Goal: Task Accomplishment & Management: Manage account settings

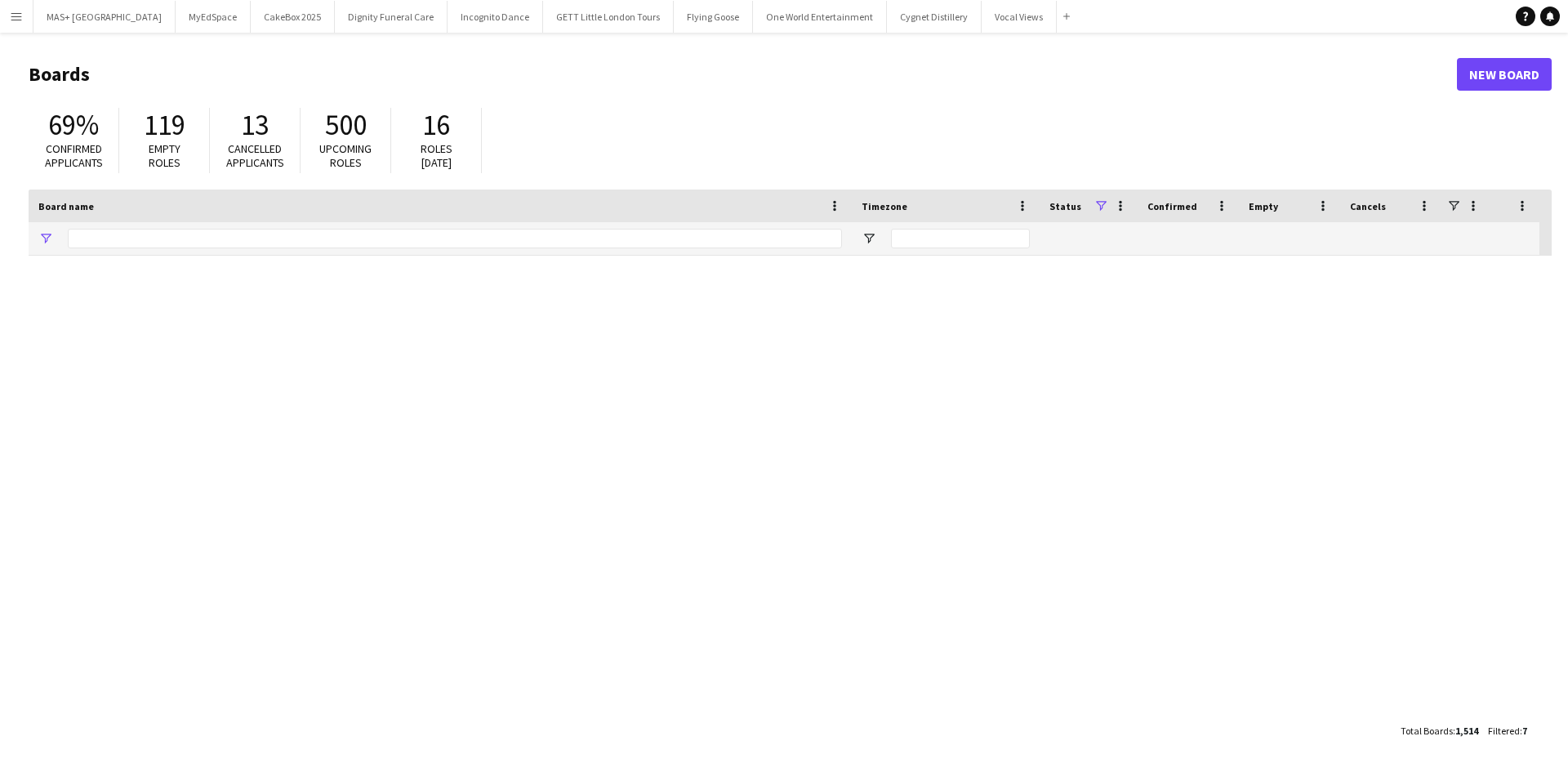
type input "**********"
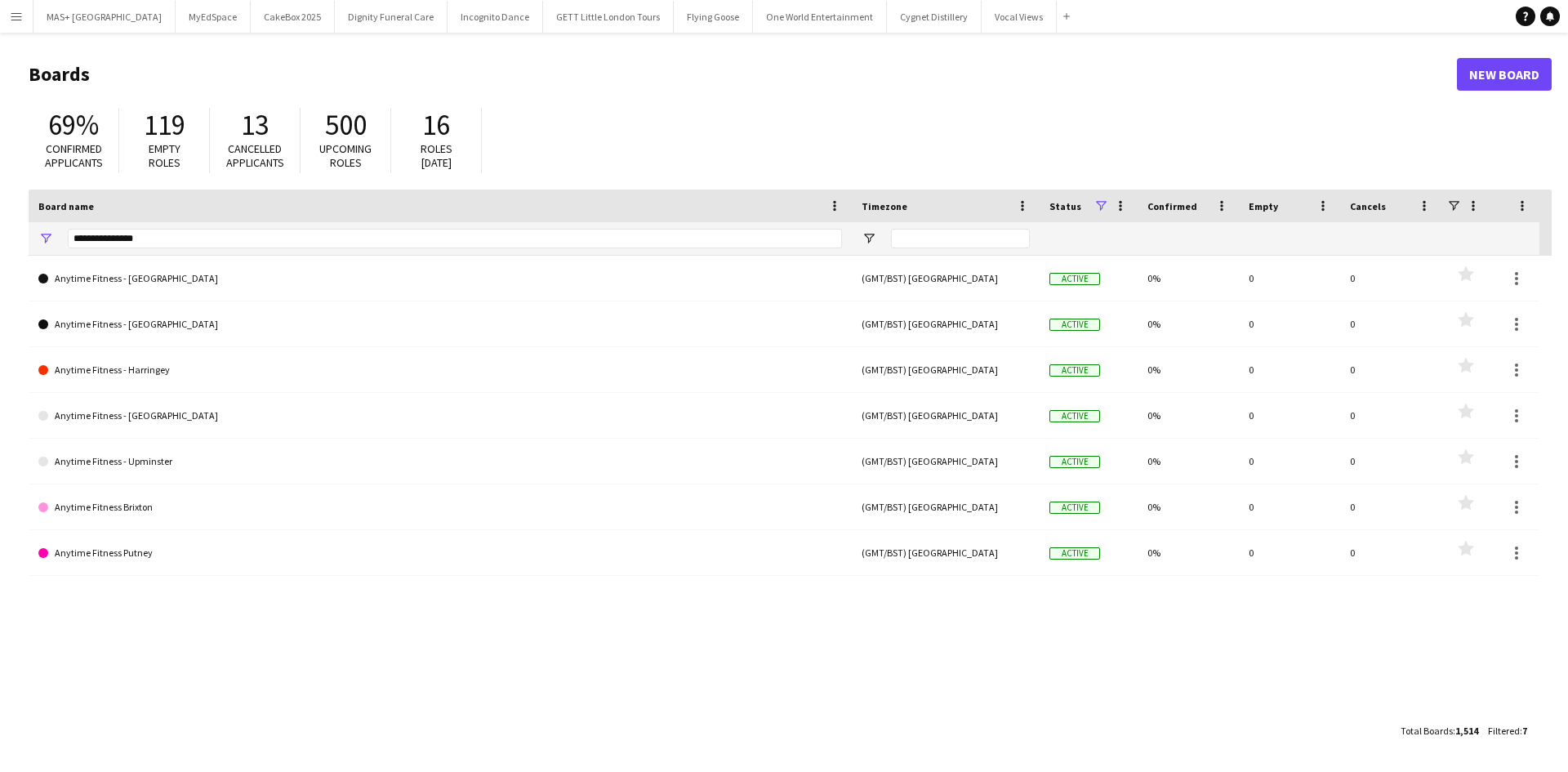
click at [9, 14] on button "Menu" at bounding box center [16, 16] width 33 height 33
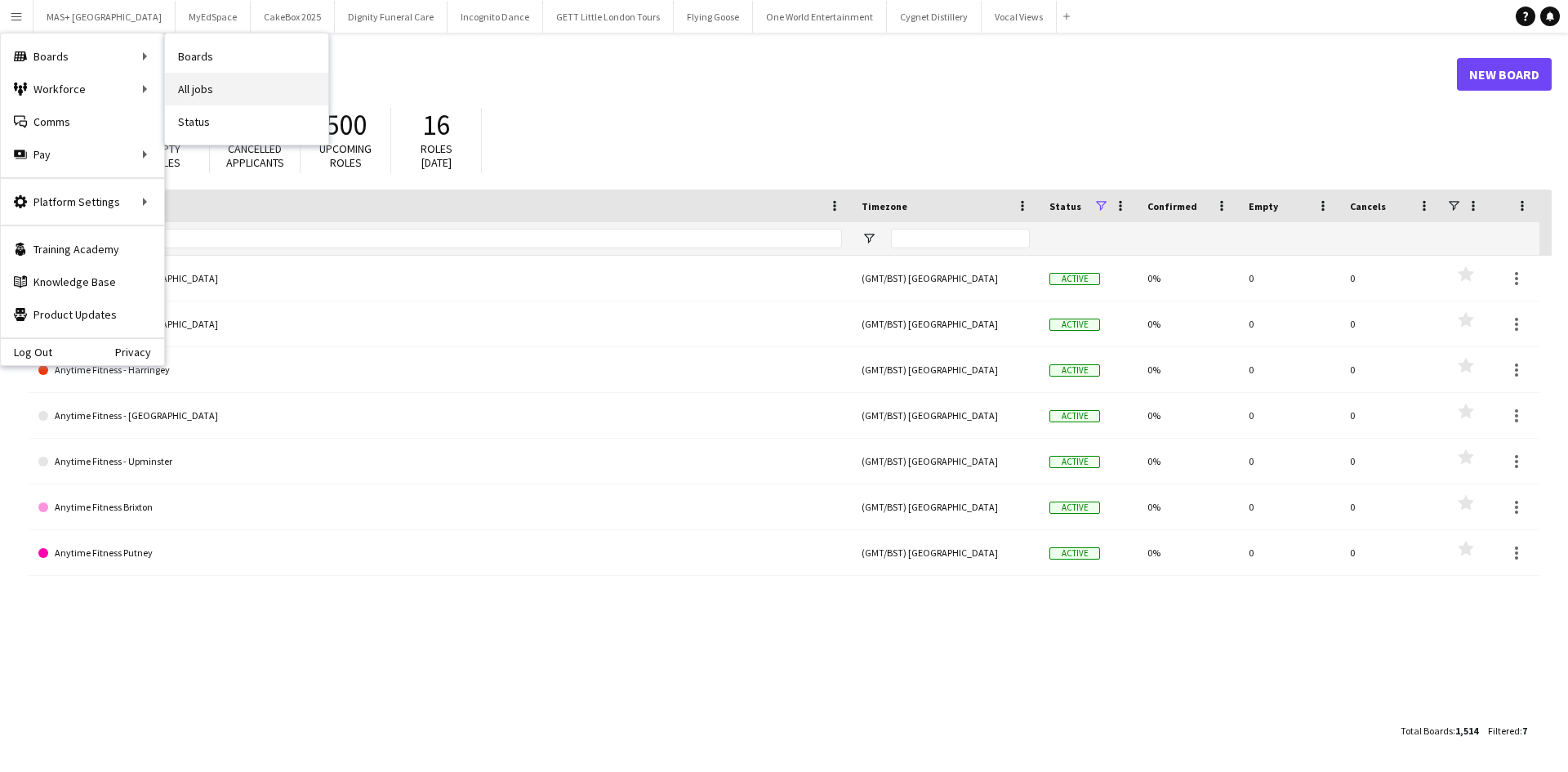
click at [207, 84] on link "All jobs" at bounding box center [246, 89] width 163 height 33
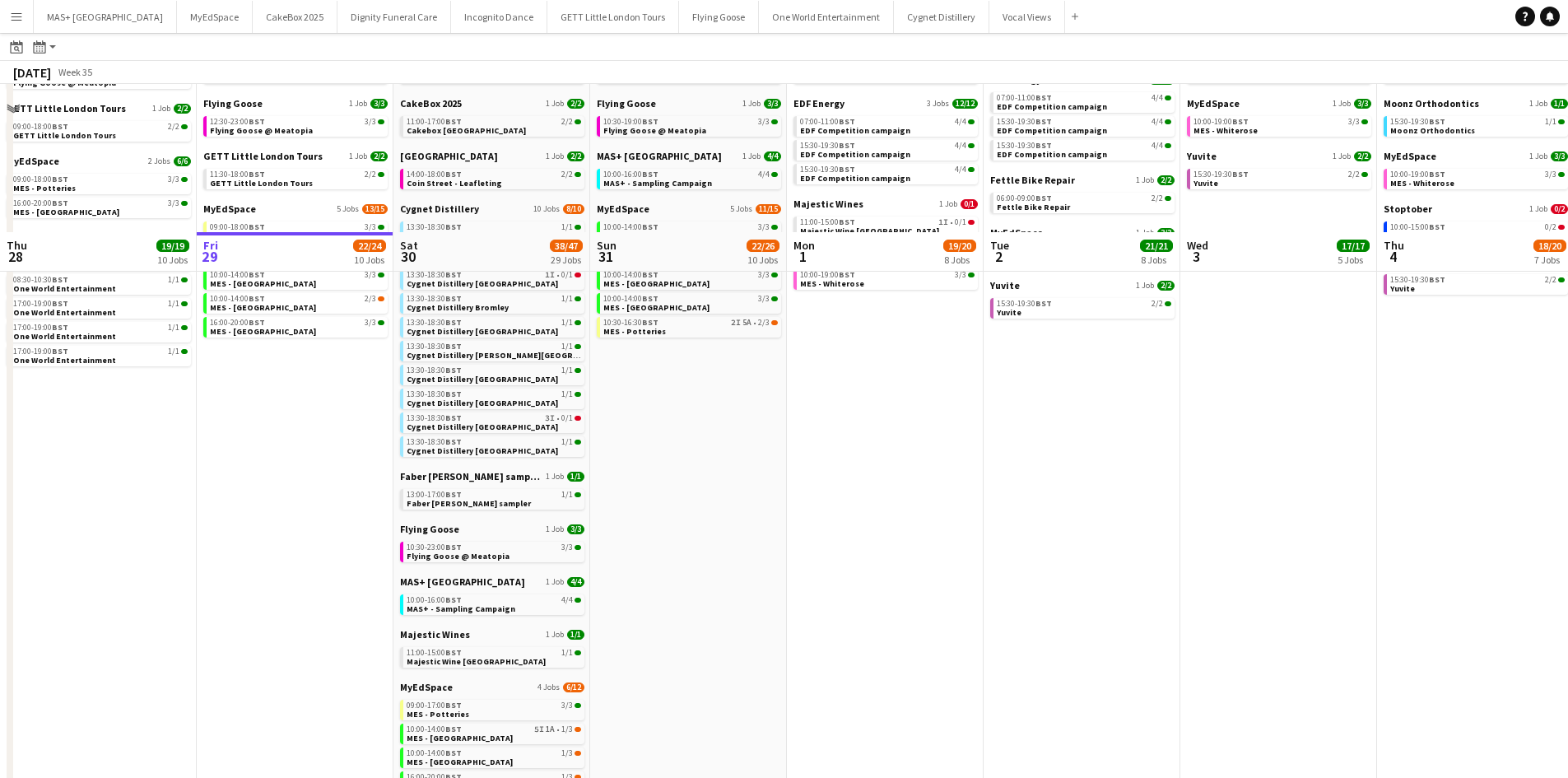
scroll to position [507, 0]
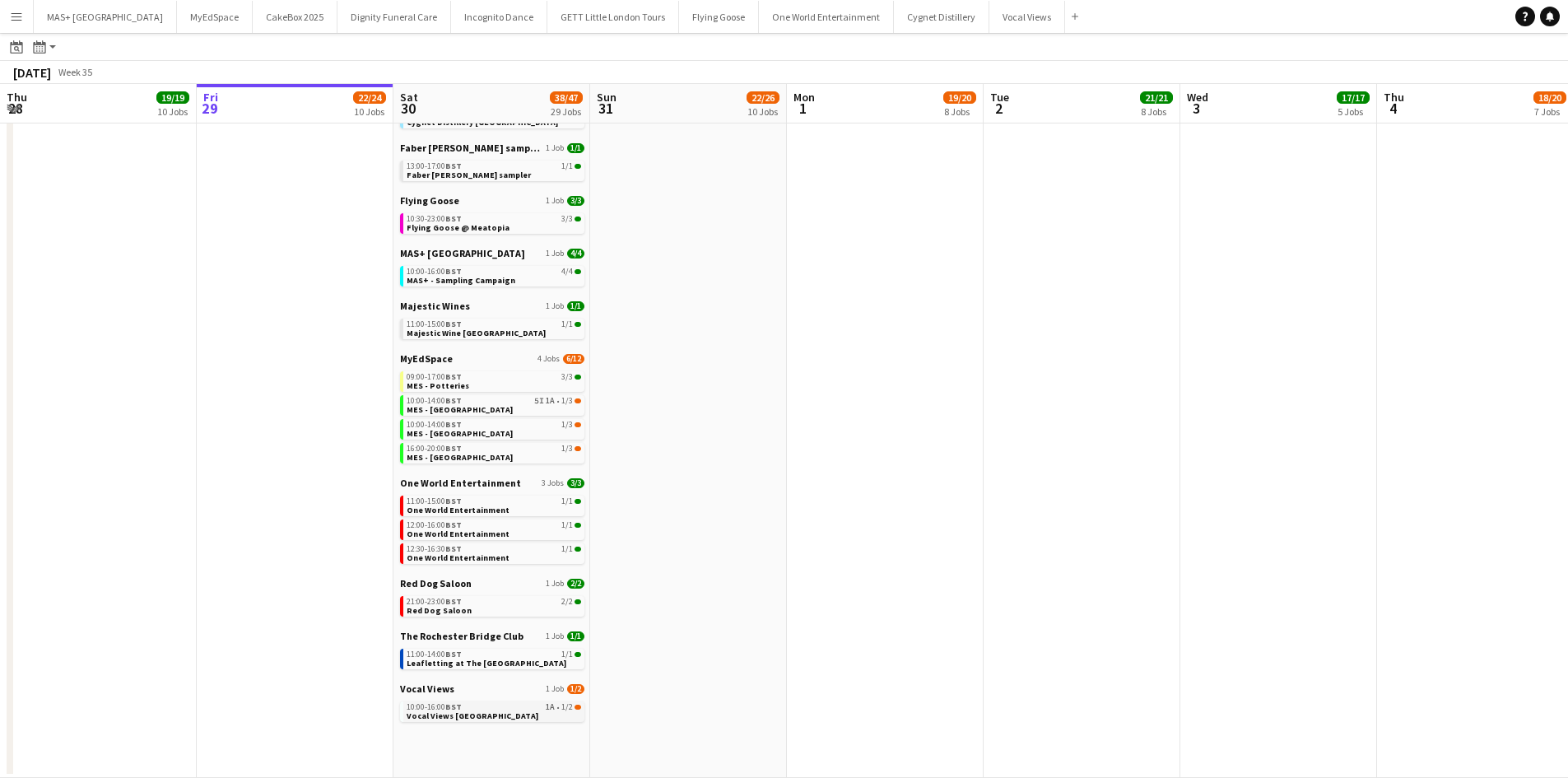
click at [467, 712] on span "Vocal Views Westfield Stratford" at bounding box center [472, 715] width 132 height 11
click at [541, 407] on link "10:00-14:00 BST 5I 1A • 1/3 MES - Leeds City Centre" at bounding box center [494, 404] width 175 height 19
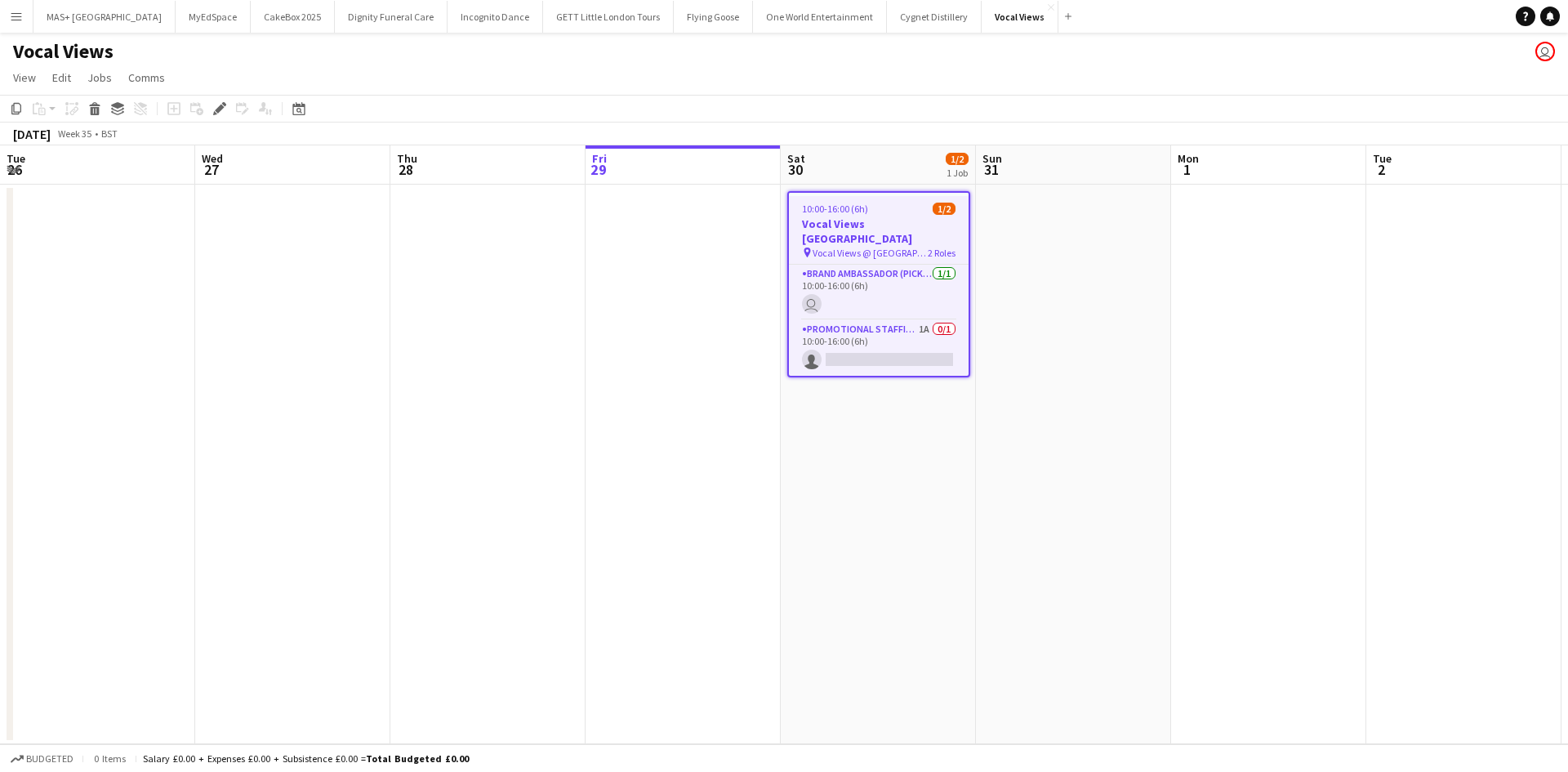
scroll to position [0, 562]
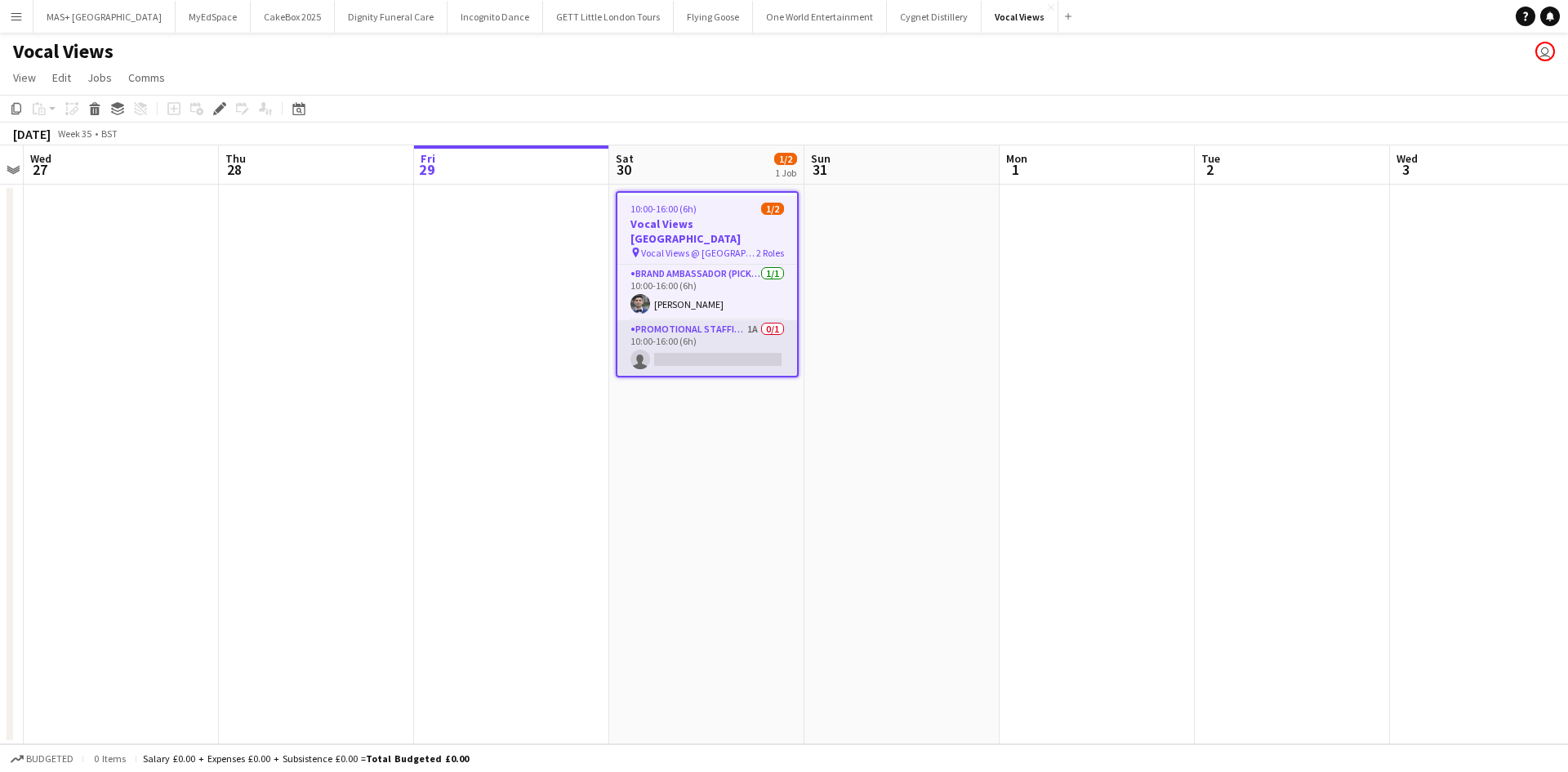
click at [717, 344] on app-card-role "Promotional Staffing (Flyering Staff) 1A 0/1 10:00-16:00 (6h) single-neutral-ac…" at bounding box center [707, 348] width 180 height 56
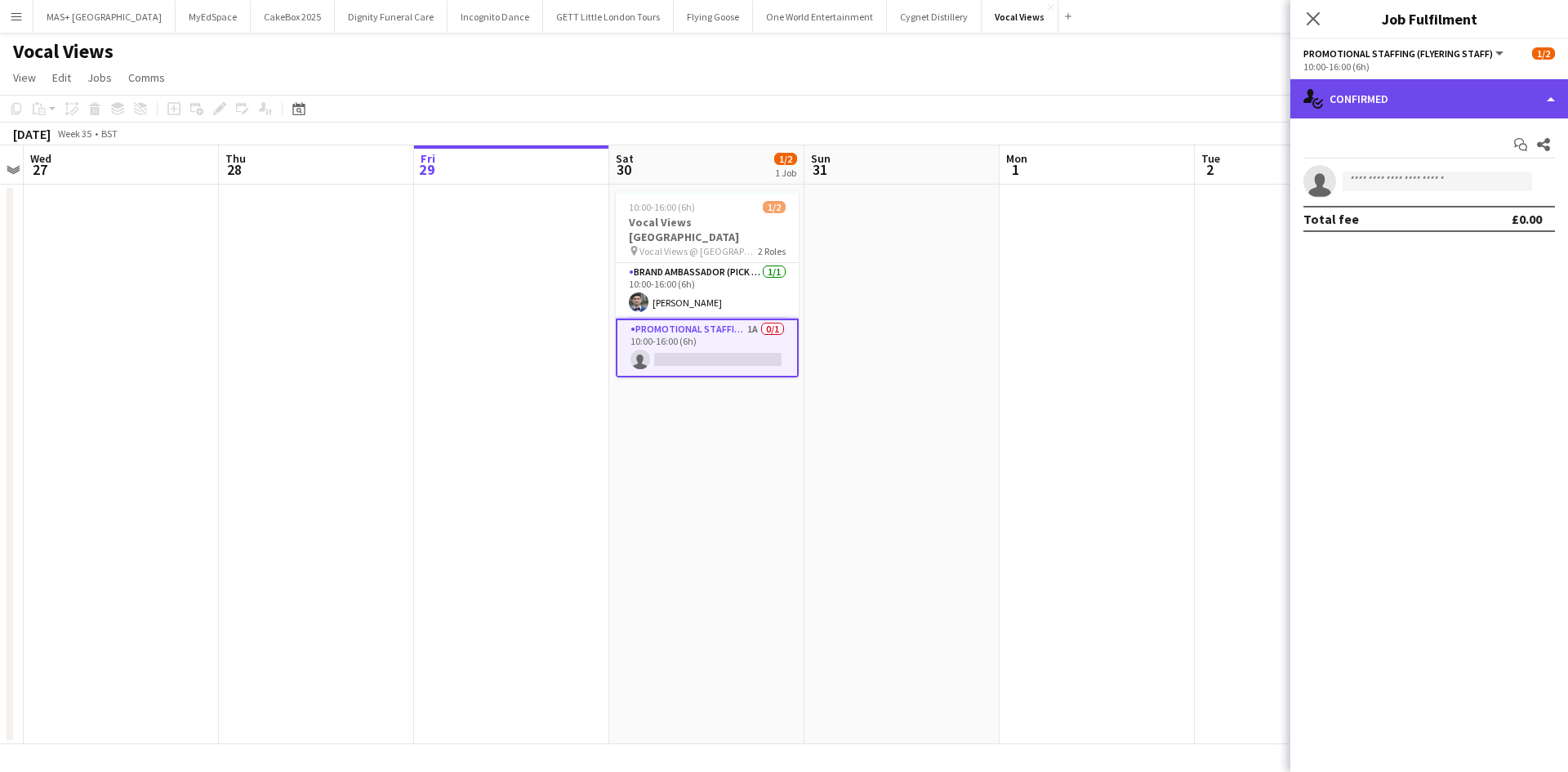
click at [1434, 97] on div "single-neutral-actions-check-2 Confirmed" at bounding box center [1429, 99] width 278 height 39
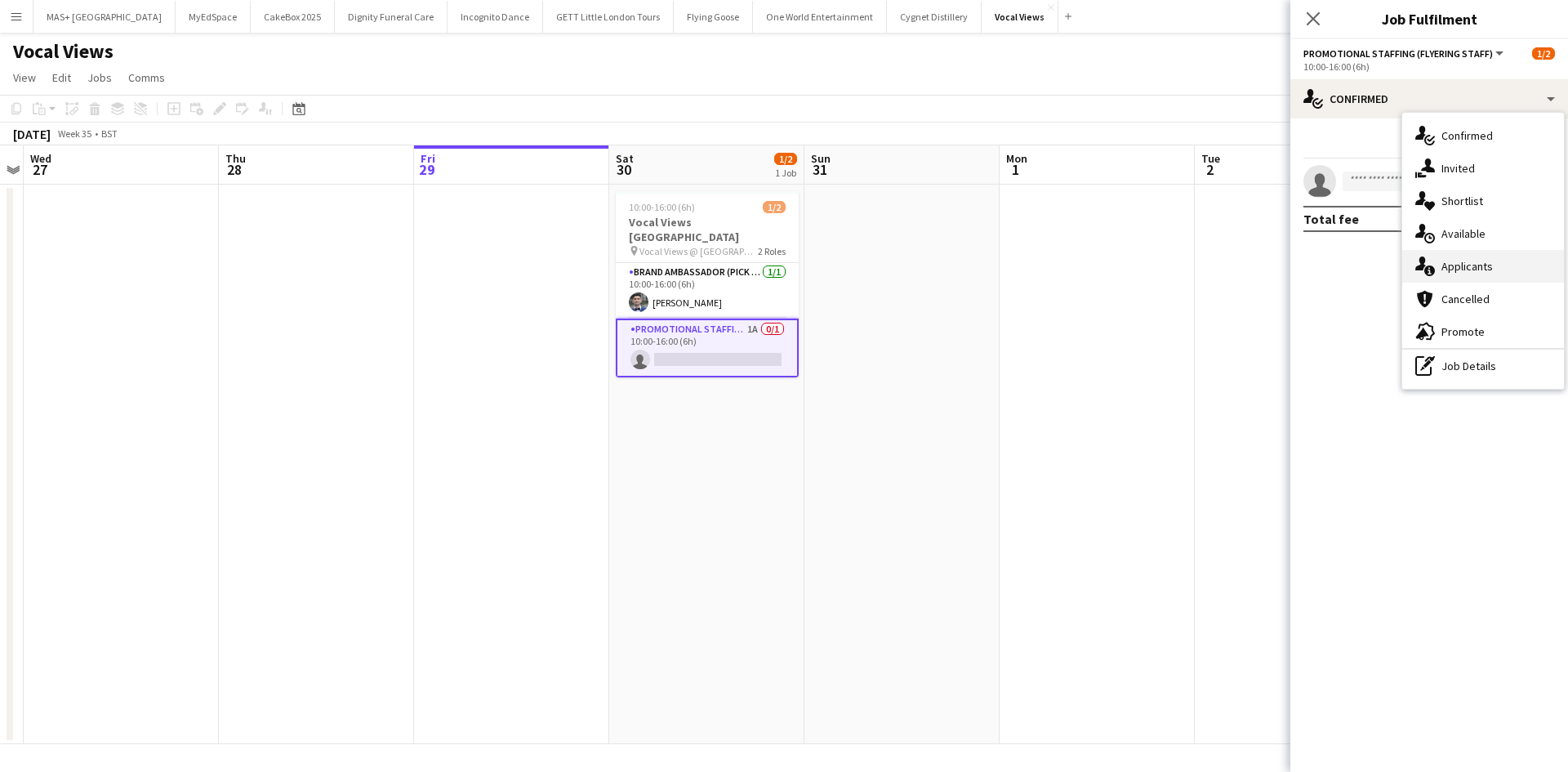
click at [1486, 253] on div "single-neutral-actions-information Applicants" at bounding box center [1483, 266] width 161 height 33
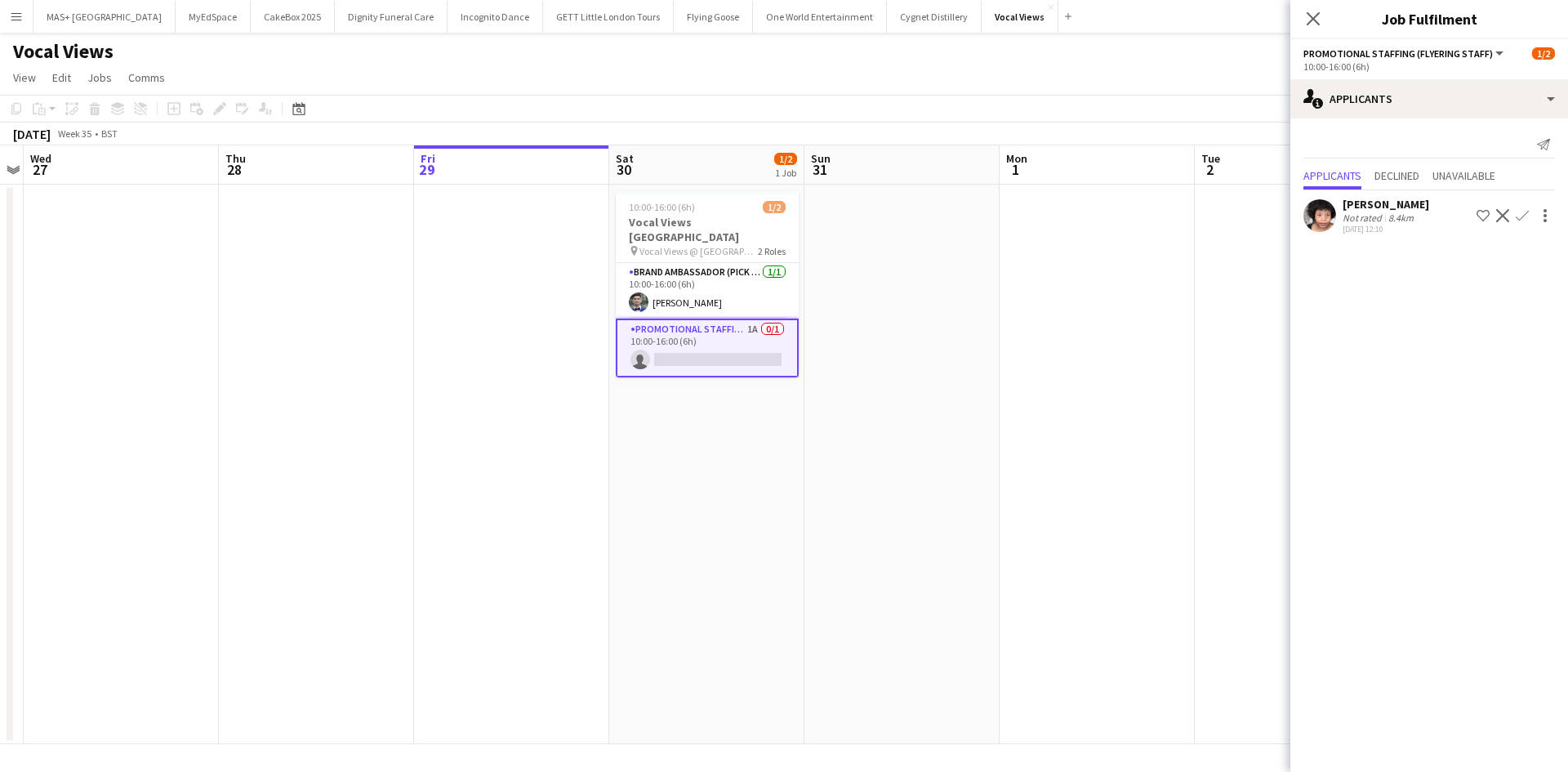
click at [1518, 209] on app-icon "Confirm" at bounding box center [1522, 215] width 13 height 13
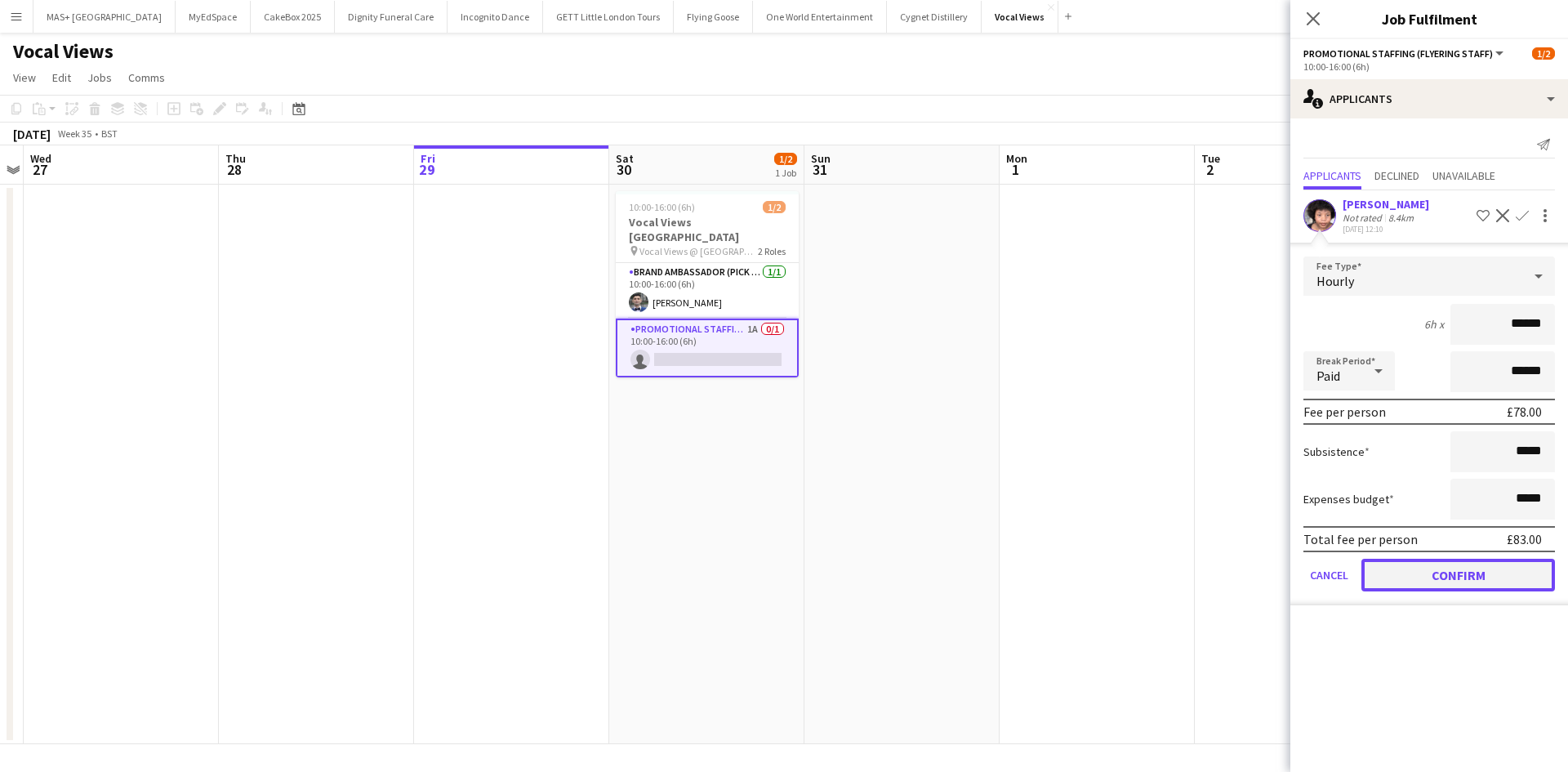
click at [1429, 583] on button "Confirm" at bounding box center [1458, 574] width 193 height 33
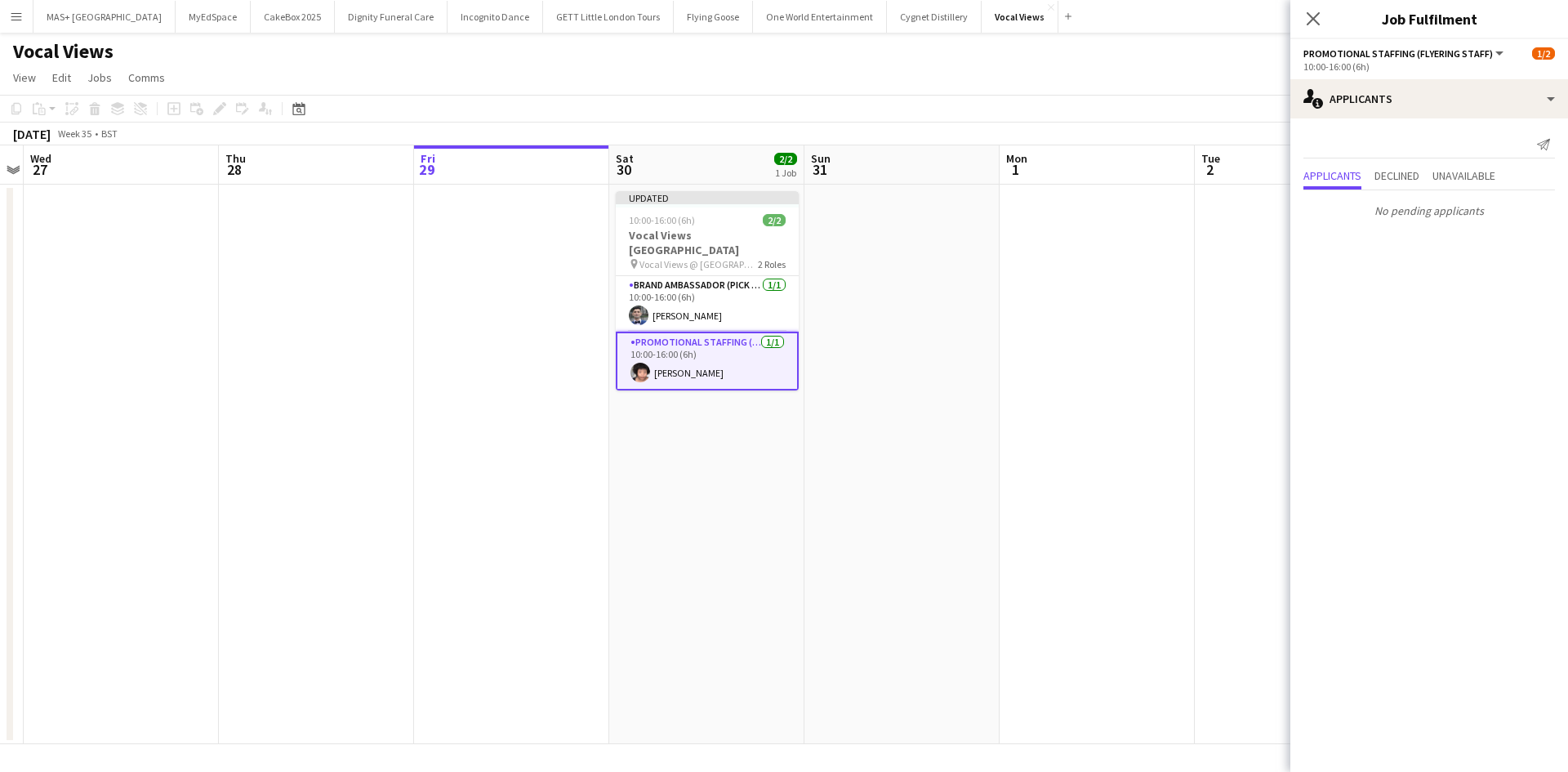
click at [1169, 545] on app-date-cell at bounding box center [1097, 464] width 195 height 559
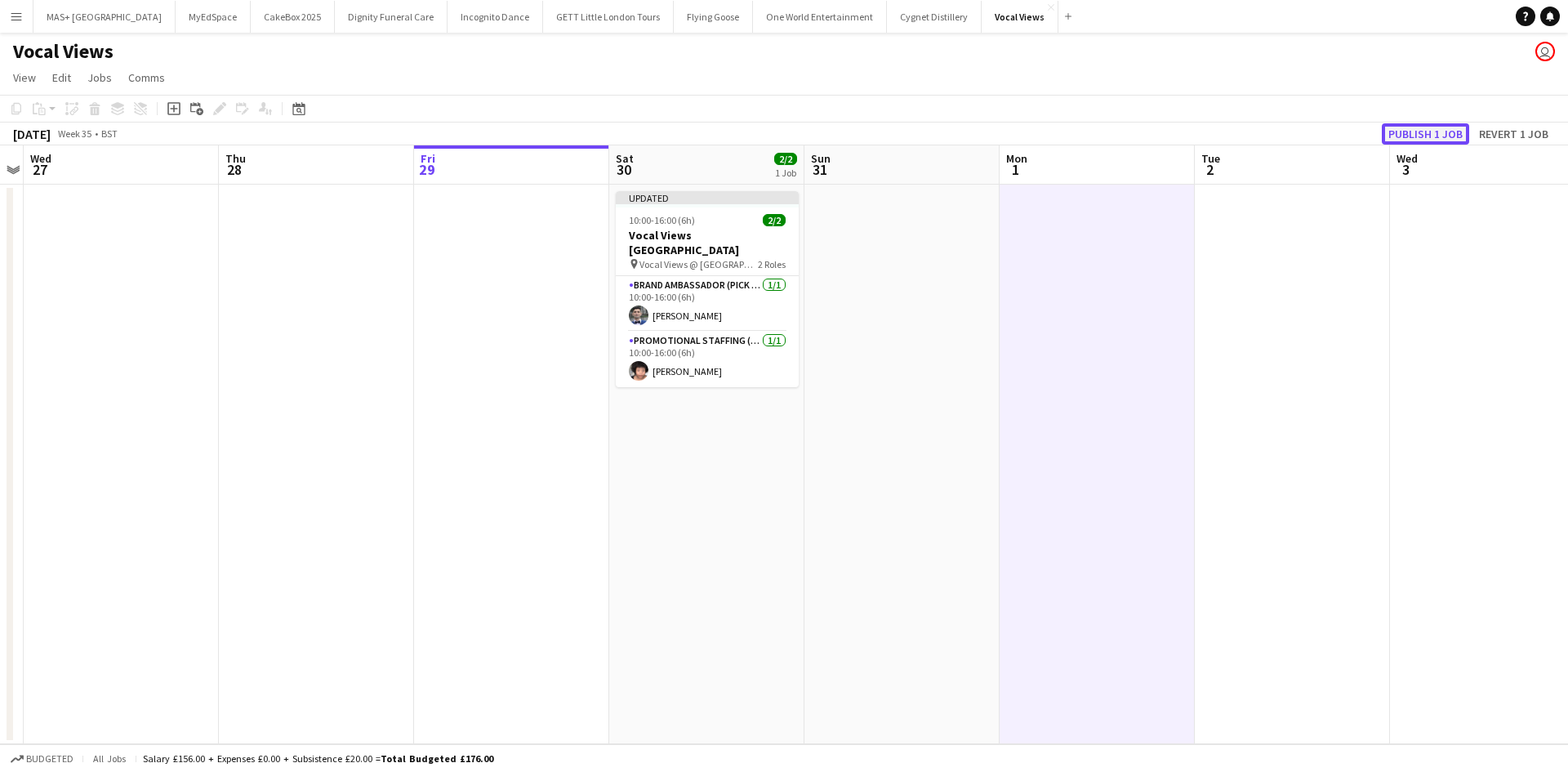
click at [1423, 129] on button "Publish 1 job" at bounding box center [1425, 133] width 87 height 21
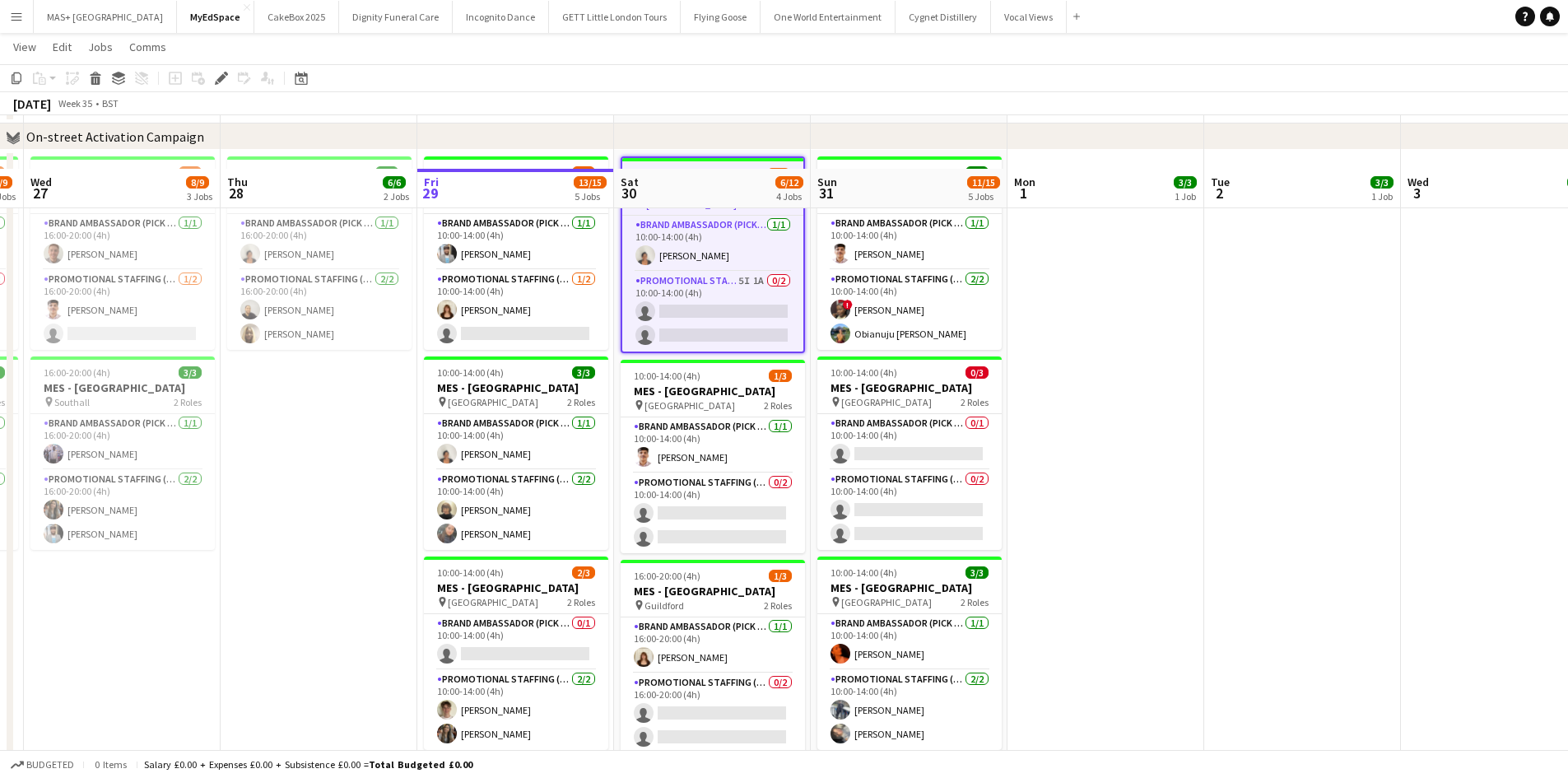
scroll to position [83, 0]
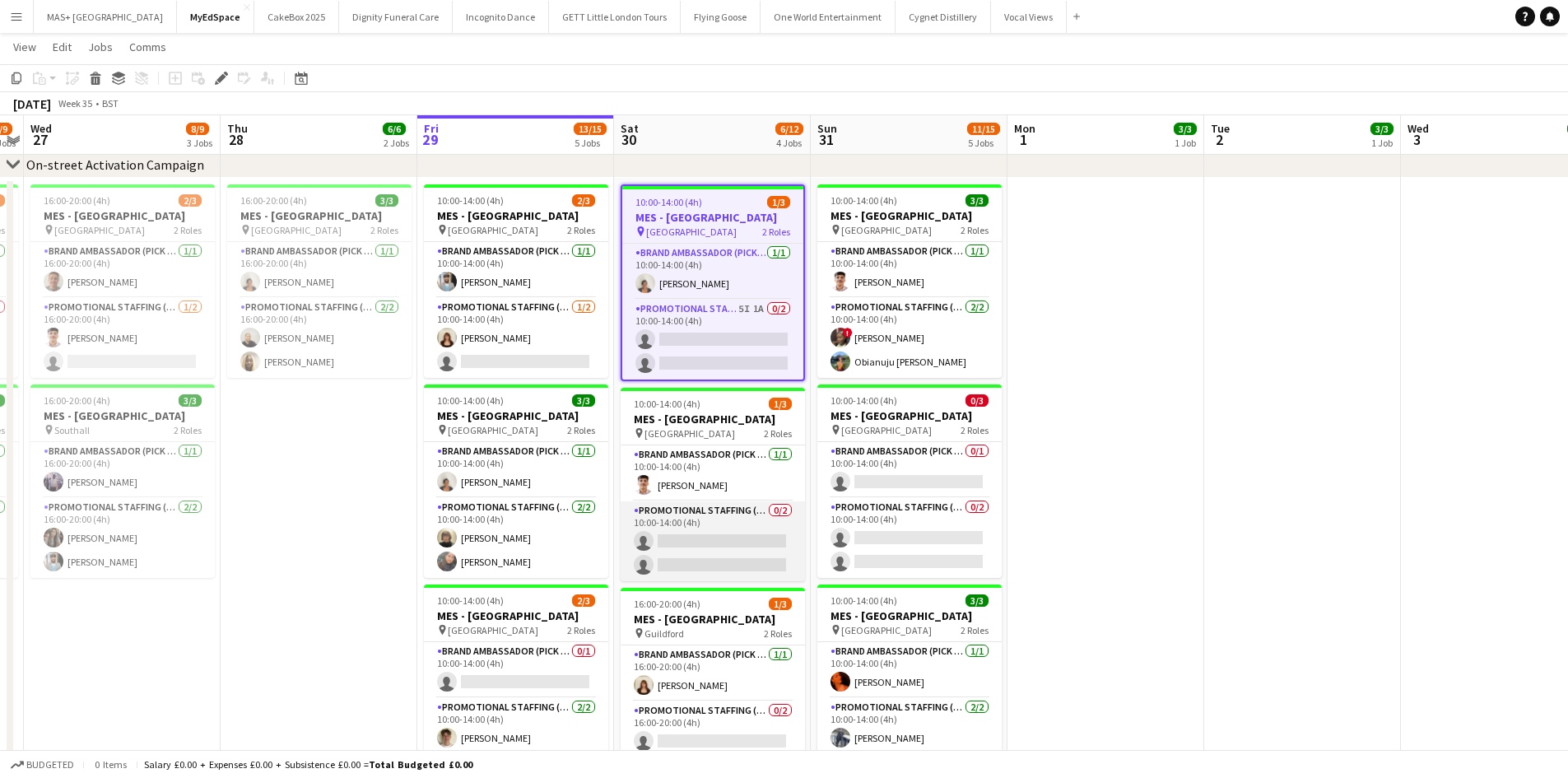
click at [669, 521] on app-card-role "Promotional Staffing (Brand Ambassadors) 0/2 10:00-14:00 (4h) single-neutral-ac…" at bounding box center [712, 541] width 185 height 80
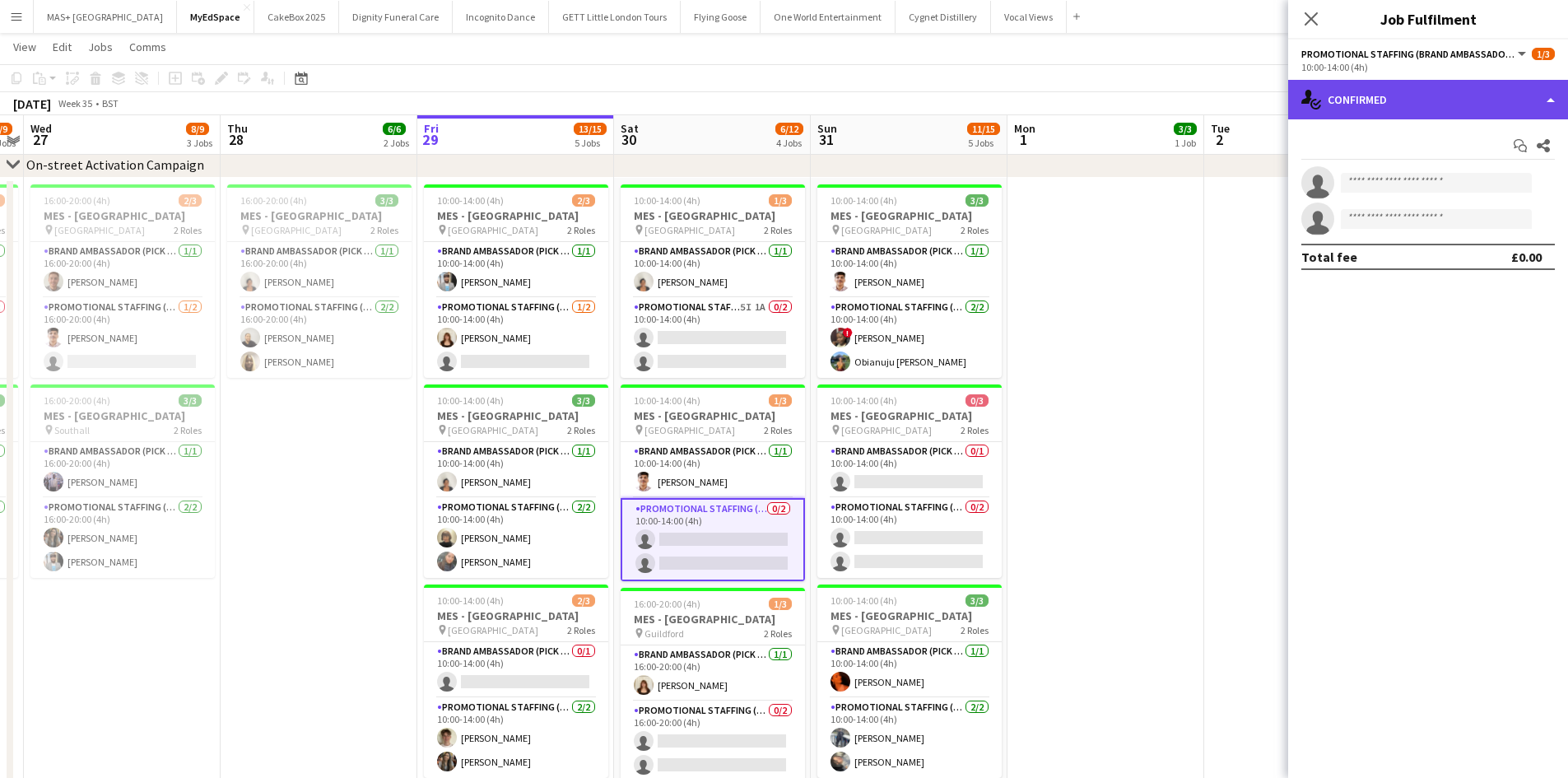
click at [1357, 110] on div "single-neutral-actions-check-2 Confirmed" at bounding box center [1428, 100] width 280 height 39
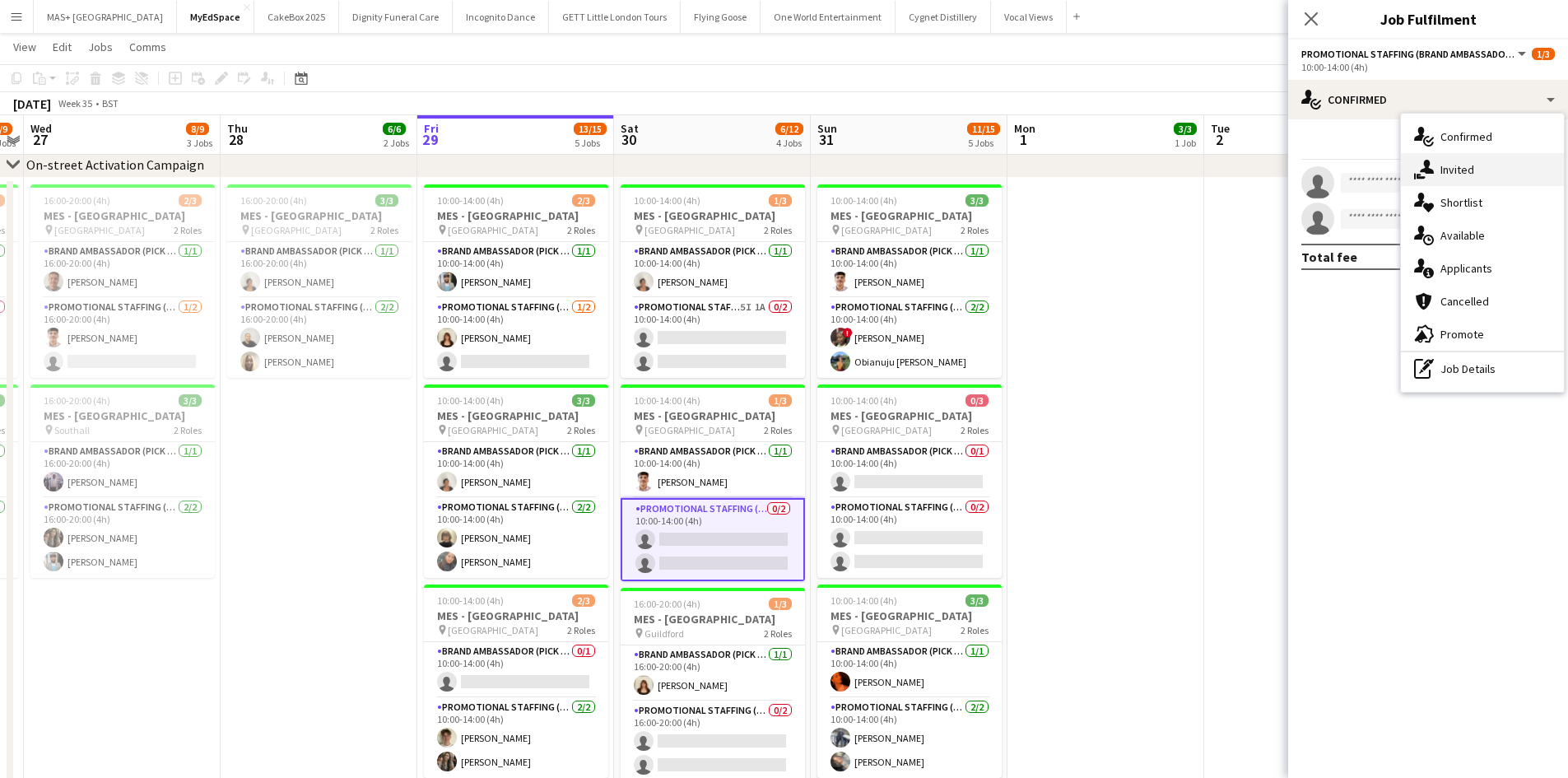
click at [1445, 162] on div "single-neutral-actions-share-1 Invited" at bounding box center [1481, 169] width 163 height 33
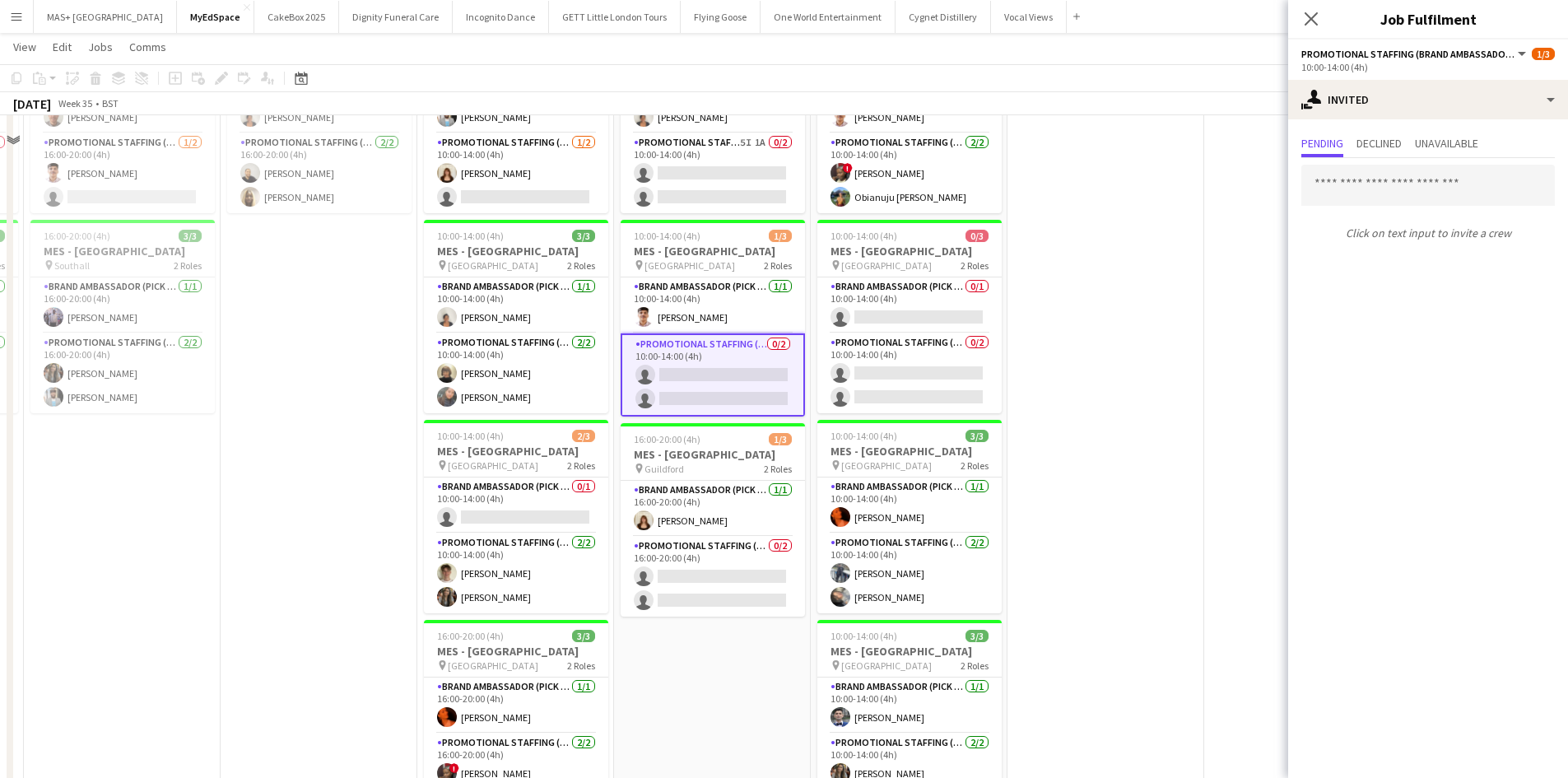
scroll to position [164, 0]
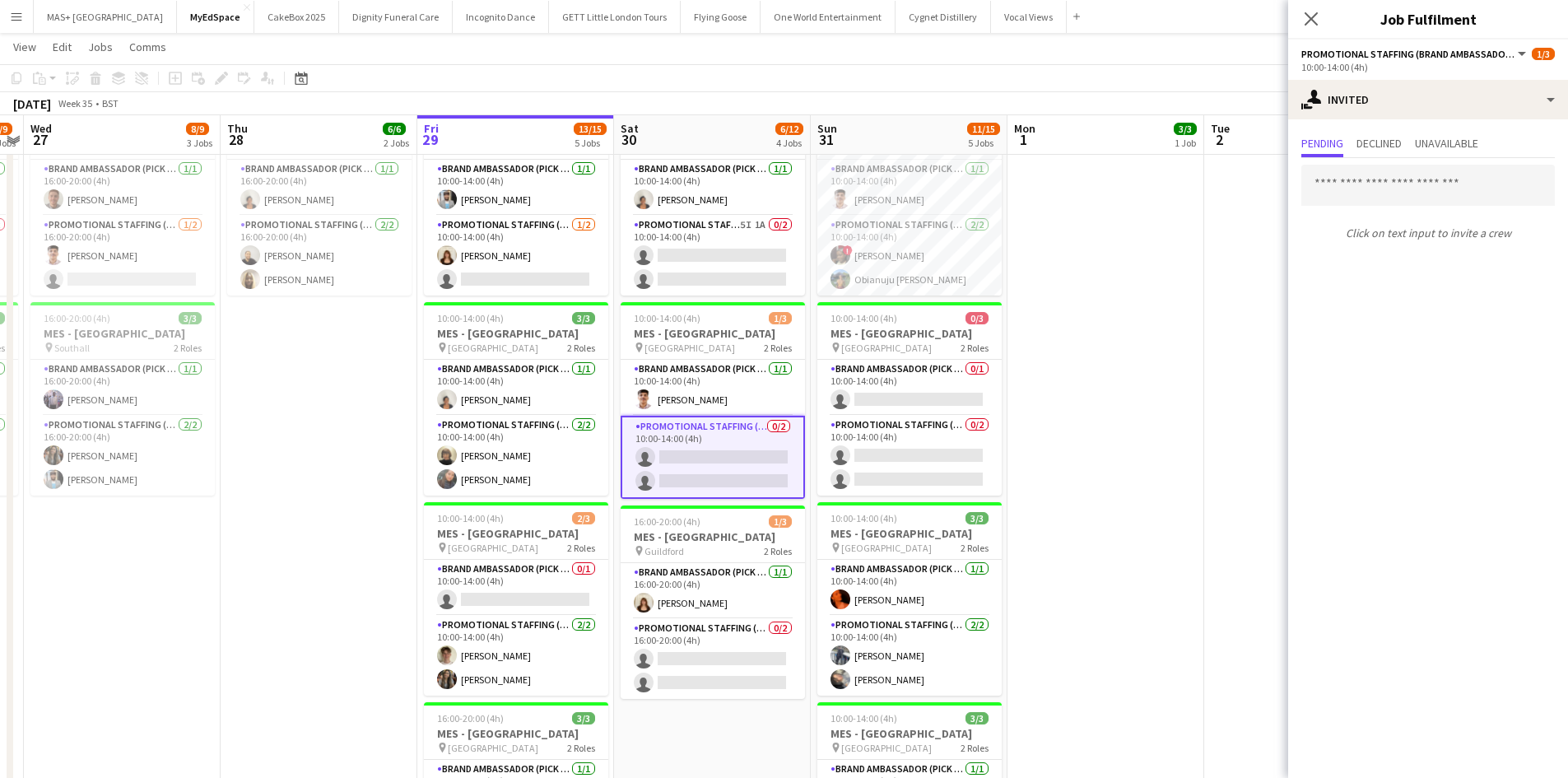
click at [1183, 370] on app-date-cell at bounding box center [1105, 544] width 197 height 897
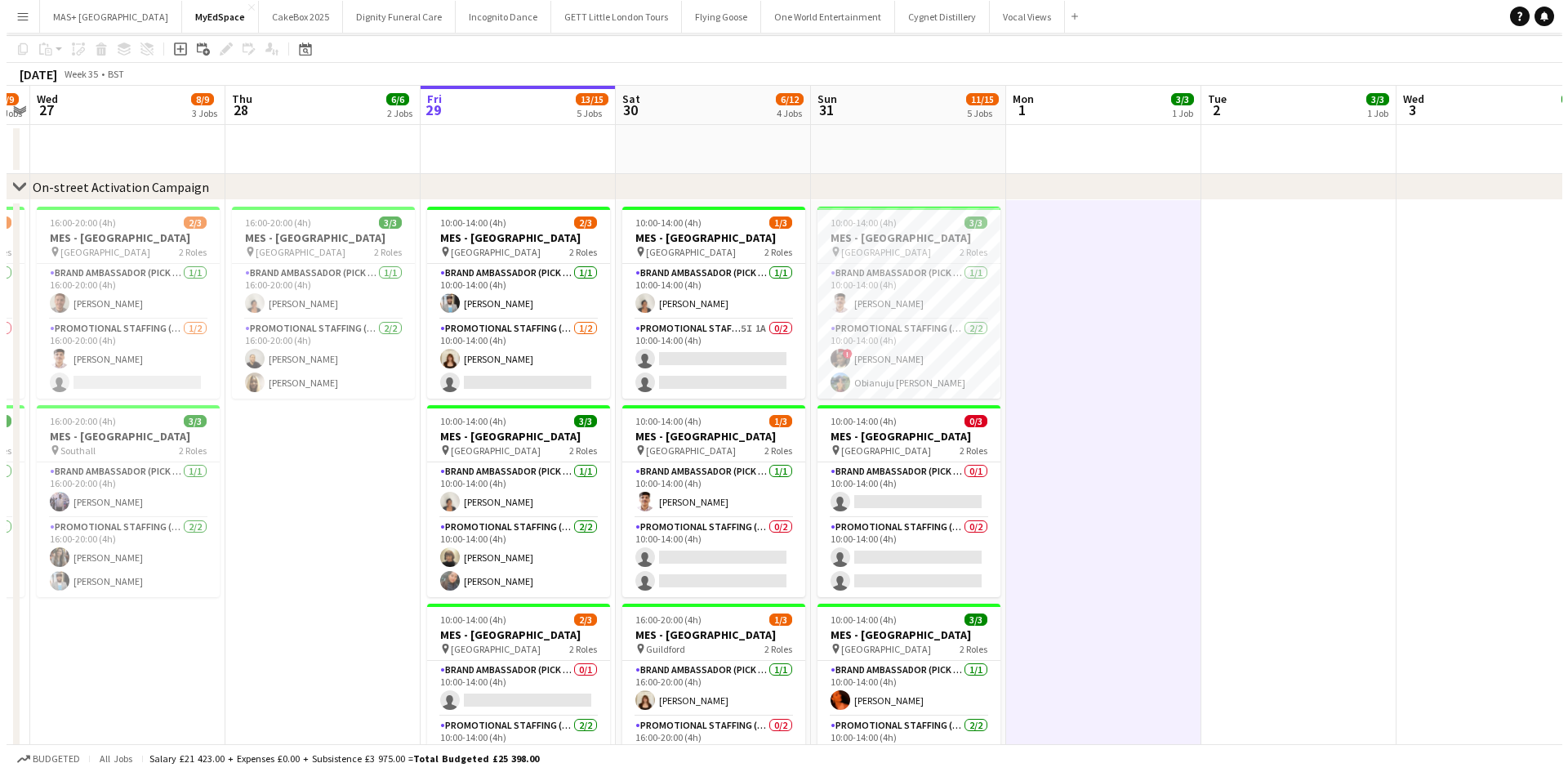
scroll to position [0, 0]
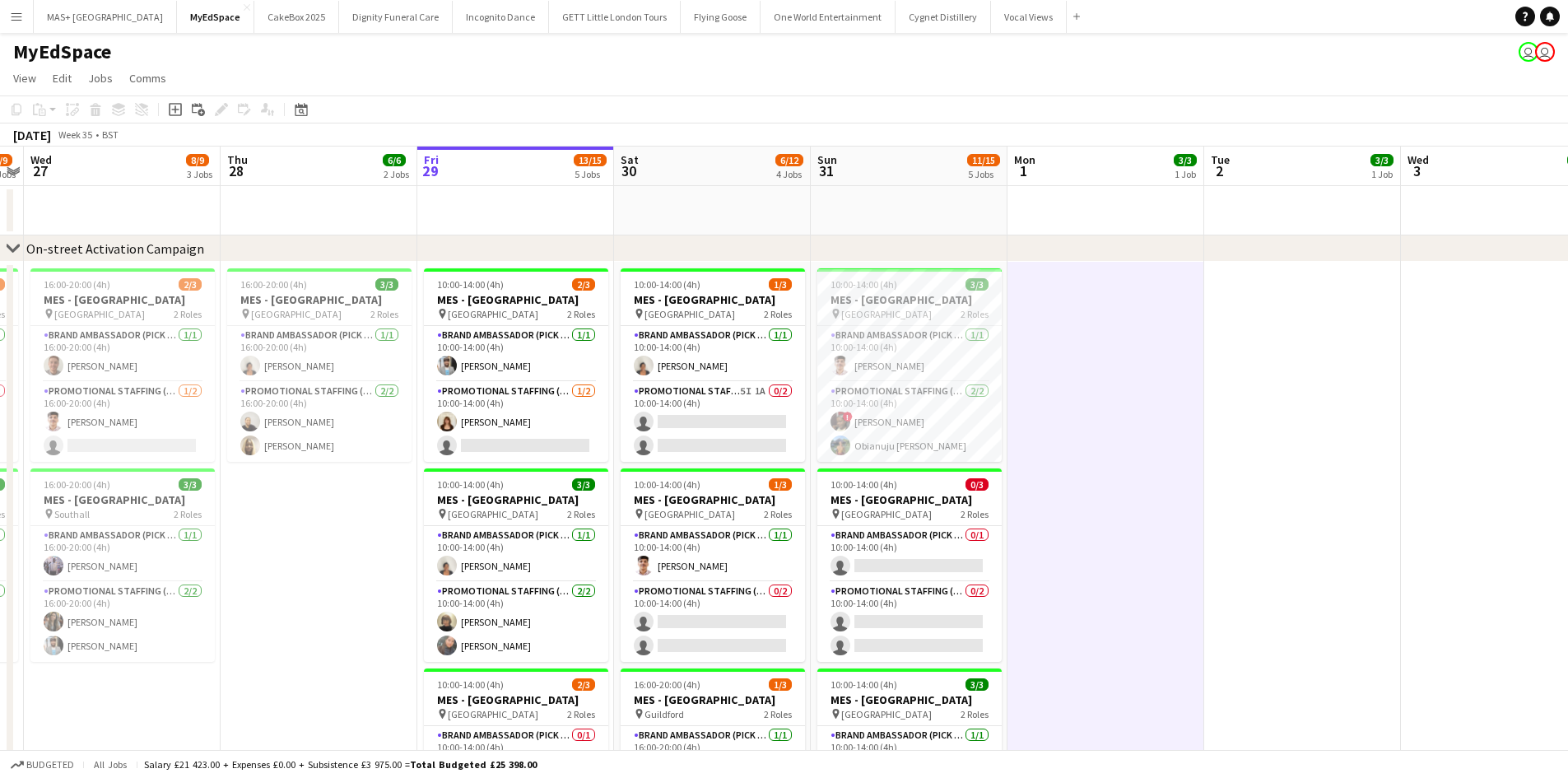
click at [26, 24] on button "Menu" at bounding box center [16, 16] width 33 height 33
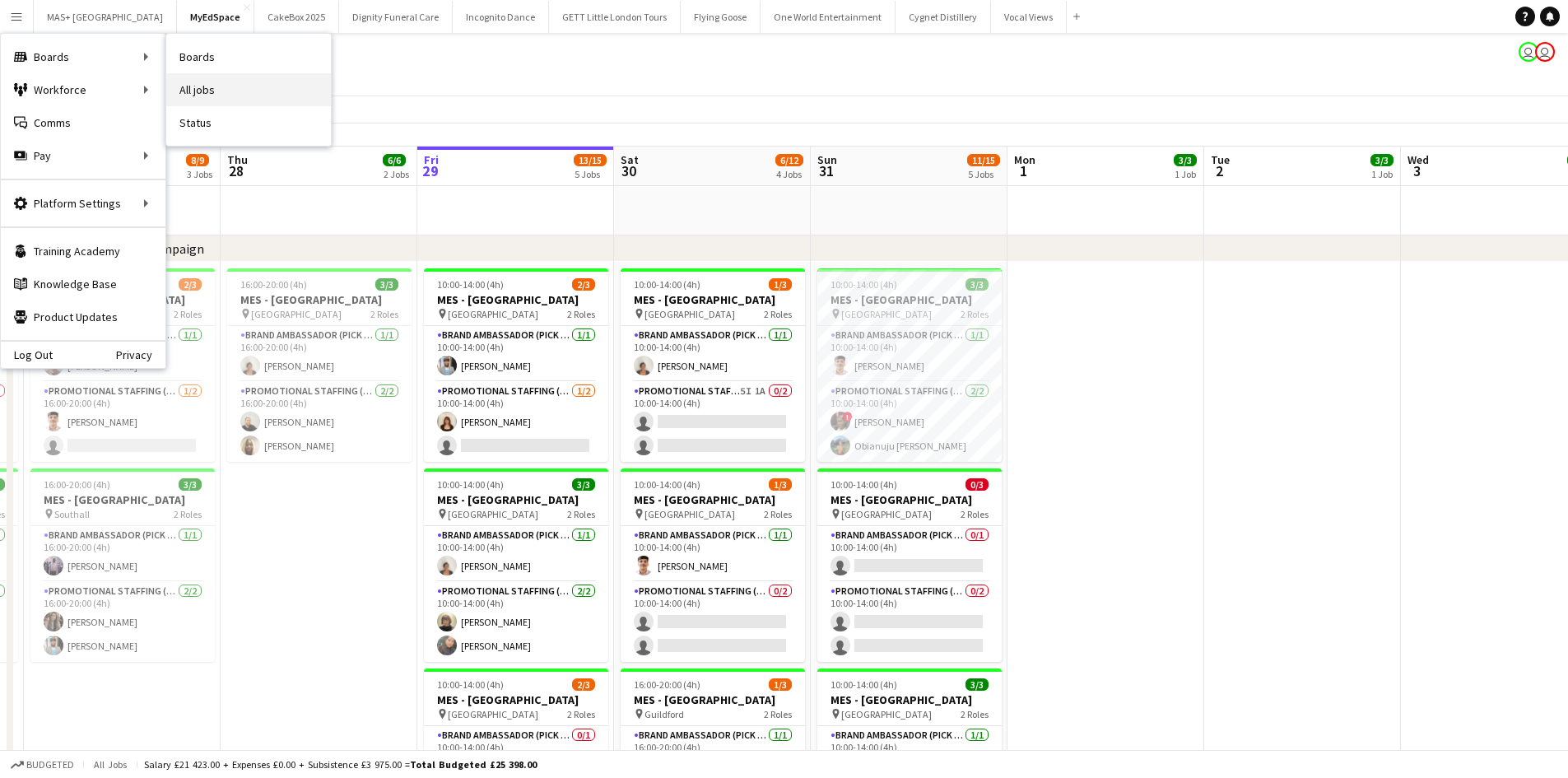
click at [210, 84] on link "All jobs" at bounding box center [248, 89] width 164 height 33
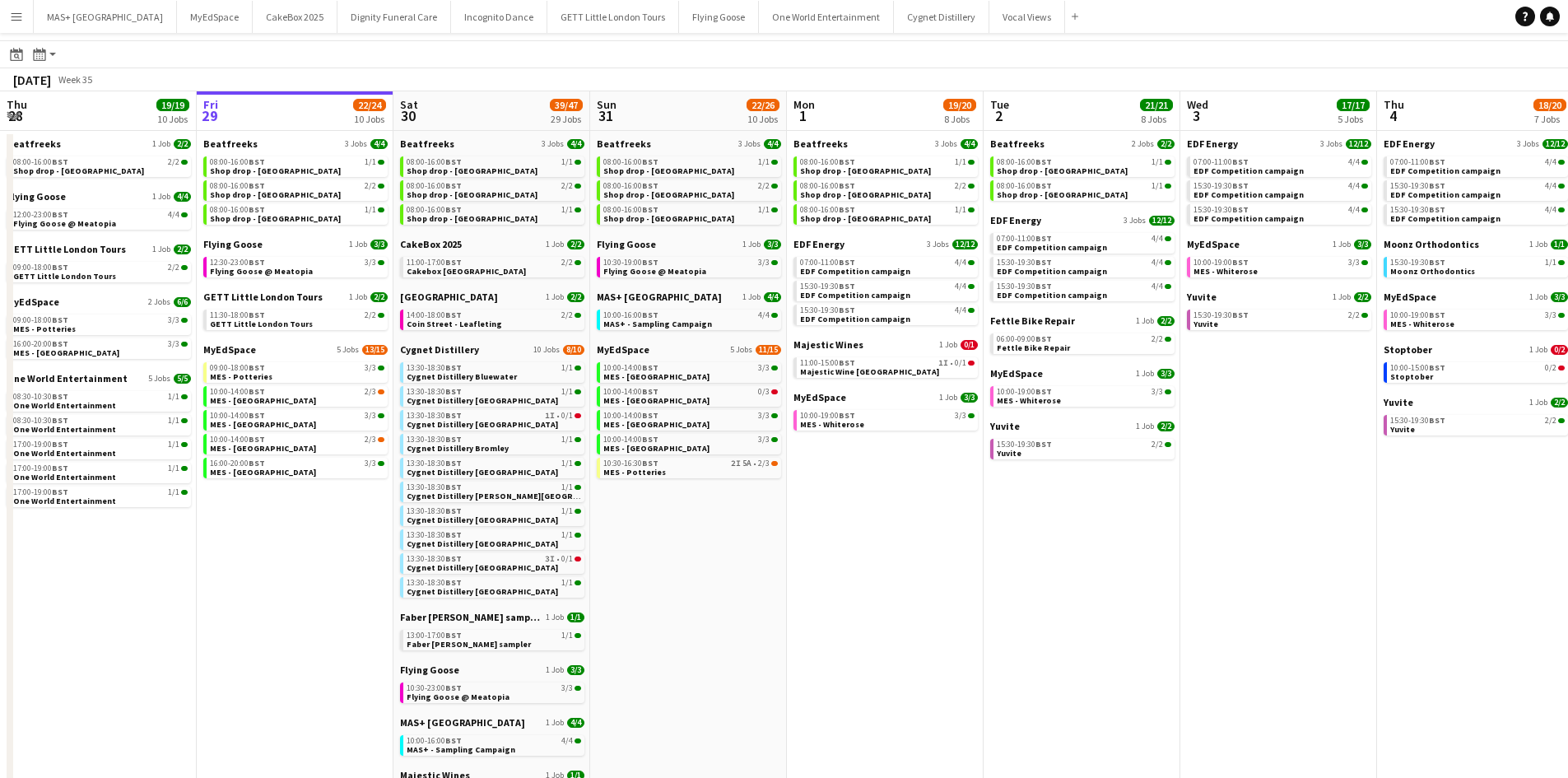
scroll to position [14, 0]
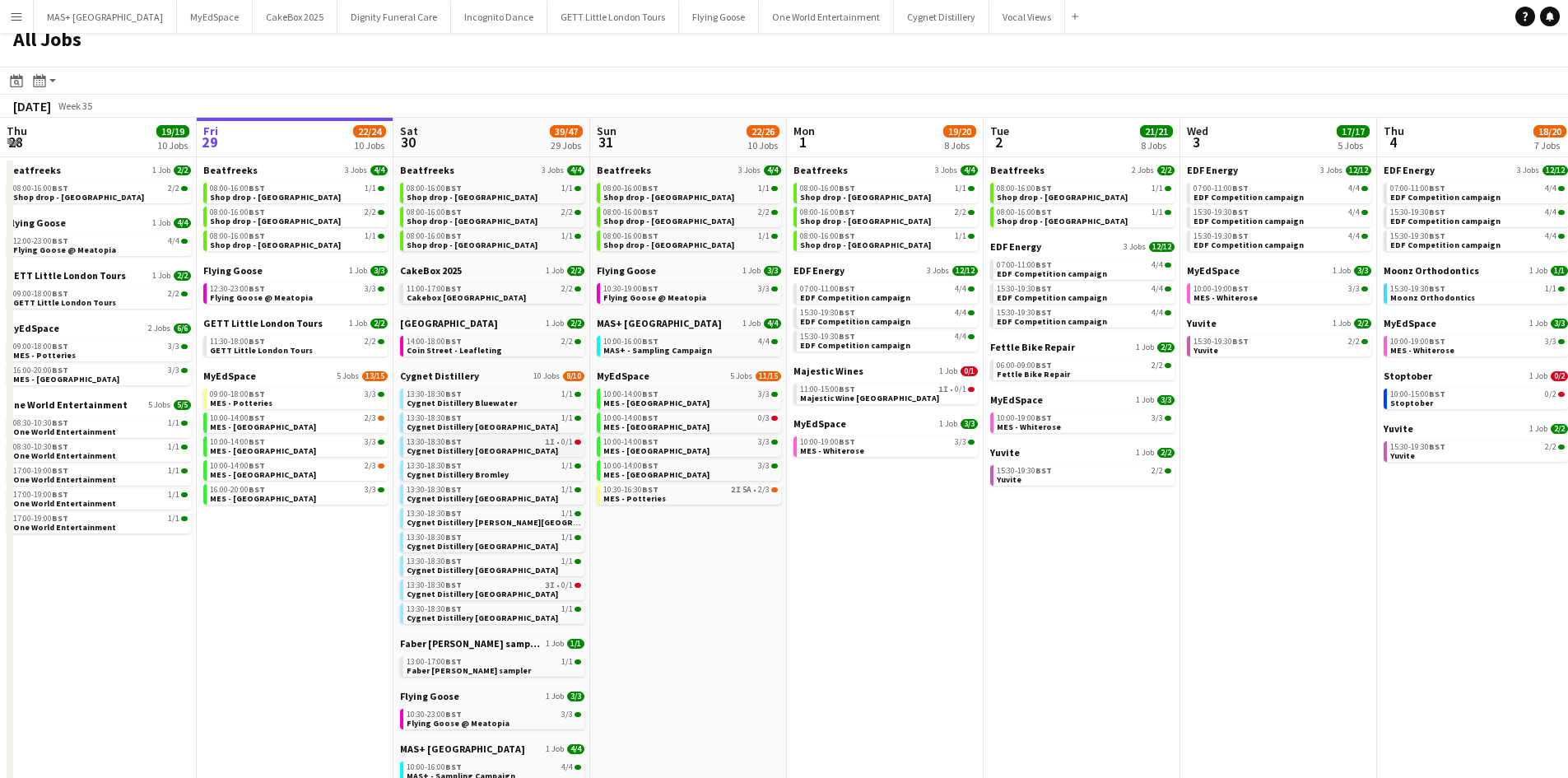
click at [516, 446] on link "13:30-18:30 BST 1I • 0/1 Cygnet Distillery Bristol" at bounding box center [494, 445] width 175 height 19
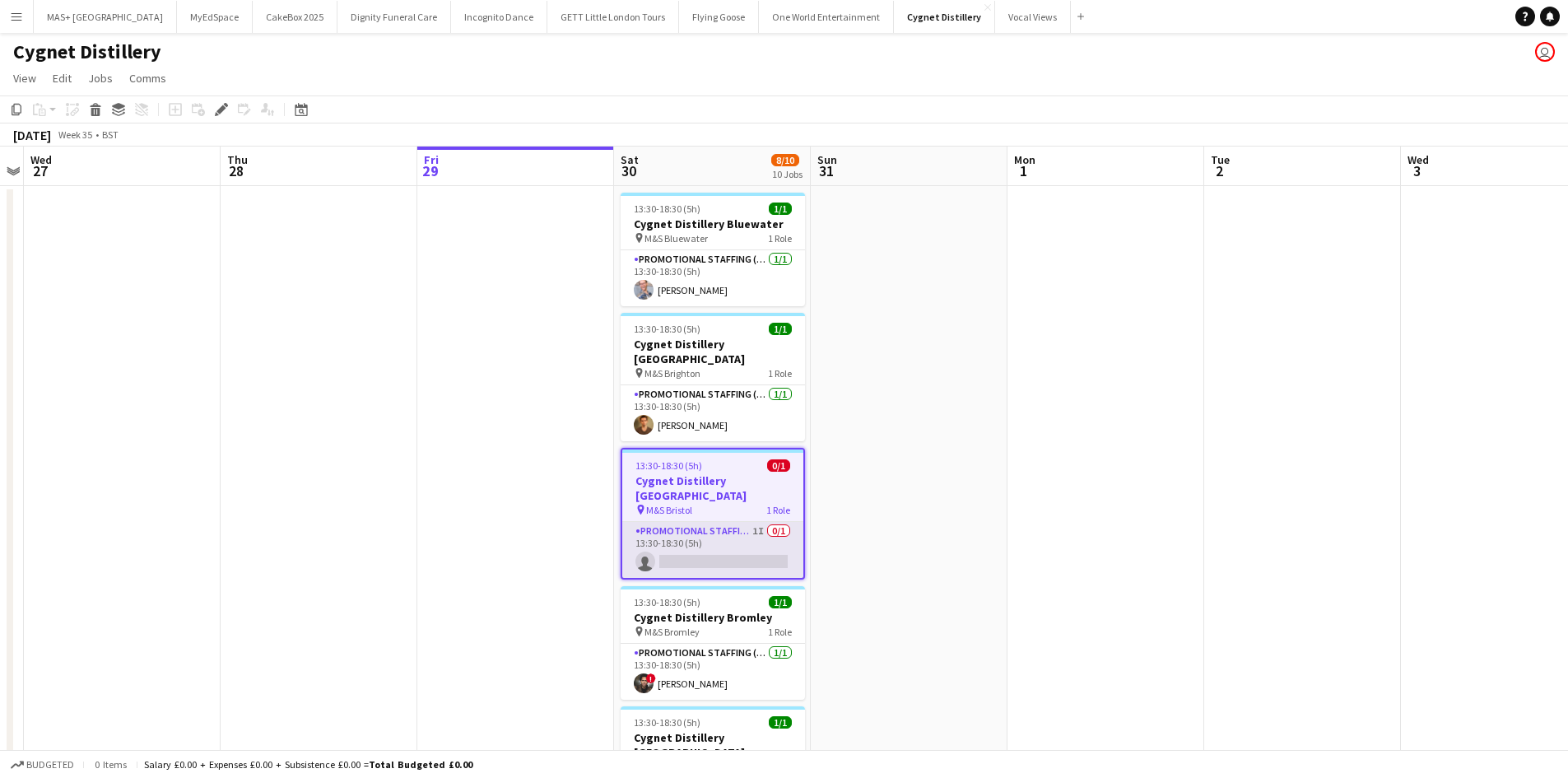
click at [684, 522] on app-card-role "Promotional Staffing (Brand Ambassadors) 1I 0/1 13:30-18:30 (5h) single-neutral…" at bounding box center [712, 550] width 181 height 56
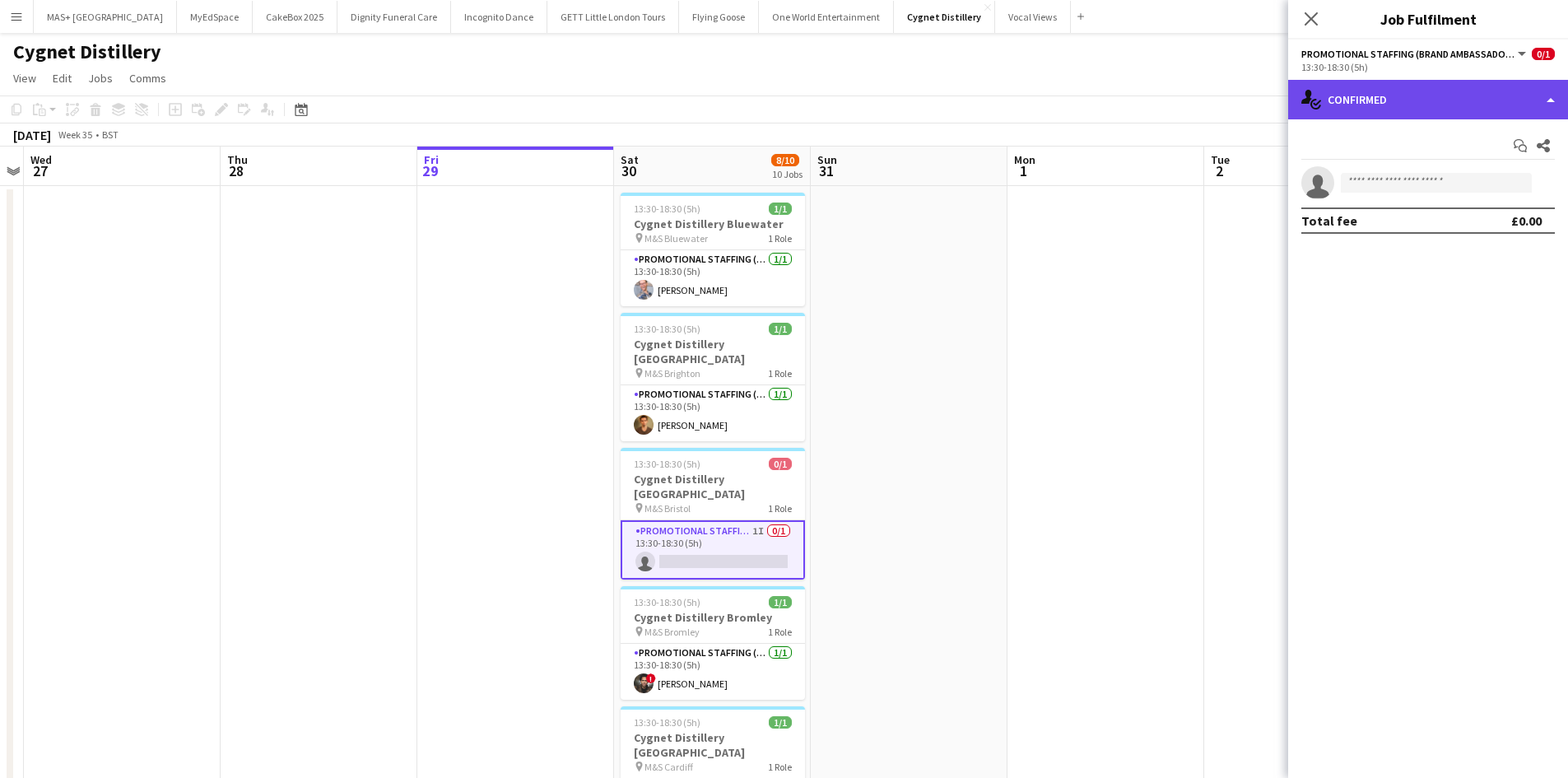
click at [1428, 111] on div "single-neutral-actions-check-2 Confirmed" at bounding box center [1428, 100] width 280 height 39
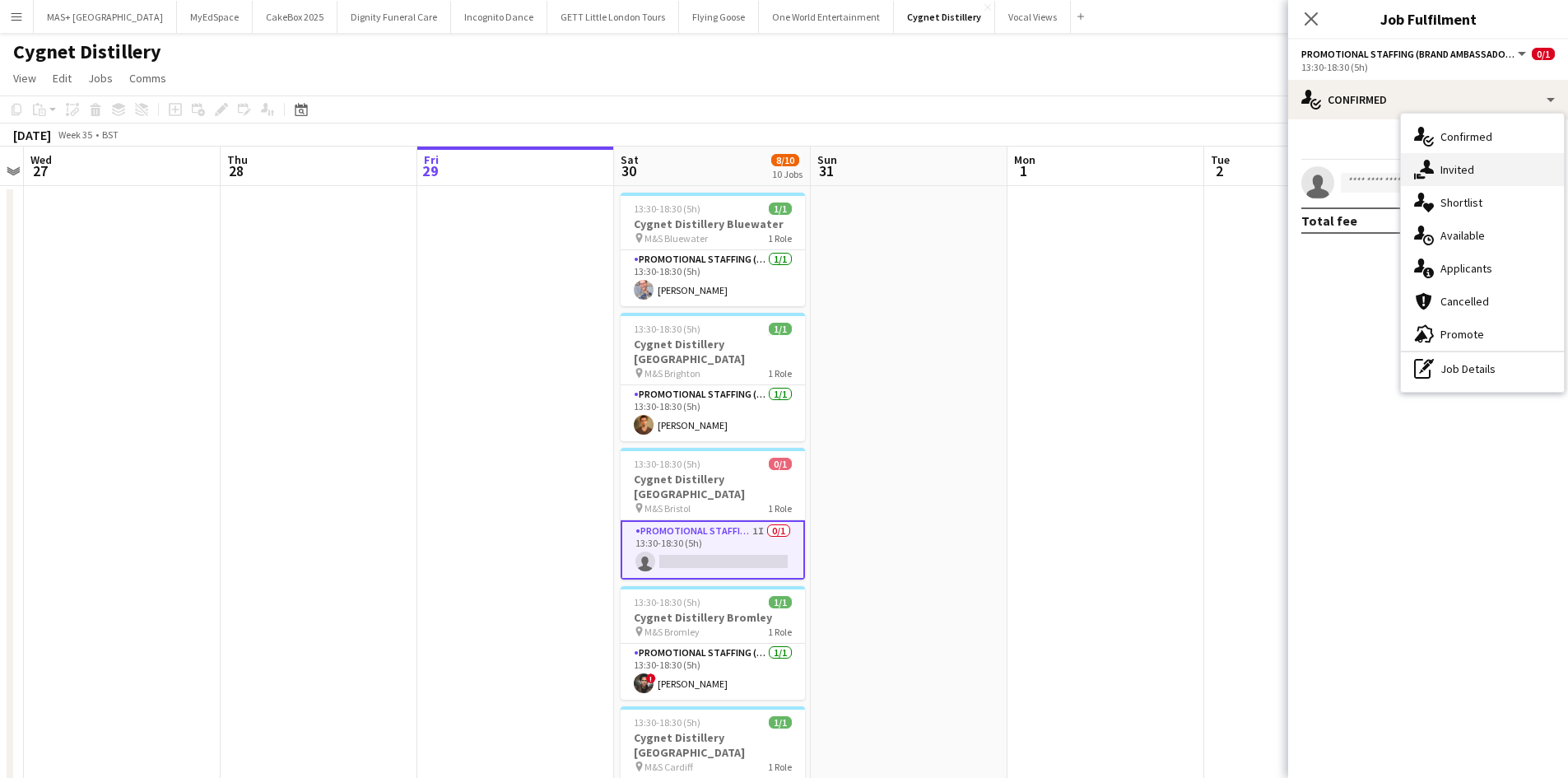
click at [1476, 175] on div "single-neutral-actions-share-1 Invited" at bounding box center [1481, 169] width 163 height 33
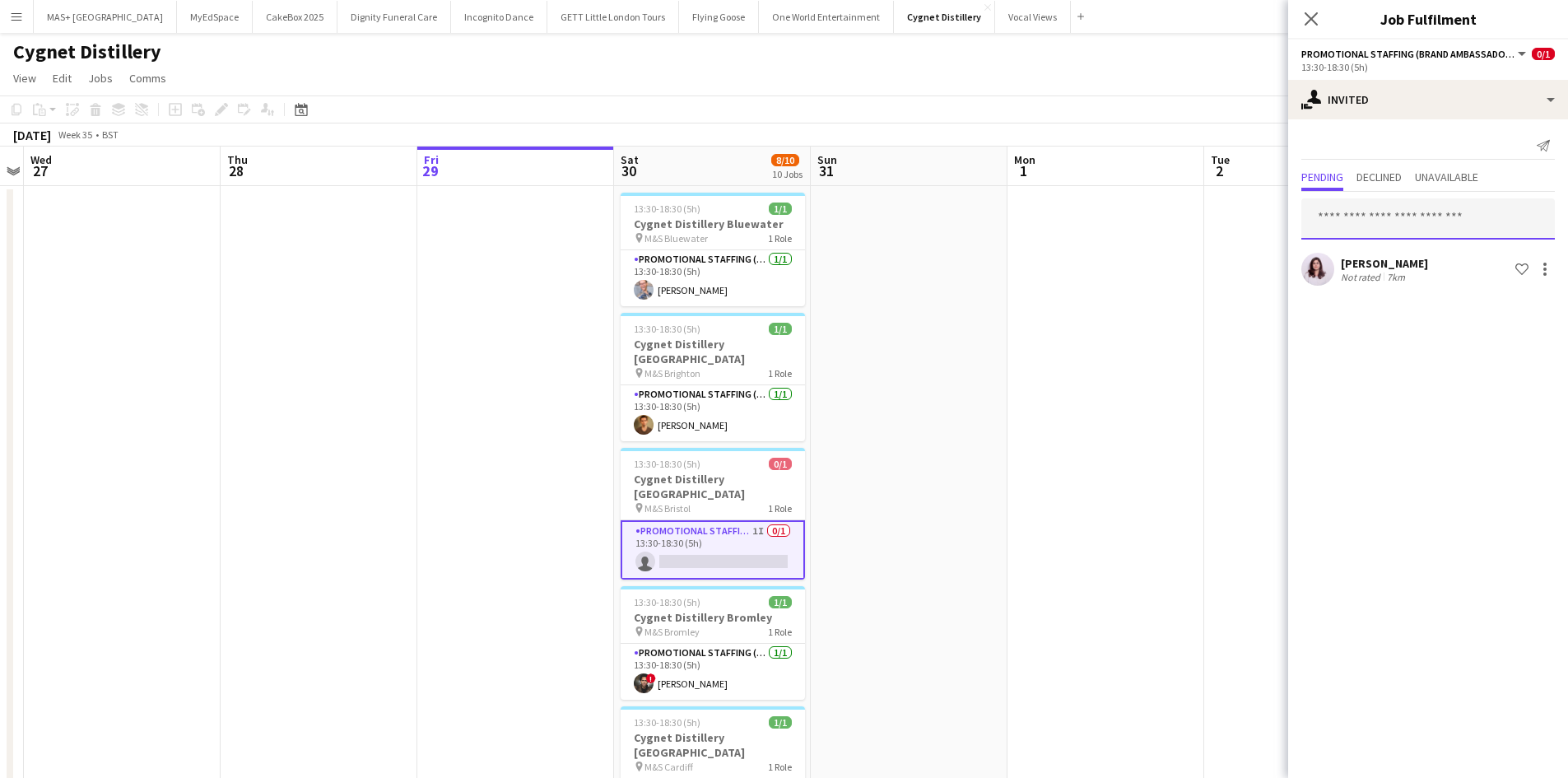
click at [1353, 214] on input "text" at bounding box center [1428, 219] width 254 height 41
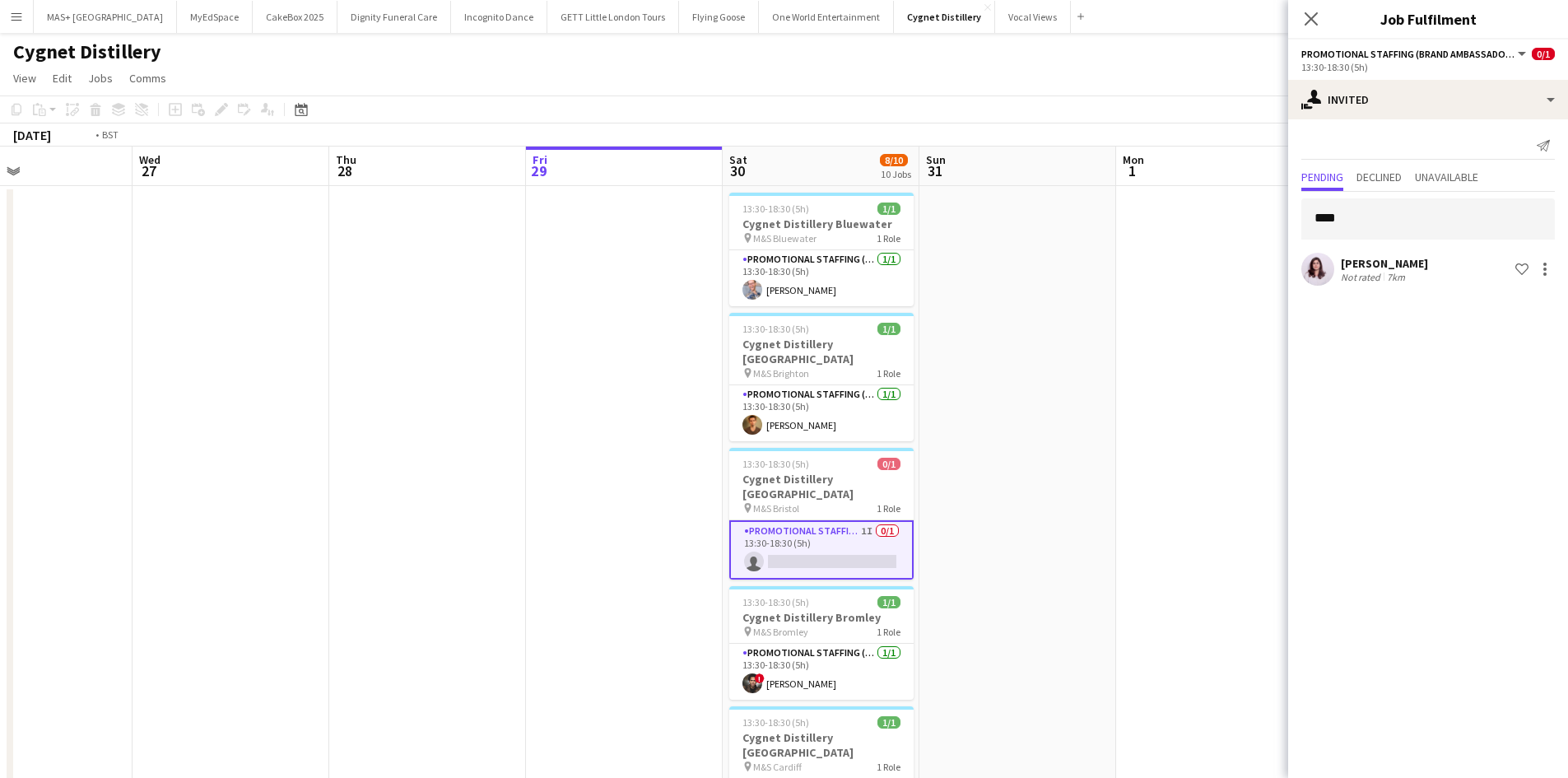
drag, startPoint x: 666, startPoint y: 398, endPoint x: 1318, endPoint y: 409, distance: 652.1
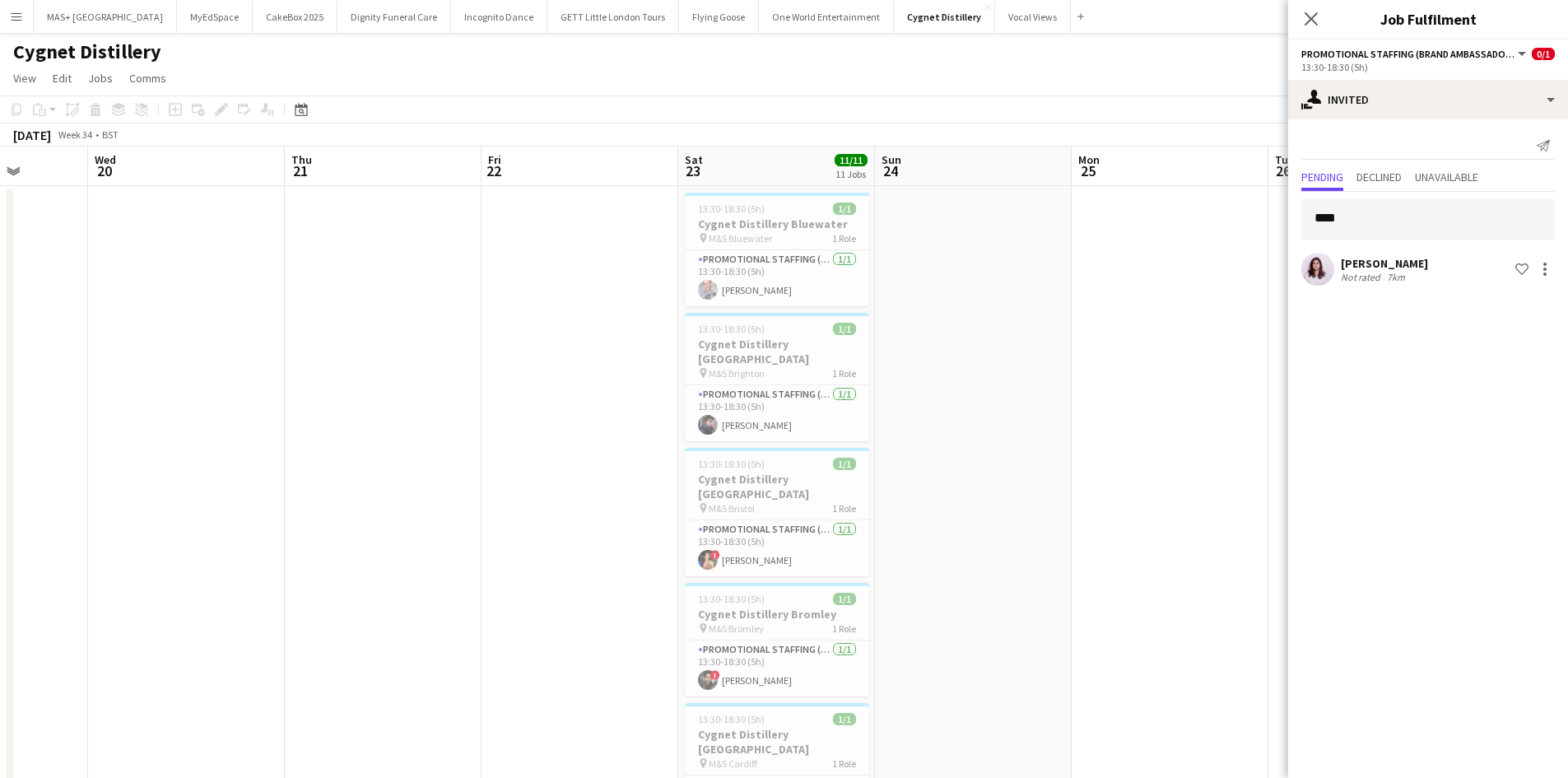
scroll to position [0, 502]
drag, startPoint x: 1005, startPoint y: 466, endPoint x: 1319, endPoint y: 472, distance: 314.1
drag, startPoint x: 1375, startPoint y: 222, endPoint x: 1169, endPoint y: 220, distance: 206.0
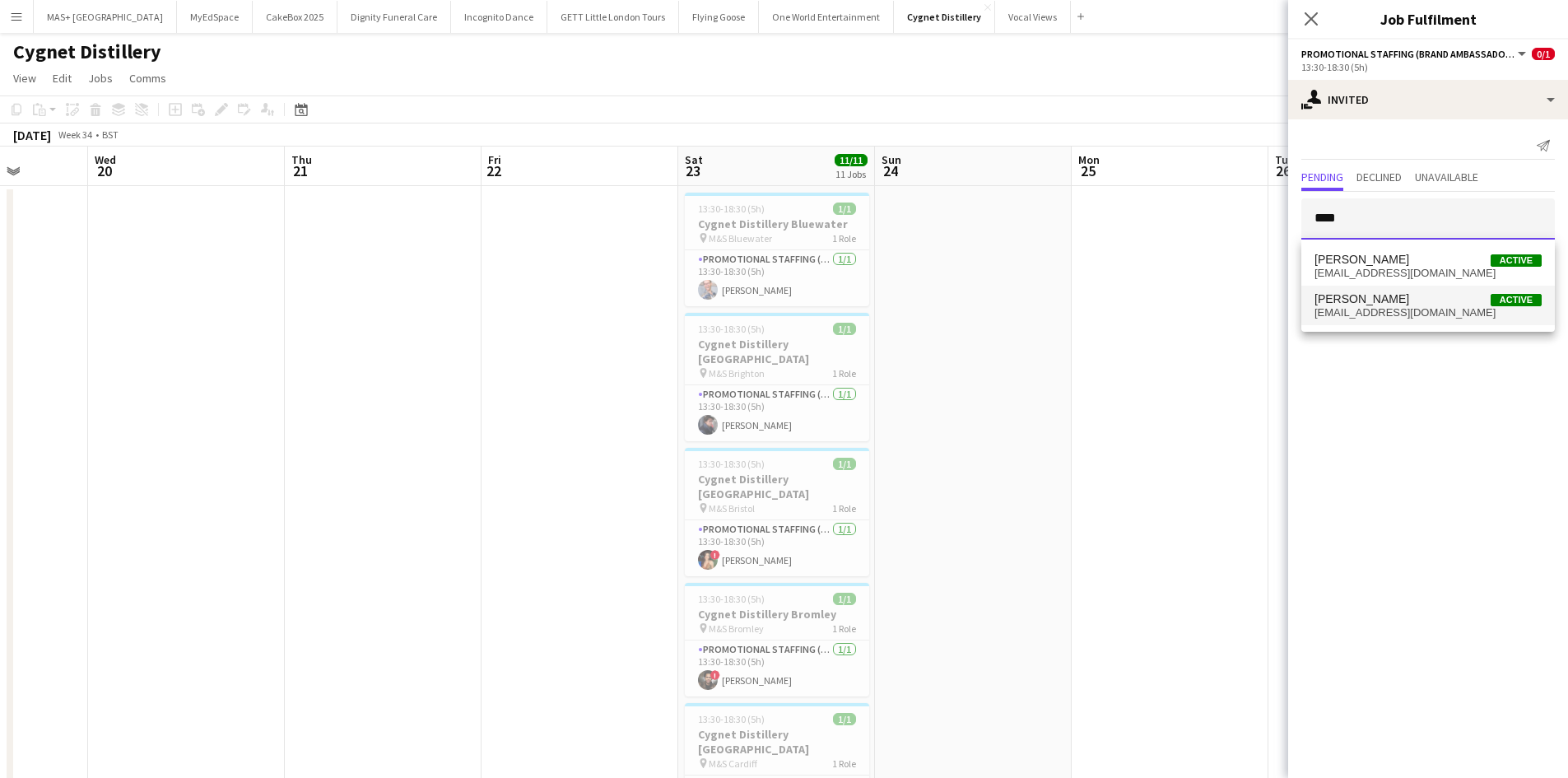
type input "****"
click at [1382, 315] on span "cnappa06@gmail.com" at bounding box center [1428, 312] width 227 height 13
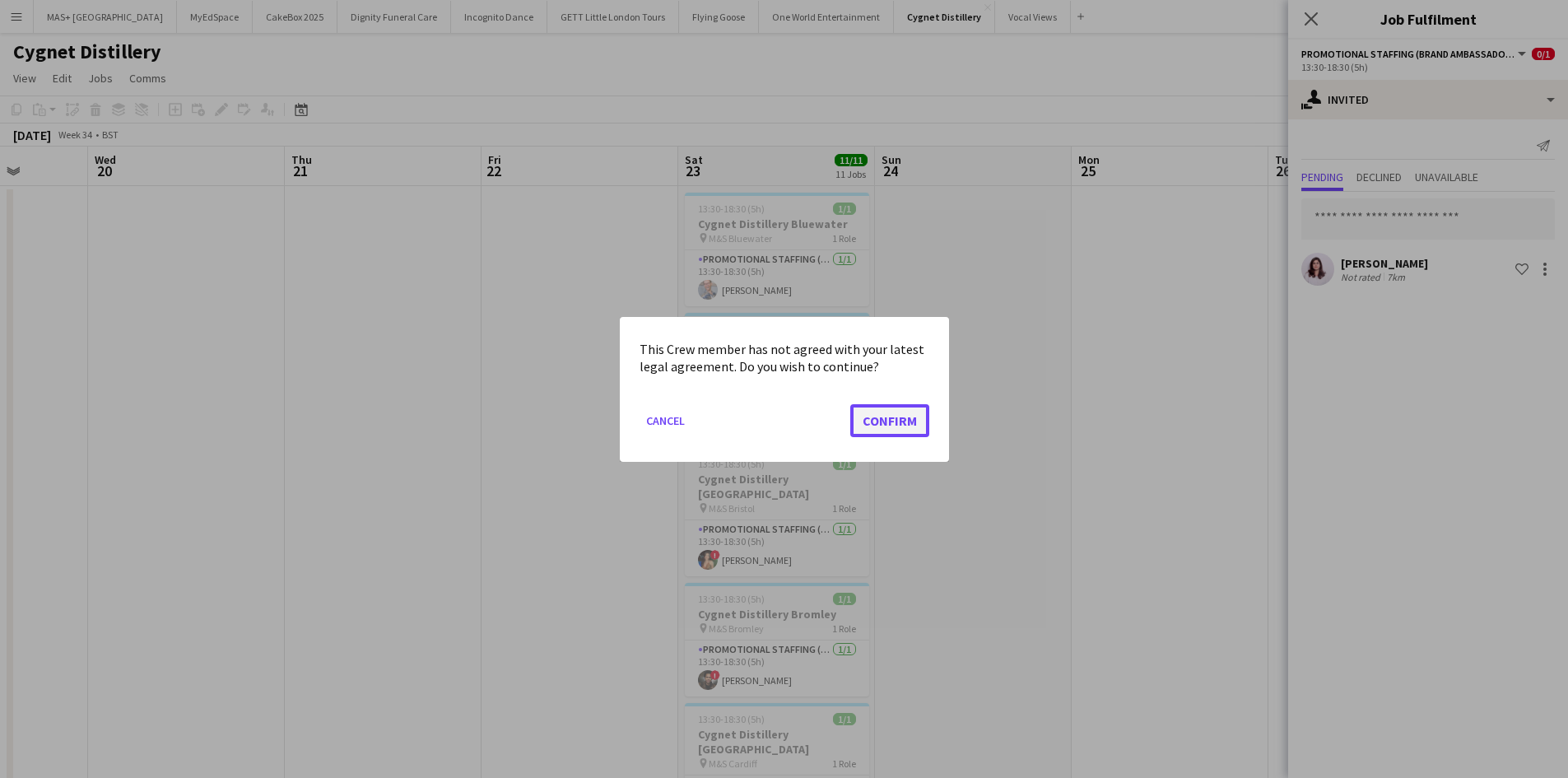
click at [857, 420] on button "Confirm" at bounding box center [890, 420] width 79 height 33
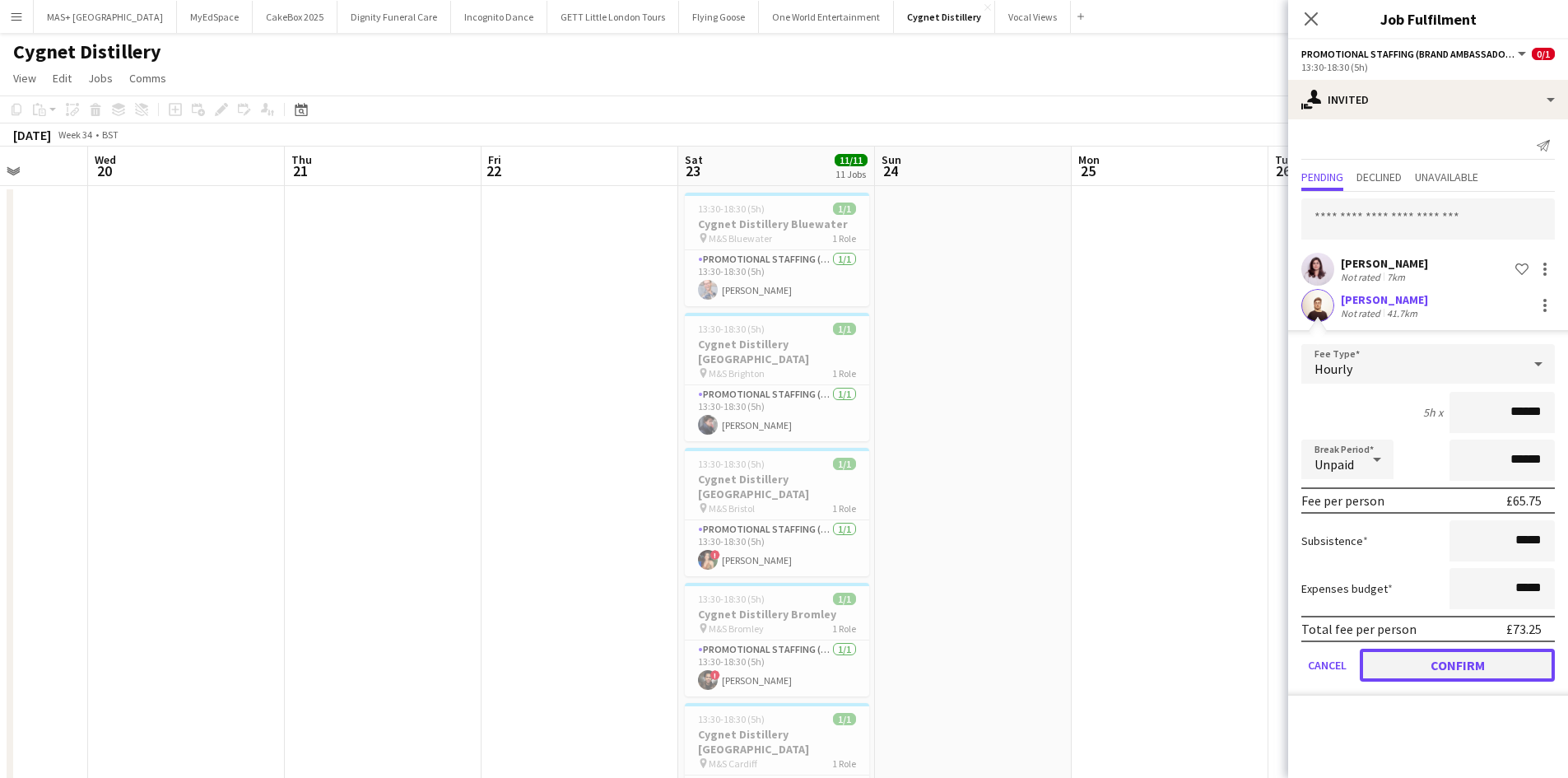
click at [1448, 671] on button "Confirm" at bounding box center [1456, 665] width 195 height 33
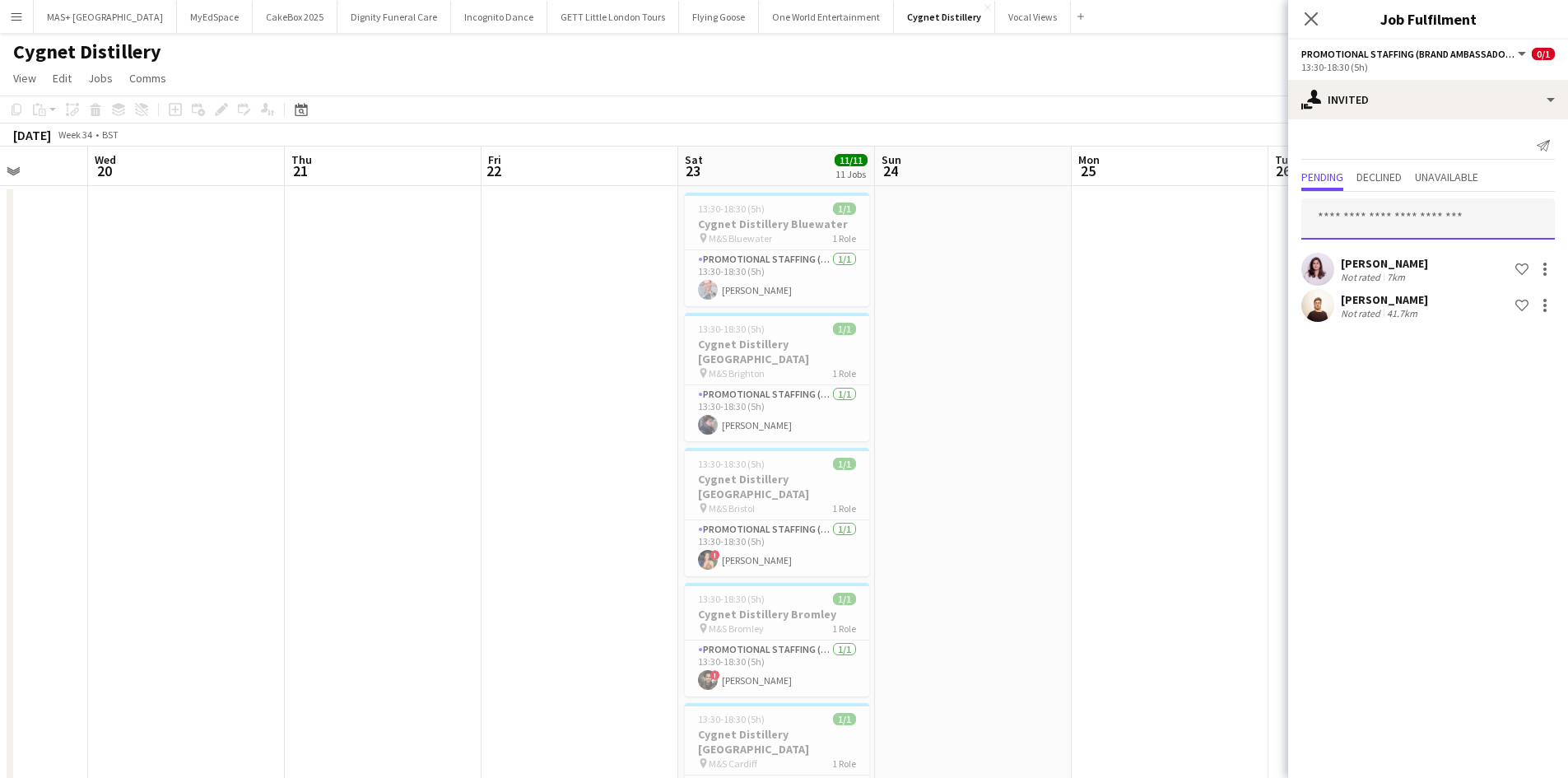
click at [1342, 215] on input "text" at bounding box center [1428, 219] width 254 height 41
type input "****"
click at [1410, 266] on span "catalina.tsm99@gmail.com" at bounding box center [1428, 272] width 227 height 13
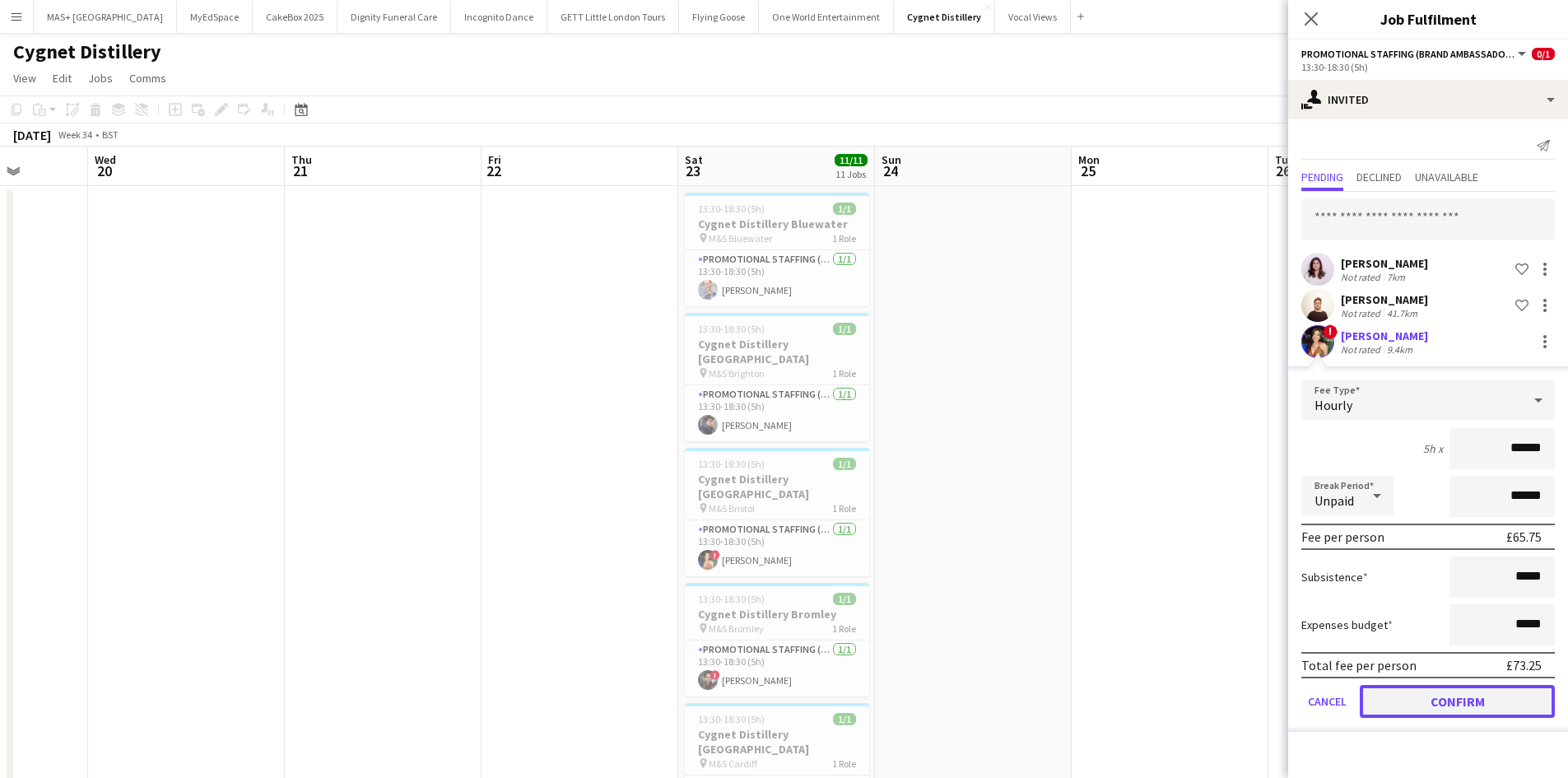
click at [1423, 684] on button "Confirm" at bounding box center [1456, 701] width 195 height 33
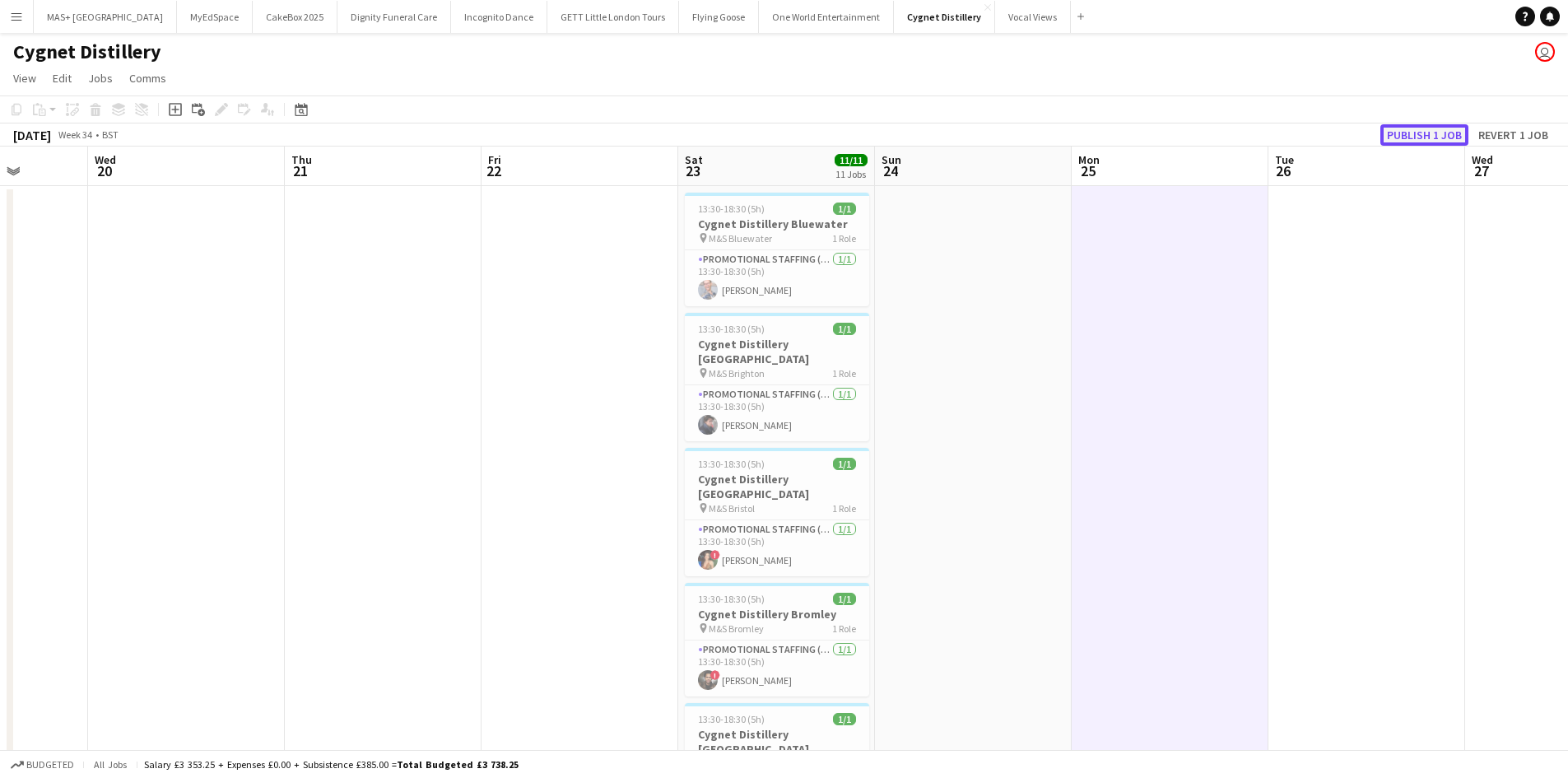
click at [1434, 132] on button "Publish 1 job" at bounding box center [1423, 134] width 88 height 21
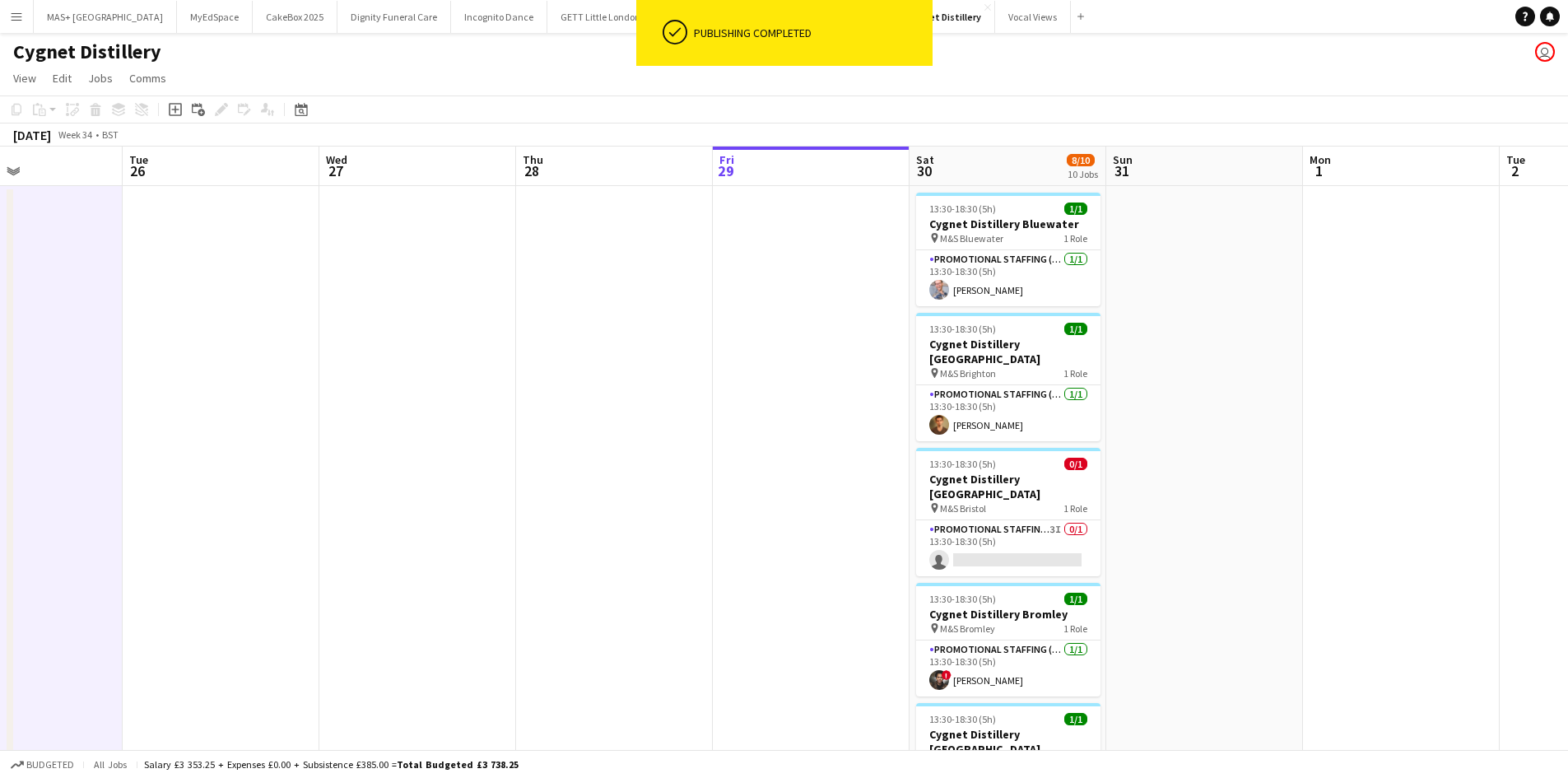
drag, startPoint x: 1497, startPoint y: 406, endPoint x: 739, endPoint y: 322, distance: 762.6
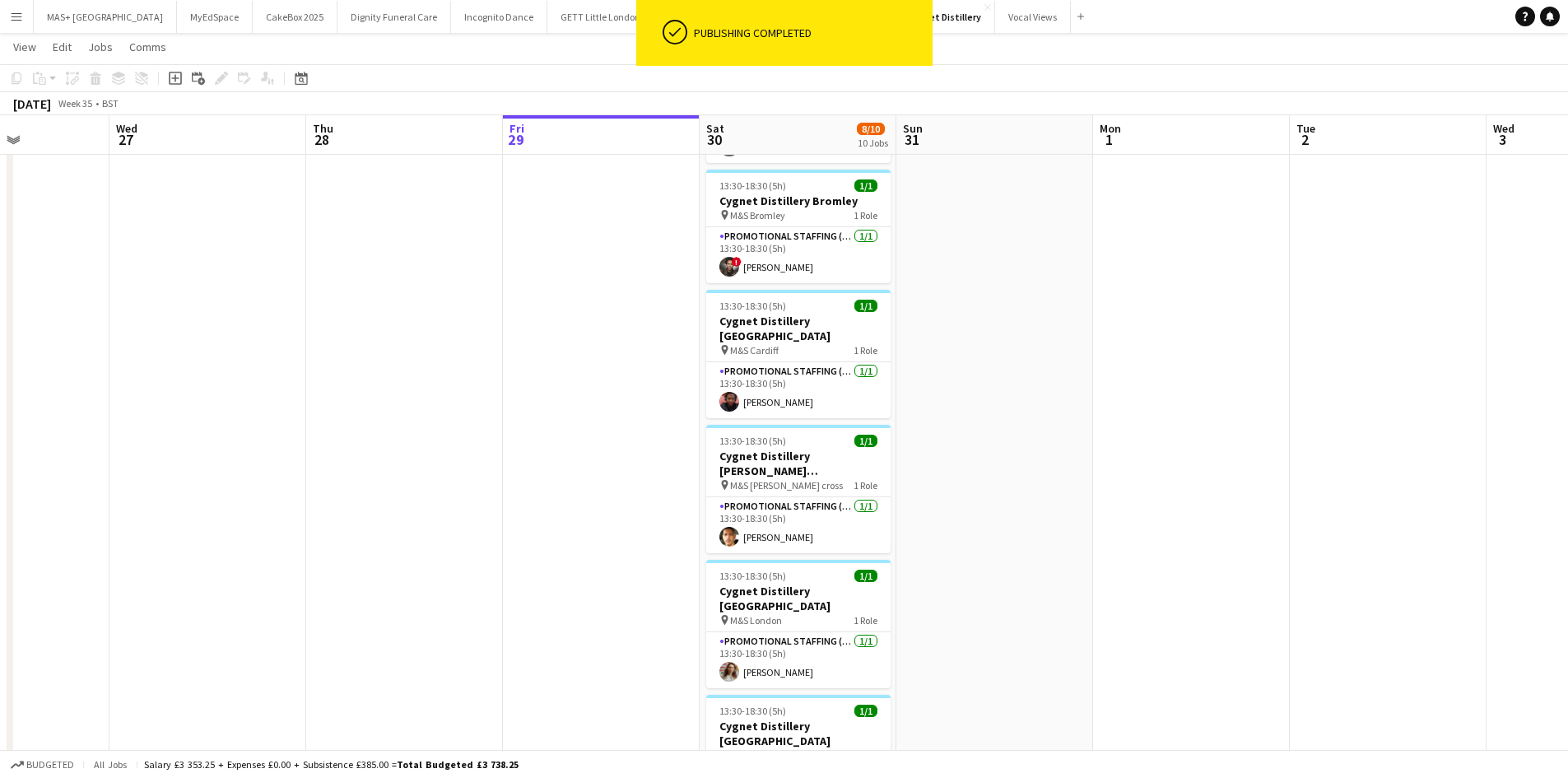
scroll to position [0, 765]
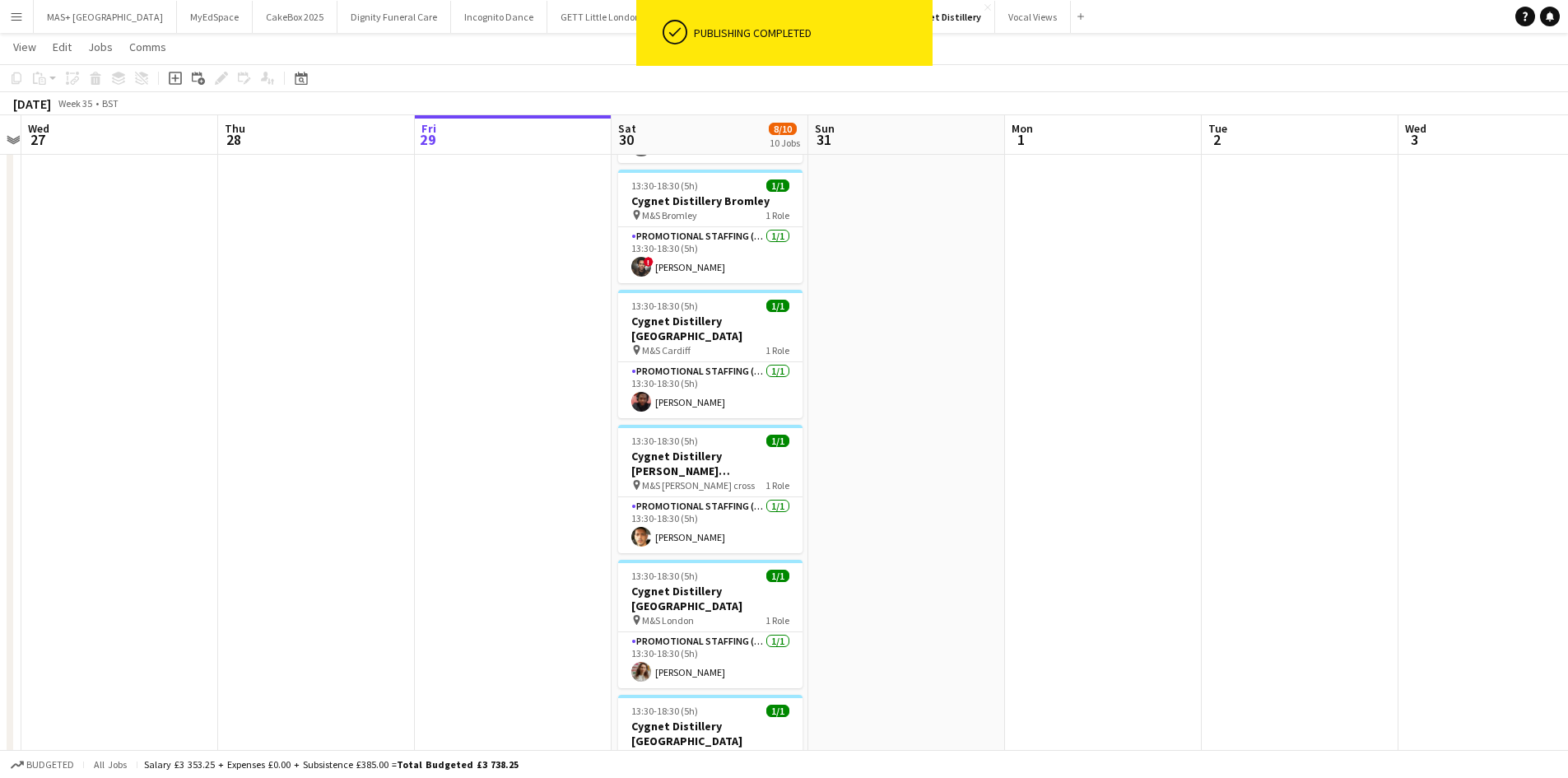
drag, startPoint x: 1179, startPoint y: 439, endPoint x: 494, endPoint y: 368, distance: 688.7
click at [494, 368] on app-calendar-viewport "Sat 23 11/11 11 Jobs Sun 24 Mon 25 Tue 26 Wed 27 Thu 28 Fri 29 Sat 30 8/10 10 J…" at bounding box center [784, 478] width 1568 height 1651
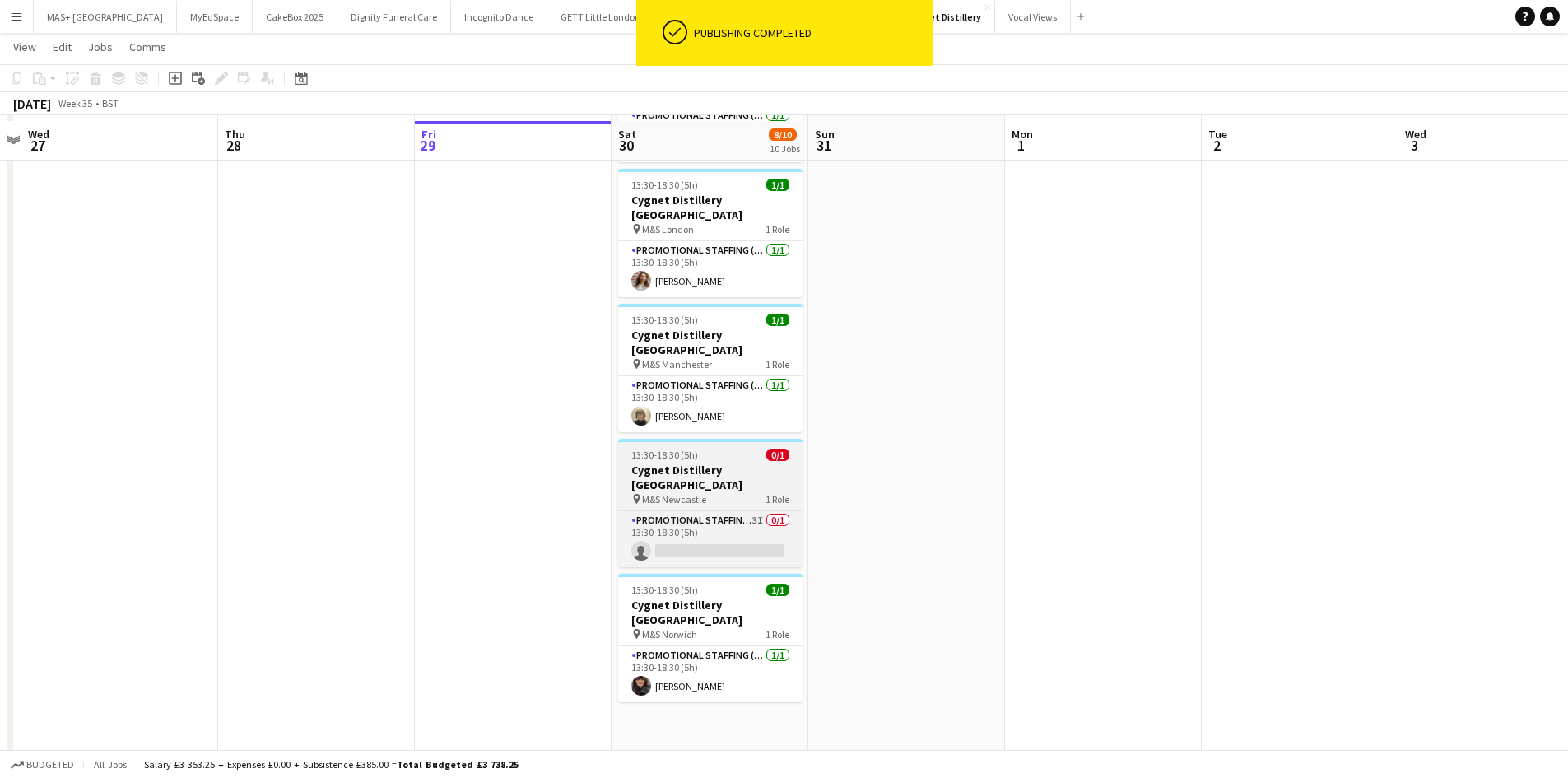
scroll to position [741, 0]
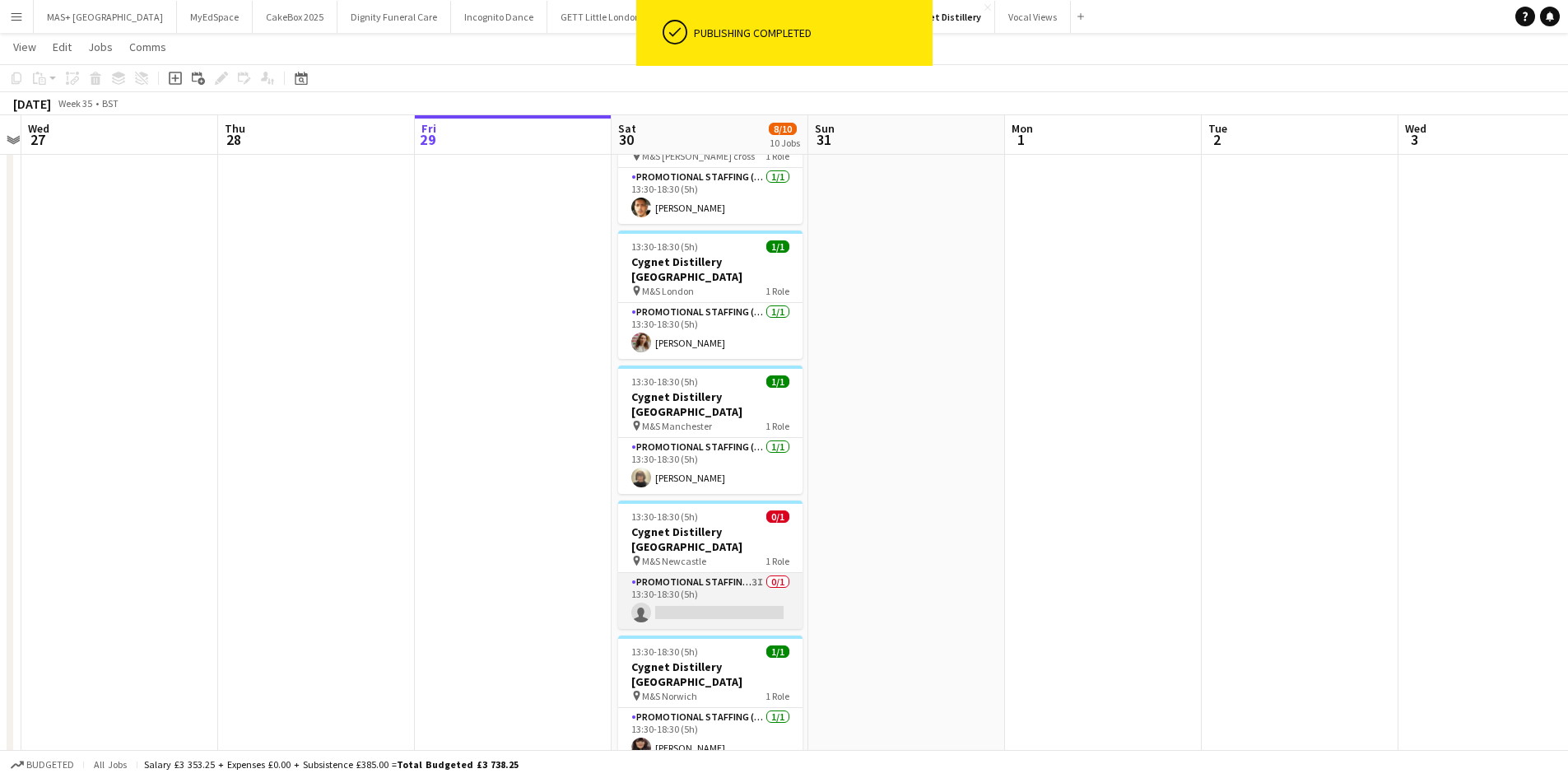
click at [701, 573] on app-card-role "Promotional Staffing (Brand Ambassadors) 3I 0/1 13:30-18:30 (5h) single-neutral…" at bounding box center [710, 601] width 185 height 56
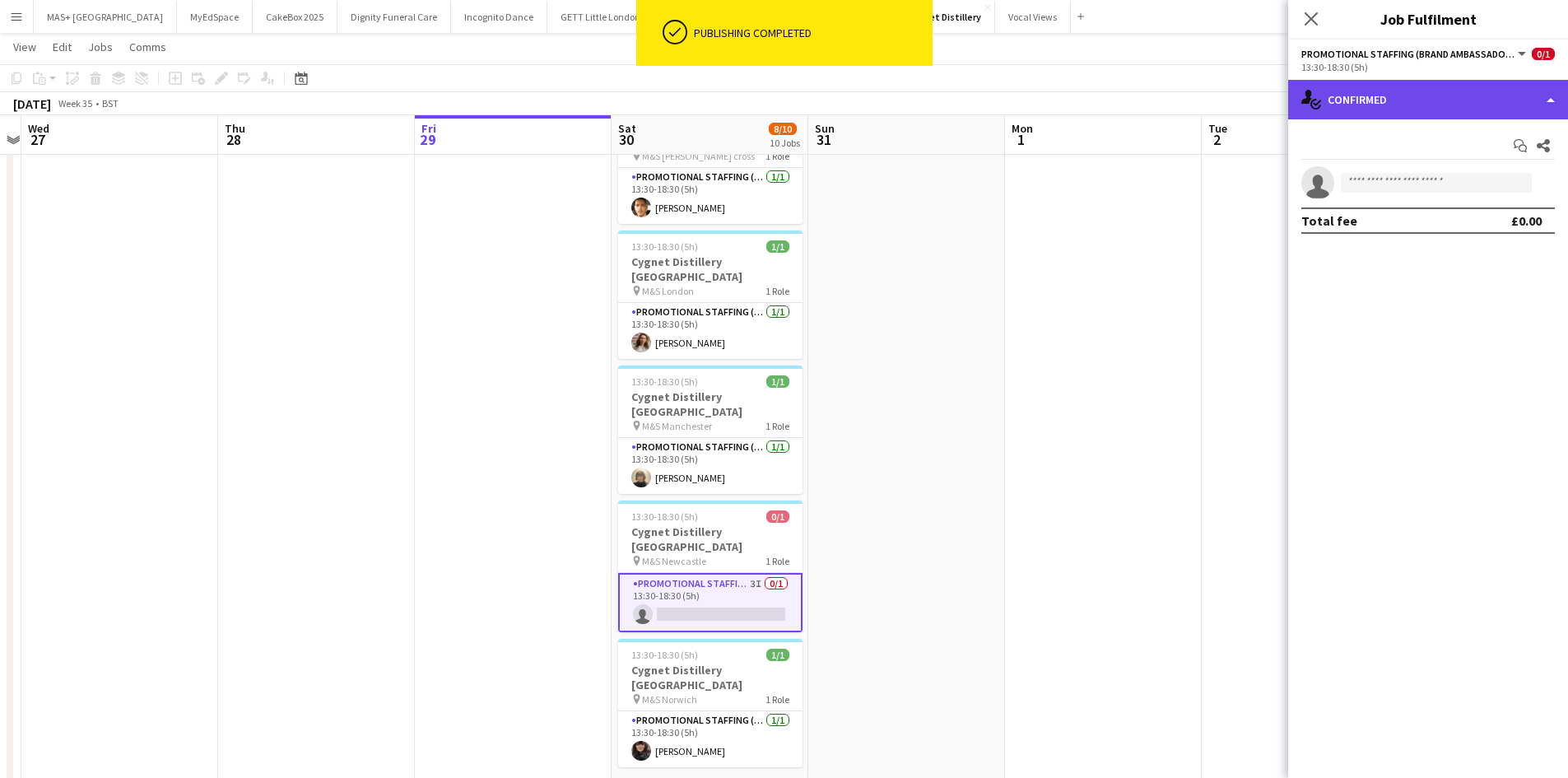
click at [1357, 101] on div "single-neutral-actions-check-2 Confirmed" at bounding box center [1428, 100] width 280 height 39
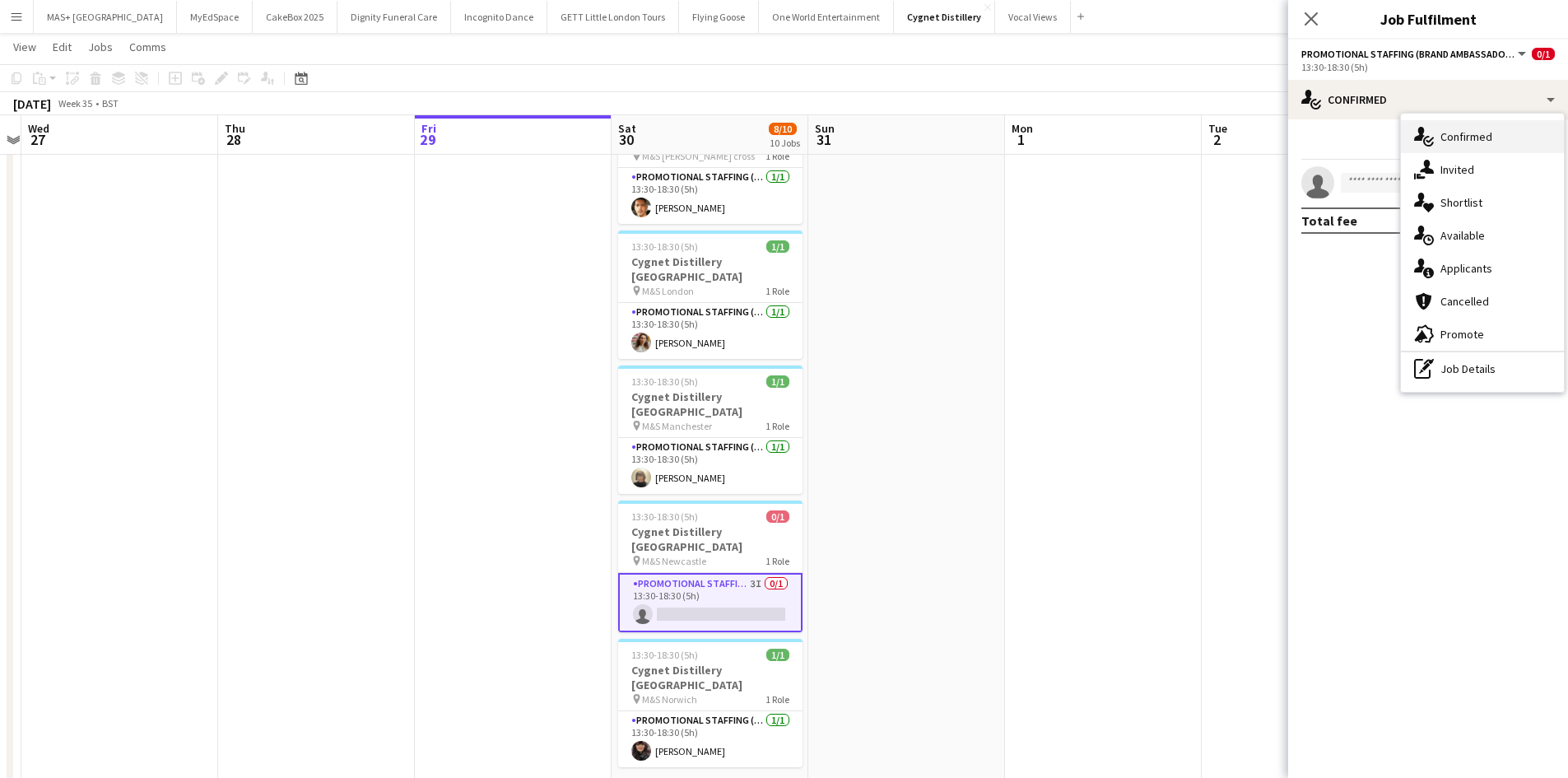
click at [1456, 145] on div "single-neutral-actions-check-2 Confirmed" at bounding box center [1481, 136] width 163 height 33
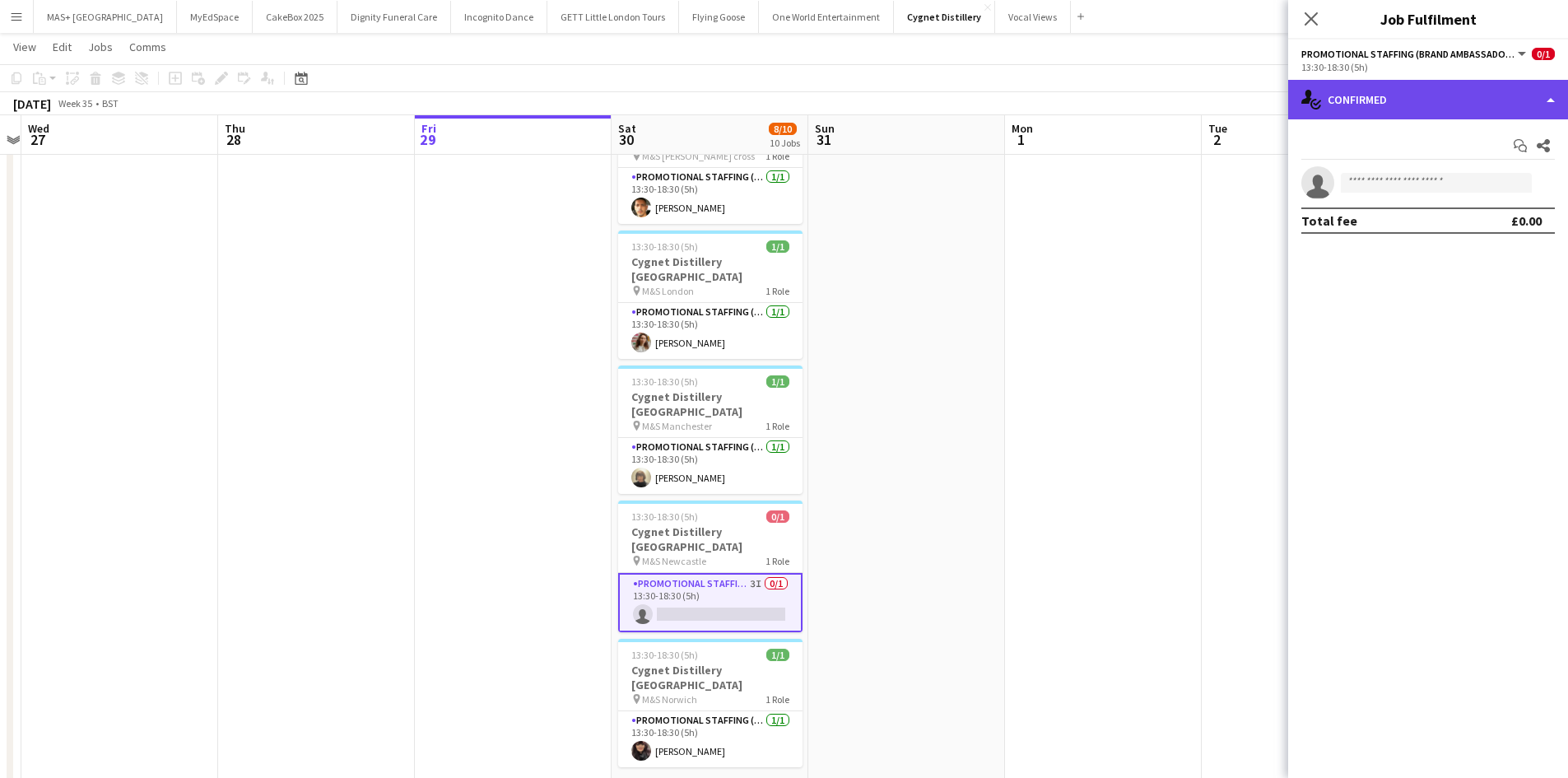
click at [1402, 91] on div "single-neutral-actions-check-2 Confirmed" at bounding box center [1428, 100] width 280 height 39
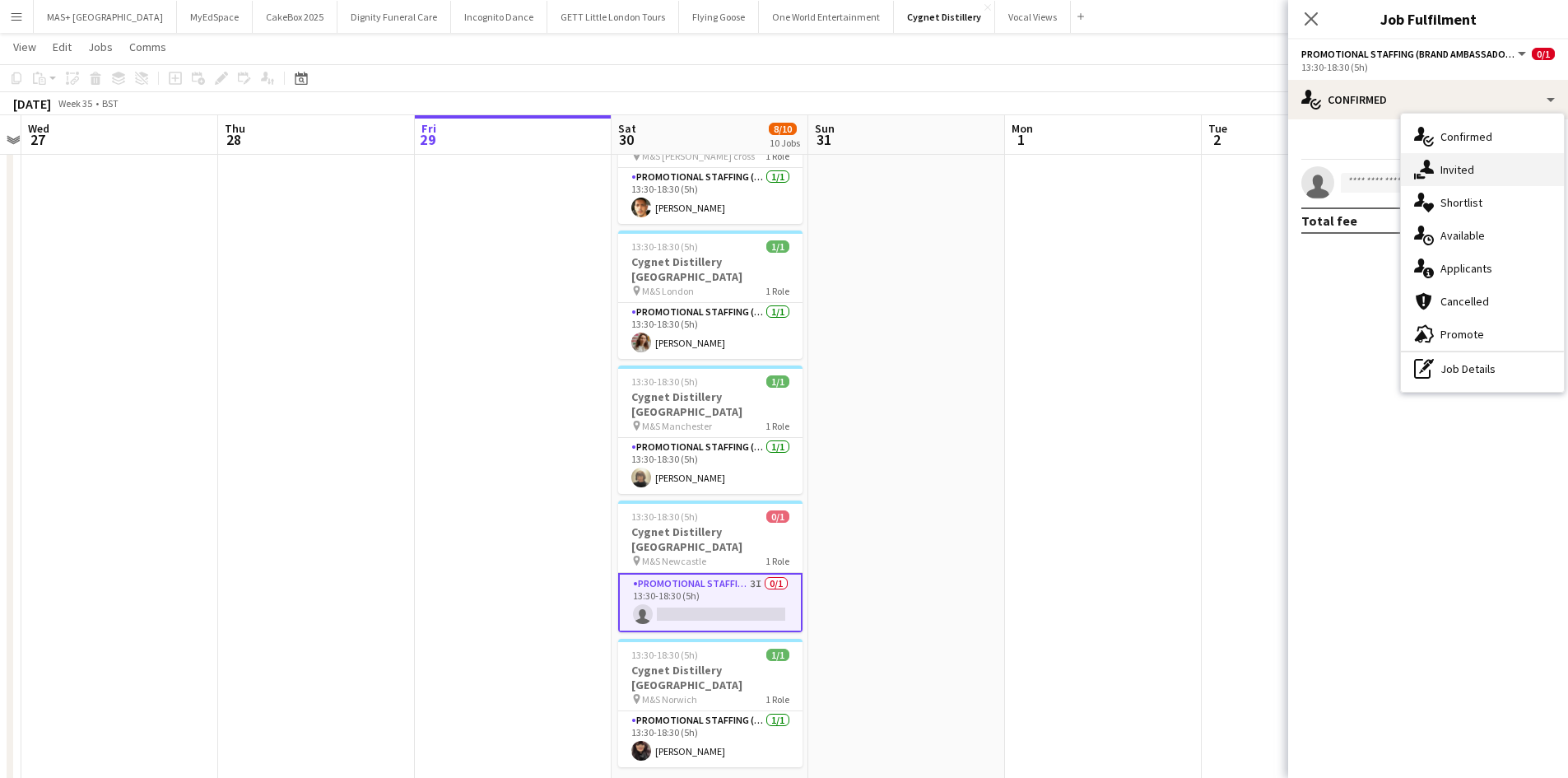
click at [1455, 163] on div "single-neutral-actions-share-1 Invited" at bounding box center [1481, 169] width 163 height 33
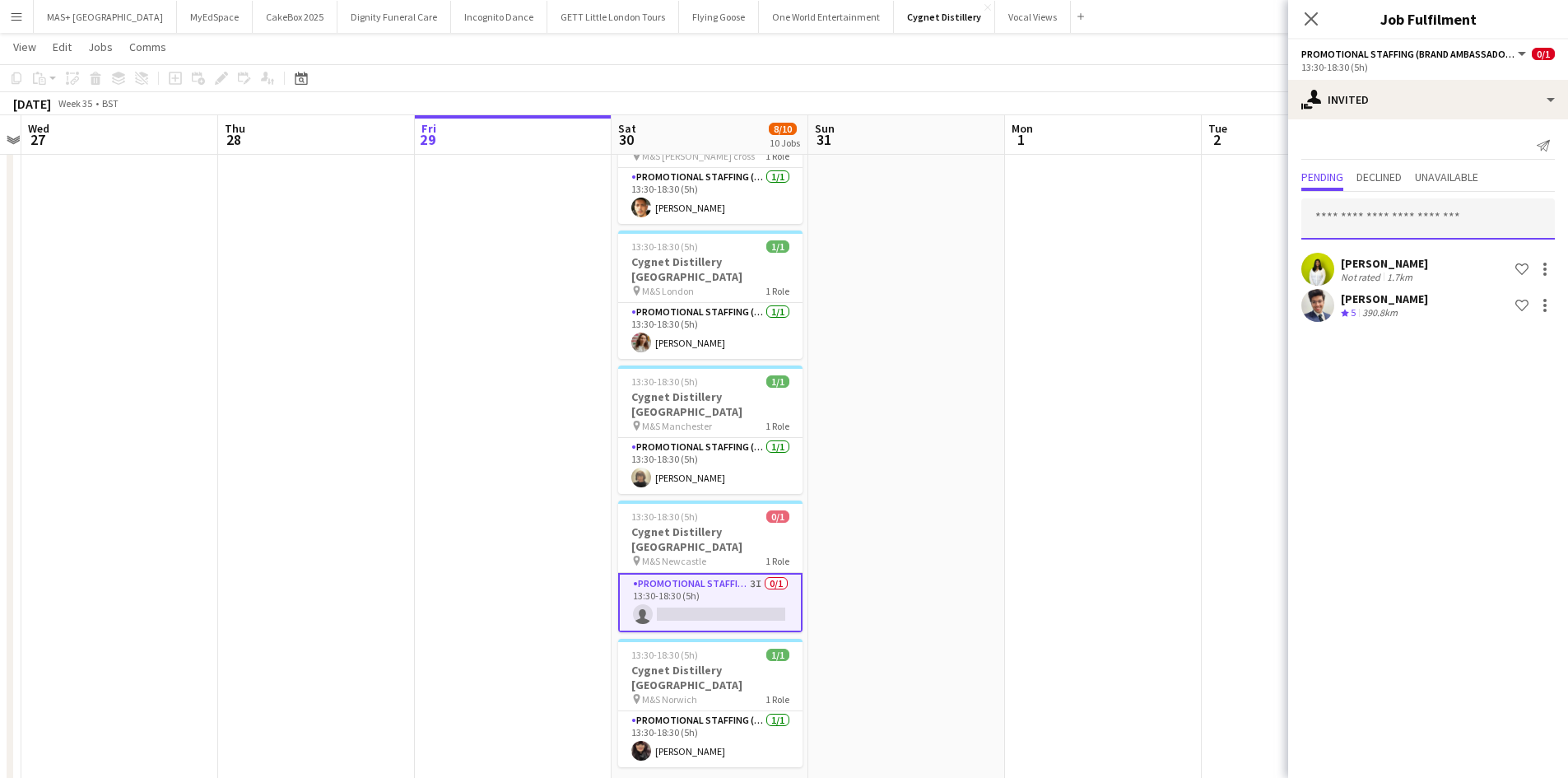
click at [1376, 218] on input "text" at bounding box center [1428, 219] width 254 height 41
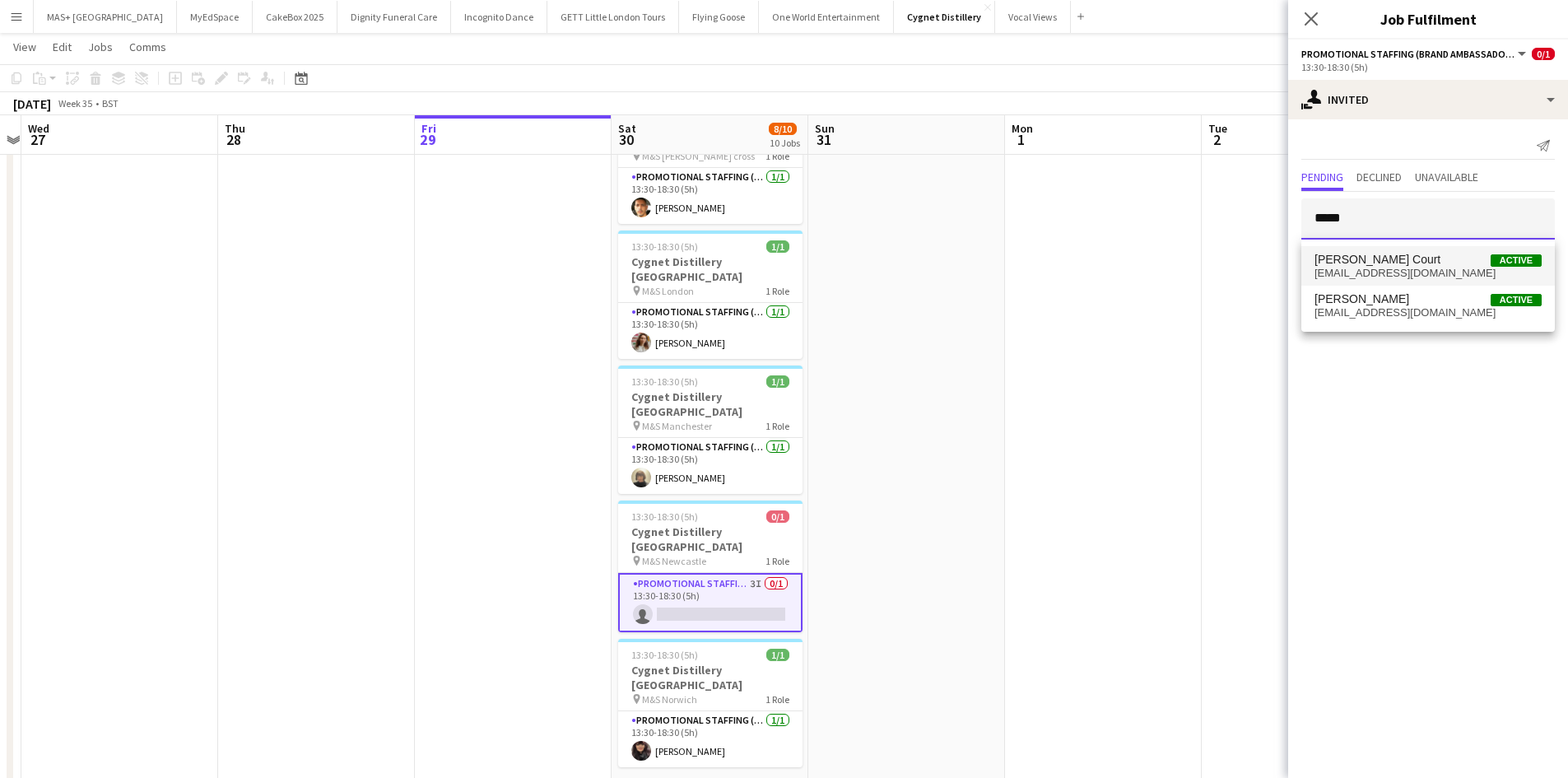
type input "*****"
click at [1457, 260] on span "Craig Court Active" at bounding box center [1428, 260] width 227 height 14
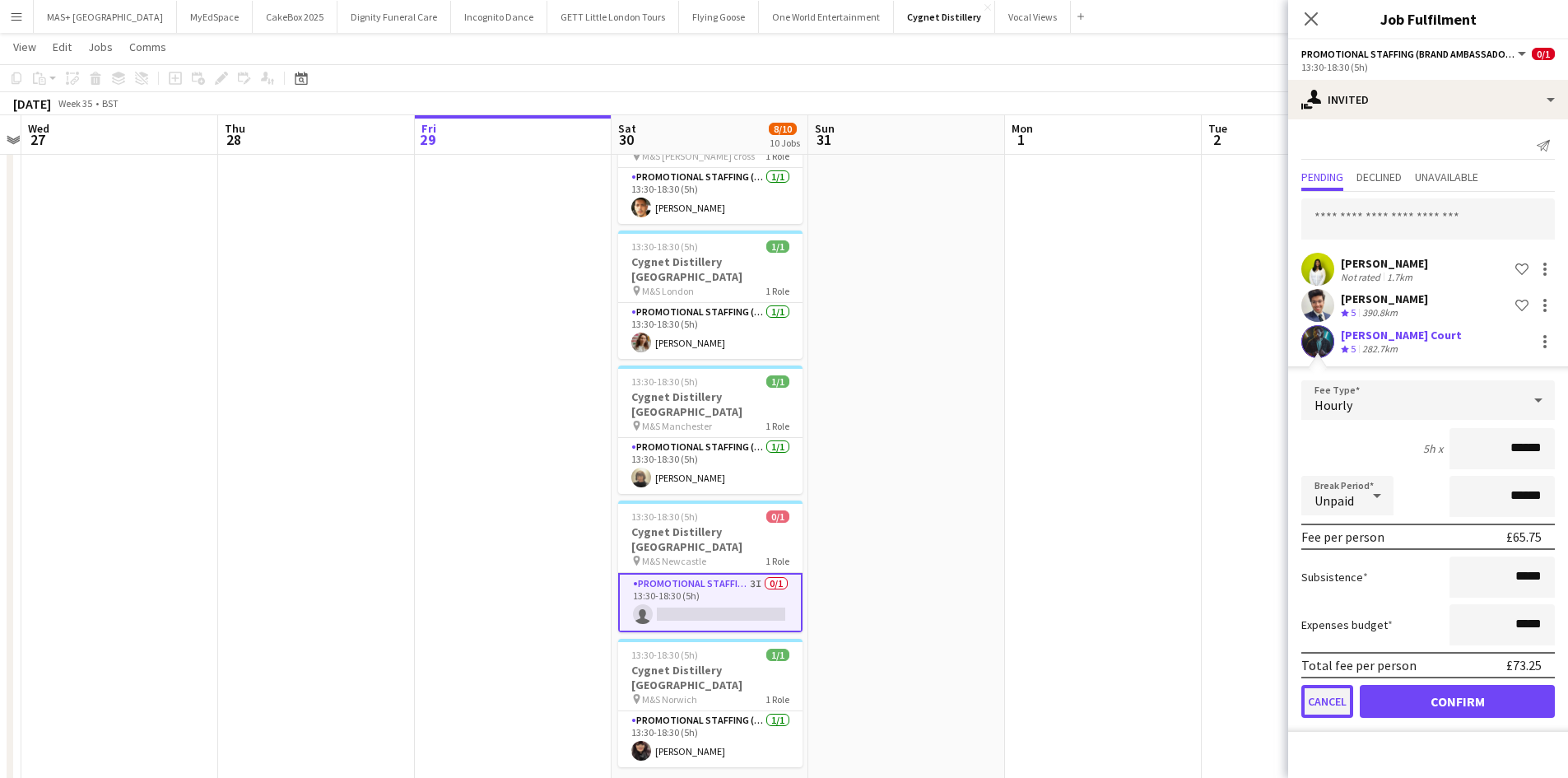
click at [1336, 714] on button "Cancel" at bounding box center [1326, 701] width 52 height 33
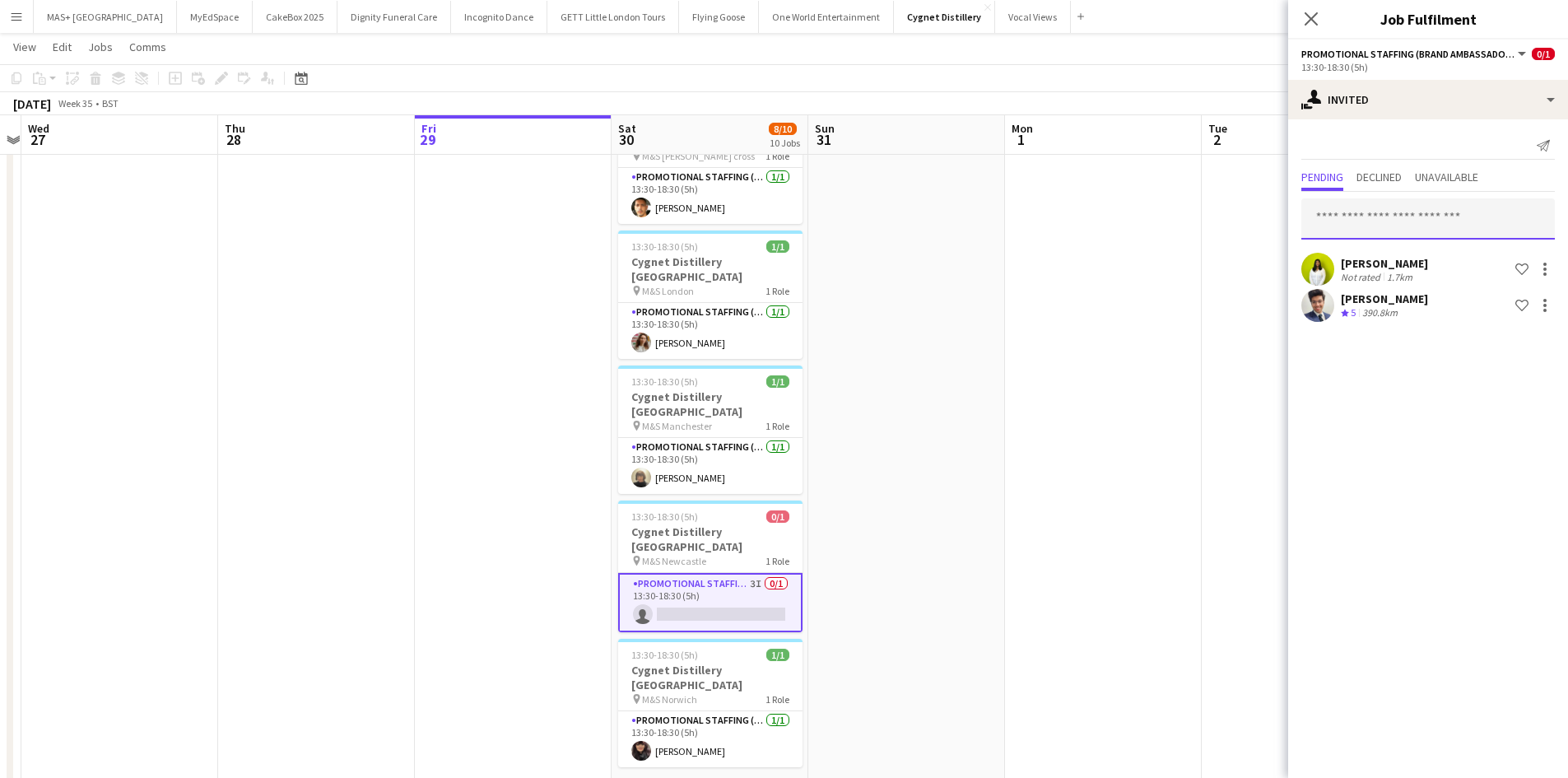
click at [1366, 223] on input "text" at bounding box center [1428, 219] width 254 height 41
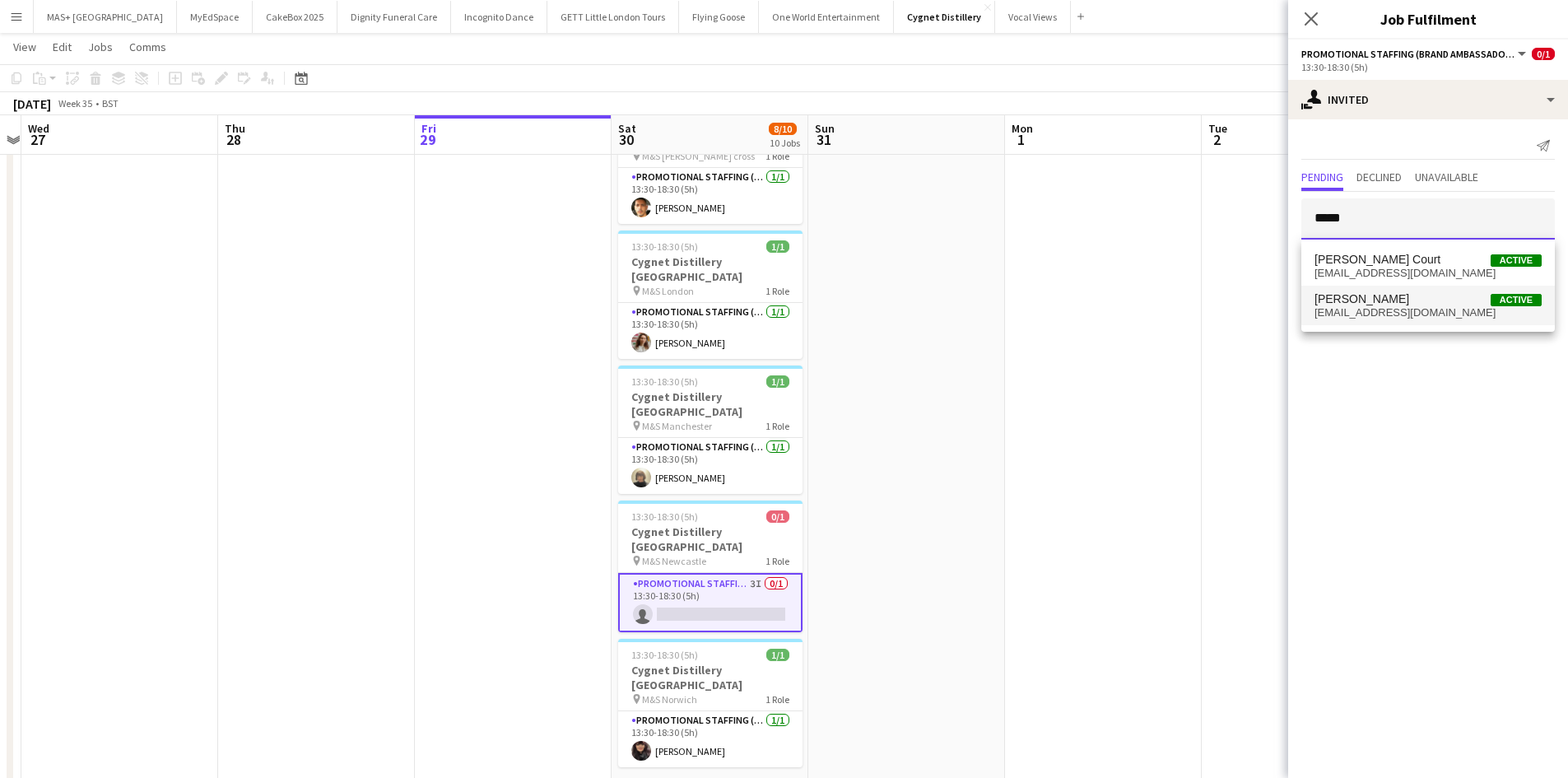
type input "*****"
click at [1382, 323] on mat-option "Craig Talbot Active craigtalbot378@gmail.com" at bounding box center [1428, 305] width 254 height 39
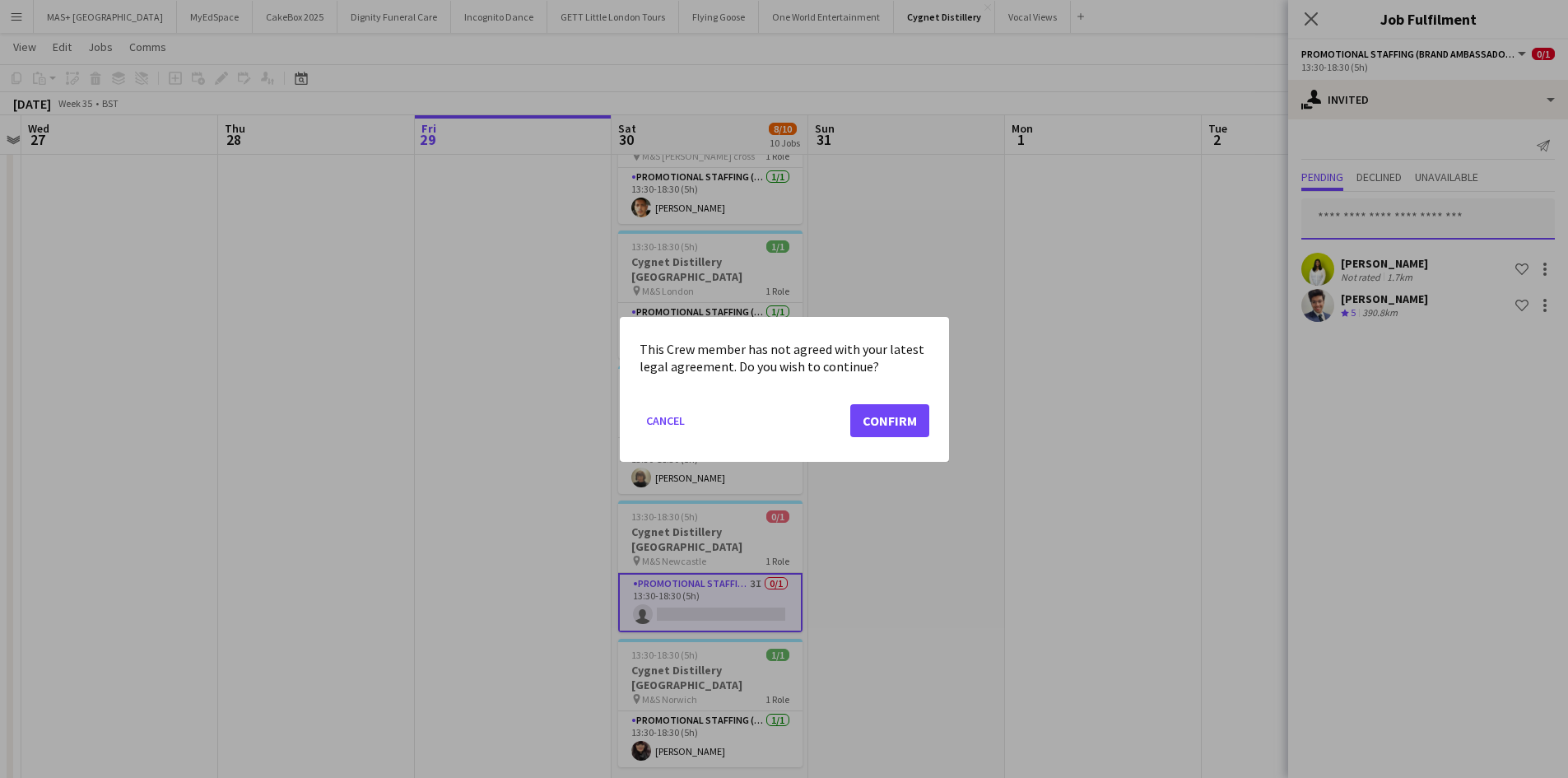
scroll to position [0, 0]
click at [864, 428] on button "Confirm" at bounding box center [890, 420] width 79 height 33
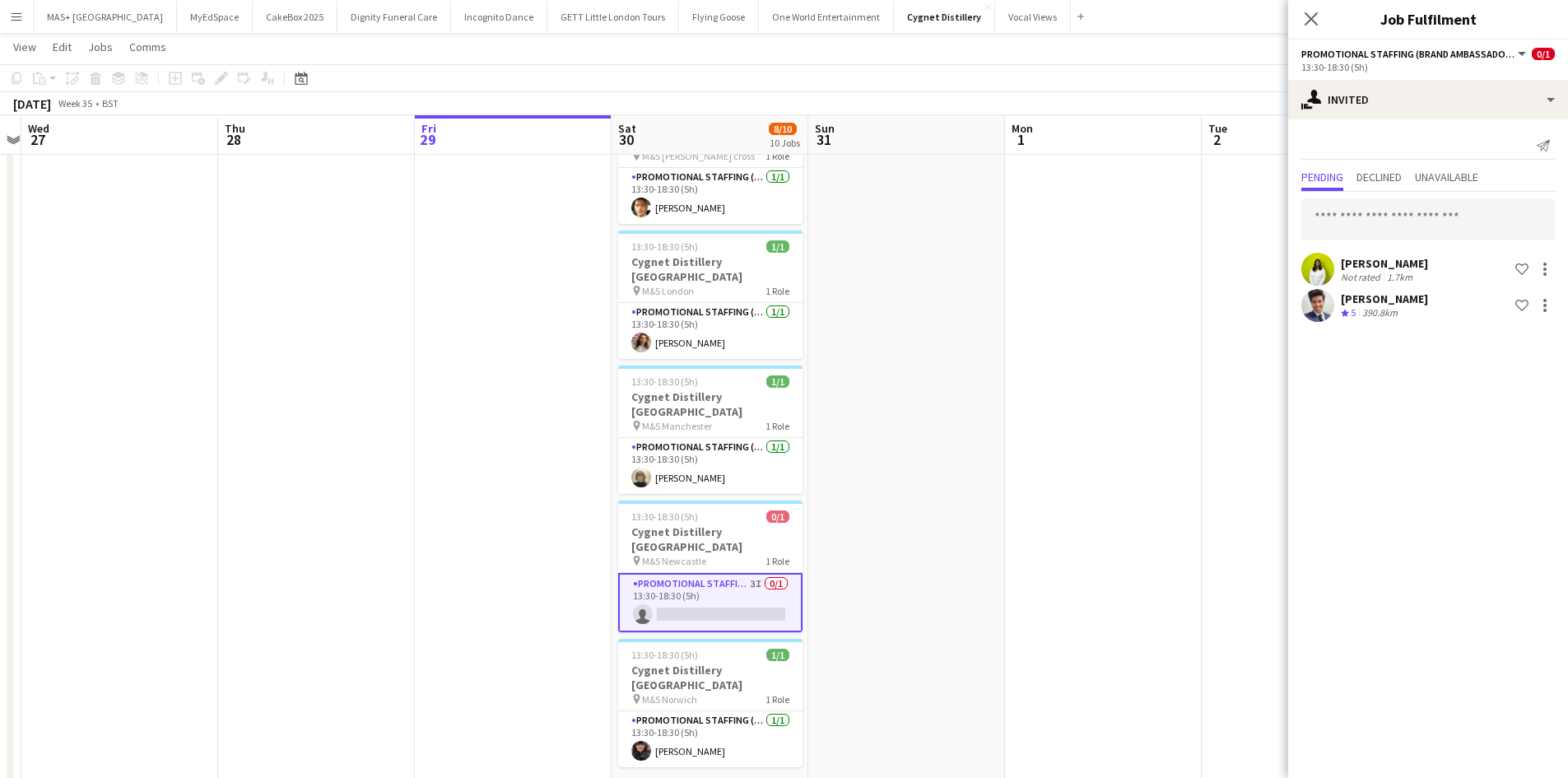
scroll to position [741, 0]
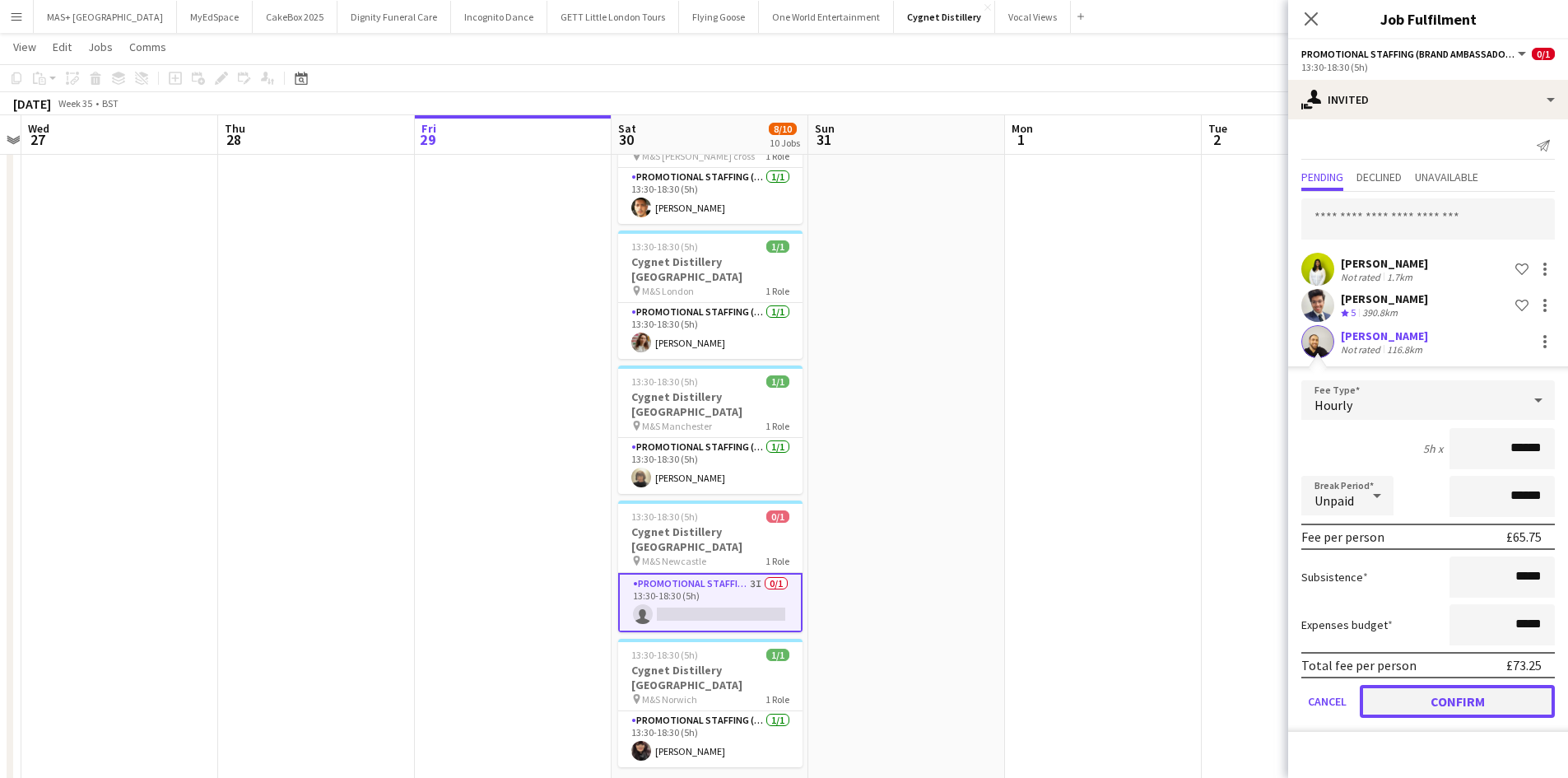
click at [1455, 704] on button "Confirm" at bounding box center [1456, 701] width 195 height 33
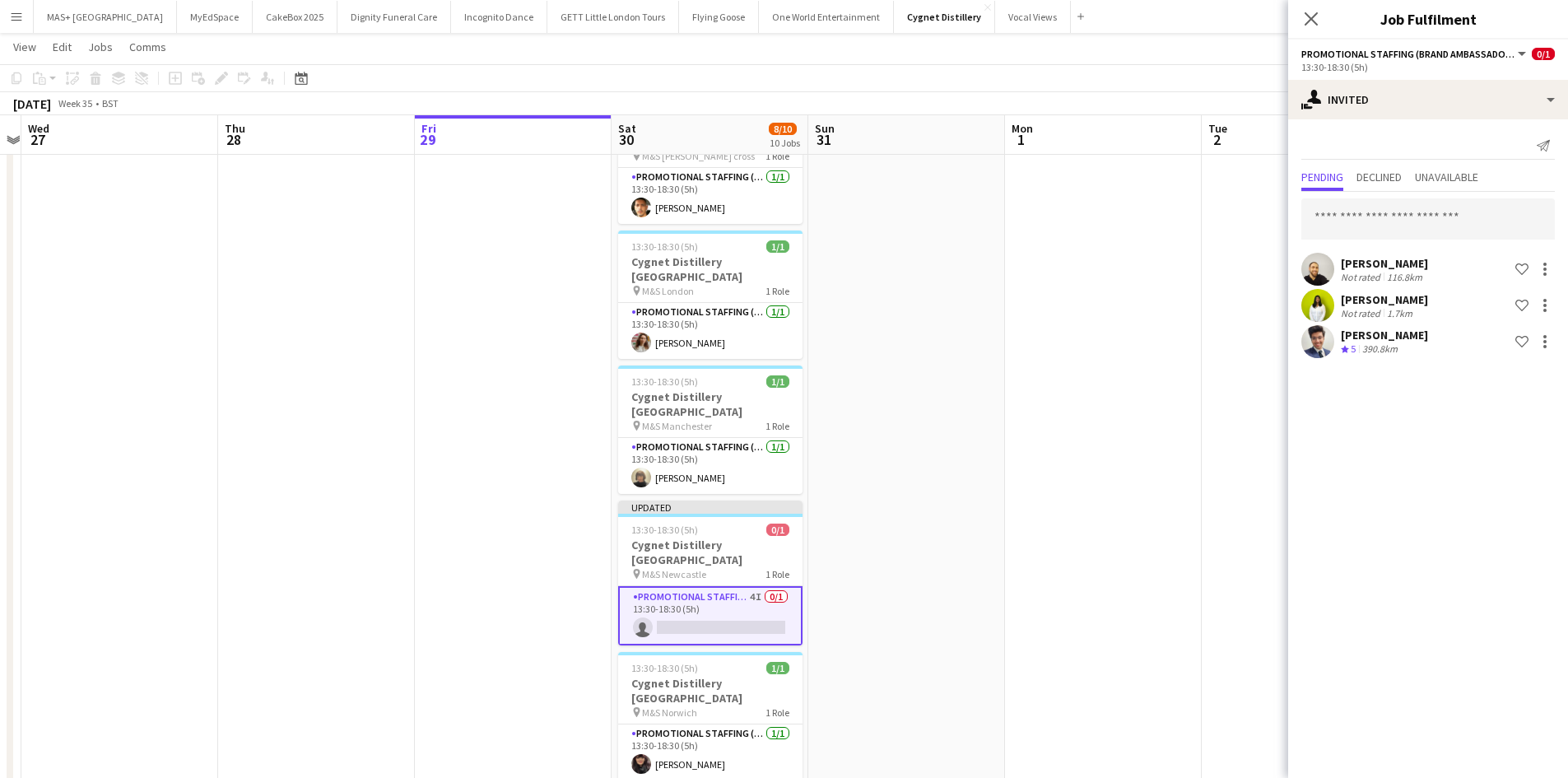
click at [984, 529] on app-date-cell at bounding box center [906, 209] width 197 height 1531
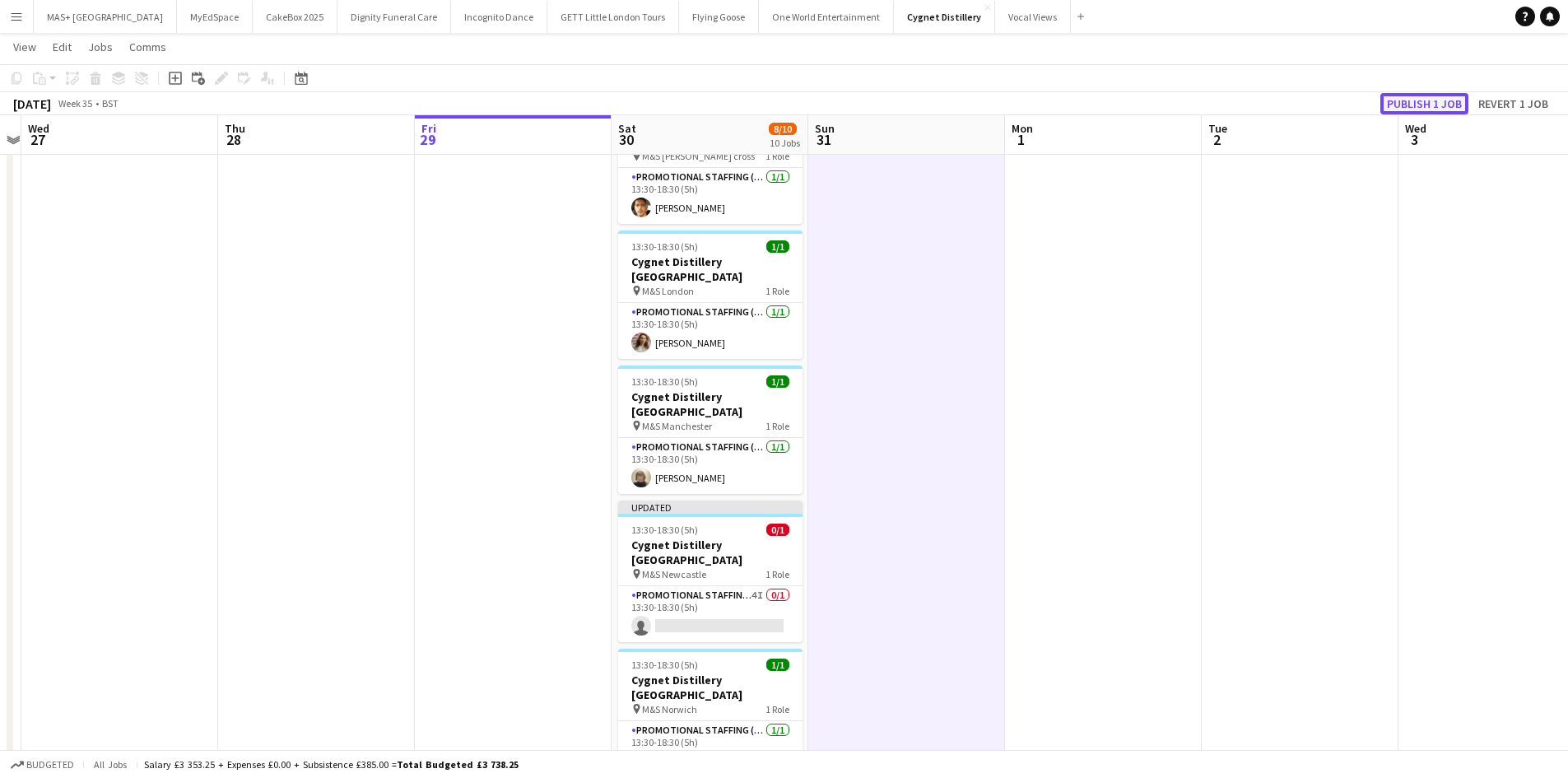
click at [1394, 93] on button "Publish 1 job" at bounding box center [1423, 103] width 88 height 21
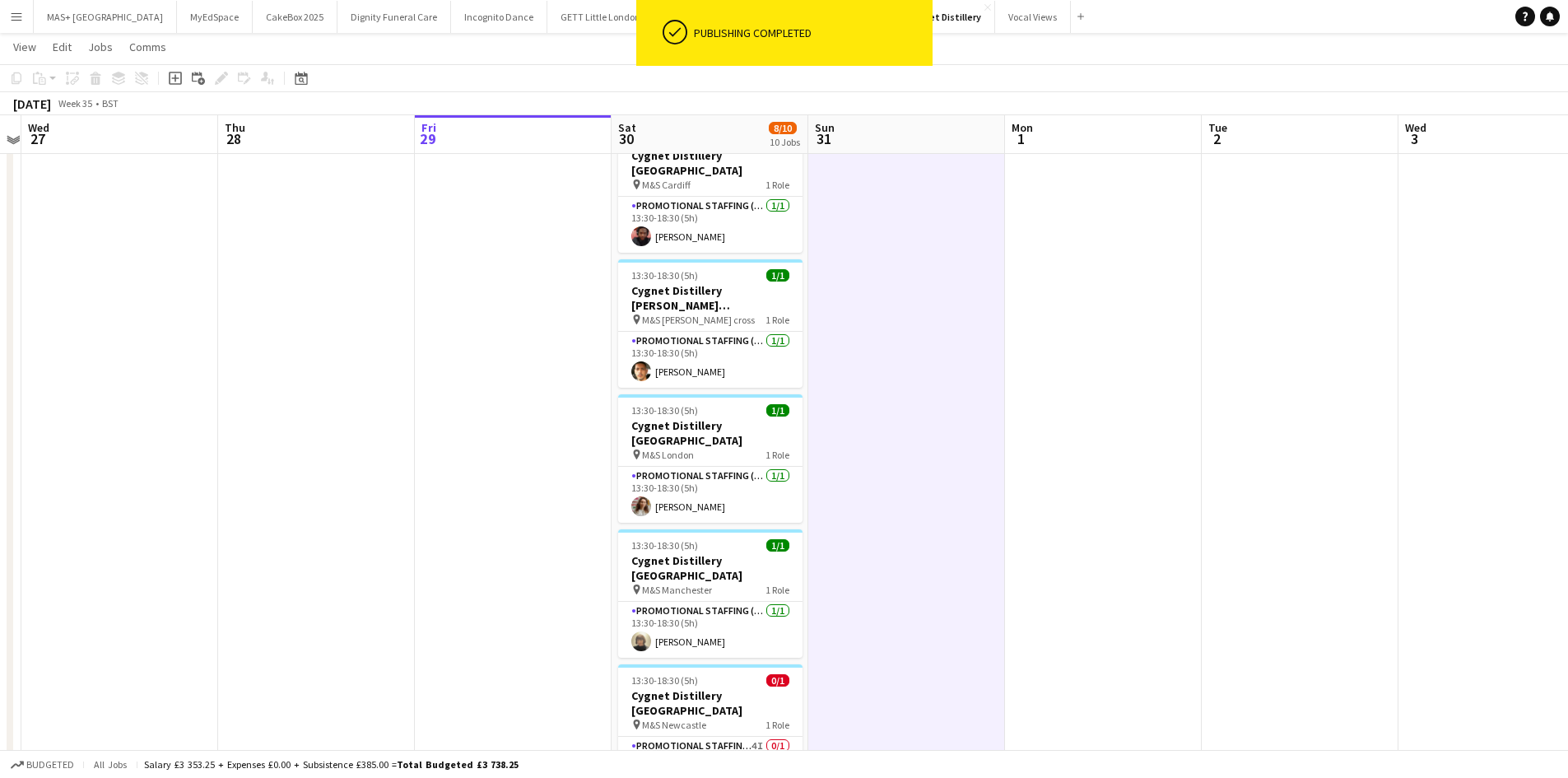
scroll to position [576, 0]
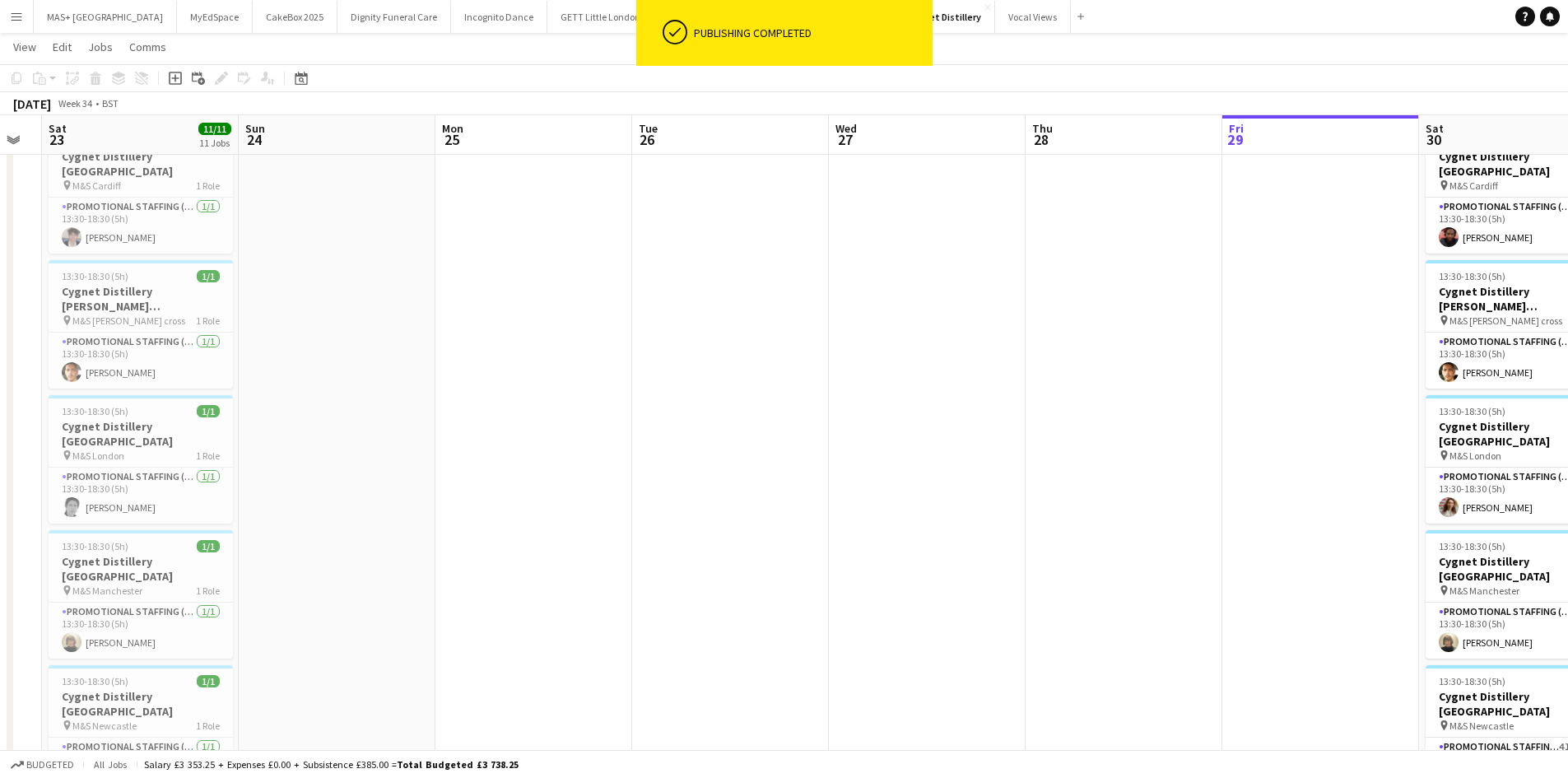
drag, startPoint x: 551, startPoint y: 505, endPoint x: 1358, endPoint y: 499, distance: 807.0
click at [1358, 499] on app-calendar-viewport "Thu 21 Fri 22 Sat 23 11/11 11 Jobs Sun 24 Mon 25 Tue 26 Wed 27 Thu 28 Fri 29 Sa…" at bounding box center [784, 314] width 1568 height 1651
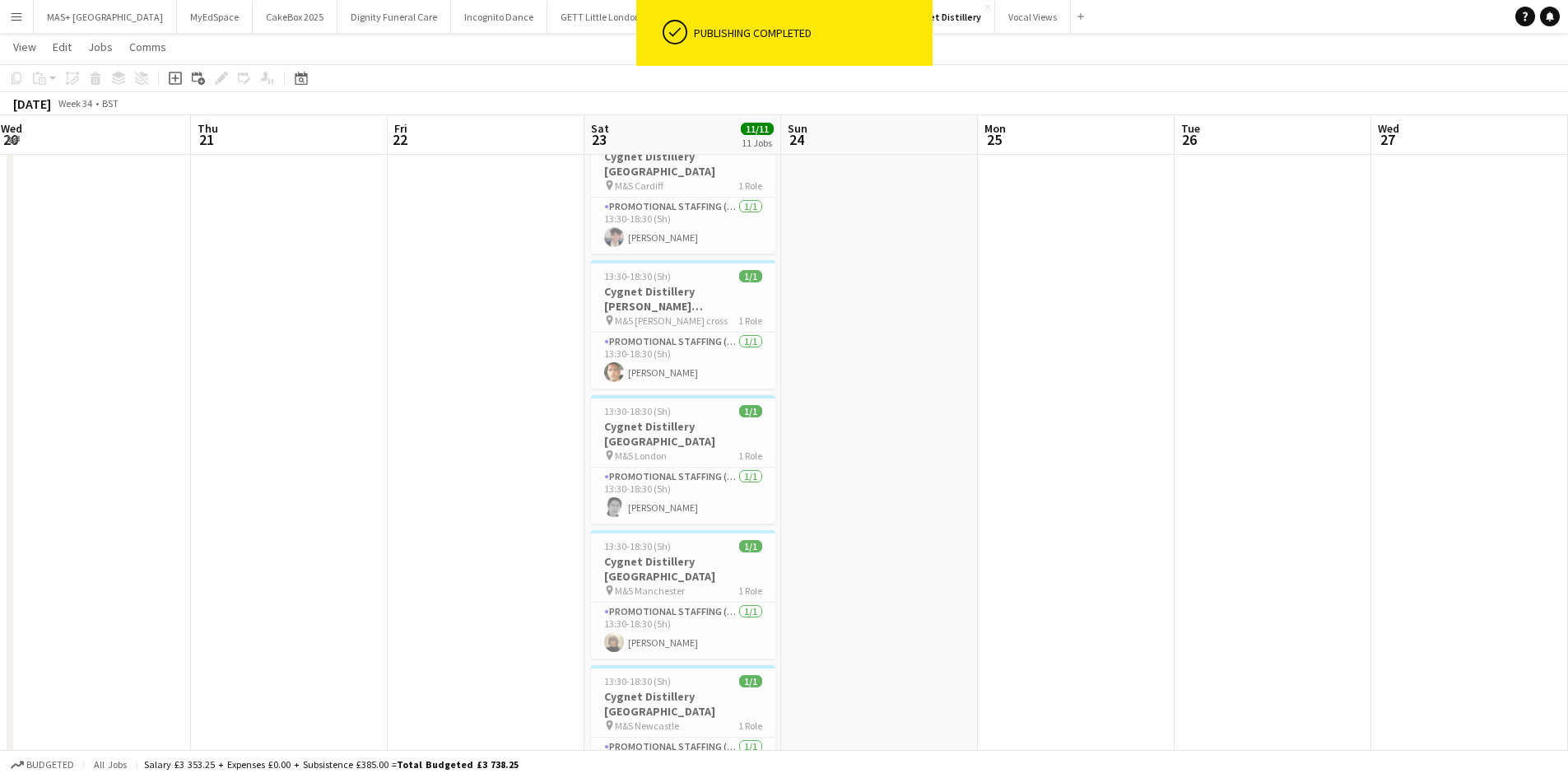
scroll to position [0, 398]
drag, startPoint x: 585, startPoint y: 500, endPoint x: 1128, endPoint y: 526, distance: 543.6
click at [1128, 526] on app-calendar-viewport "Mon 18 Tue 19 Wed 20 Thu 21 Fri 22 Sat 23 11/11 11 Jobs Sun 24 Mon 25 Tue 26 We…" at bounding box center [784, 314] width 1568 height 1651
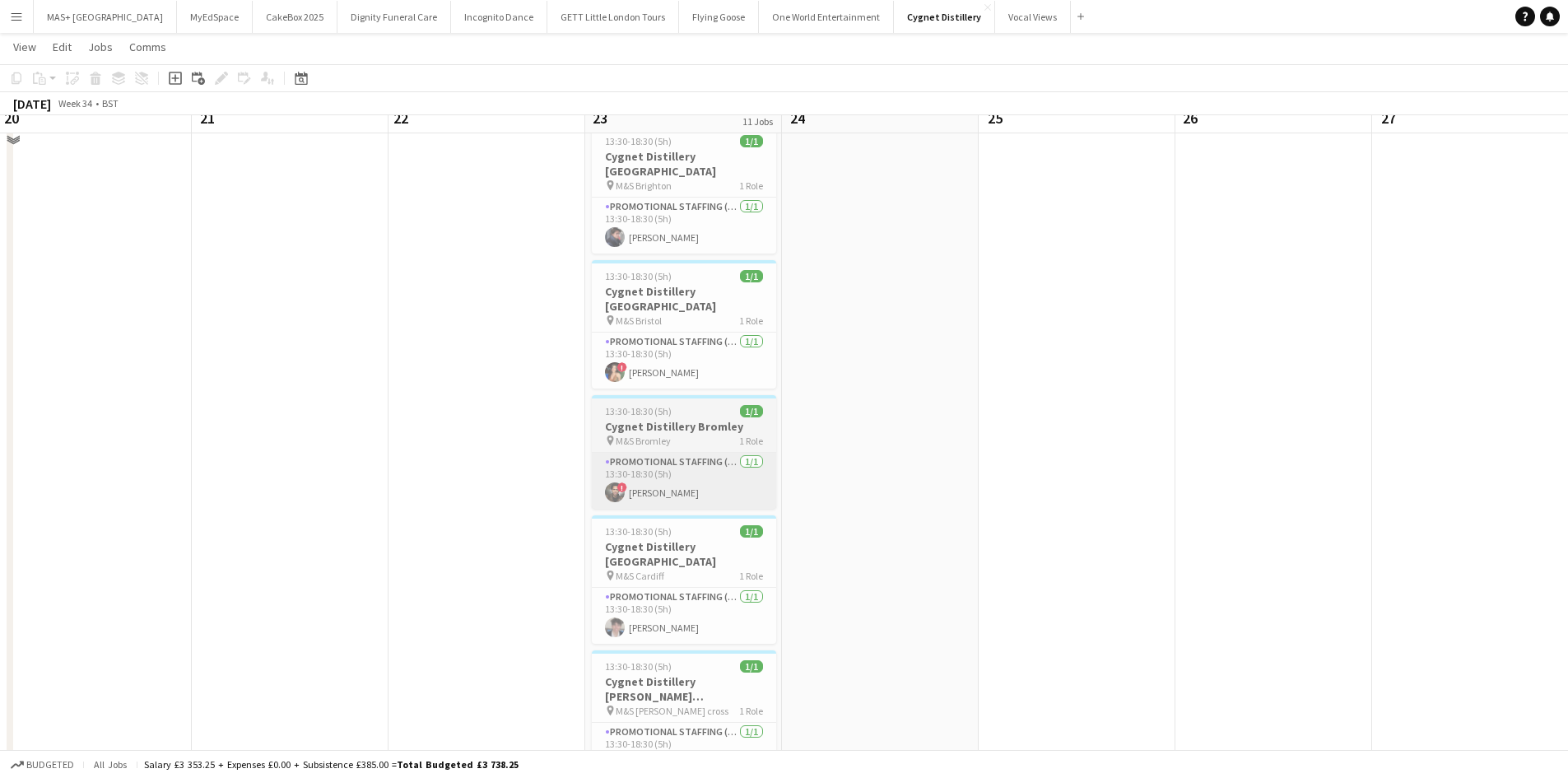
scroll to position [164, 0]
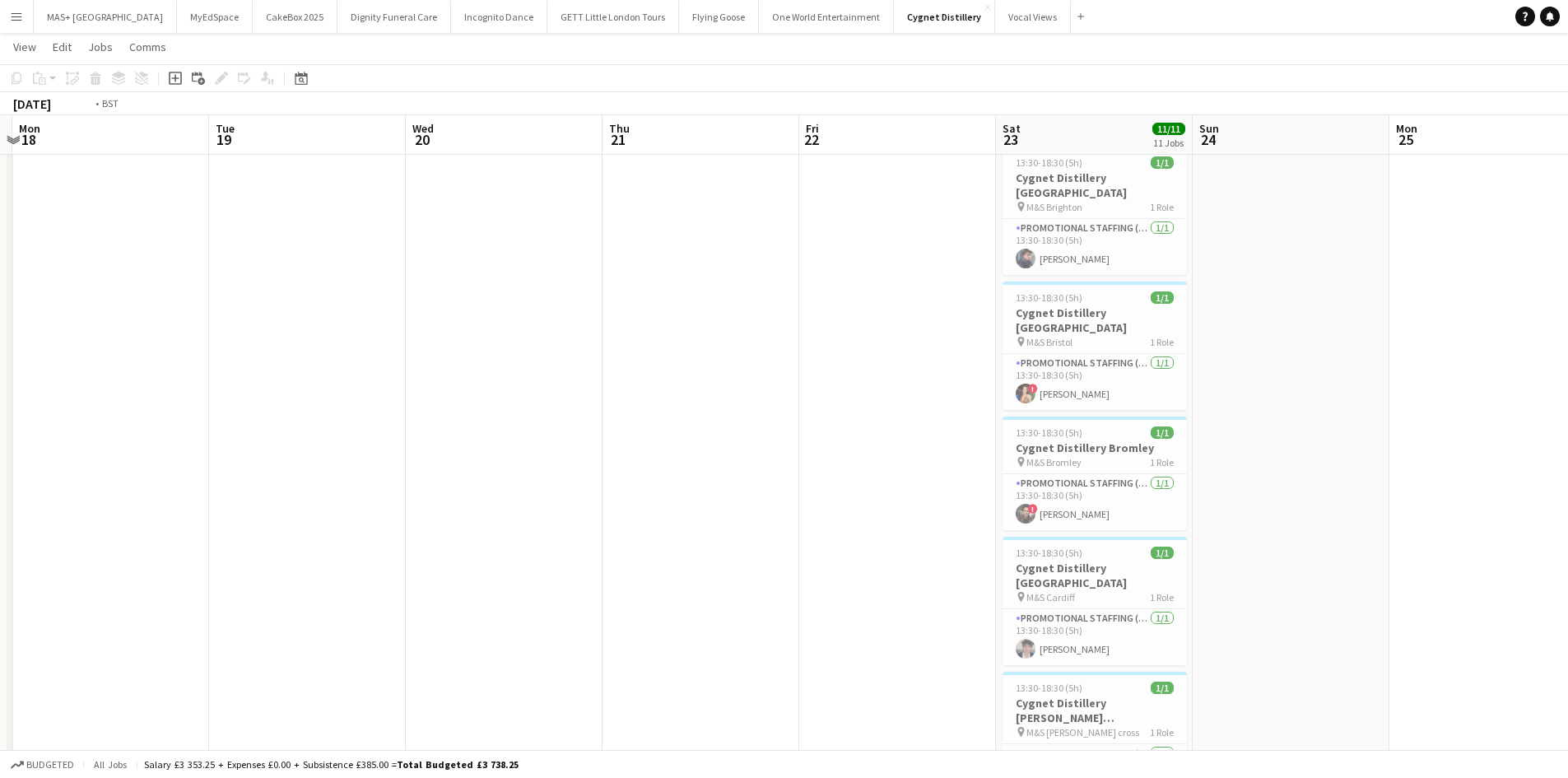
drag, startPoint x: 473, startPoint y: 443, endPoint x: 1164, endPoint y: 471, distance: 691.6
click at [1189, 466] on app-calendar-viewport "Sat 16 Sun 17 Mon 18 Tue 19 Wed 20 Thu 21 Fri 22 Sat 23 11/11 11 Jobs Sun 24 Mo…" at bounding box center [784, 725] width 1568 height 1651
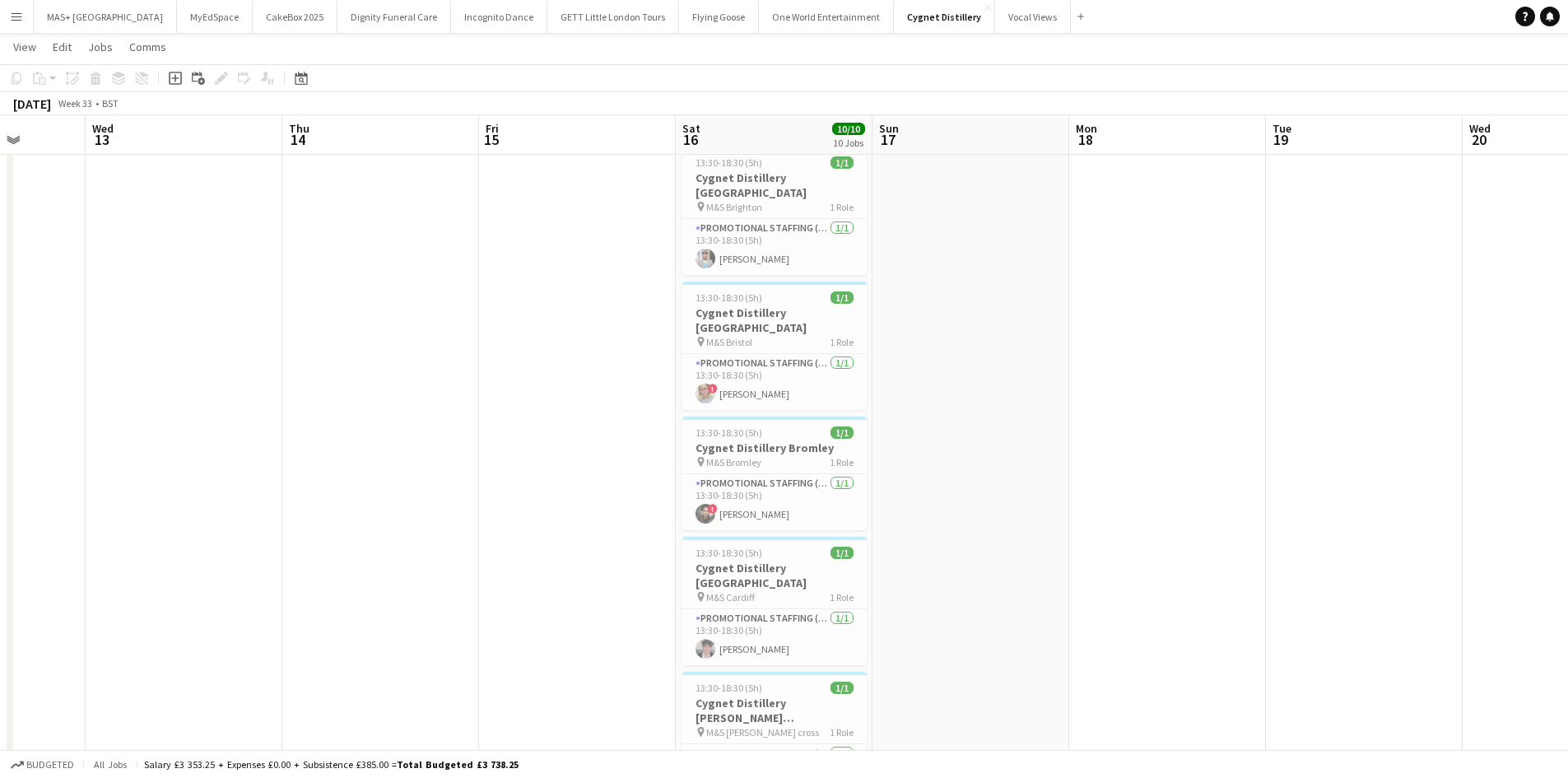
drag, startPoint x: 552, startPoint y: 447, endPoint x: 1223, endPoint y: 483, distance: 672.0
click at [1223, 483] on app-calendar-viewport "Sun 10 Mon 11 Tue 12 Wed 13 Thu 14 Fri 15 Sat 16 10/10 10 Jobs Sun 17 Mon 18 Tu…" at bounding box center [784, 725] width 1568 height 1651
drag, startPoint x: 476, startPoint y: 483, endPoint x: 1107, endPoint y: 479, distance: 631.0
click at [1136, 481] on app-calendar-viewport "Sun 10 Mon 11 Tue 12 Wed 13 Thu 14 Fri 15 Sat 16 10/10 10 Jobs Sun 17 Mon 18 Tu…" at bounding box center [784, 725] width 1568 height 1651
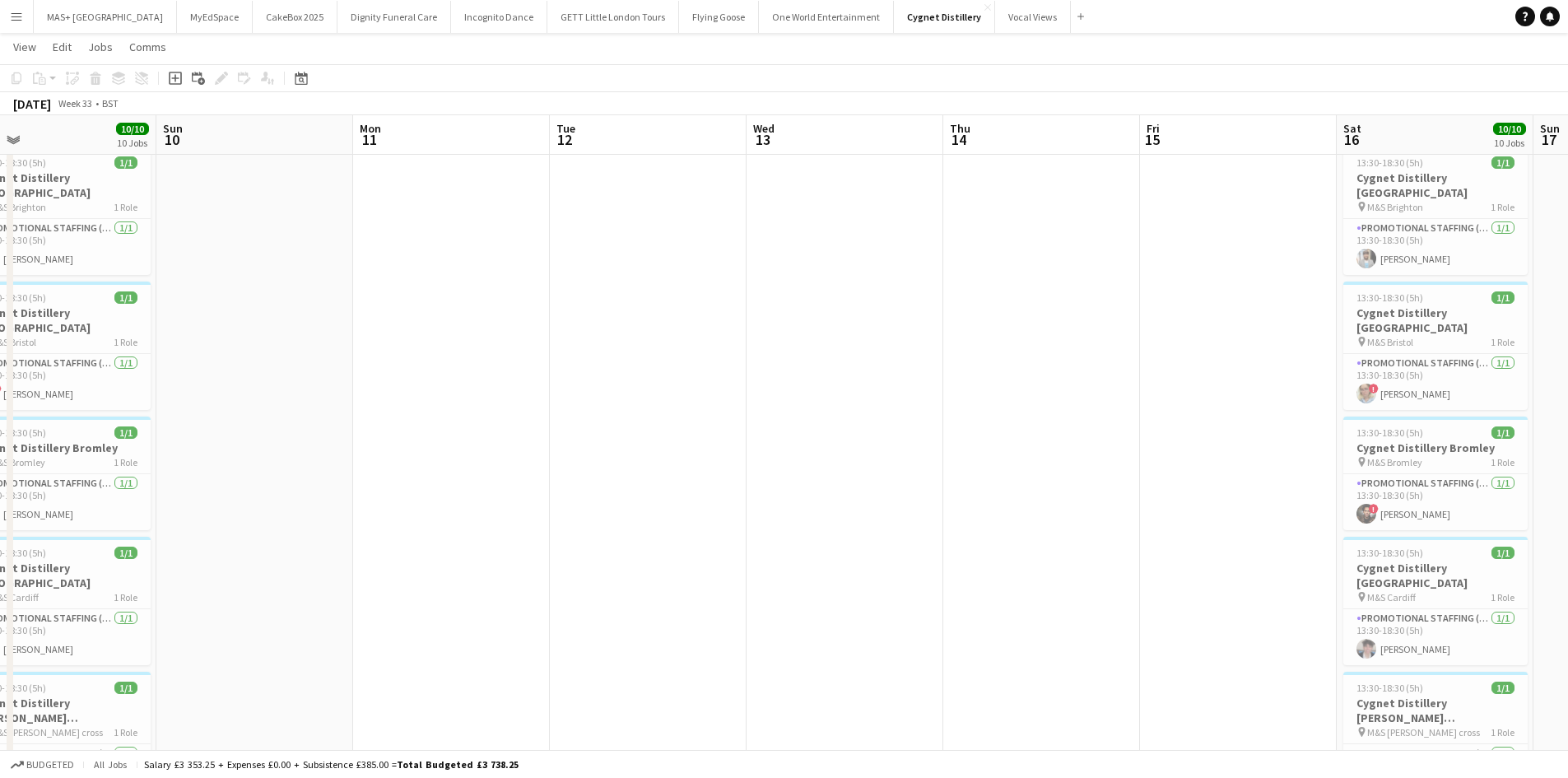
scroll to position [0, 547]
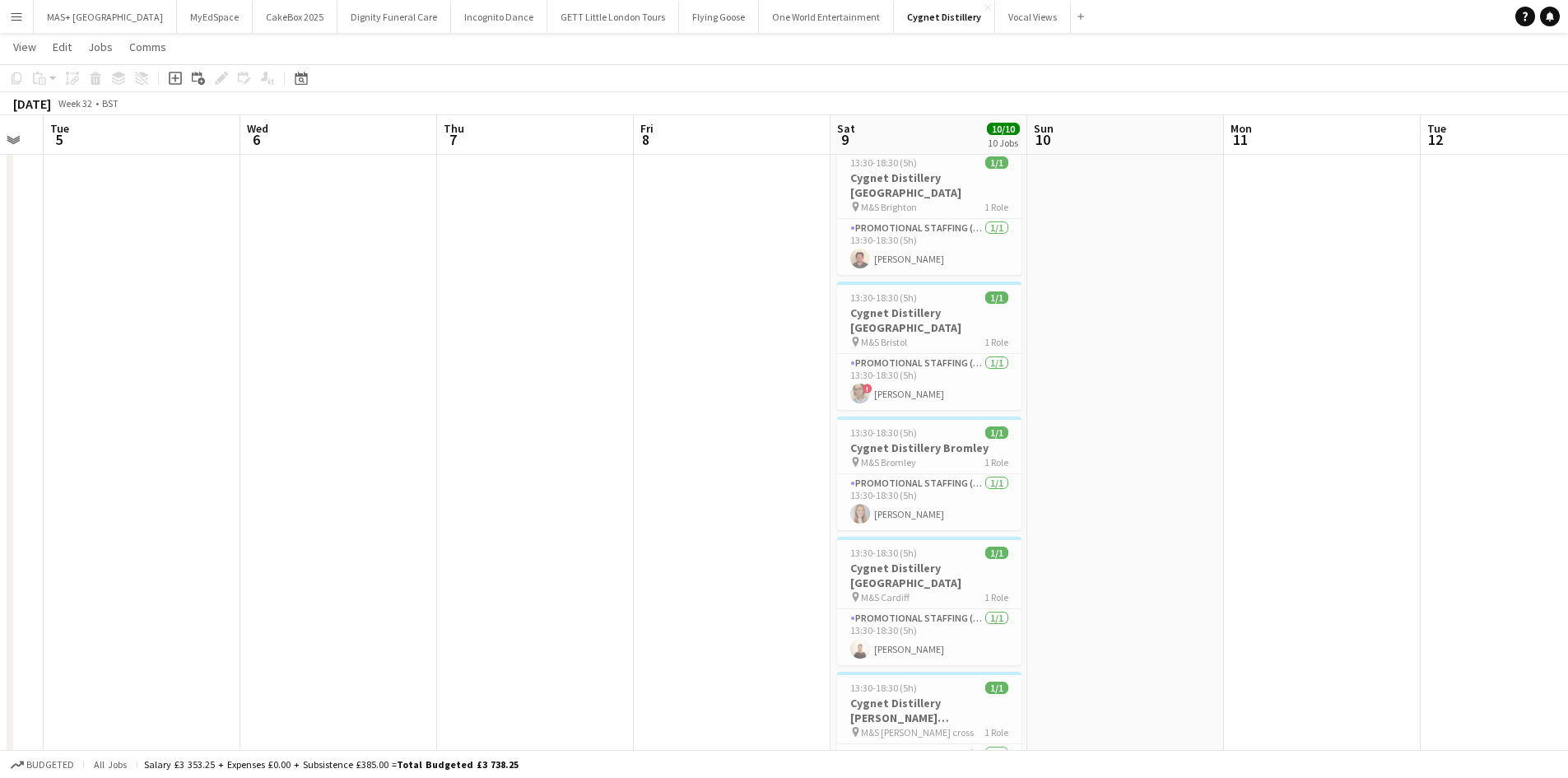
drag, startPoint x: 433, startPoint y: 477, endPoint x: 1138, endPoint y: 487, distance: 705.1
click at [1138, 487] on app-calendar-viewport "Sat 2 10/10 10 Jobs Sun 3 Mon 4 Tue 5 Wed 6 Thu 7 Fri 8 Sat 9 10/10 10 Jobs Sun…" at bounding box center [784, 725] width 1568 height 1651
drag, startPoint x: 1243, startPoint y: 490, endPoint x: 135, endPoint y: 350, distance: 1116.8
click at [79, 350] on app-calendar-viewport "Sat 2 10/10 10 Jobs Sun 3 Mon 4 Tue 5 Wed 6 Thu 7 Fri 8 Sat 9 10/10 10 Jobs Sun…" at bounding box center [784, 725] width 1568 height 1651
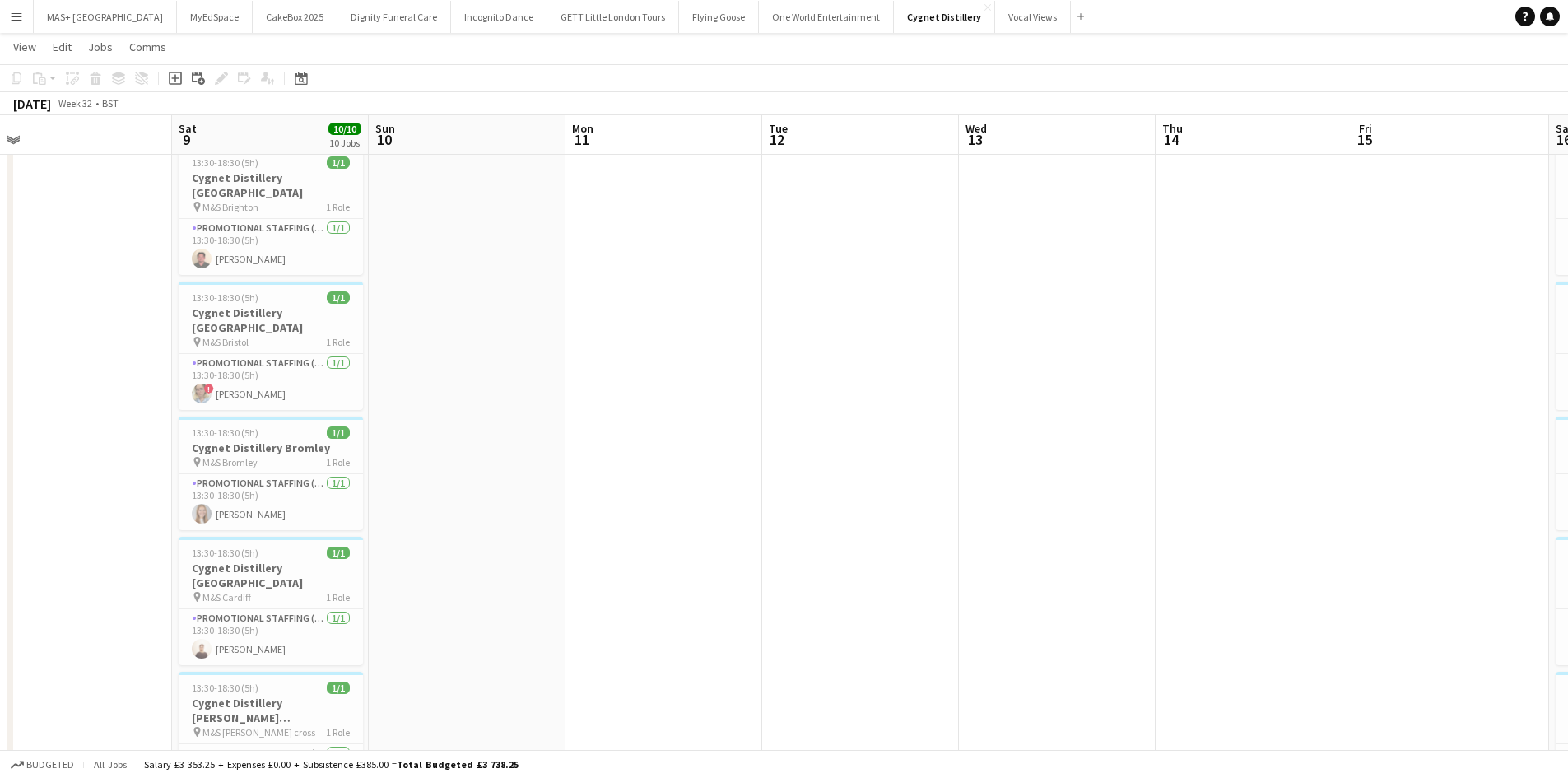
scroll to position [0, 356]
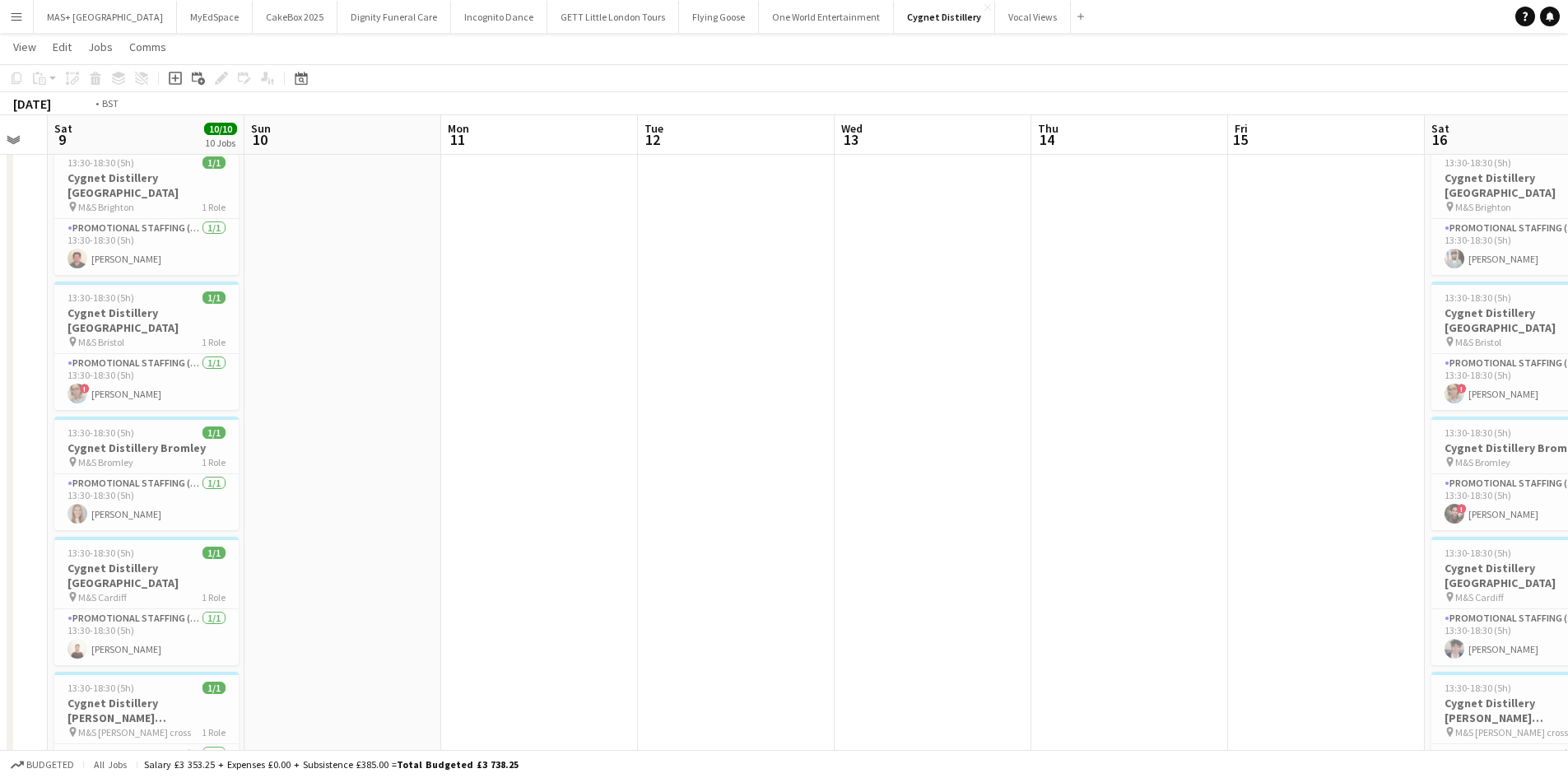
drag, startPoint x: 829, startPoint y: 412, endPoint x: -161, endPoint y: 366, distance: 991.1
click at [0, 366] on html "Menu Boards Boards Boards All jobs Status Workforce Workforce My Workforce Recr…" at bounding box center [784, 707] width 1568 height 1744
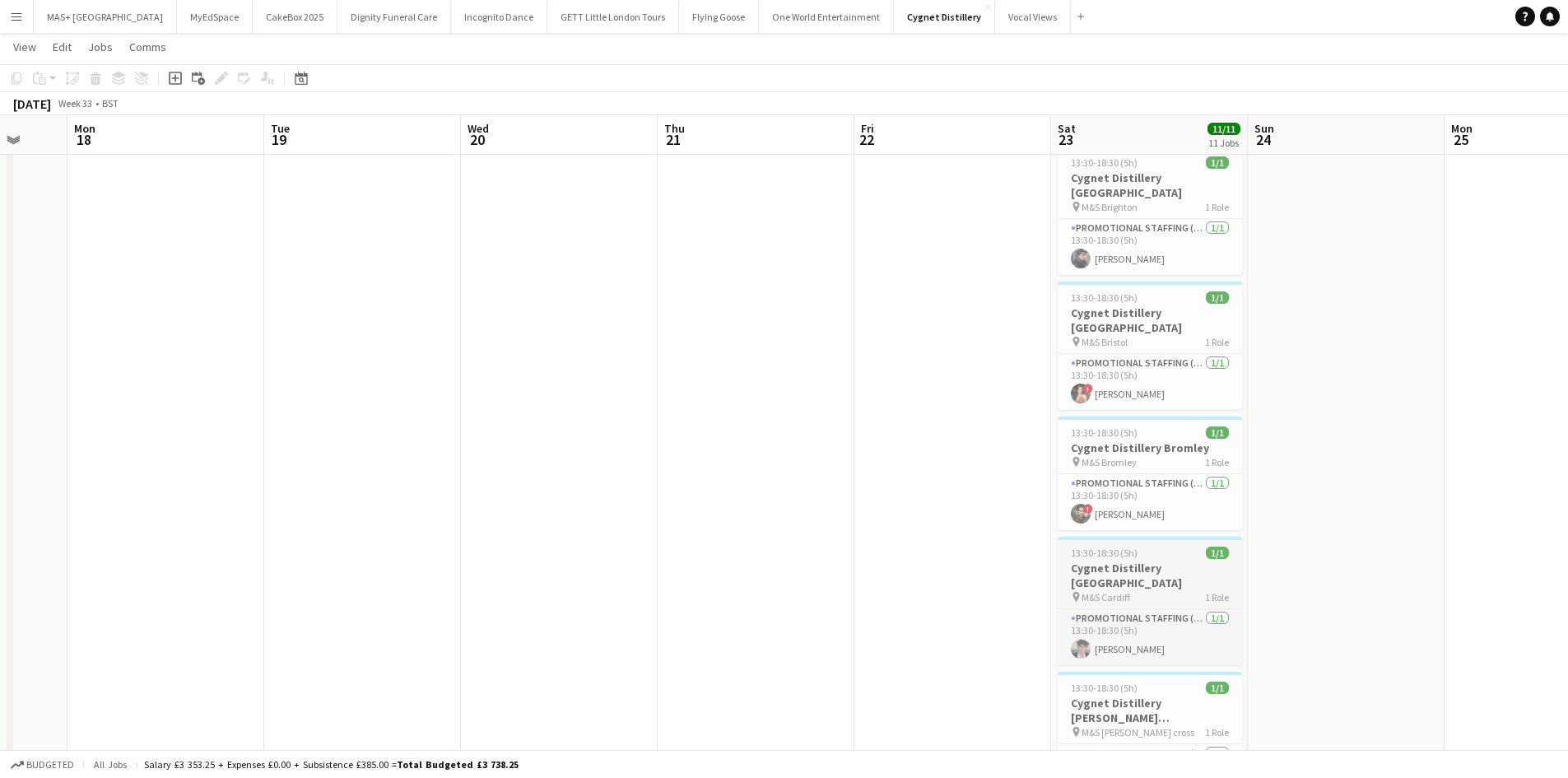
drag, startPoint x: 329, startPoint y: 432, endPoint x: 1027, endPoint y: 516, distance: 703.0
click at [3, 409] on app-calendar-viewport "Wed 13 Thu 14 Fri 15 Sat 16 10/10 10 Jobs Sun 17 Mon 18 Tue 19 Wed 20 Thu 21 Fr…" at bounding box center [784, 725] width 1568 height 1651
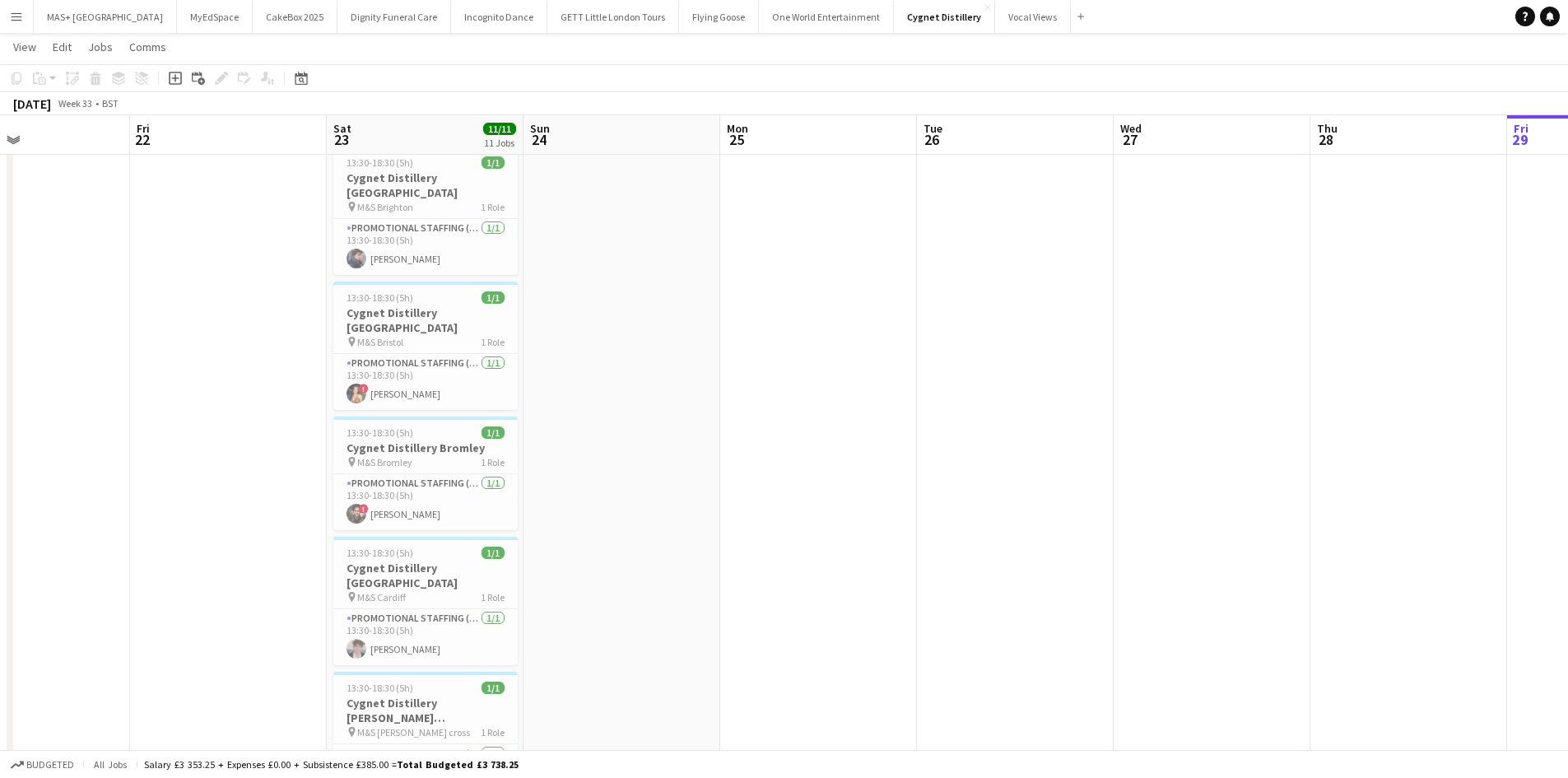
drag, startPoint x: 369, startPoint y: 458, endPoint x: 360, endPoint y: 455, distance: 9.5
click at [360, 455] on app-calendar-viewport "Tue 19 Wed 20 Thu 21 Fri 22 Sat 23 11/11 11 Jobs Sun 24 Mon 25 Tue 26 Wed 27 Th…" at bounding box center [784, 725] width 1568 height 1651
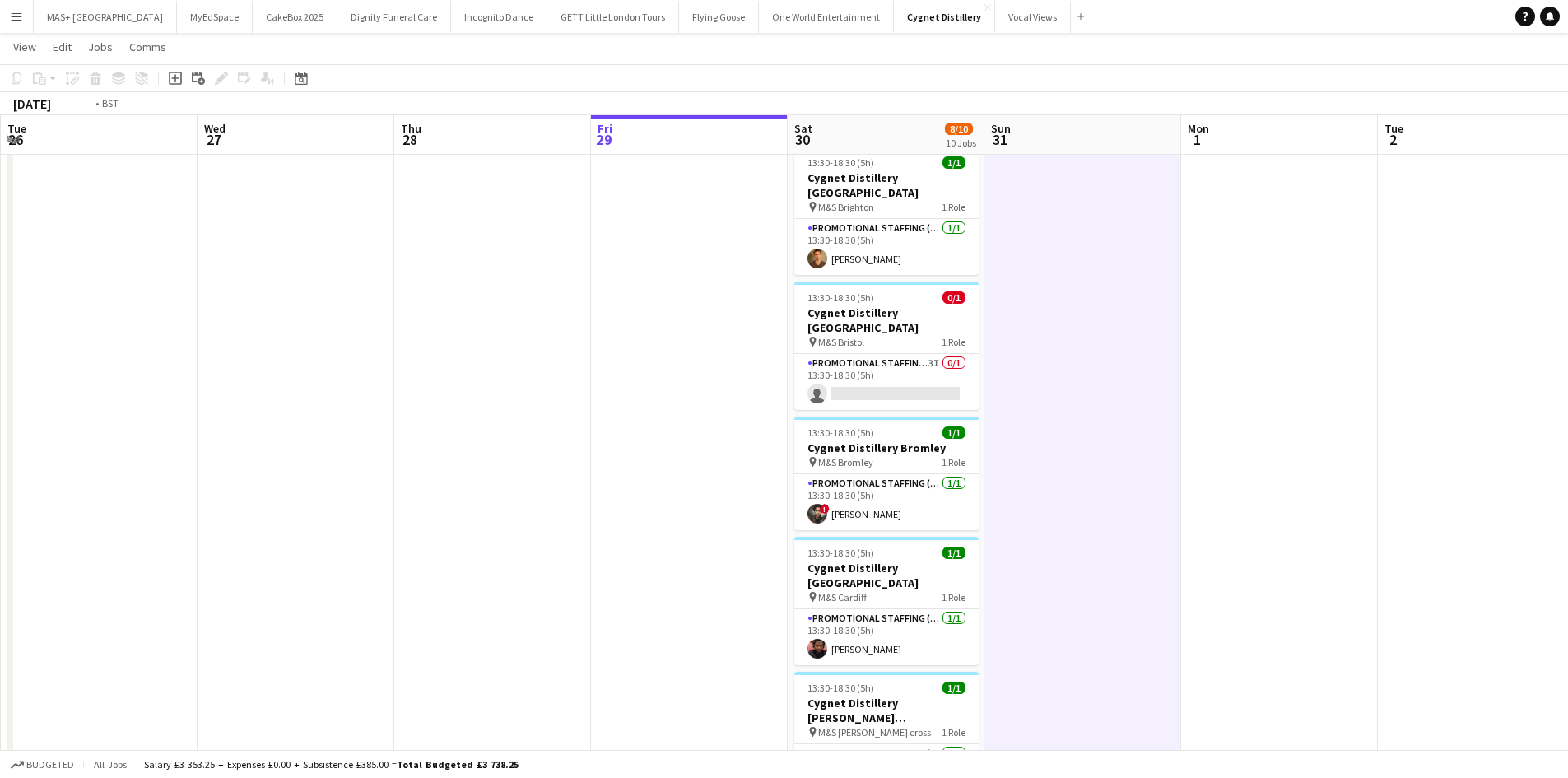
drag, startPoint x: 627, startPoint y: 454, endPoint x: 53, endPoint y: 393, distance: 577.2
click at [0, 389] on html "Menu Boards Boards Boards All jobs Status Workforce Workforce My Workforce Recr…" at bounding box center [784, 707] width 1568 height 1744
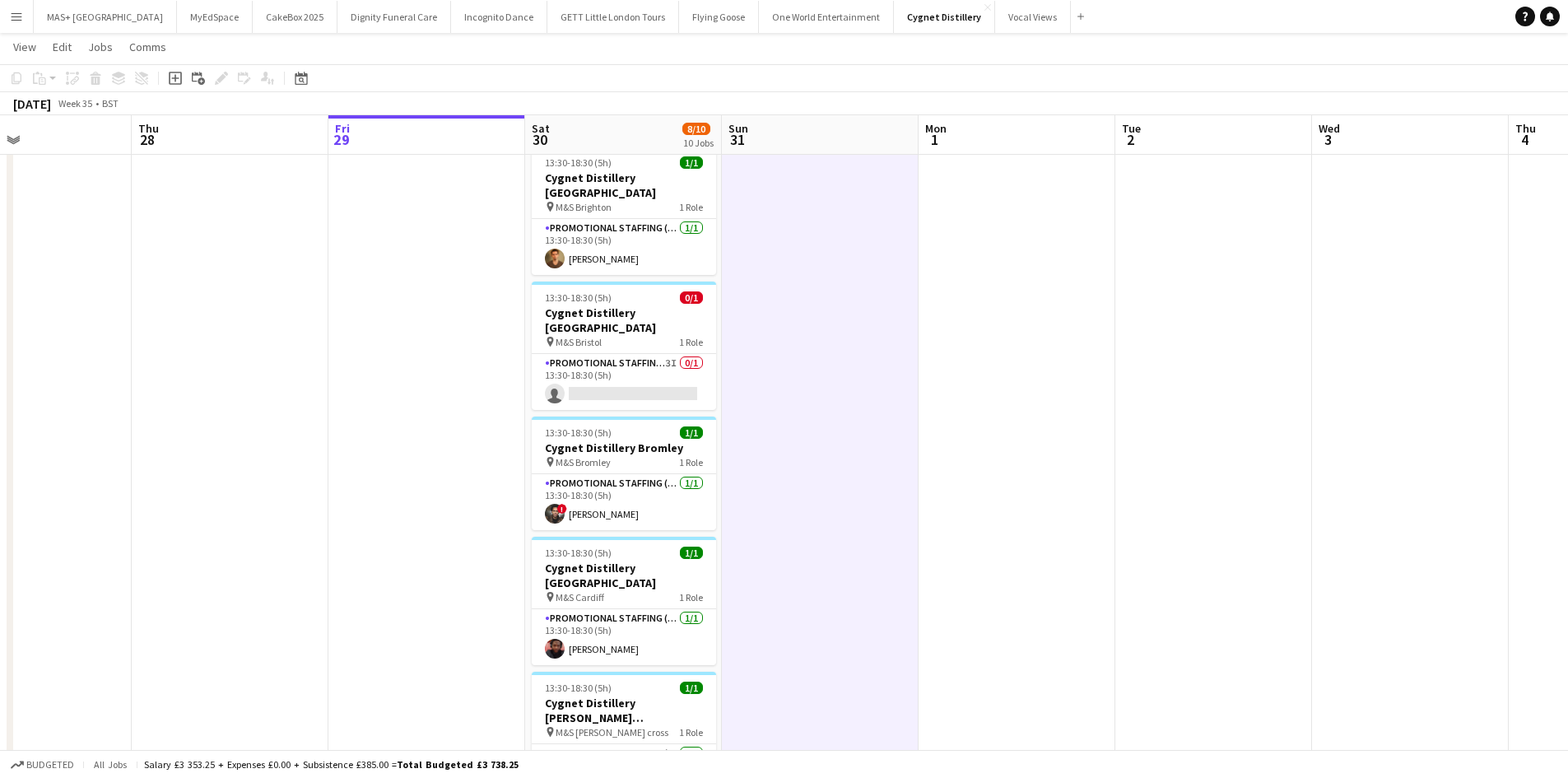
drag, startPoint x: 757, startPoint y: 458, endPoint x: 495, endPoint y: 458, distance: 262.0
click at [495, 458] on app-calendar-viewport "Sun 24 Mon 25 Tue 26 Wed 27 Thu 28 Fri 29 Sat 30 8/10 10 Jobs Sun 31 Mon 1 Tue …" at bounding box center [784, 725] width 1568 height 1651
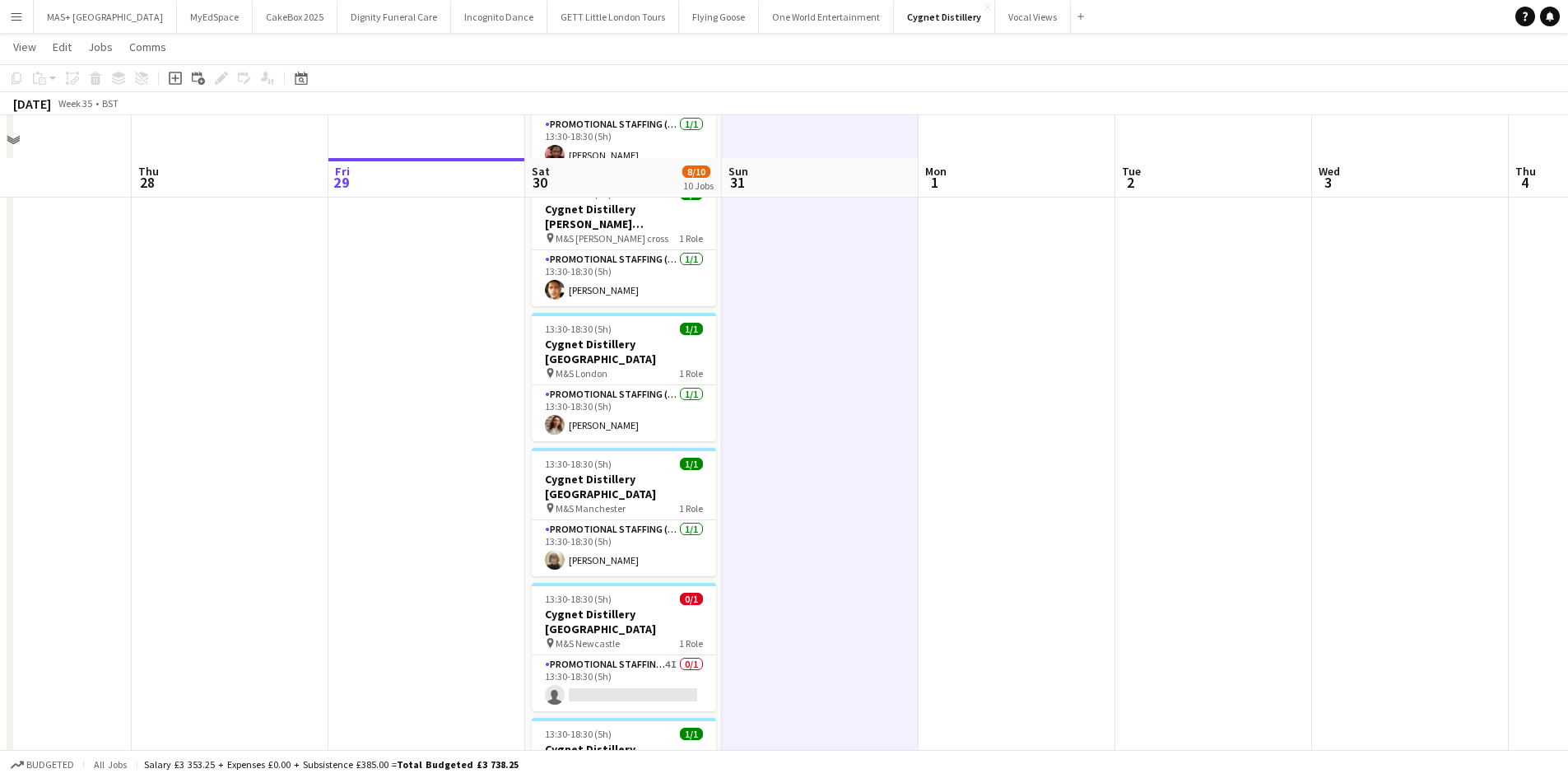
scroll to position [741, 0]
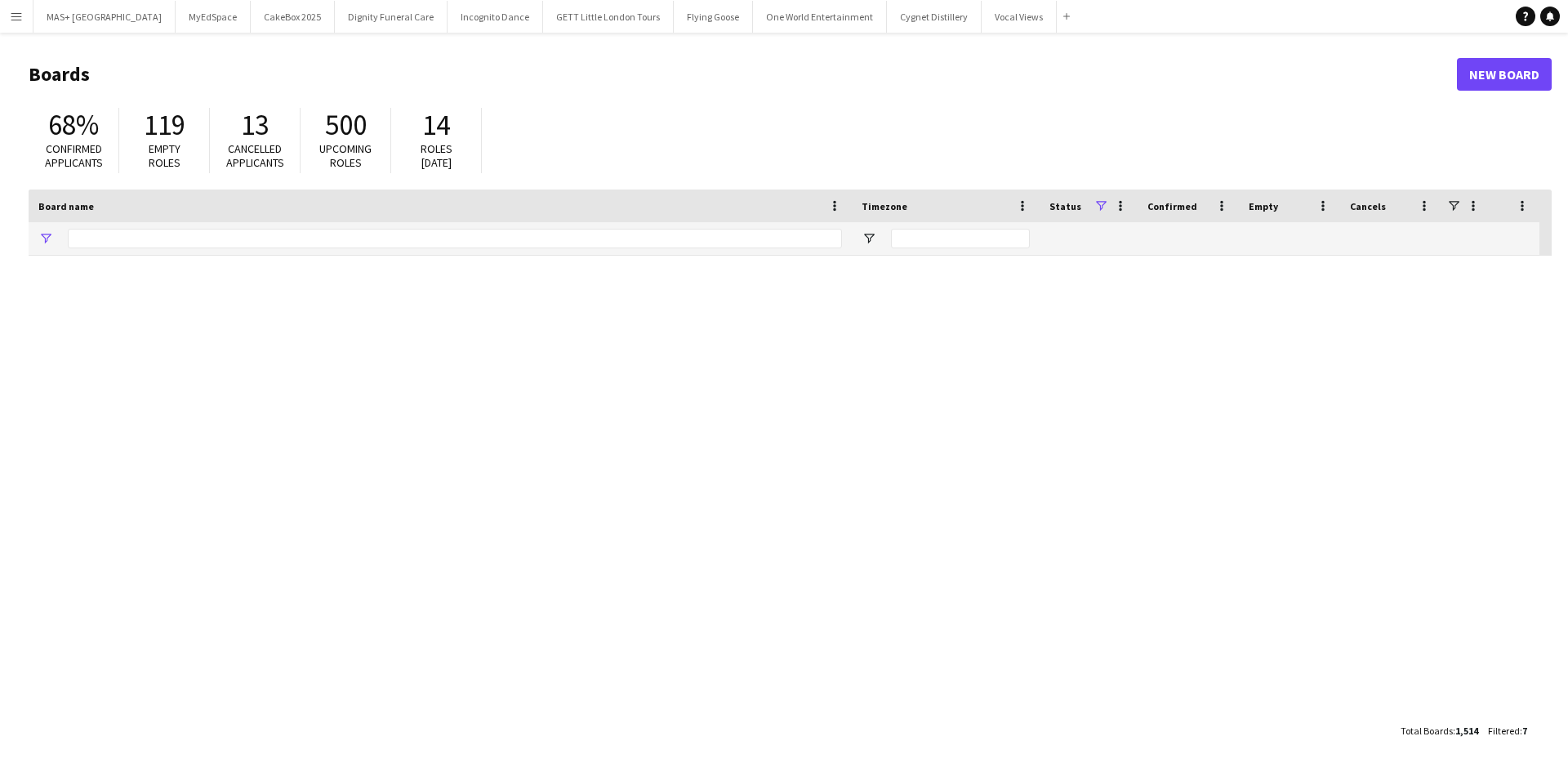
type input "**********"
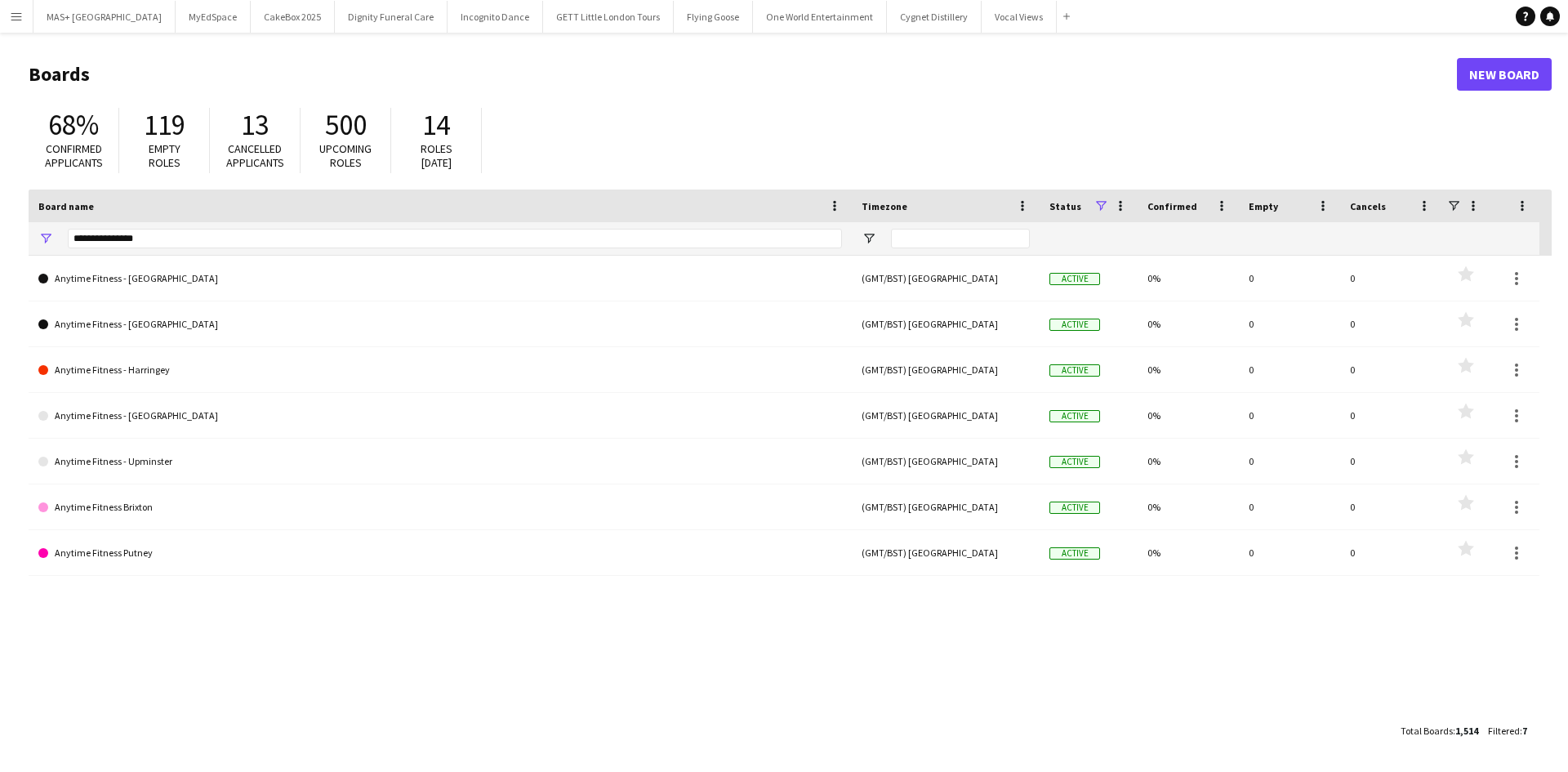
click at [21, 19] on app-icon "Menu" at bounding box center [16, 16] width 13 height 13
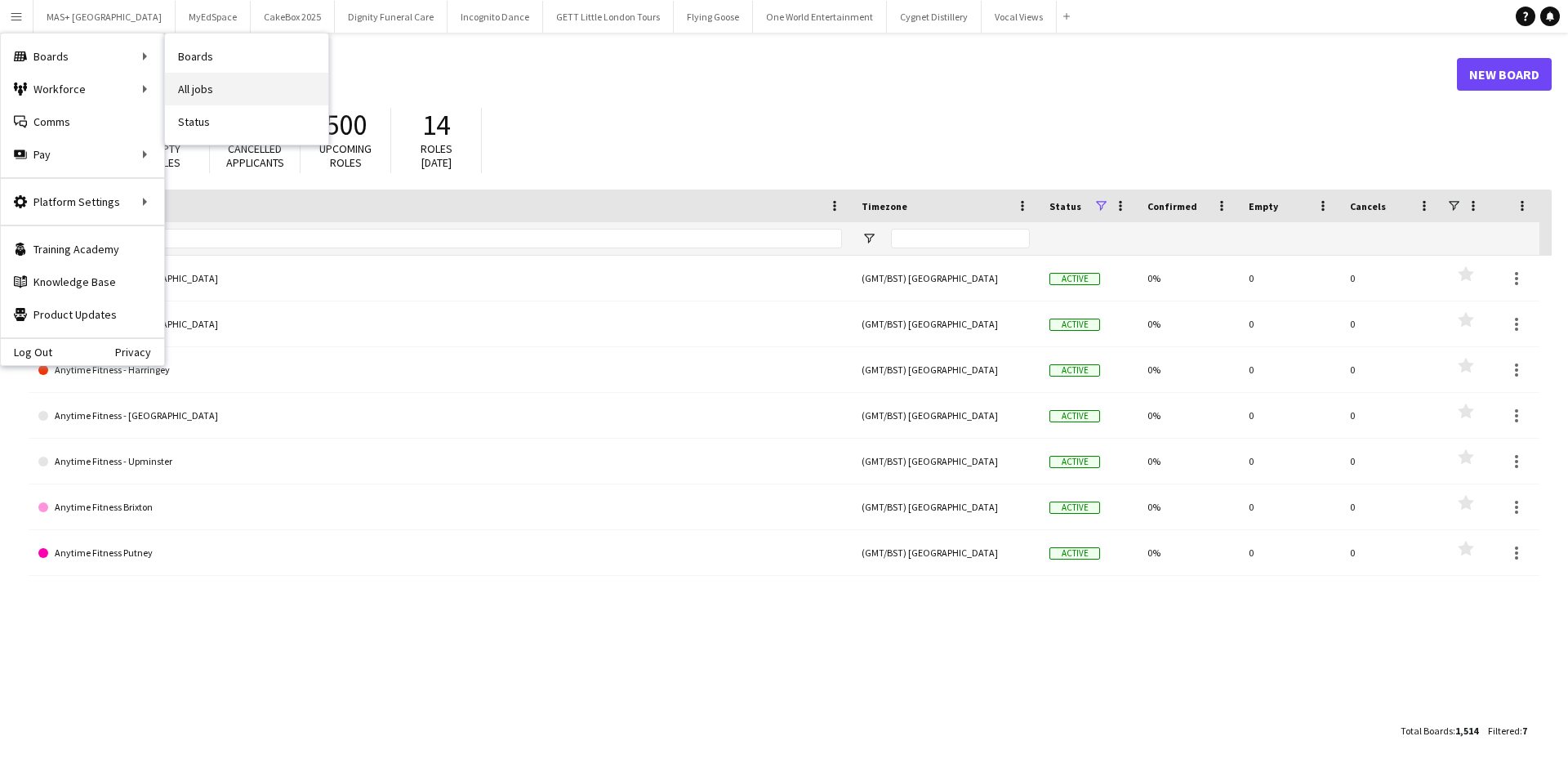
click at [269, 101] on link "All jobs" at bounding box center [246, 89] width 163 height 33
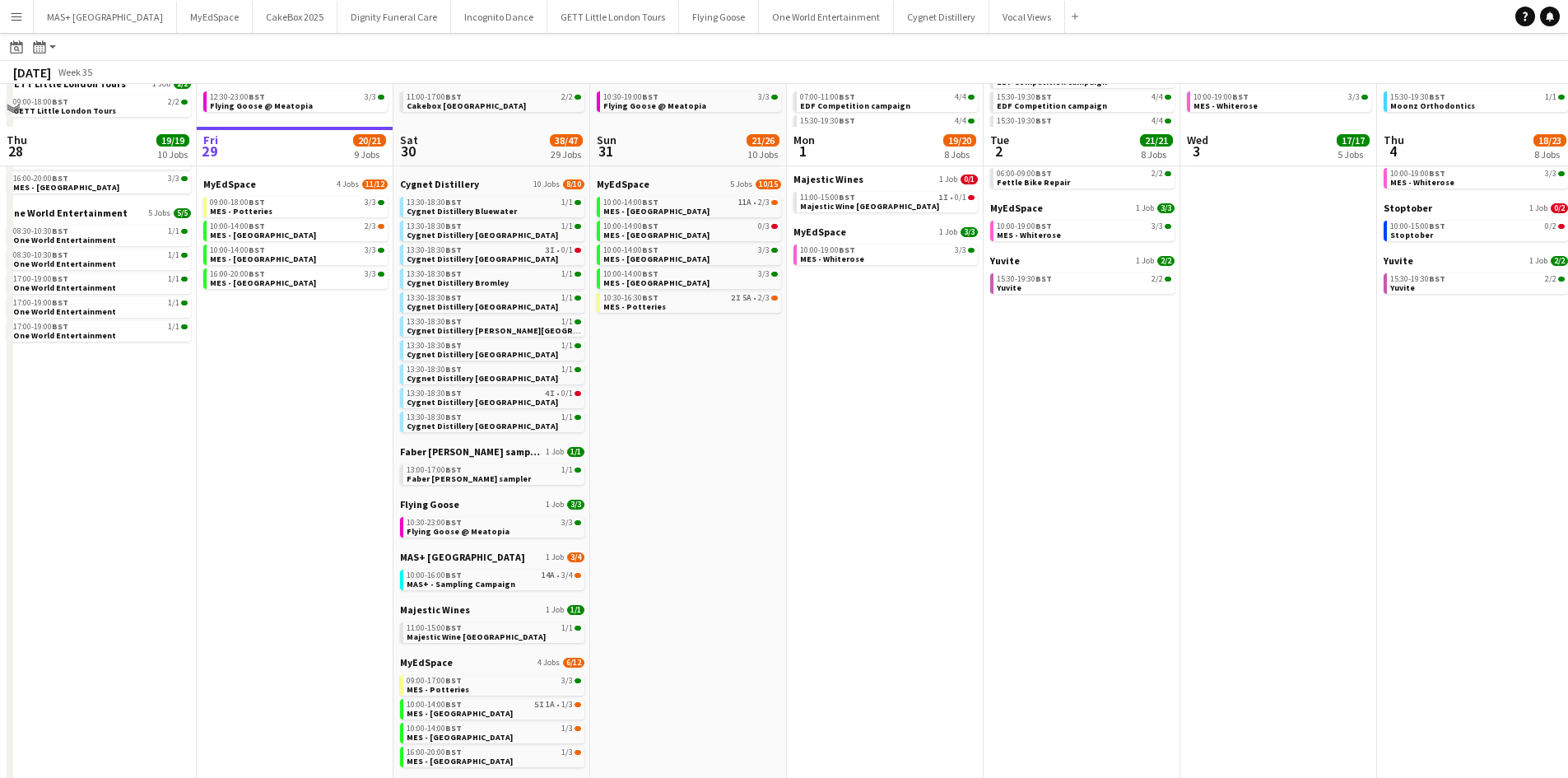
scroll to position [247, 0]
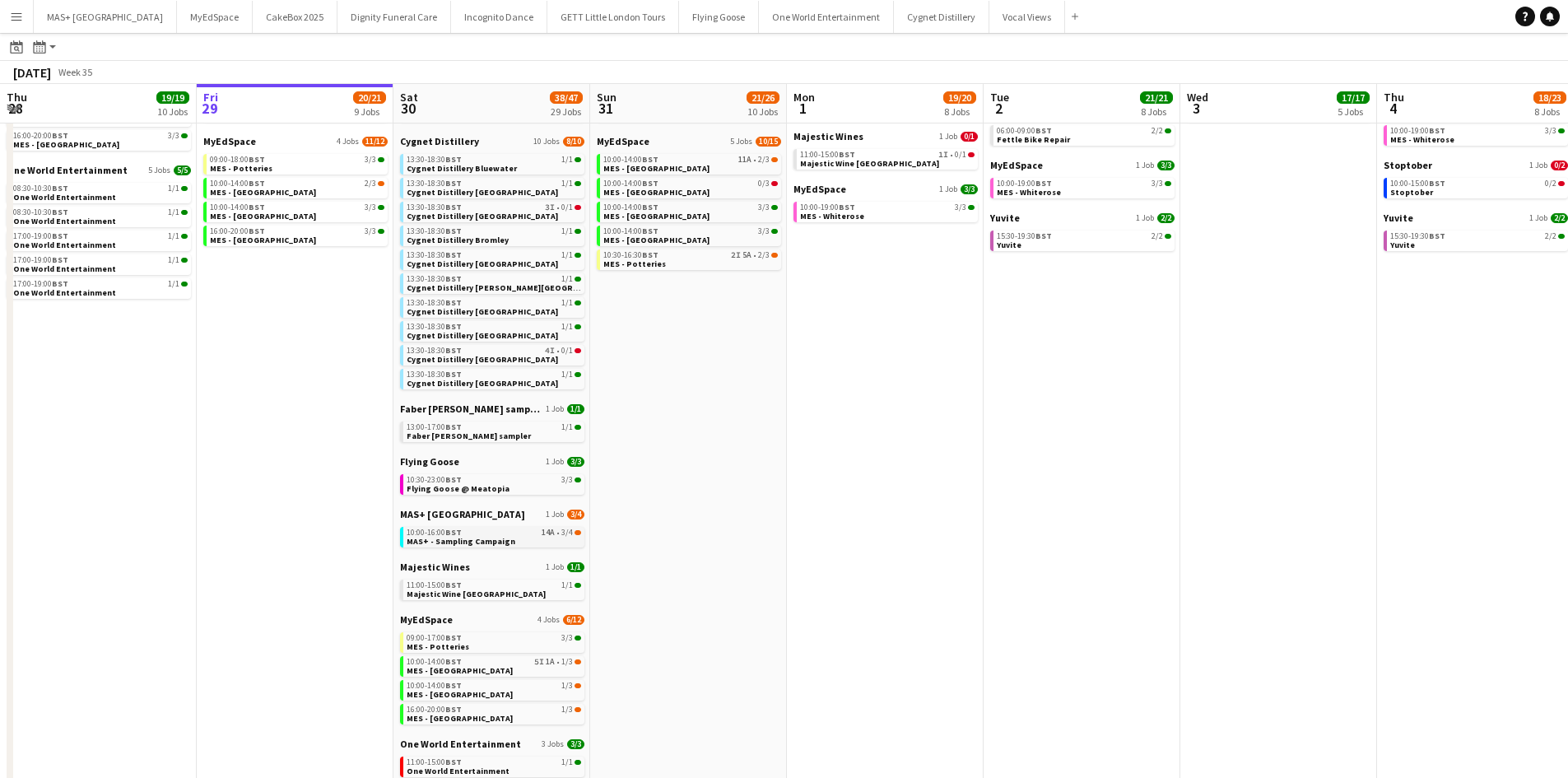
click at [521, 535] on div "10:00-16:00 BST 14A • 3/4" at bounding box center [494, 533] width 175 height 9
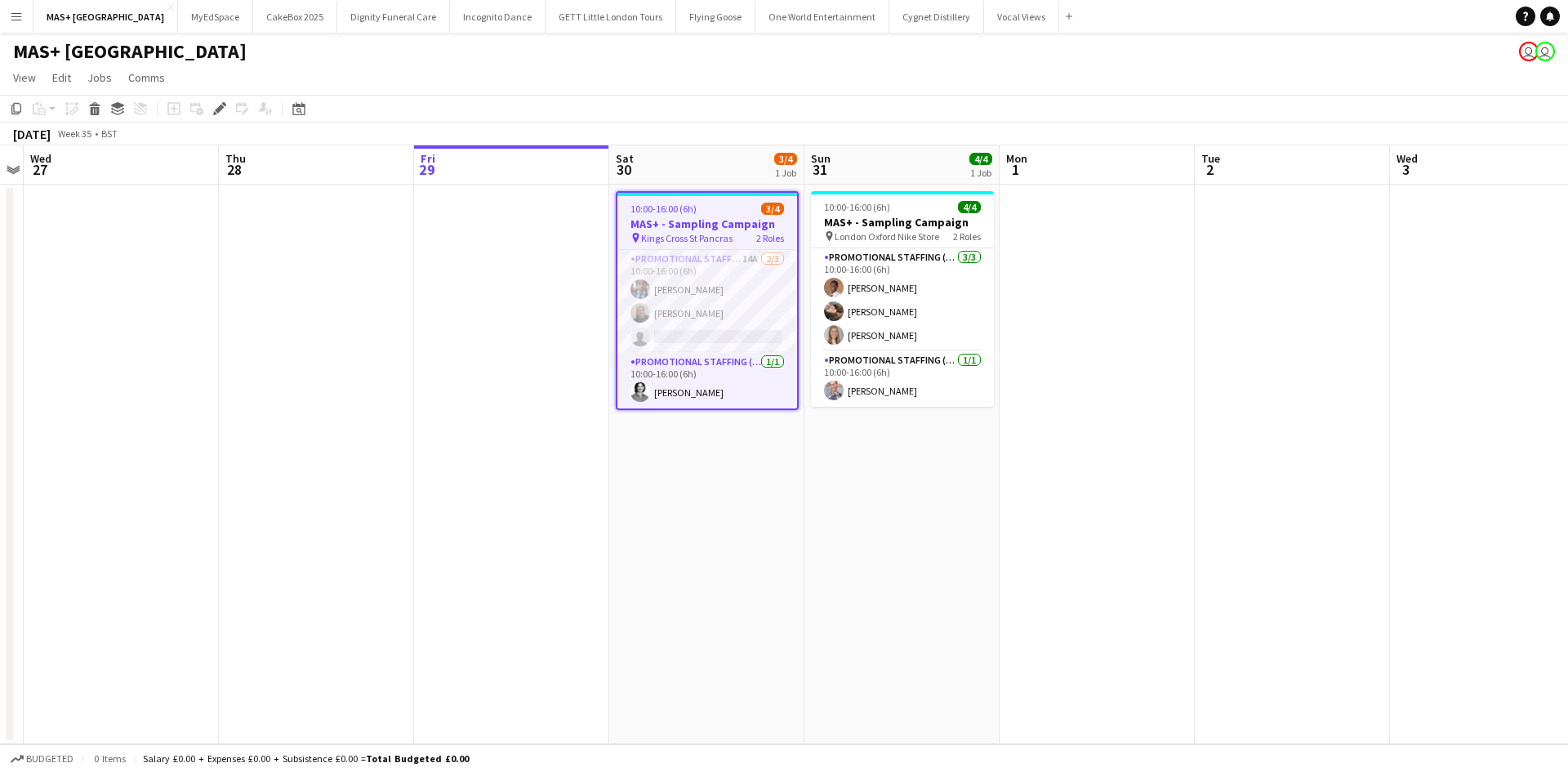
click at [1119, 376] on app-date-cell at bounding box center [1097, 464] width 195 height 559
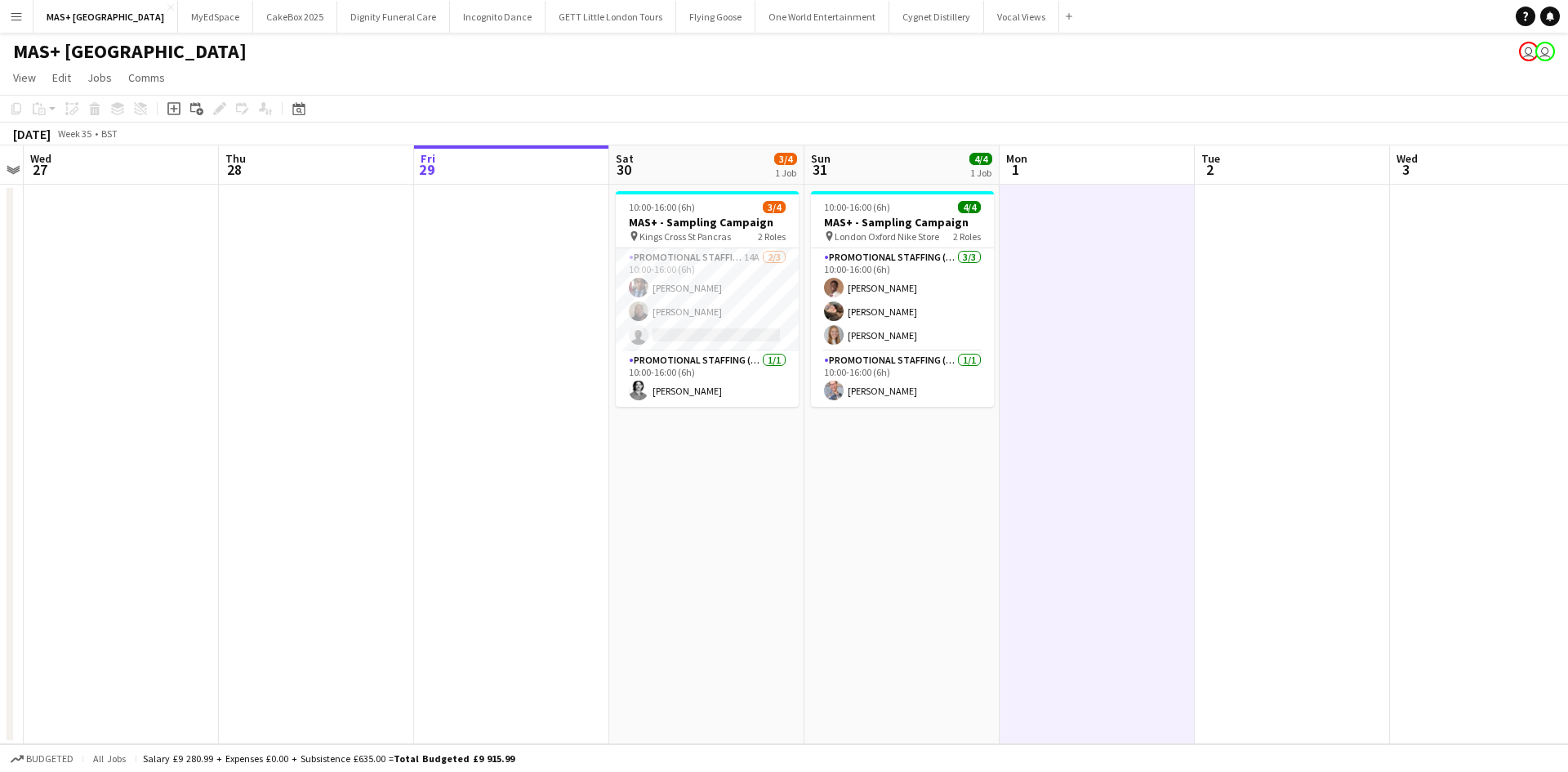
click at [24, 22] on button "Menu" at bounding box center [16, 16] width 33 height 33
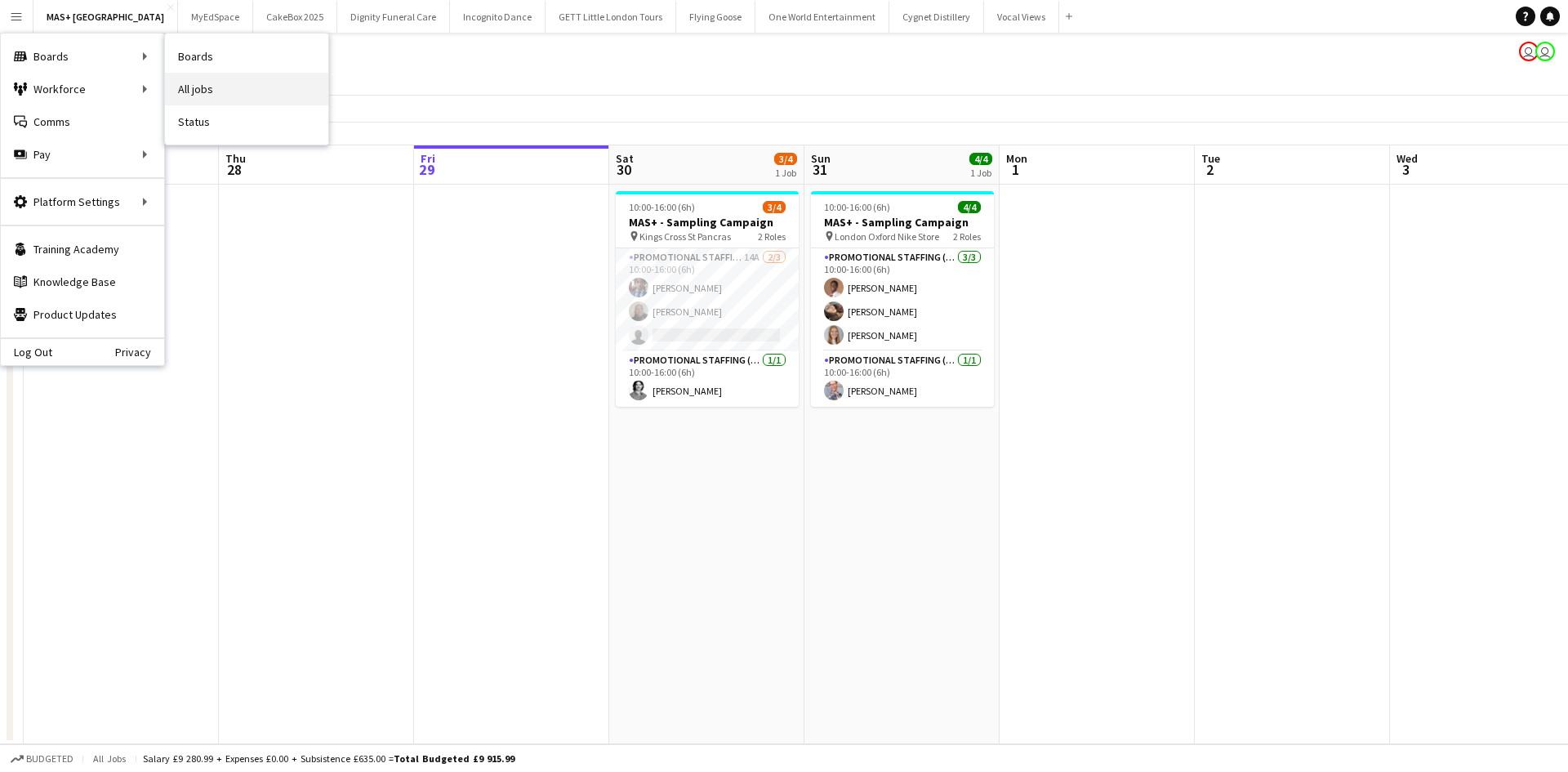
click at [204, 89] on link "All jobs" at bounding box center [246, 89] width 163 height 33
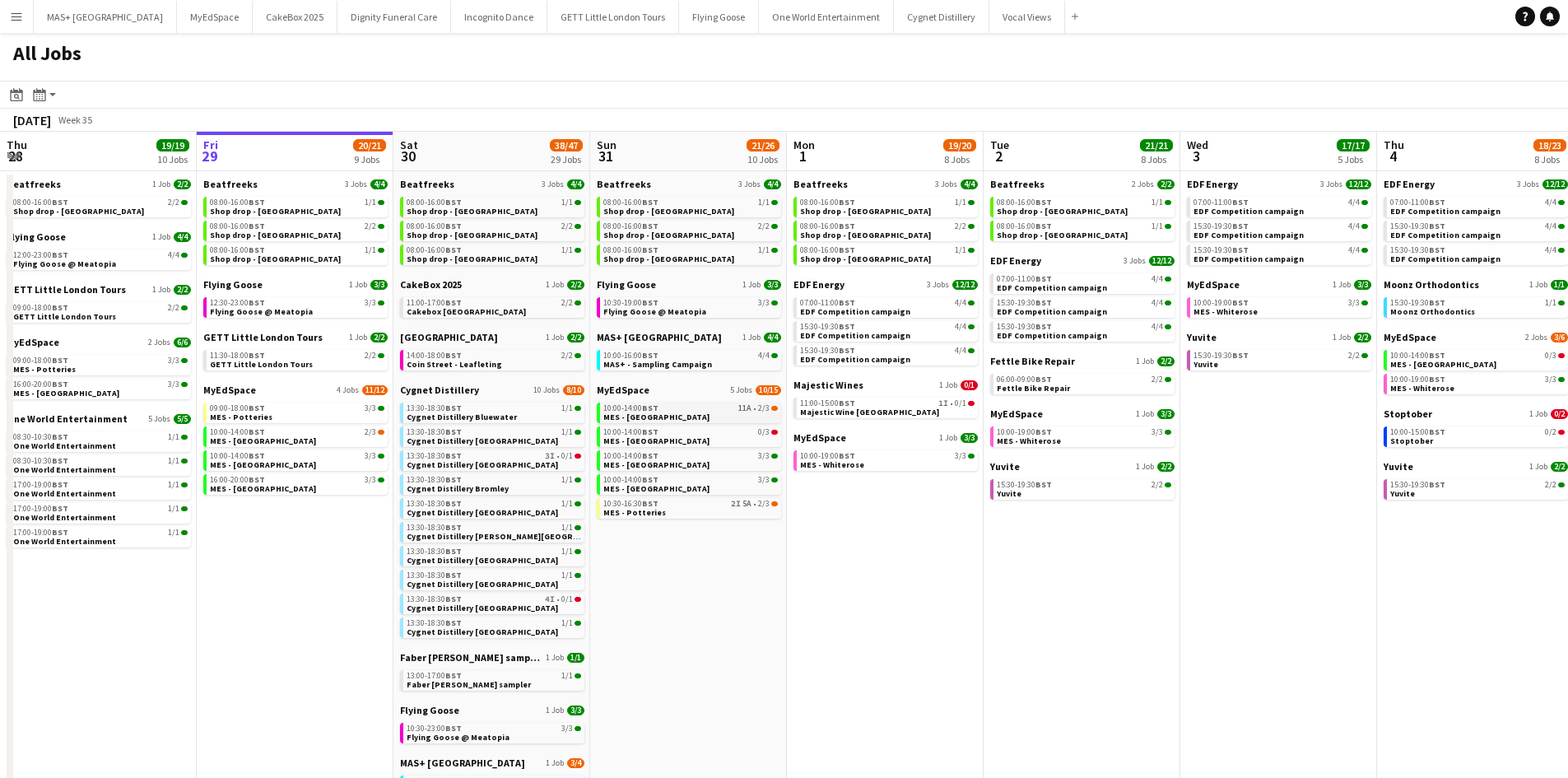
click at [723, 415] on link "10:00-14:00 BST 11A • 2/3 MES - [GEOGRAPHIC_DATA]" at bounding box center [690, 412] width 175 height 19
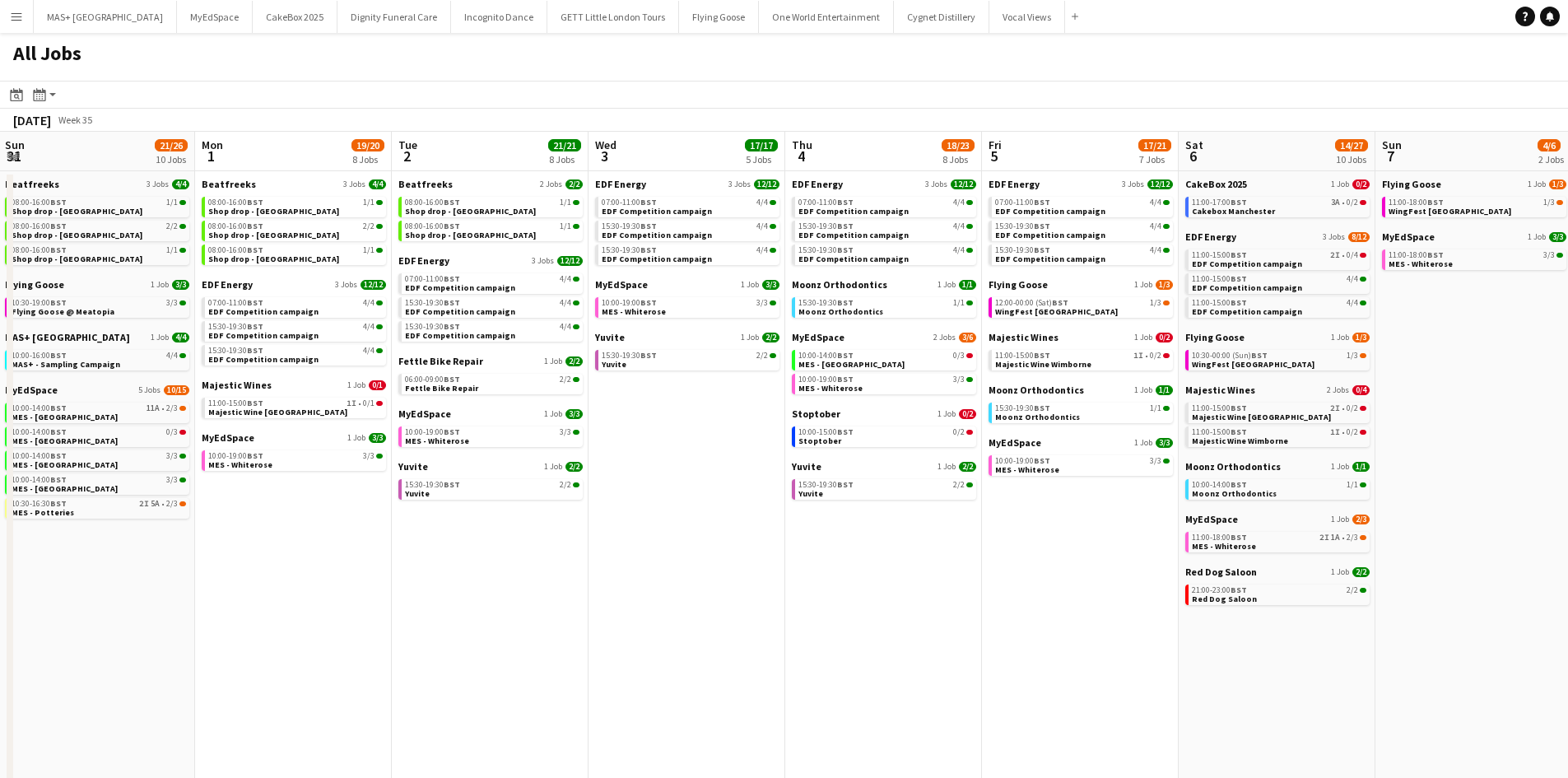
drag, startPoint x: 1291, startPoint y: 427, endPoint x: 700, endPoint y: 408, distance: 591.3
click at [660, 408] on app-calendar-viewport "Fri 29 20/21 9 Jobs Sat 30 38/47 29 Jobs Sun 31 21/26 10 Jobs Mon 1 19/20 8 Job…" at bounding box center [784, 709] width 1568 height 1155
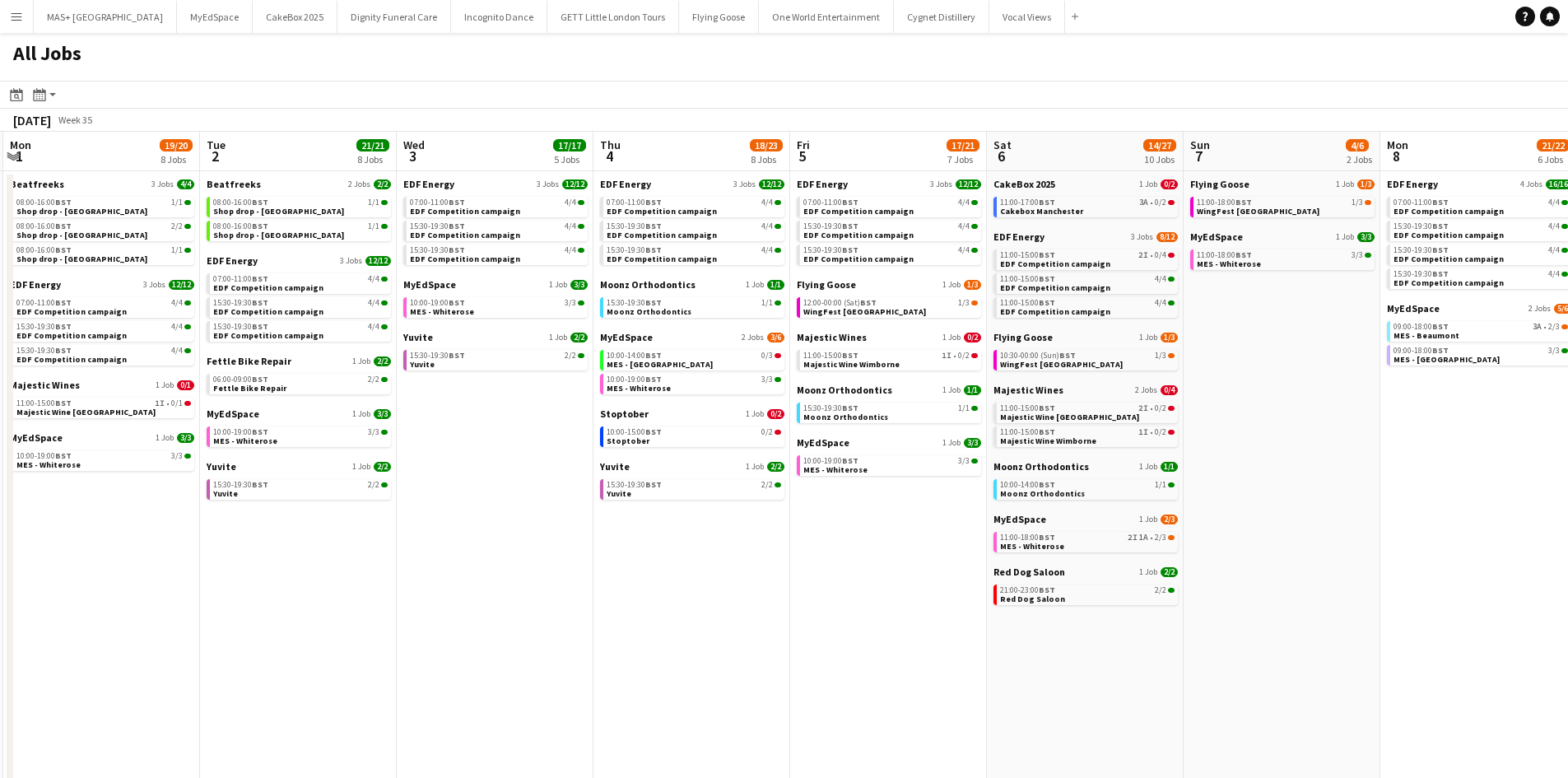
drag, startPoint x: 788, startPoint y: 519, endPoint x: 597, endPoint y: 518, distance: 191.0
click at [597, 518] on app-calendar-viewport "Fri 29 20/21 9 Jobs Sat 30 38/47 29 Jobs Sun 31 21/26 10 Jobs Mon 1 19/20 8 Job…" at bounding box center [784, 709] width 1568 height 1155
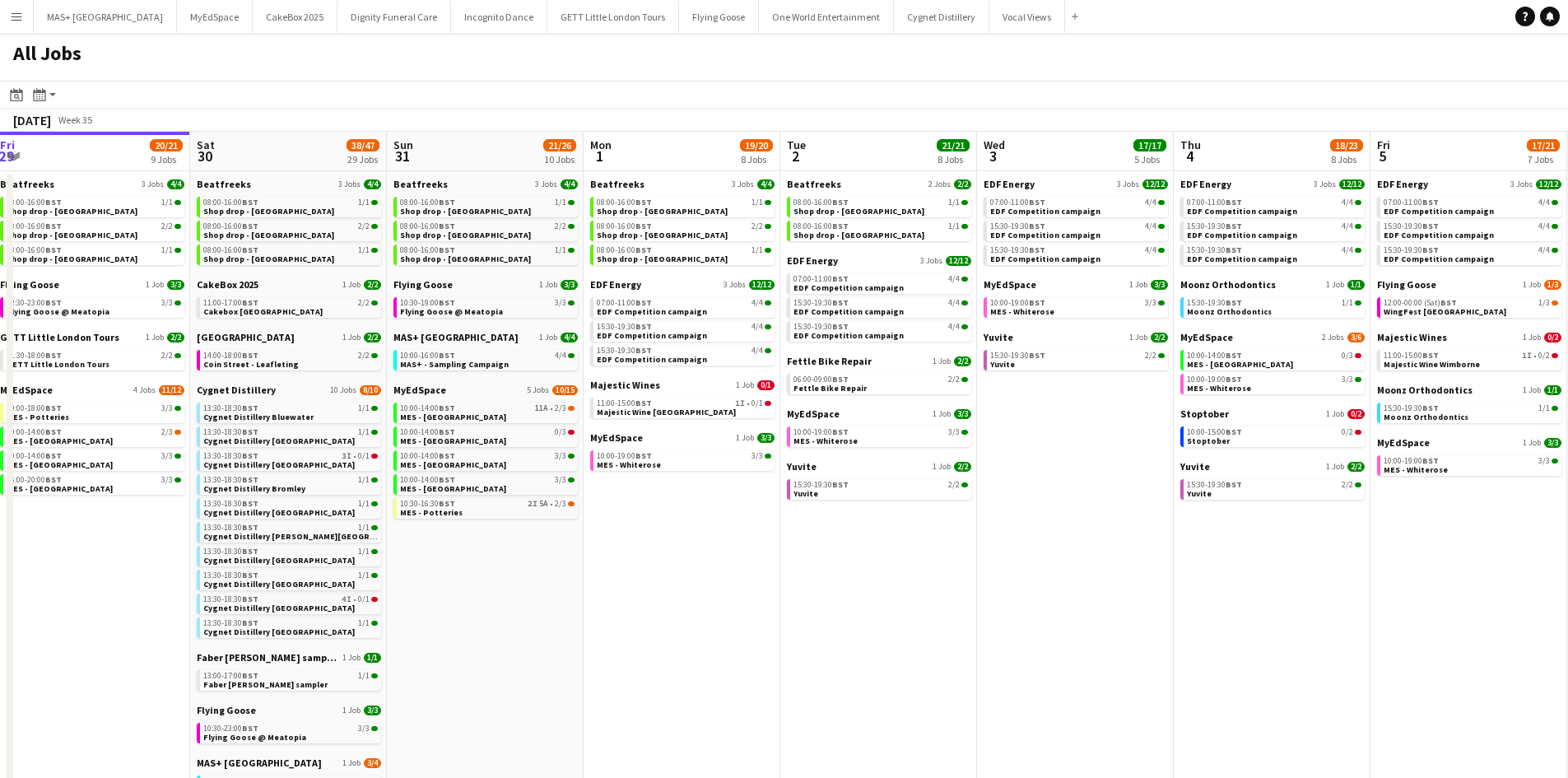
drag, startPoint x: 507, startPoint y: 546, endPoint x: 1087, endPoint y: 545, distance: 580.0
click at [1087, 545] on app-calendar-viewport "Wed 27 14/15 6 Jobs Thu 28 19/19 10 Jobs Fri 29 20/21 9 Jobs Sat 30 38/47 29 Jo…" at bounding box center [784, 709] width 1568 height 1155
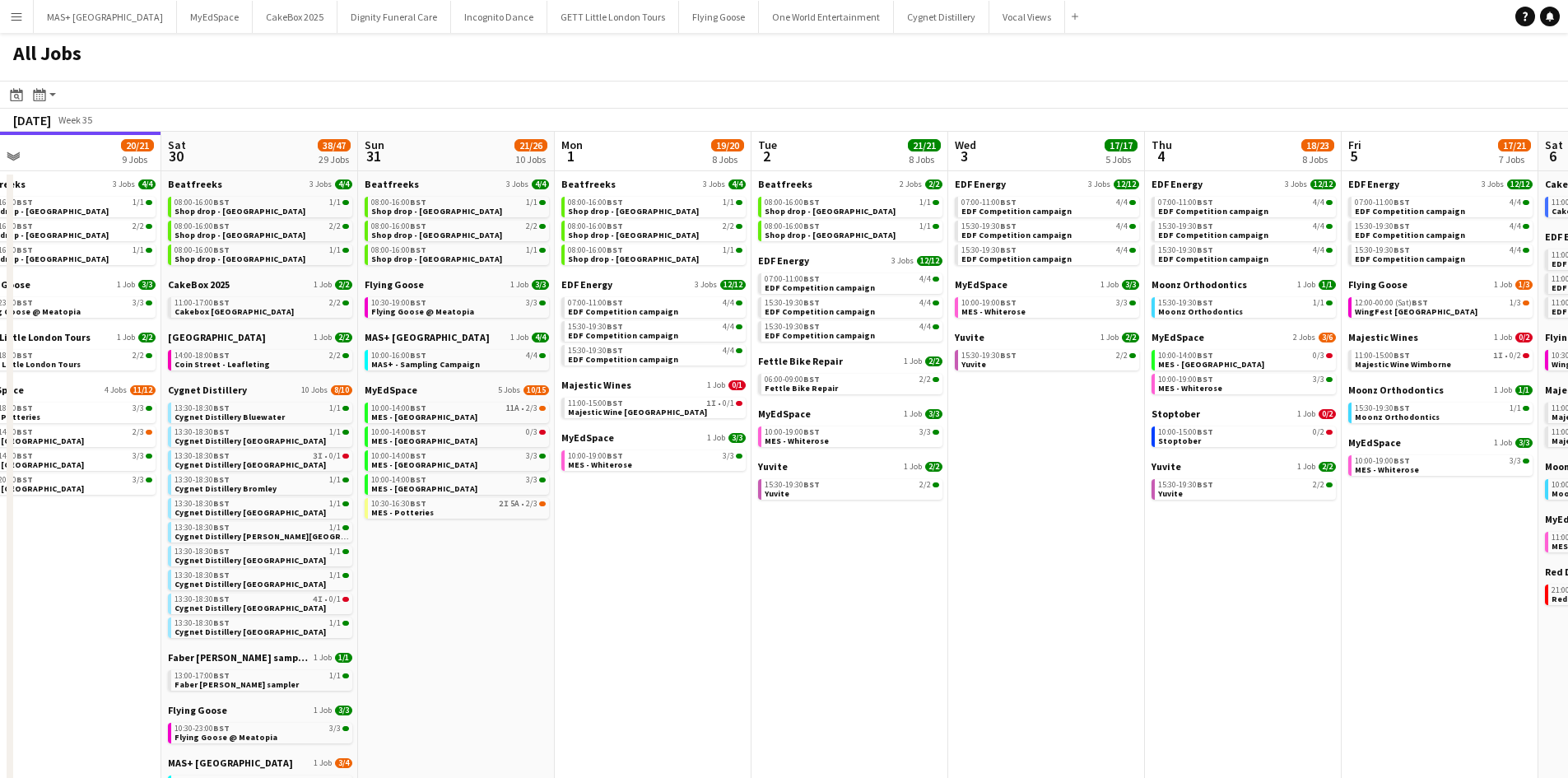
scroll to position [0, 476]
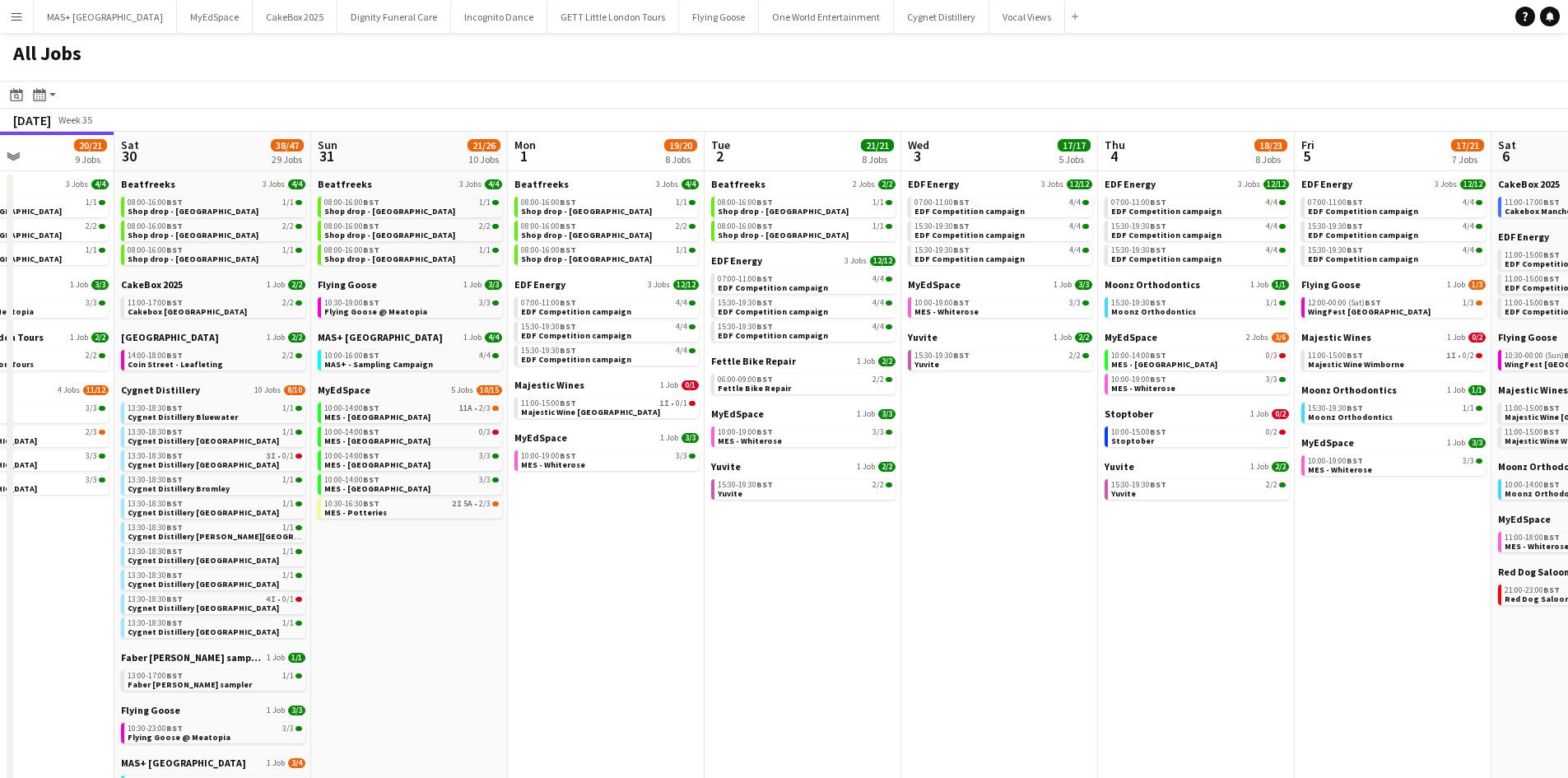
drag, startPoint x: 637, startPoint y: 593, endPoint x: 758, endPoint y: 583, distance: 121.4
click at [758, 583] on app-calendar-viewport "Wed 27 14/15 6 Jobs Thu 28 19/19 10 Jobs Fri 29 20/21 9 Jobs Sat 30 38/47 29 Jo…" at bounding box center [784, 709] width 1568 height 1155
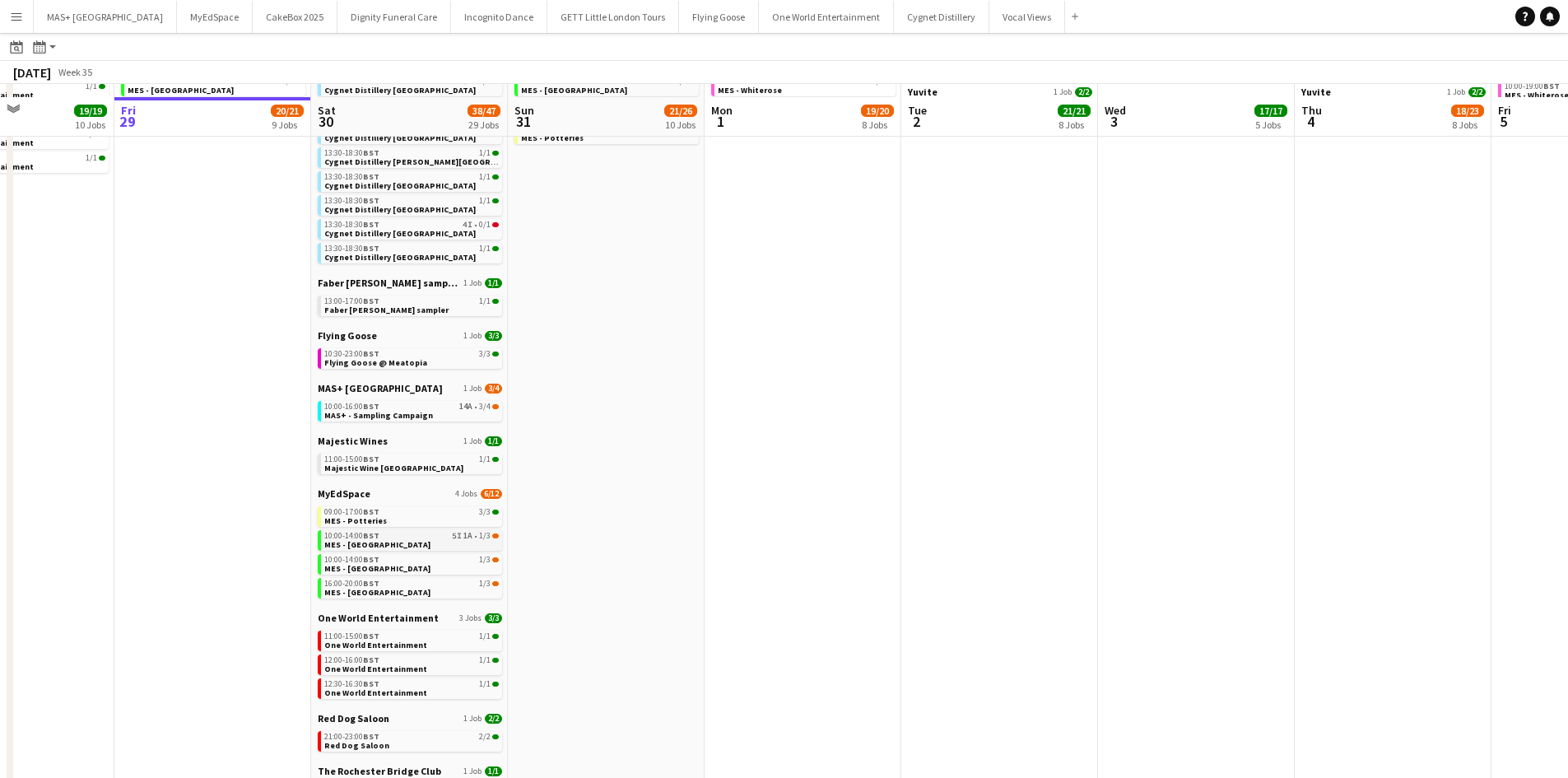
scroll to position [329, 0]
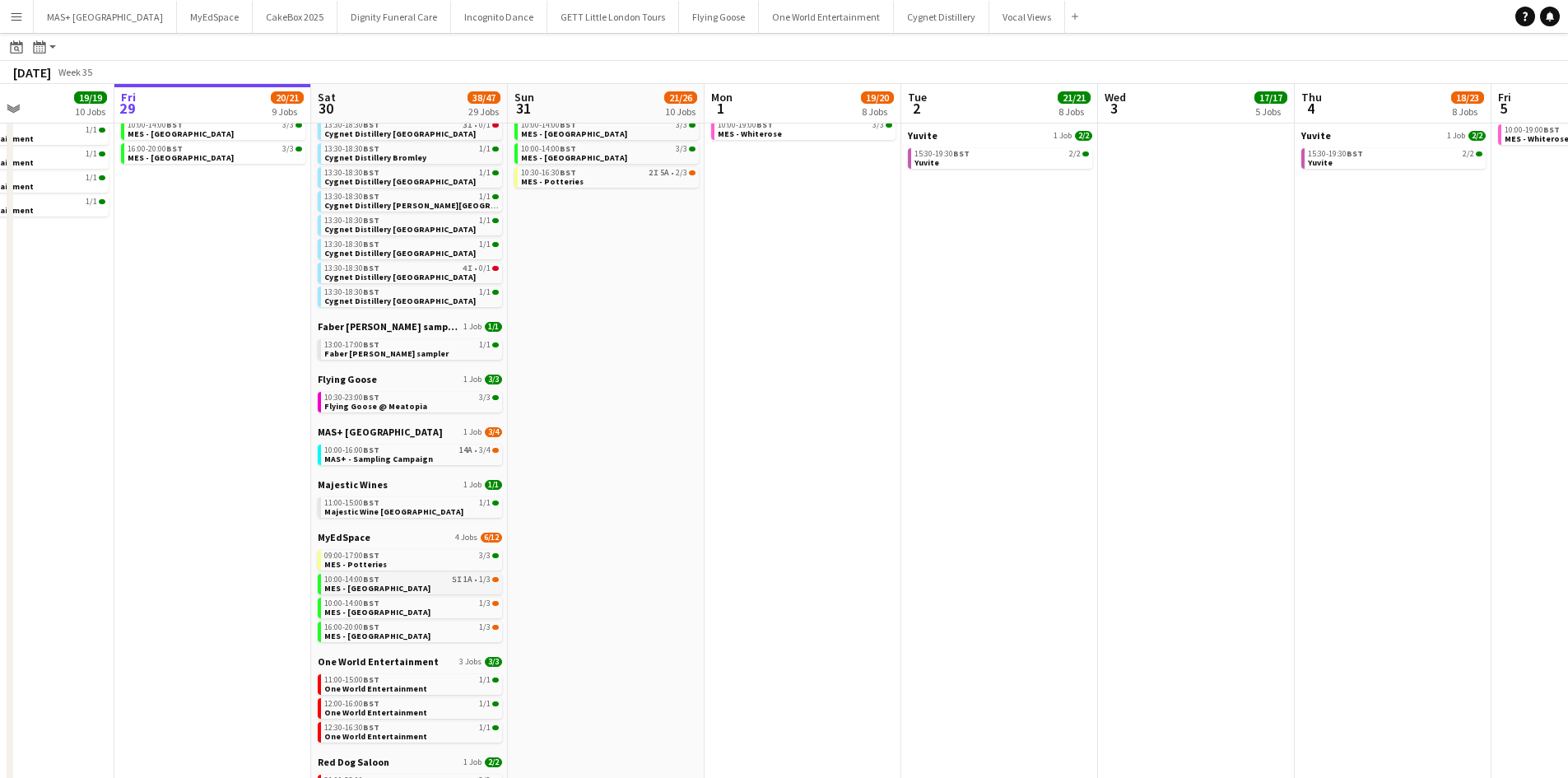
click at [447, 585] on link "10:00-14:00 BST 5I 1A • 1/3 MES - Leeds City Centre" at bounding box center [411, 583] width 175 height 19
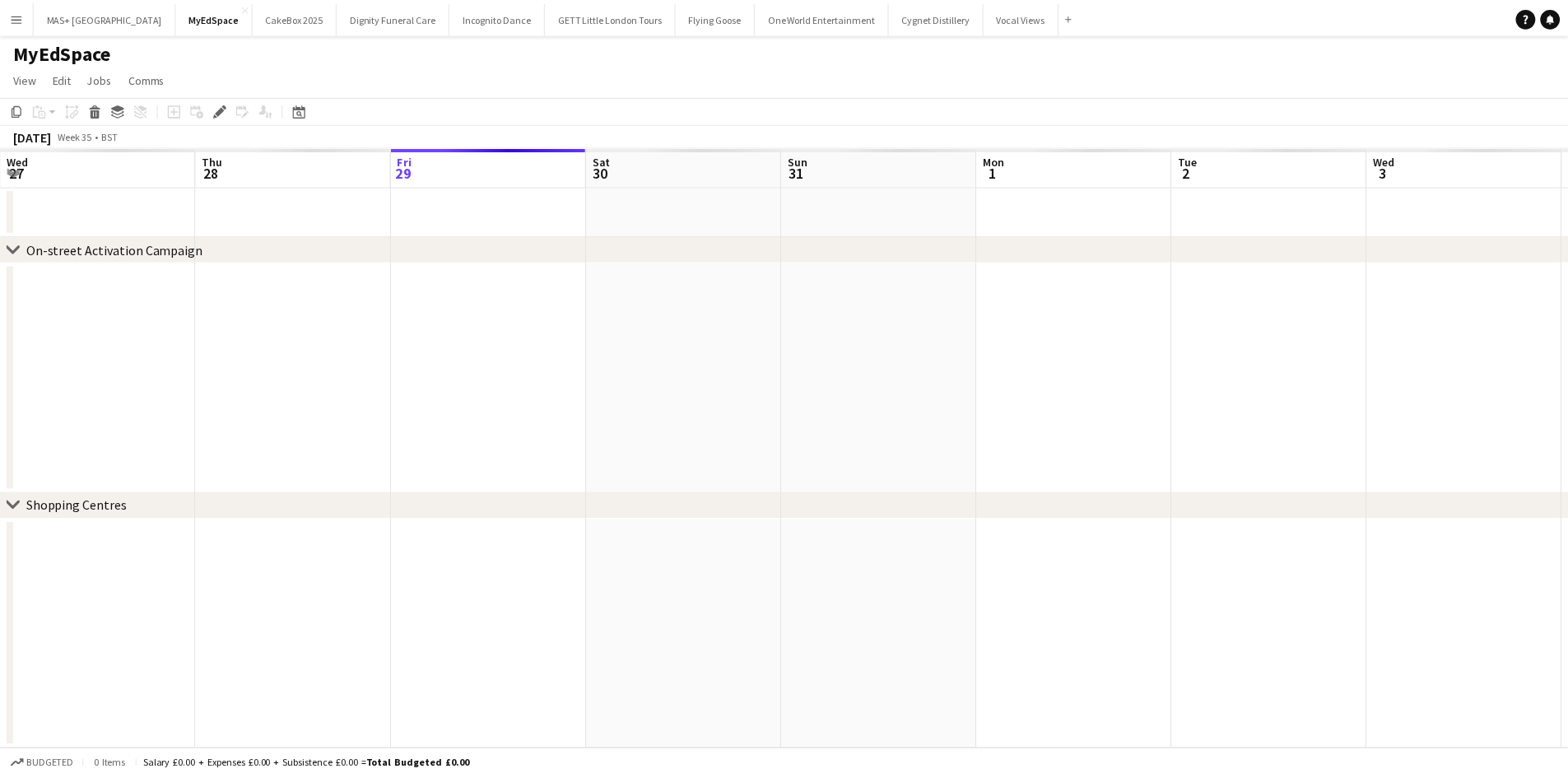
scroll to position [0, 566]
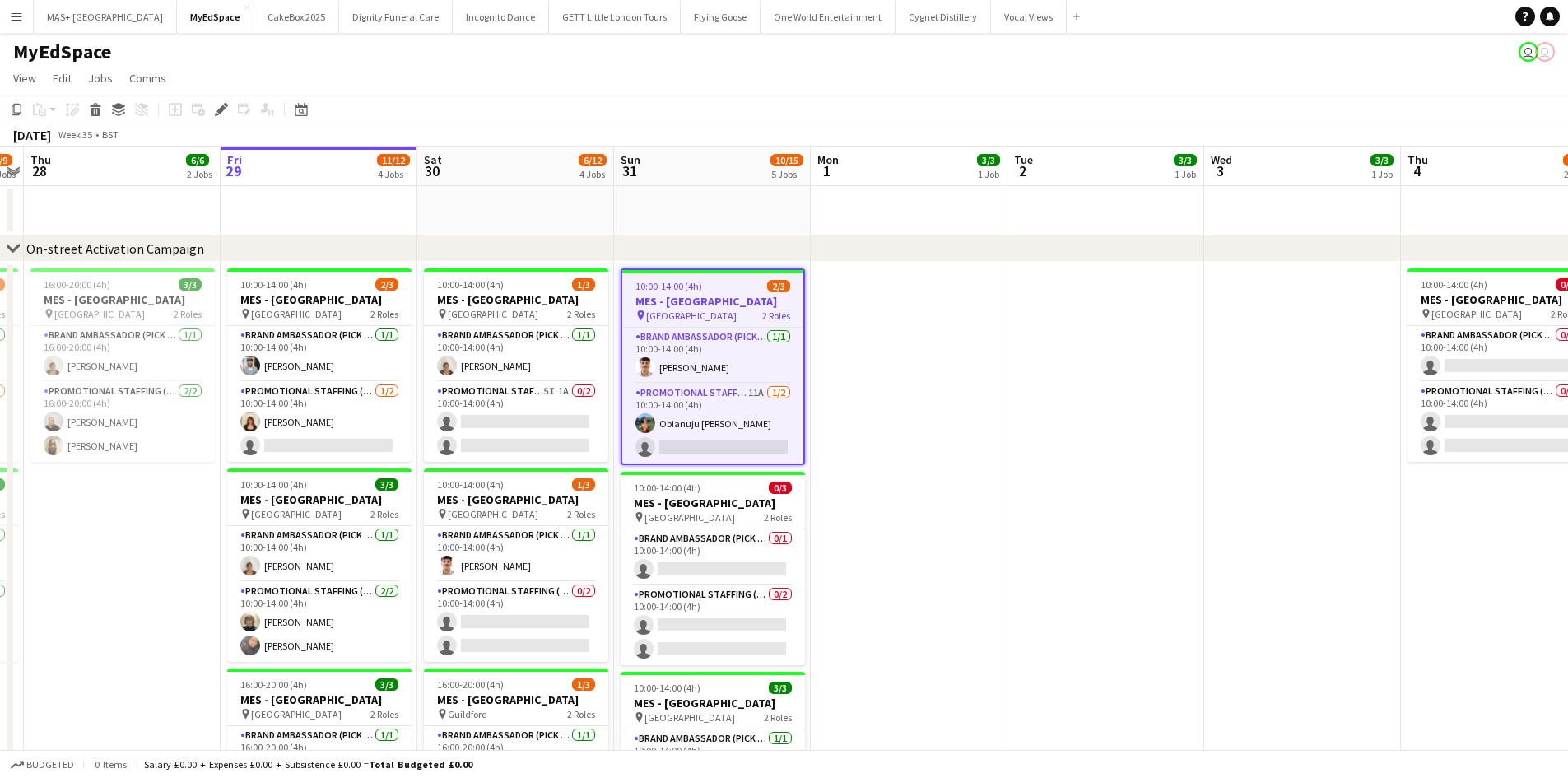
click at [707, 413] on app-card-role "Promotional Staffing (Brand Ambassadors) 11A [DATE] 10:00-14:00 (4h) Obianuju […" at bounding box center [712, 424] width 181 height 80
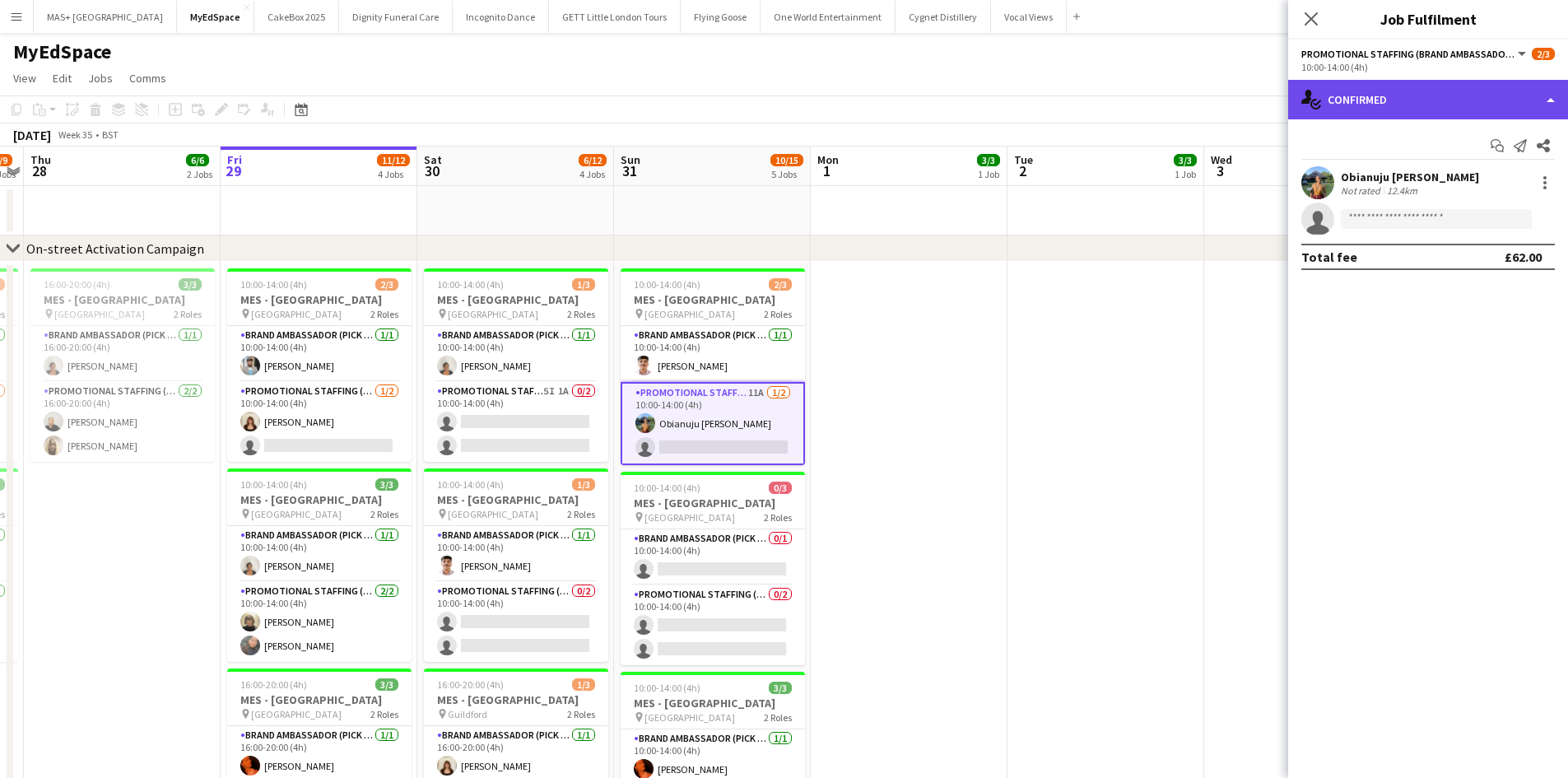
click at [1455, 99] on div "single-neutral-actions-check-2 Confirmed" at bounding box center [1428, 100] width 280 height 39
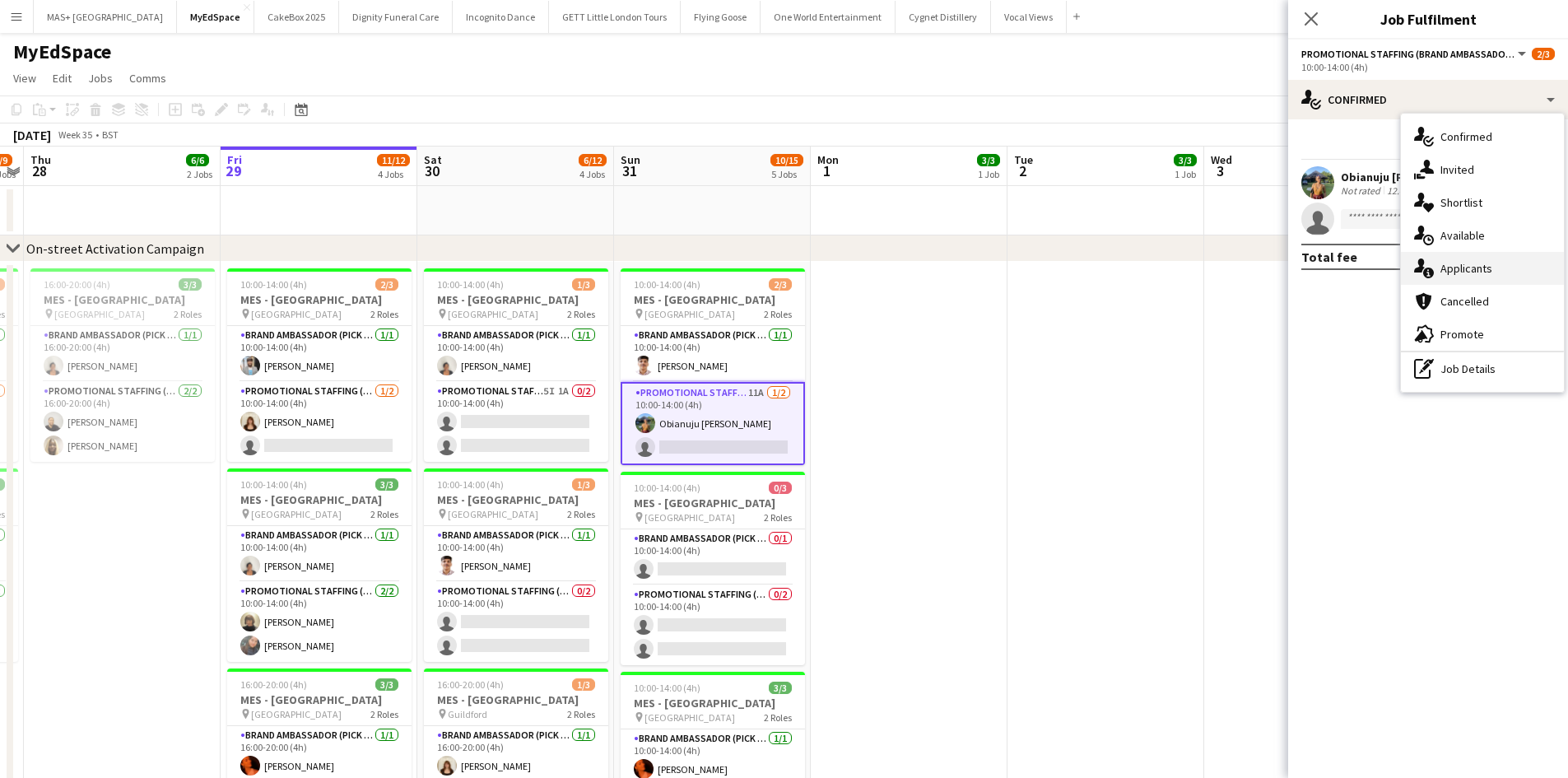
click at [1496, 267] on div "single-neutral-actions-information Applicants" at bounding box center [1481, 268] width 163 height 33
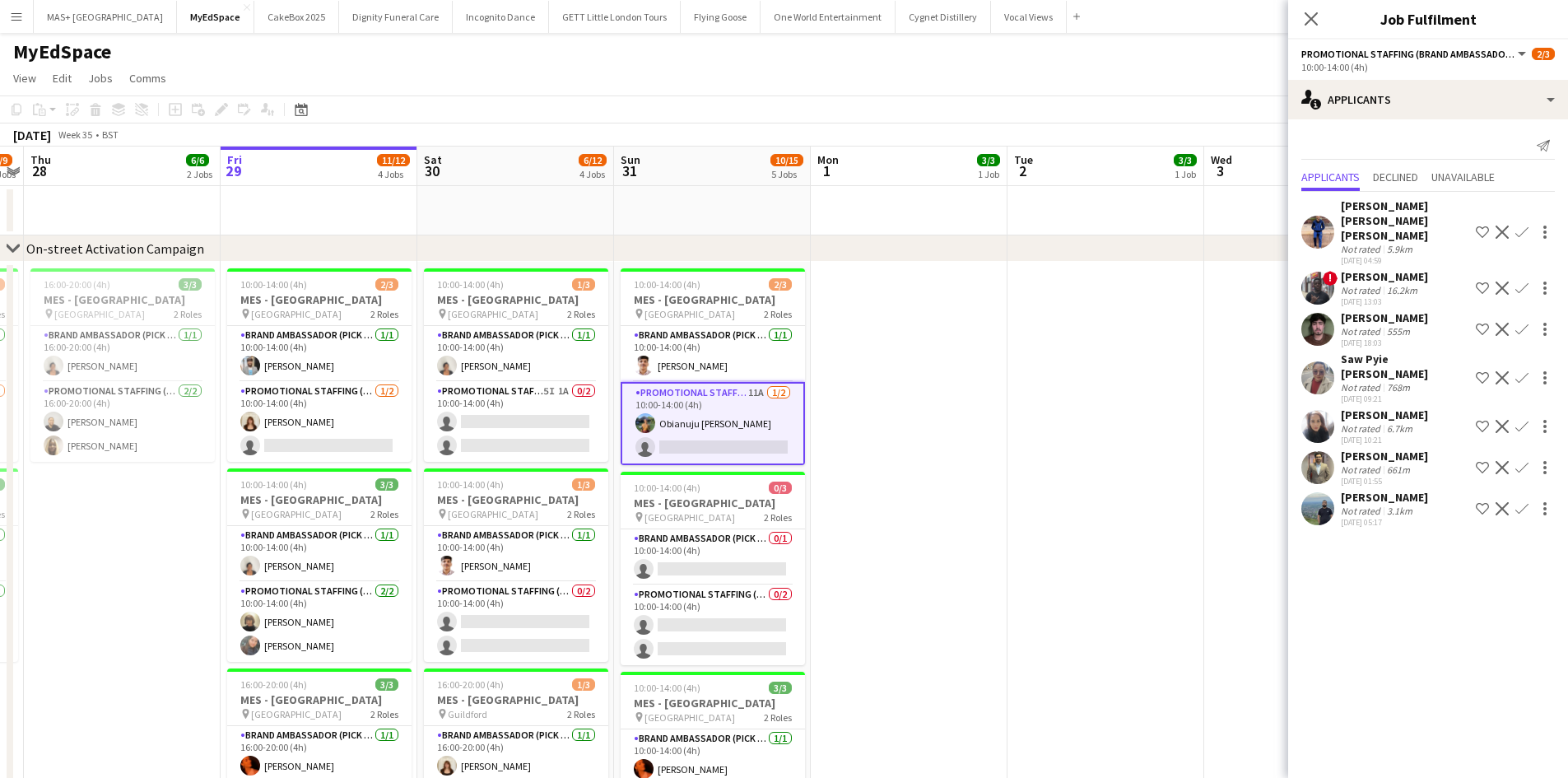
click at [1389, 449] on div "[PERSON_NAME]" at bounding box center [1384, 455] width 87 height 14
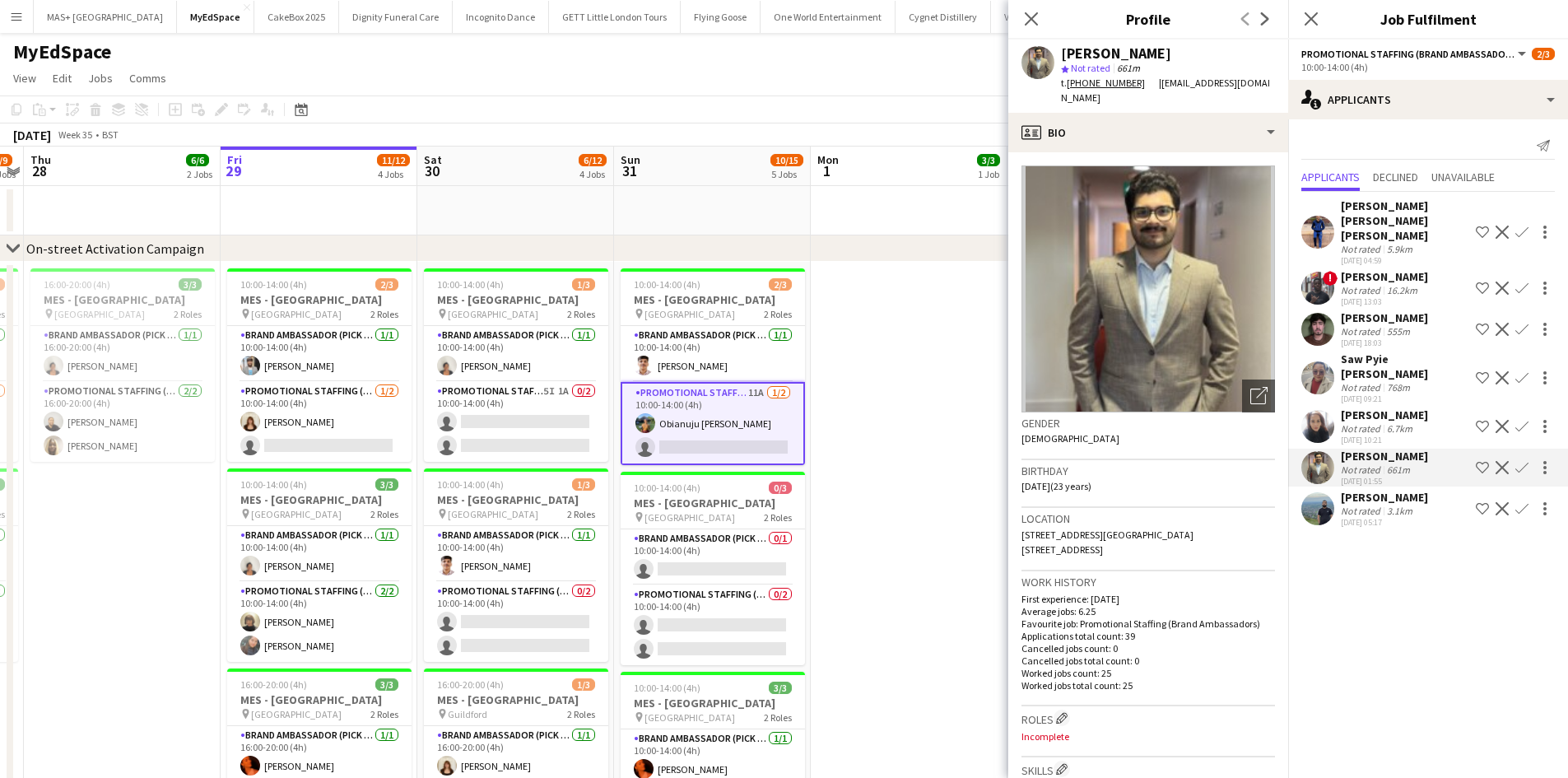
click at [1531, 458] on button "Confirm" at bounding box center [1521, 467] width 20 height 20
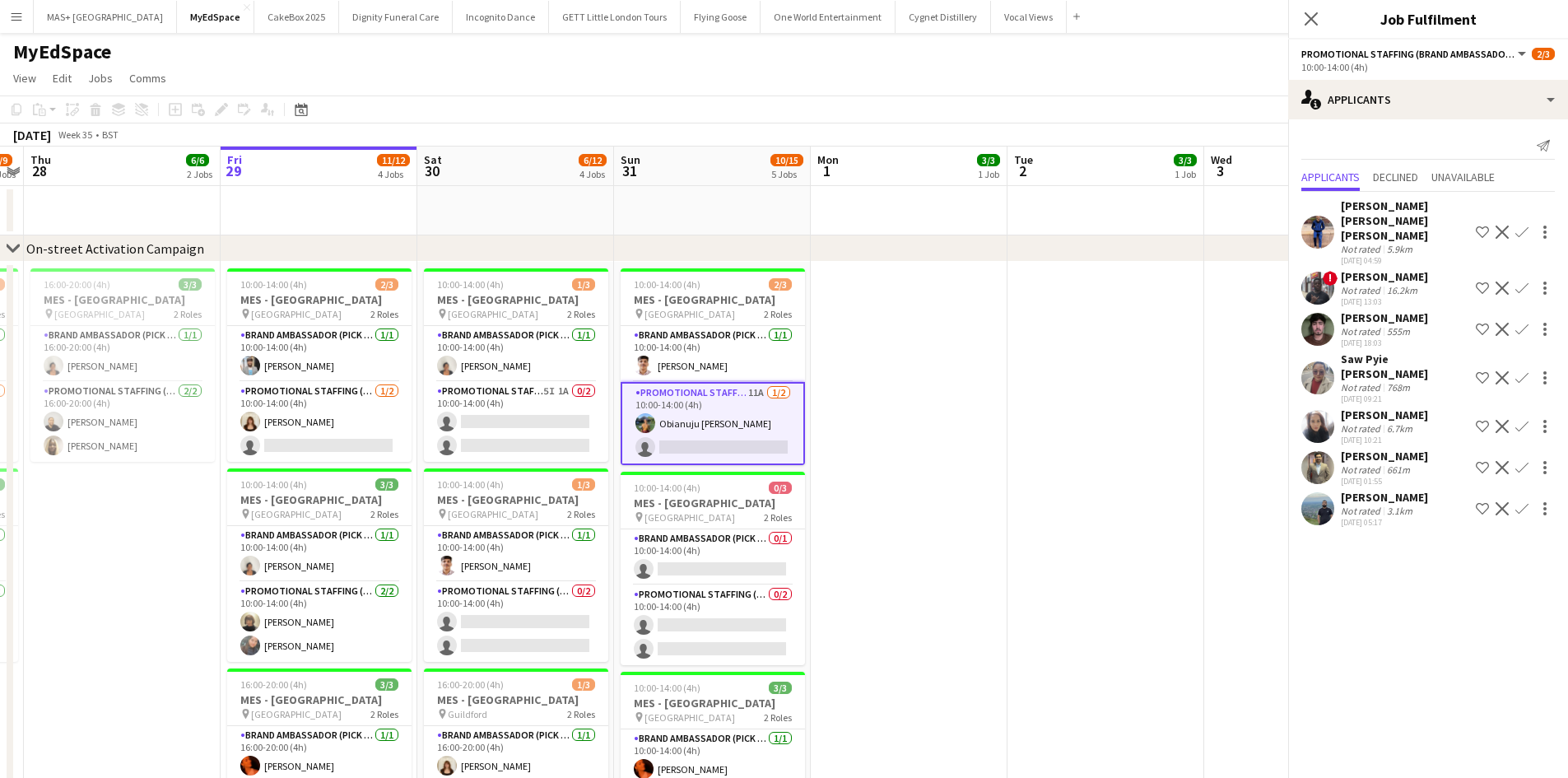
click at [1531, 458] on button "Confirm" at bounding box center [1521, 467] width 20 height 20
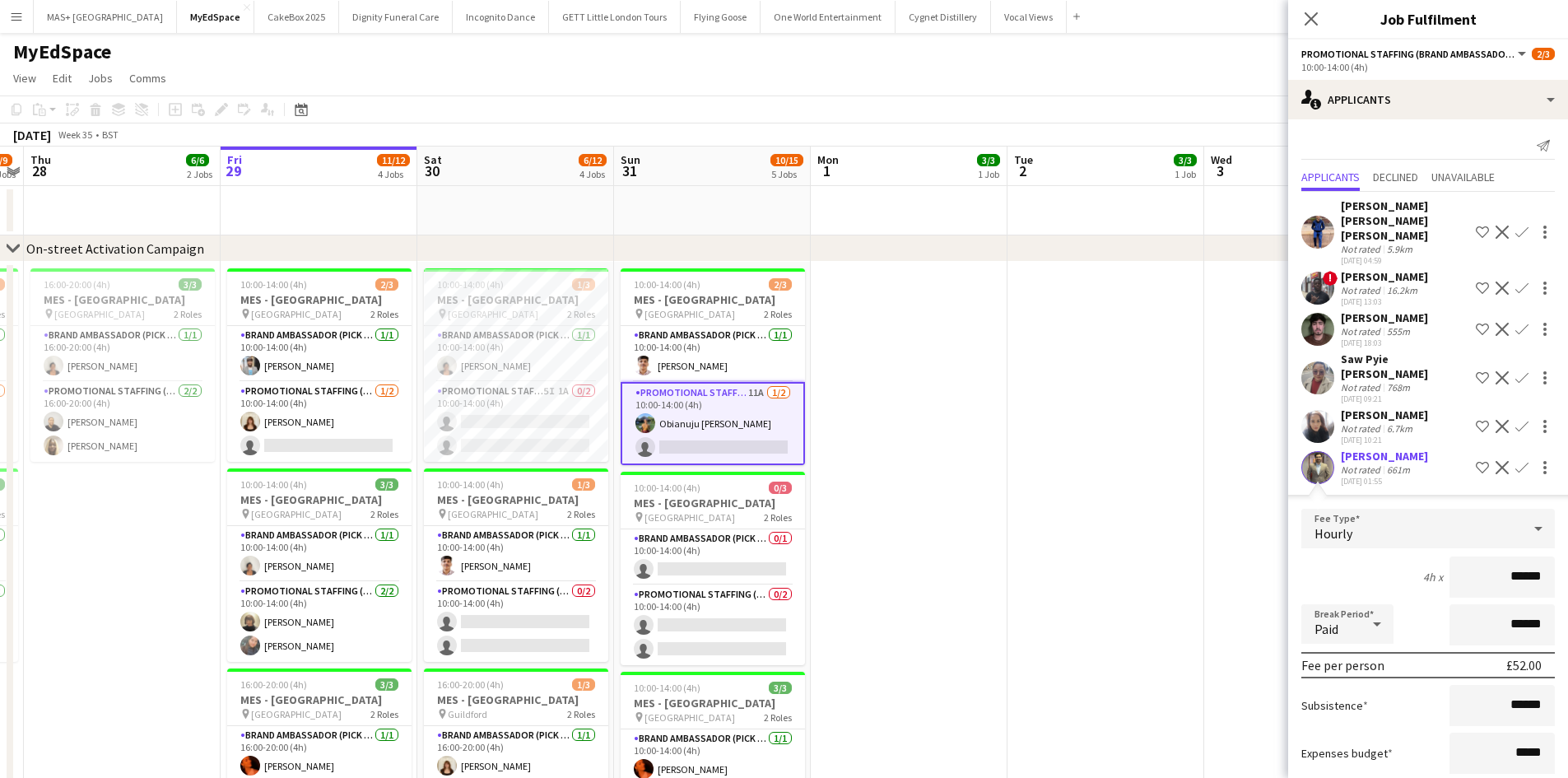
scroll to position [125, 0]
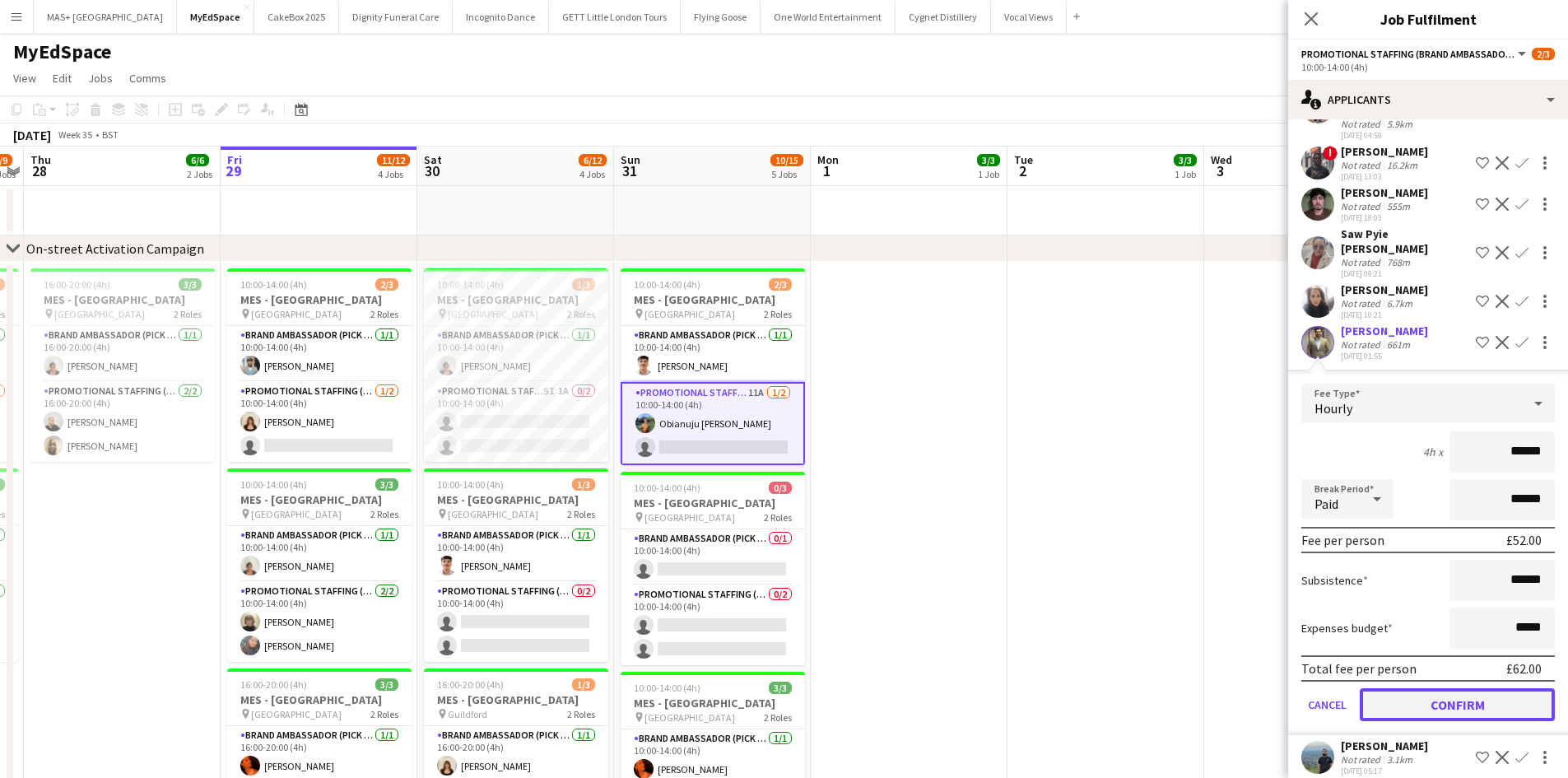
click at [1422, 688] on button "Confirm" at bounding box center [1456, 704] width 195 height 33
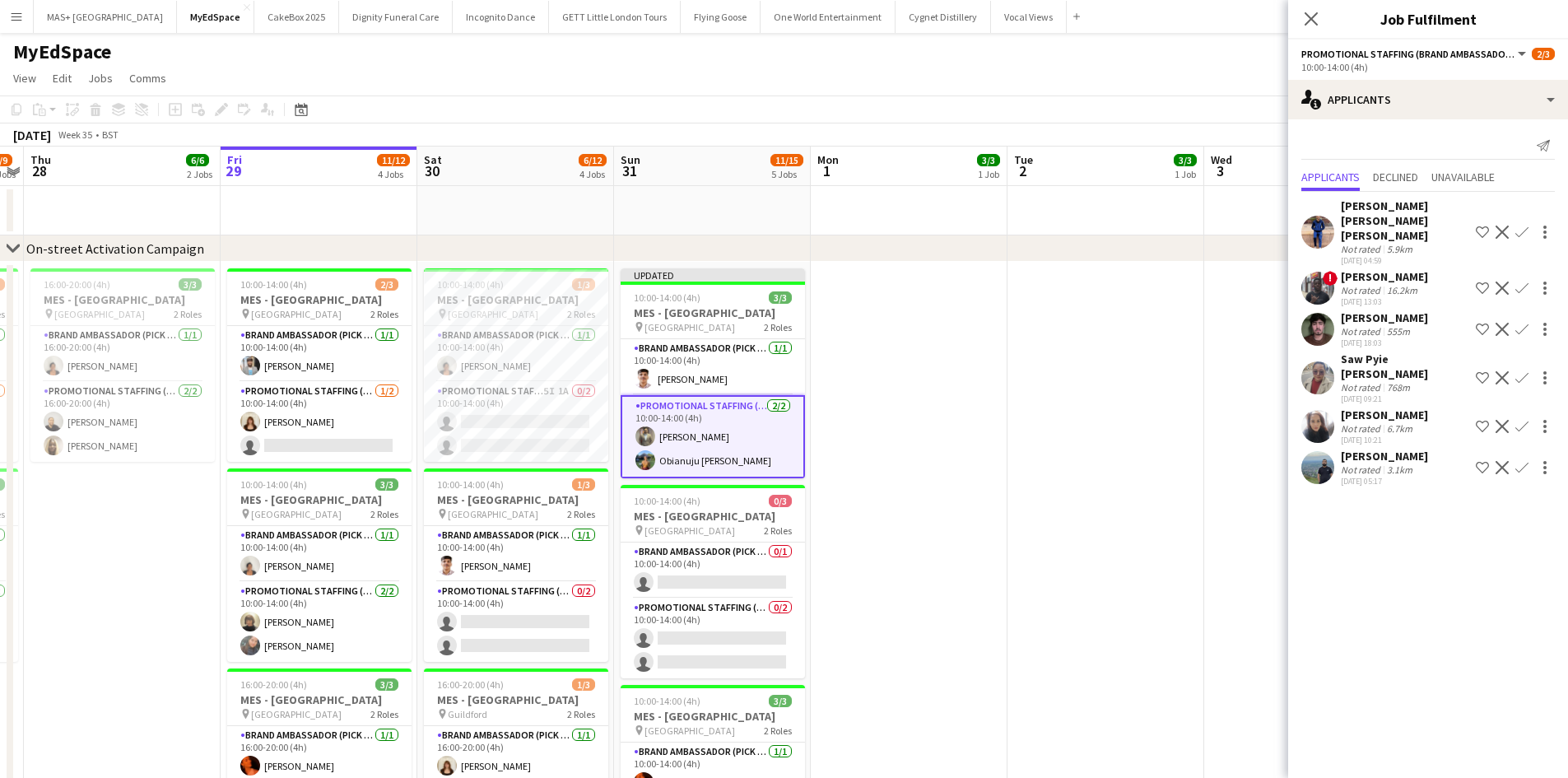
scroll to position [0, 0]
click at [1054, 537] on app-date-cell at bounding box center [1105, 710] width 197 height 897
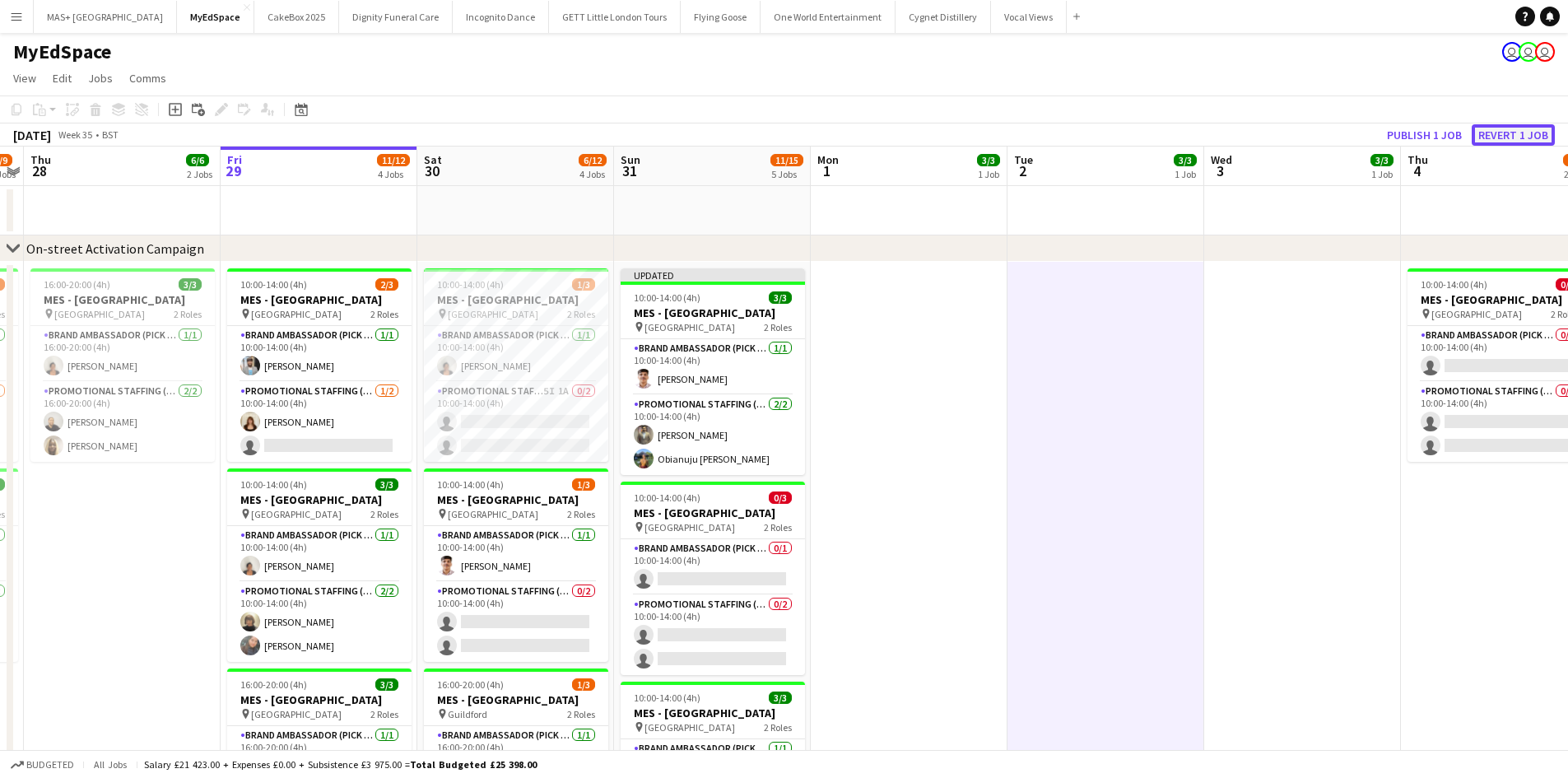
click at [1530, 134] on button "Revert 1 job" at bounding box center [1514, 134] width 83 height 21
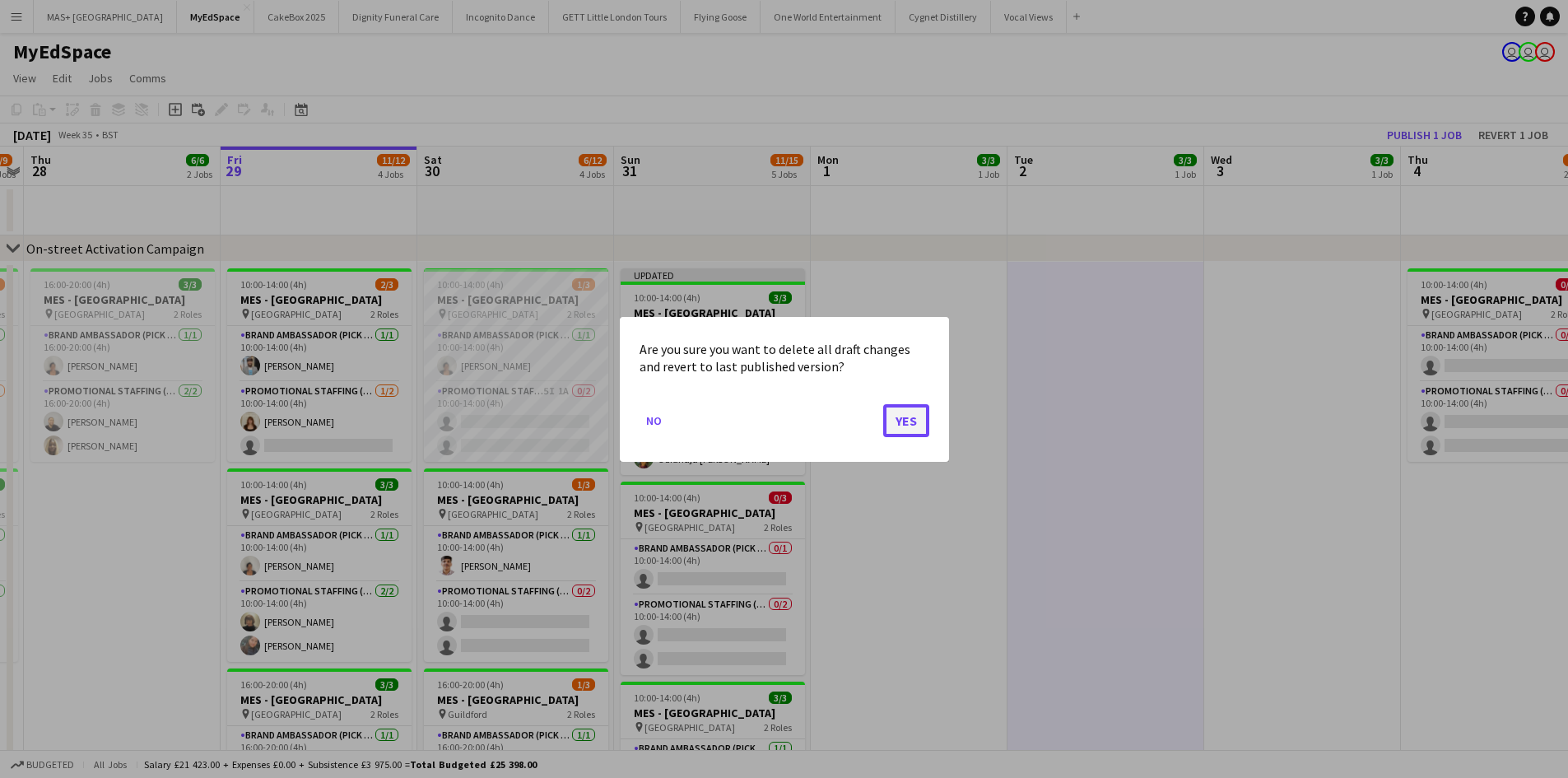
click at [900, 418] on button "Yes" at bounding box center [906, 420] width 46 height 33
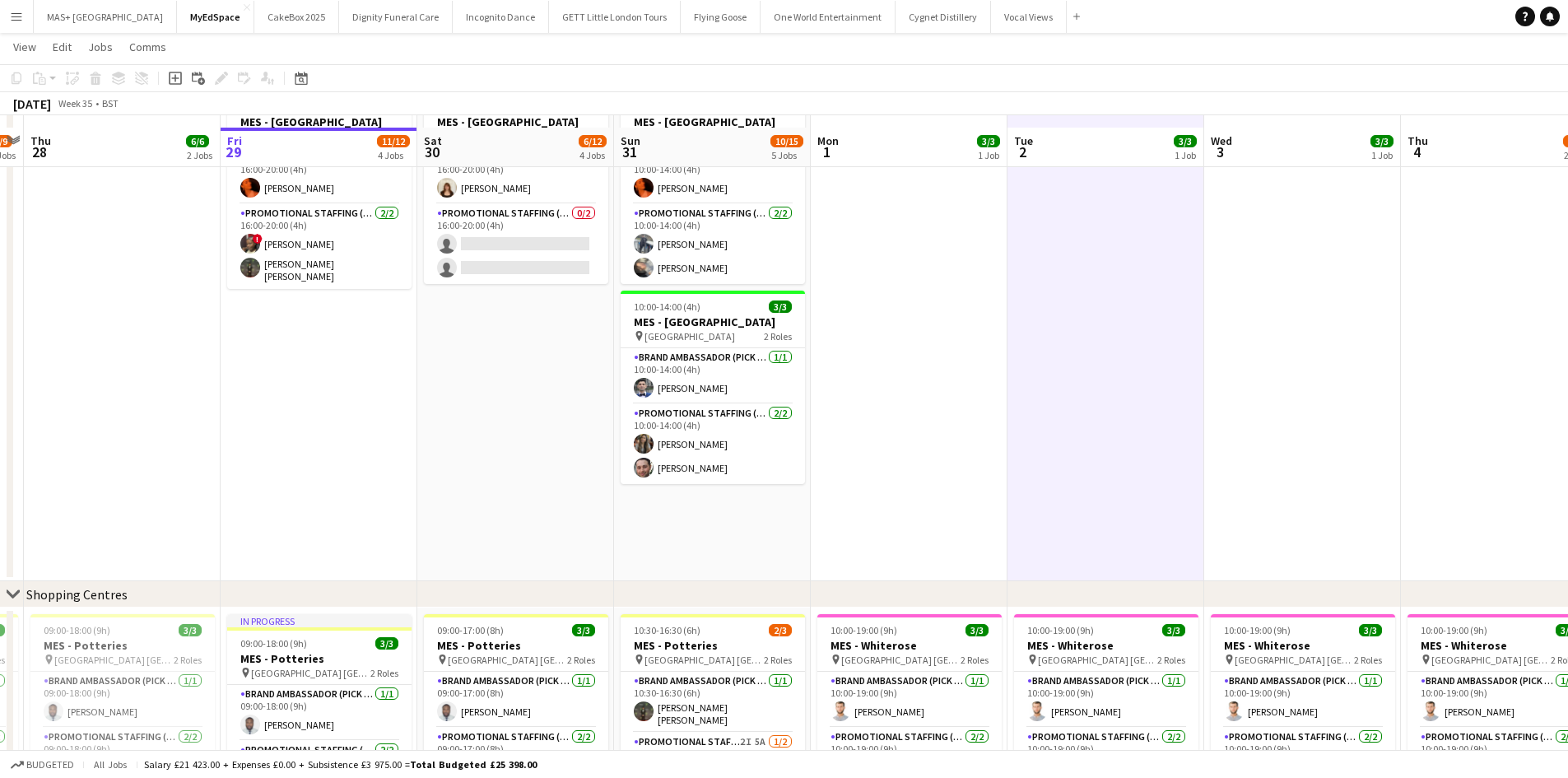
scroll to position [823, 0]
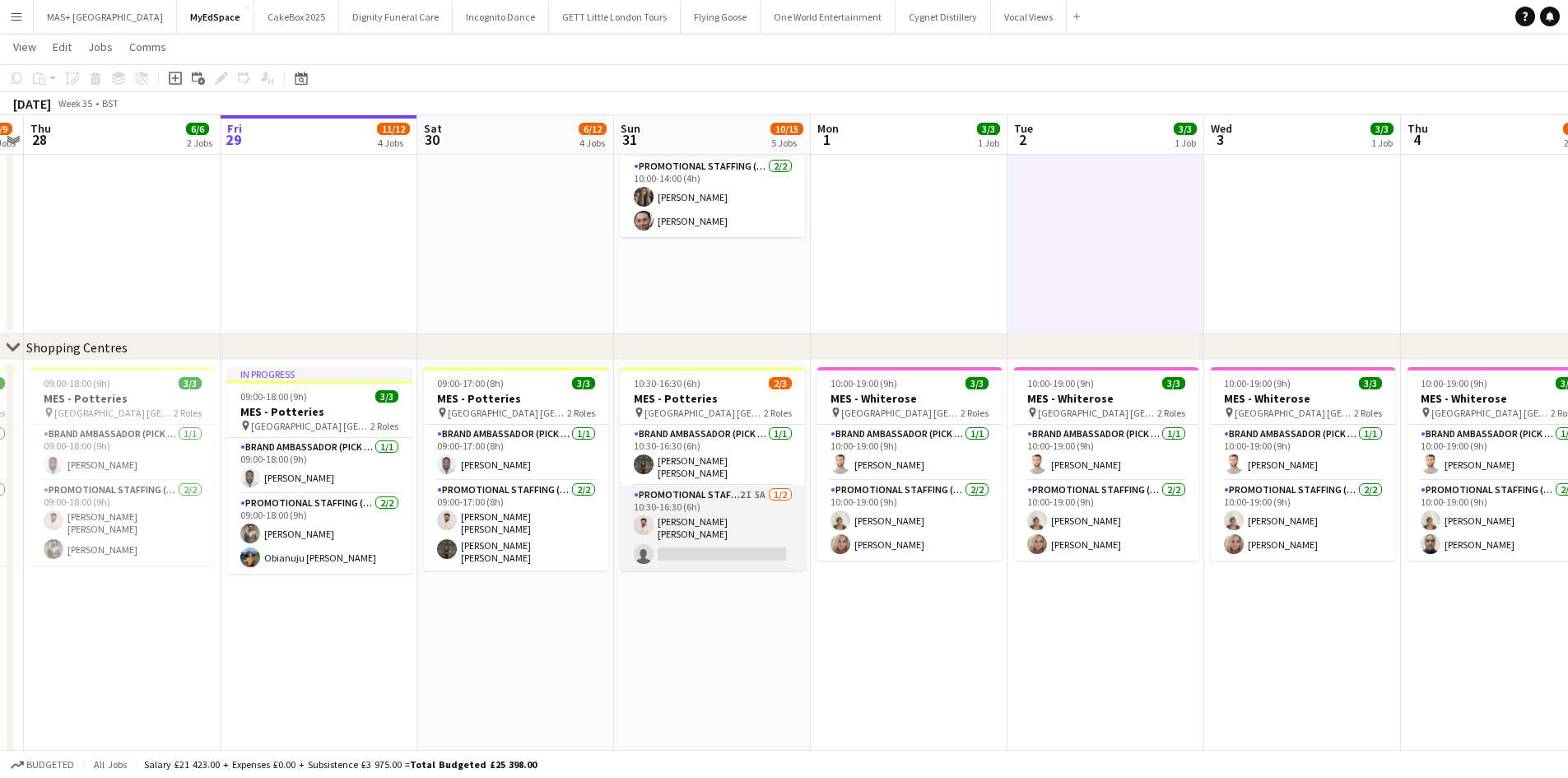
click at [716, 514] on app-card-role "Promotional Staffing (Brand Ambassadors) 2I 5A 1/2 10:30-16:30 (6h) Muzammil Ah…" at bounding box center [712, 528] width 185 height 85
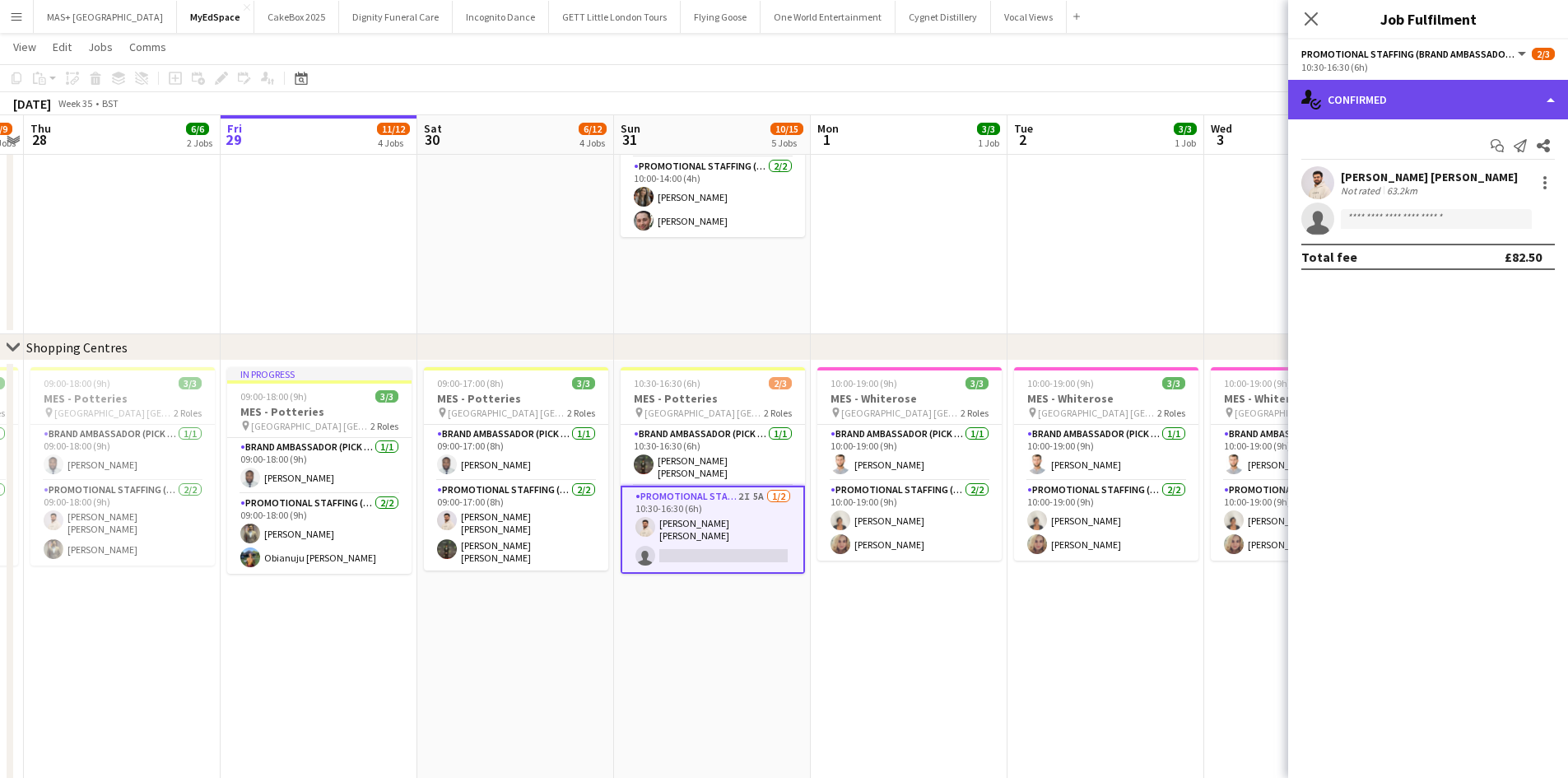
click at [1402, 107] on div "single-neutral-actions-check-2 Confirmed" at bounding box center [1428, 100] width 280 height 39
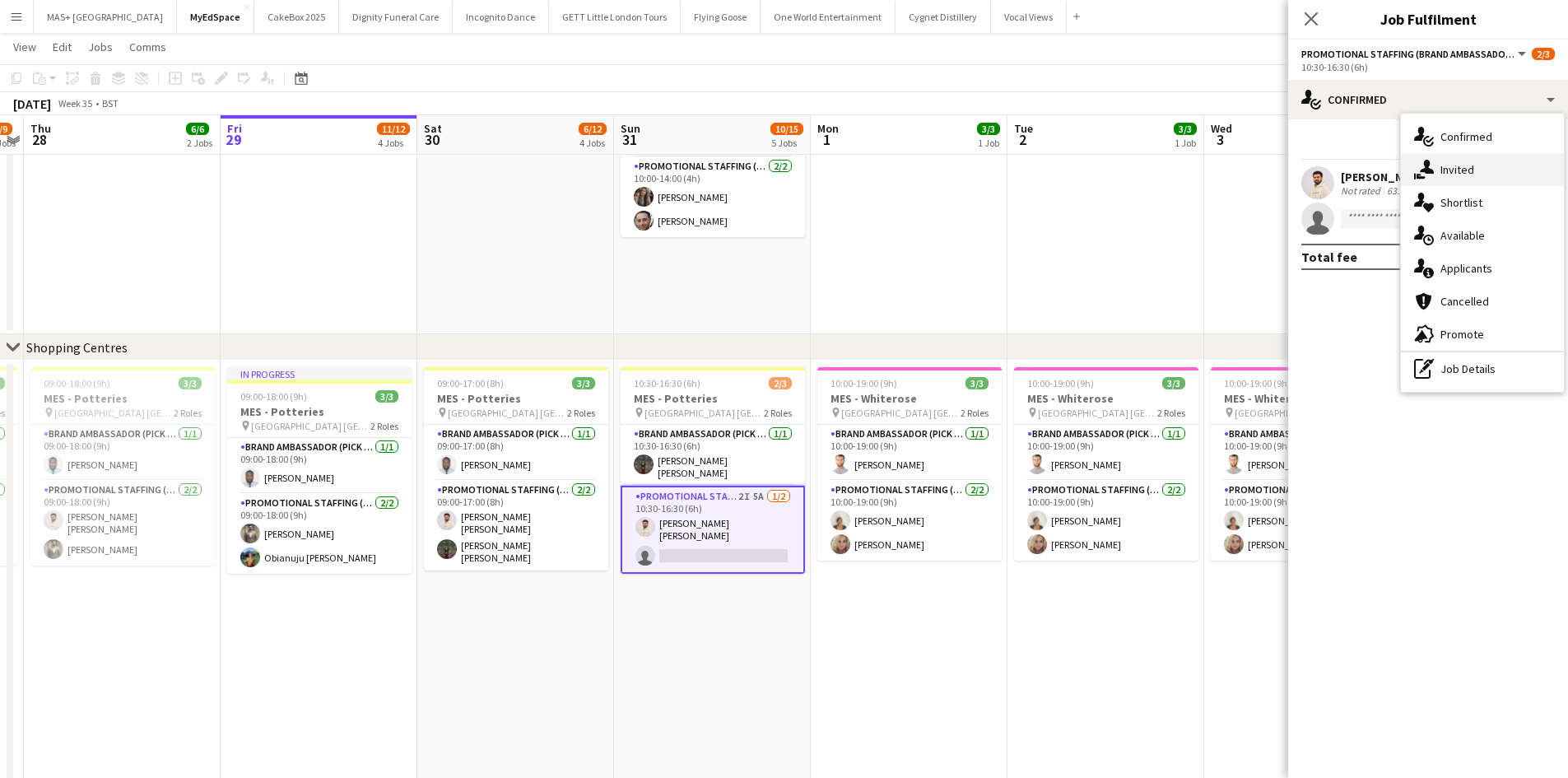
click at [1467, 170] on div "single-neutral-actions-share-1 Invited" at bounding box center [1481, 169] width 163 height 33
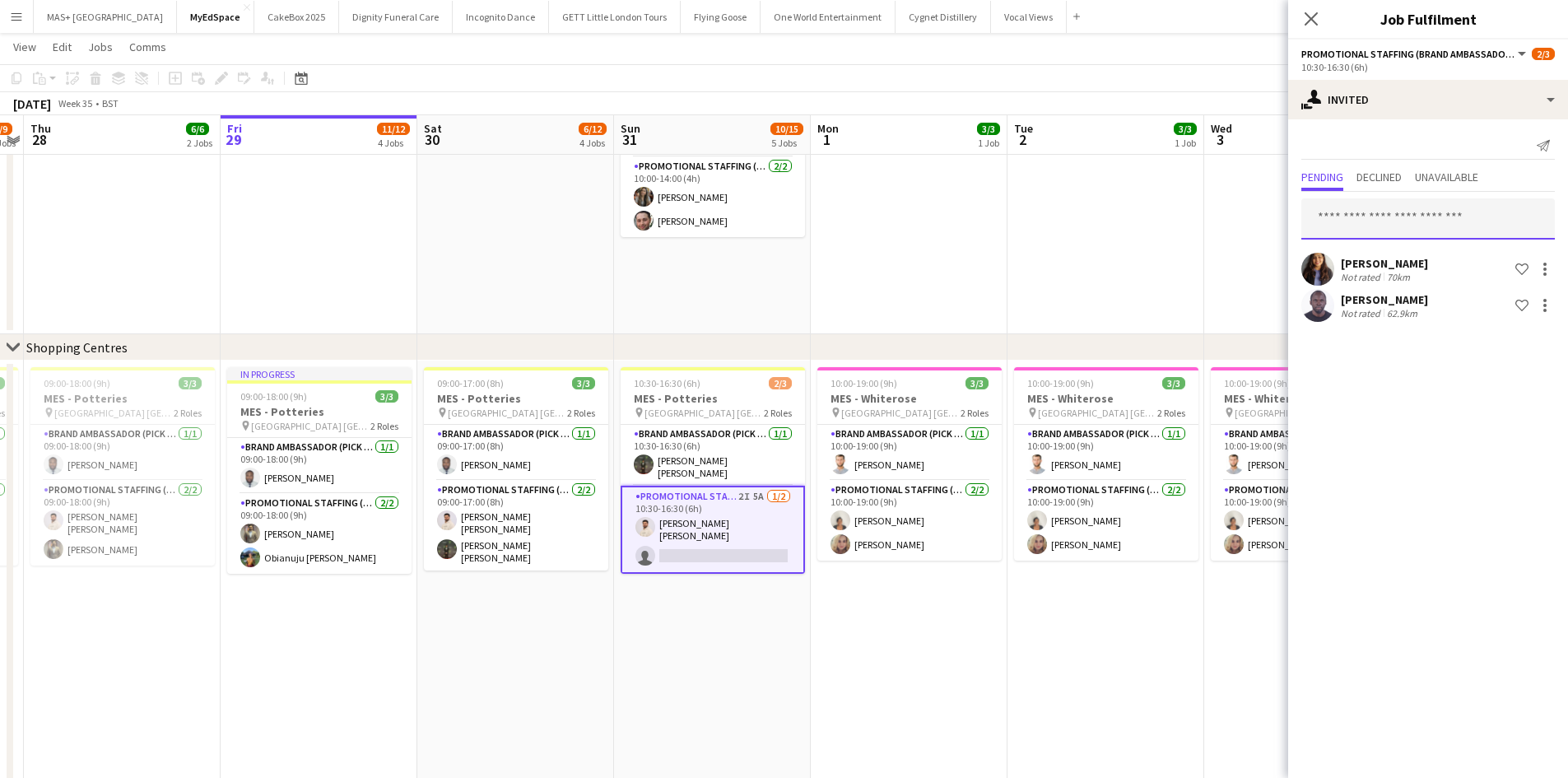
click at [1351, 218] on input "text" at bounding box center [1428, 219] width 254 height 41
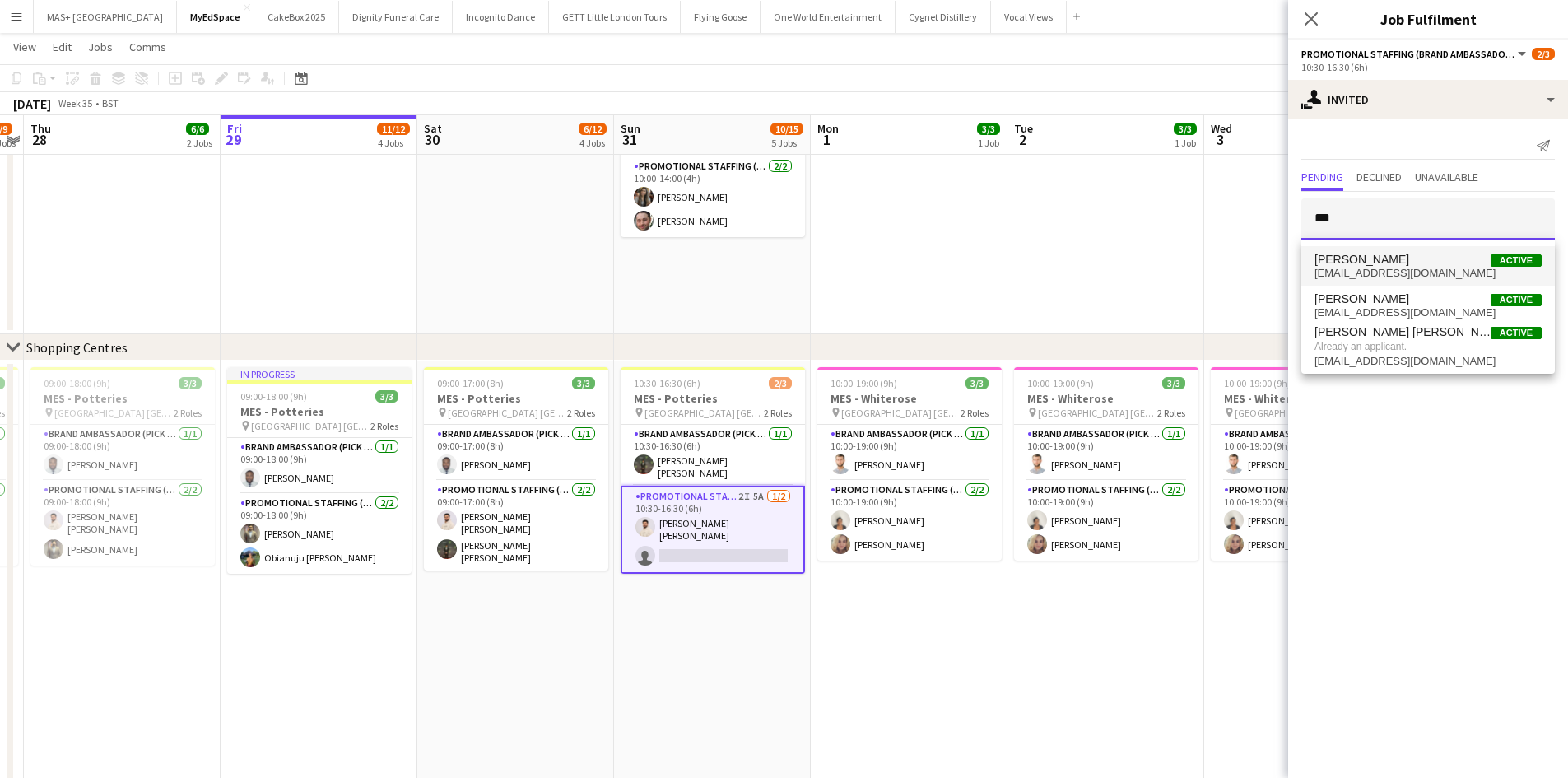
type input "***"
click at [1371, 254] on span "Syed Ali Active" at bounding box center [1428, 260] width 227 height 14
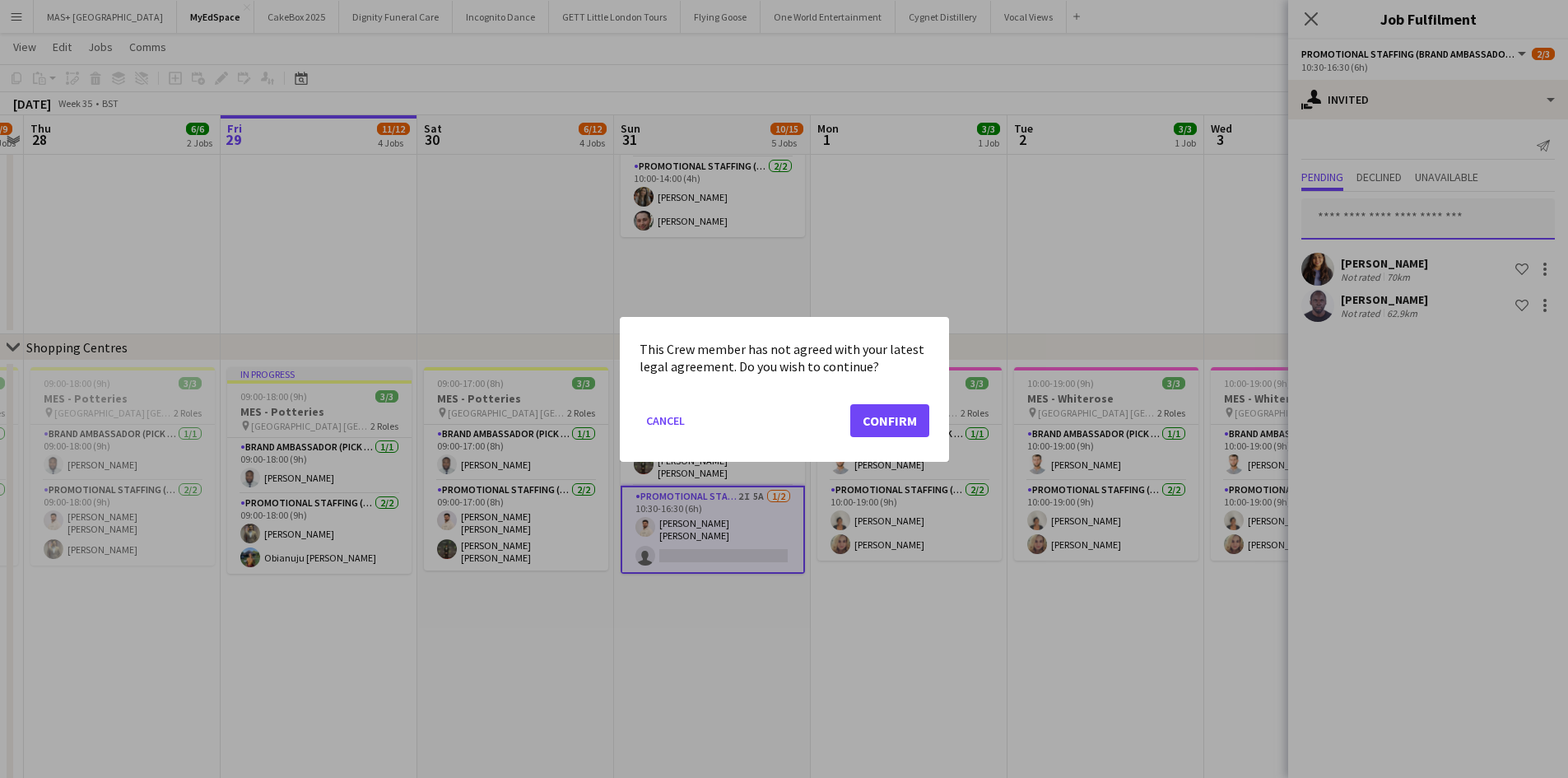
scroll to position [0, 0]
click at [910, 426] on button "Confirm" at bounding box center [890, 420] width 79 height 33
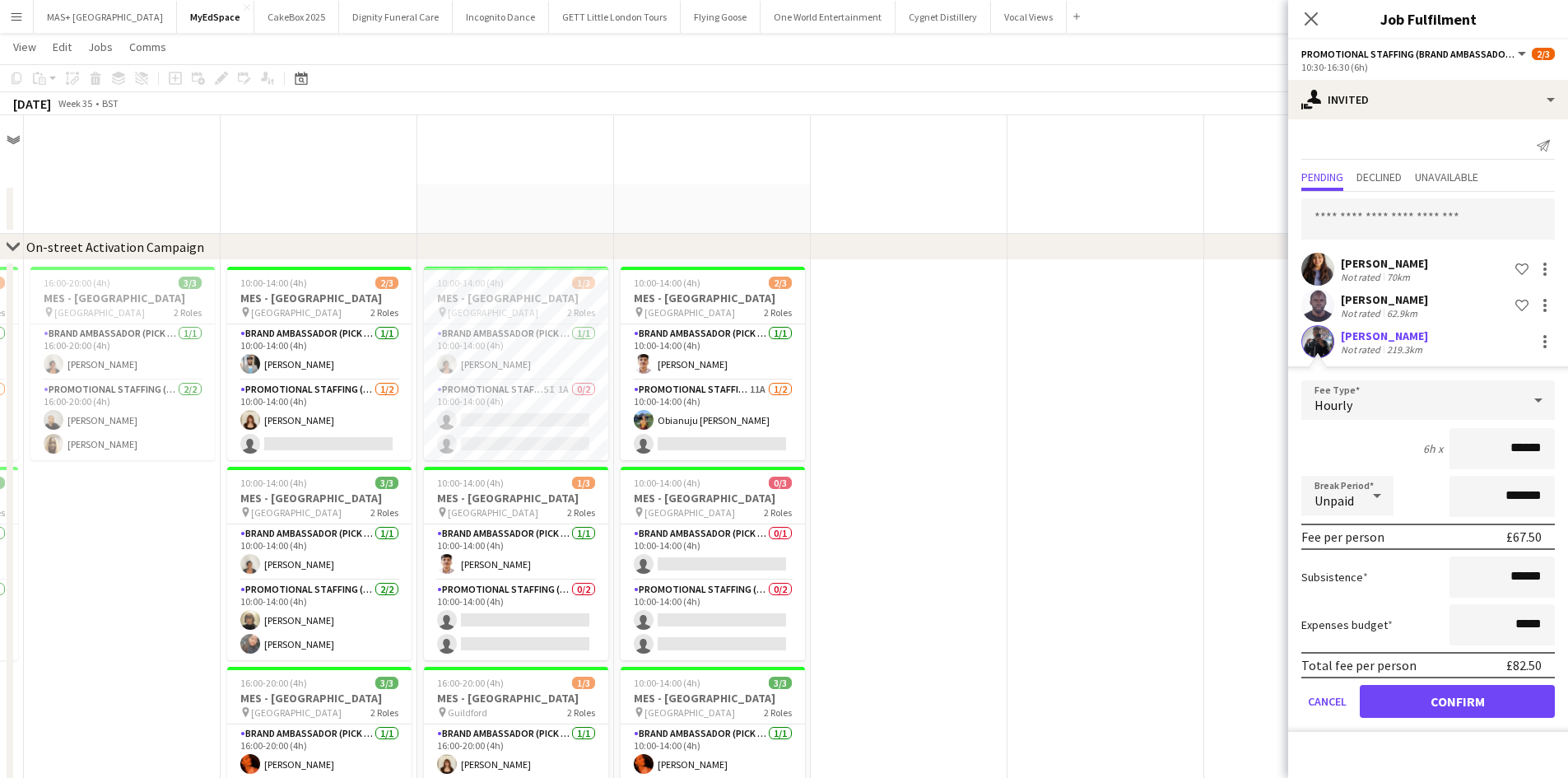
scroll to position [823, 0]
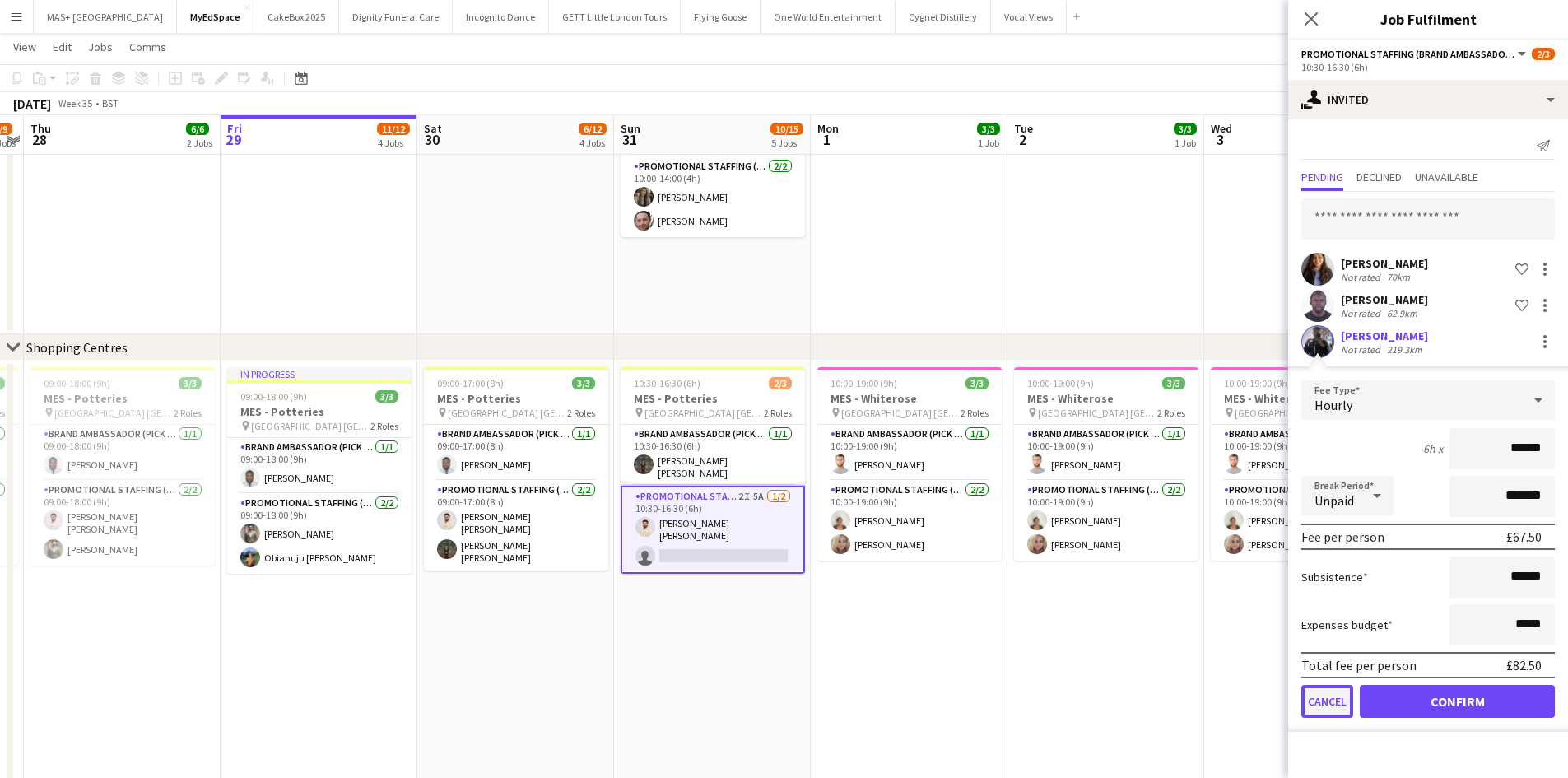
click at [1334, 701] on button "Cancel" at bounding box center [1326, 701] width 52 height 33
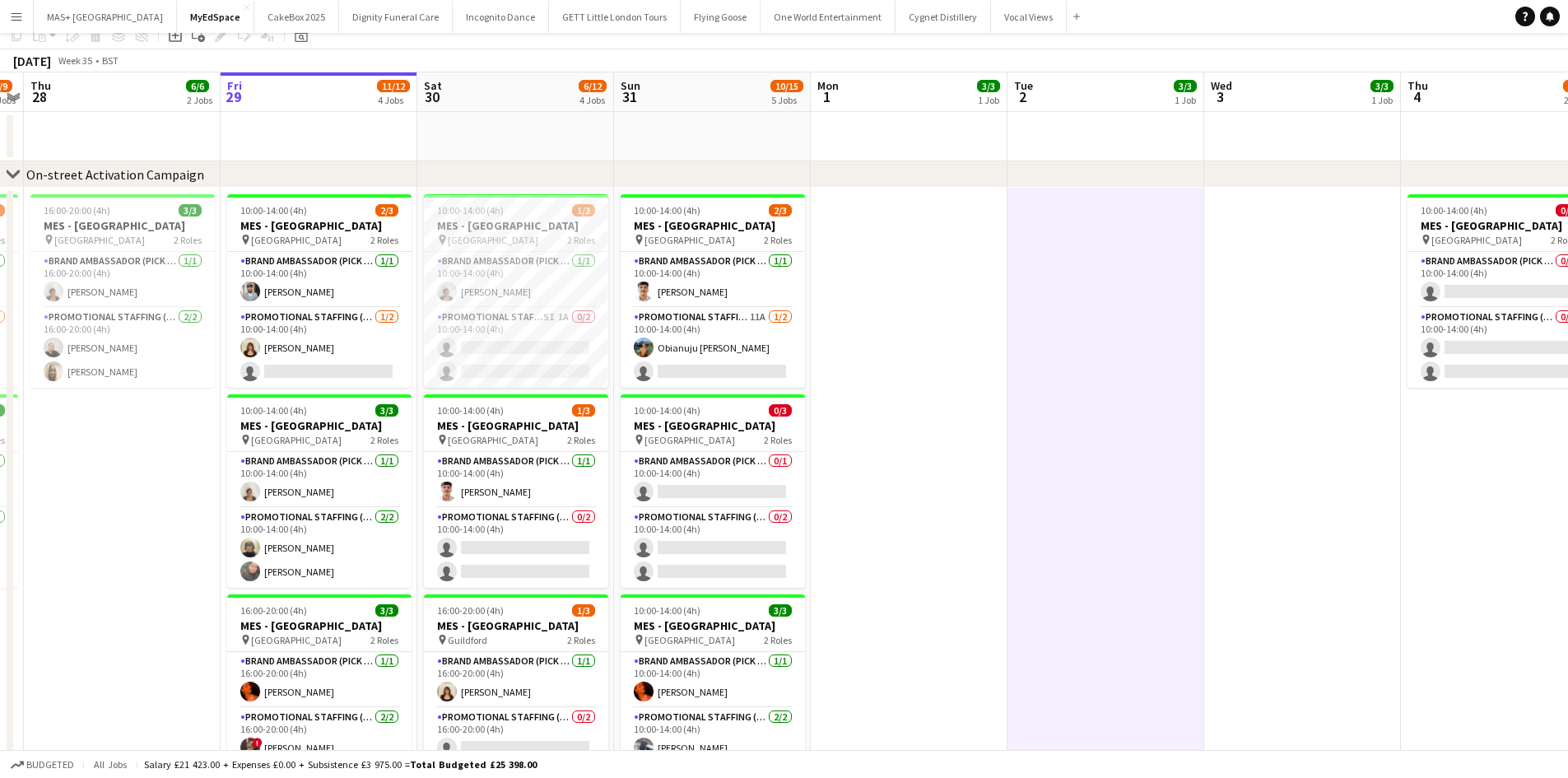
scroll to position [0, 0]
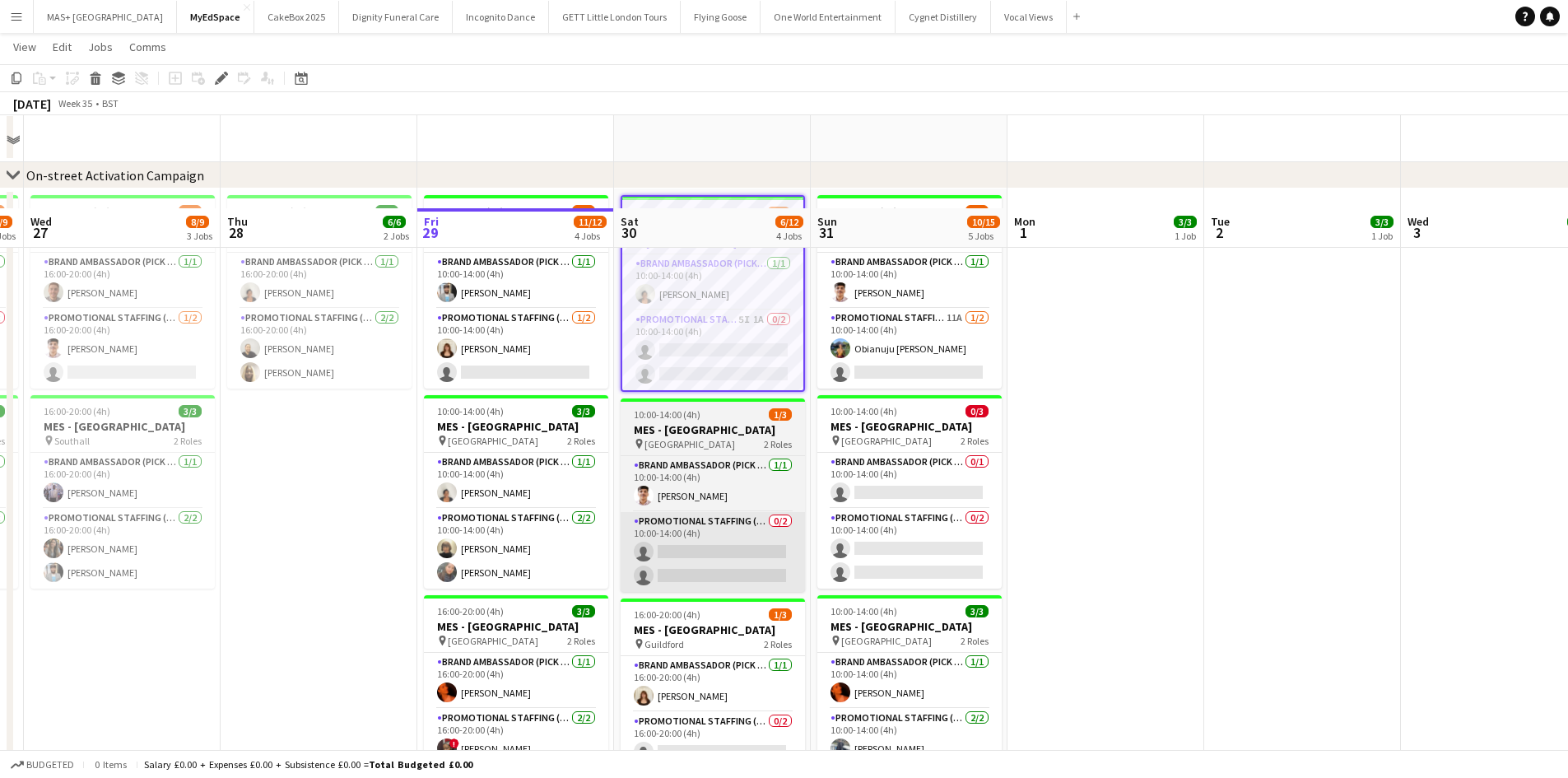
scroll to position [164, 0]
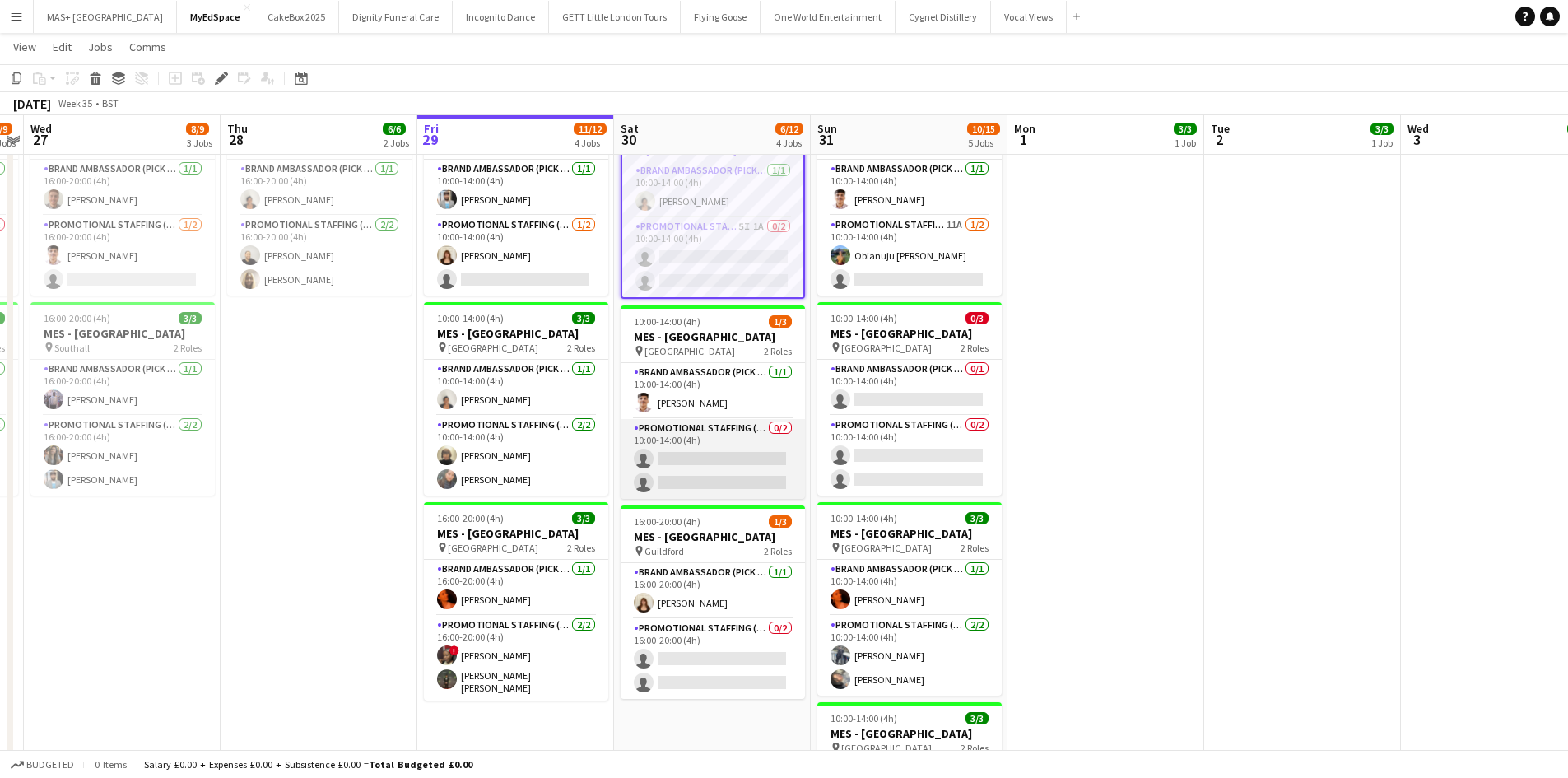
click at [696, 436] on app-card-role "Promotional Staffing (Brand Ambassadors) 0/2 10:00-14:00 (4h) single-neutral-ac…" at bounding box center [712, 459] width 185 height 80
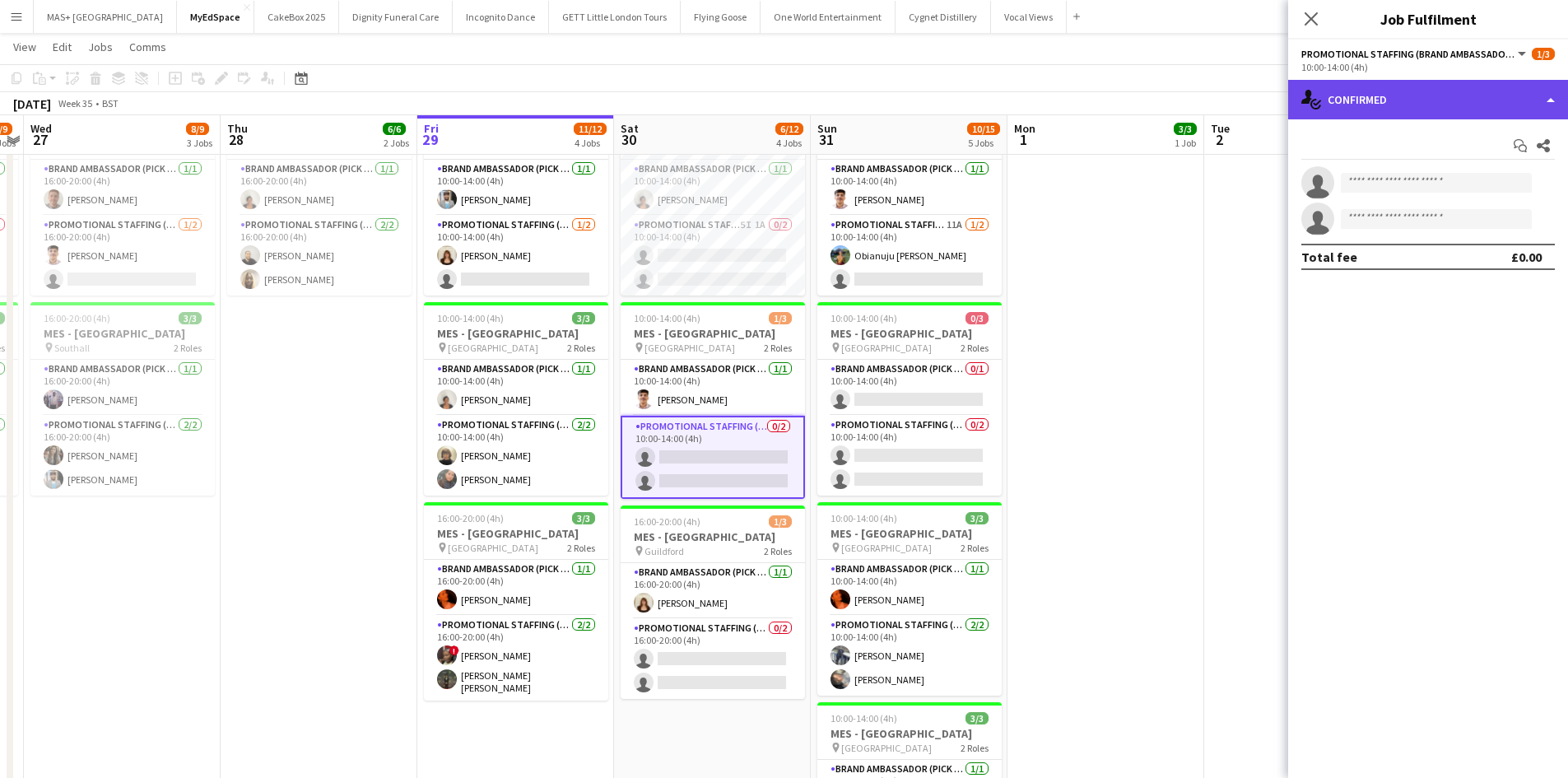
click at [1420, 87] on div "single-neutral-actions-check-2 Confirmed" at bounding box center [1428, 100] width 280 height 39
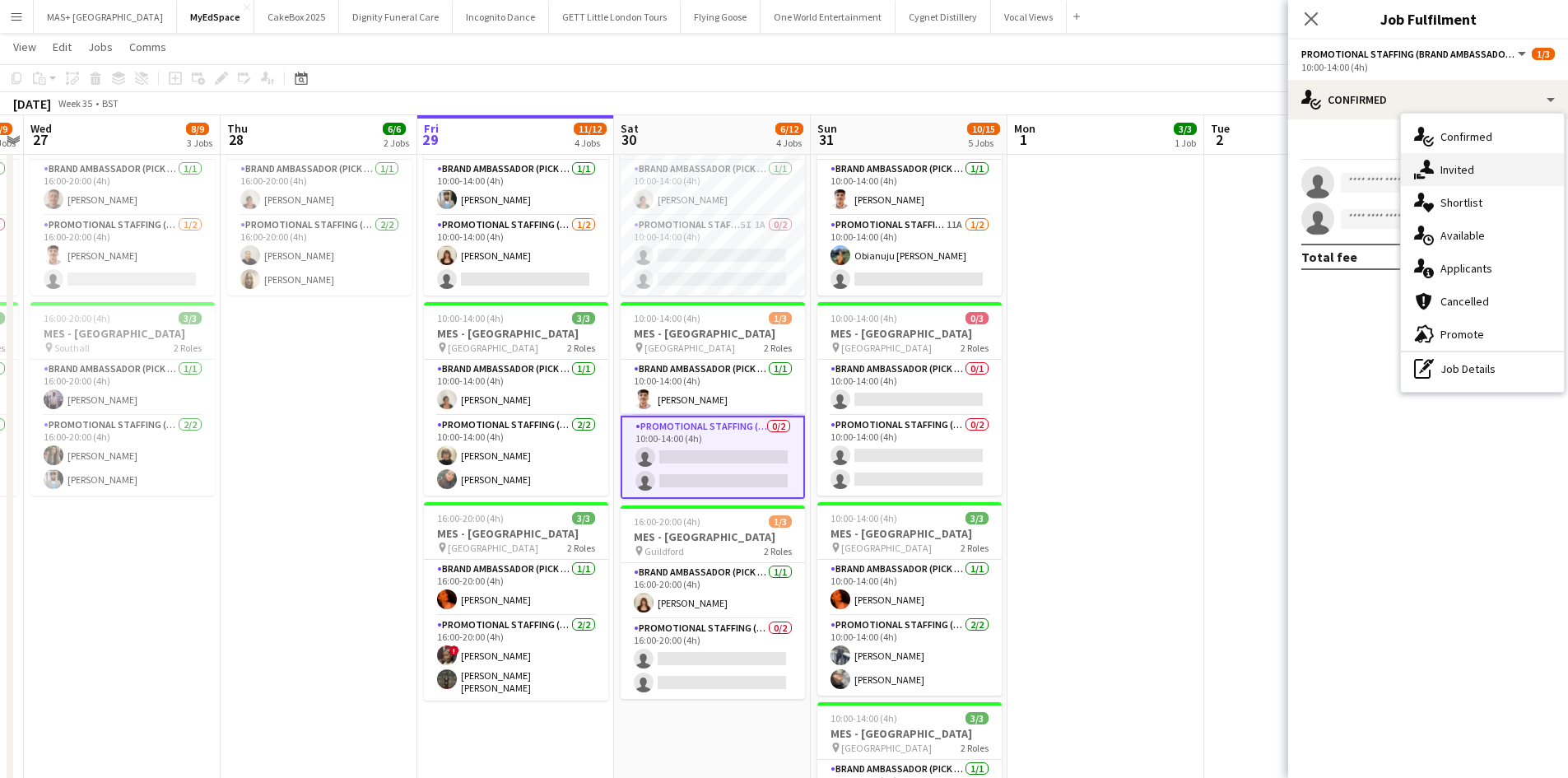
click at [1454, 171] on div "single-neutral-actions-share-1 Invited" at bounding box center [1481, 169] width 163 height 33
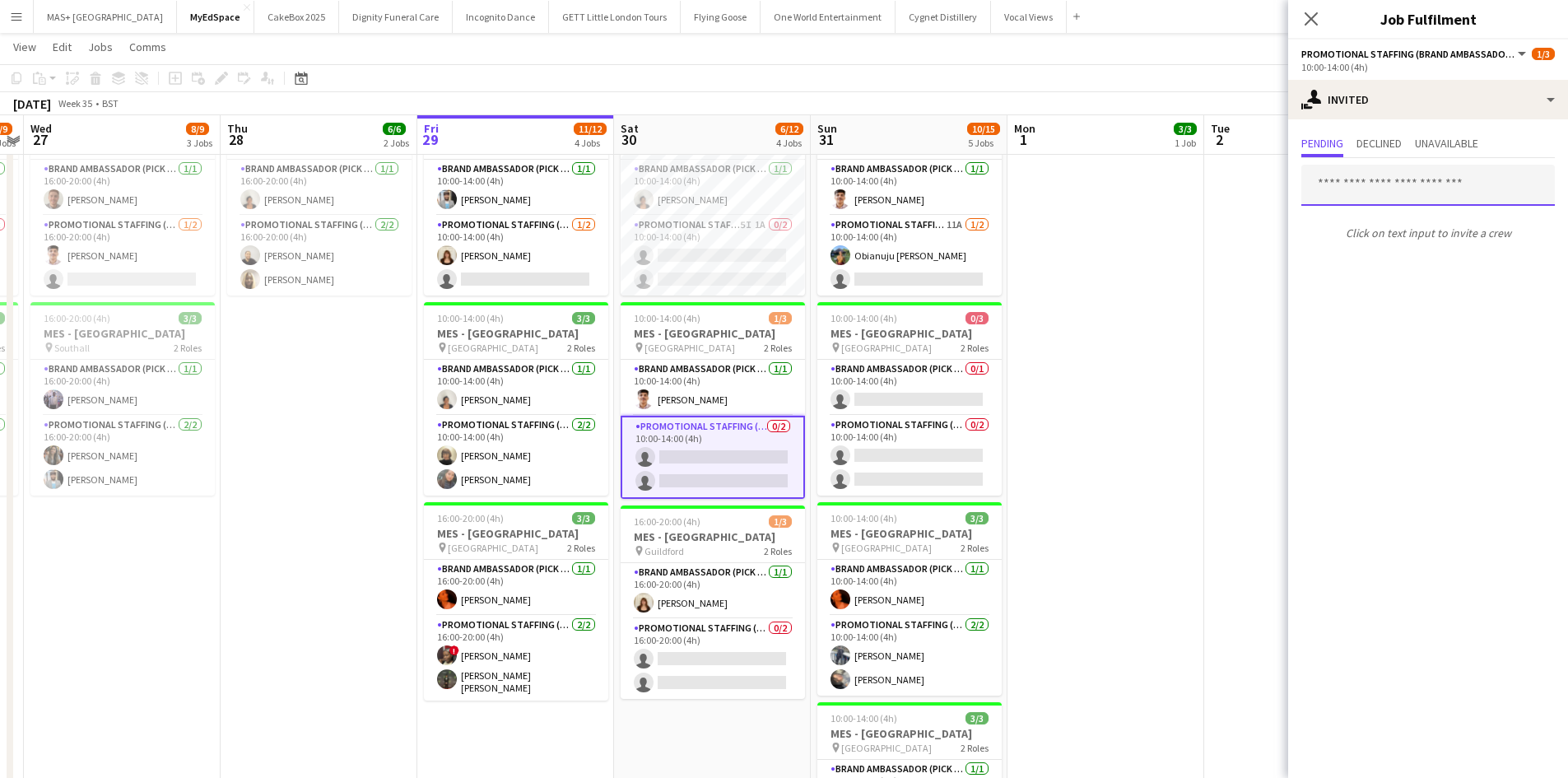
click at [1359, 191] on input "text" at bounding box center [1428, 185] width 254 height 41
type input "*****"
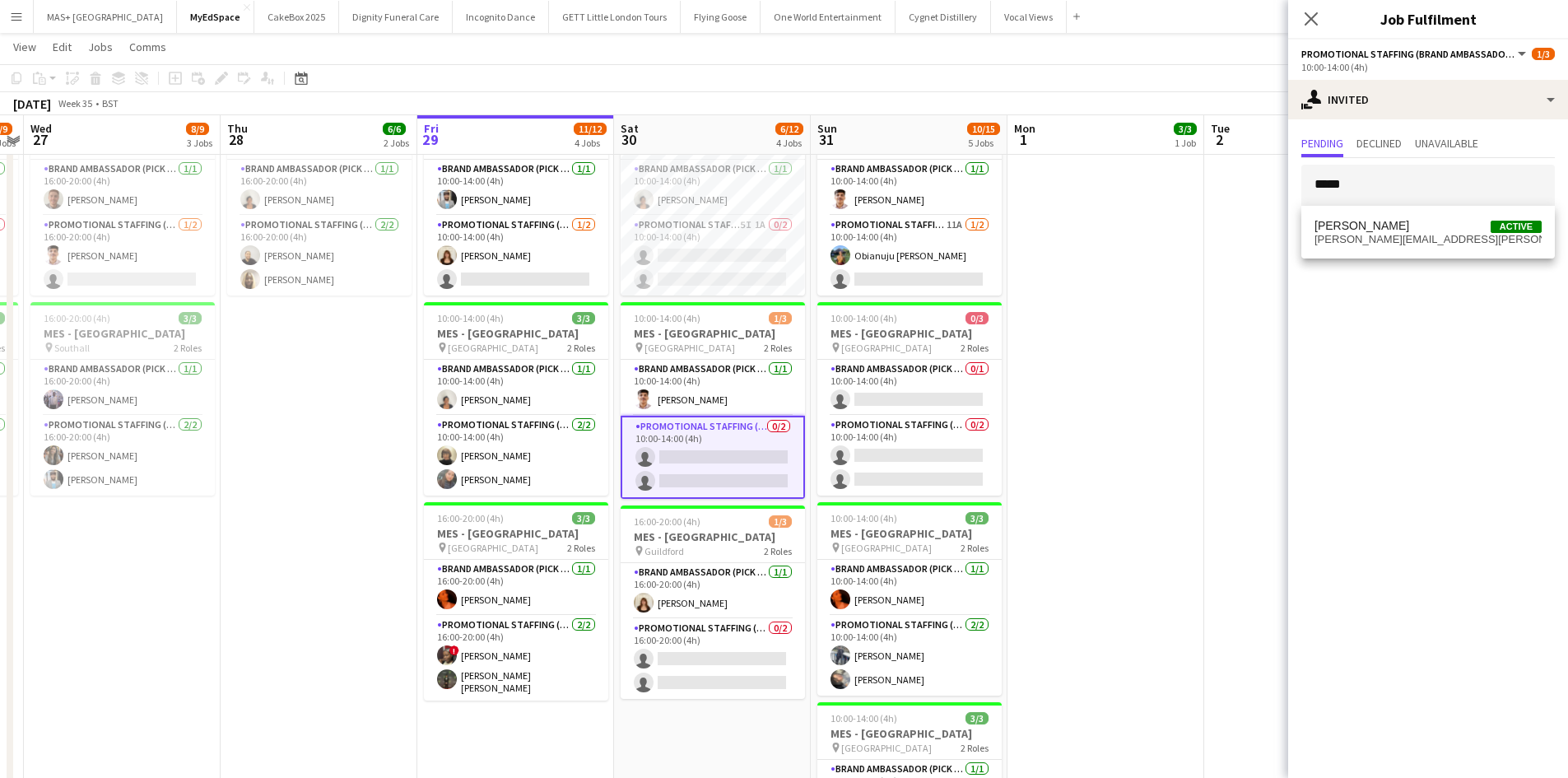
click at [1374, 217] on mat-option "Stuart Kirkwood Active stuart@kirkwood.me.uk" at bounding box center [1428, 232] width 254 height 39
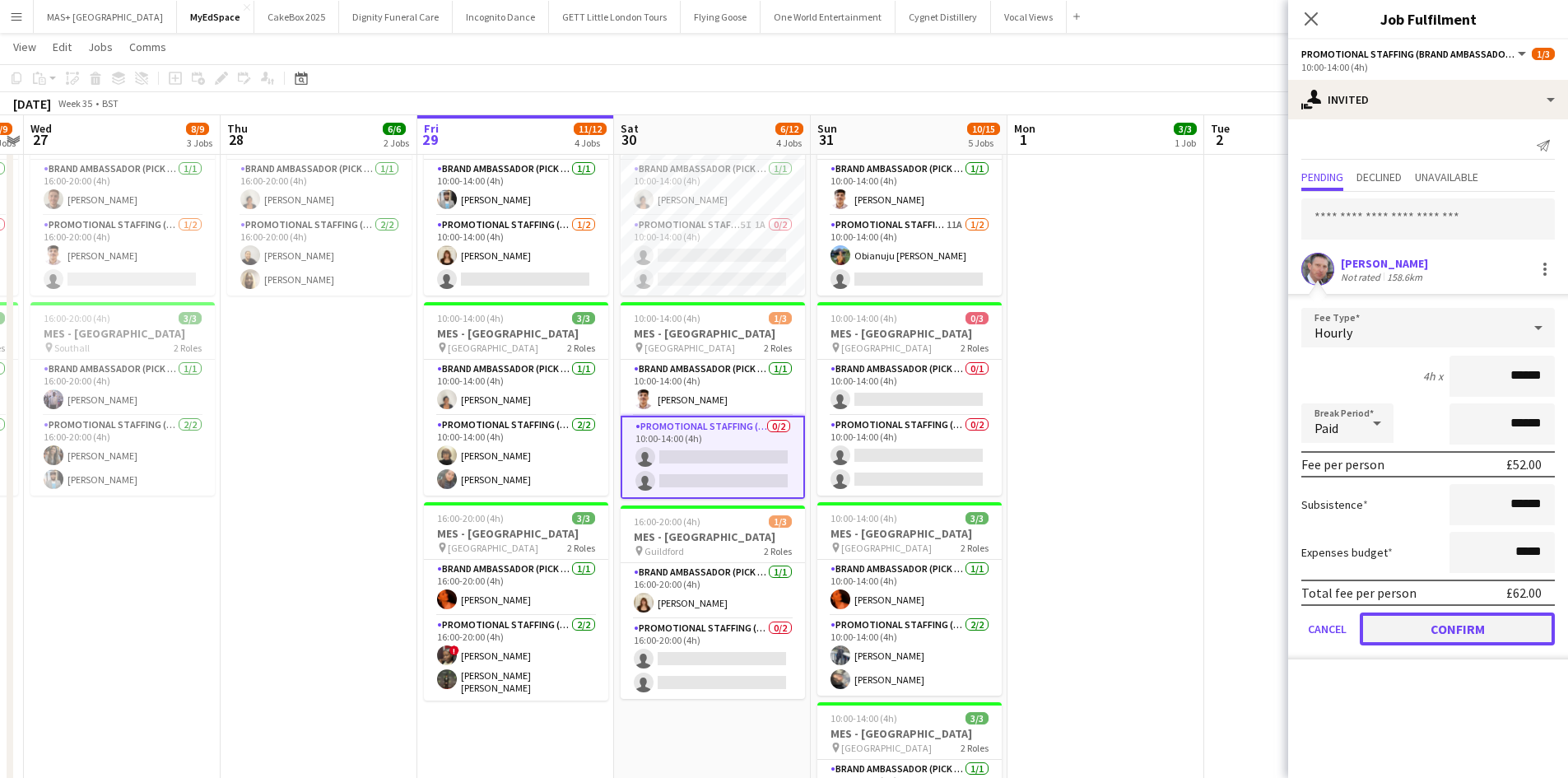
click at [1477, 632] on button "Confirm" at bounding box center [1456, 628] width 195 height 33
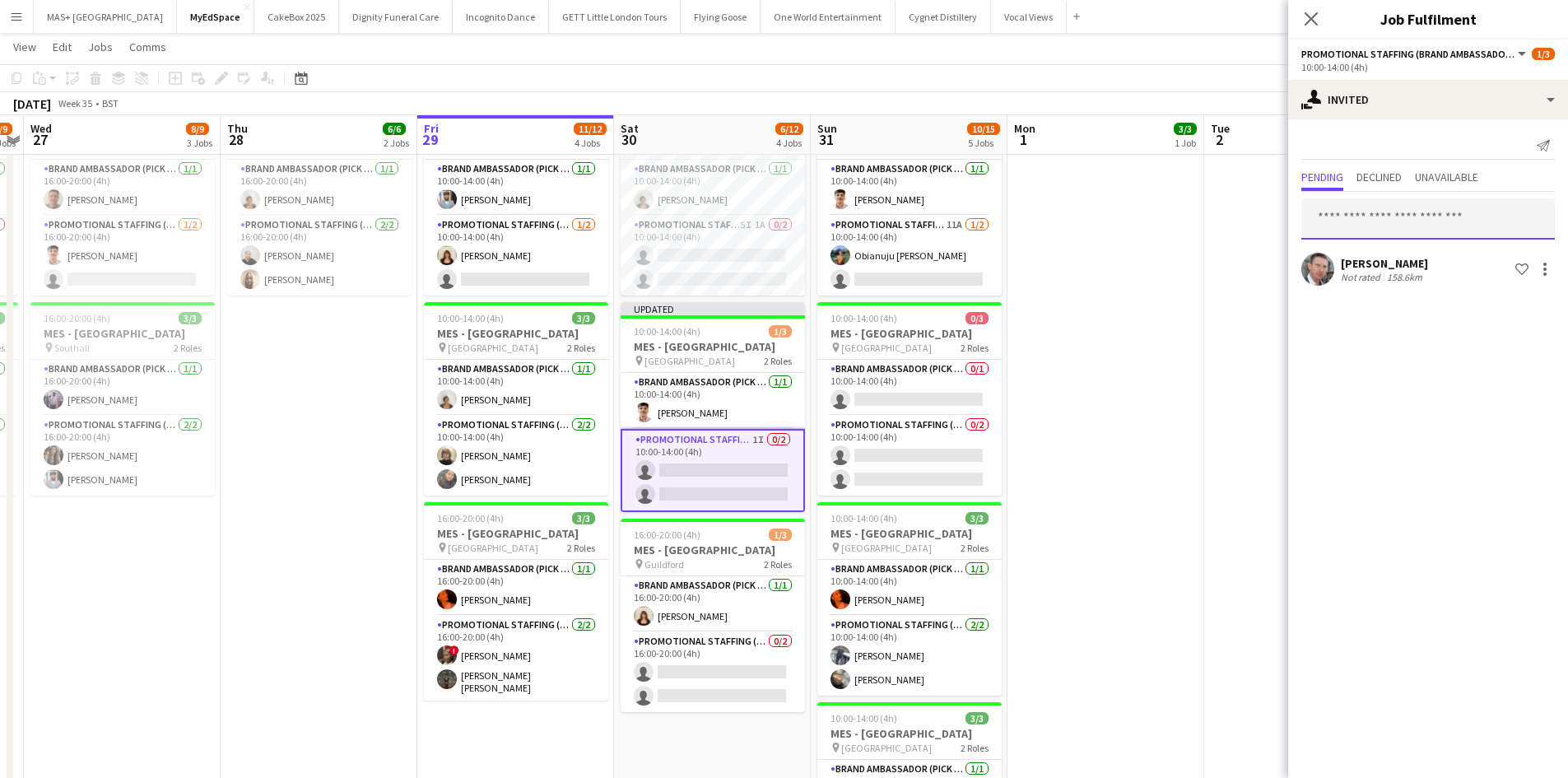
click at [1330, 228] on input "text" at bounding box center [1428, 219] width 254 height 41
type input "*******"
click at [1326, 271] on span "melinda@kirkwood.me.uk" at bounding box center [1428, 272] width 227 height 13
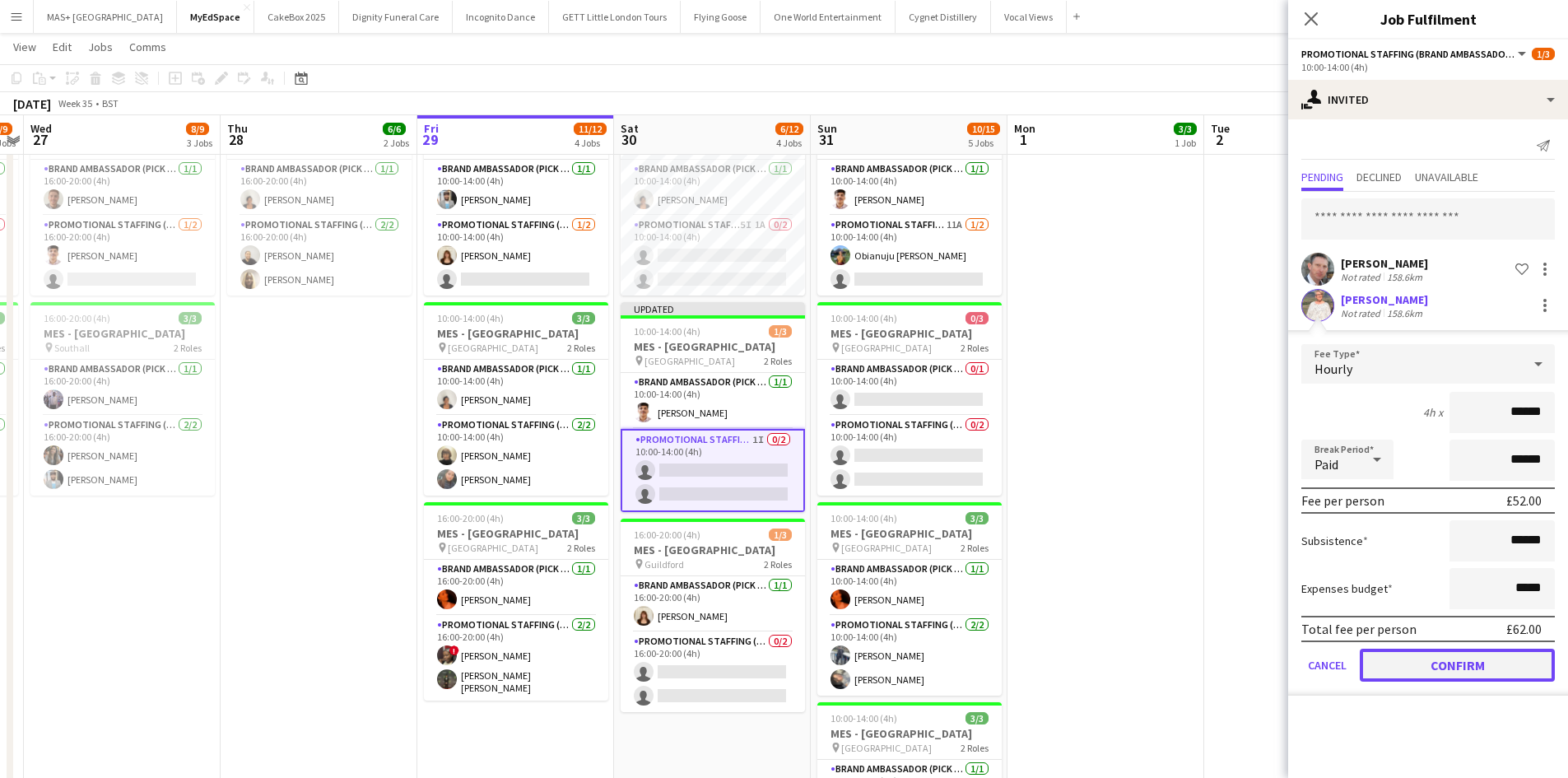
click at [1444, 662] on button "Confirm" at bounding box center [1456, 665] width 195 height 33
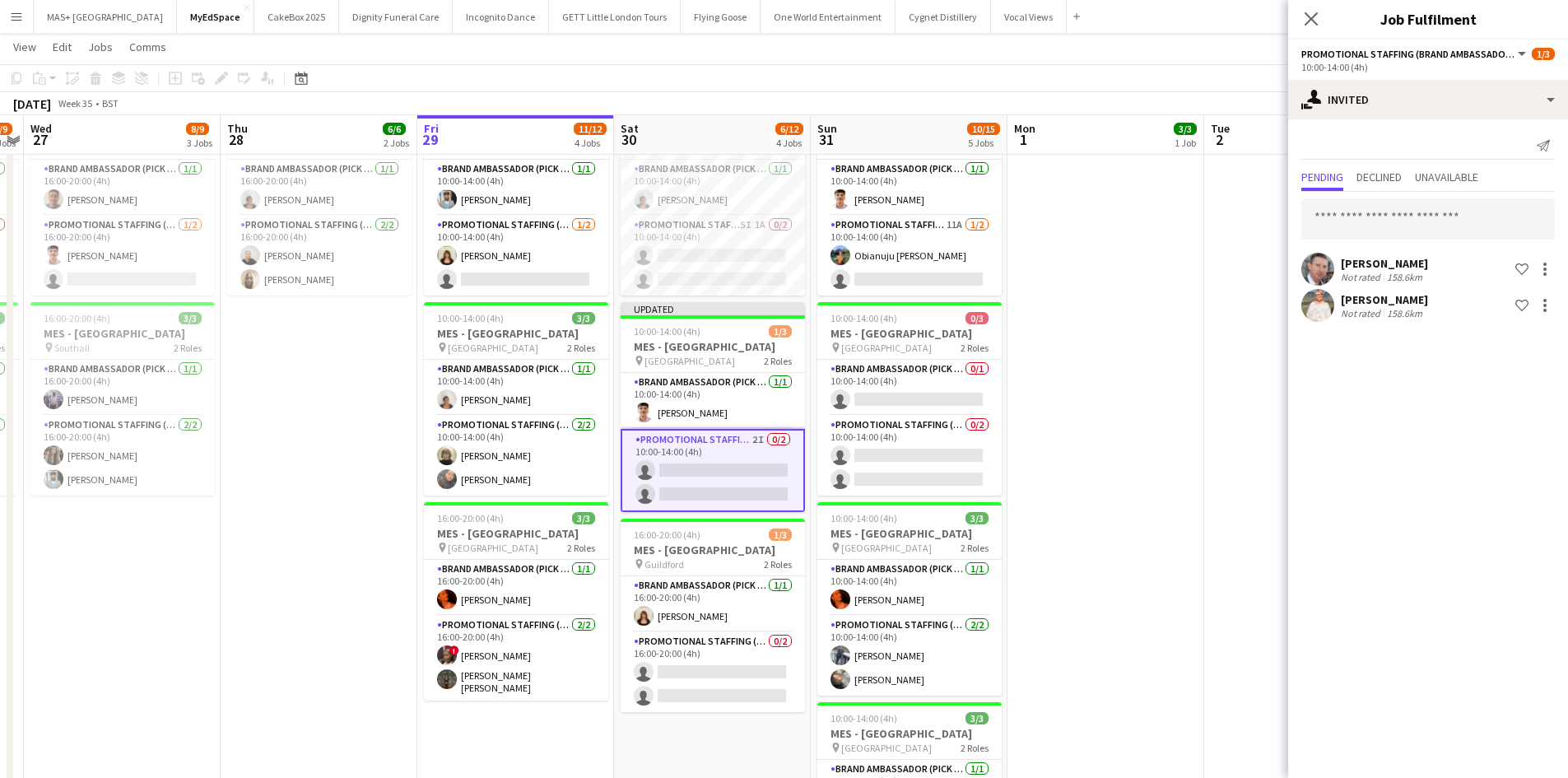
click at [1176, 472] on app-date-cell at bounding box center [1105, 544] width 197 height 897
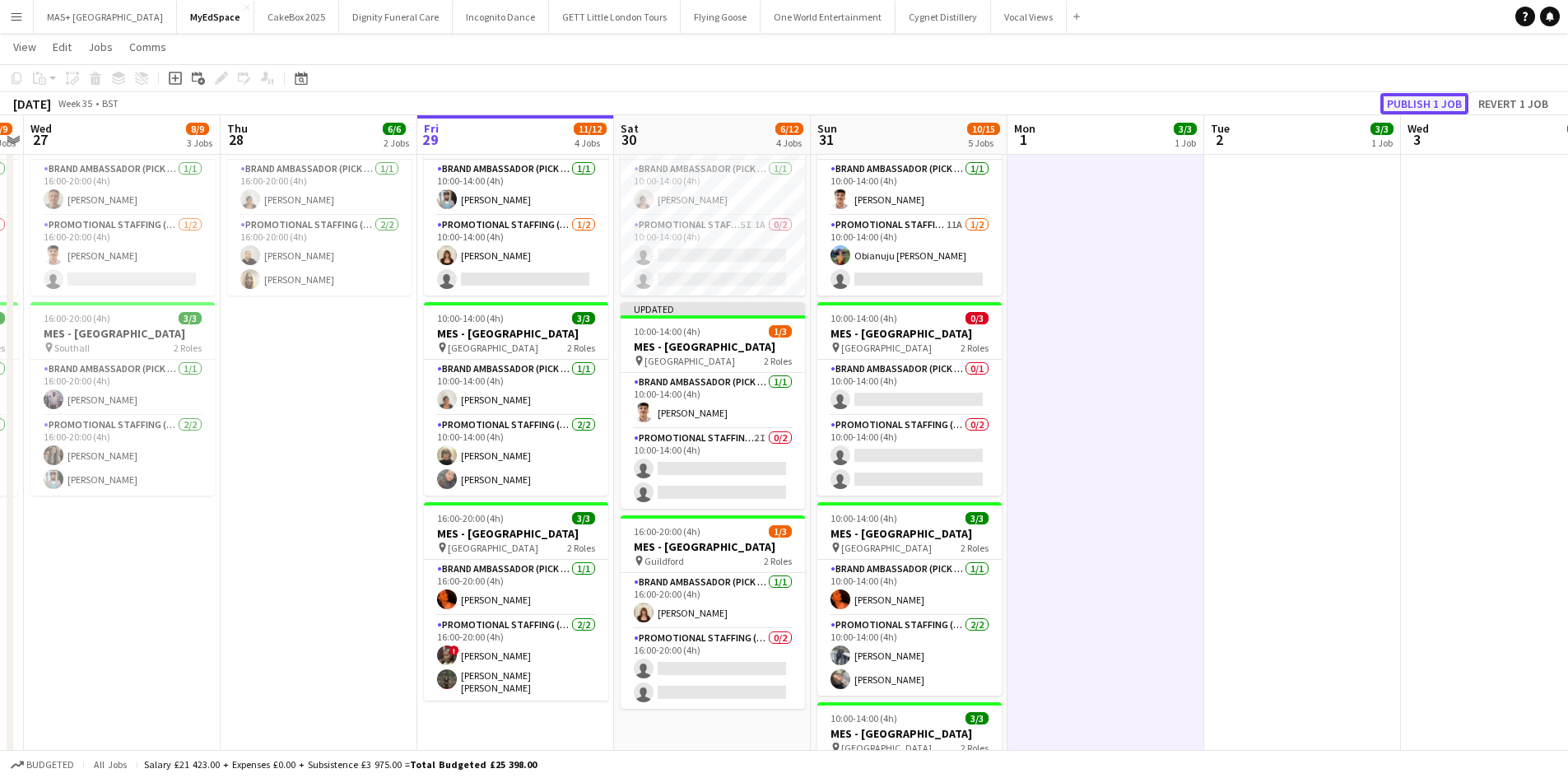
click at [1427, 100] on button "Publish 1 job" at bounding box center [1423, 103] width 88 height 21
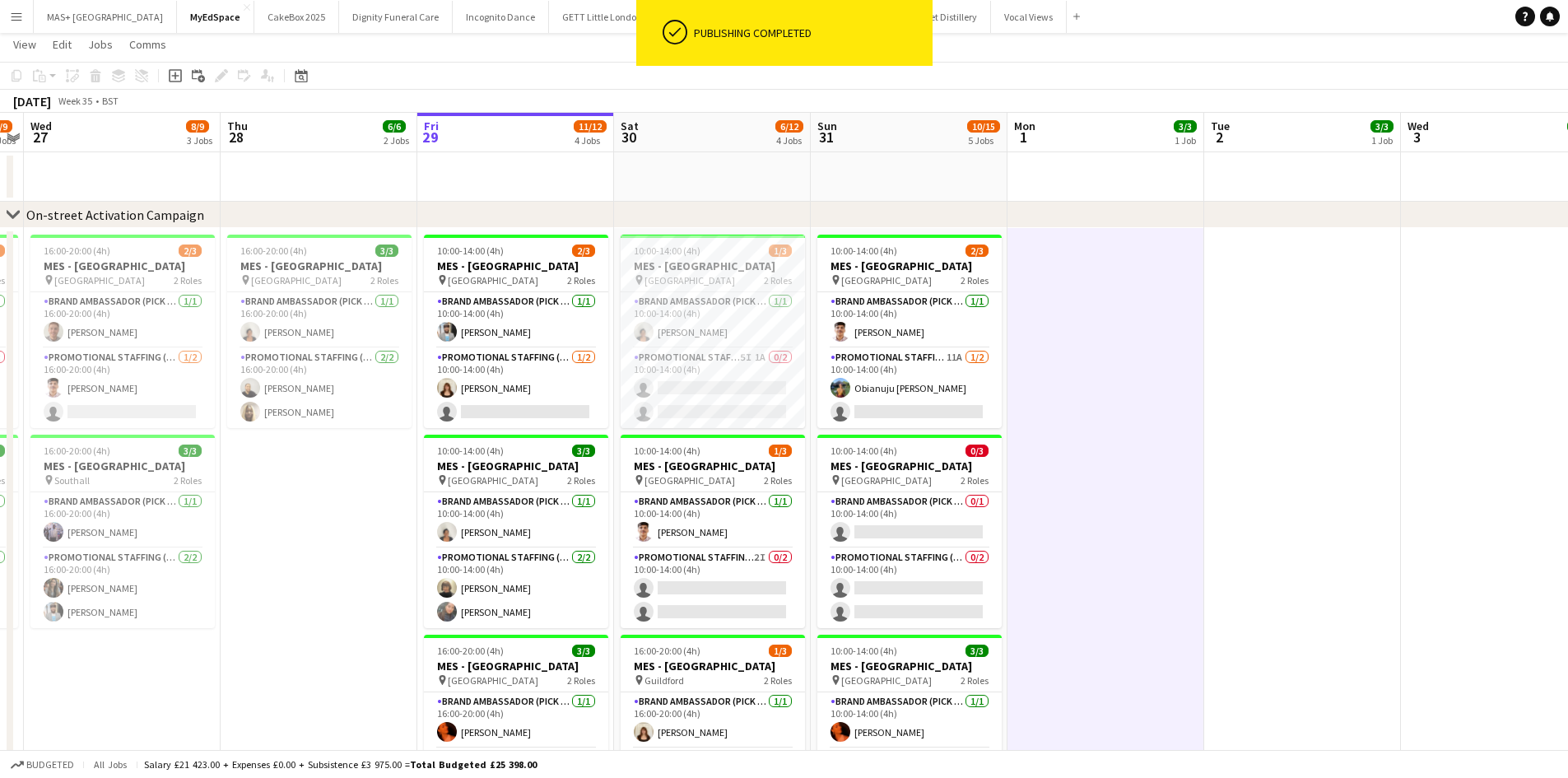
scroll to position [0, 0]
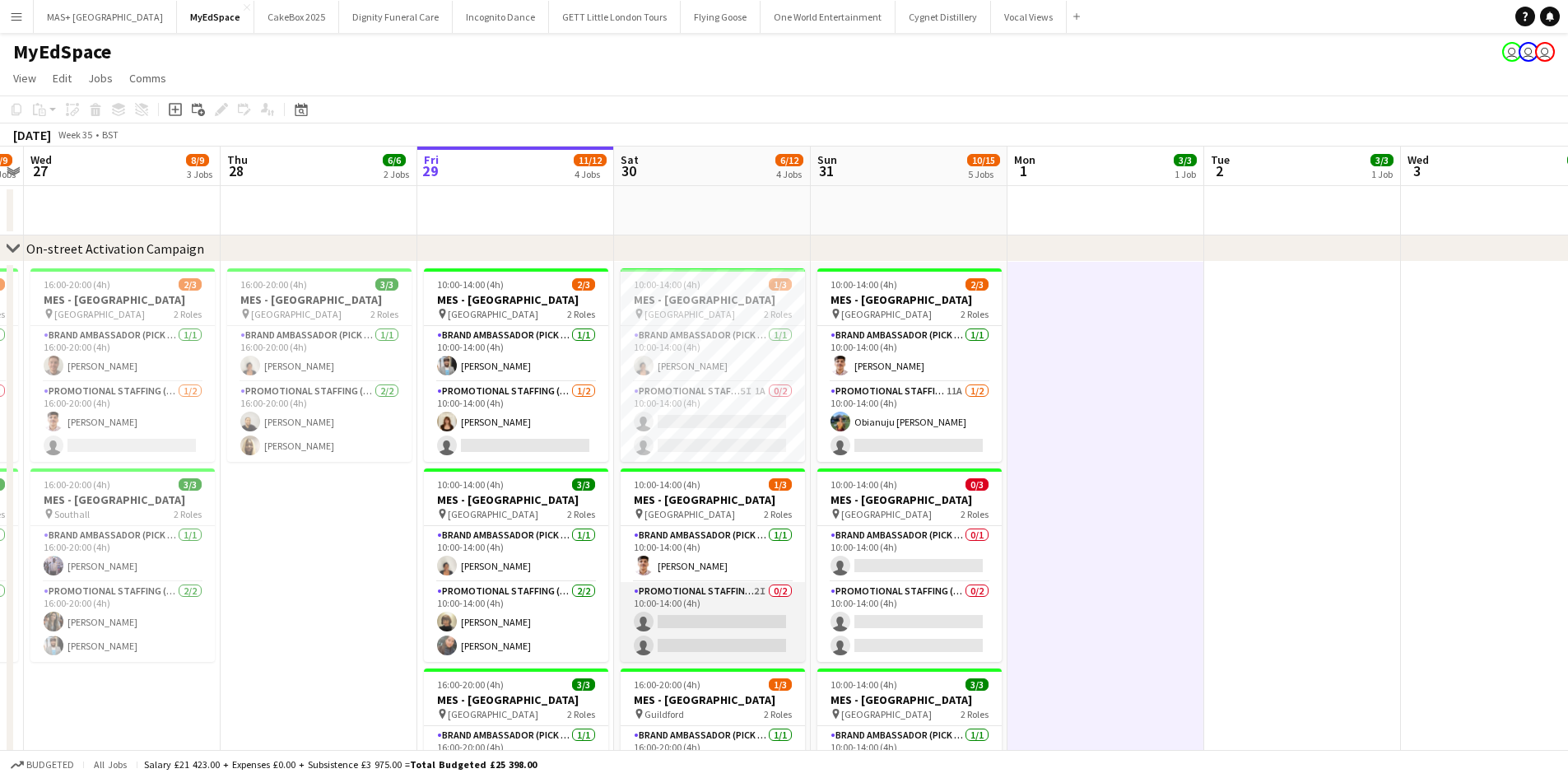
click at [689, 597] on app-card-role "Promotional Staffing (Brand Ambassadors) 2I 0/2 10:00-14:00 (4h) single-neutral…" at bounding box center [712, 621] width 185 height 80
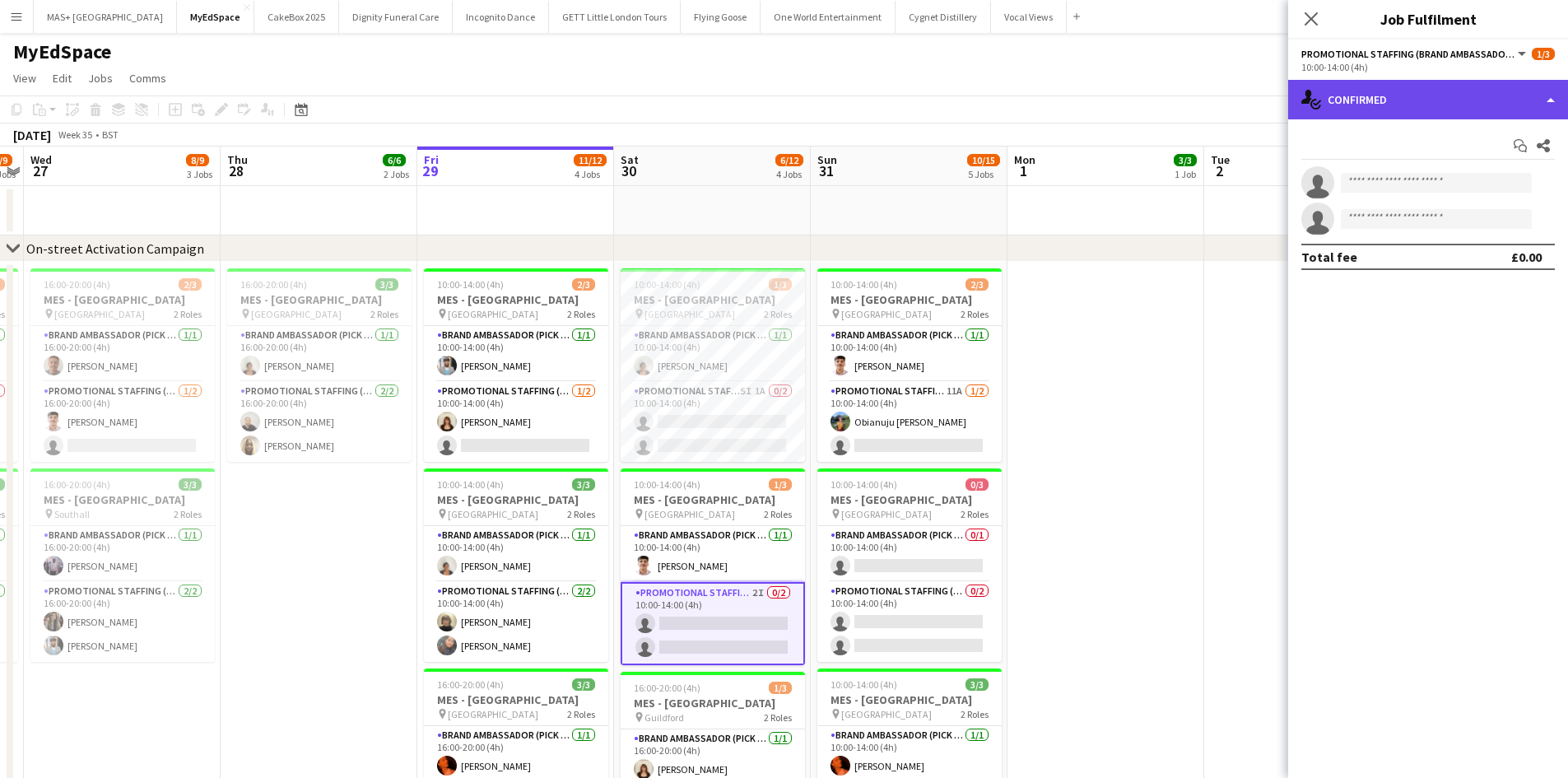
click at [1404, 91] on div "single-neutral-actions-check-2 Confirmed" at bounding box center [1428, 100] width 280 height 39
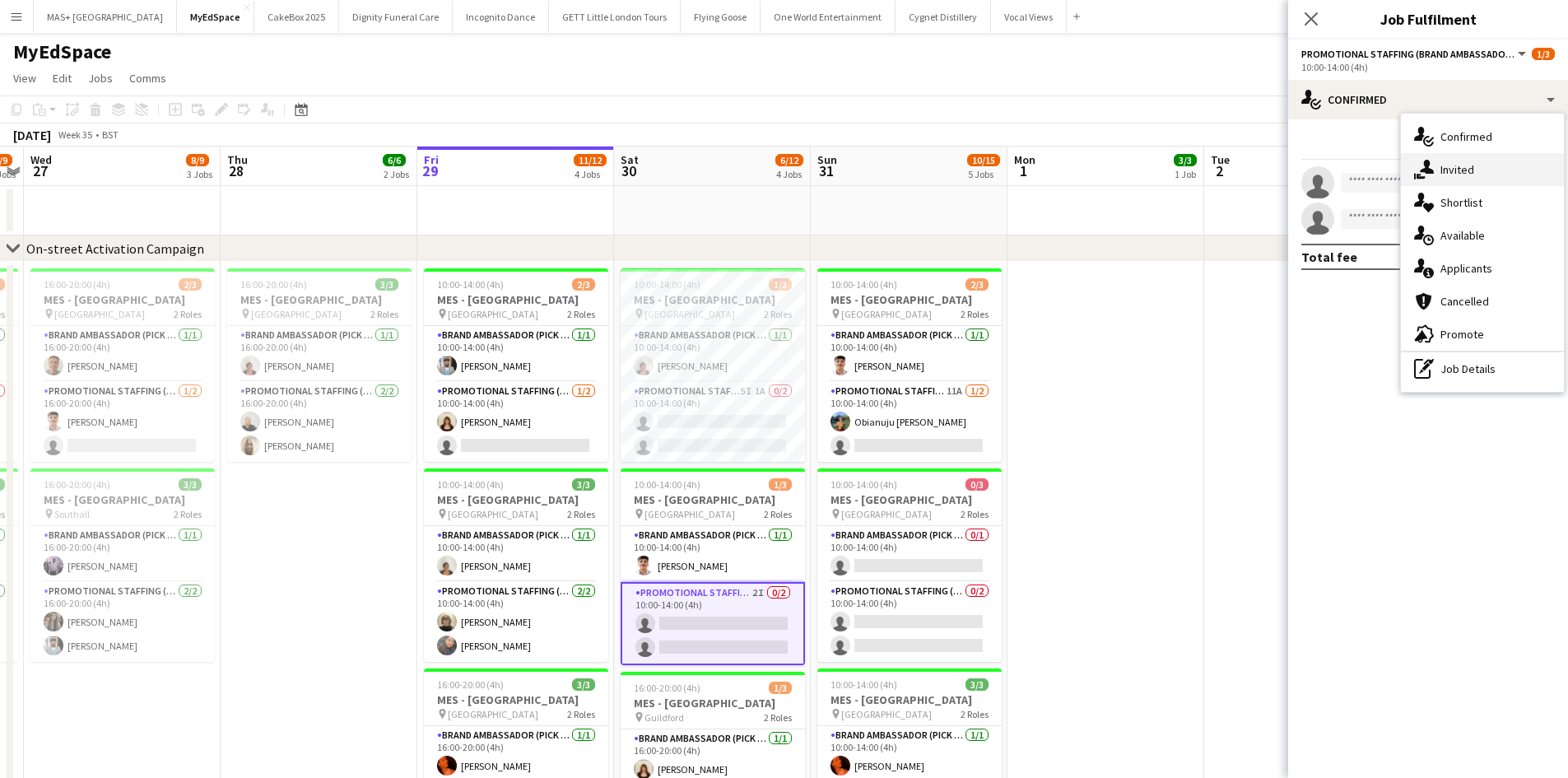
click at [1464, 176] on div "single-neutral-actions-share-1 Invited" at bounding box center [1481, 169] width 163 height 33
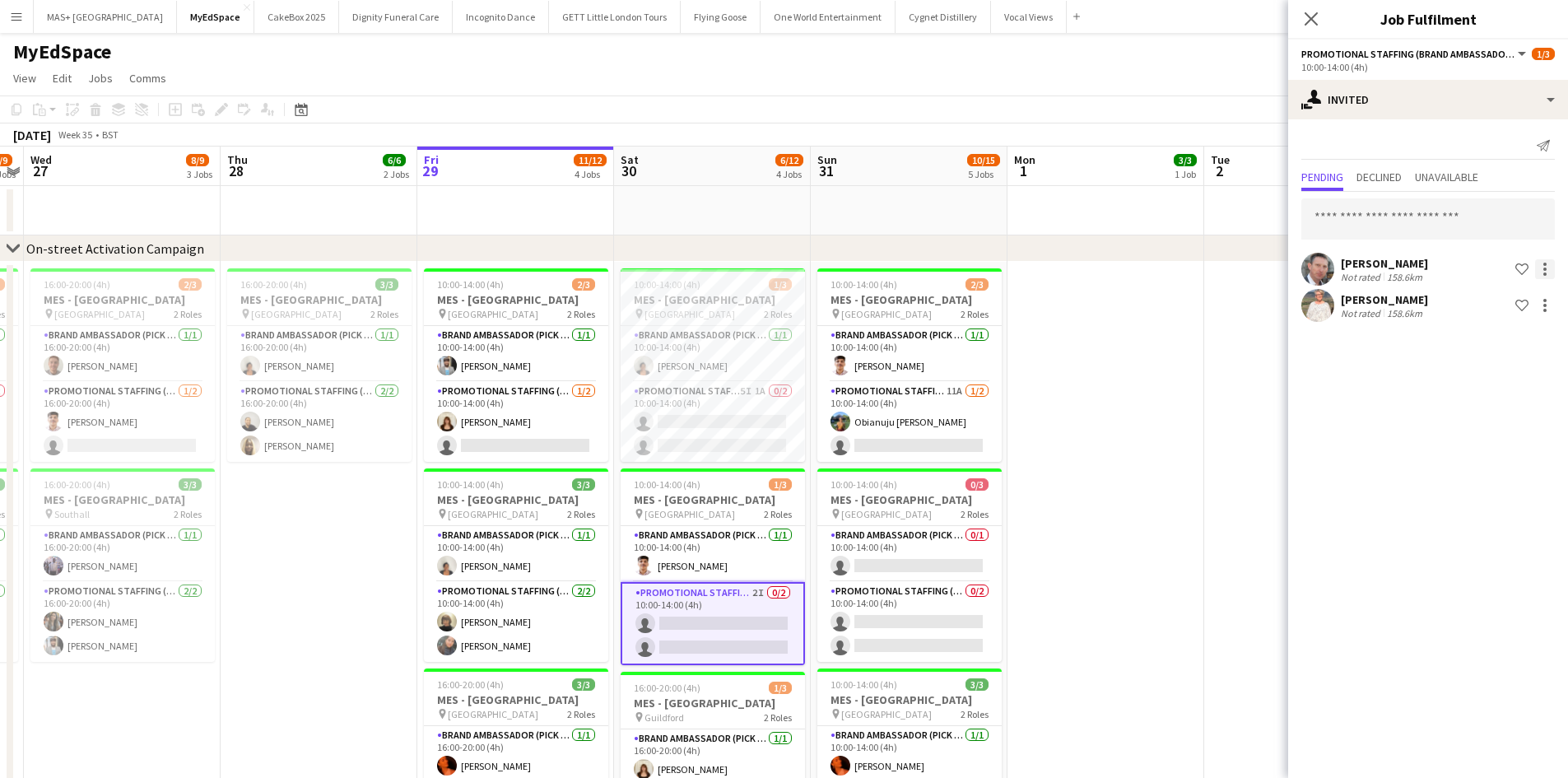
click at [1554, 266] on div at bounding box center [1544, 269] width 20 height 20
click at [1088, 501] on div at bounding box center [784, 389] width 1568 height 778
click at [735, 398] on app-card-role "Promotional Staffing (Brand Ambassadors) 5I 1A 0/2 10:00-14:00 (4h) single-neut…" at bounding box center [712, 422] width 185 height 80
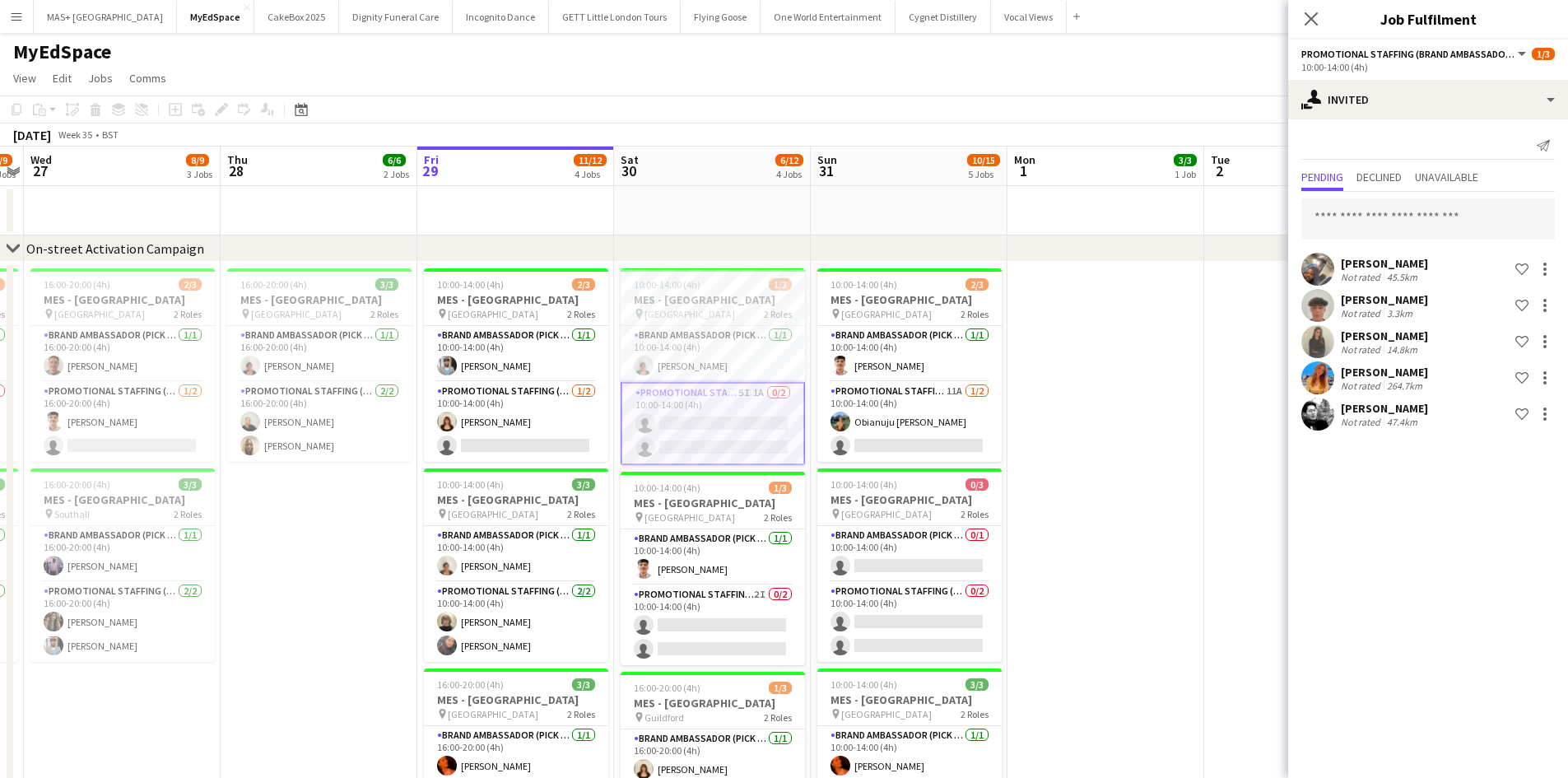
click at [1166, 441] on app-date-cell at bounding box center [1105, 710] width 197 height 897
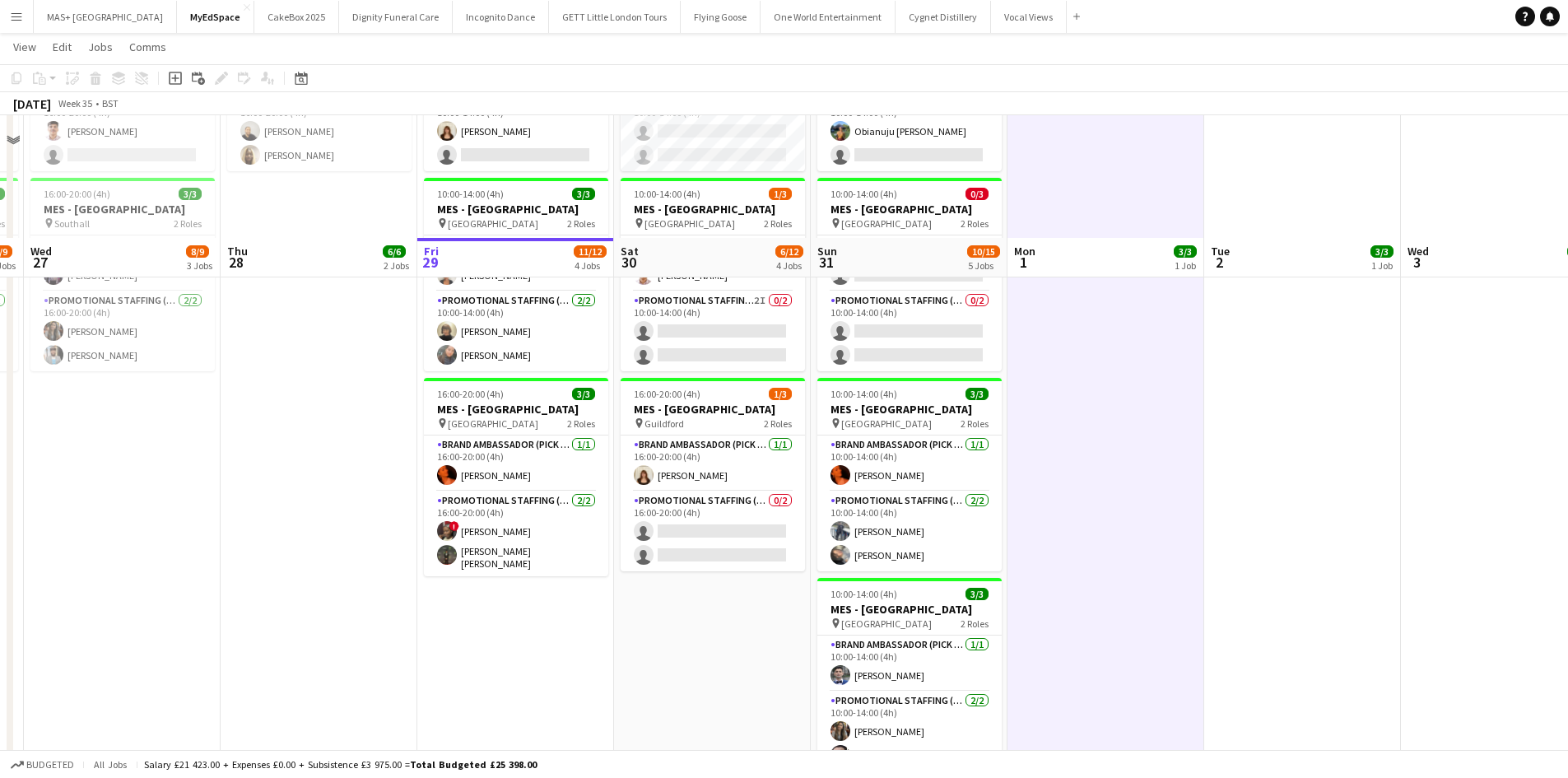
scroll to position [83, 0]
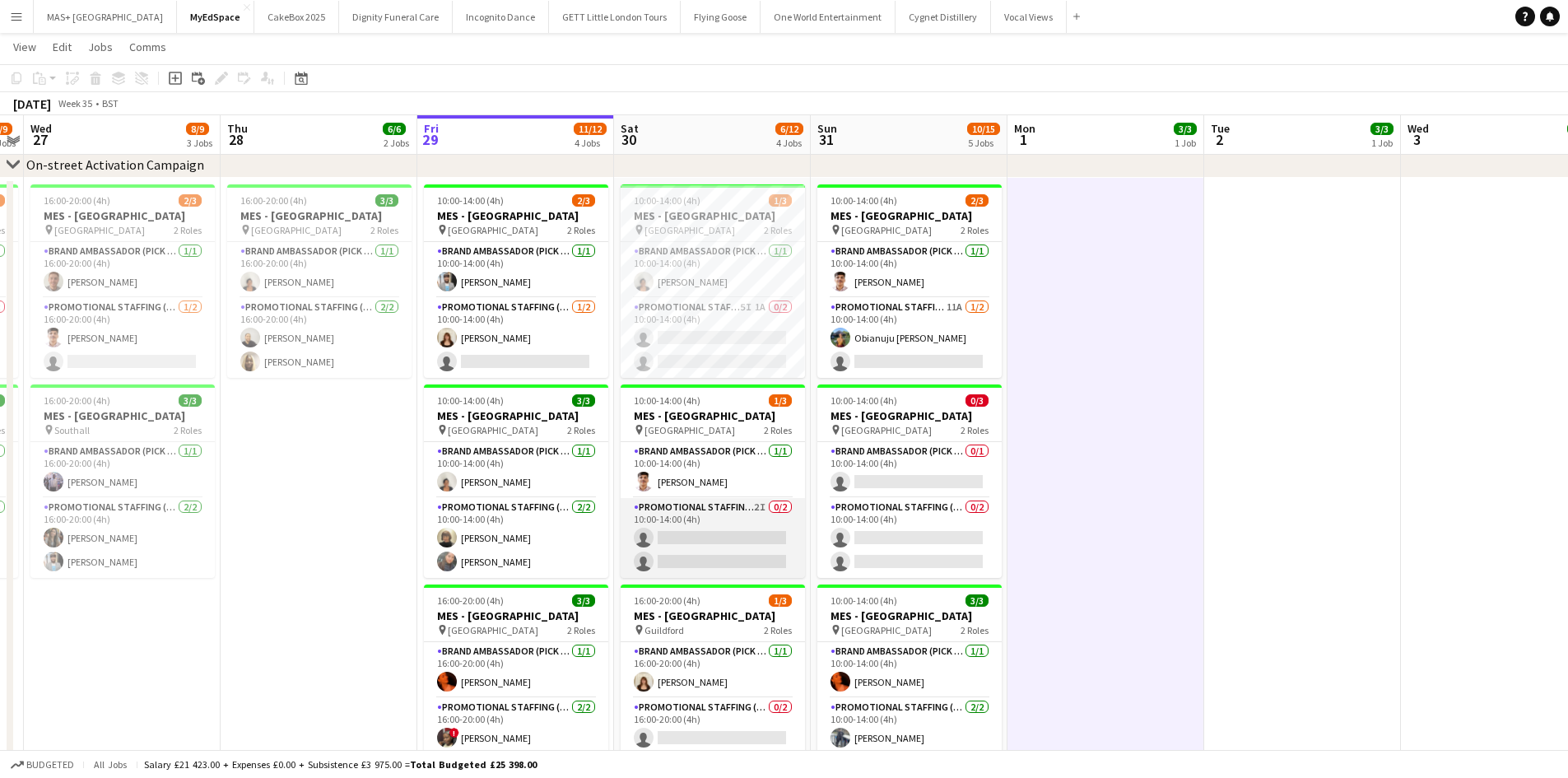
click at [744, 516] on app-card-role "Promotional Staffing (Brand Ambassadors) 2I 0/2 10:00-14:00 (4h) single-neutral…" at bounding box center [712, 538] width 185 height 80
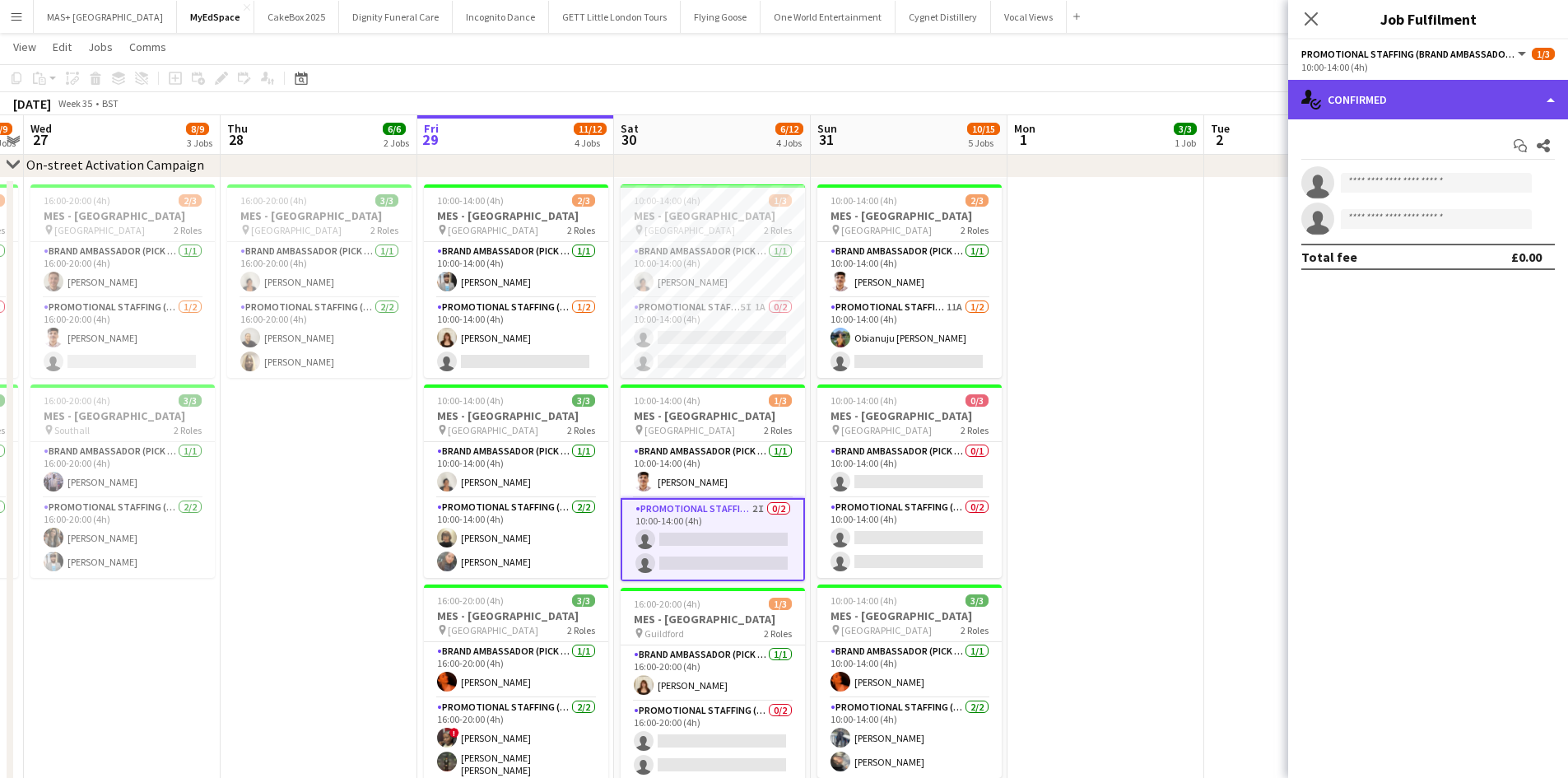
click at [1447, 110] on div "single-neutral-actions-check-2 Confirmed" at bounding box center [1428, 100] width 280 height 39
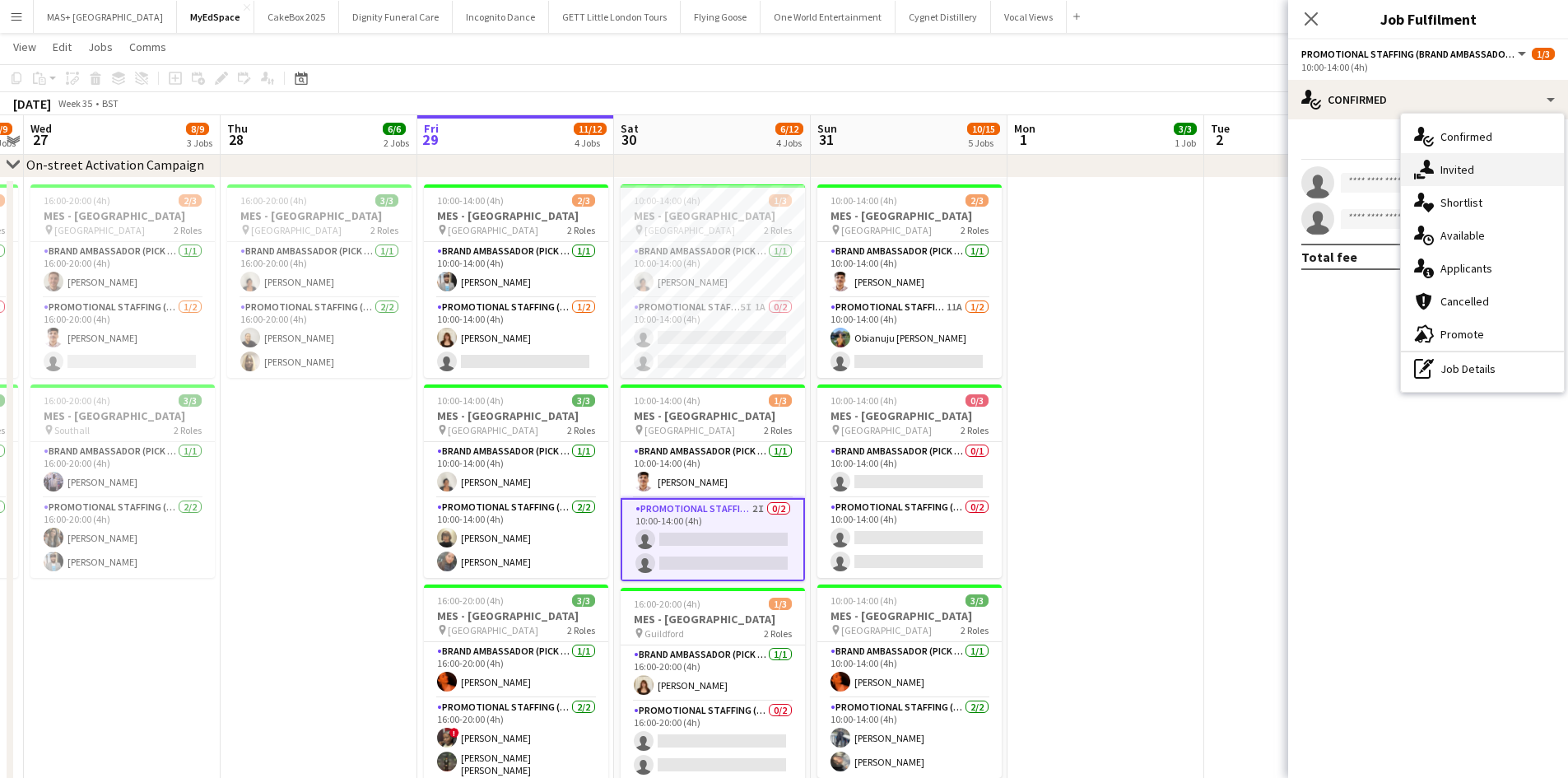
click at [1496, 168] on div "single-neutral-actions-share-1 Invited" at bounding box center [1481, 169] width 163 height 33
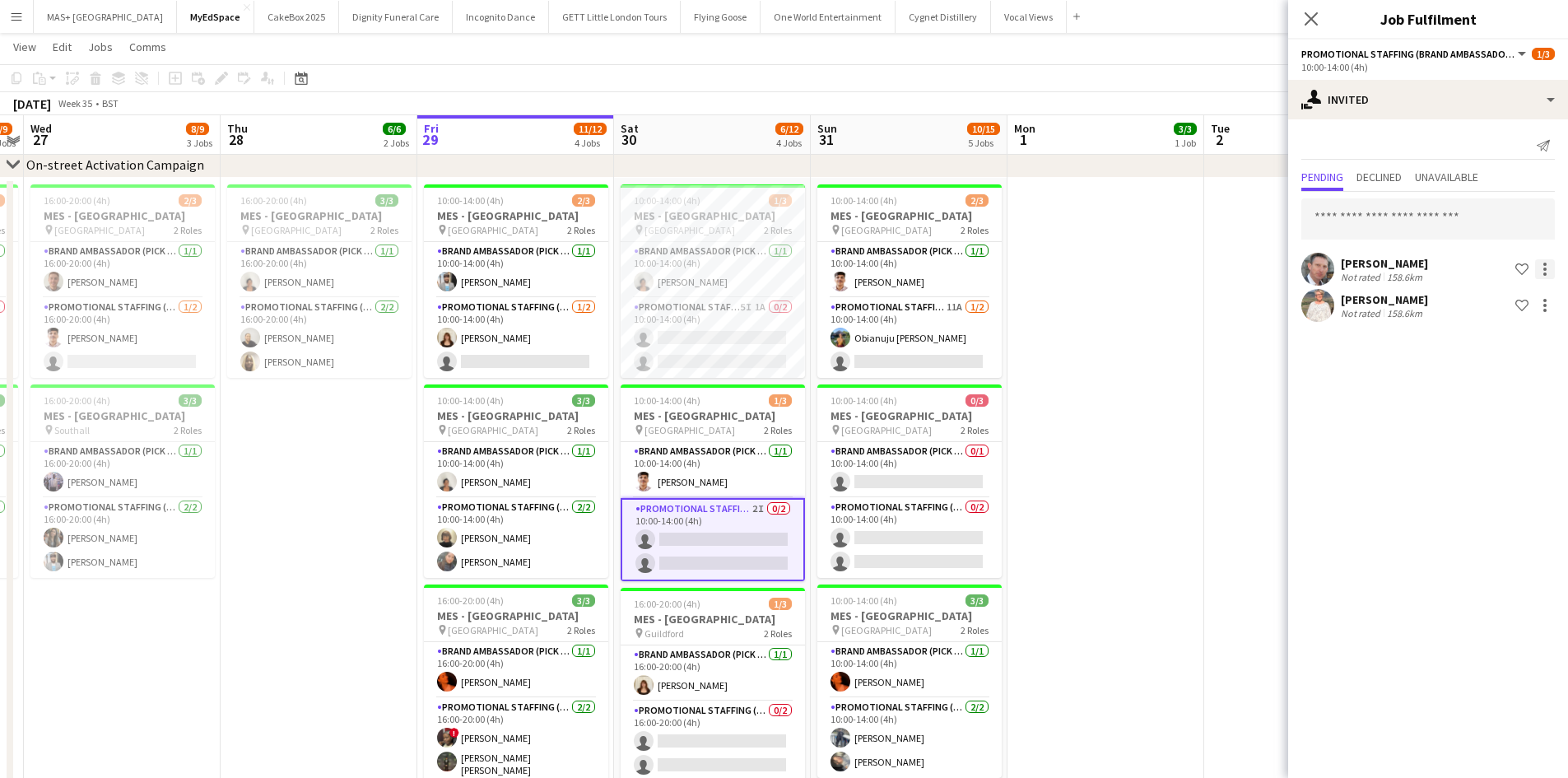
click at [1544, 266] on div at bounding box center [1544, 269] width 20 height 20
click at [1475, 409] on button "Cancel invitation" at bounding box center [1492, 418] width 123 height 39
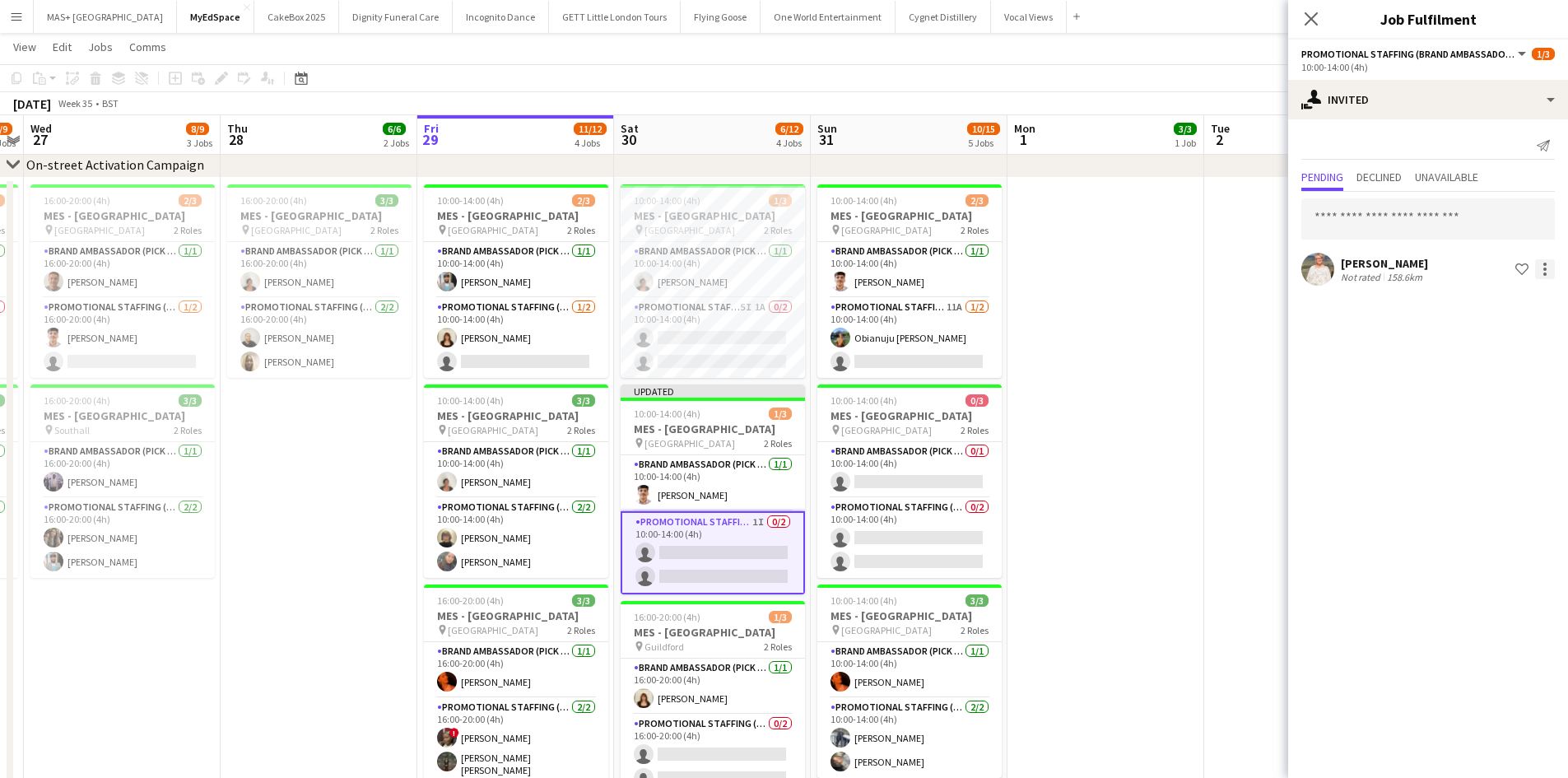
click at [1544, 275] on div at bounding box center [1545, 274] width 3 height 3
click at [1477, 427] on button "Cancel invitation" at bounding box center [1492, 418] width 123 height 39
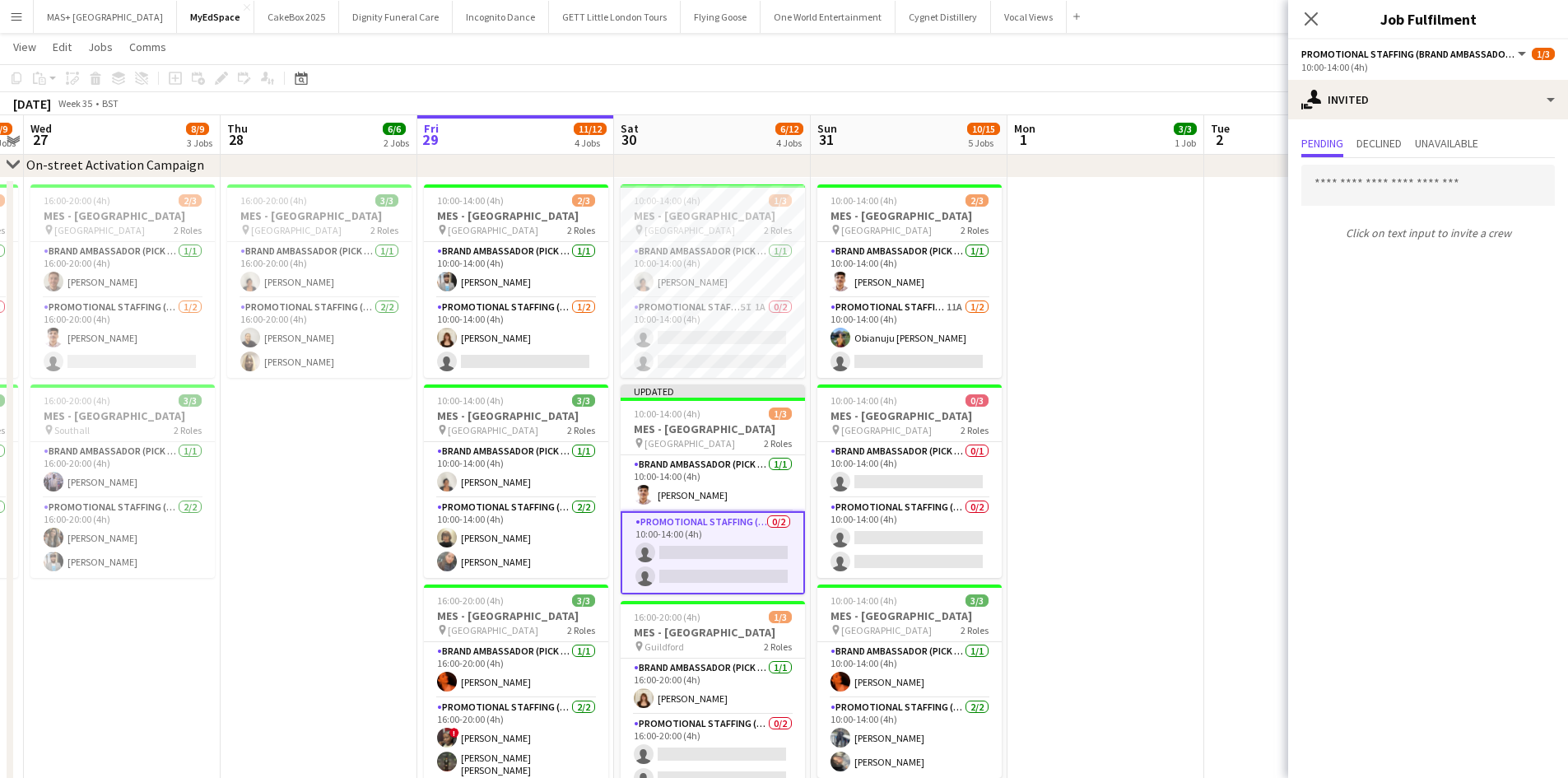
click at [1067, 393] on app-date-cell at bounding box center [1105, 626] width 197 height 897
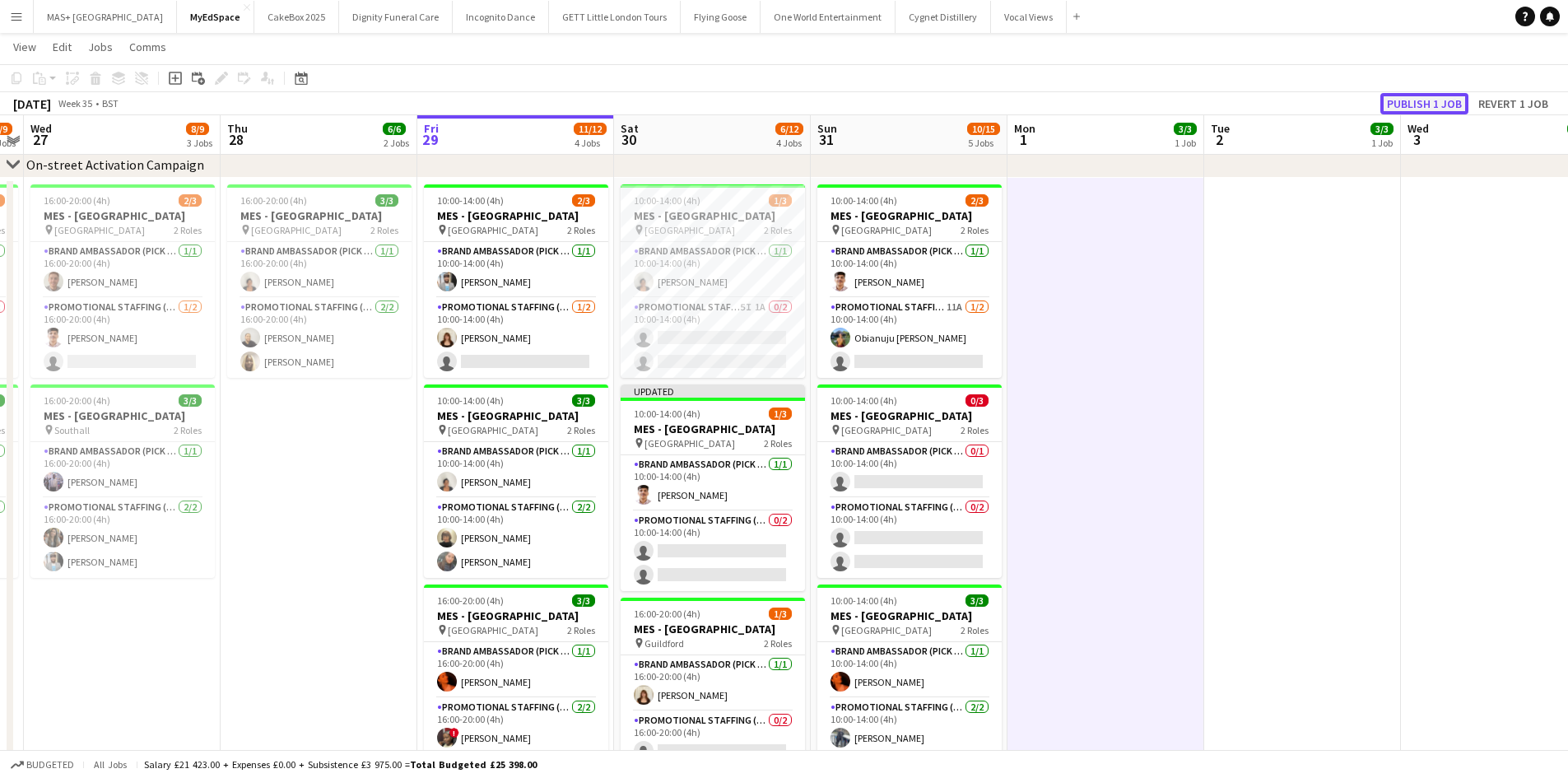
click at [1423, 107] on button "Publish 1 job" at bounding box center [1423, 103] width 88 height 21
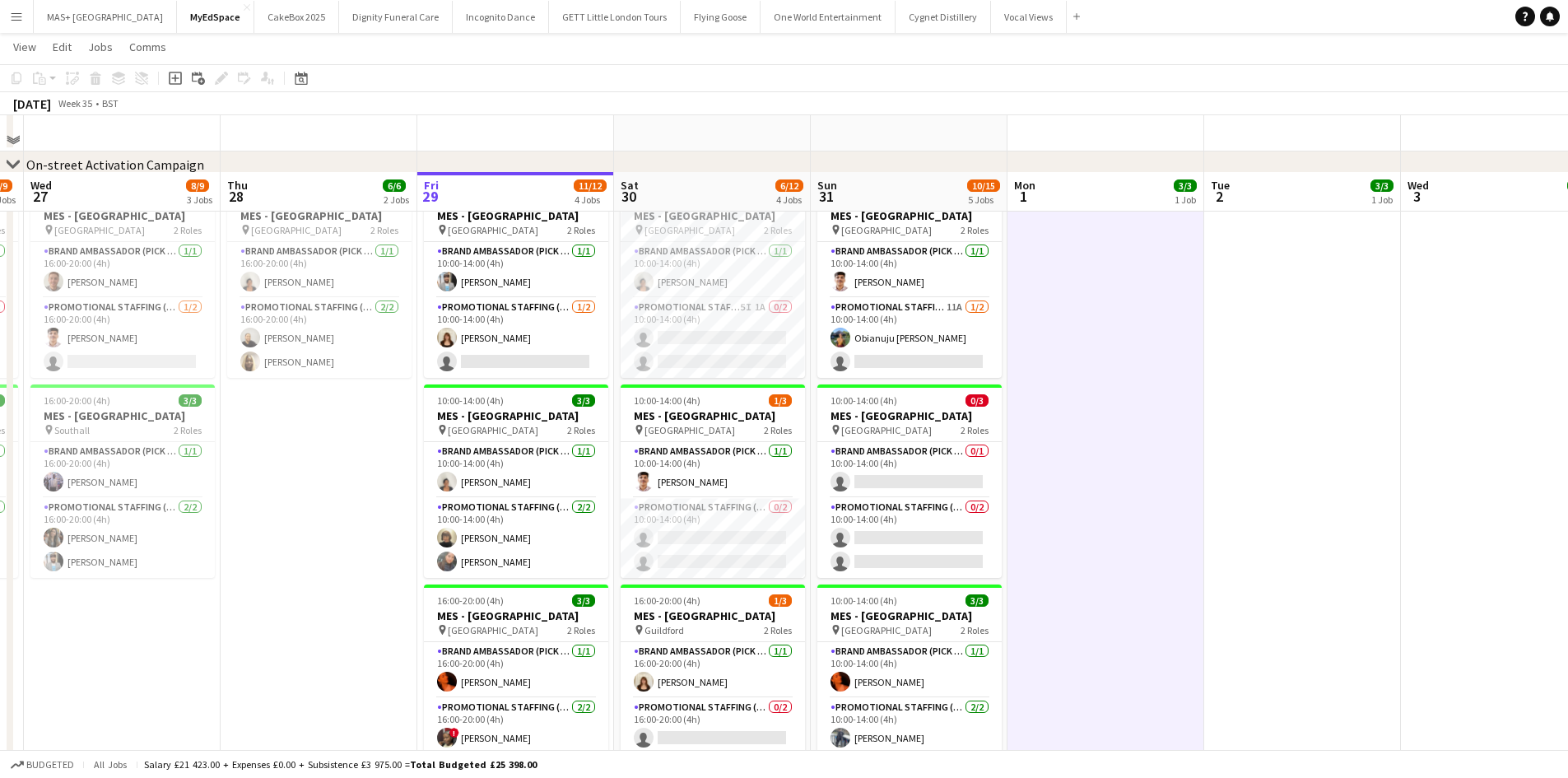
scroll to position [329, 0]
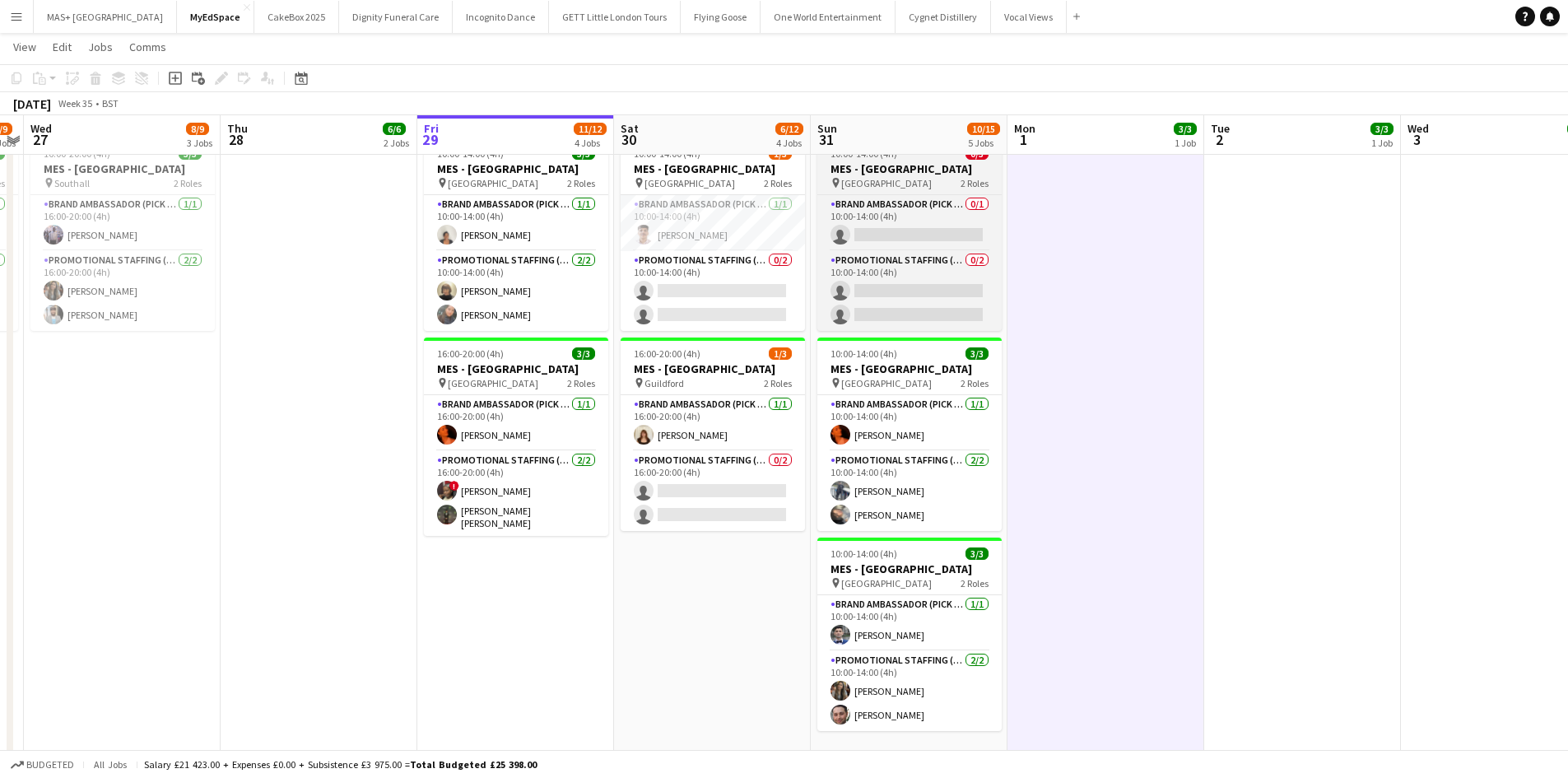
click at [889, 175] on h3 "MES - [GEOGRAPHIC_DATA]" at bounding box center [909, 168] width 185 height 14
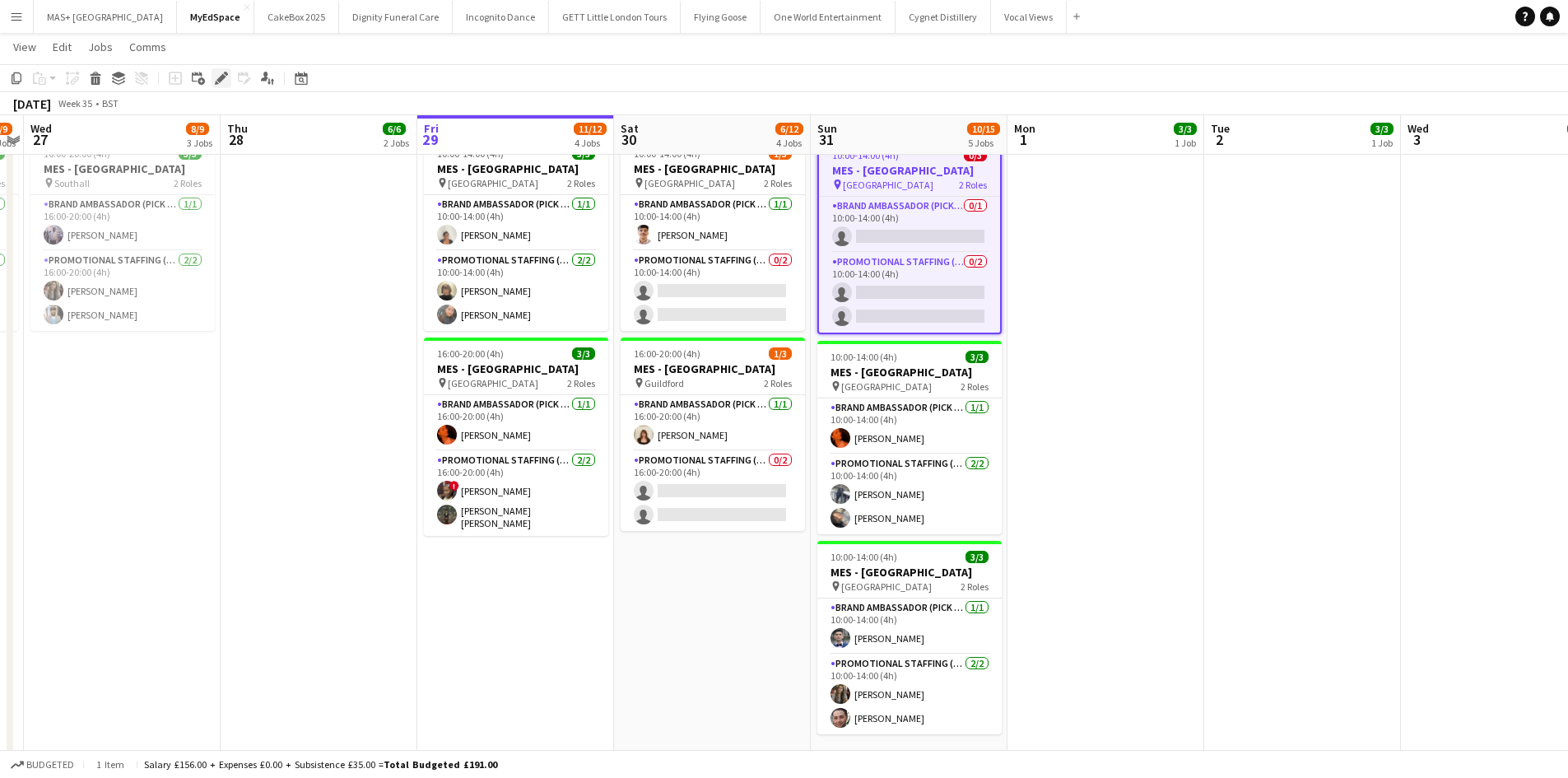
click at [213, 76] on div "Edit" at bounding box center [220, 77] width 20 height 20
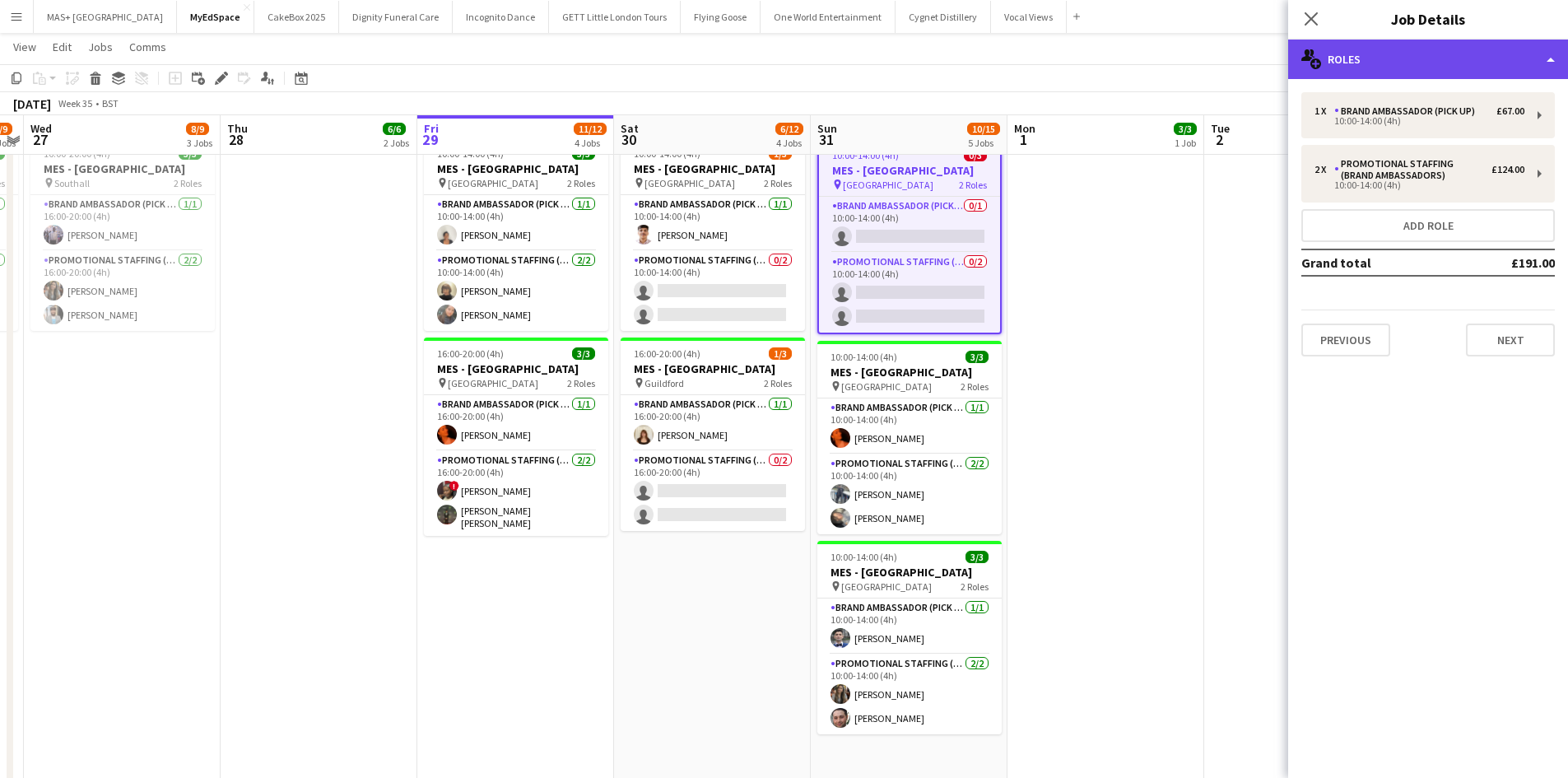
click at [1445, 59] on div "multiple-users-add Roles" at bounding box center [1428, 59] width 280 height 39
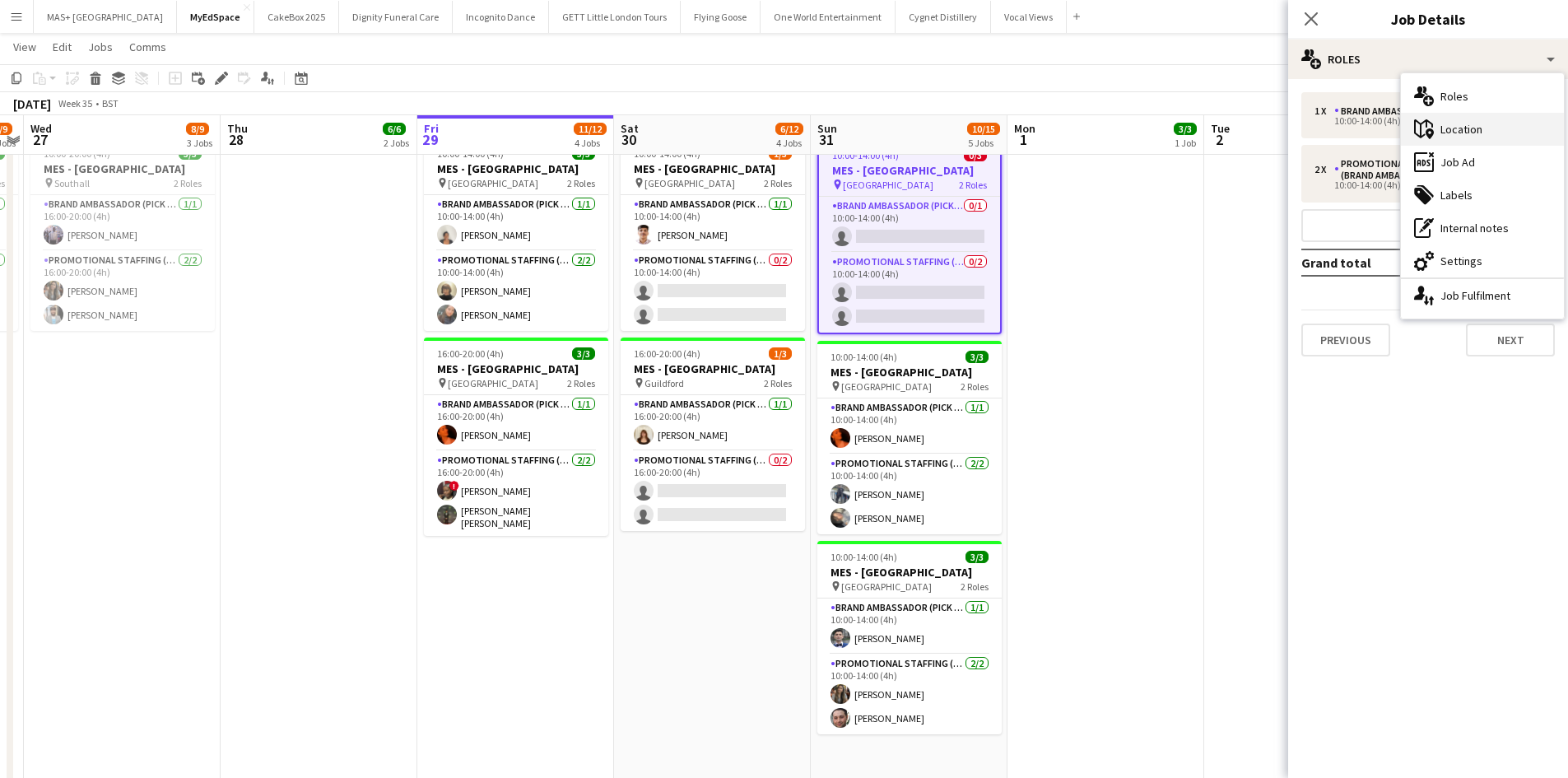
click at [1452, 136] on div "maps-pin-1 Location" at bounding box center [1481, 129] width 163 height 33
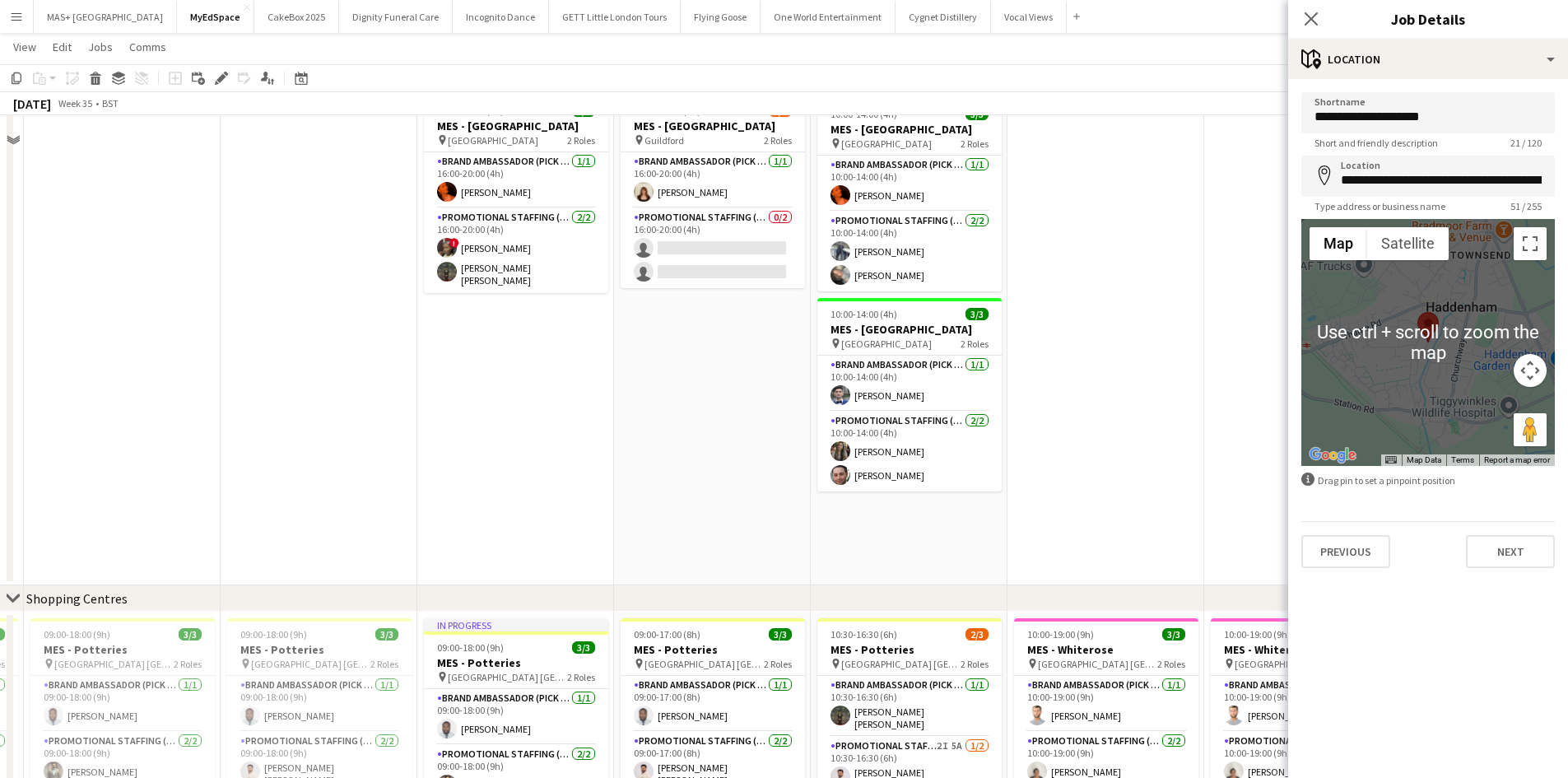
scroll to position [576, 0]
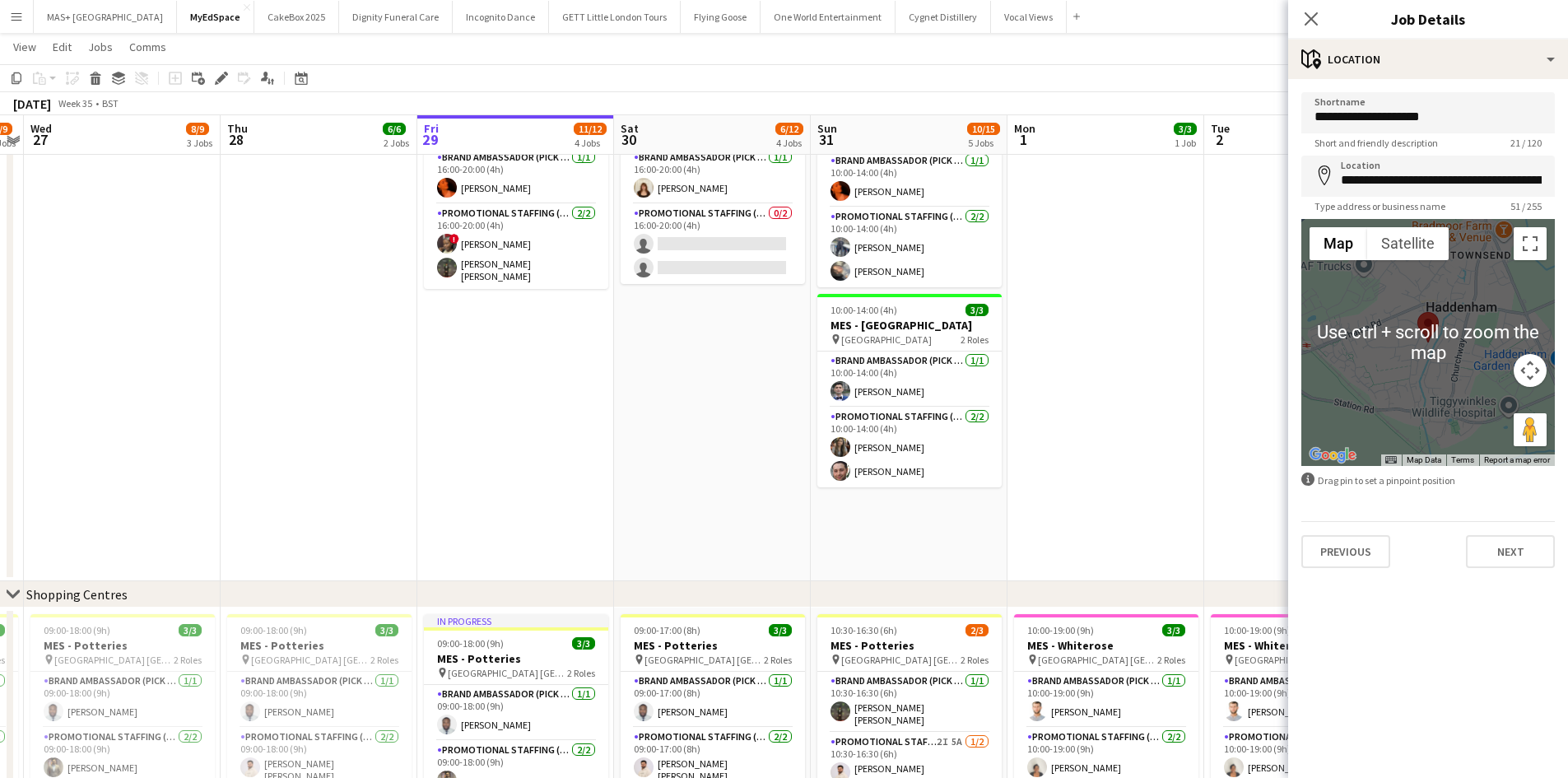
click at [1528, 375] on button "Map camera controls" at bounding box center [1530, 370] width 33 height 33
click at [1492, 415] on button "Zoom out" at bounding box center [1489, 411] width 33 height 33
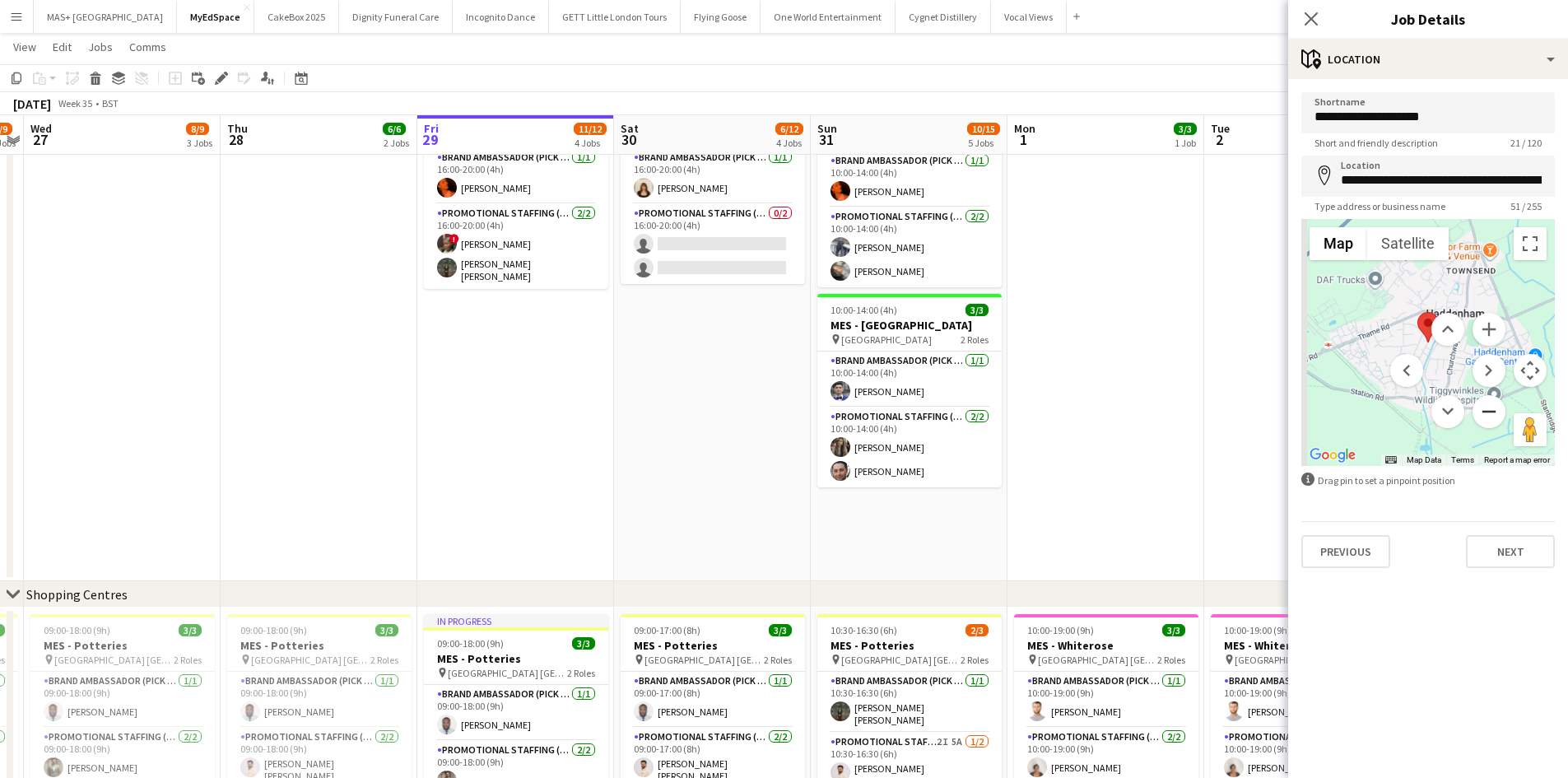
click at [1492, 415] on button "Zoom out" at bounding box center [1489, 411] width 33 height 33
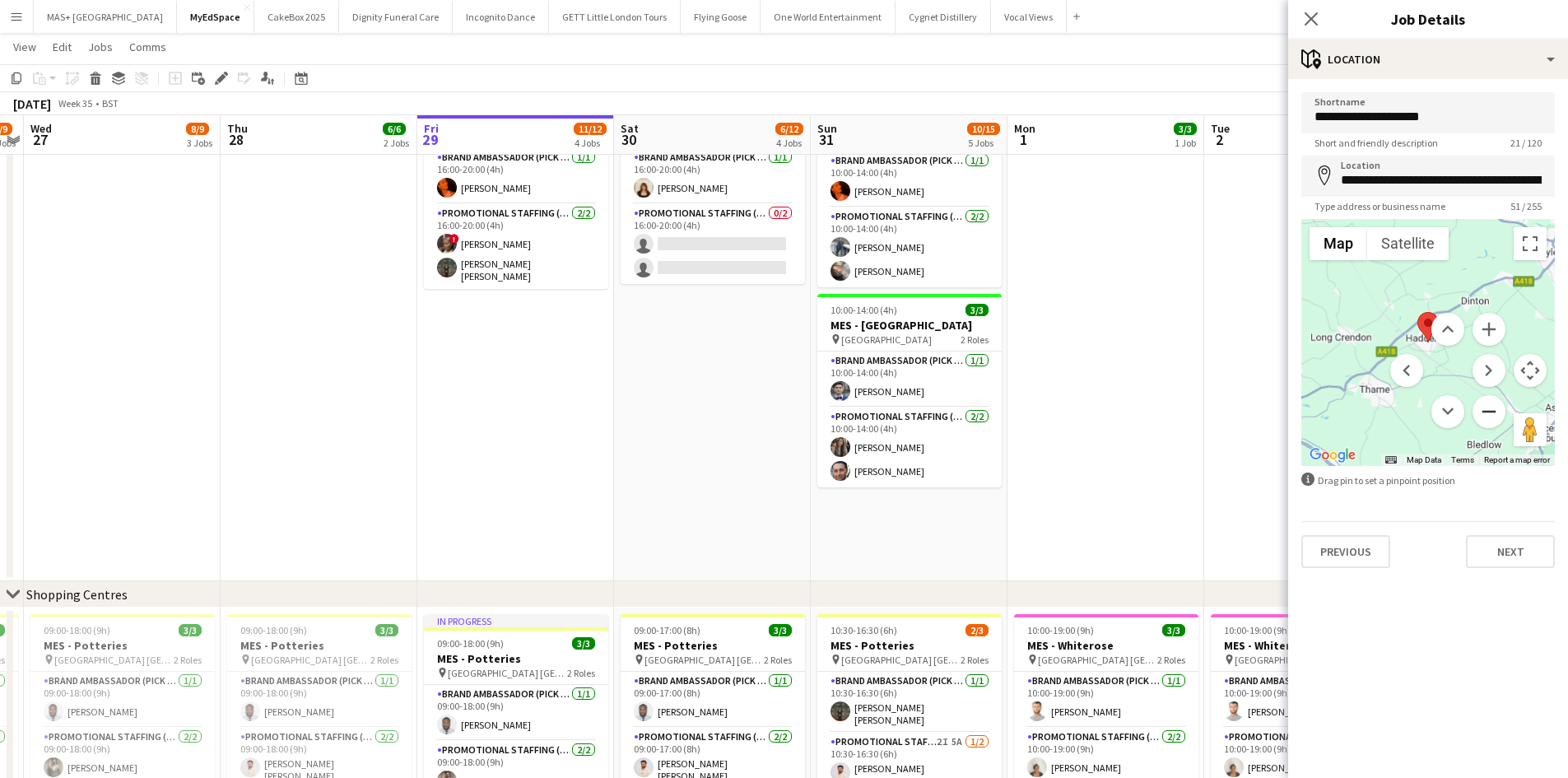
click at [1491, 412] on button "Zoom out" at bounding box center [1489, 411] width 33 height 33
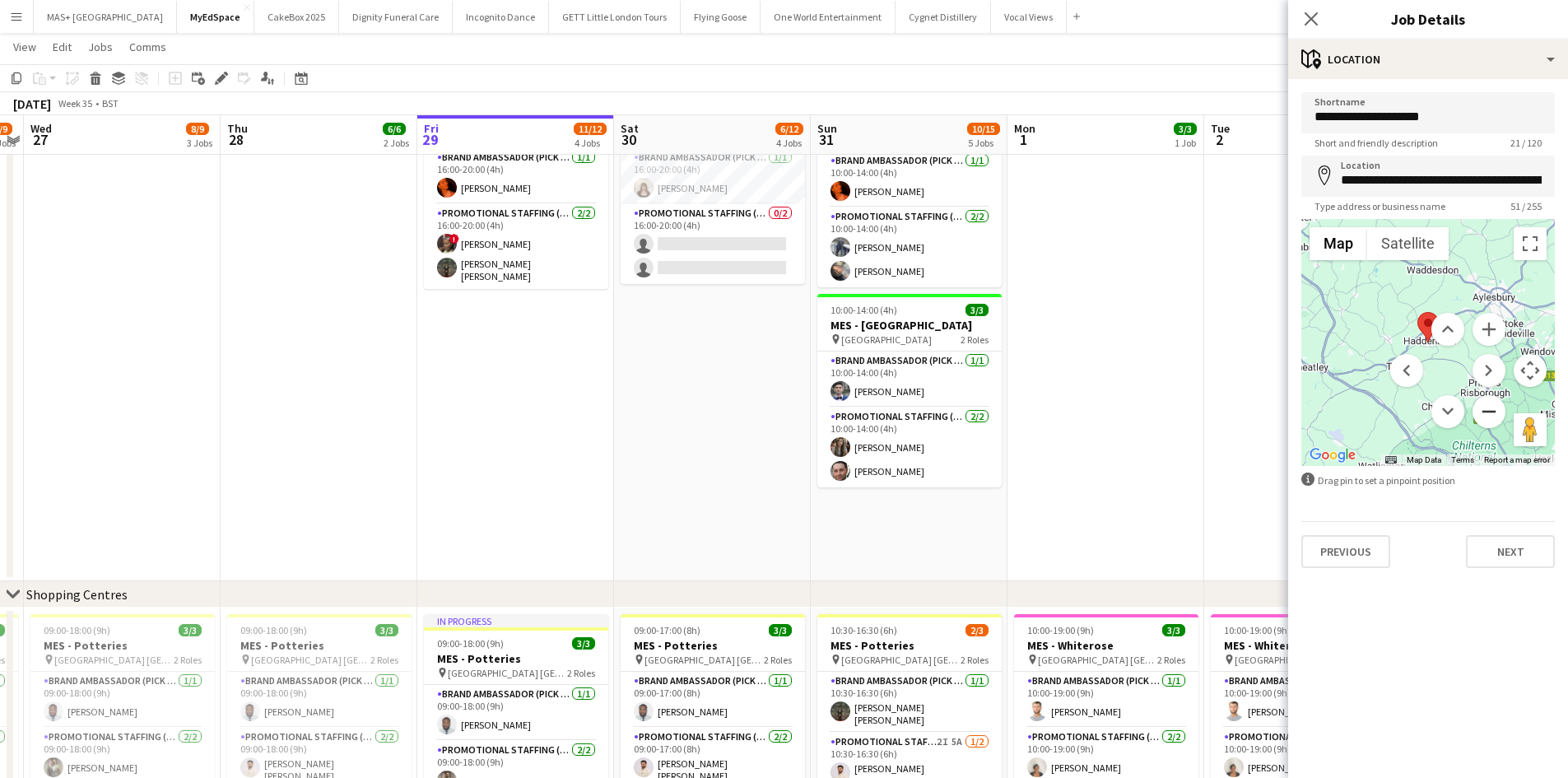
click at [1491, 412] on button "Zoom out" at bounding box center [1489, 411] width 33 height 33
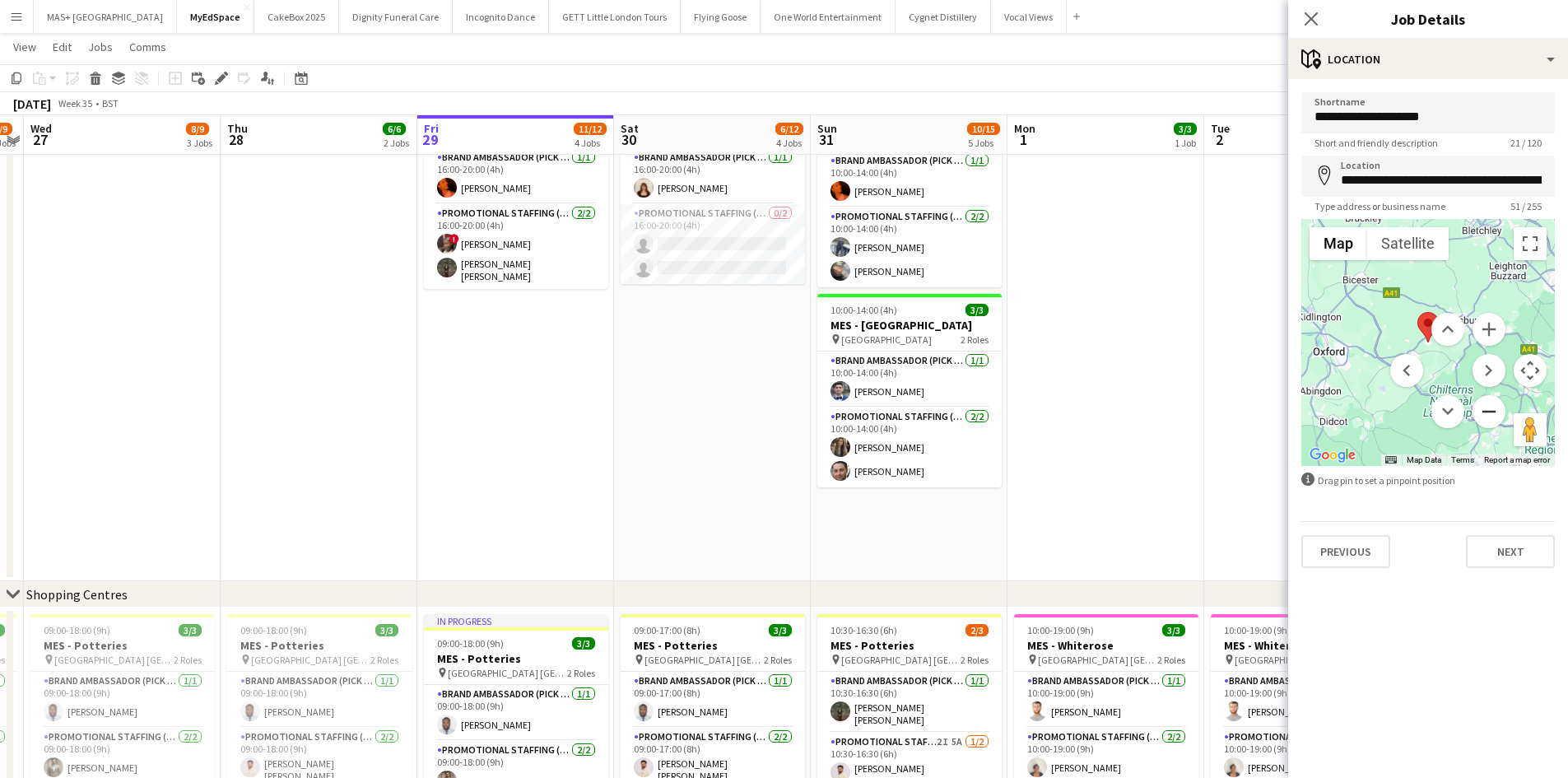
click at [1491, 412] on button "Zoom out" at bounding box center [1489, 411] width 33 height 33
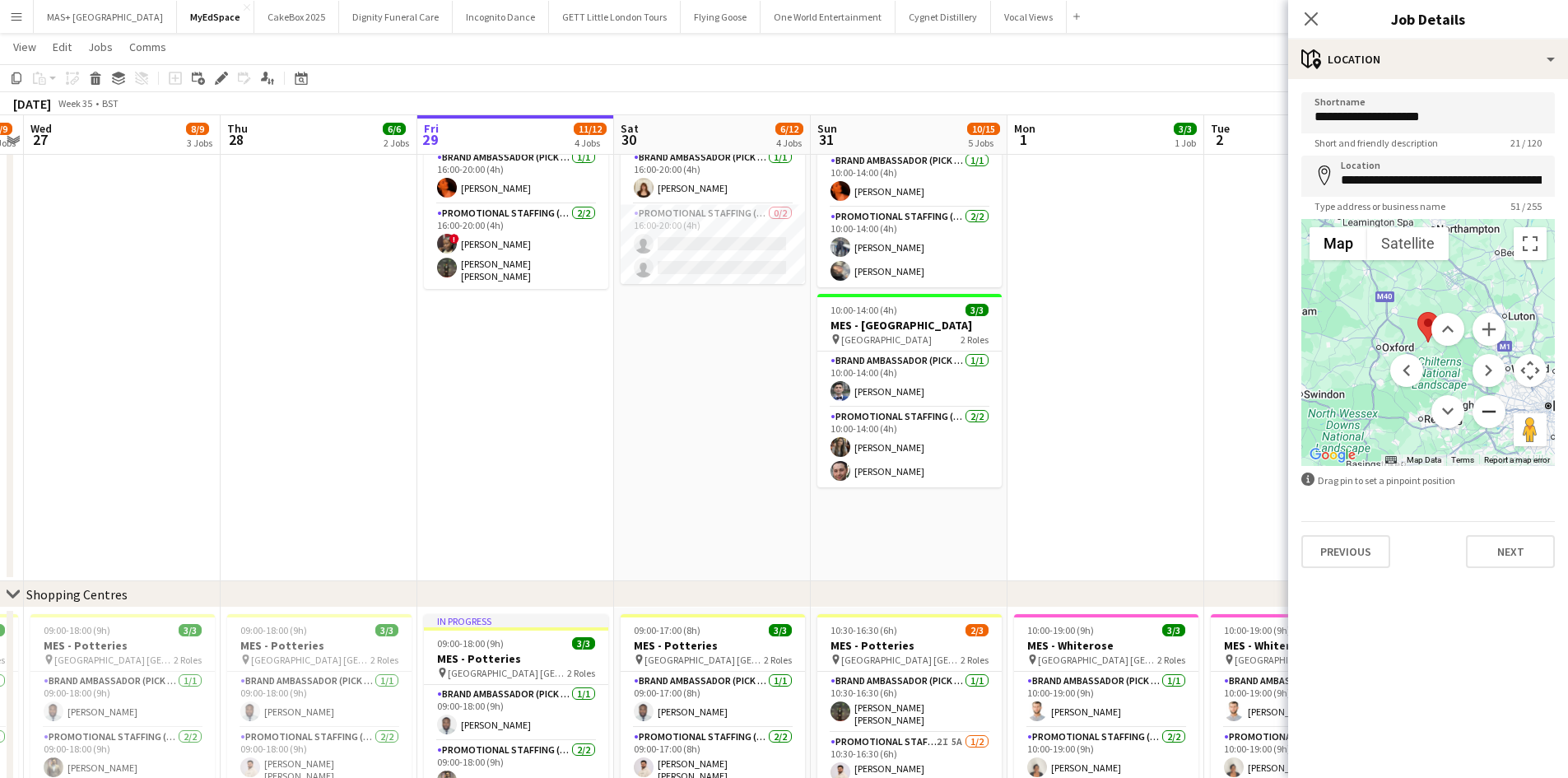
click at [1491, 412] on button "Zoom out" at bounding box center [1489, 411] width 33 height 33
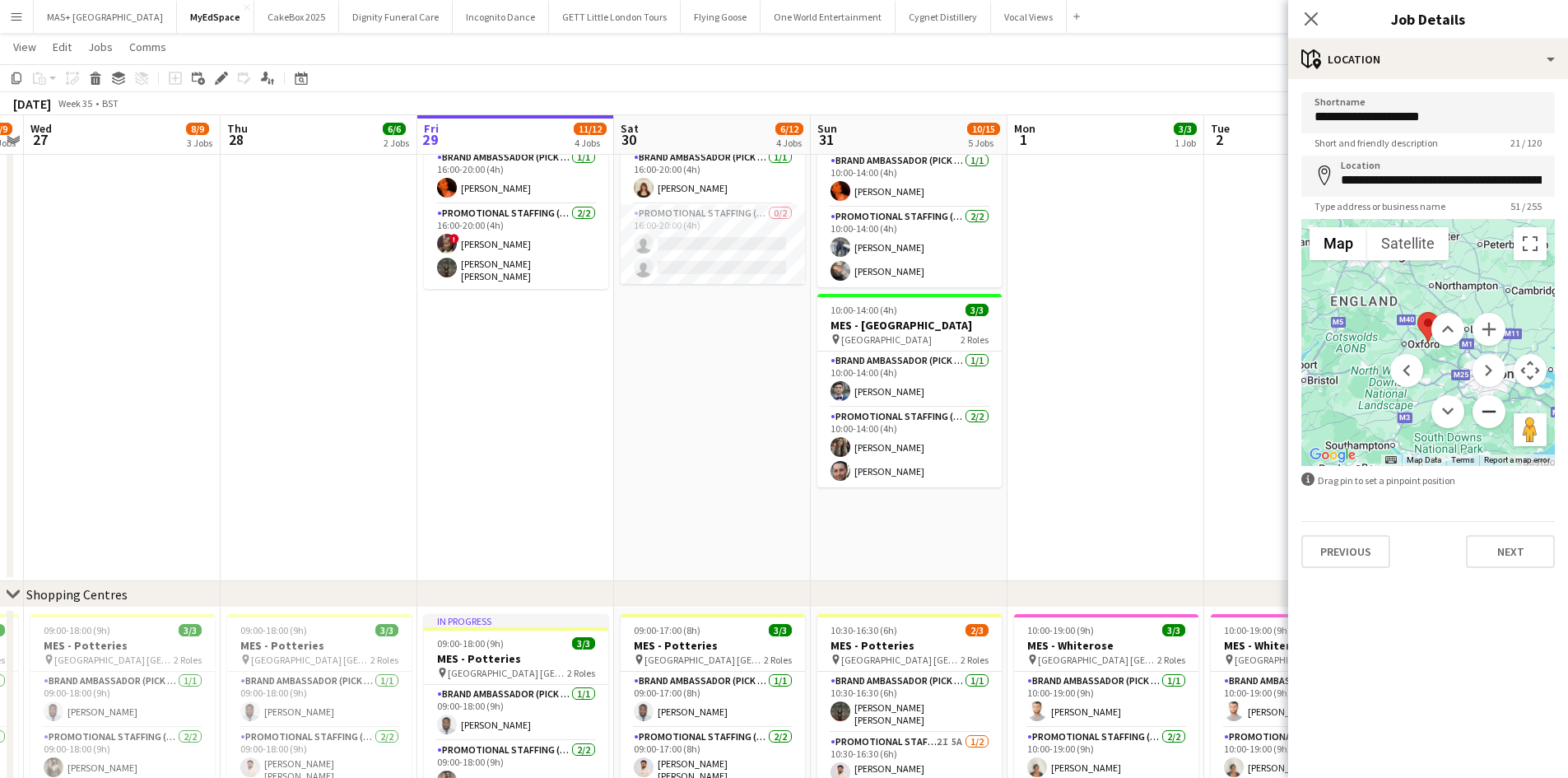
click at [1491, 412] on button "Zoom out" at bounding box center [1489, 411] width 33 height 33
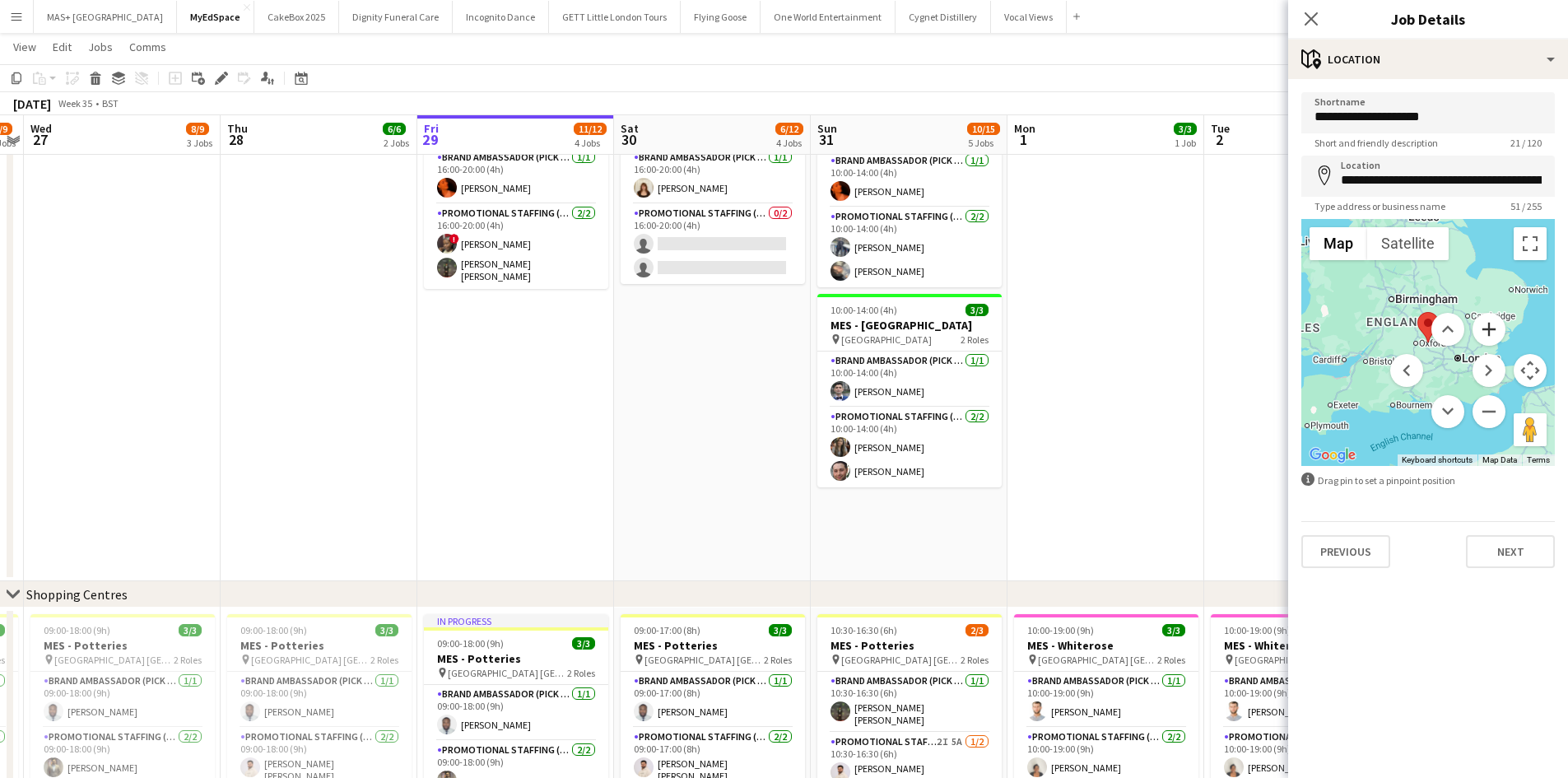
click at [1485, 321] on button "Zoom in" at bounding box center [1489, 329] width 33 height 33
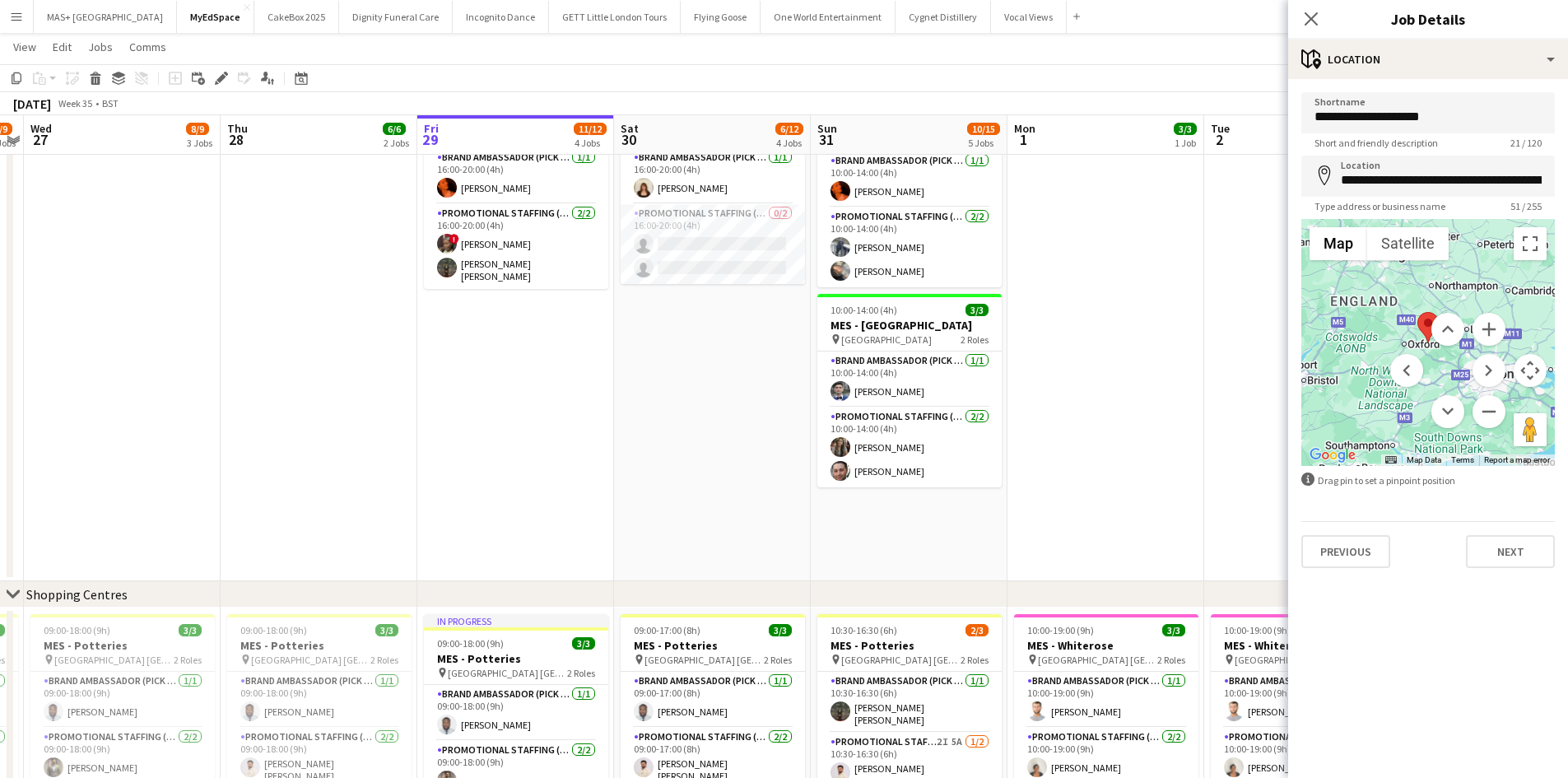
click at [1004, 336] on app-date-cell "10:00-14:00 (4h) 2/3 MES - Birmingham City Centre pin Birmingham City Centre 2 …" at bounding box center [908, 133] width 197 height 897
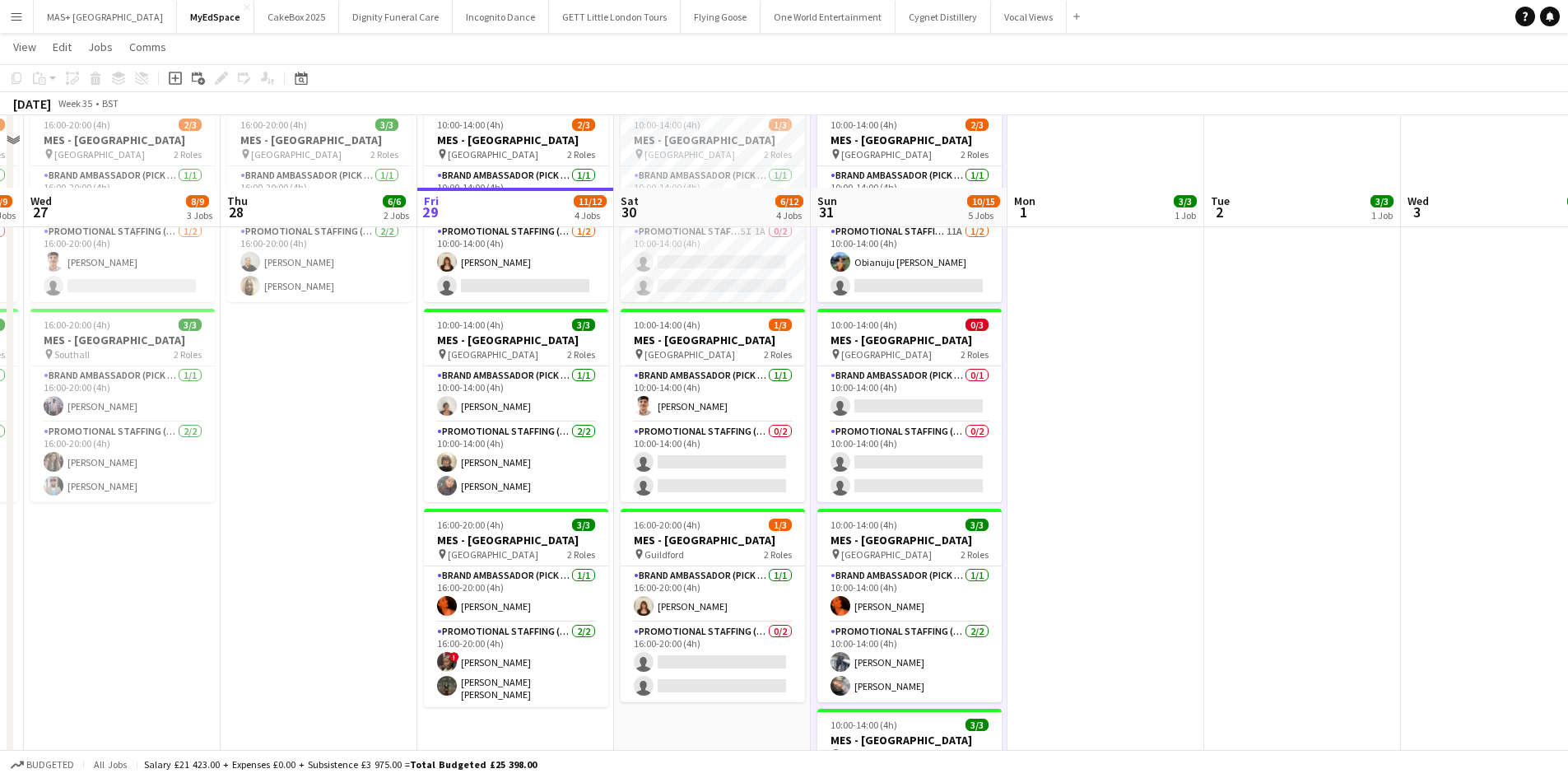
scroll to position [0, 0]
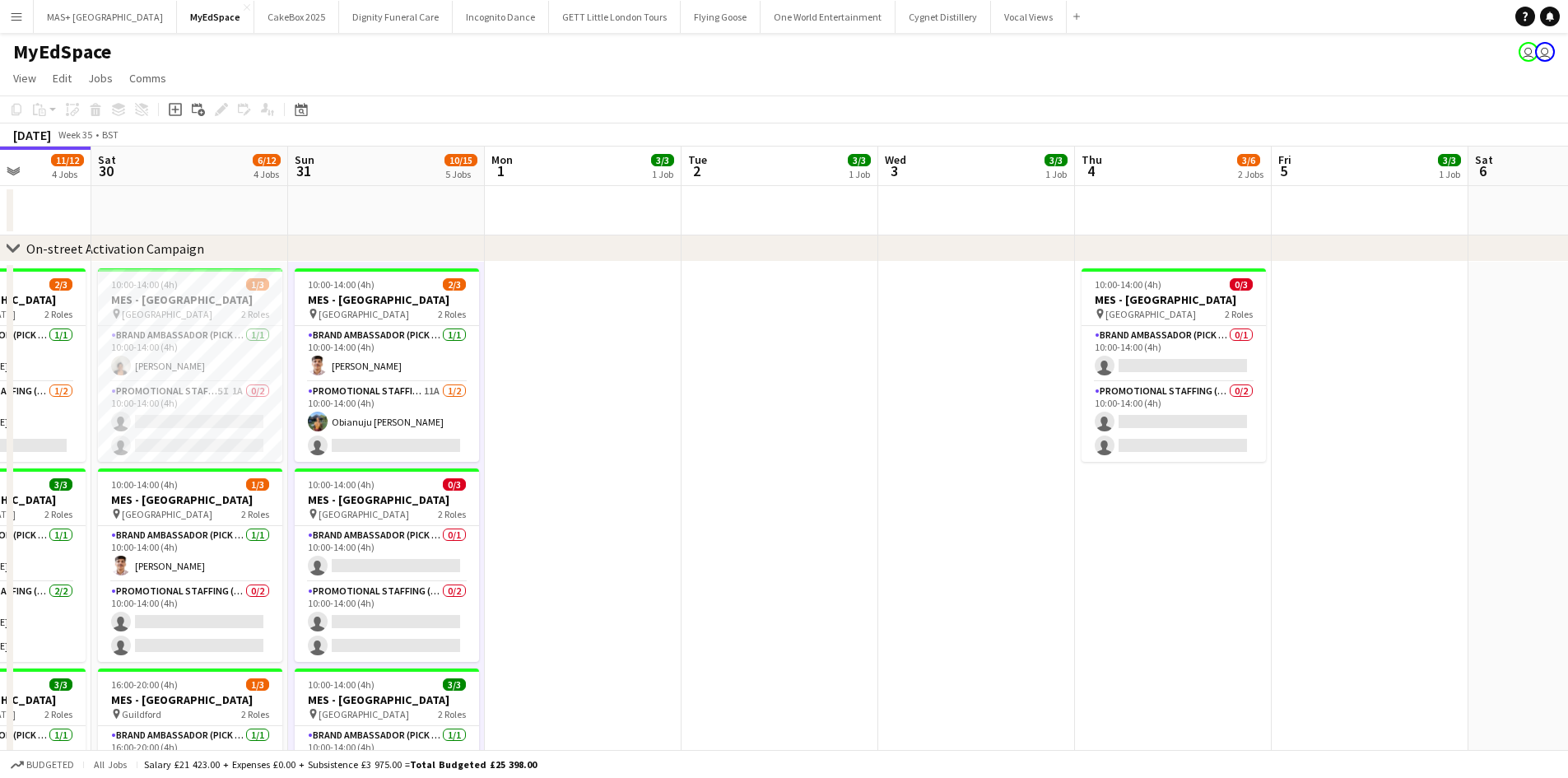
drag, startPoint x: 1499, startPoint y: 420, endPoint x: 977, endPoint y: 381, distance: 523.5
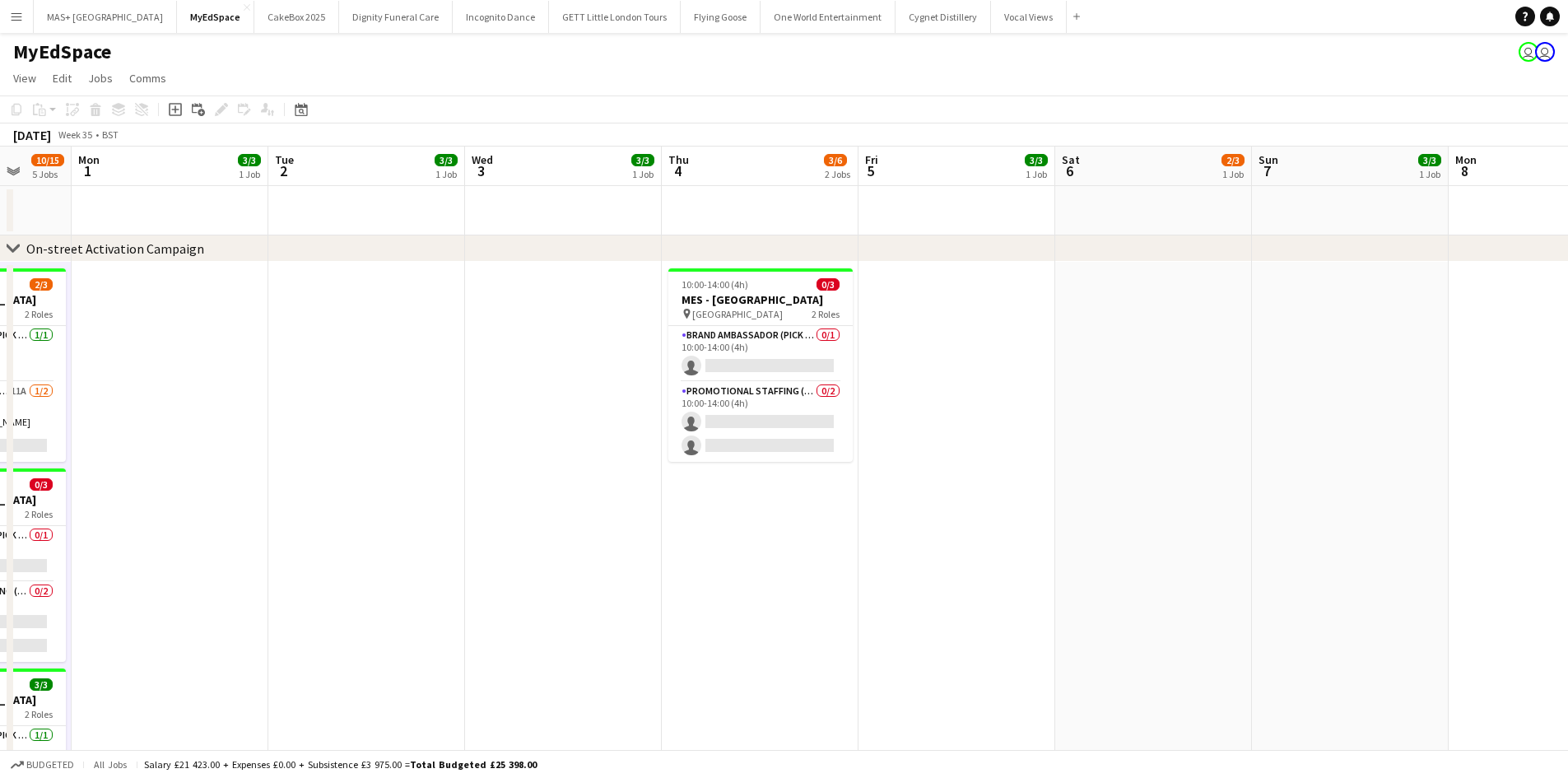
drag, startPoint x: 1284, startPoint y: 478, endPoint x: 871, endPoint y: 488, distance: 413.1
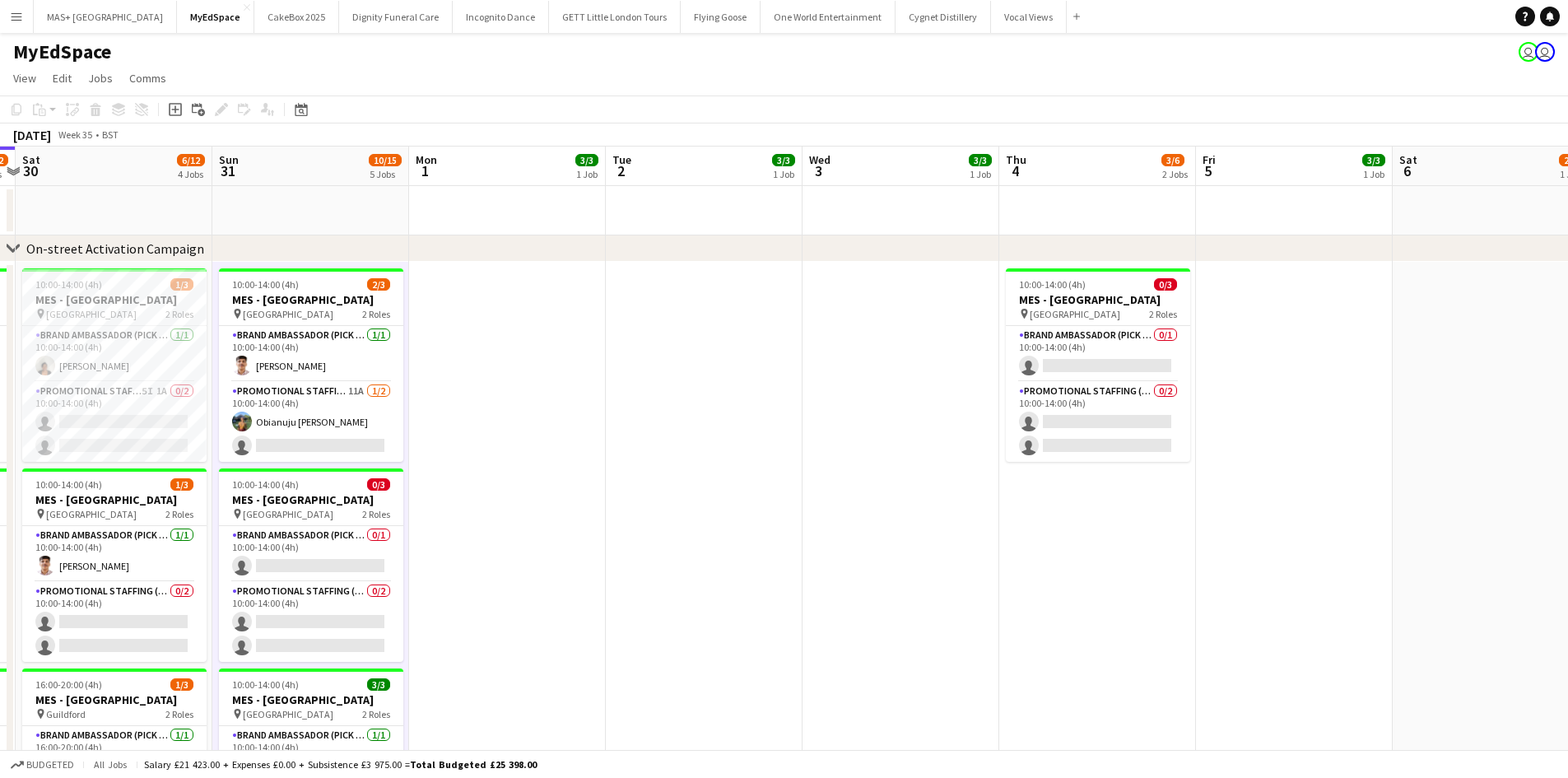
drag, startPoint x: 617, startPoint y: 505, endPoint x: 1348, endPoint y: 516, distance: 731.1
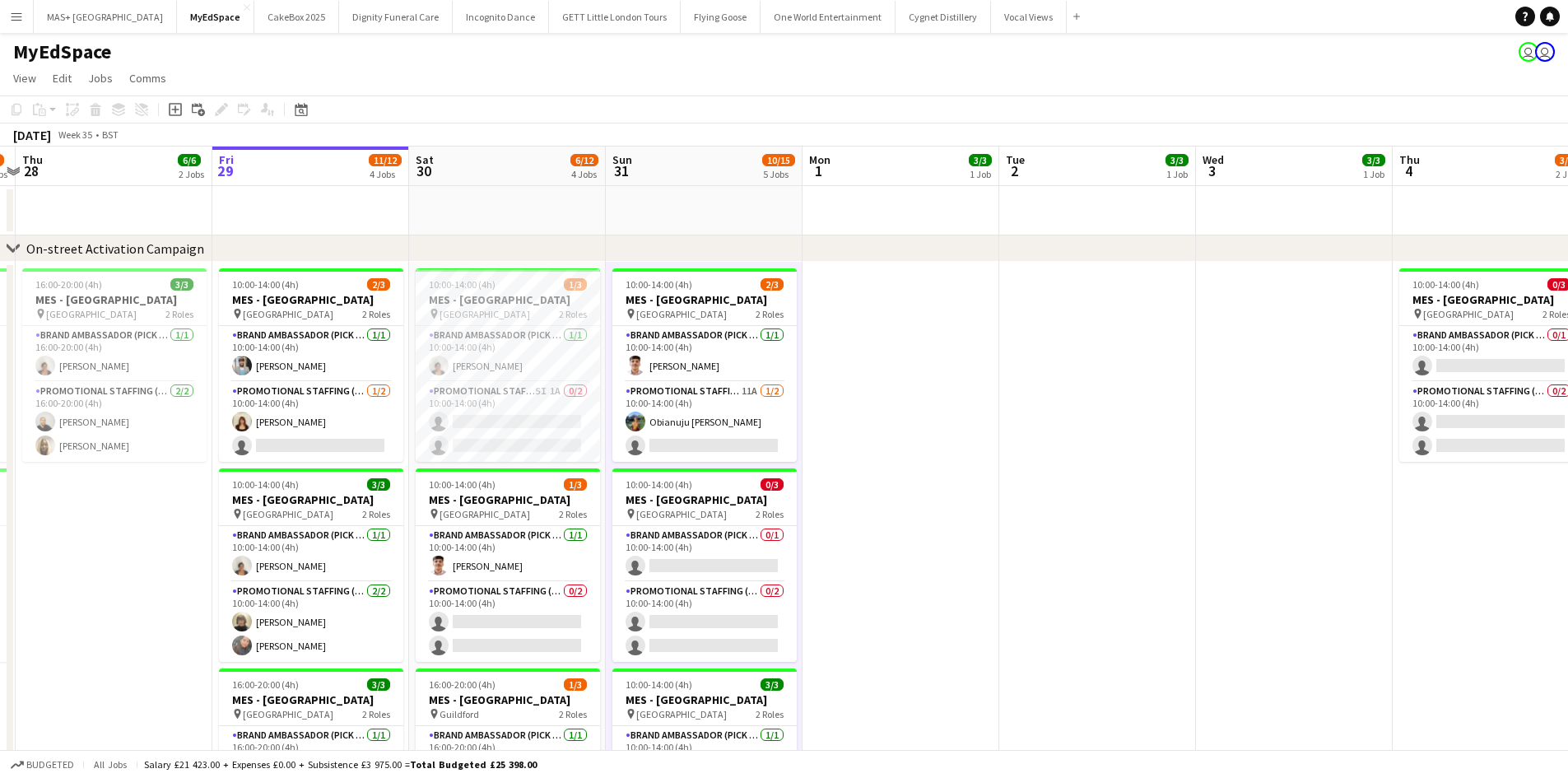
scroll to position [0, 410]
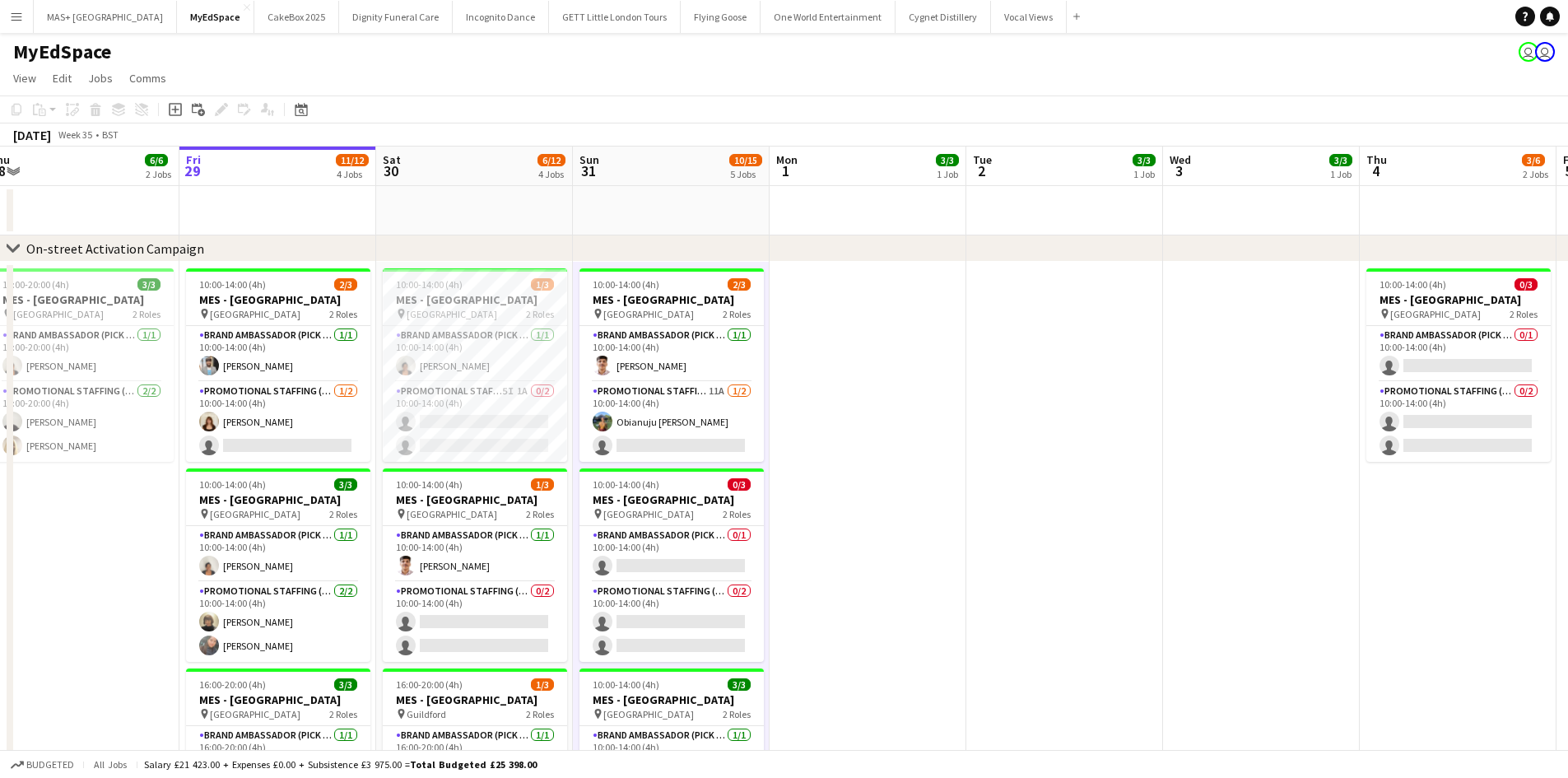
drag, startPoint x: 1067, startPoint y: 559, endPoint x: 1092, endPoint y: 559, distance: 25.0
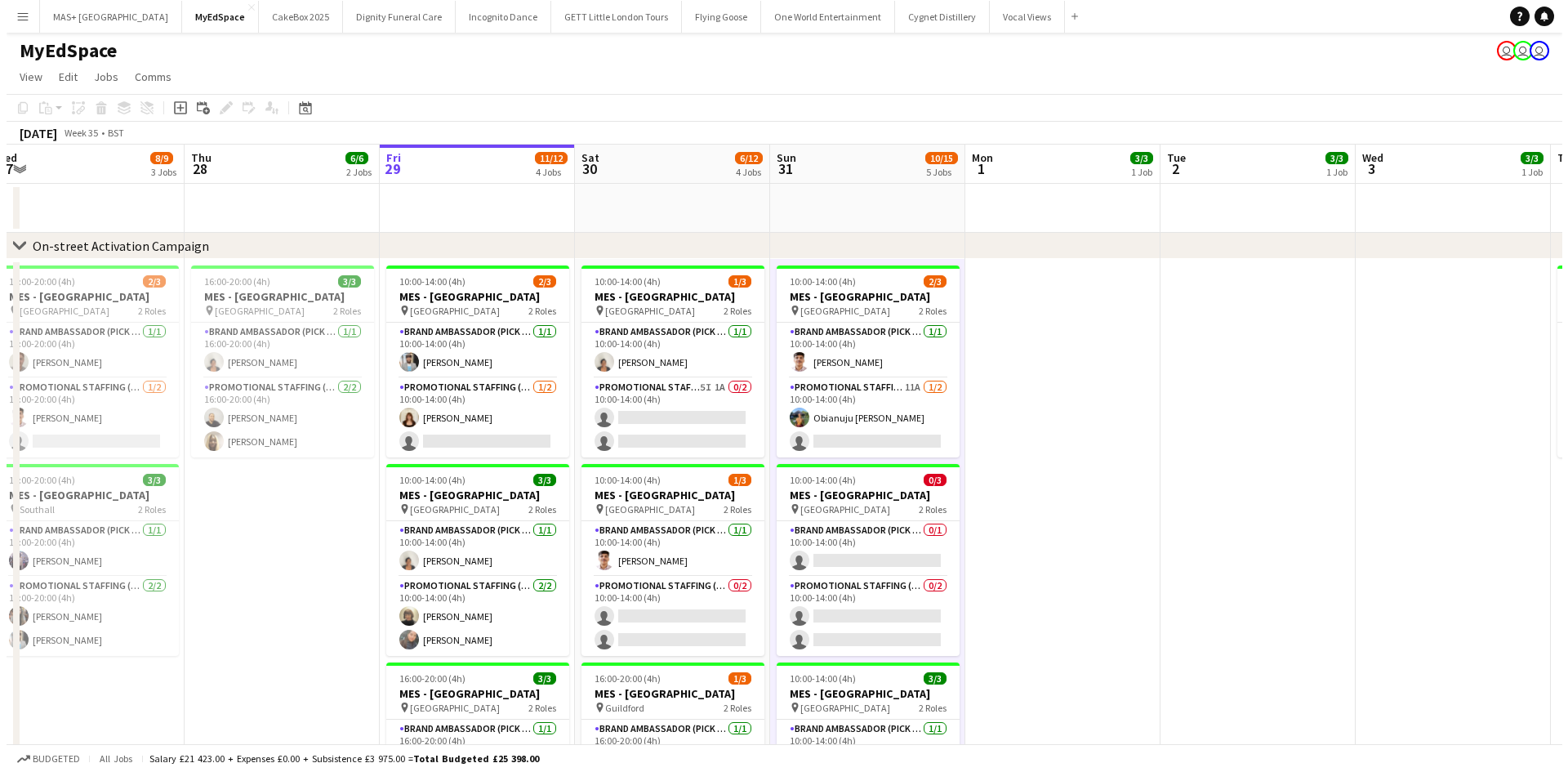
scroll to position [0, 0]
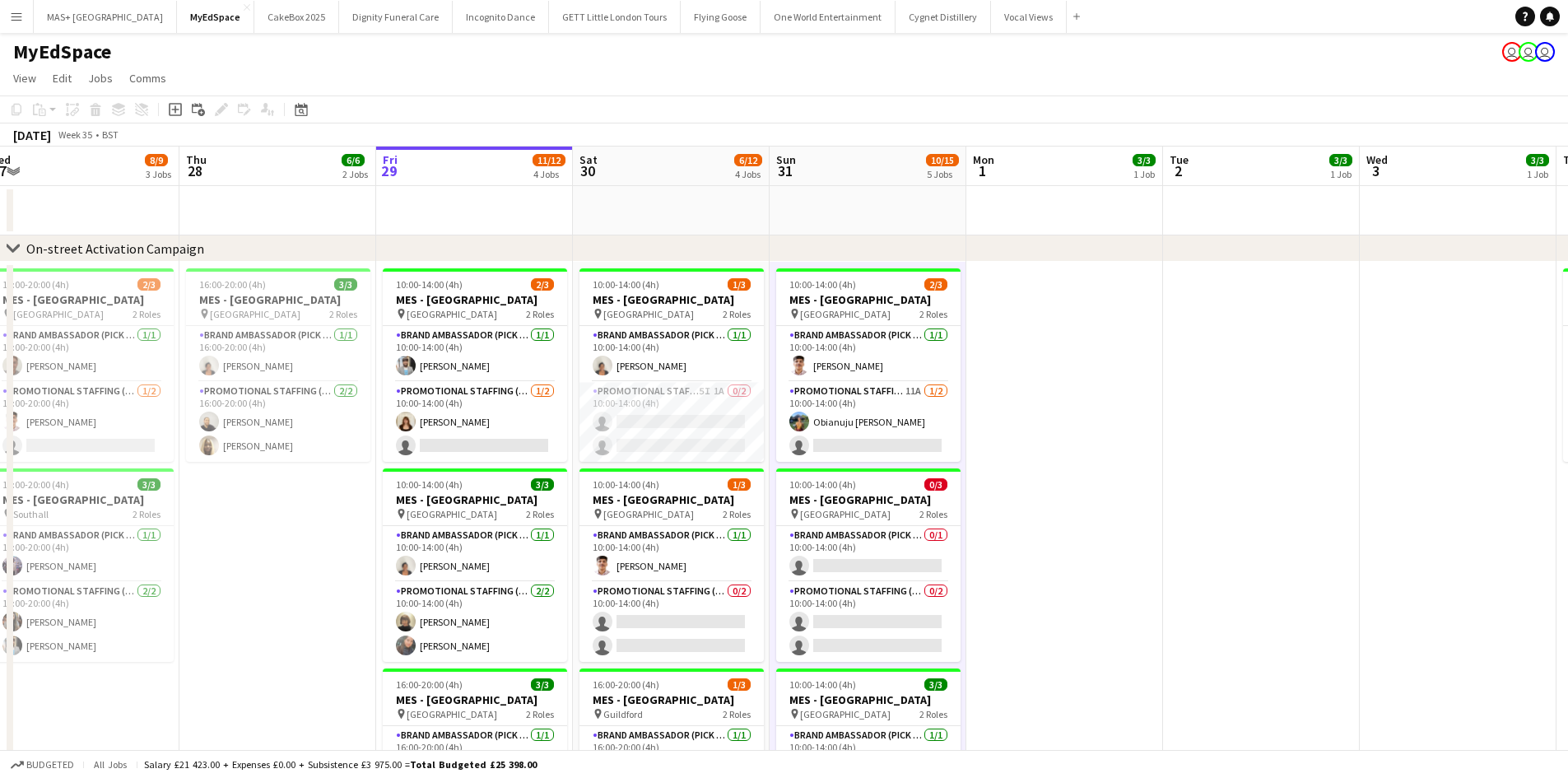
click at [15, 25] on button "Menu" at bounding box center [16, 16] width 33 height 33
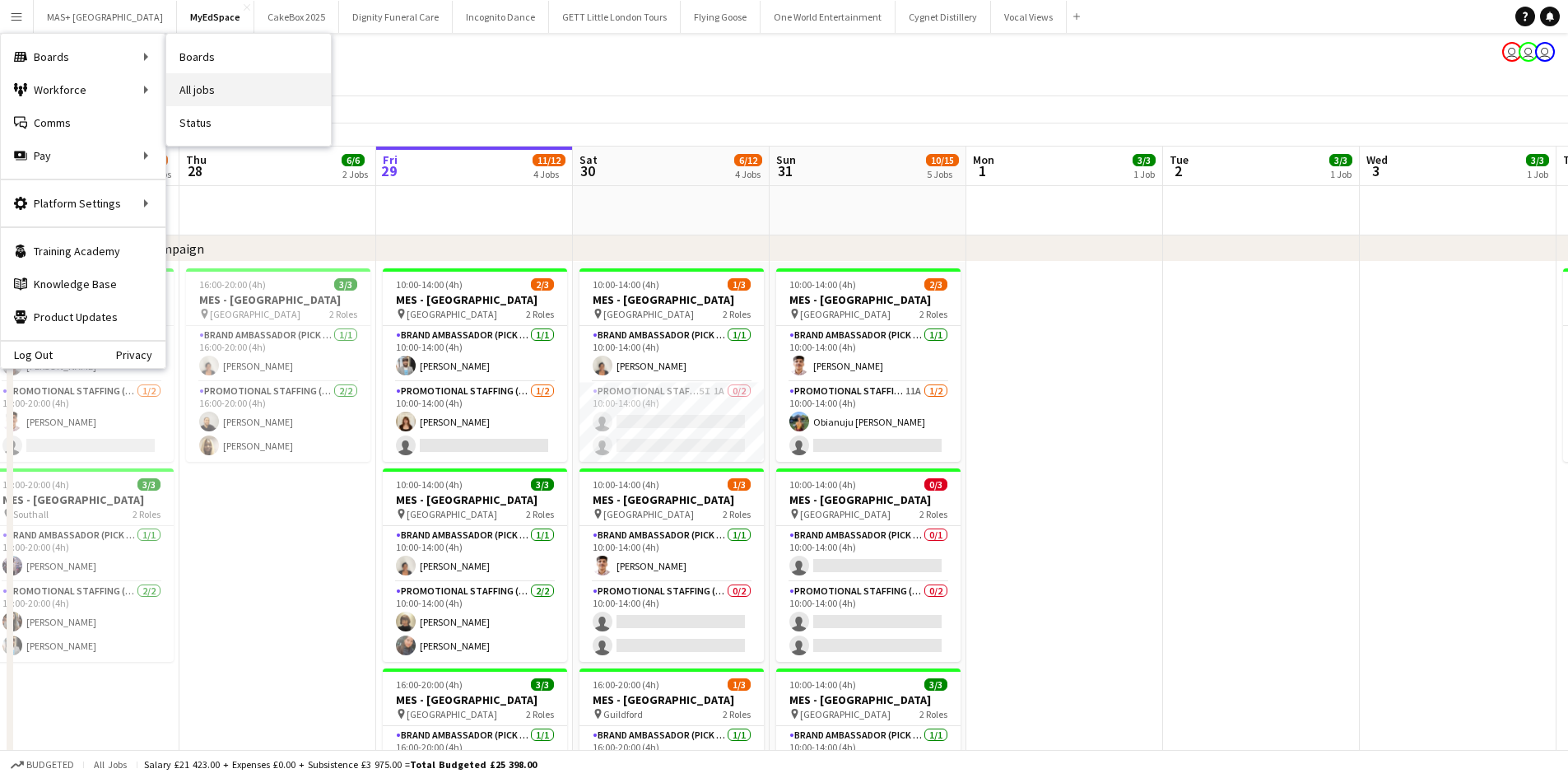
click at [227, 100] on link "All jobs" at bounding box center [248, 89] width 164 height 33
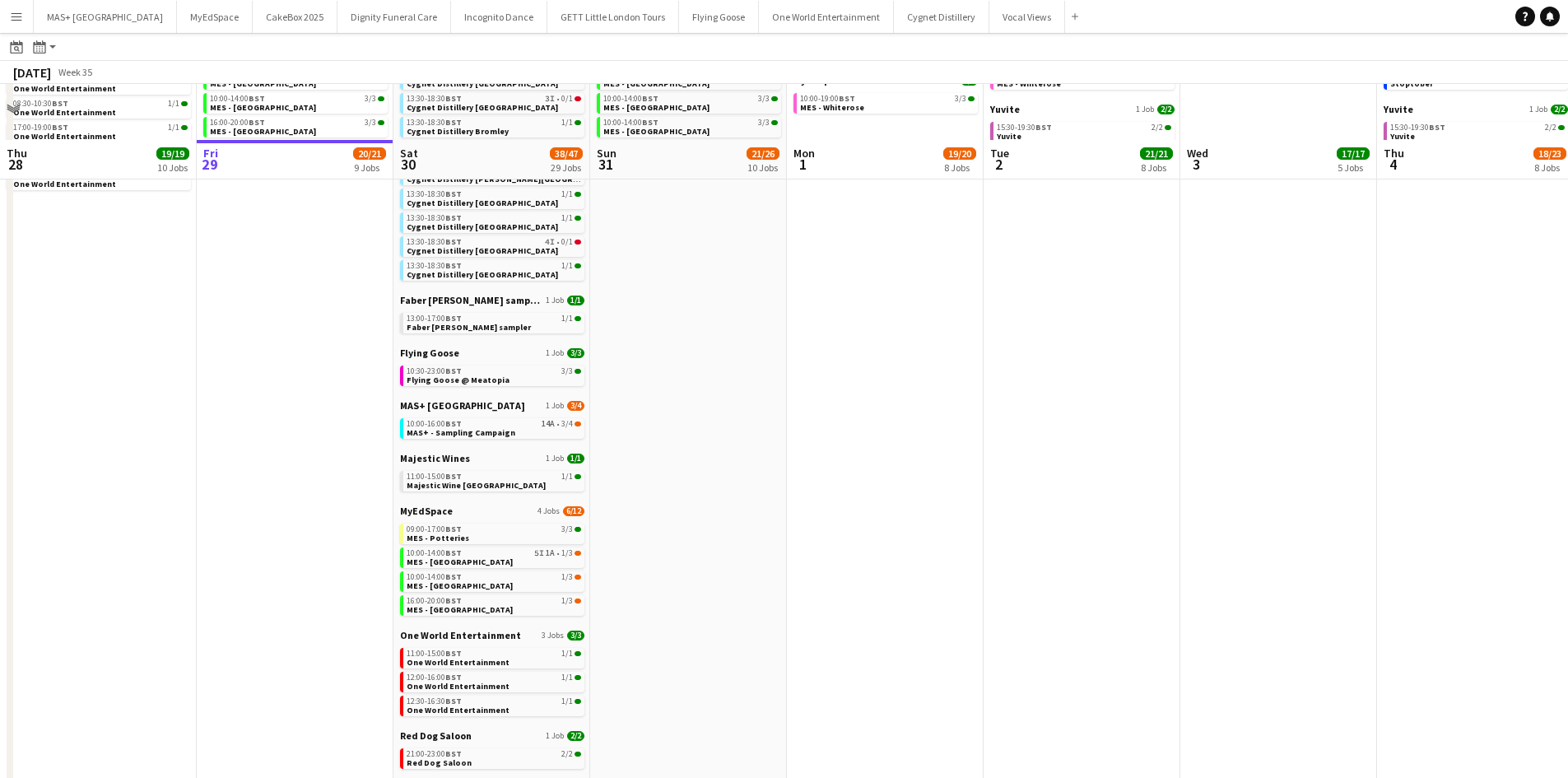
scroll to position [411, 0]
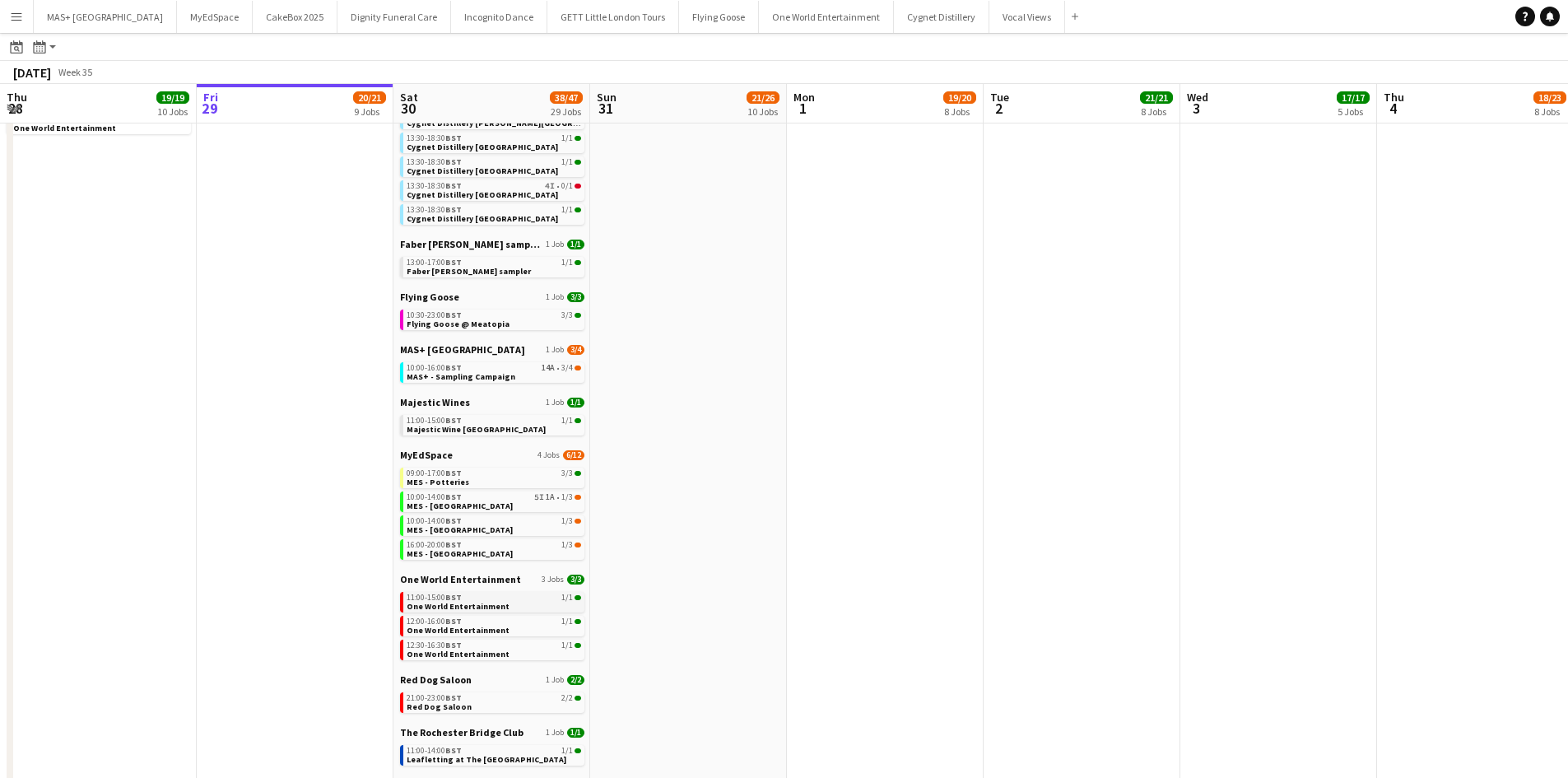
click at [534, 597] on div "11:00-15:00 BST 1/1" at bounding box center [494, 598] width 175 height 9
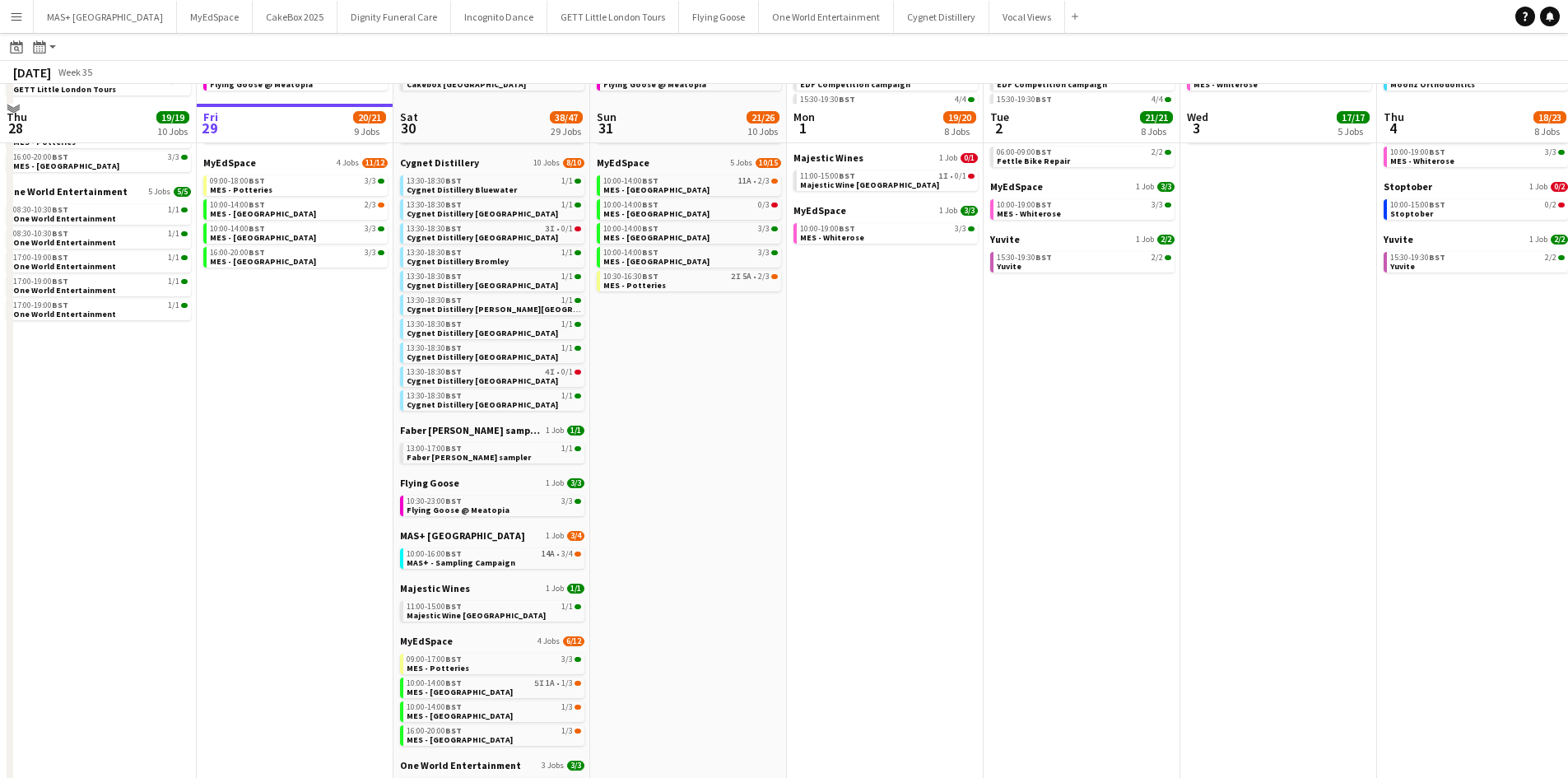
scroll to position [164, 0]
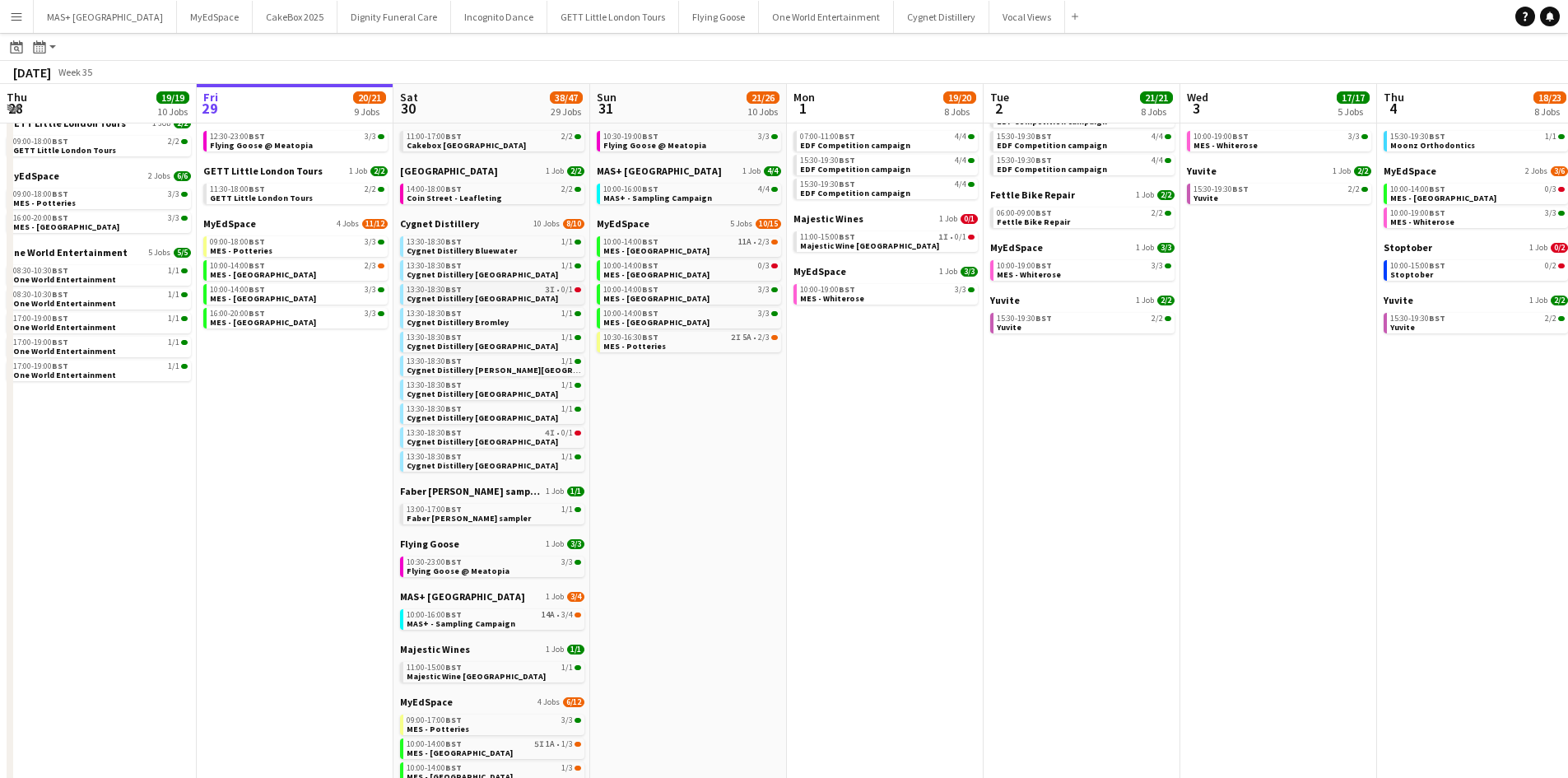
click at [501, 286] on div "13:30-18:30 BST 3I • 0/1" at bounding box center [494, 289] width 175 height 9
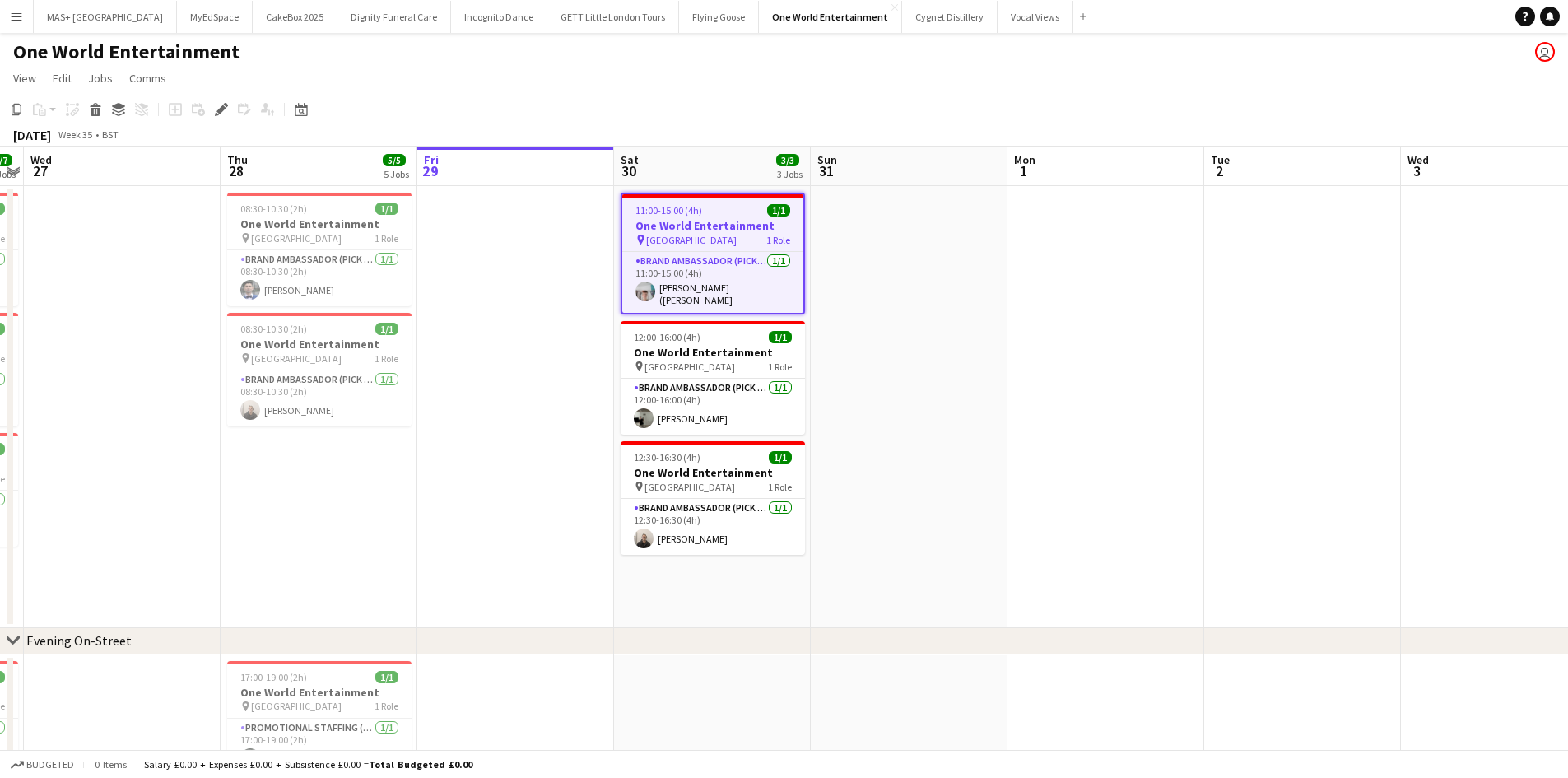
click at [9, 13] on button "Menu" at bounding box center [16, 16] width 33 height 33
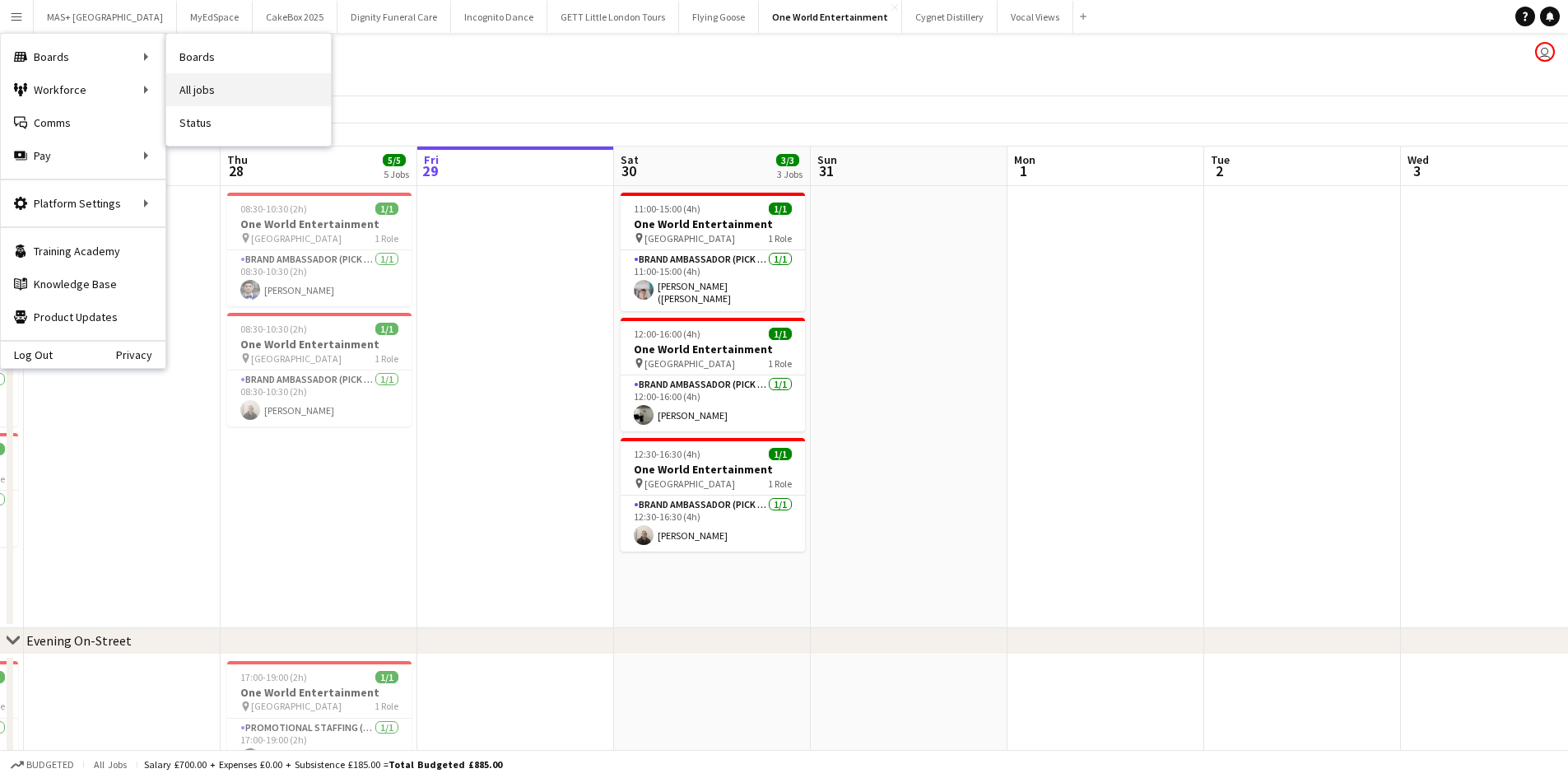
click at [184, 80] on link "All jobs" at bounding box center [248, 89] width 164 height 33
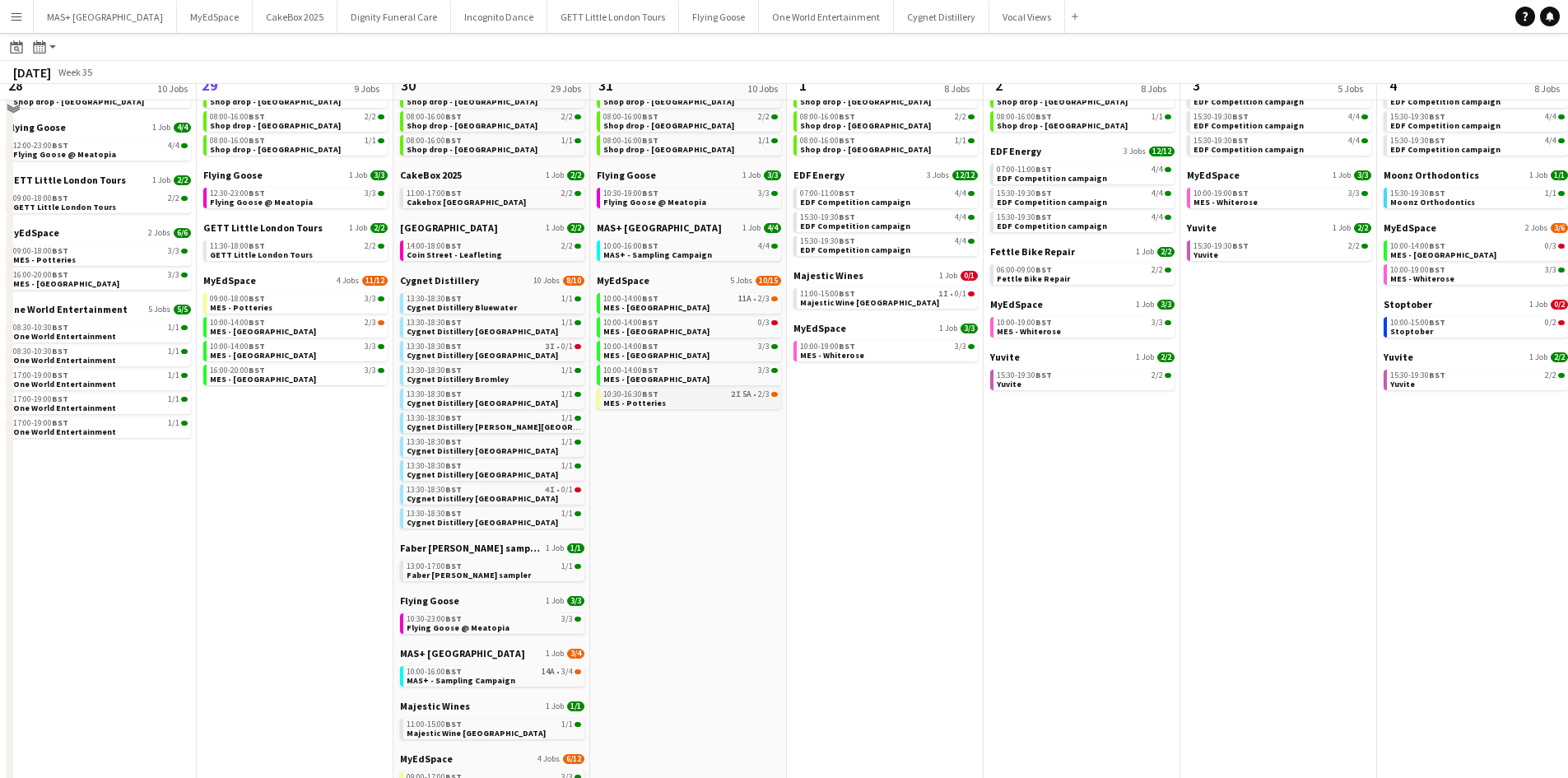
scroll to position [83, 0]
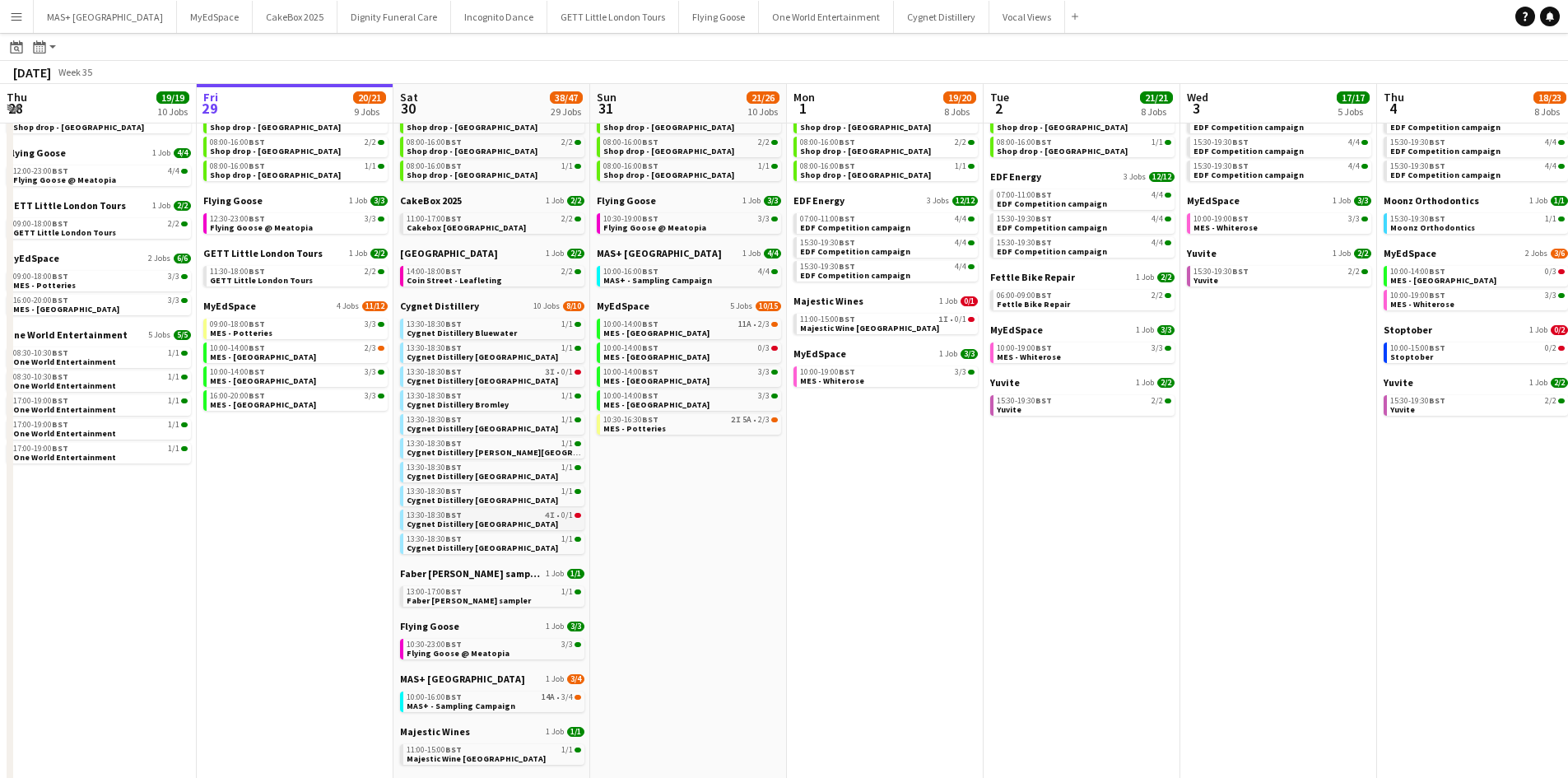
click at [542, 528] on link "13:30-18:30 BST 4I • 0/1 Cygnet Distillery [GEOGRAPHIC_DATA]" at bounding box center [494, 518] width 175 height 19
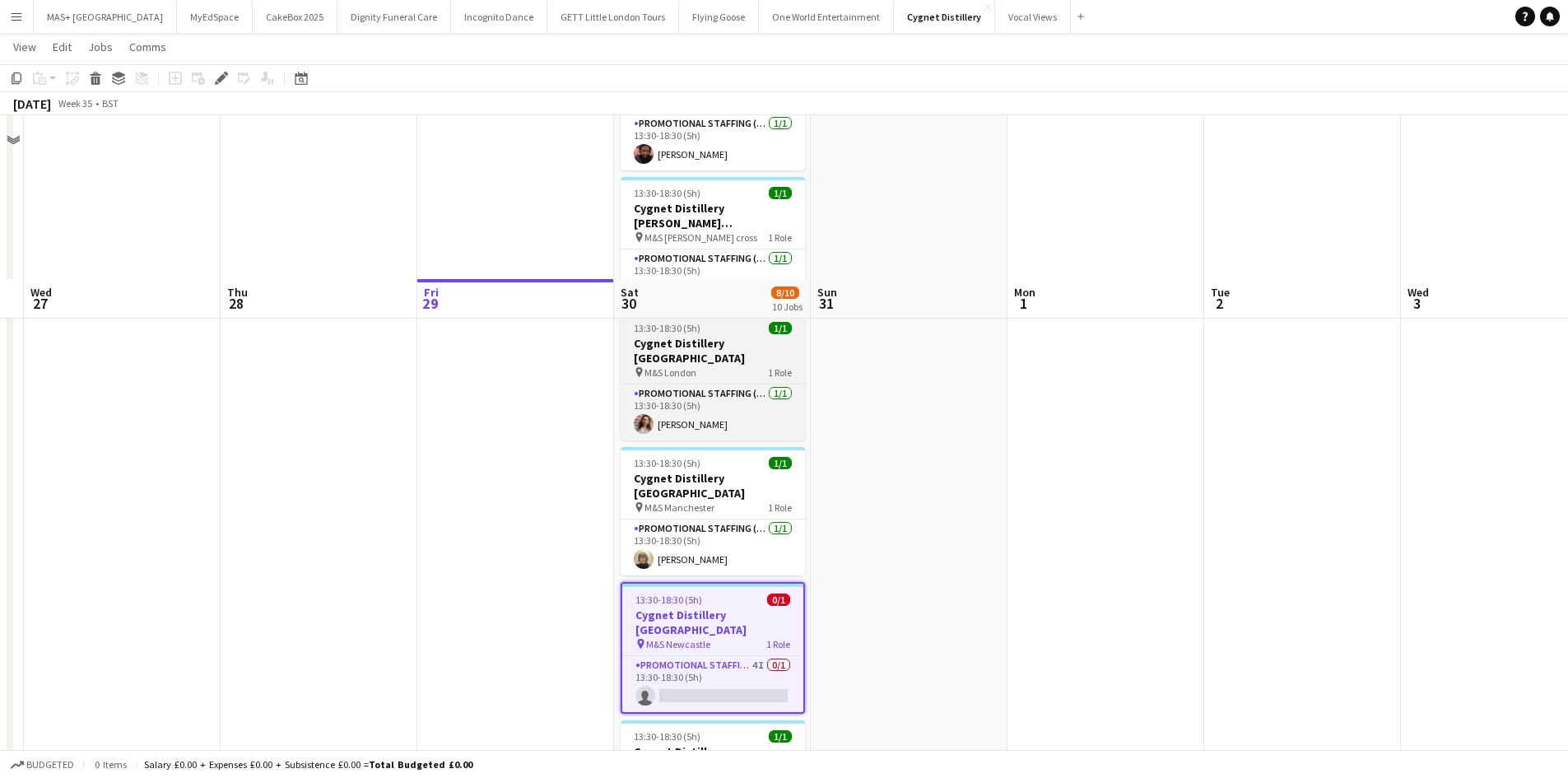
scroll to position [823, 0]
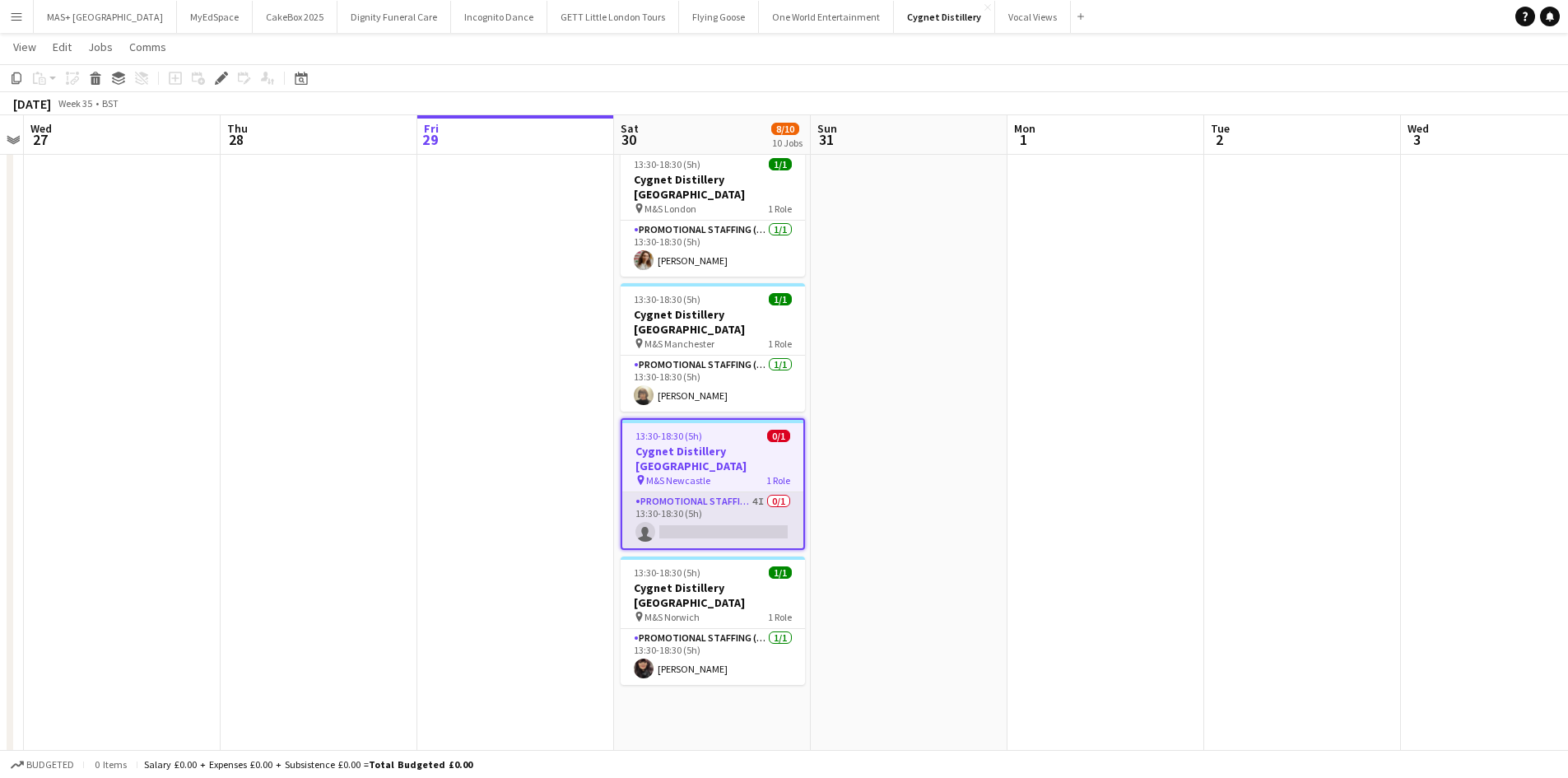
click at [726, 492] on app-card-role "Promotional Staffing (Brand Ambassadors) 4I 0/1 13:30-18:30 (5h) single-neutral…" at bounding box center [712, 520] width 181 height 56
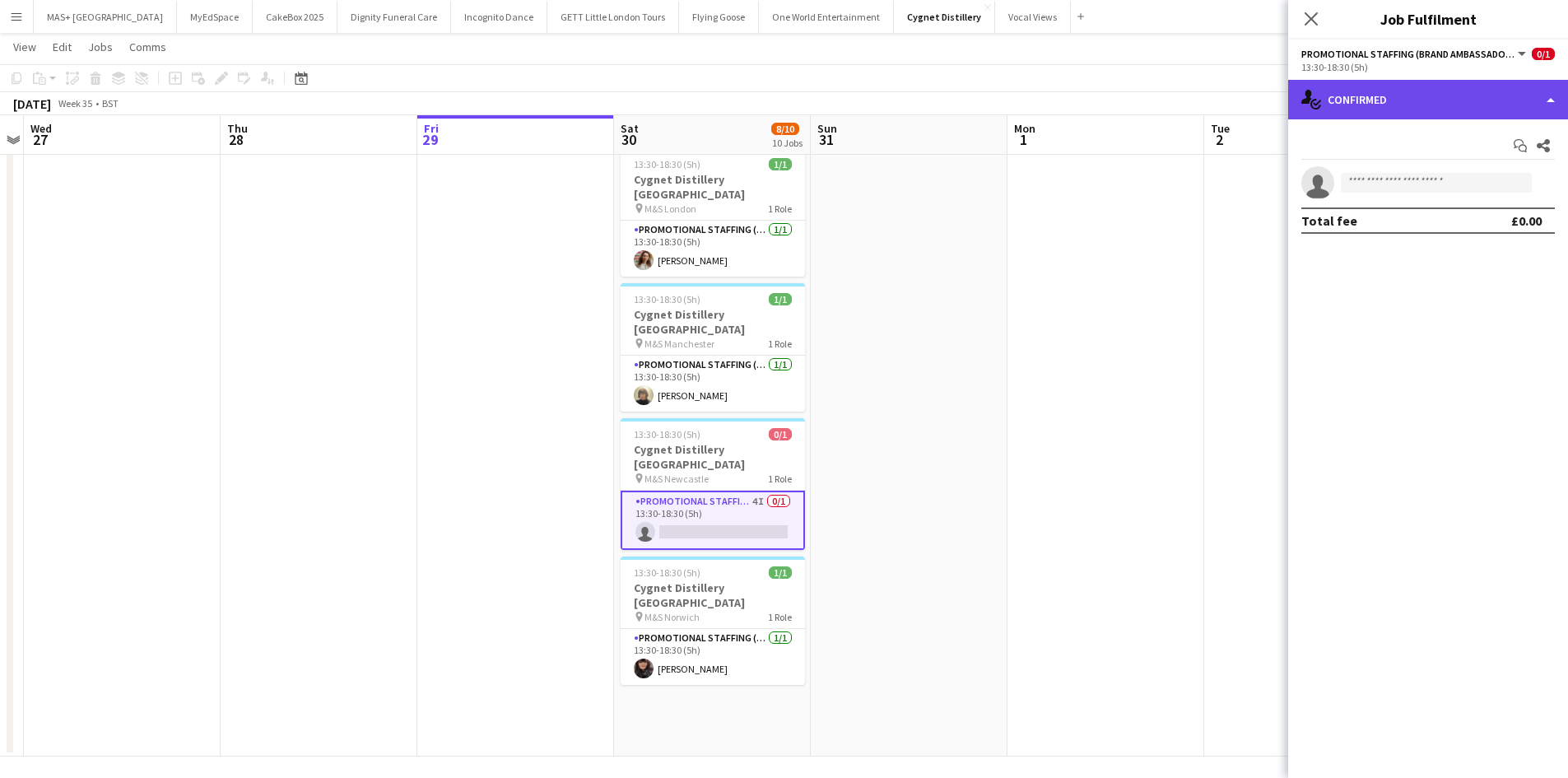
click at [1398, 100] on div "single-neutral-actions-check-2 Confirmed" at bounding box center [1428, 100] width 280 height 39
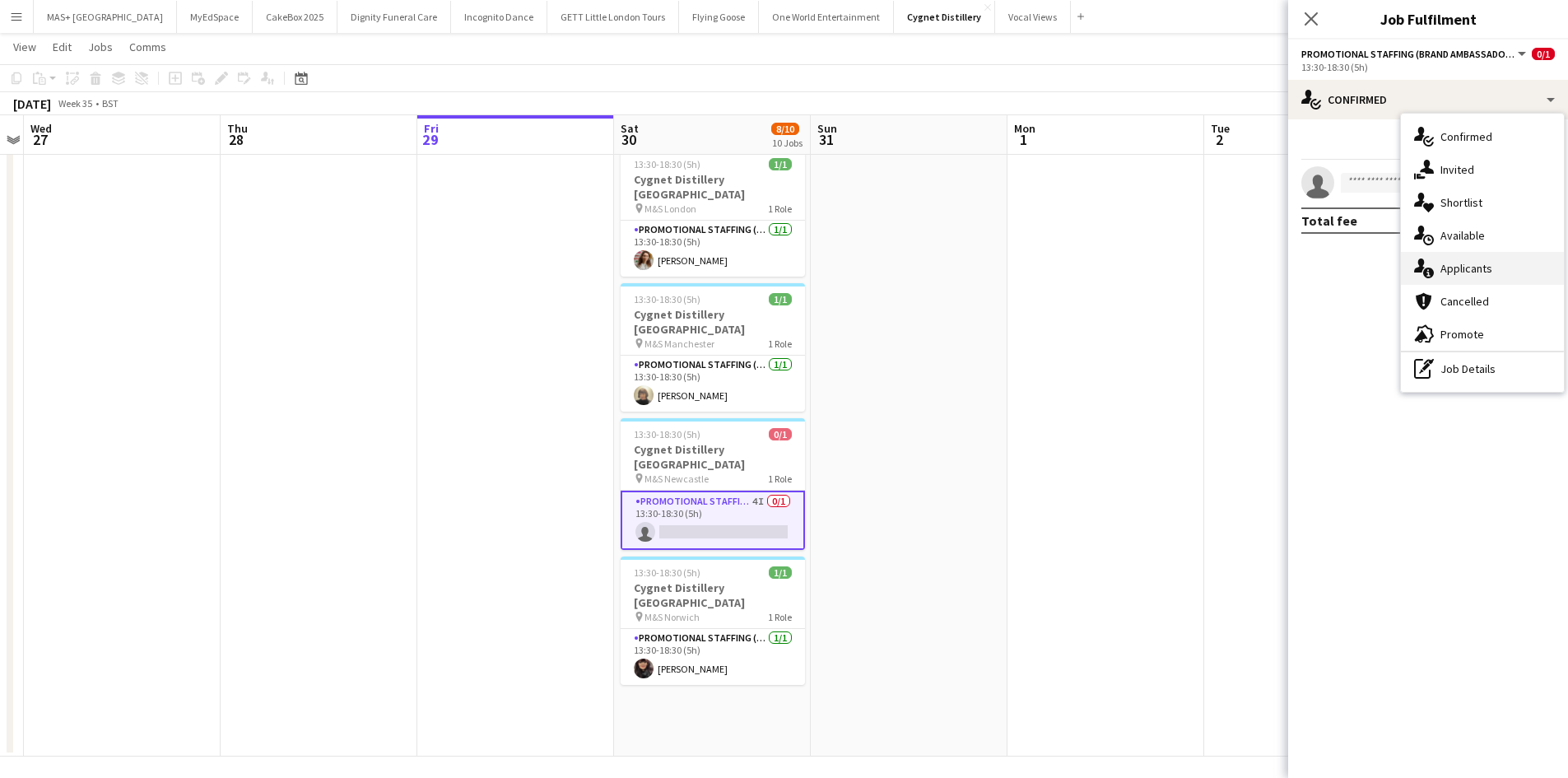
click at [1474, 260] on div "single-neutral-actions-information Applicants" at bounding box center [1481, 268] width 163 height 33
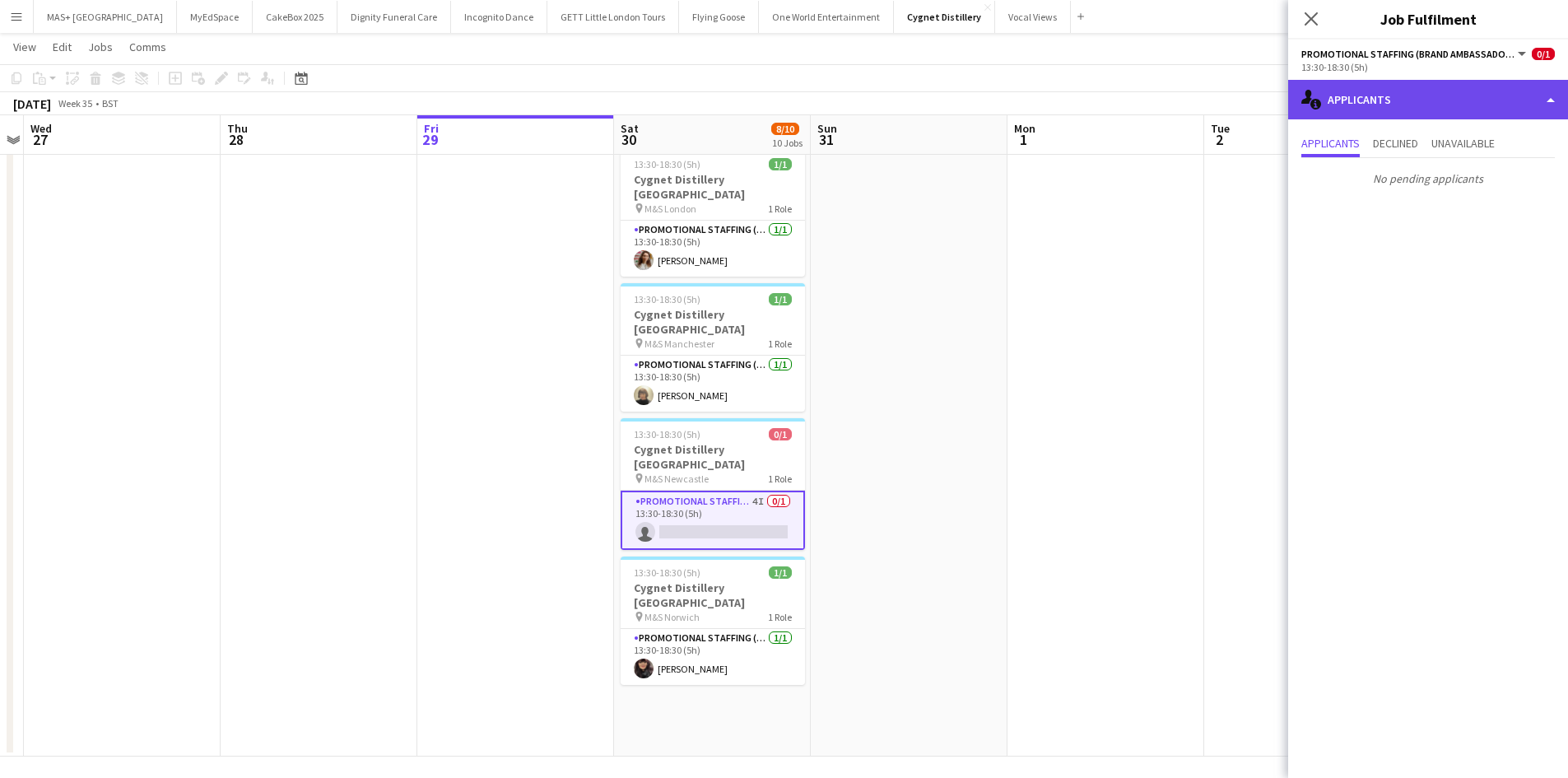
click at [1392, 106] on div "single-neutral-actions-information Applicants" at bounding box center [1428, 100] width 280 height 39
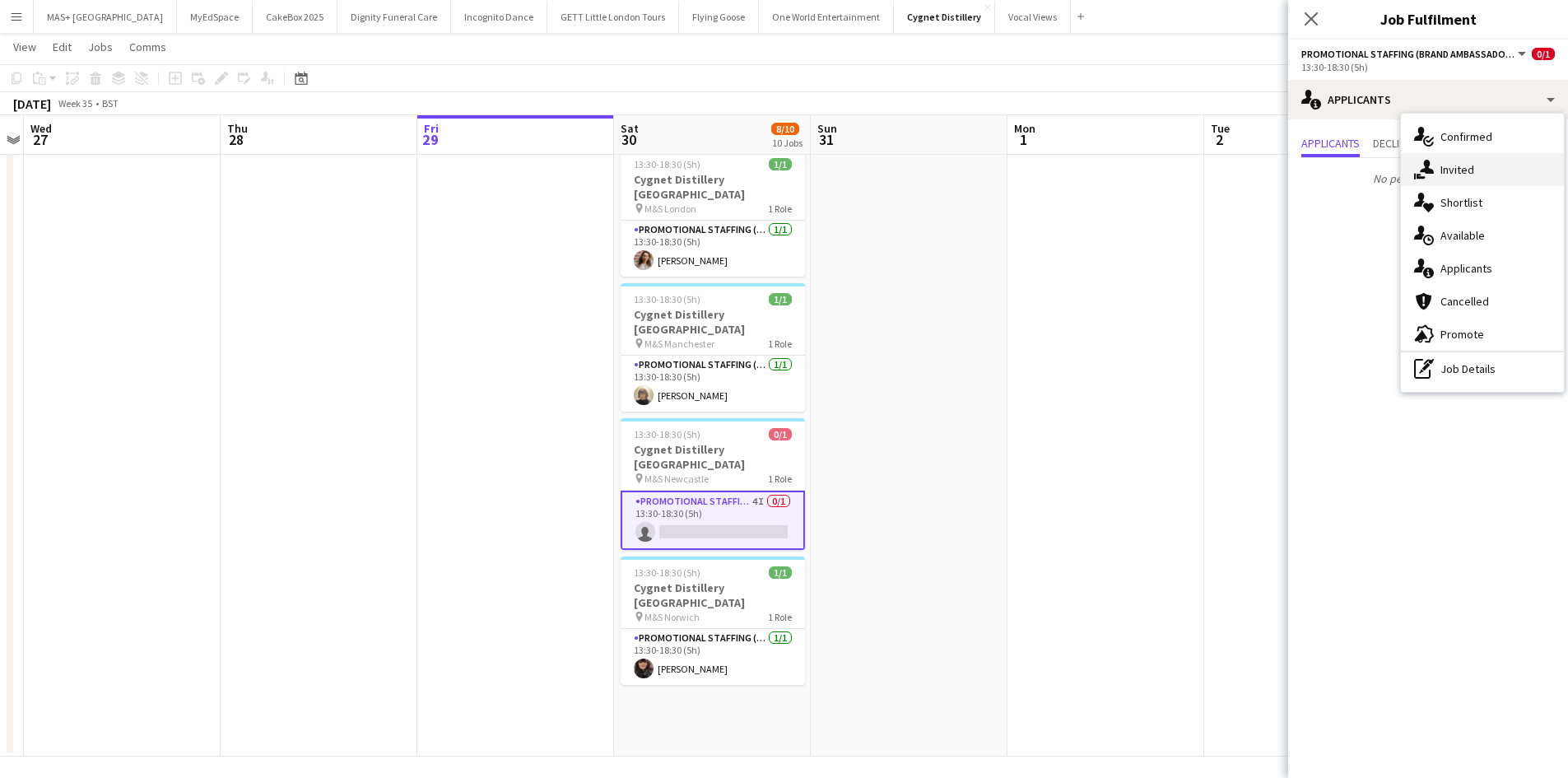
click at [1452, 163] on div "single-neutral-actions-share-1 Invited" at bounding box center [1481, 169] width 163 height 33
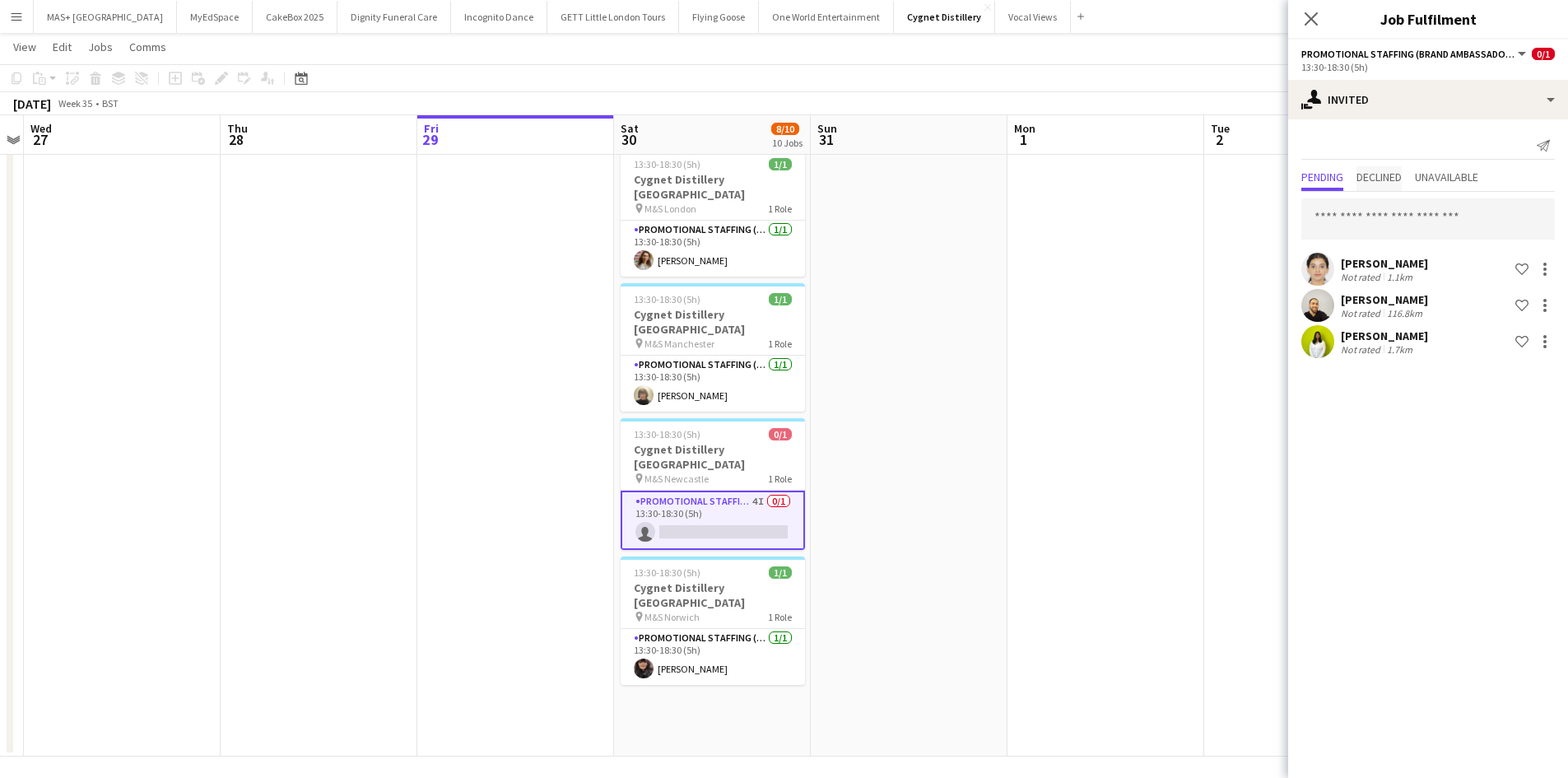
click at [1382, 180] on span "Declined" at bounding box center [1378, 177] width 45 height 12
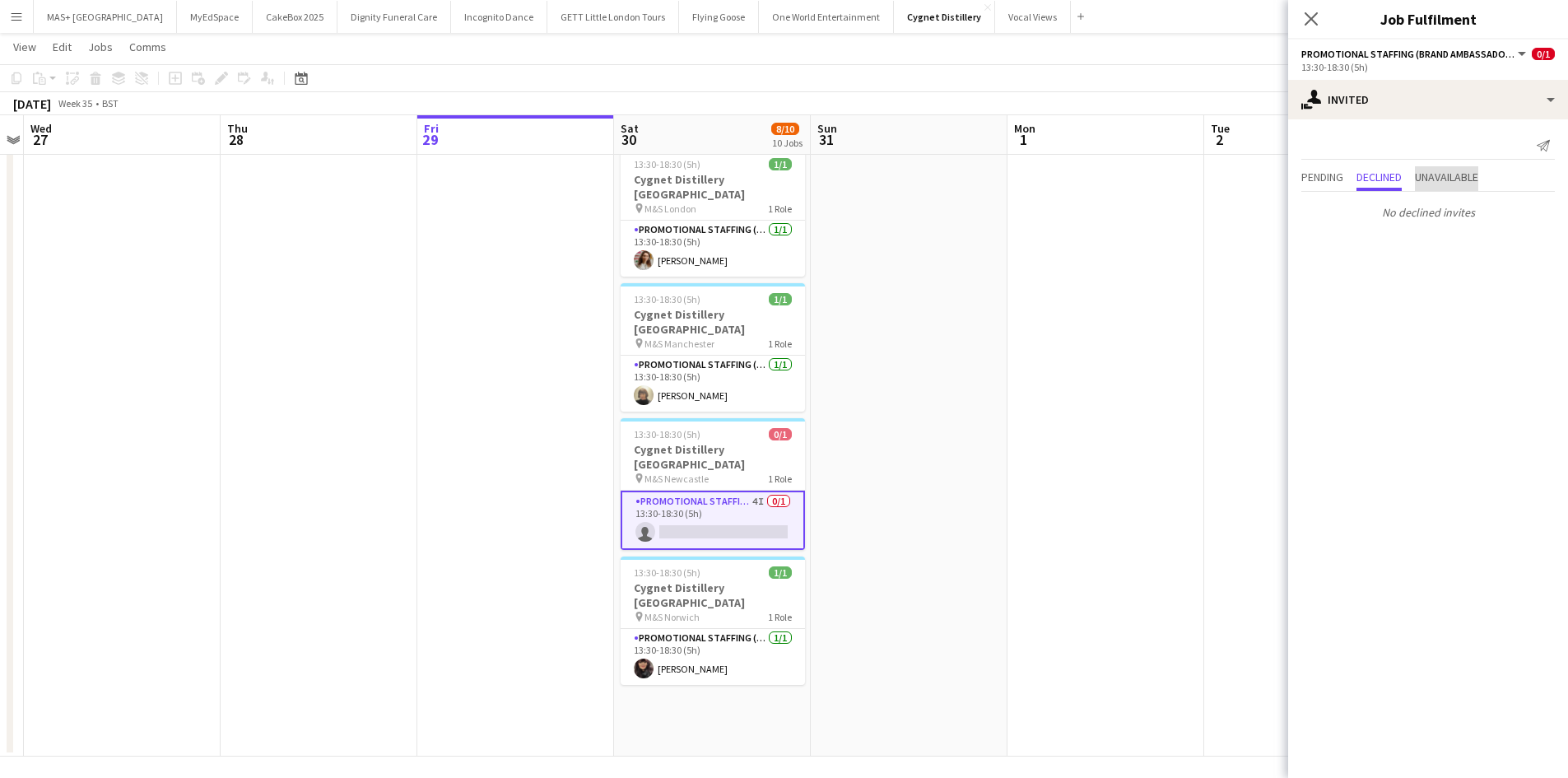
click at [1459, 171] on span "Unavailable" at bounding box center [1446, 177] width 63 height 12
click at [1336, 176] on span "Pending" at bounding box center [1321, 177] width 42 height 12
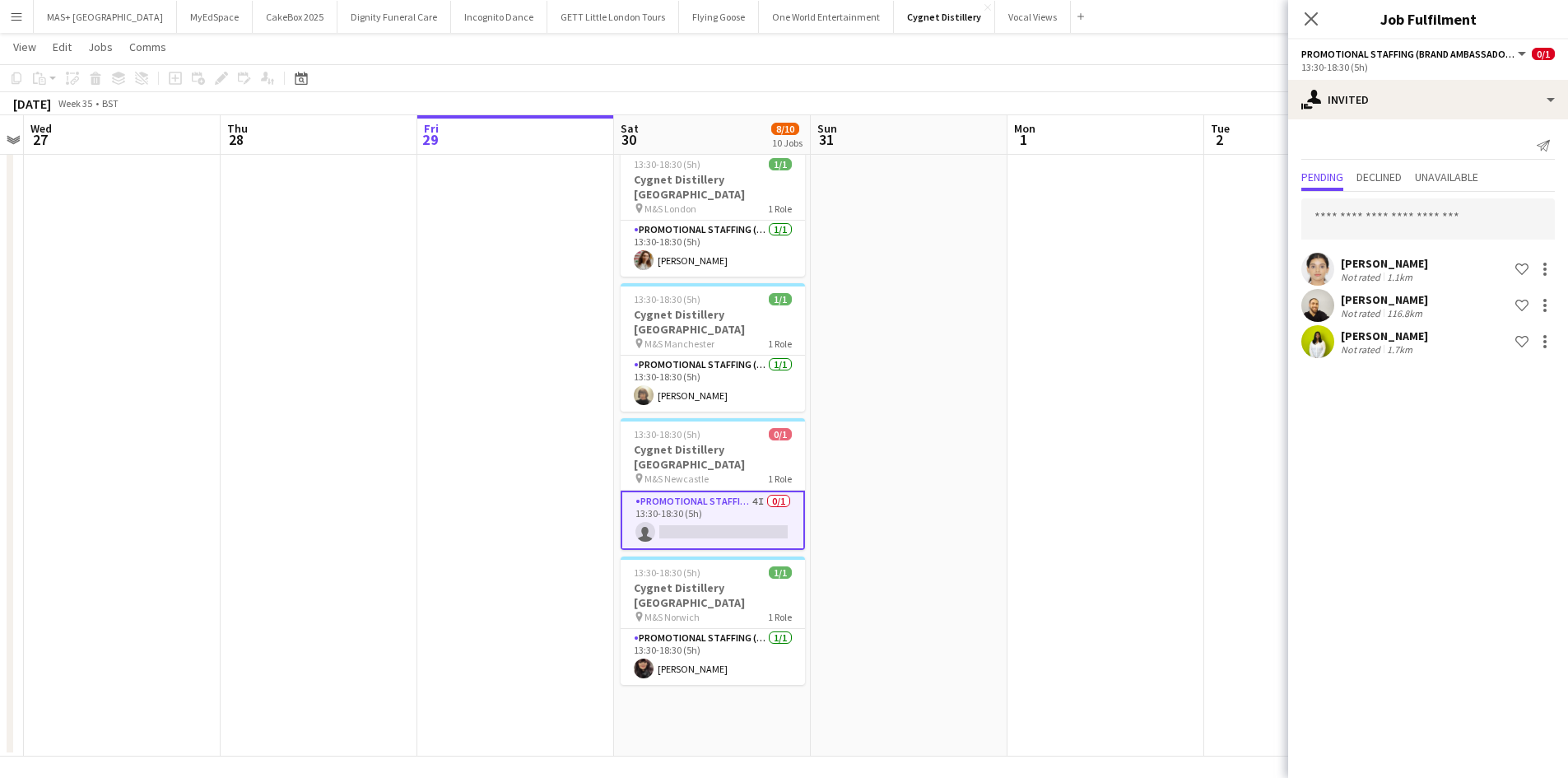
click at [1231, 385] on app-date-cell at bounding box center [1302, 59] width 197 height 1395
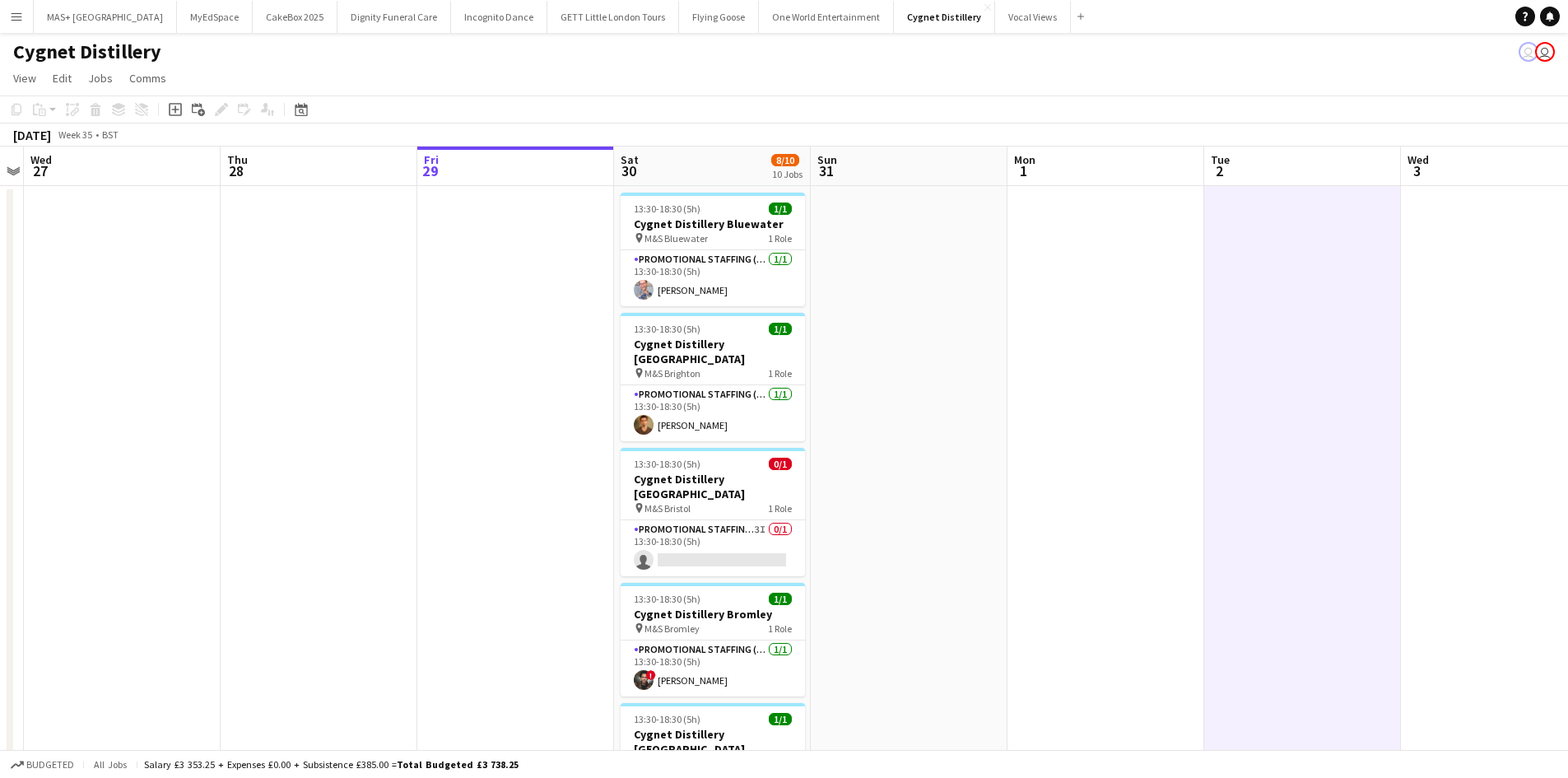
scroll to position [83, 0]
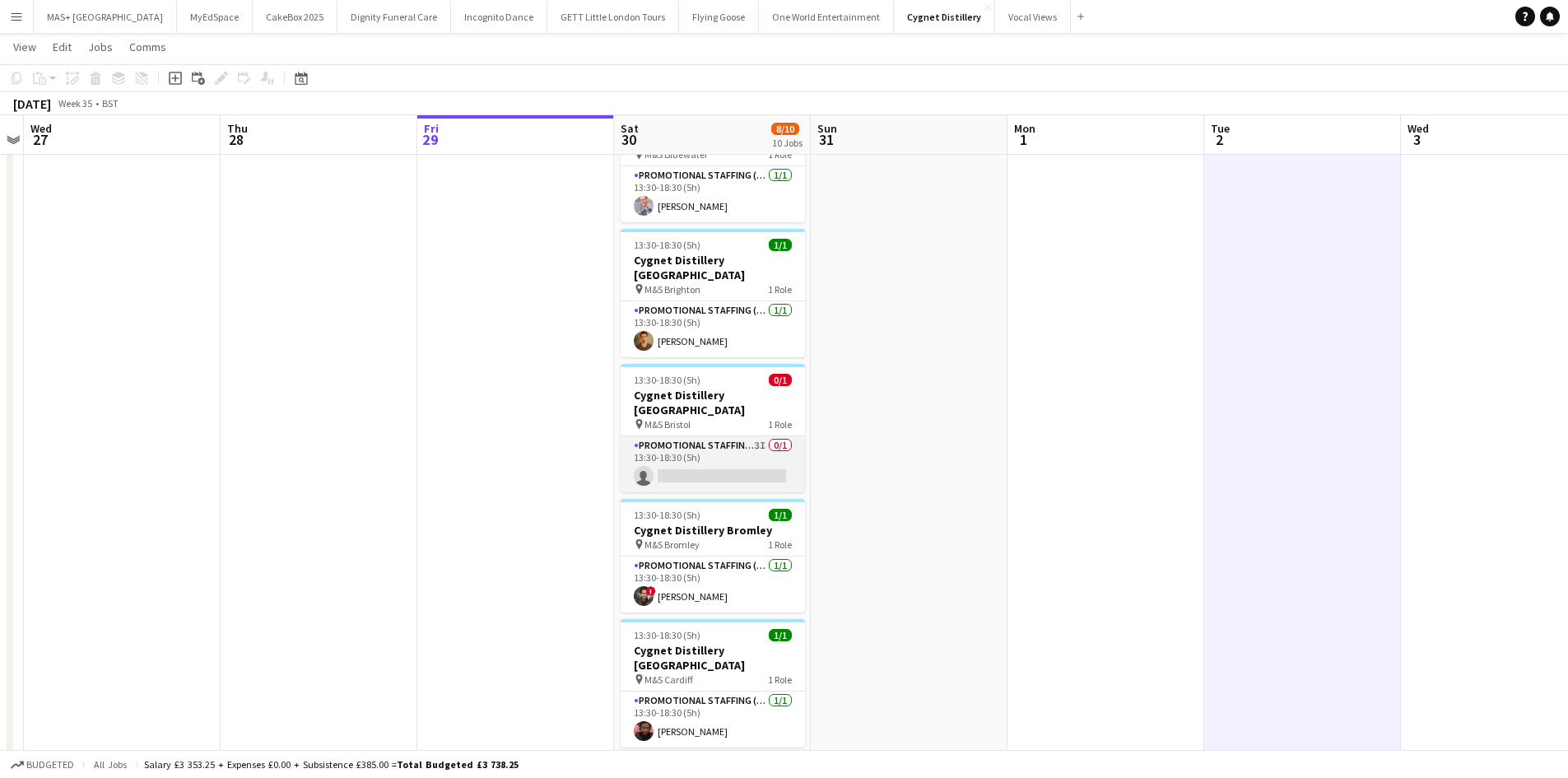
click at [691, 436] on app-card-role "Promotional Staffing (Brand Ambassadors) 3I 0/1 13:30-18:30 (5h) single-neutral…" at bounding box center [712, 464] width 185 height 56
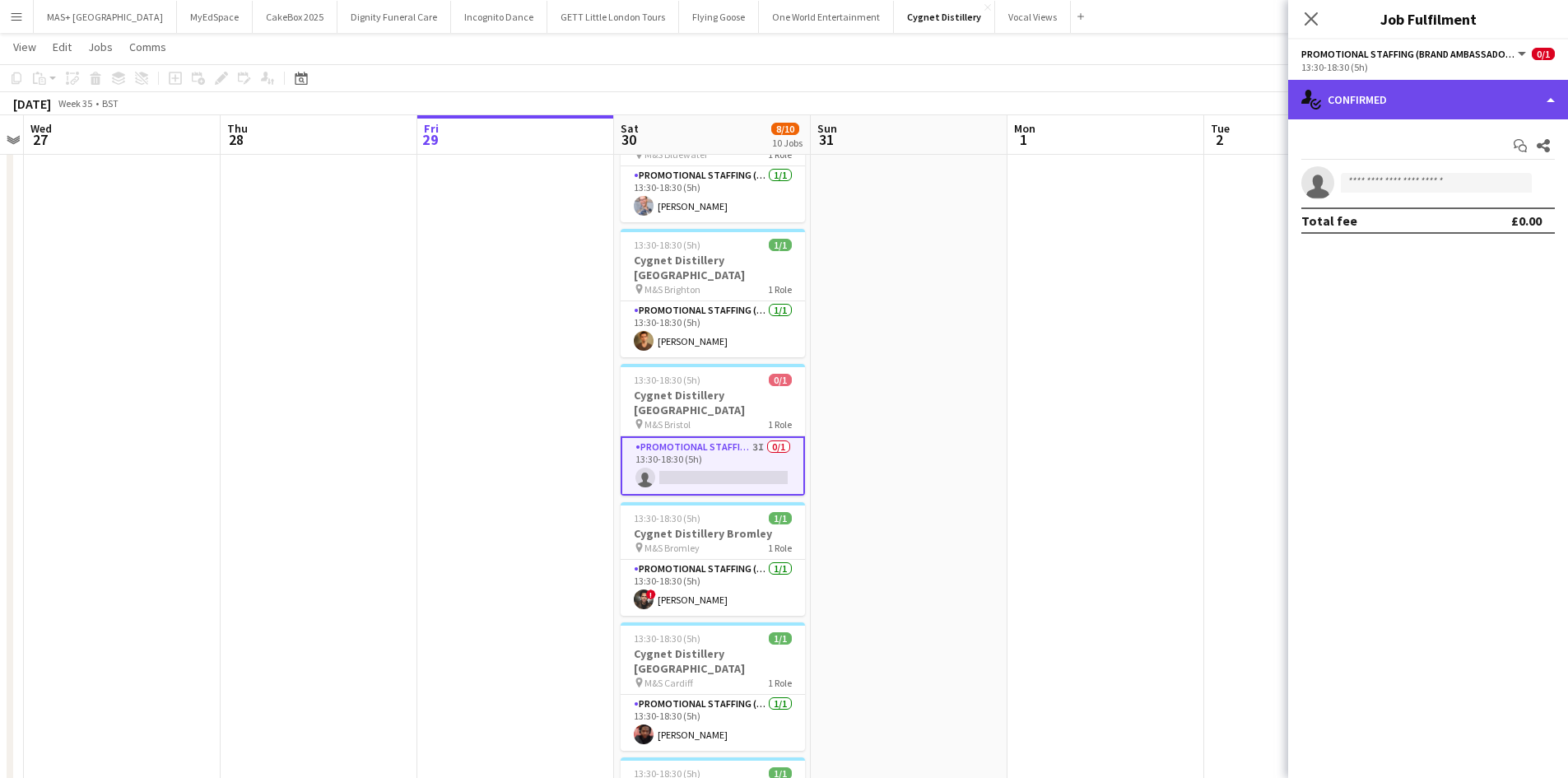
click at [1364, 105] on div "single-neutral-actions-check-2 Confirmed" at bounding box center [1428, 100] width 280 height 39
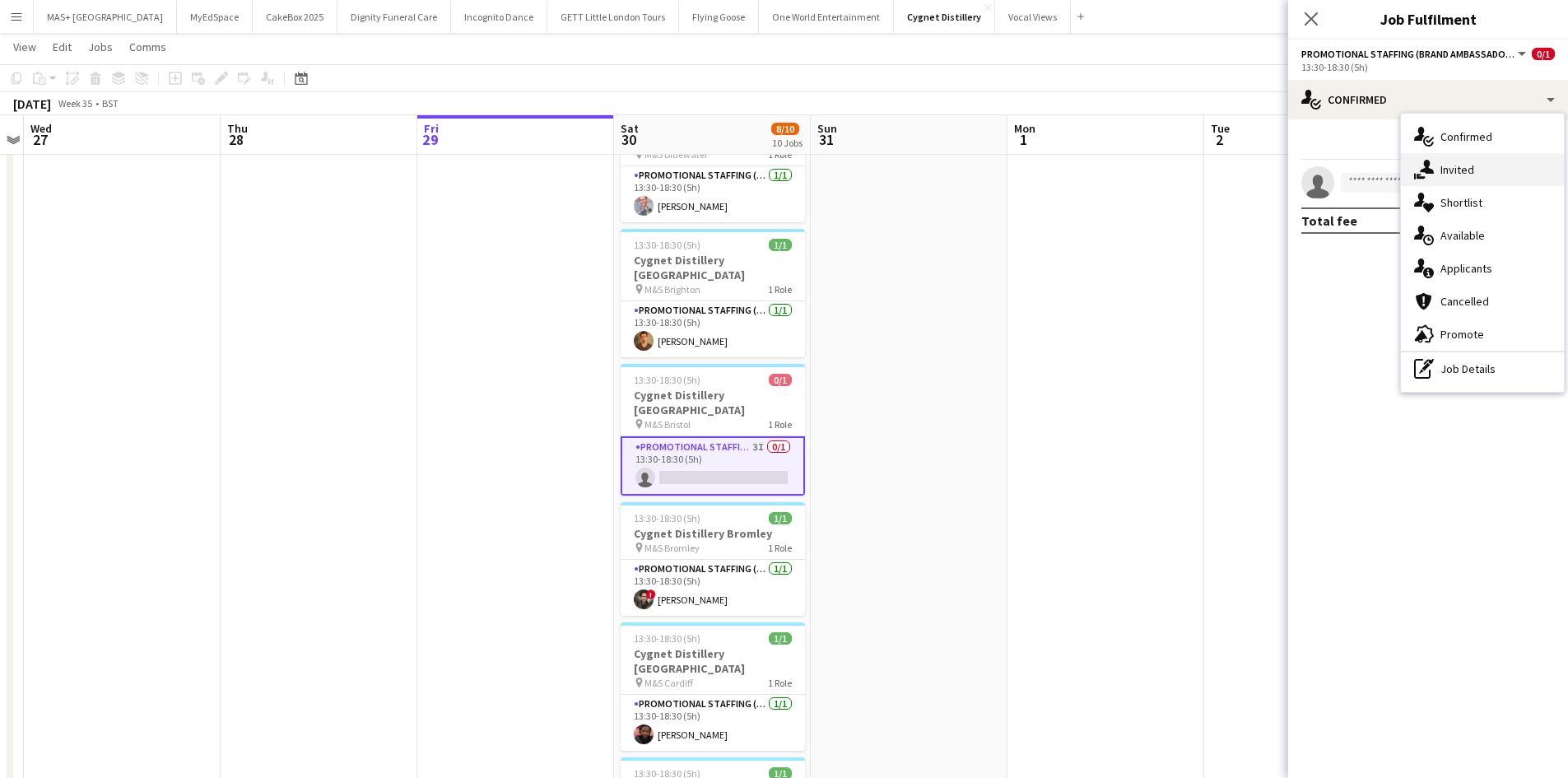
click at [1470, 164] on div "single-neutral-actions-share-1 Invited" at bounding box center [1481, 169] width 163 height 33
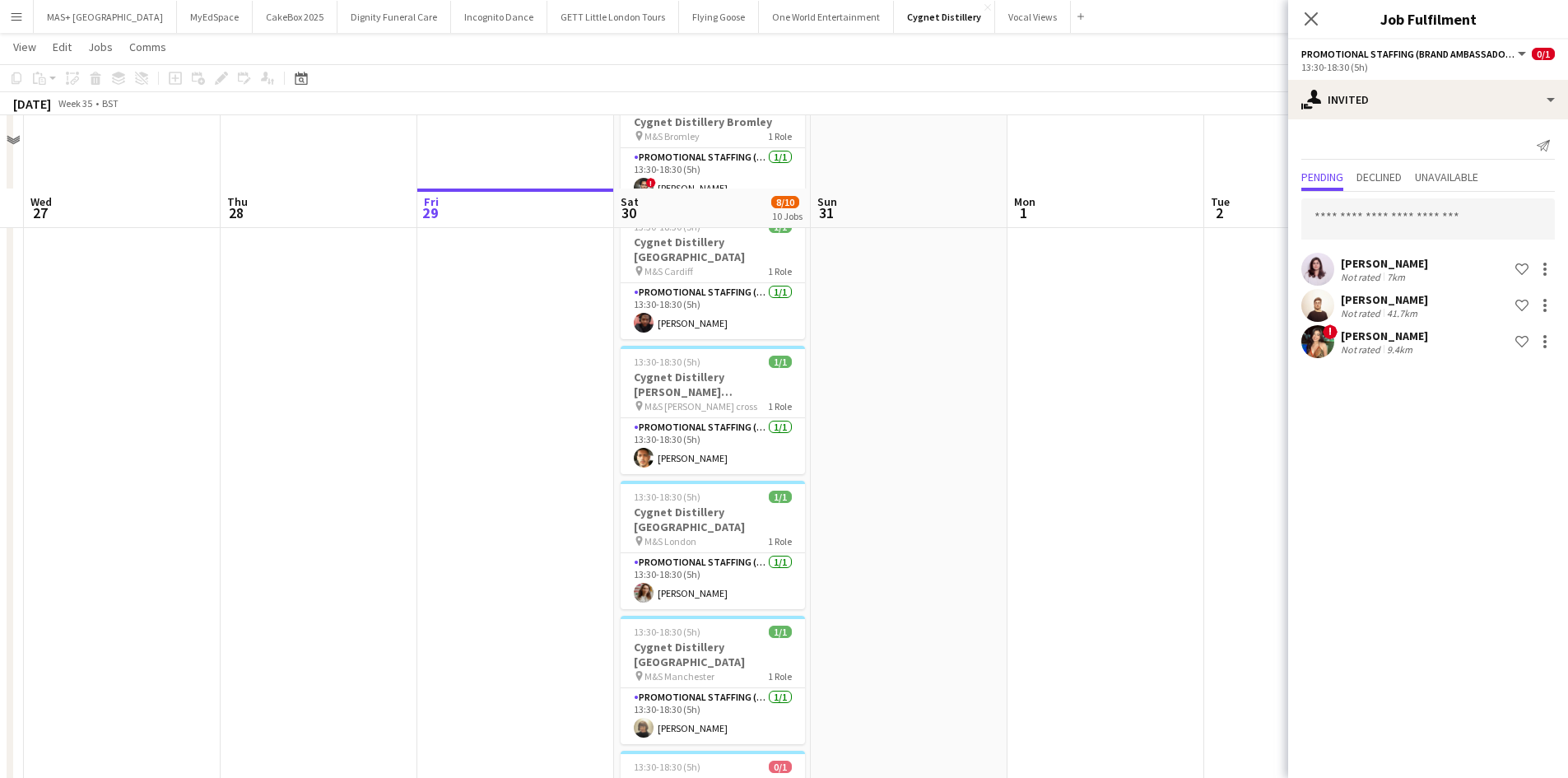
scroll to position [829, 0]
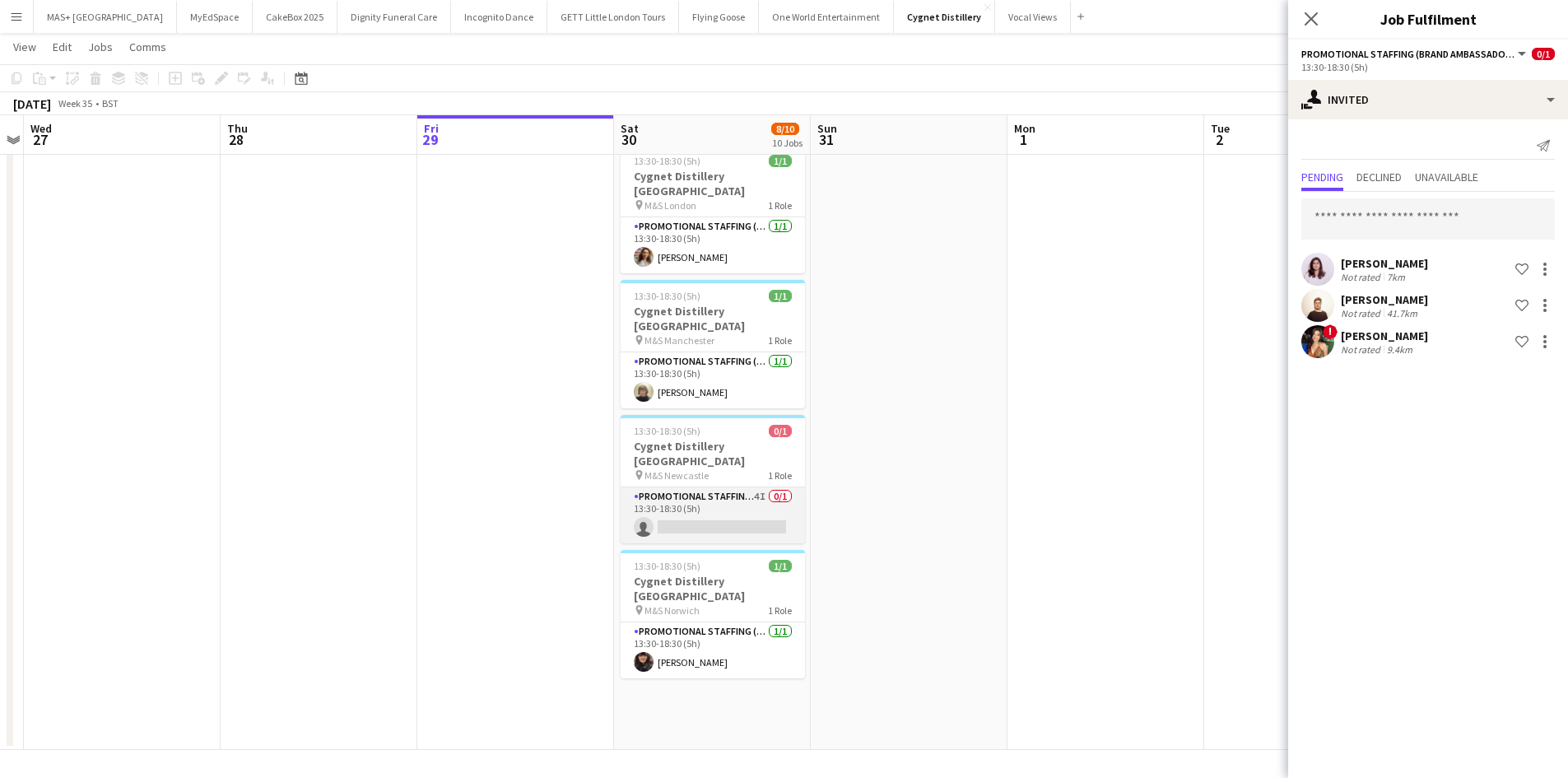
click at [758, 487] on app-card-role "Promotional Staffing (Brand Ambassadors) 4I 0/1 13:30-18:30 (5h) single-neutral…" at bounding box center [712, 515] width 185 height 56
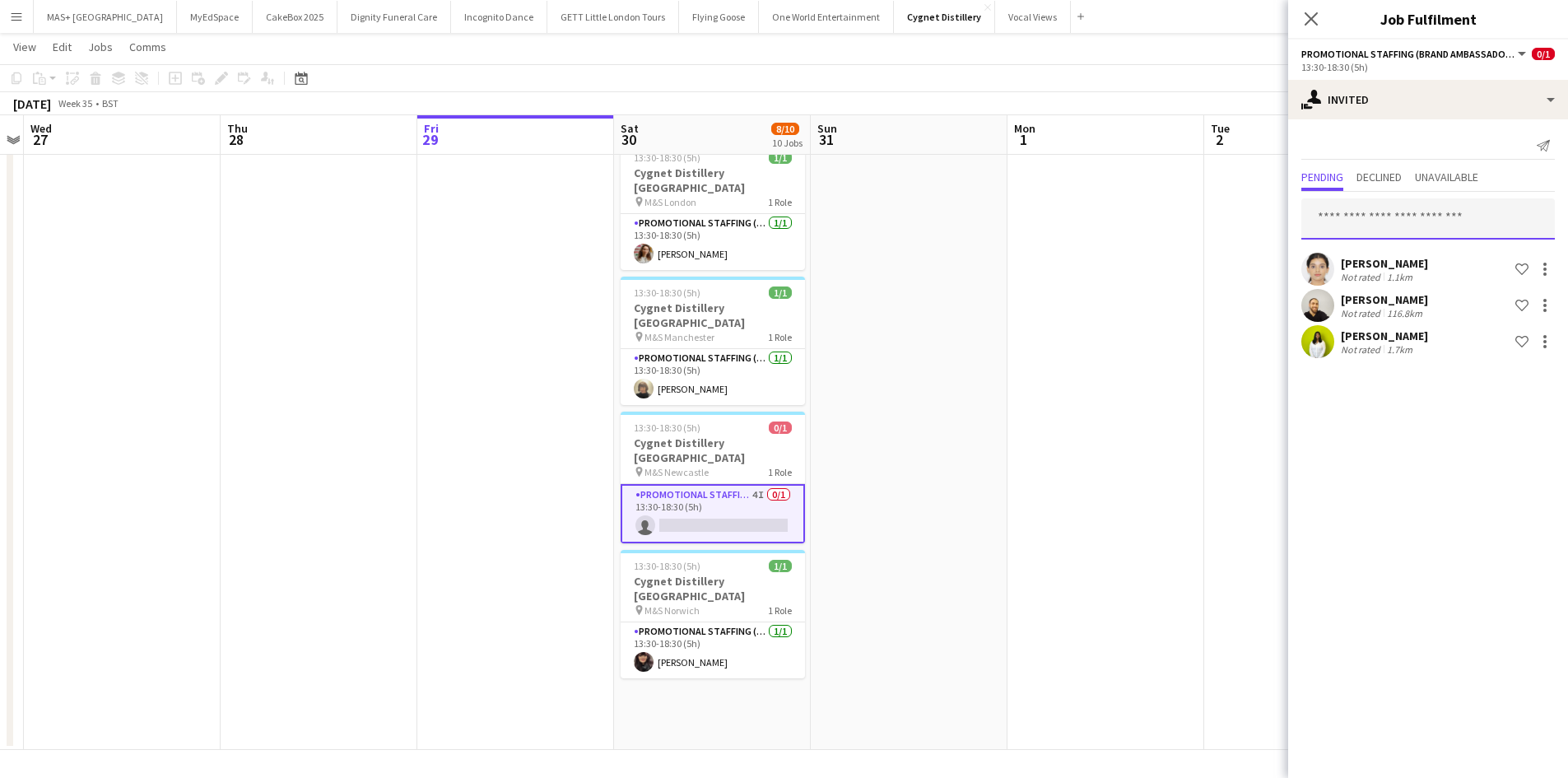
click at [1359, 219] on input "text" at bounding box center [1428, 219] width 254 height 41
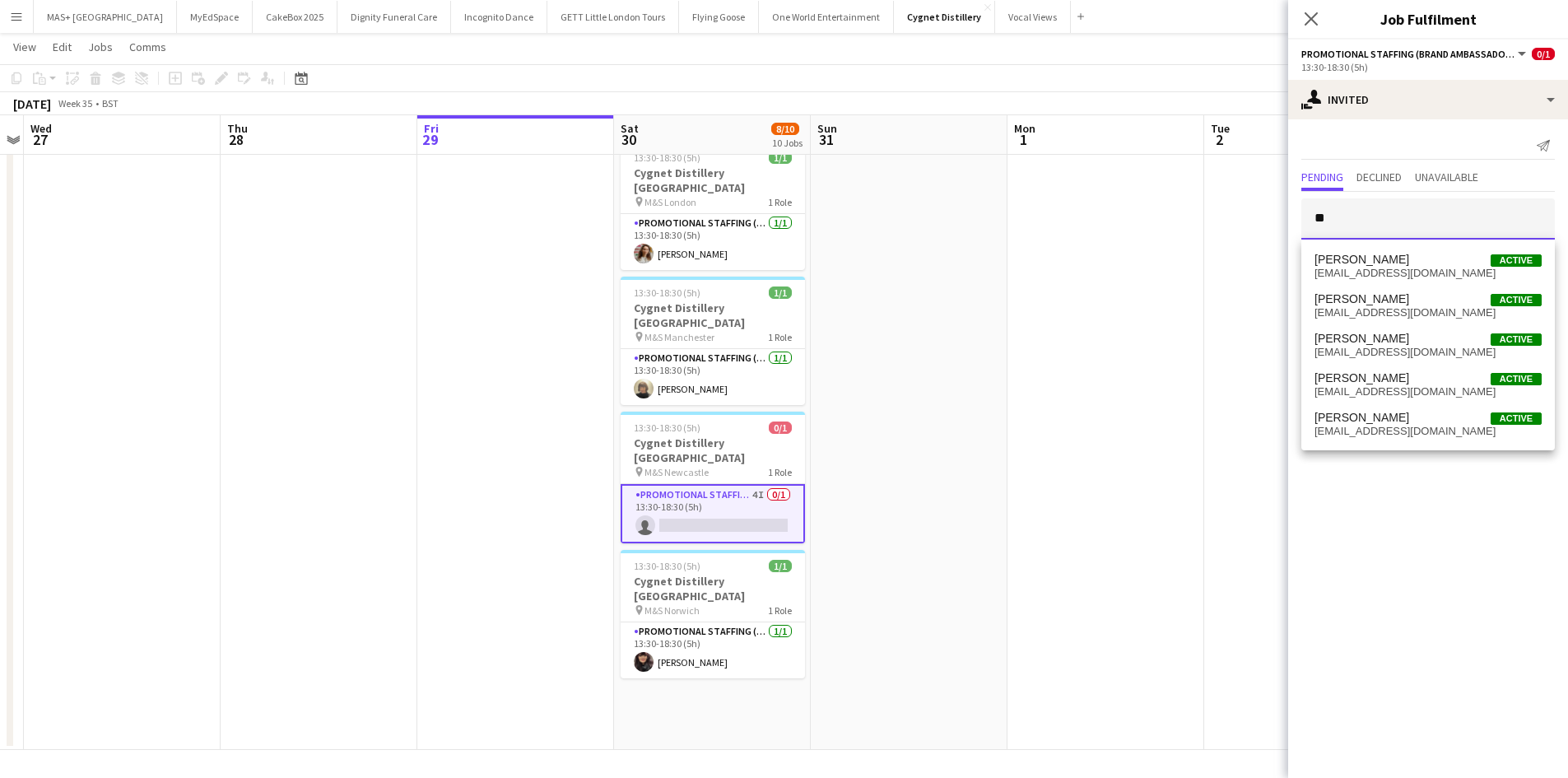
type input "*"
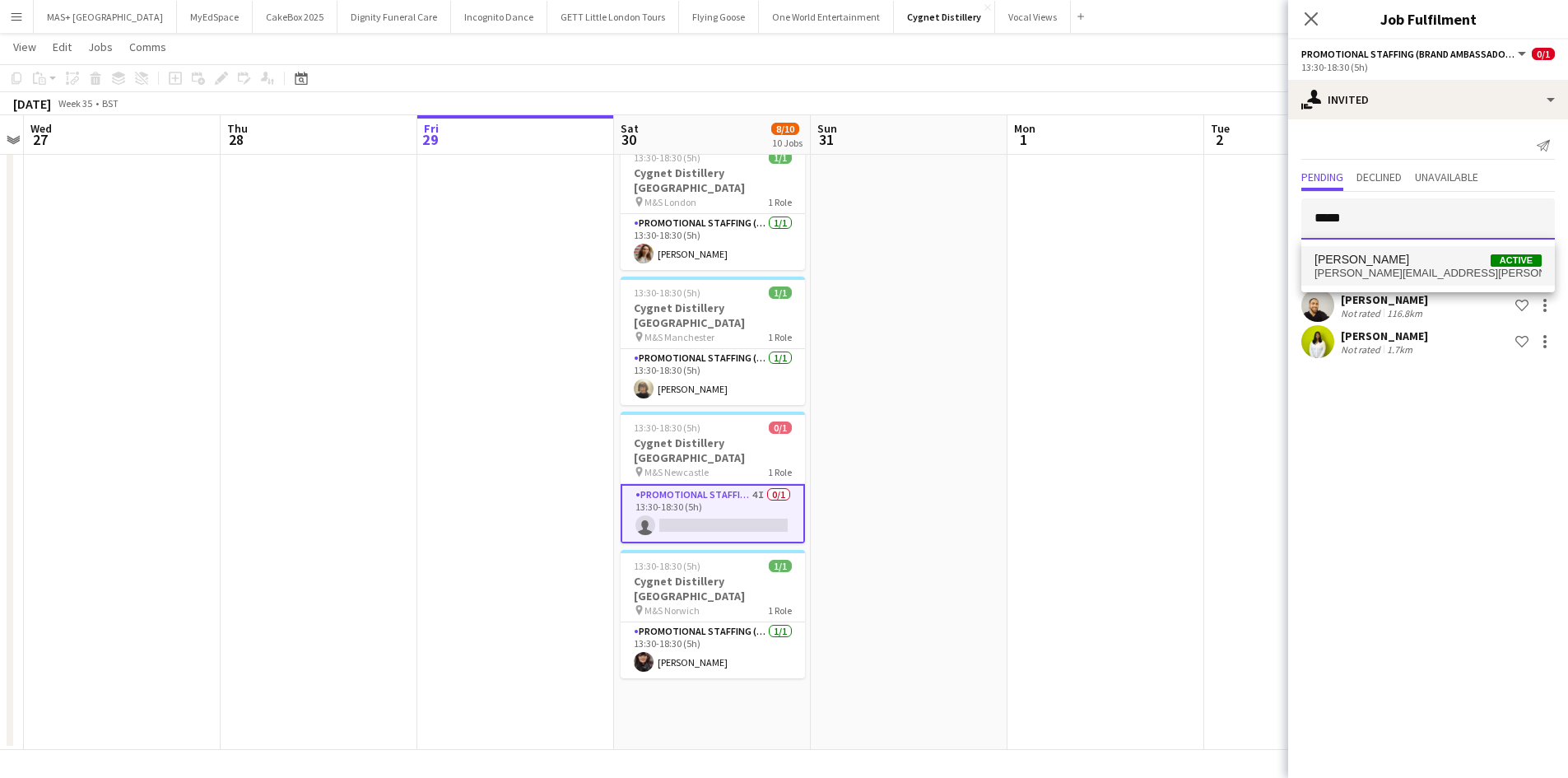
type input "*****"
click at [1371, 275] on span "vicky.mcadam@hotmail.co.uk" at bounding box center [1428, 272] width 227 height 13
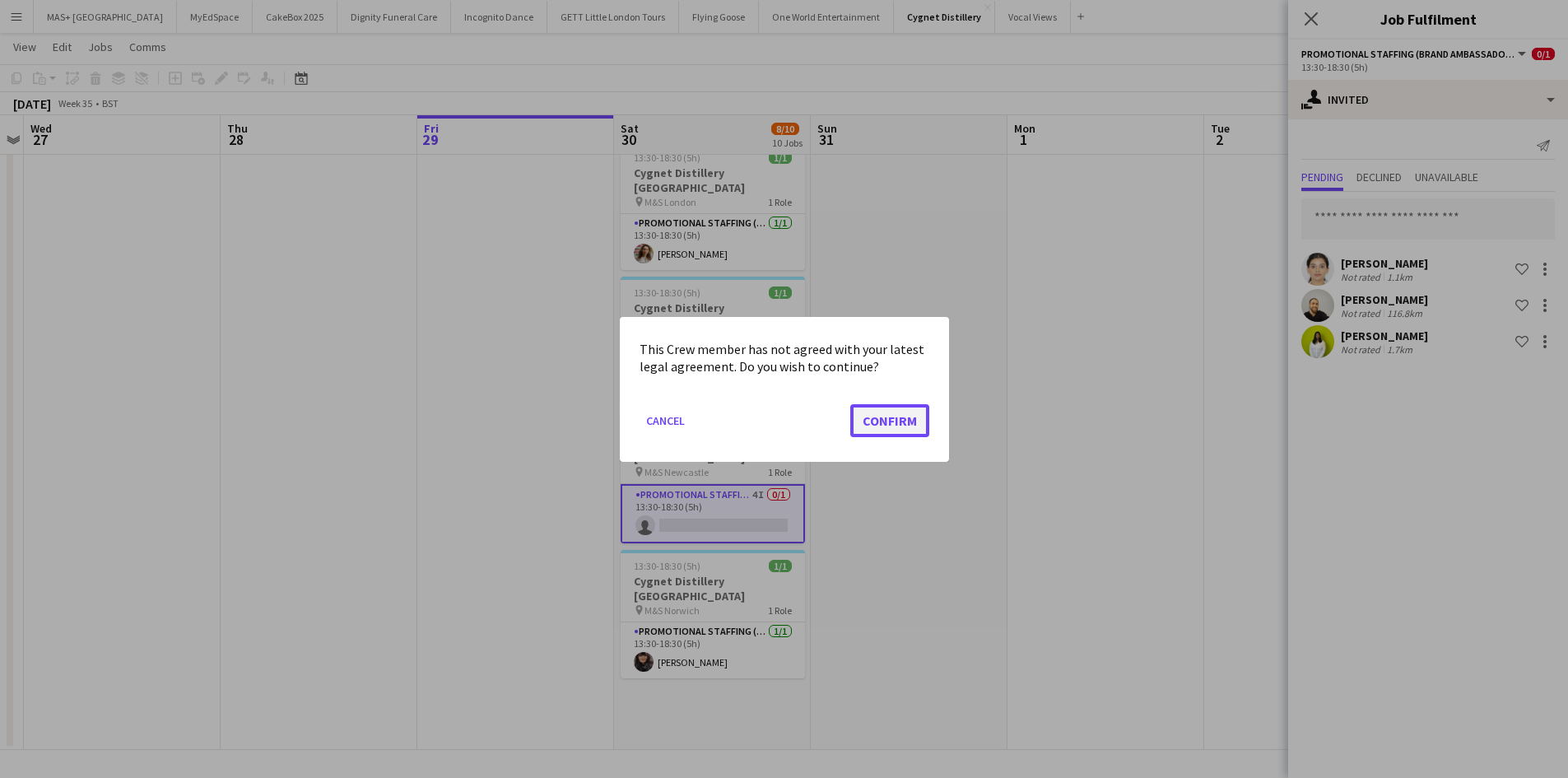
click at [912, 416] on button "Confirm" at bounding box center [890, 420] width 79 height 33
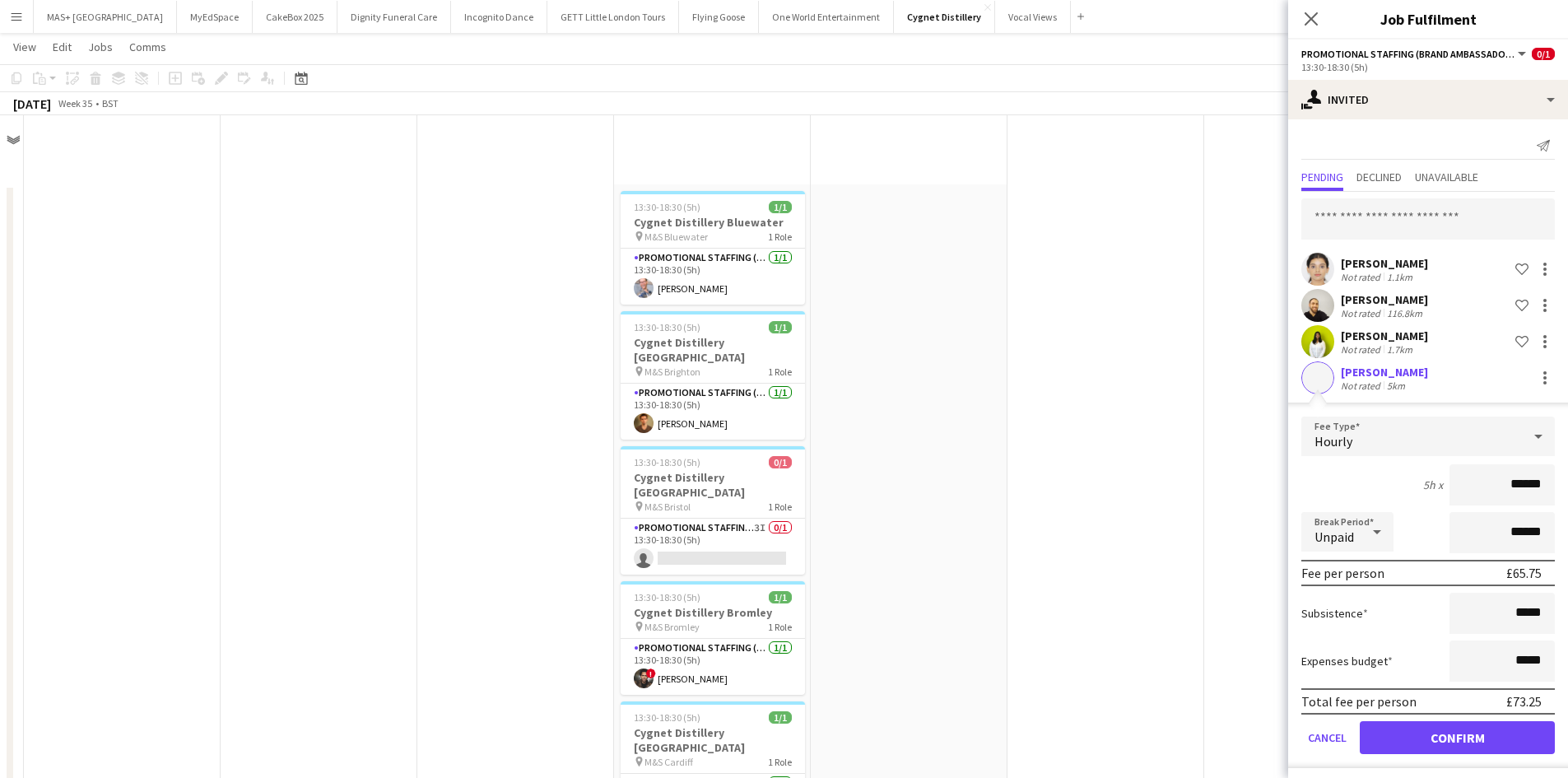
scroll to position [829, 0]
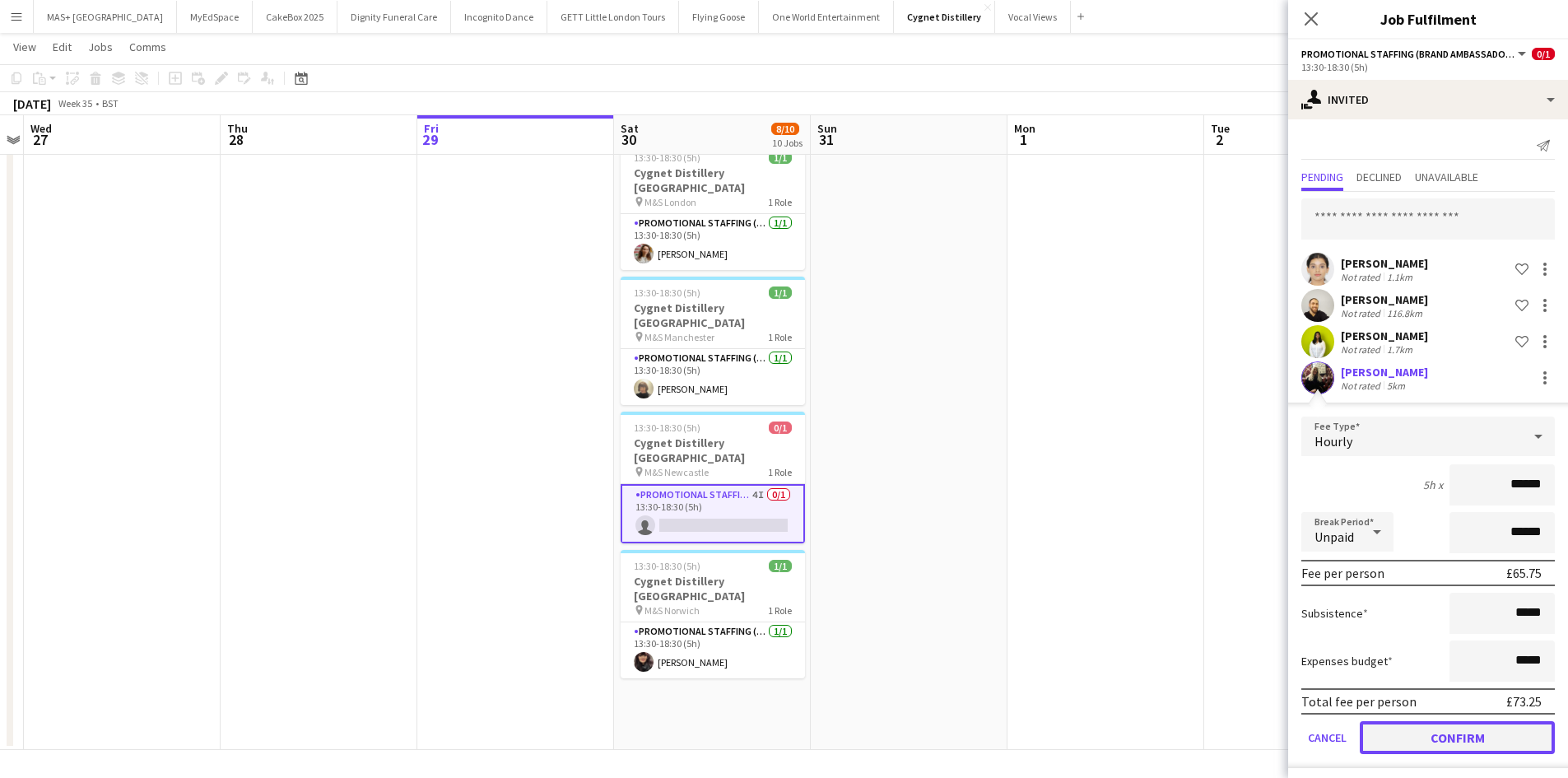
click at [1444, 733] on button "Confirm" at bounding box center [1456, 737] width 195 height 33
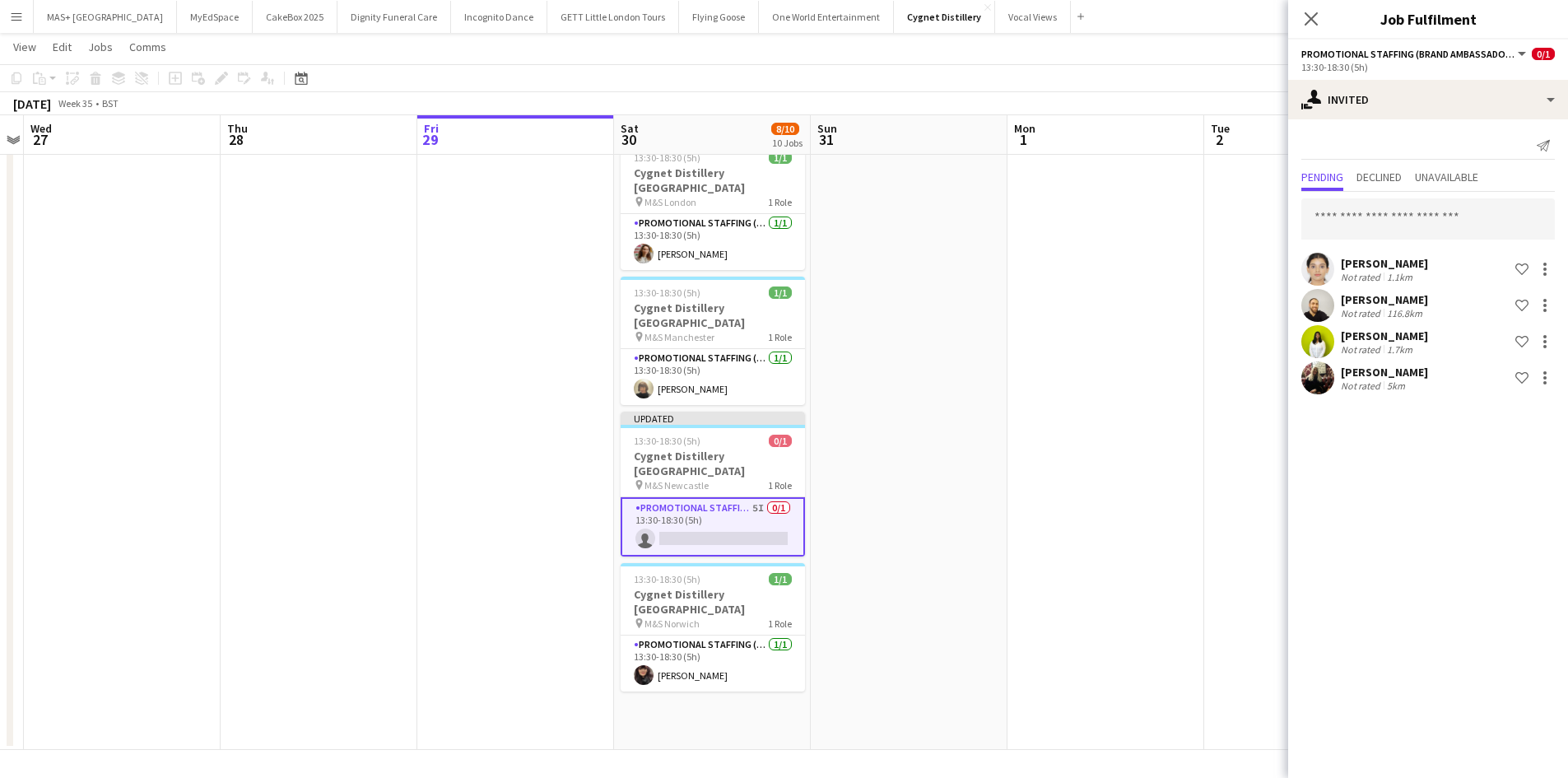
click at [1082, 506] on app-date-cell at bounding box center [1105, 52] width 197 height 1395
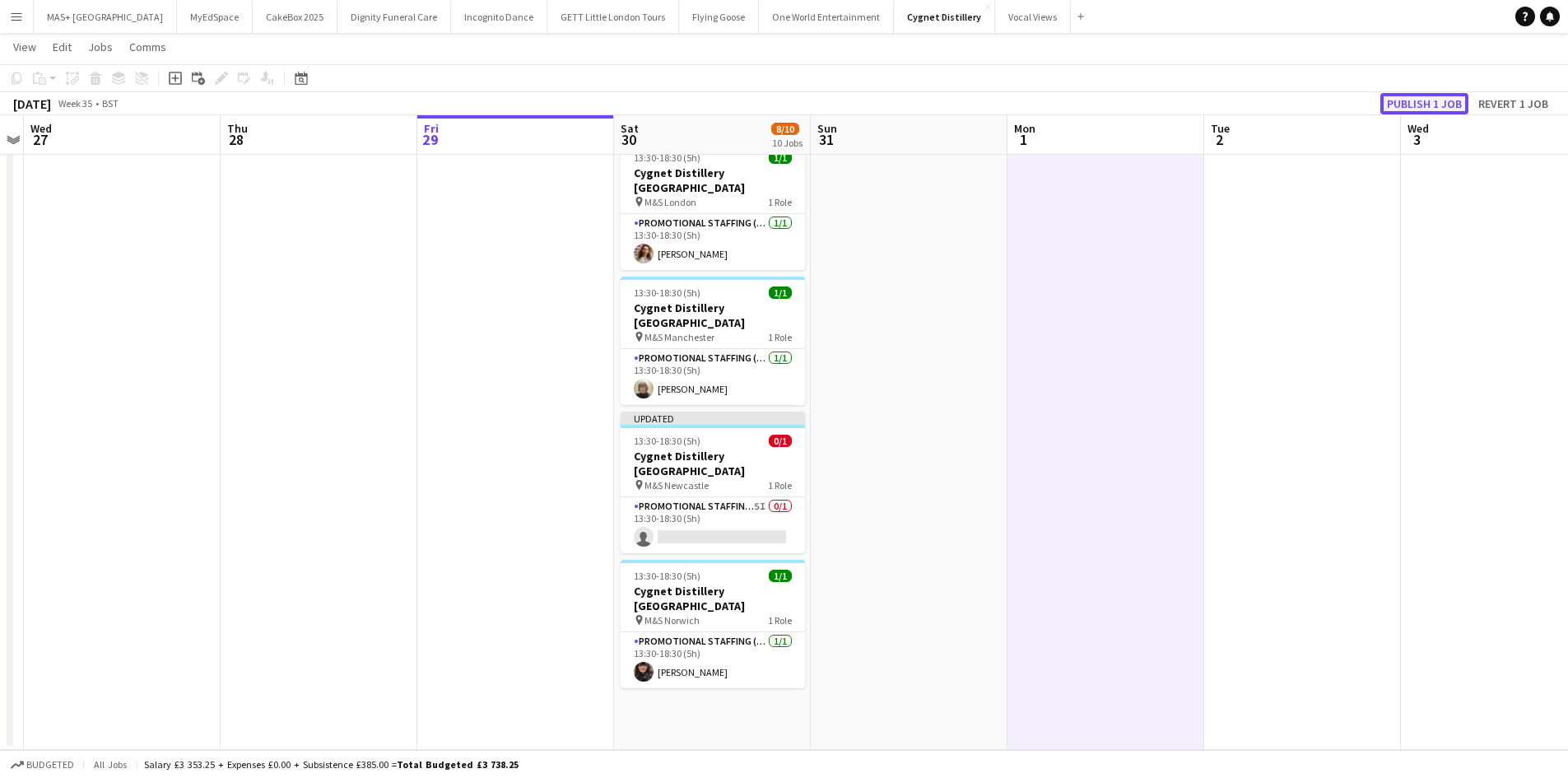
click at [1423, 95] on button "Publish 1 job" at bounding box center [1423, 103] width 88 height 21
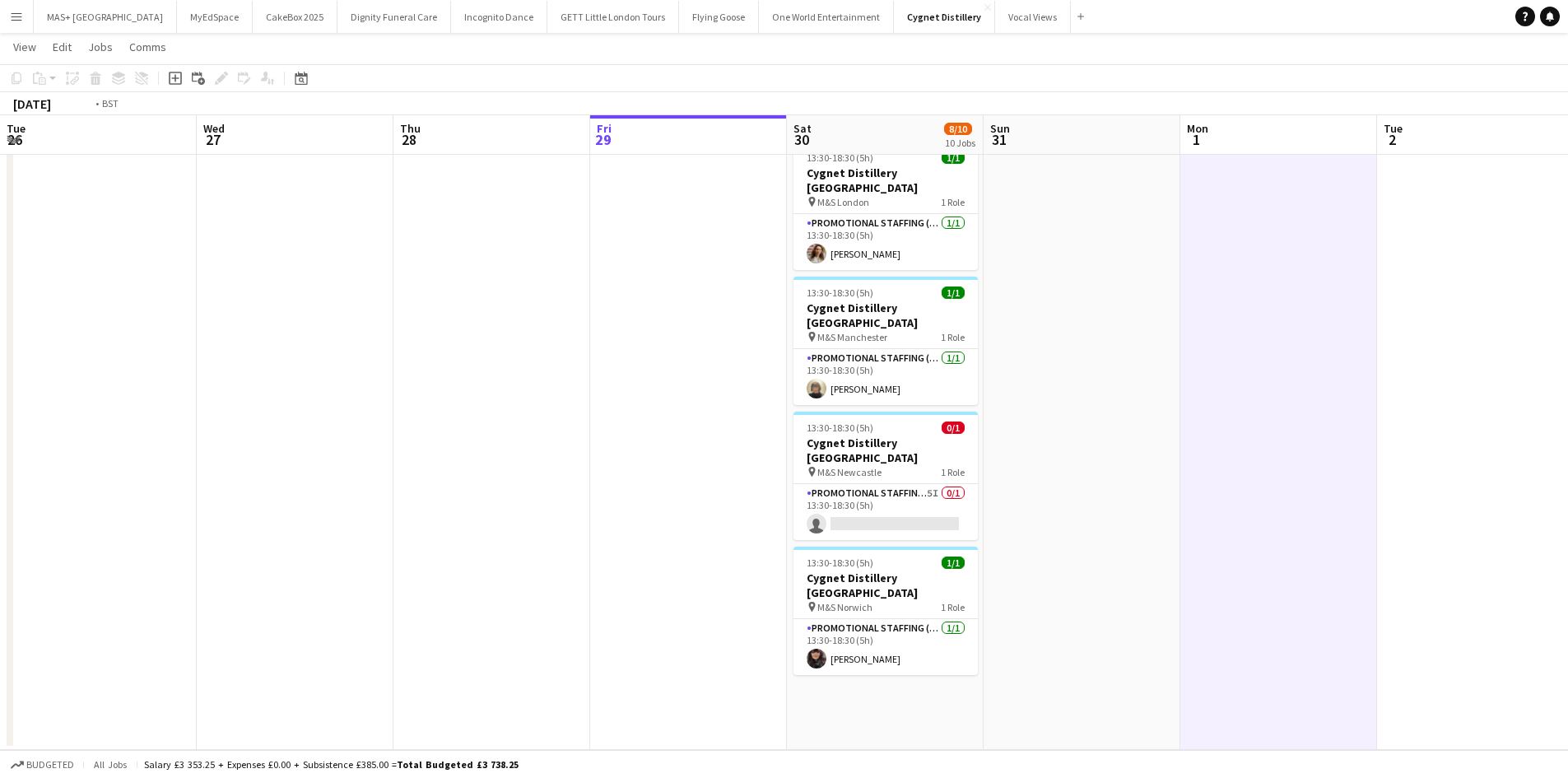
drag, startPoint x: 399, startPoint y: 450, endPoint x: 1162, endPoint y: 470, distance: 763.3
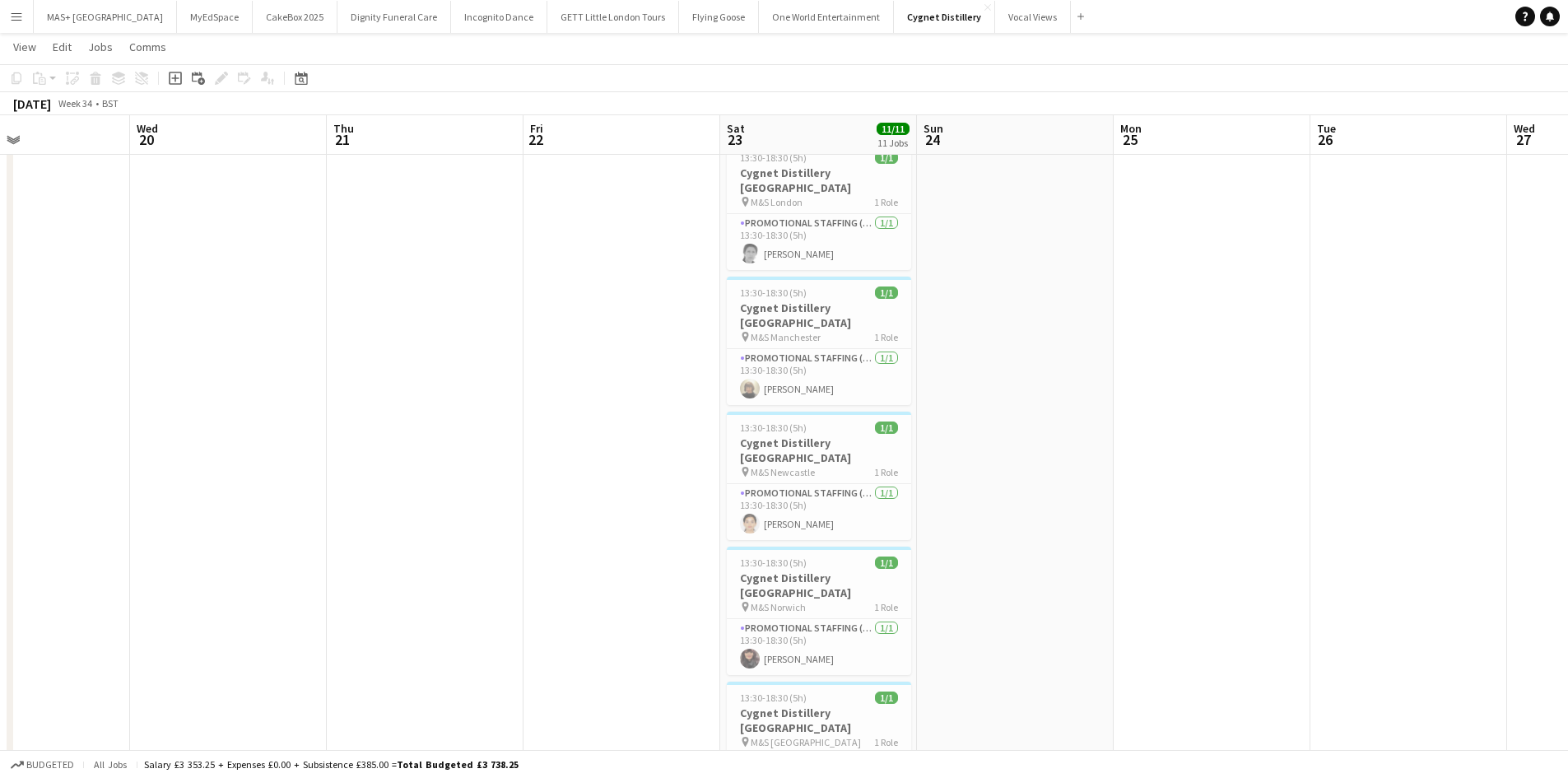
drag, startPoint x: 555, startPoint y: 472, endPoint x: 1176, endPoint y: 480, distance: 621.1
click at [1176, 480] on app-calendar-viewport "Sun 17 Mon 18 Tue 19 Wed 20 Thu 21 Fri 22 Sat 23 11/11 11 Jobs Sun 24 Mon 25 Tu…" at bounding box center [784, 60] width 1568 height 1651
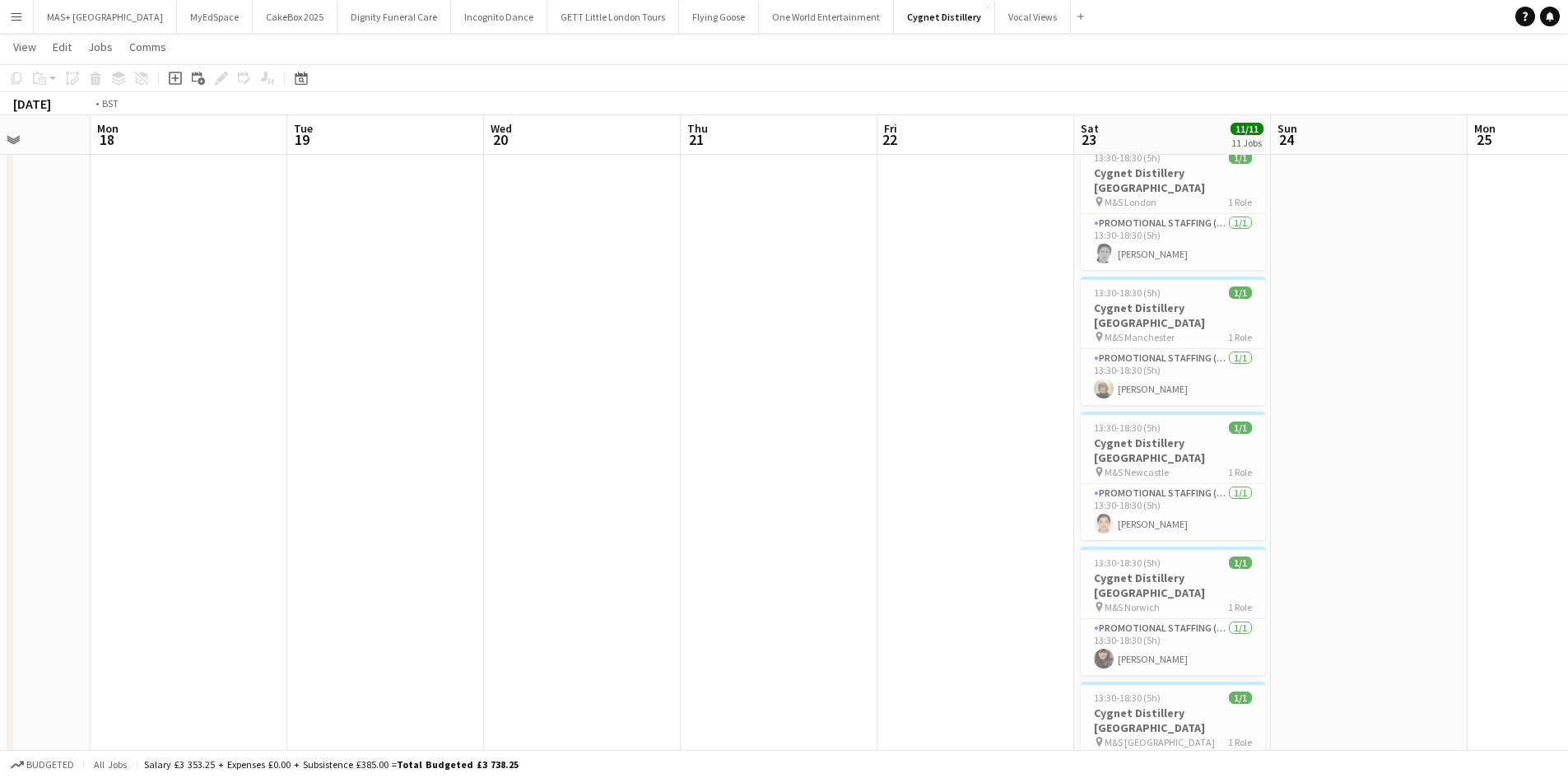
drag, startPoint x: 551, startPoint y: 536, endPoint x: 1298, endPoint y: 531, distance: 747.0
click at [1298, 531] on app-calendar-viewport "Sat 16 Sun 17 Mon 18 Tue 19 Wed 20 Thu 21 Fri 22 Sat 23 11/11 11 Jobs Sun 24 Mo…" at bounding box center [784, 60] width 1568 height 1651
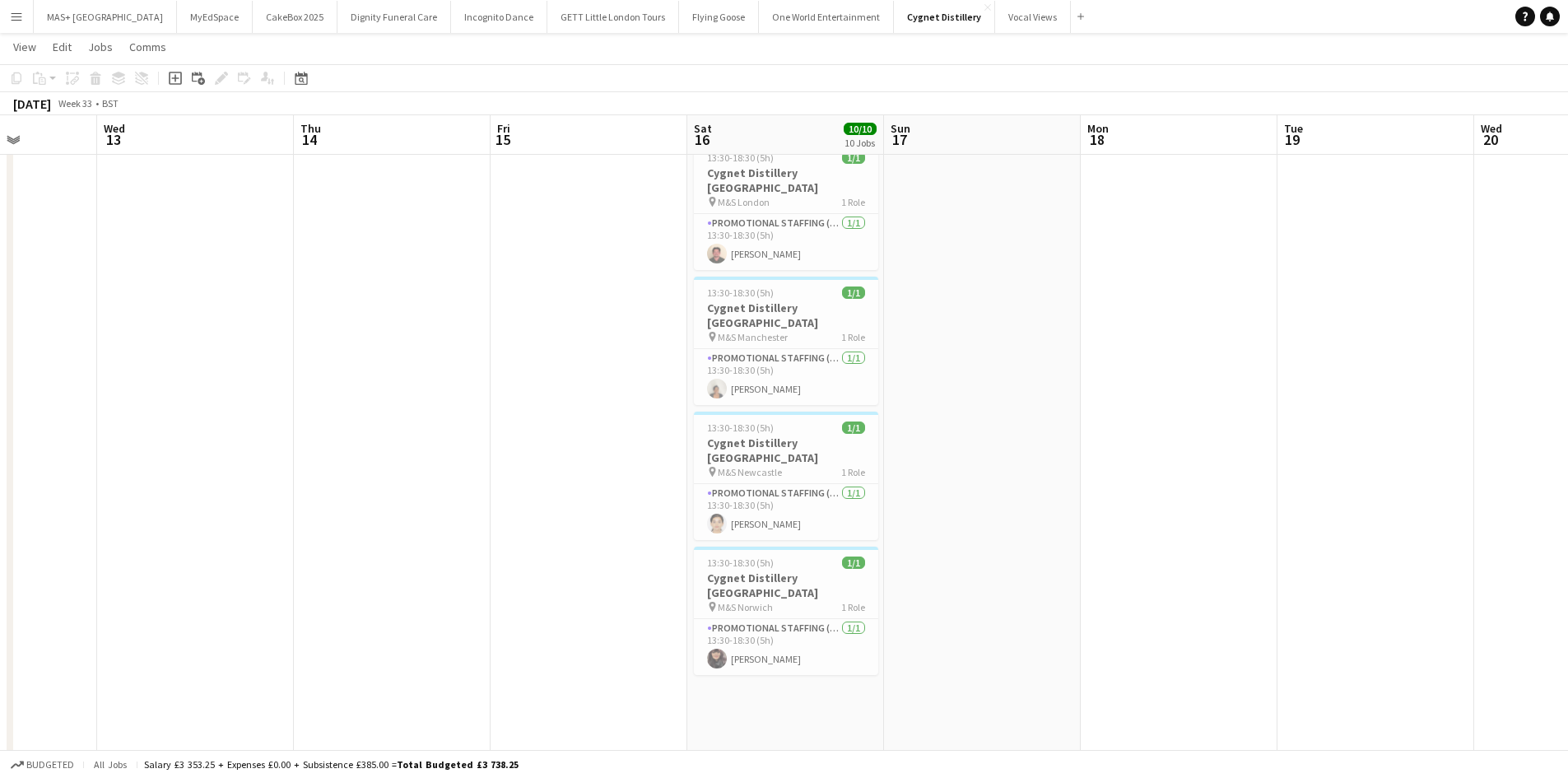
drag, startPoint x: 605, startPoint y: 486, endPoint x: 1201, endPoint y: 486, distance: 596.0
click at [1201, 486] on app-calendar-viewport "Sun 10 Mon 11 Tue 12 Wed 13 Thu 14 Fri 15 Sat 16 10/10 10 Jobs Sun 17 Mon 18 Tu…" at bounding box center [784, 60] width 1568 height 1651
drag, startPoint x: 1024, startPoint y: 503, endPoint x: 1067, endPoint y: 495, distance: 43.7
click at [1398, 503] on app-calendar-viewport "Sun 10 Mon 11 Tue 12 Wed 13 Thu 14 Fri 15 Sat 16 10/10 10 Jobs Sun 17 Mon 18 Tu…" at bounding box center [784, 60] width 1568 height 1651
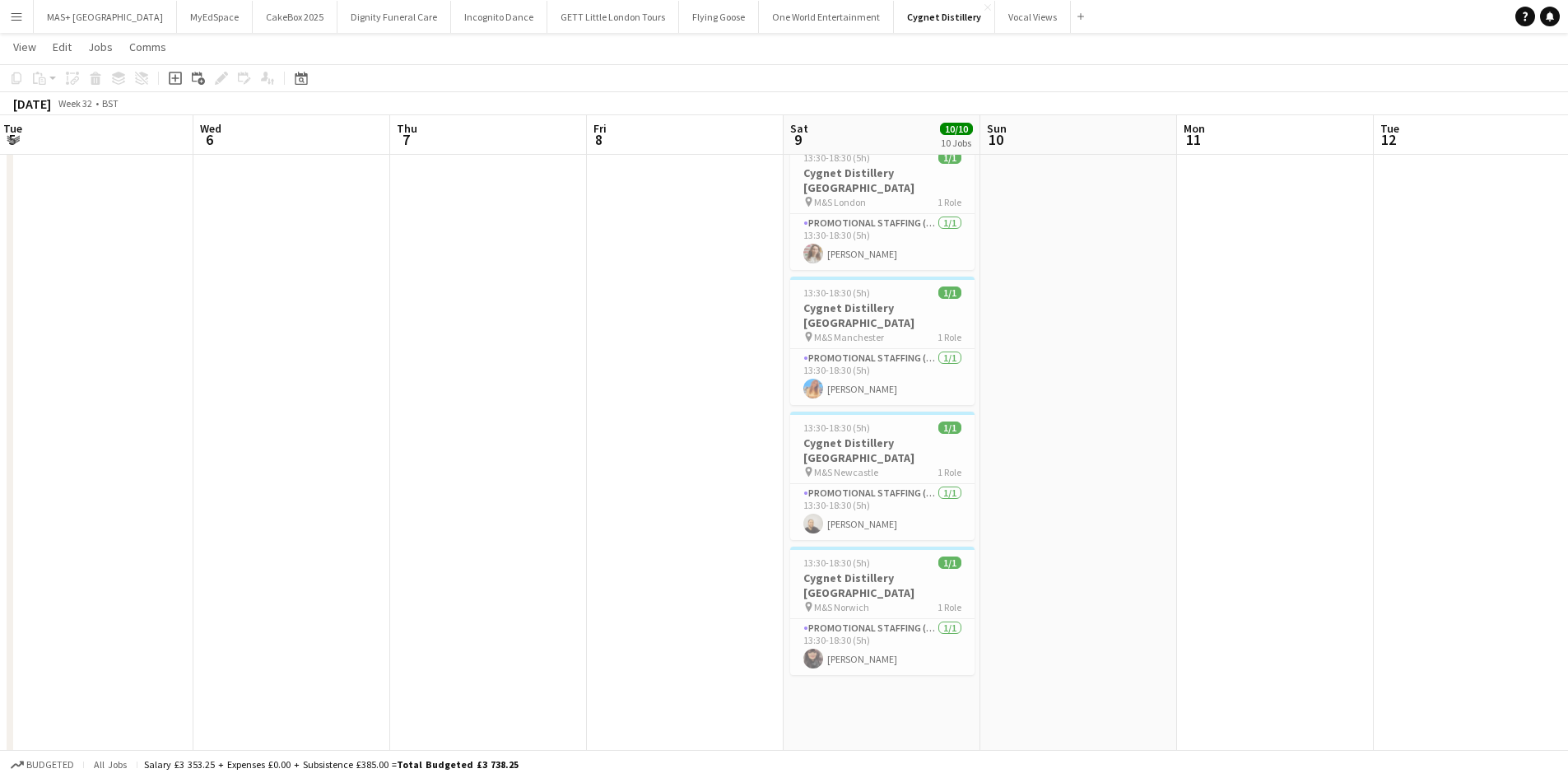
drag, startPoint x: 1027, startPoint y: 512, endPoint x: 1313, endPoint y: 532, distance: 286.7
click at [1313, 532] on app-calendar-viewport "Sun 3 Mon 4 Tue 5 Wed 6 Thu 7 Fri 8 Sat 9 10/10 10 Jobs Sun 10 Mon 11 Tue 12 We…" at bounding box center [784, 60] width 1568 height 1651
drag, startPoint x: 576, startPoint y: 502, endPoint x: 1278, endPoint y: 521, distance: 702.3
click at [1368, 521] on app-calendar-viewport "Sun 3 Mon 4 Tue 5 Wed 6 Thu 7 Fri 8 Sat 9 10/10 10 Jobs Sun 10 Mon 11 Tue 12 We…" at bounding box center [784, 60] width 1568 height 1651
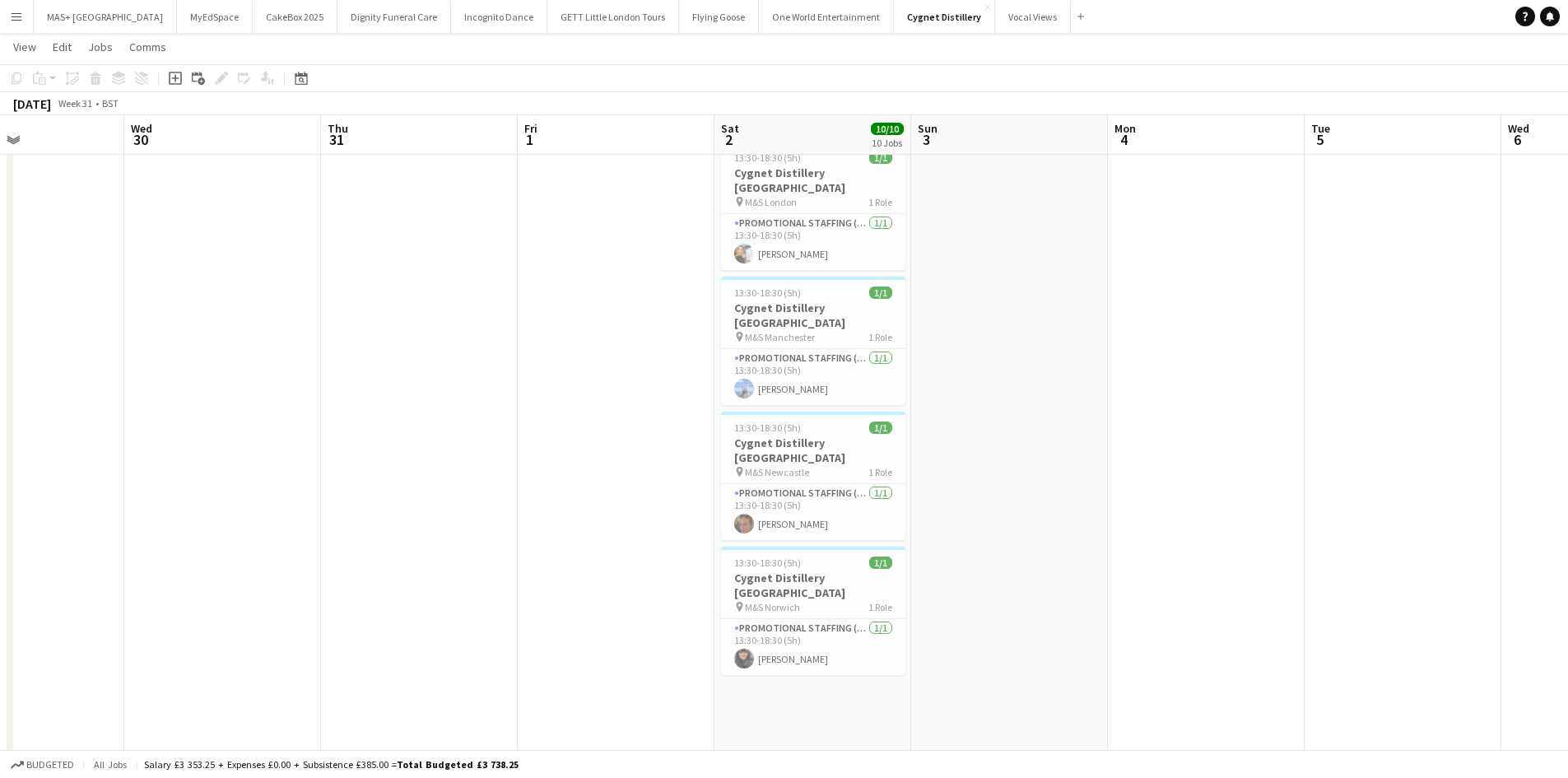
drag, startPoint x: 720, startPoint y: 515, endPoint x: 1233, endPoint y: 535, distance: 513.4
click at [1233, 535] on app-calendar-viewport "Sun 27 Mon 28 Tue 29 Wed 30 Thu 31 Fri 1 Sat 2 10/10 10 Jobs Sun 3 Mon 4 Tue 5 …" at bounding box center [784, 60] width 1568 height 1651
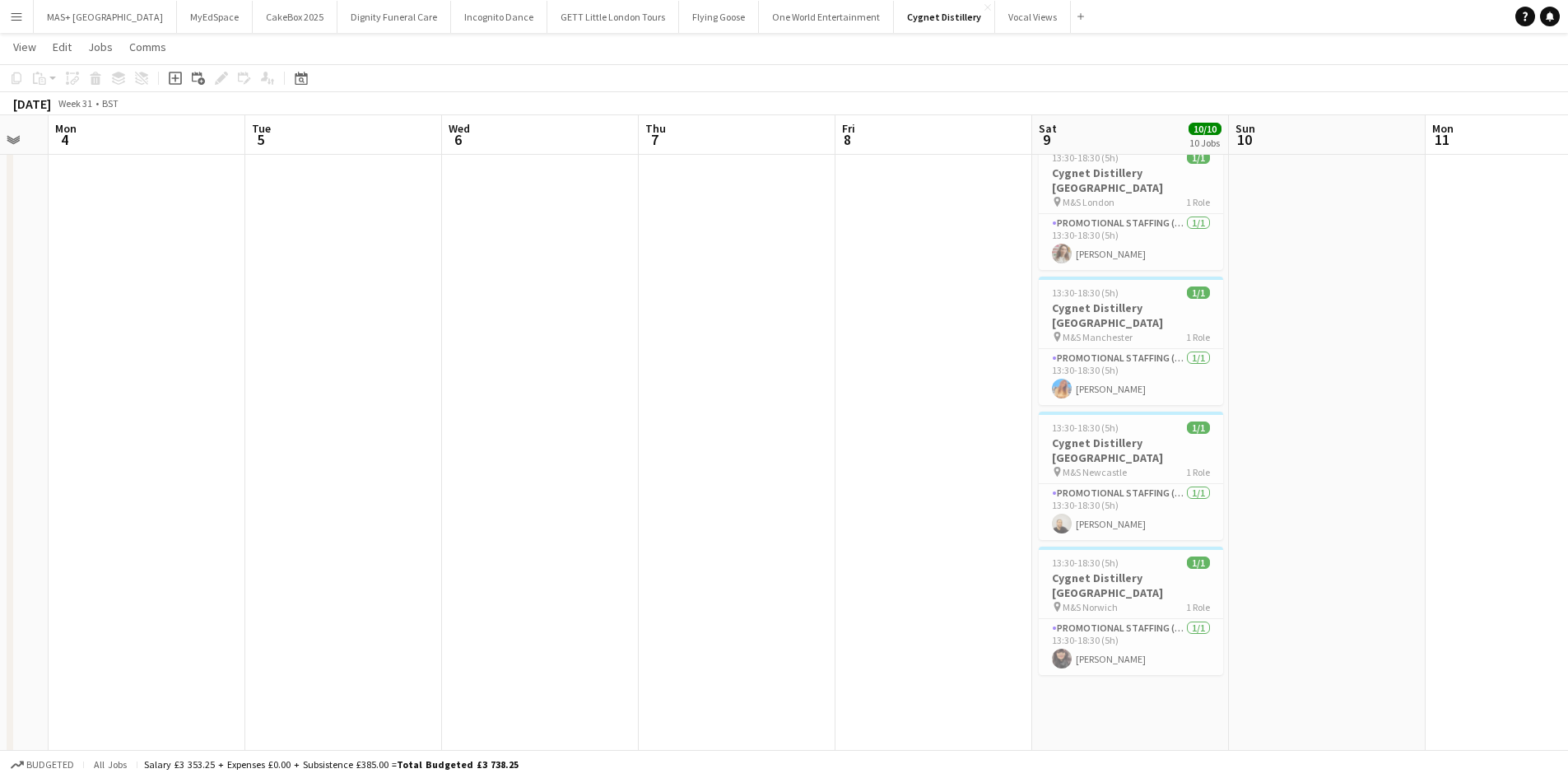
drag, startPoint x: 1364, startPoint y: 517, endPoint x: 476, endPoint y: 415, distance: 893.8
click at [337, 398] on app-calendar-viewport "Fri 1 Sat 2 10/10 10 Jobs Sun 3 Mon 4 Tue 5 Wed 6 Thu 7 Fri 8 Sat 9 10/10 10 Jo…" at bounding box center [784, 60] width 1568 height 1651
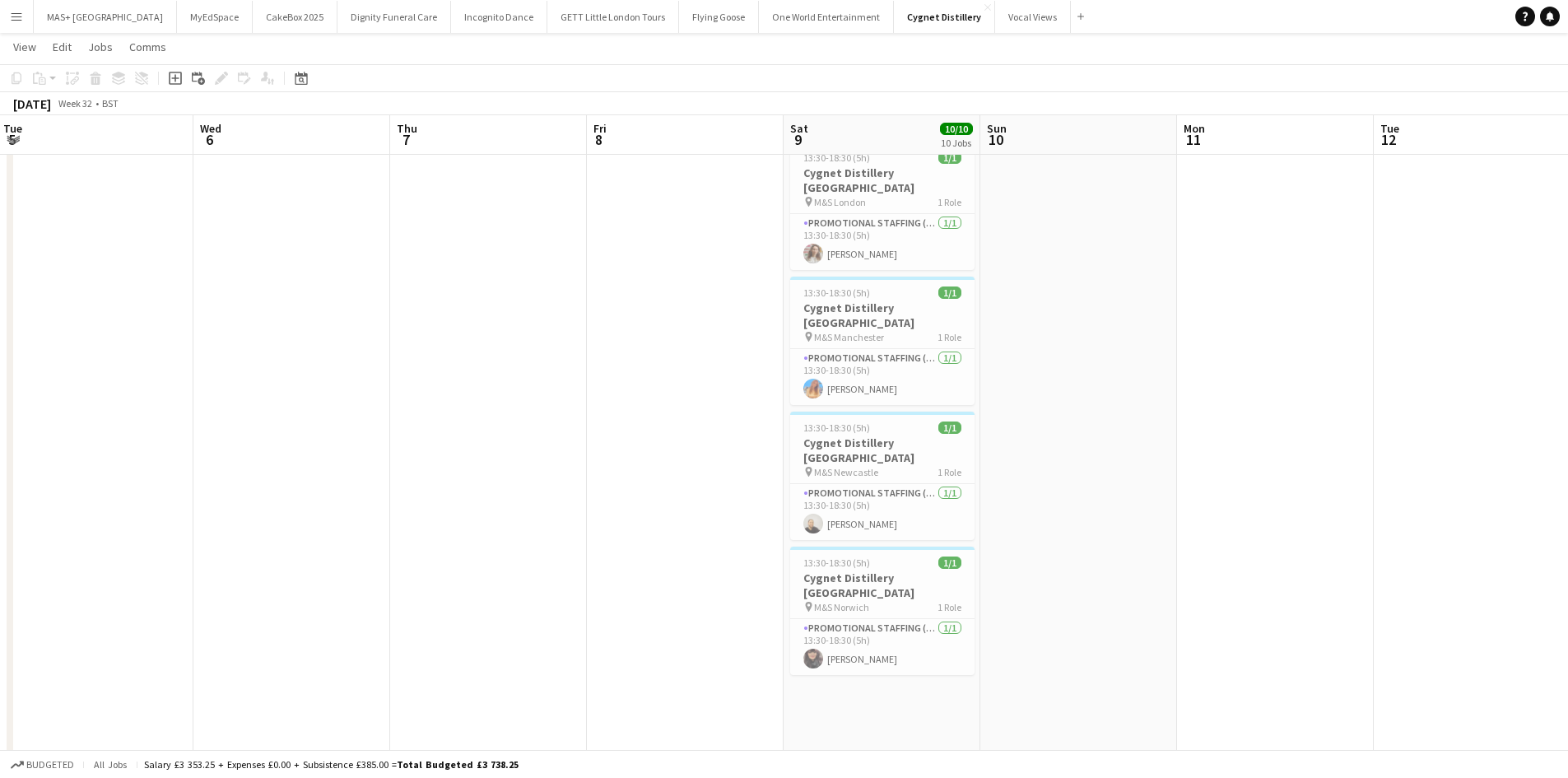
drag, startPoint x: 1257, startPoint y: 489, endPoint x: 484, endPoint y: 383, distance: 780.2
click at [386, 376] on app-calendar-viewport "Fri 1 Sat 2 10/10 10 Jobs Sun 3 Mon 4 Tue 5 Wed 6 Thu 7 Fri 8 Sat 9 10/10 10 Jo…" at bounding box center [784, 60] width 1568 height 1651
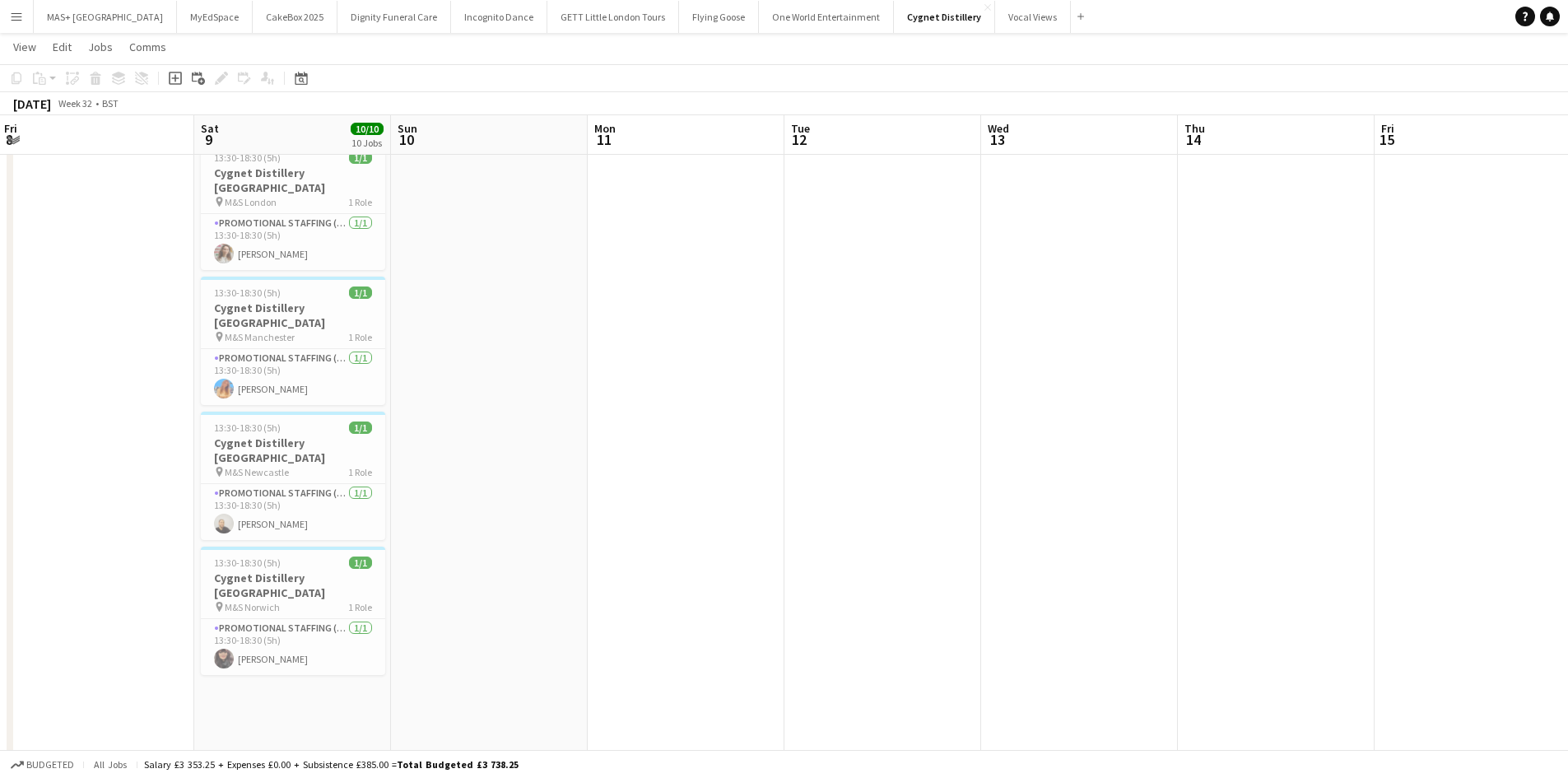
drag, startPoint x: 1245, startPoint y: 409, endPoint x: 479, endPoint y: 353, distance: 768.0
click at [346, 349] on app-calendar-viewport "Mon 4 Tue 5 Wed 6 Thu 7 Fri 8 Sat 9 10/10 10 Jobs Sun 10 Mon 11 Tue 12 Wed 13 T…" at bounding box center [784, 60] width 1568 height 1651
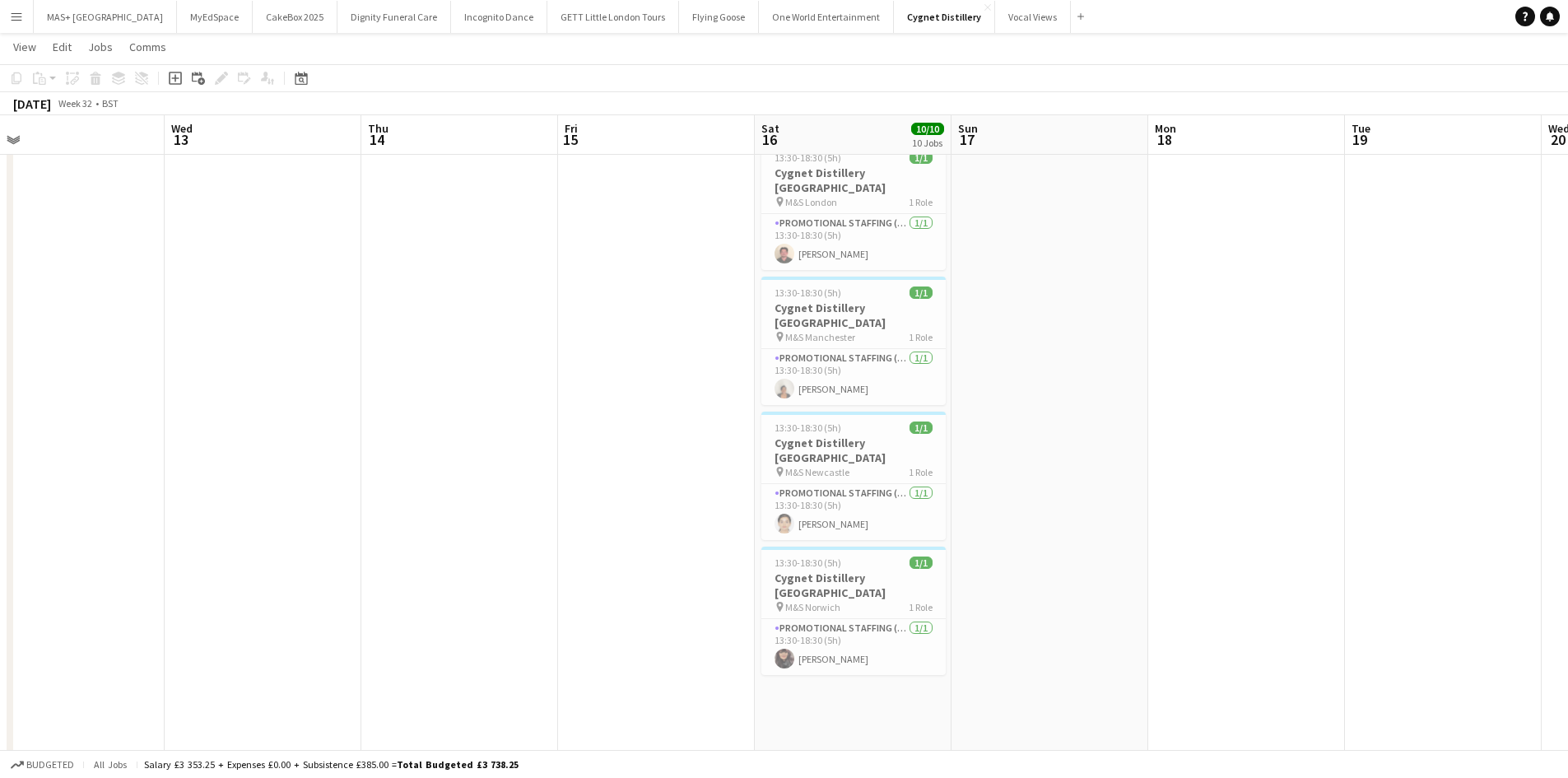
drag, startPoint x: 1107, startPoint y: 384, endPoint x: 498, endPoint y: 393, distance: 609.1
click at [442, 385] on app-calendar-viewport "Sat 9 10/10 10 Jobs Sun 10 Mon 11 Tue 12 Wed 13 Thu 14 Fri 15 Sat 16 10/10 10 J…" at bounding box center [784, 60] width 1568 height 1651
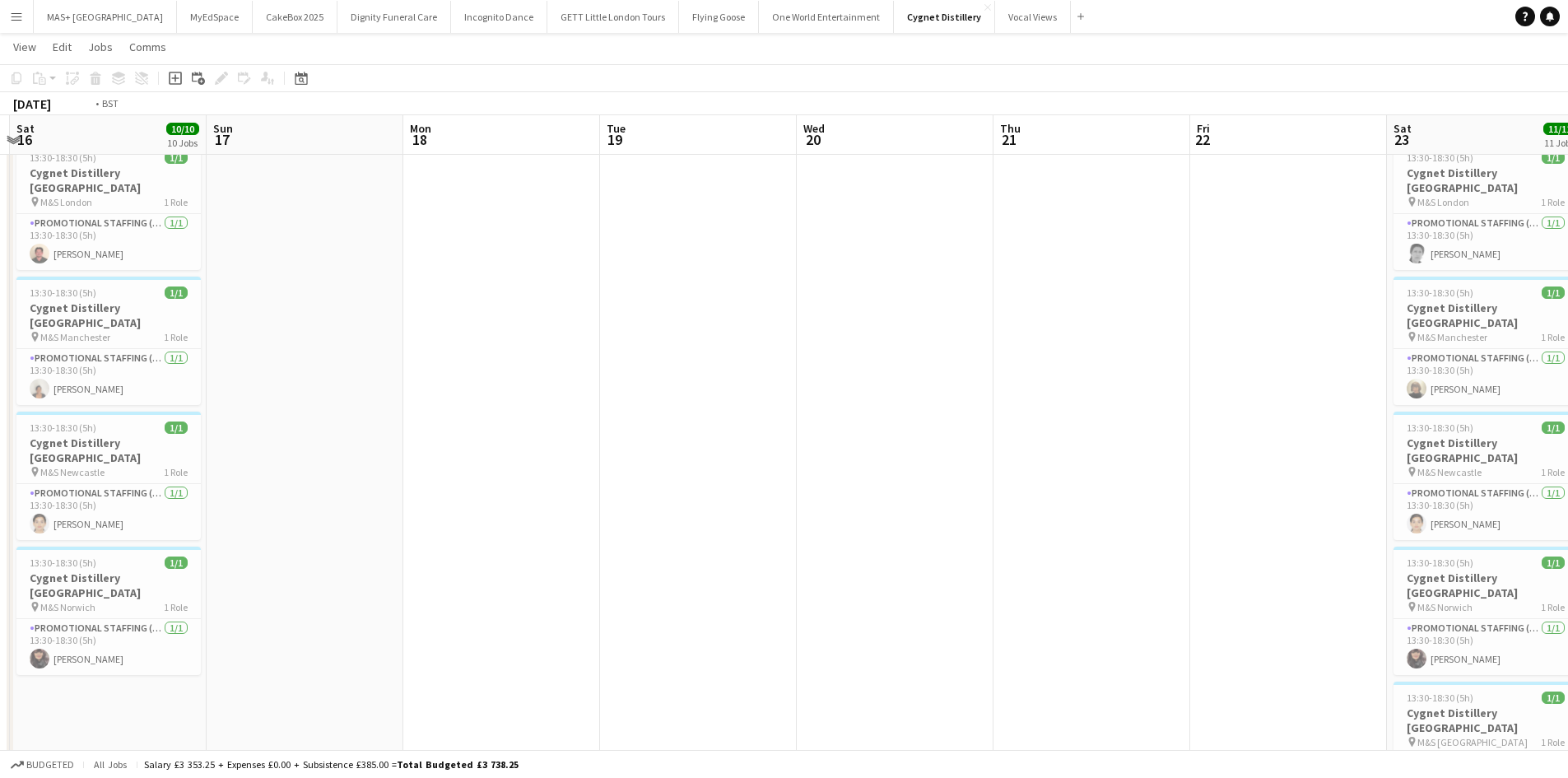
drag, startPoint x: 993, startPoint y: 465, endPoint x: 566, endPoint y: 434, distance: 428.1
click at [566, 434] on app-calendar-viewport "Wed 13 Thu 14 Fri 15 Sat 16 10/10 10 Jobs Sun 17 Mon 18 Tue 19 Wed 20 Thu 21 Fr…" at bounding box center [784, 60] width 1568 height 1651
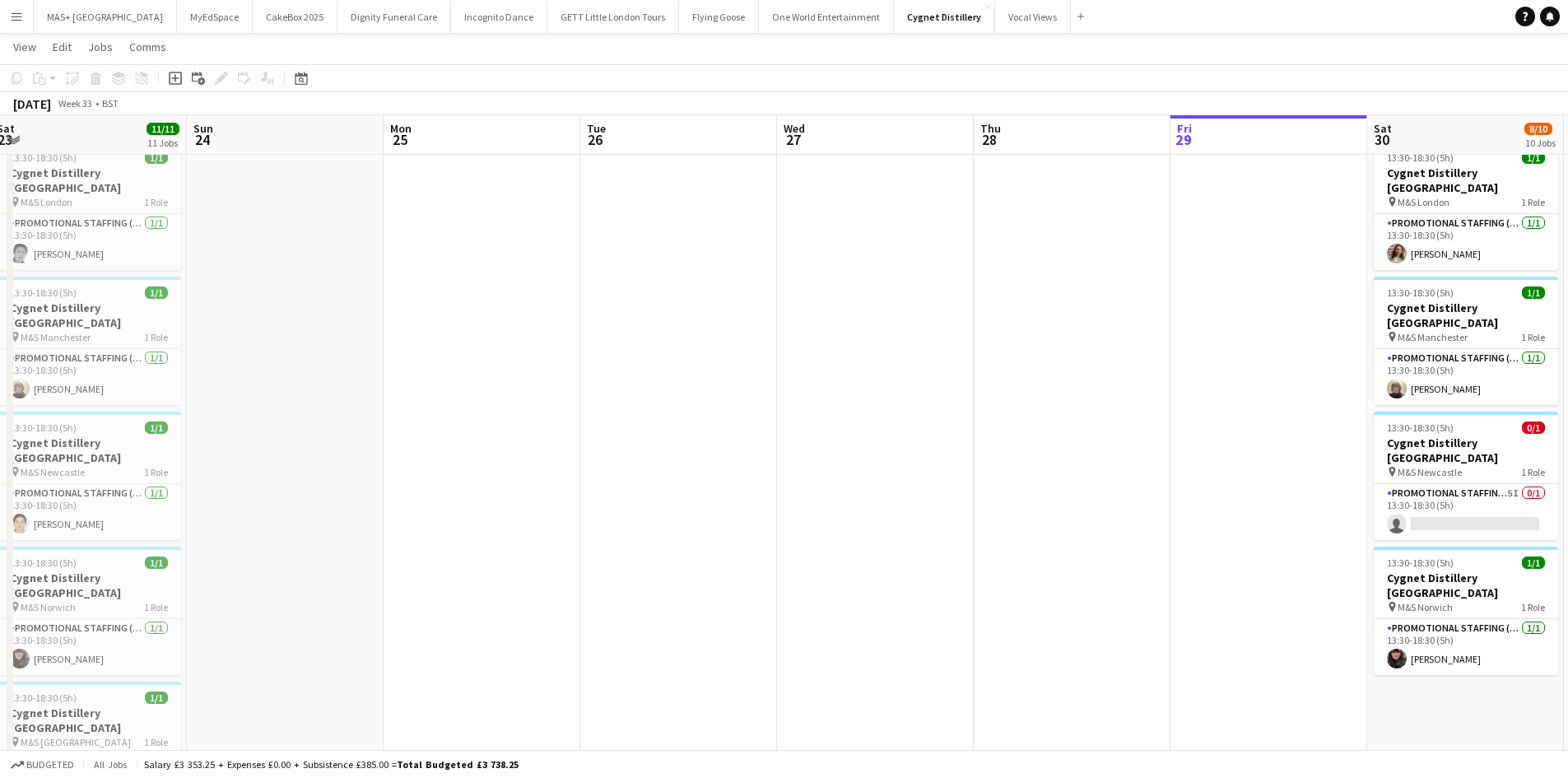
drag, startPoint x: 971, startPoint y: 483, endPoint x: 789, endPoint y: 492, distance: 182.2
click at [459, 481] on app-calendar-viewport "Tue 19 Wed 20 Thu 21 Fri 22 Sat 23 11/11 11 Jobs Sun 24 Mon 25 Tue 26 Wed 27 Th…" at bounding box center [784, 60] width 1568 height 1651
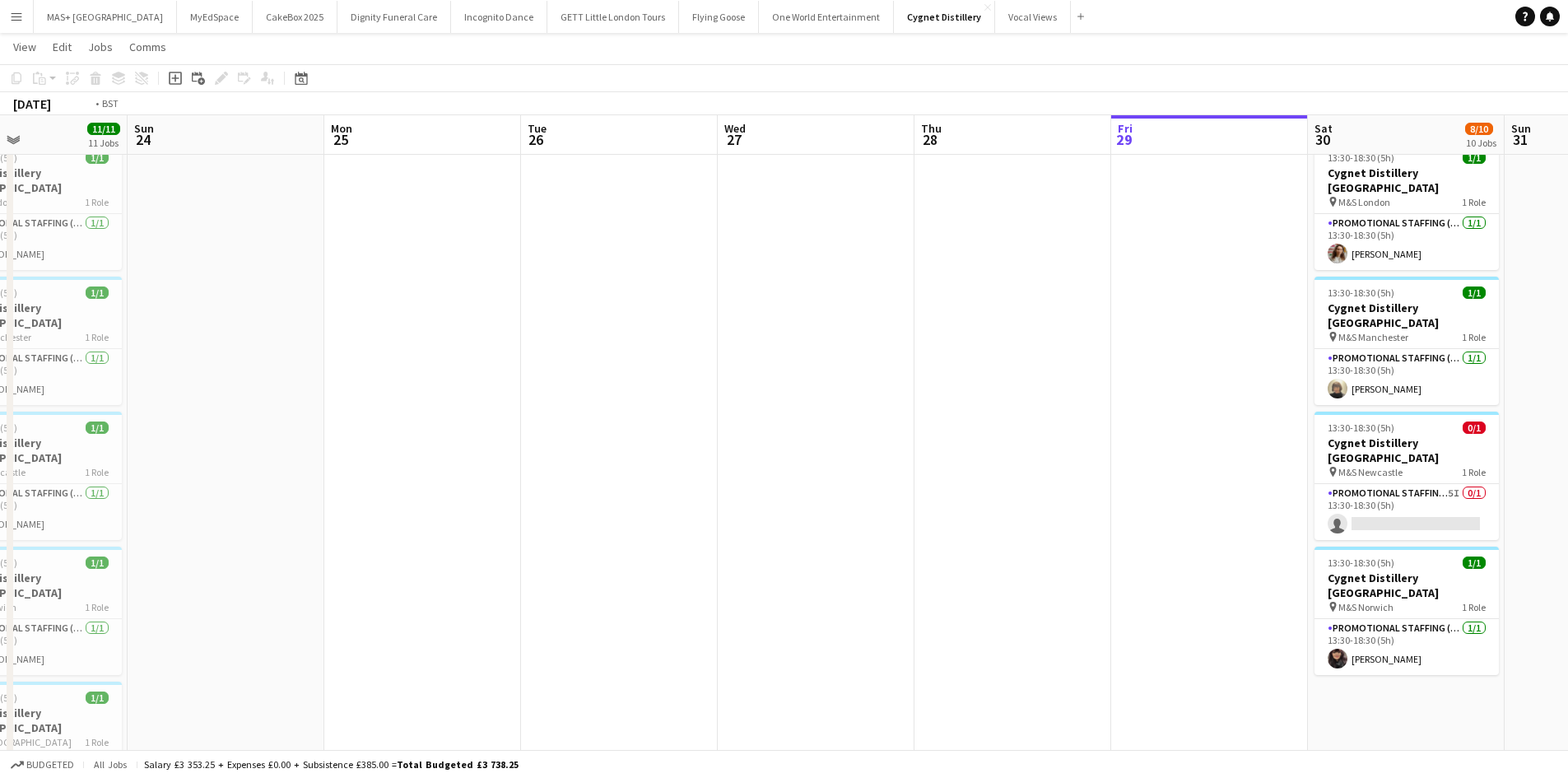
drag, startPoint x: 1176, startPoint y: 501, endPoint x: 525, endPoint y: 500, distance: 651.0
click at [525, 500] on app-calendar-viewport "Tue 19 Wed 20 Thu 21 Fri 22 Sat 23 11/11 11 Jobs Sun 24 Mon 25 Tue 26 Wed 27 Th…" at bounding box center [784, 60] width 1568 height 1651
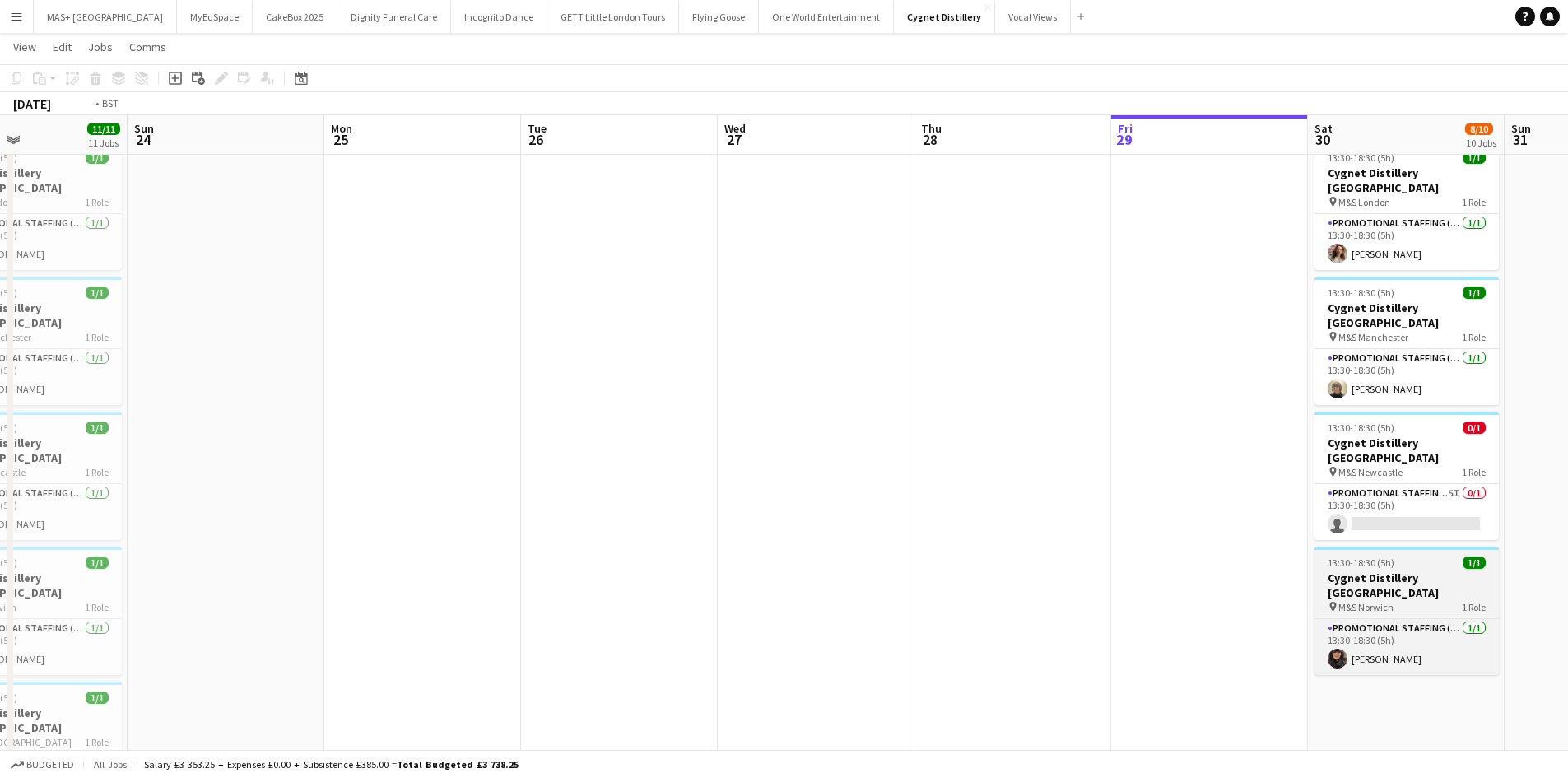
scroll to position [0, 461]
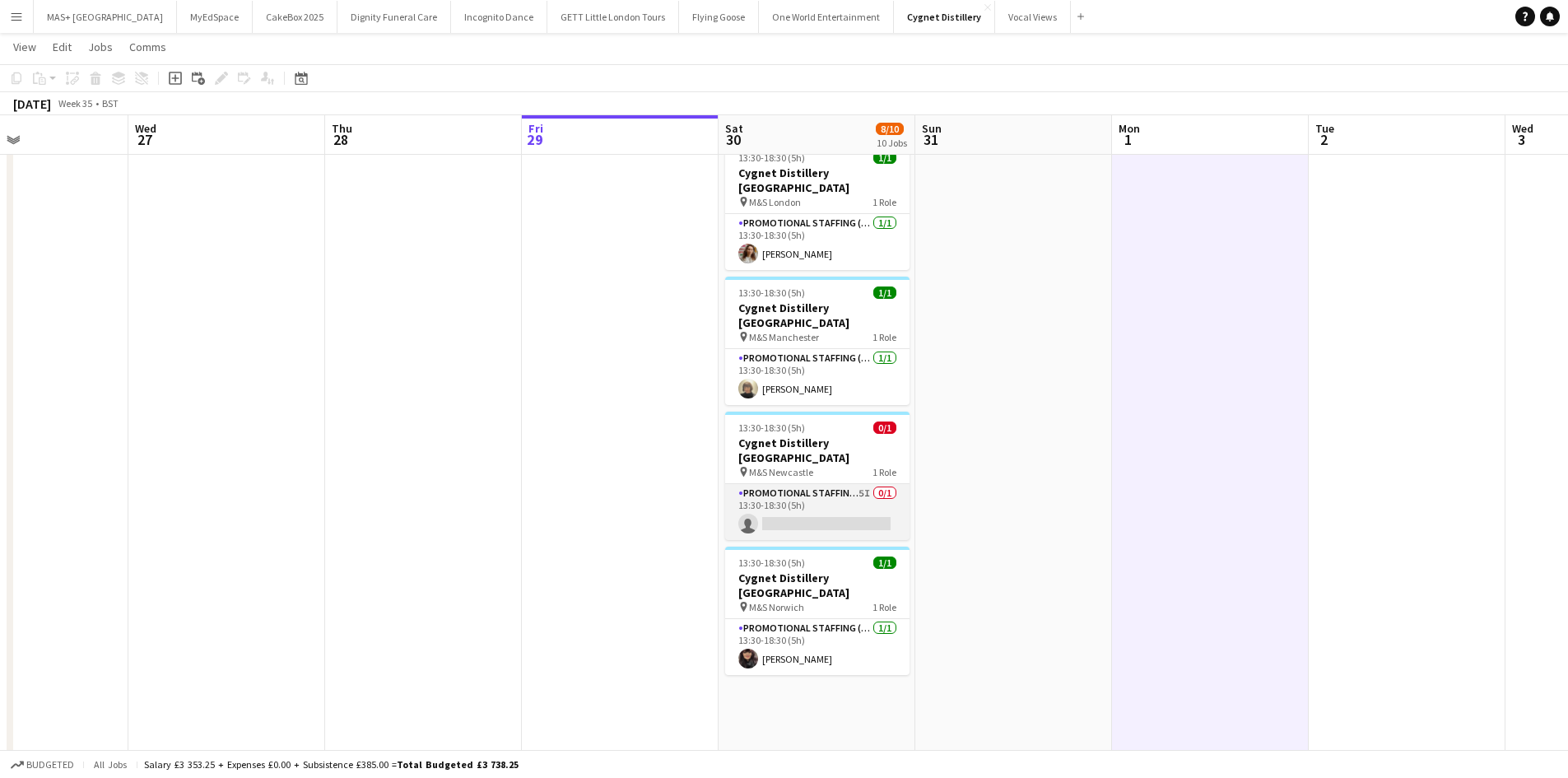
click at [841, 483] on app-card-role "Promotional Staffing (Brand Ambassadors) 5I 0/1 13:30-18:30 (5h) single-neutral…" at bounding box center [817, 512] width 185 height 56
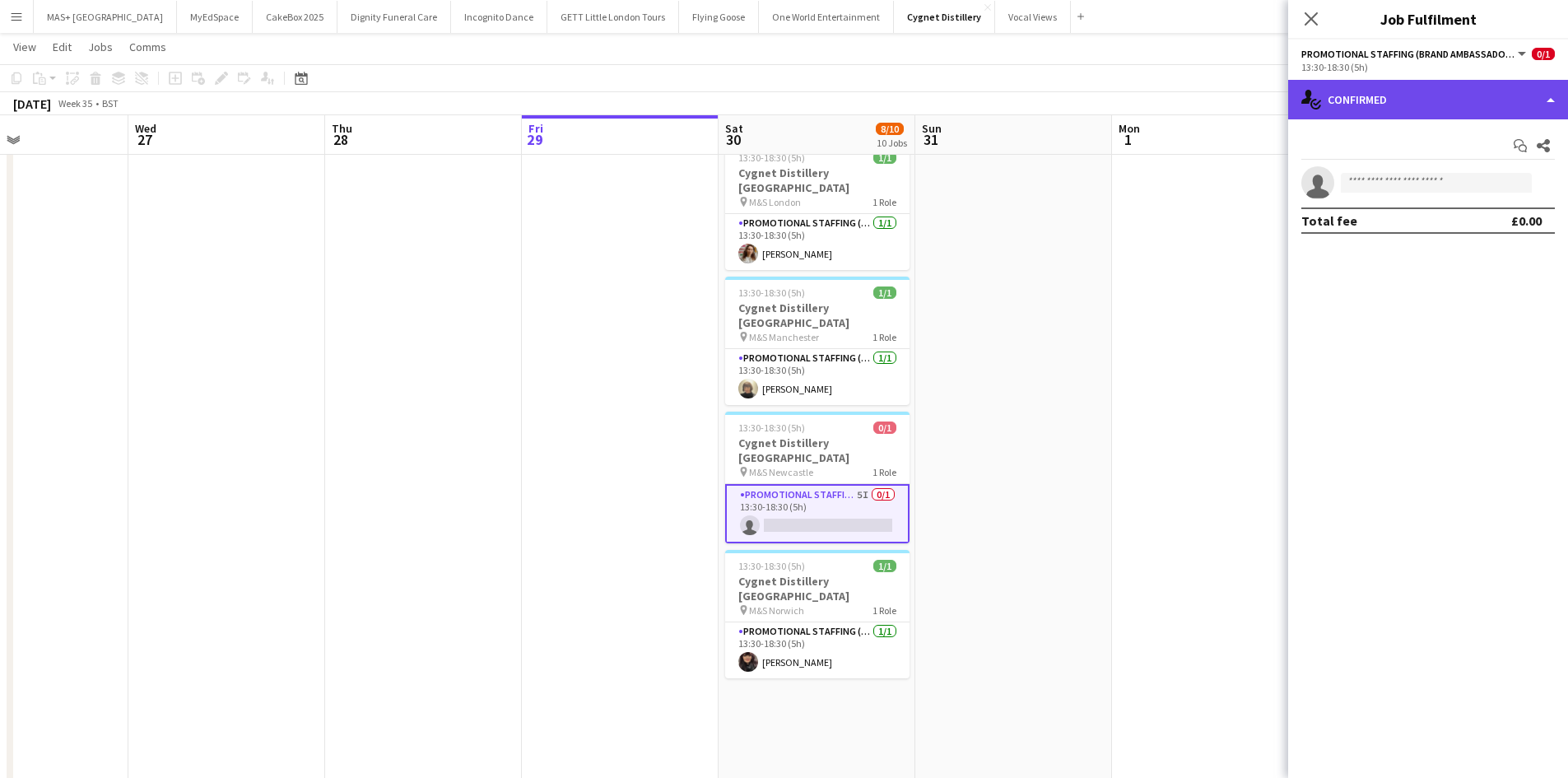
click at [1464, 108] on div "single-neutral-actions-check-2 Confirmed" at bounding box center [1428, 100] width 280 height 39
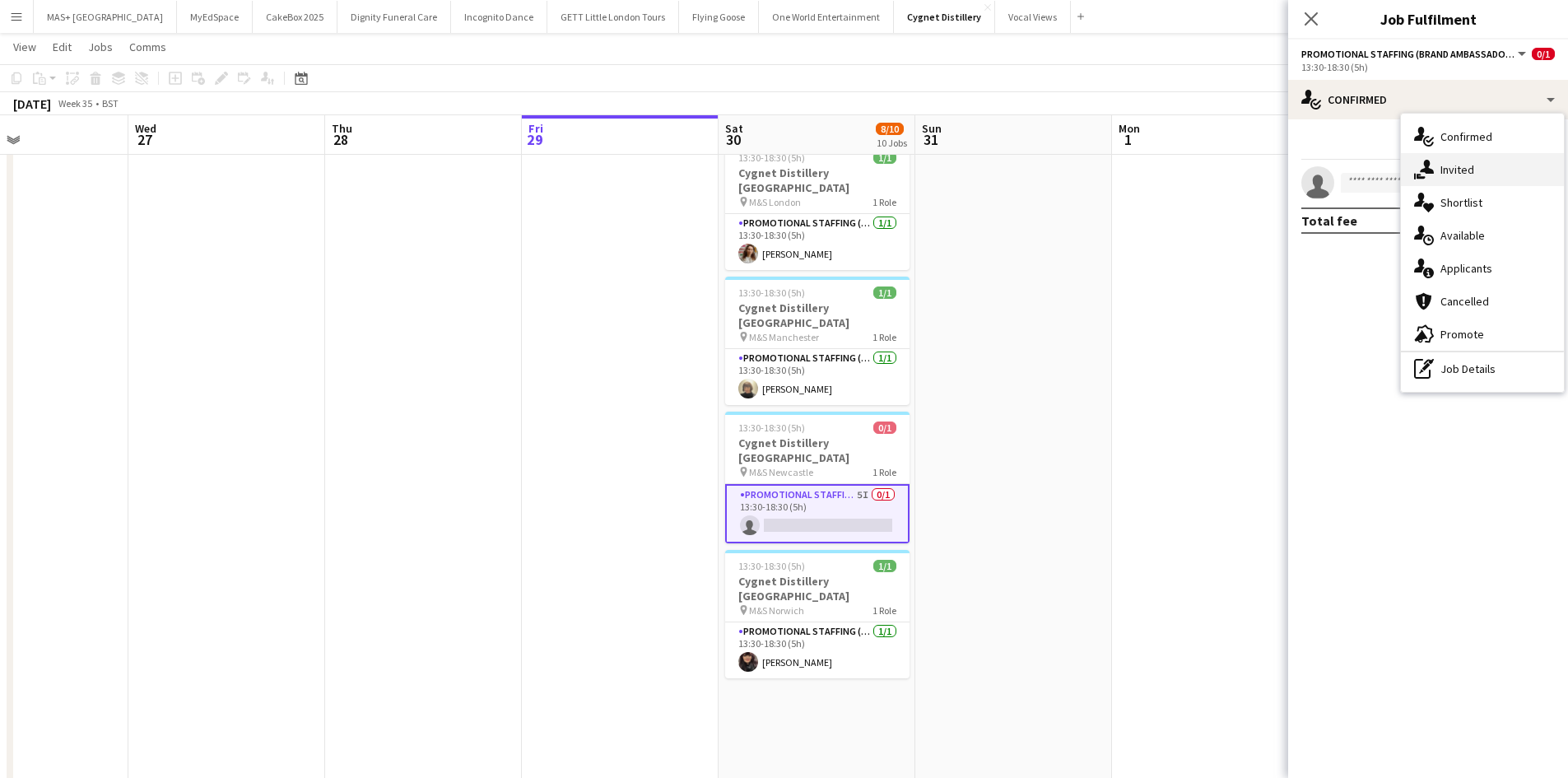
click at [1455, 160] on div "single-neutral-actions-share-1 Invited" at bounding box center [1481, 169] width 163 height 33
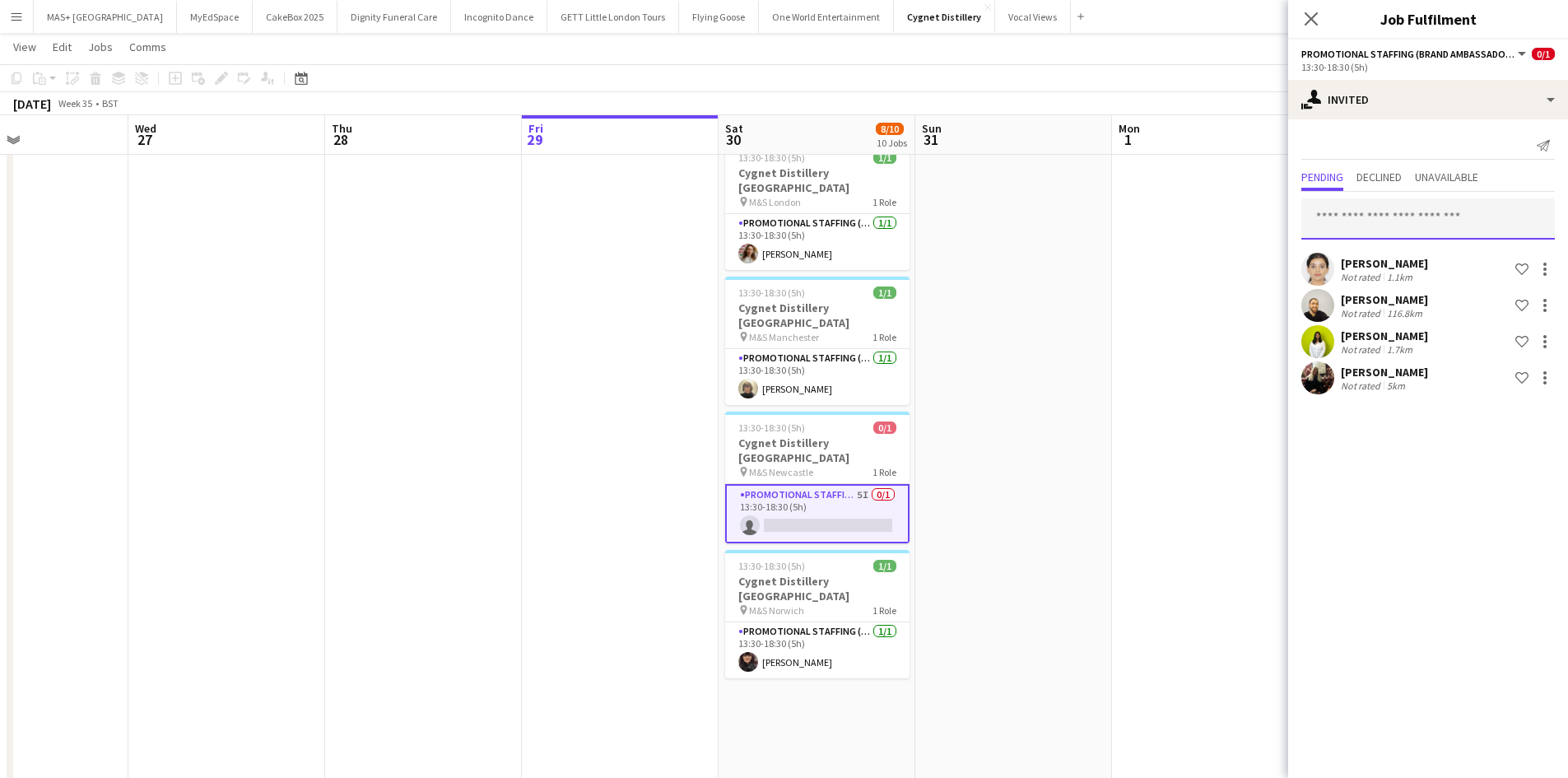
click at [1390, 214] on input "text" at bounding box center [1428, 219] width 254 height 41
type input "****"
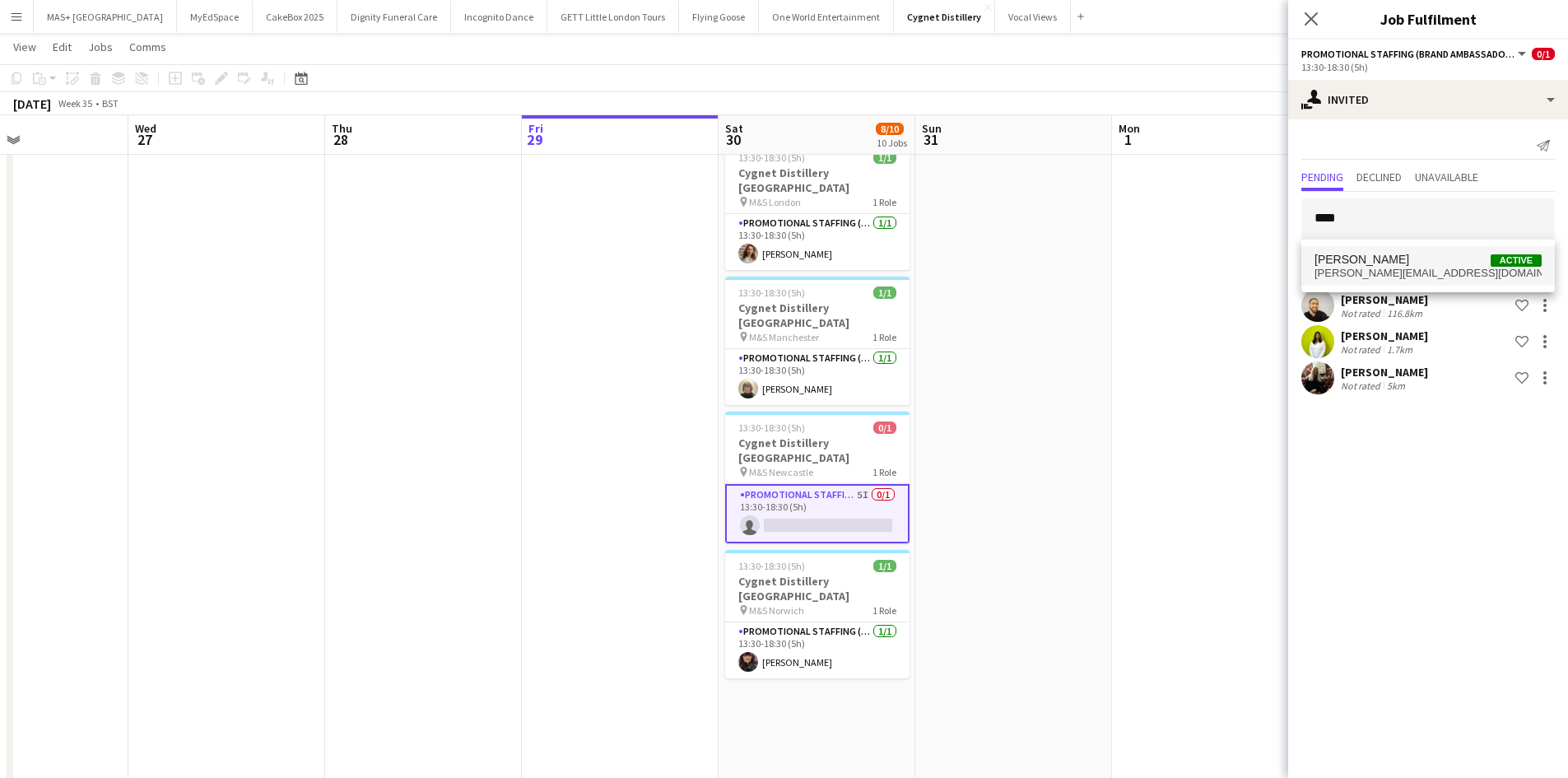
click at [1405, 278] on span "anna.dimensions@btinternet.com" at bounding box center [1428, 272] width 227 height 13
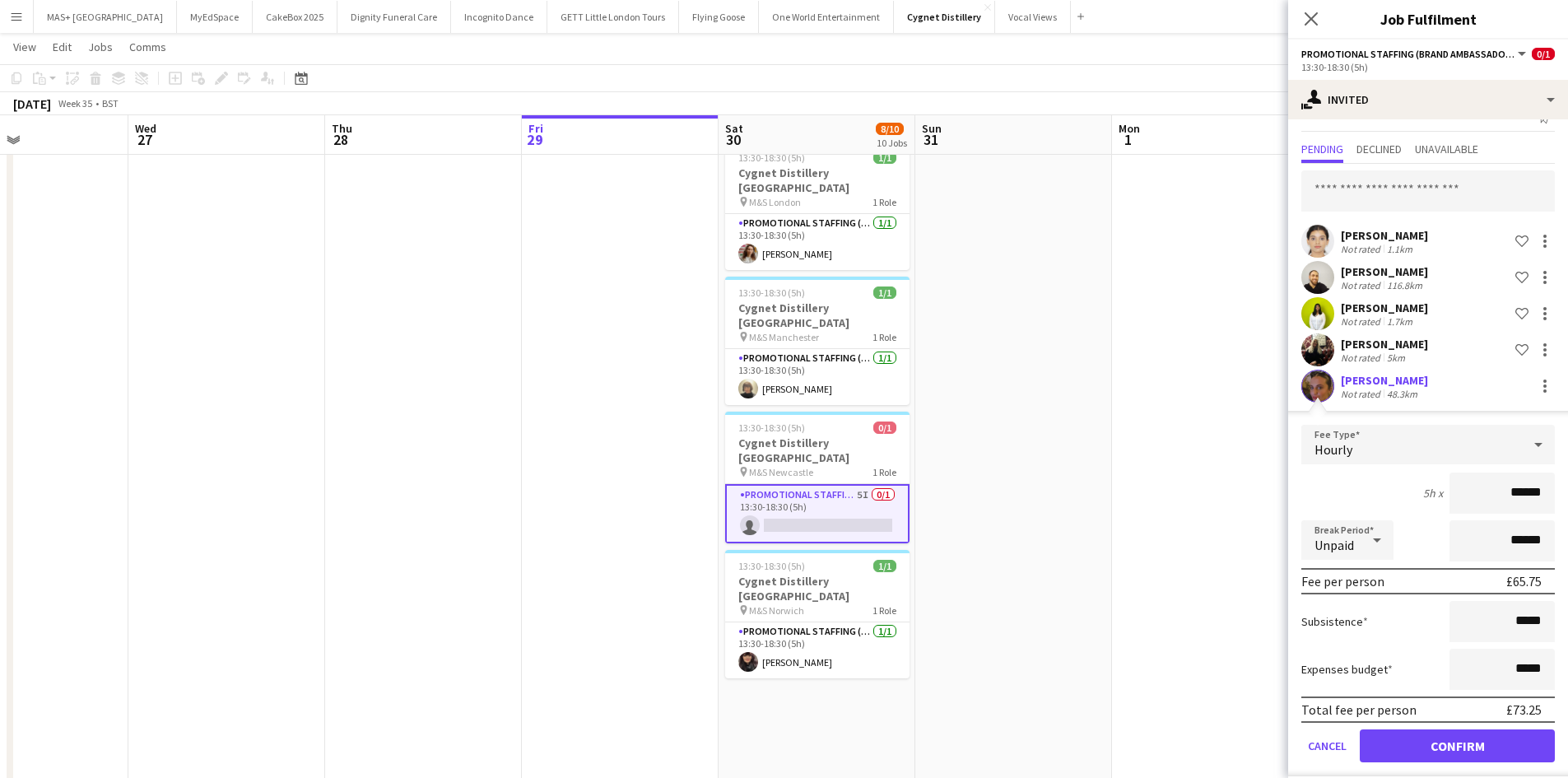
scroll to position [43, 0]
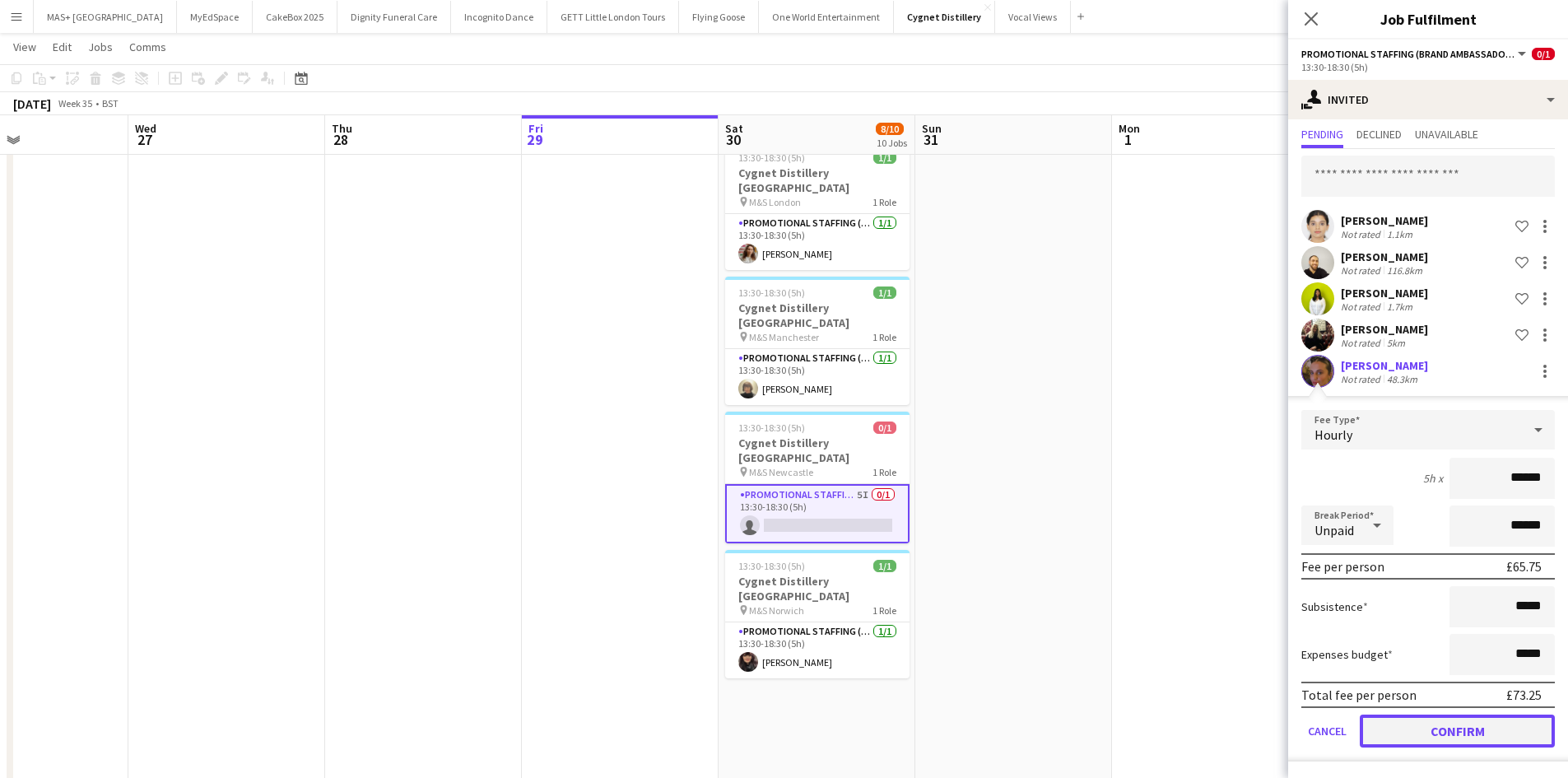
click at [1457, 728] on button "Confirm" at bounding box center [1456, 730] width 195 height 33
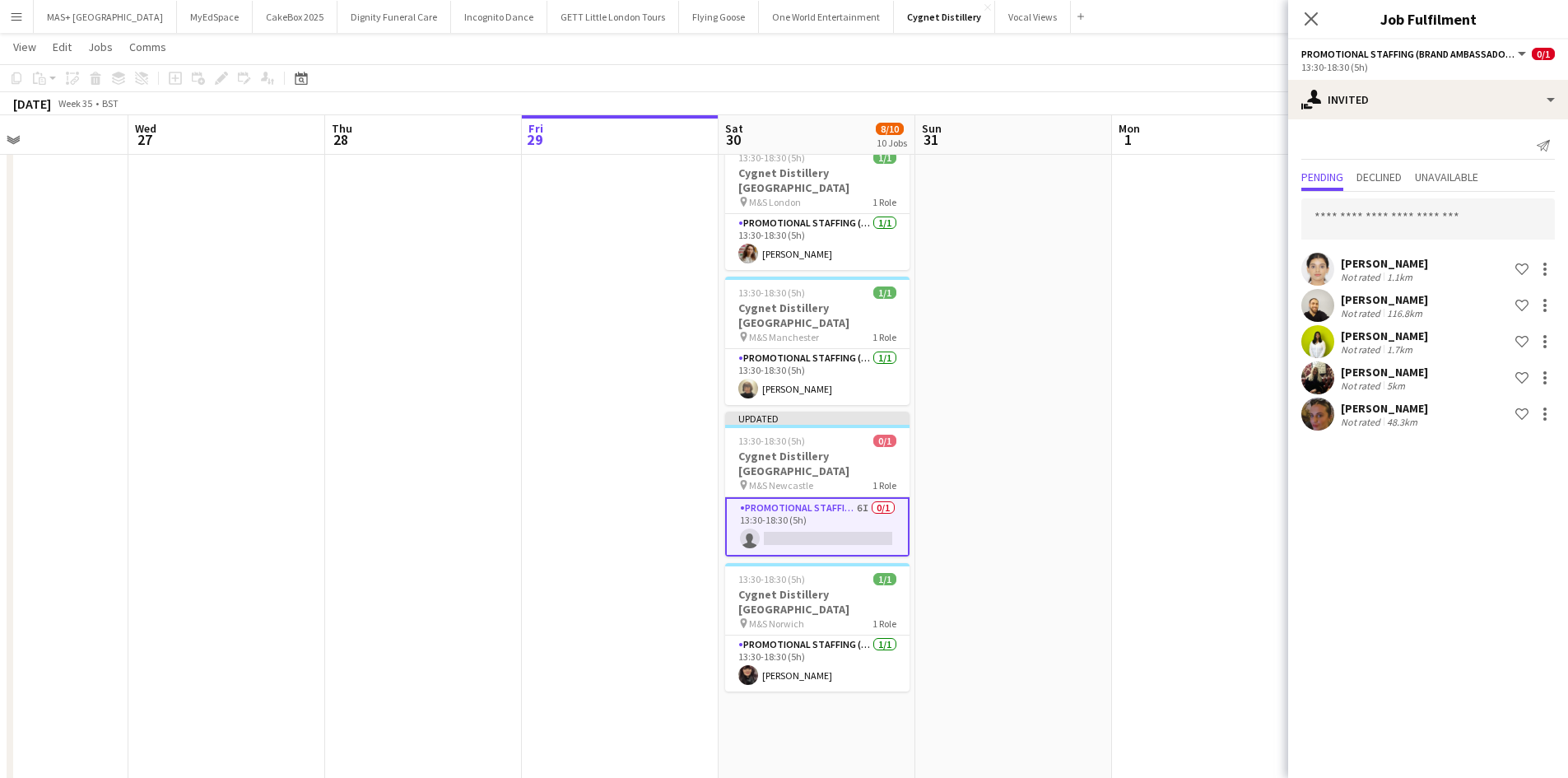
scroll to position [0, 0]
click at [1077, 557] on app-date-cell at bounding box center [1013, 120] width 197 height 1531
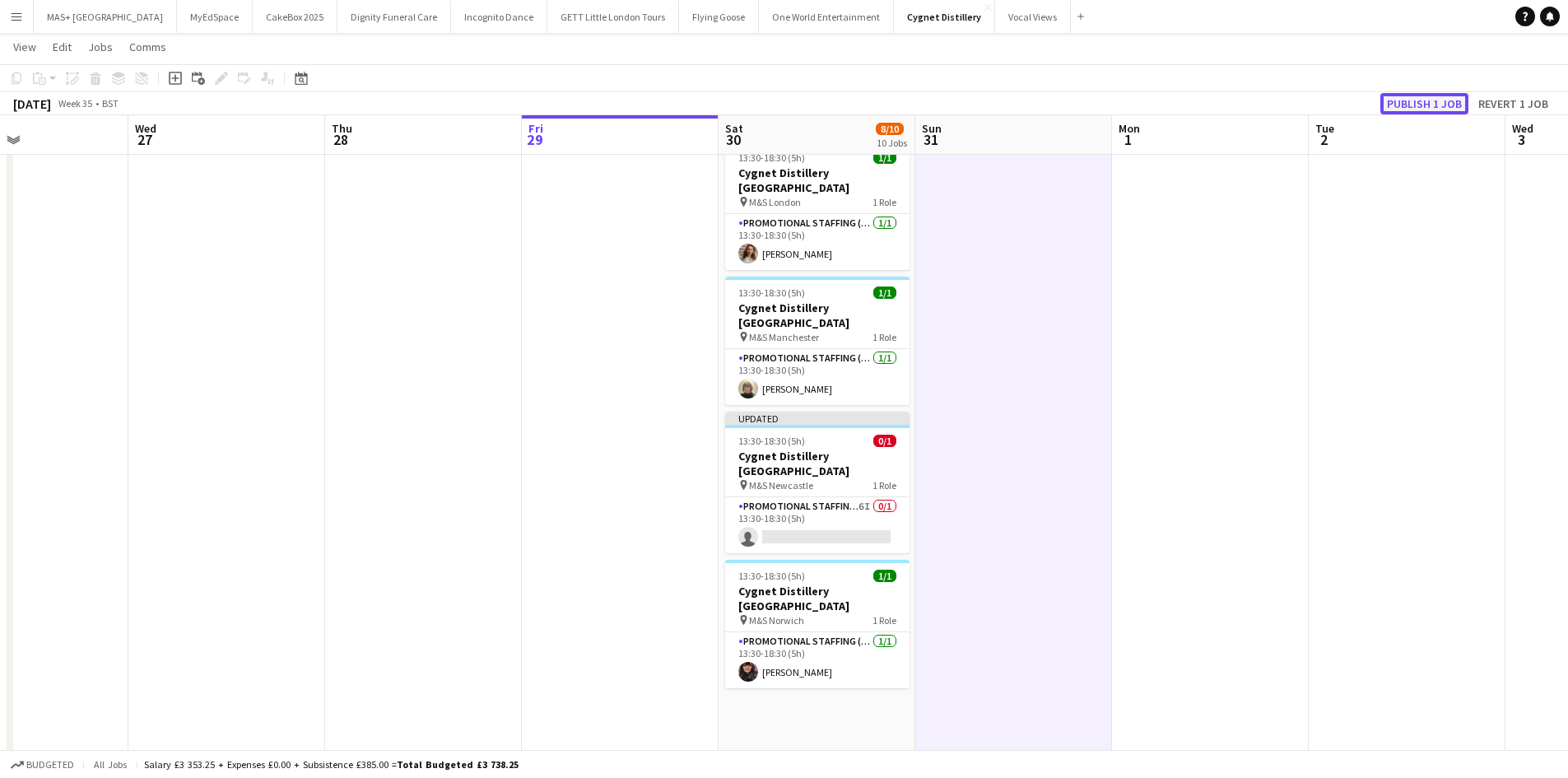
click at [1415, 102] on button "Publish 1 job" at bounding box center [1423, 103] width 88 height 21
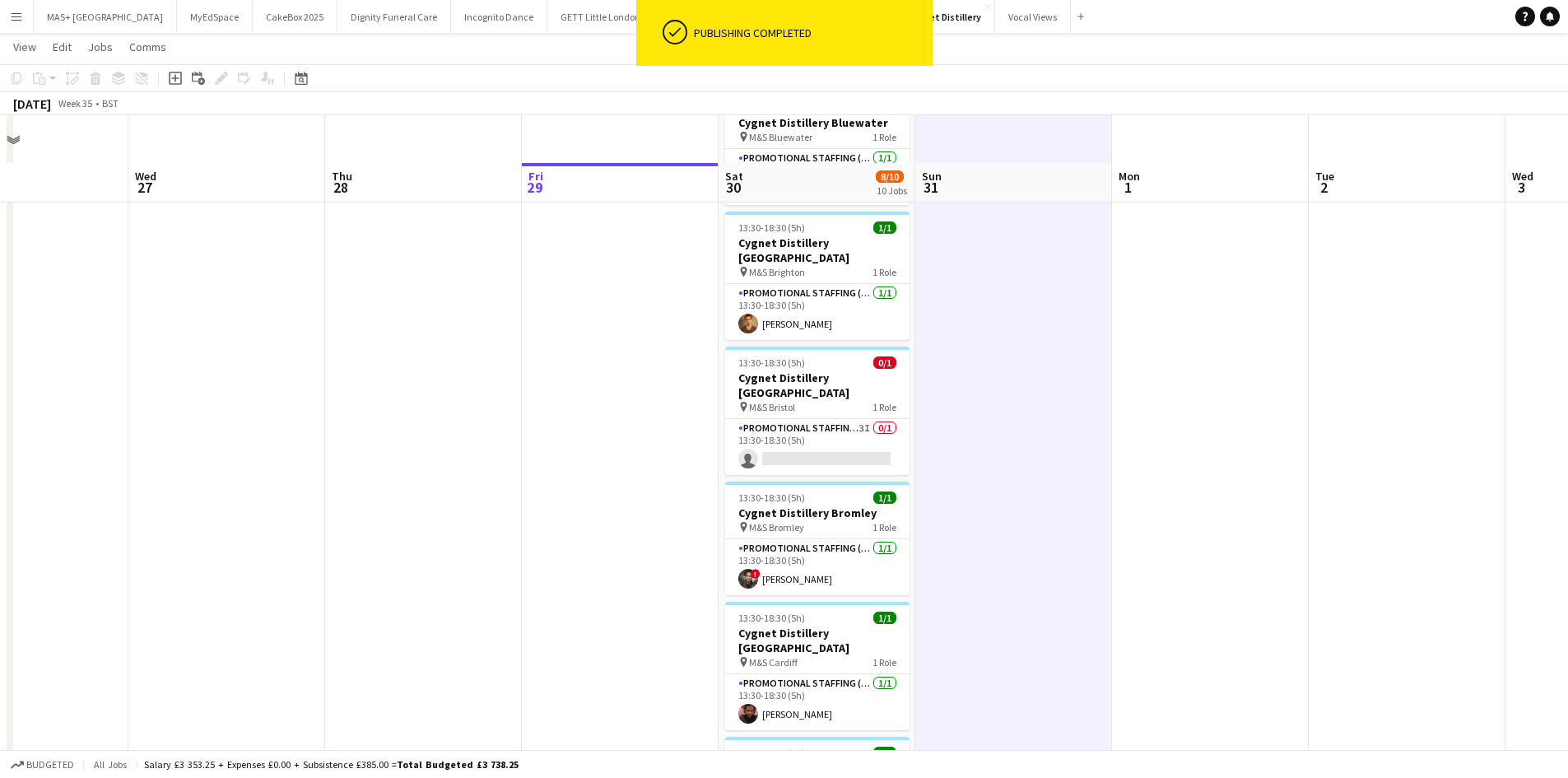
scroll to position [89, 0]
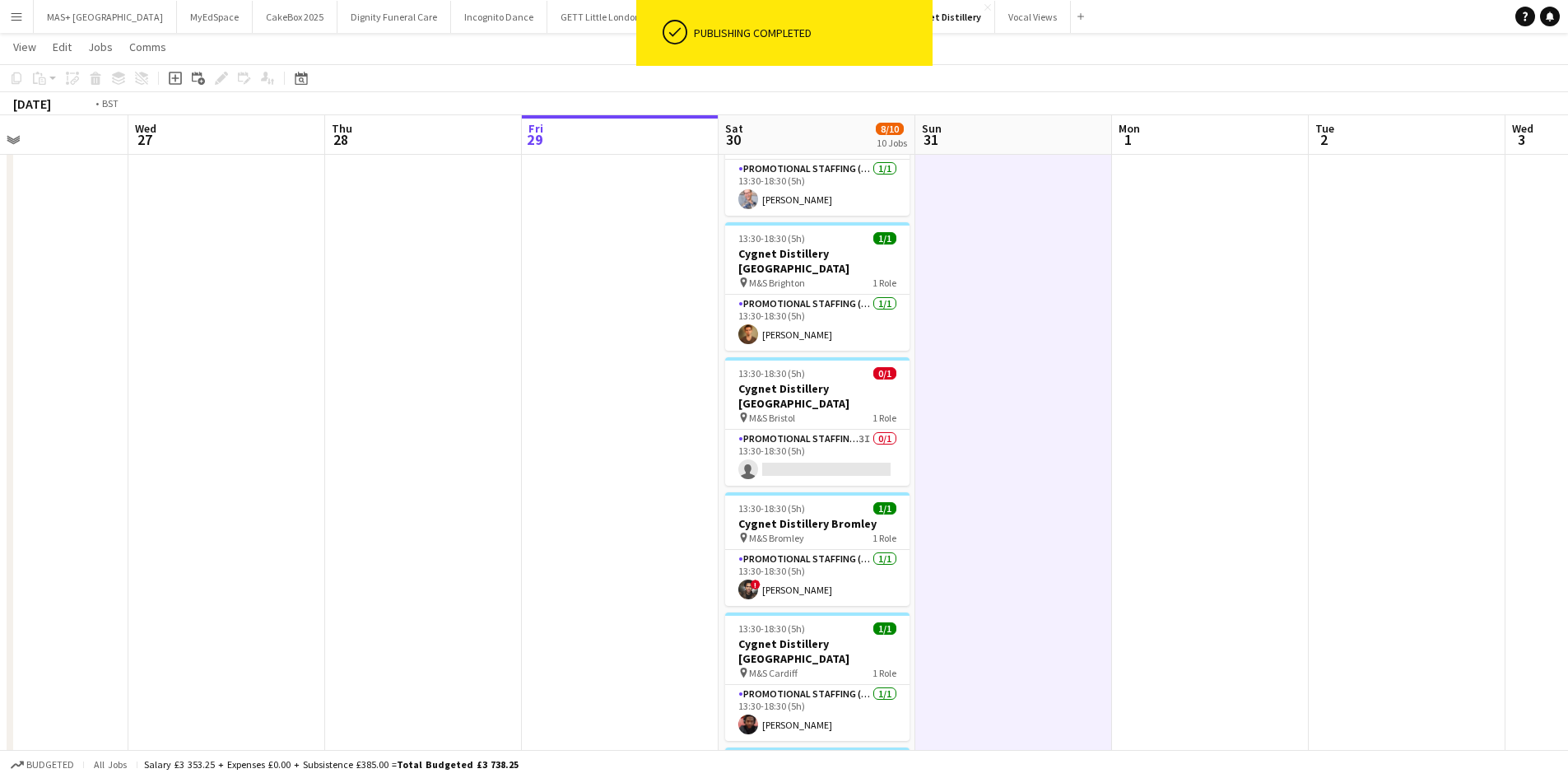
drag, startPoint x: 467, startPoint y: 432, endPoint x: 1549, endPoint y: 449, distance: 1082.1
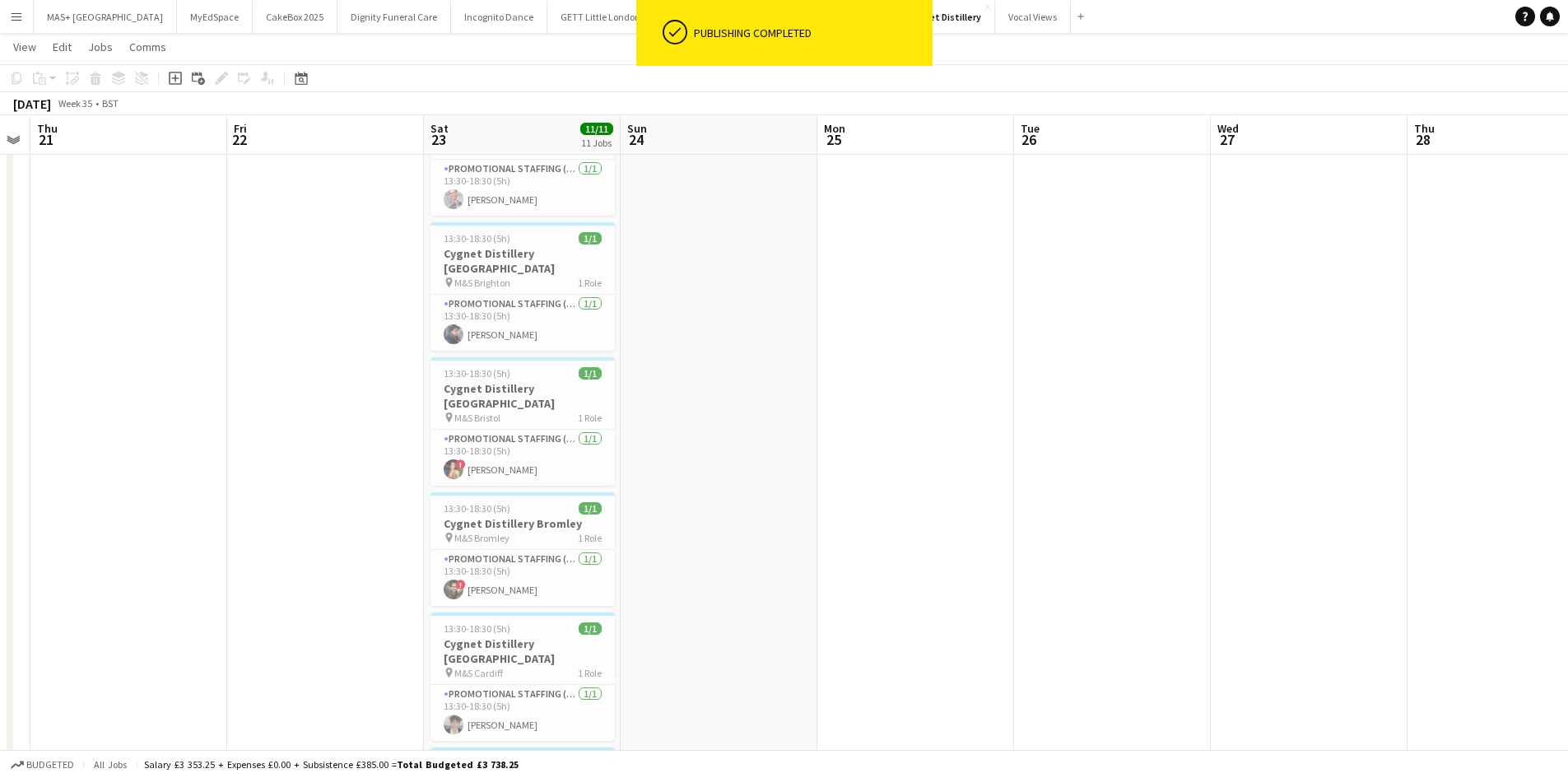
drag, startPoint x: 1050, startPoint y: 445, endPoint x: 928, endPoint y: 464, distance: 123.5
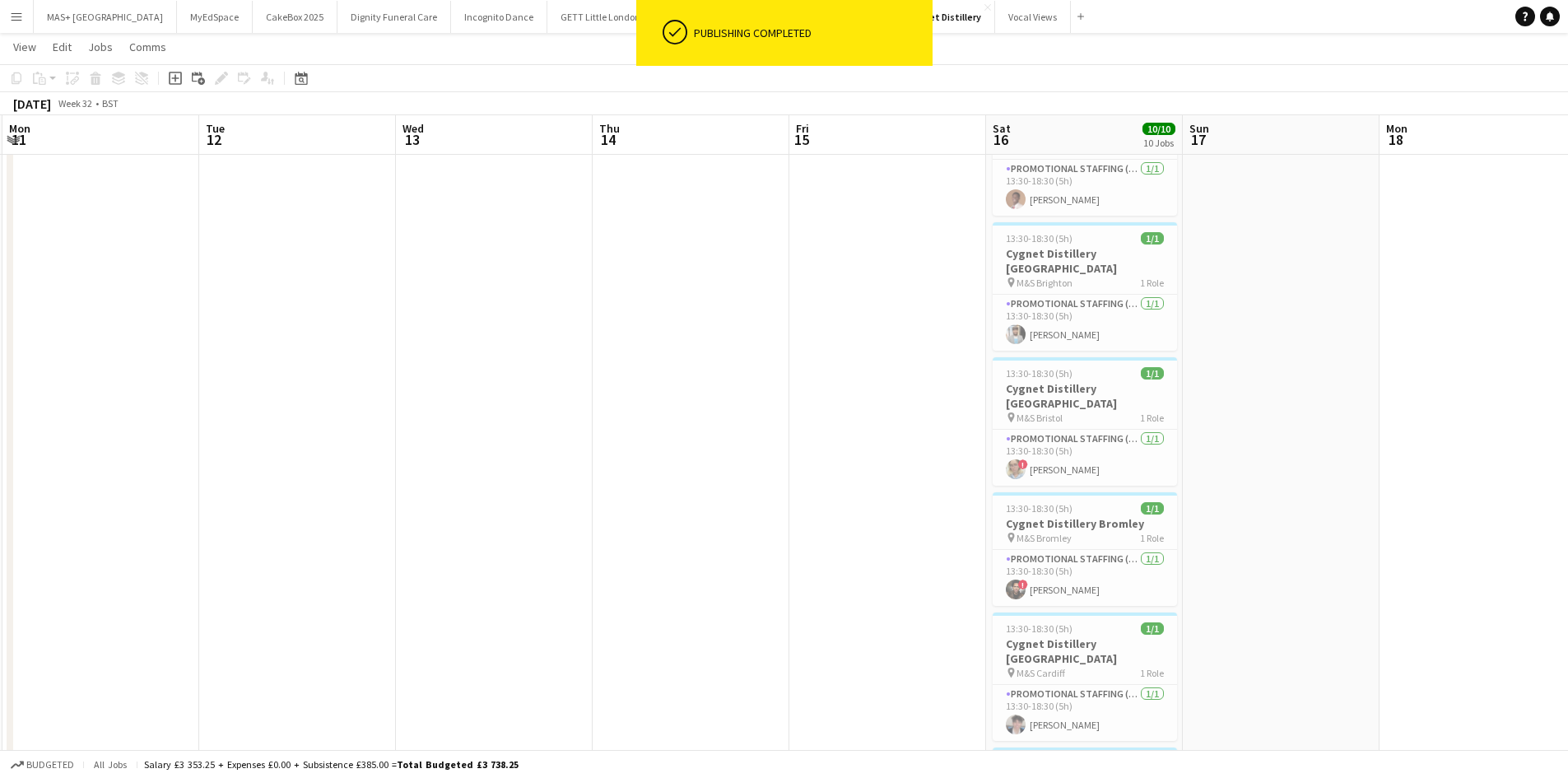
drag, startPoint x: 600, startPoint y: 484, endPoint x: 711, endPoint y: 472, distance: 111.6
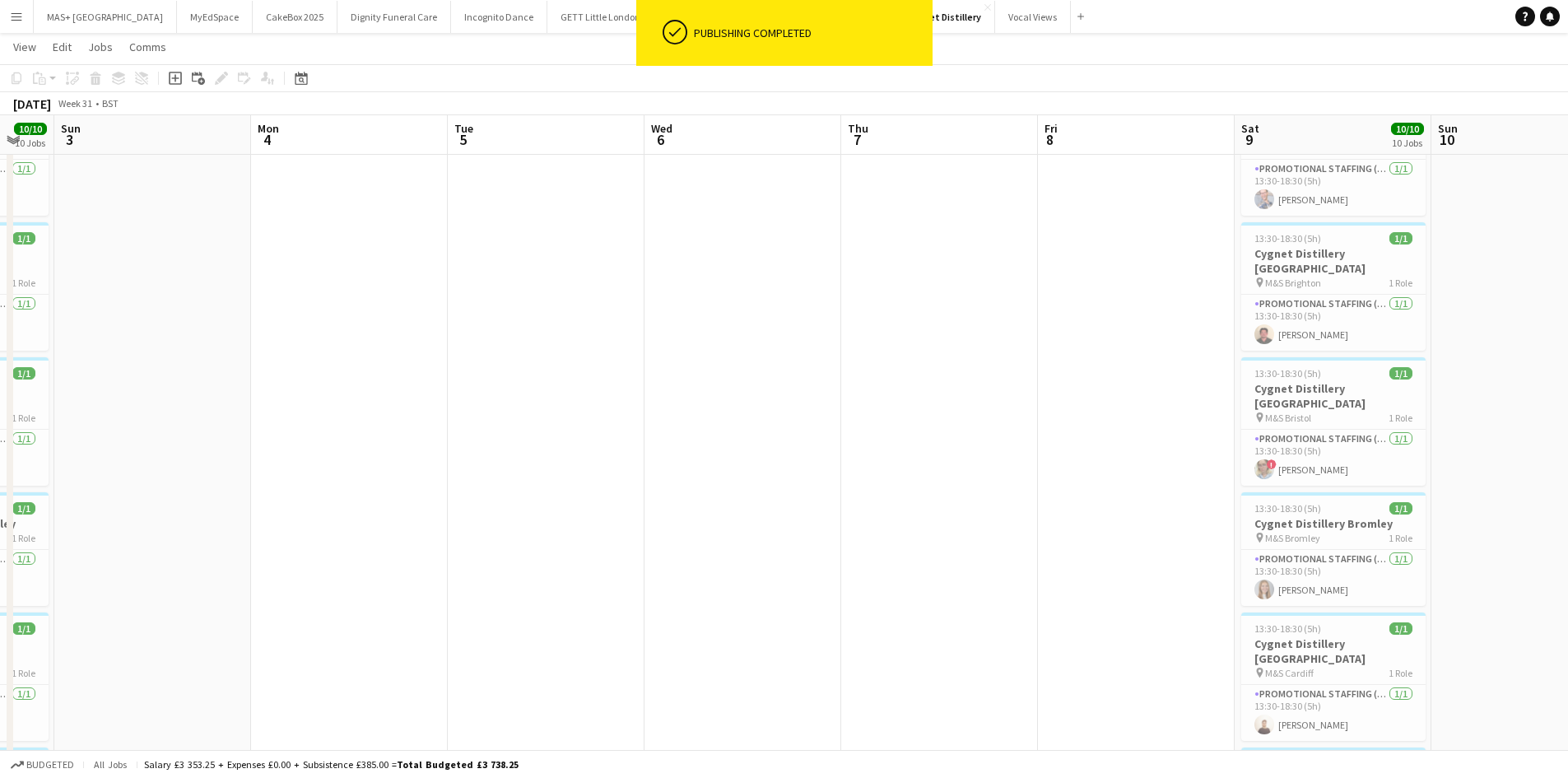
scroll to position [0, 533]
drag, startPoint x: 677, startPoint y: 501, endPoint x: 847, endPoint y: 512, distance: 170.4
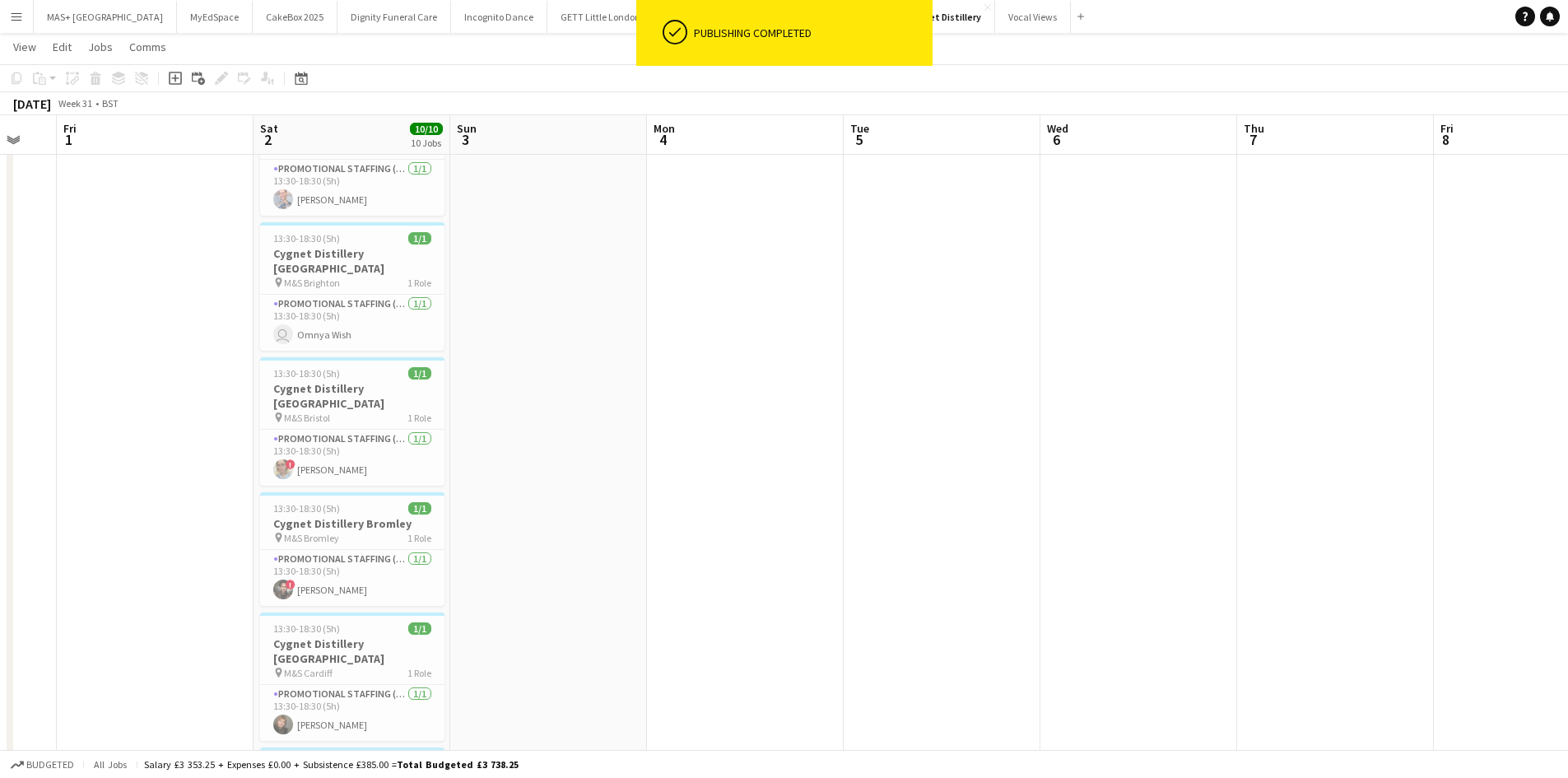
scroll to position [0, 447]
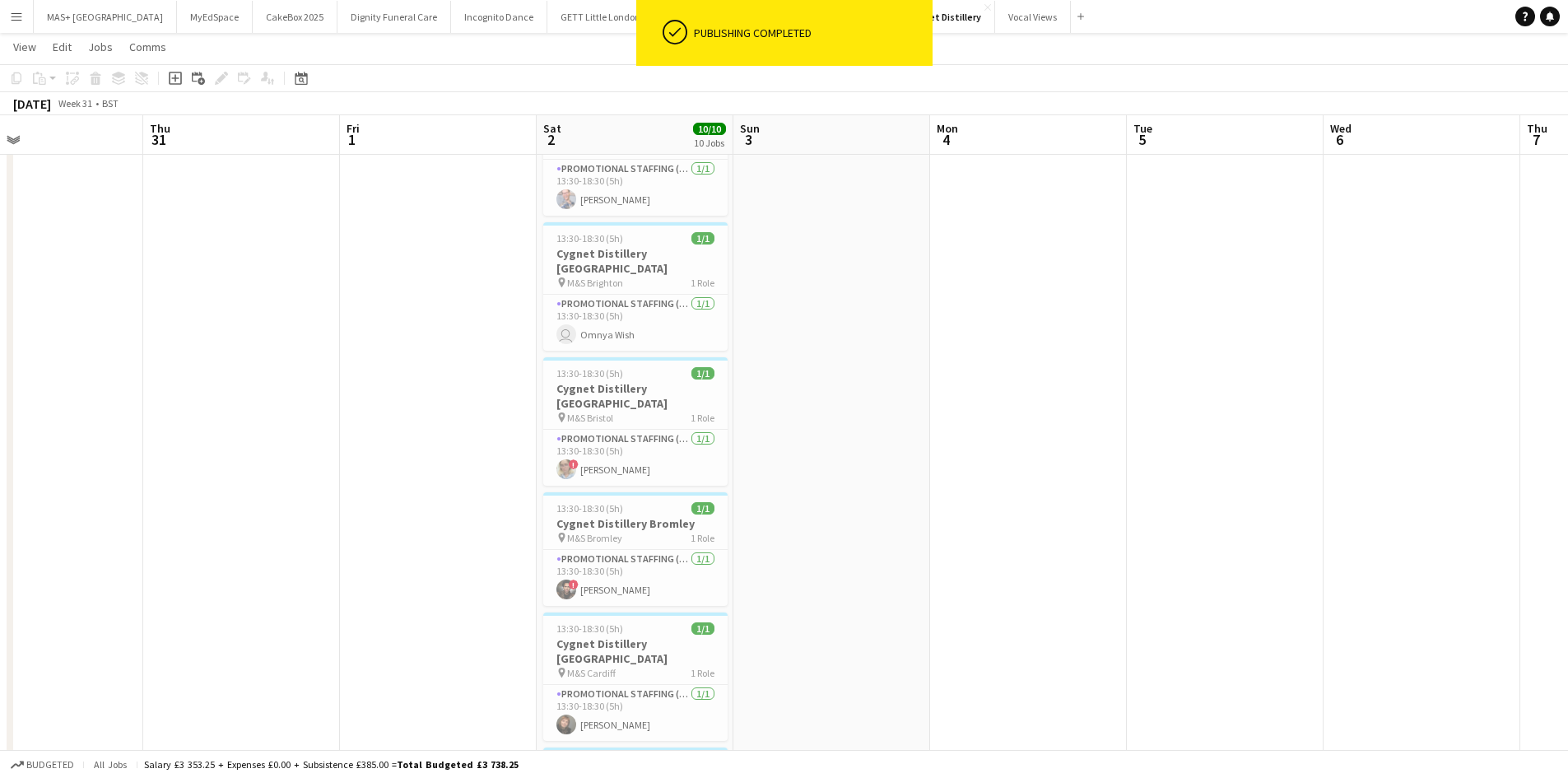
drag, startPoint x: 697, startPoint y: 535, endPoint x: 980, endPoint y: 557, distance: 283.9
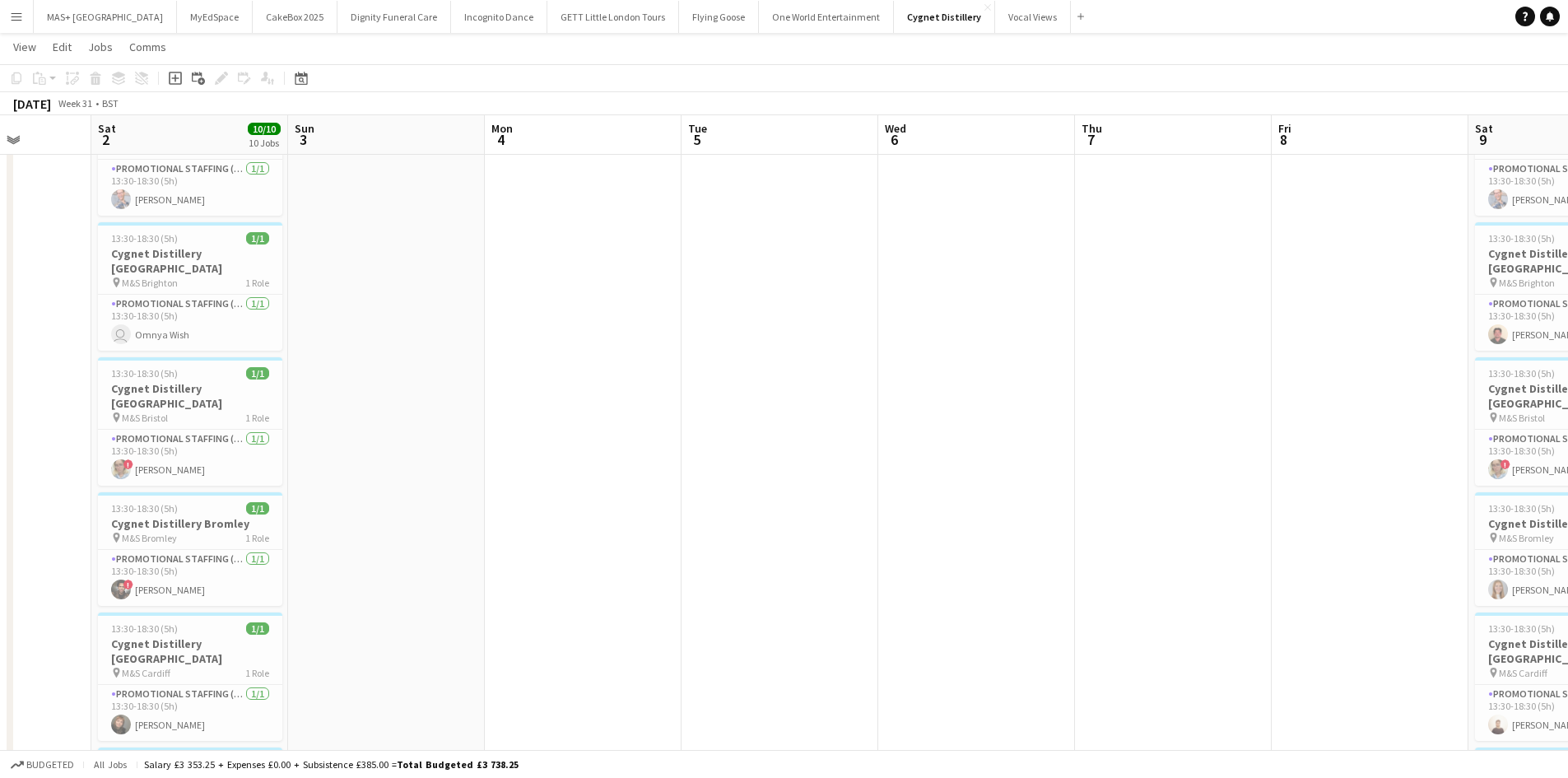
drag, startPoint x: 1098, startPoint y: 525, endPoint x: 243, endPoint y: 412, distance: 862.4
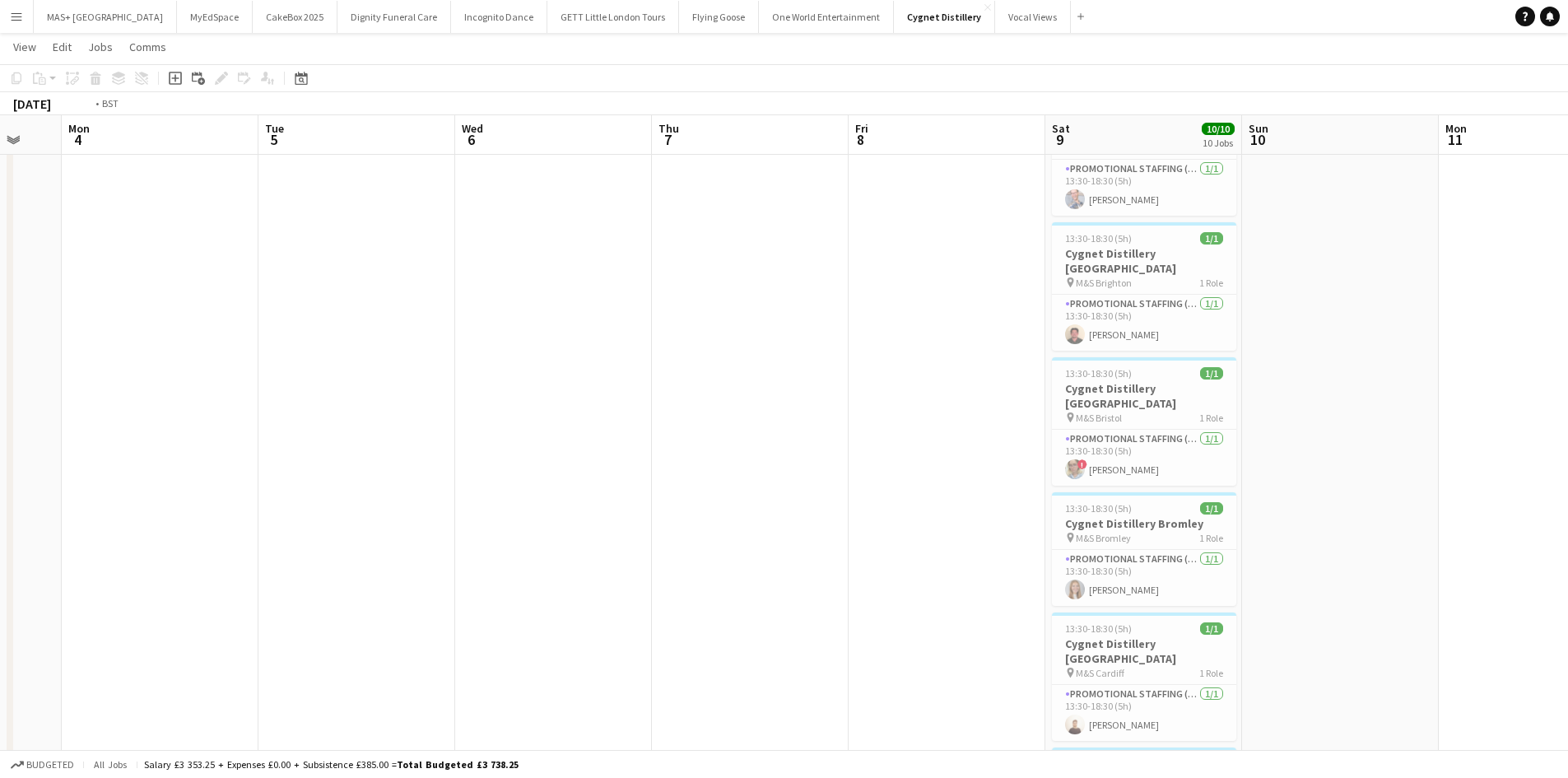
drag, startPoint x: 680, startPoint y: 397, endPoint x: 186, endPoint y: 314, distance: 500.9
click at [0, 264] on html "Menu Boards Boards Boards All jobs Status Workforce Workforce My Workforce Recr…" at bounding box center [784, 783] width 1568 height 1744
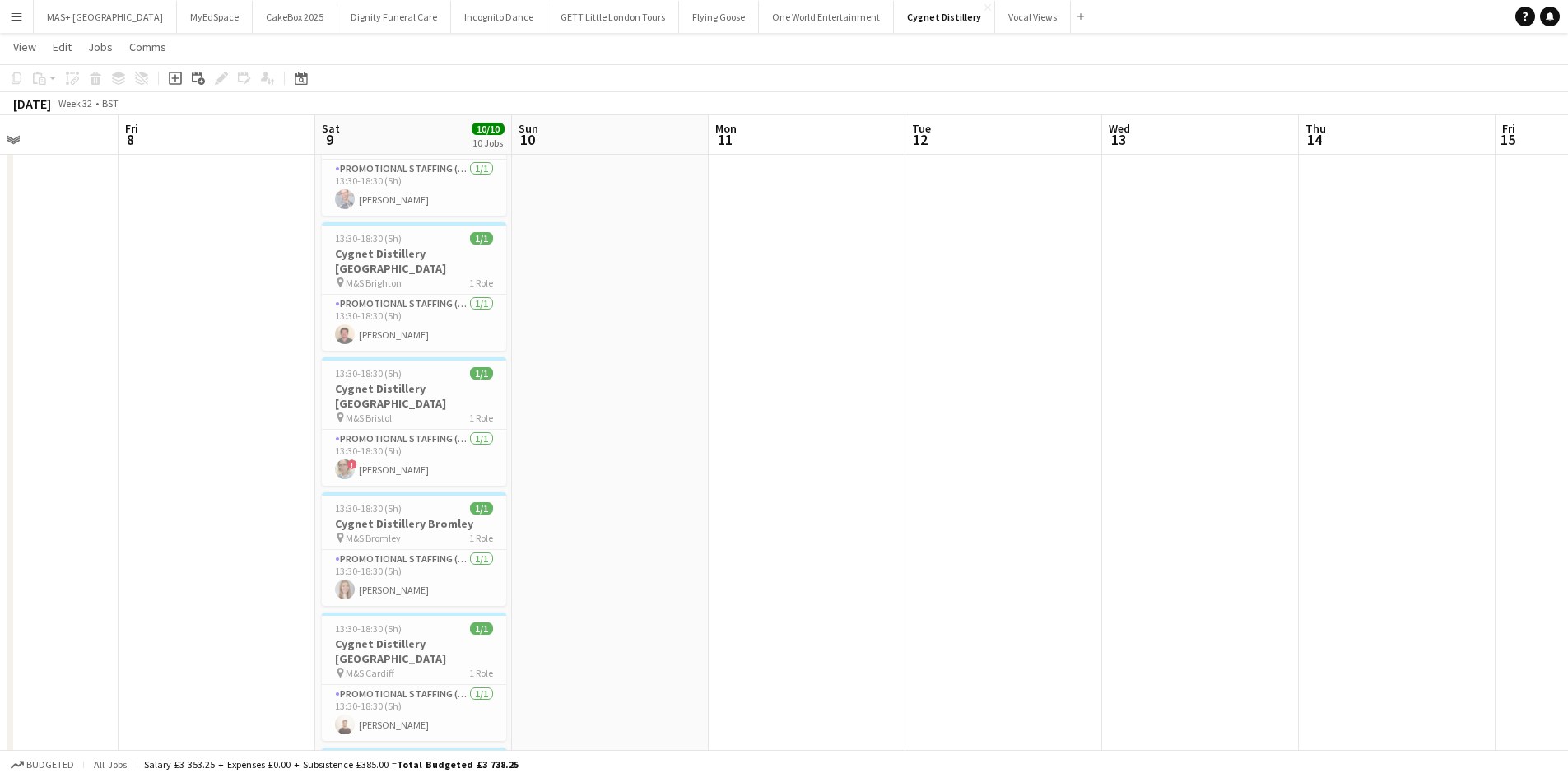
drag, startPoint x: 683, startPoint y: 402, endPoint x: 4, endPoint y: 316, distance: 684.4
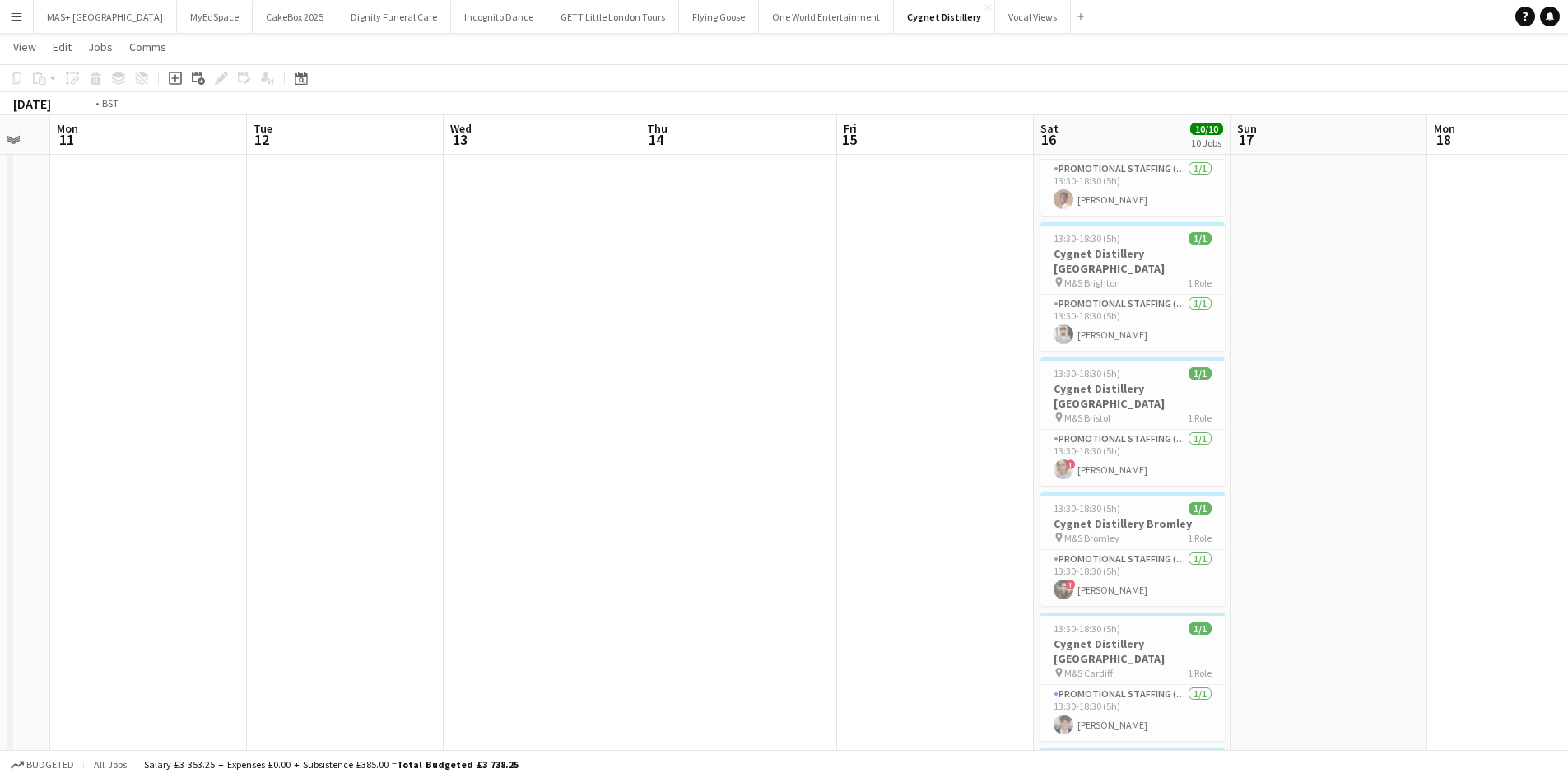
scroll to position [0, 579]
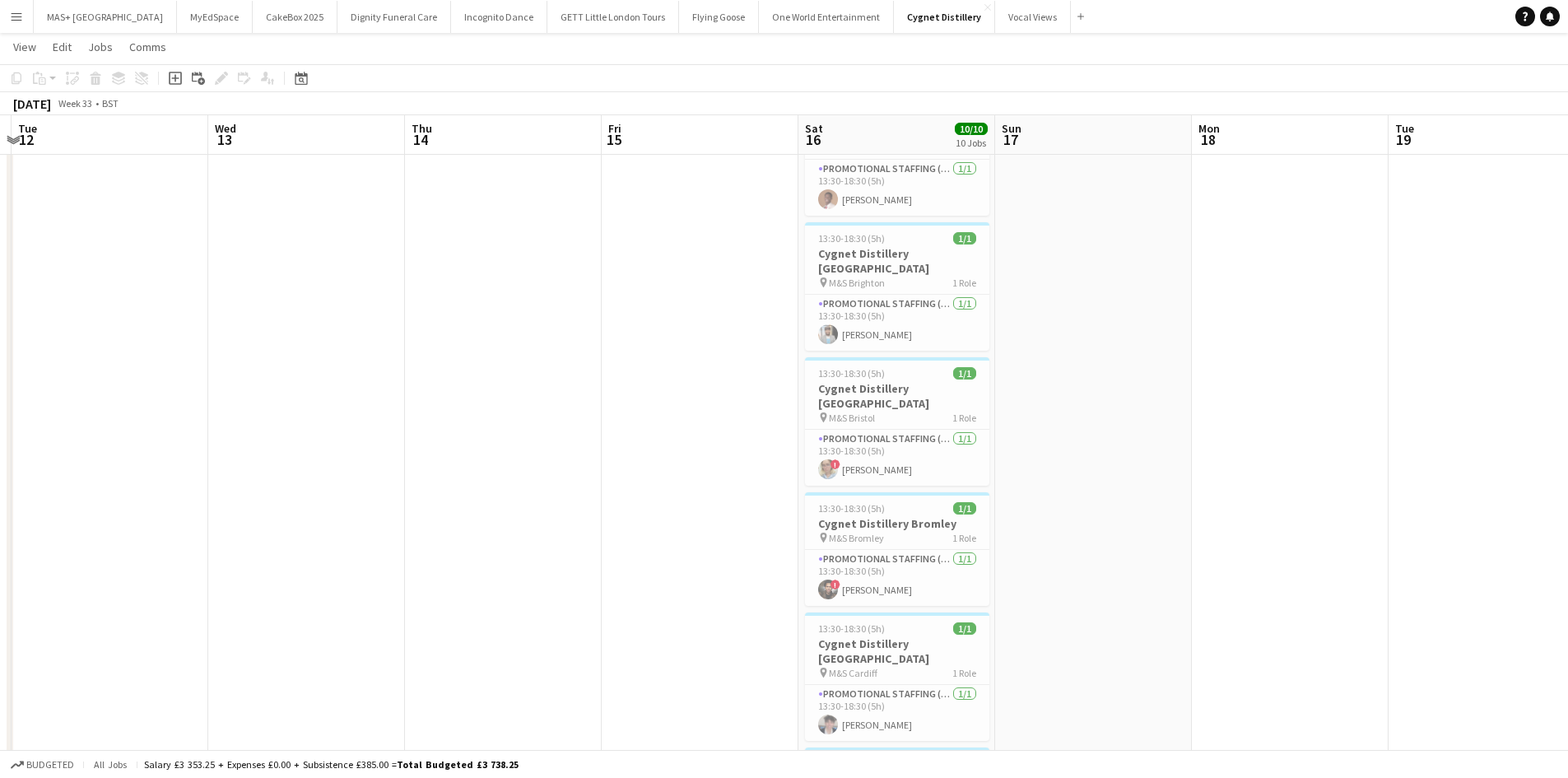
drag, startPoint x: 451, startPoint y: 380, endPoint x: 215, endPoint y: 364, distance: 236.5
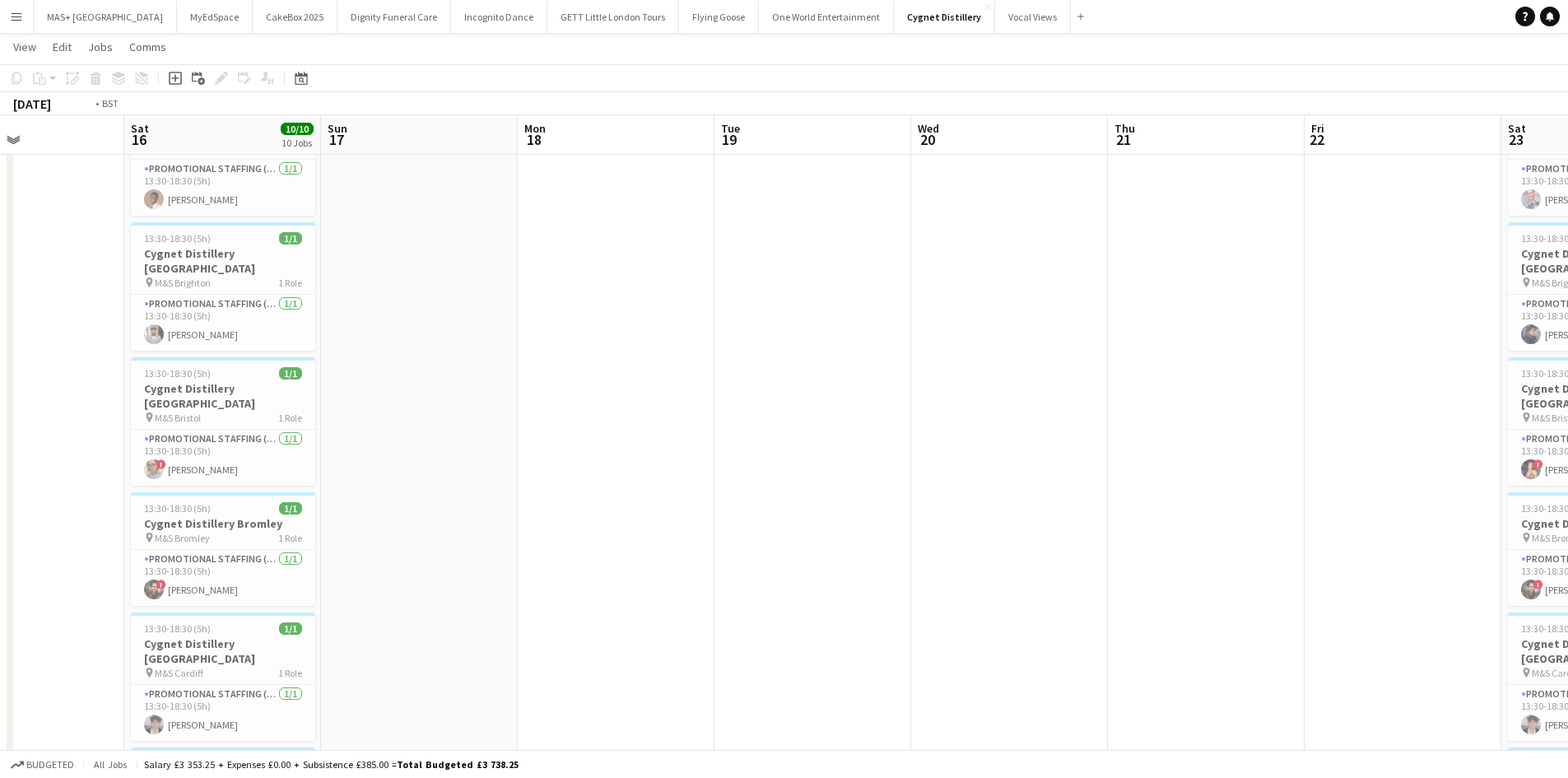
scroll to position [0, 559]
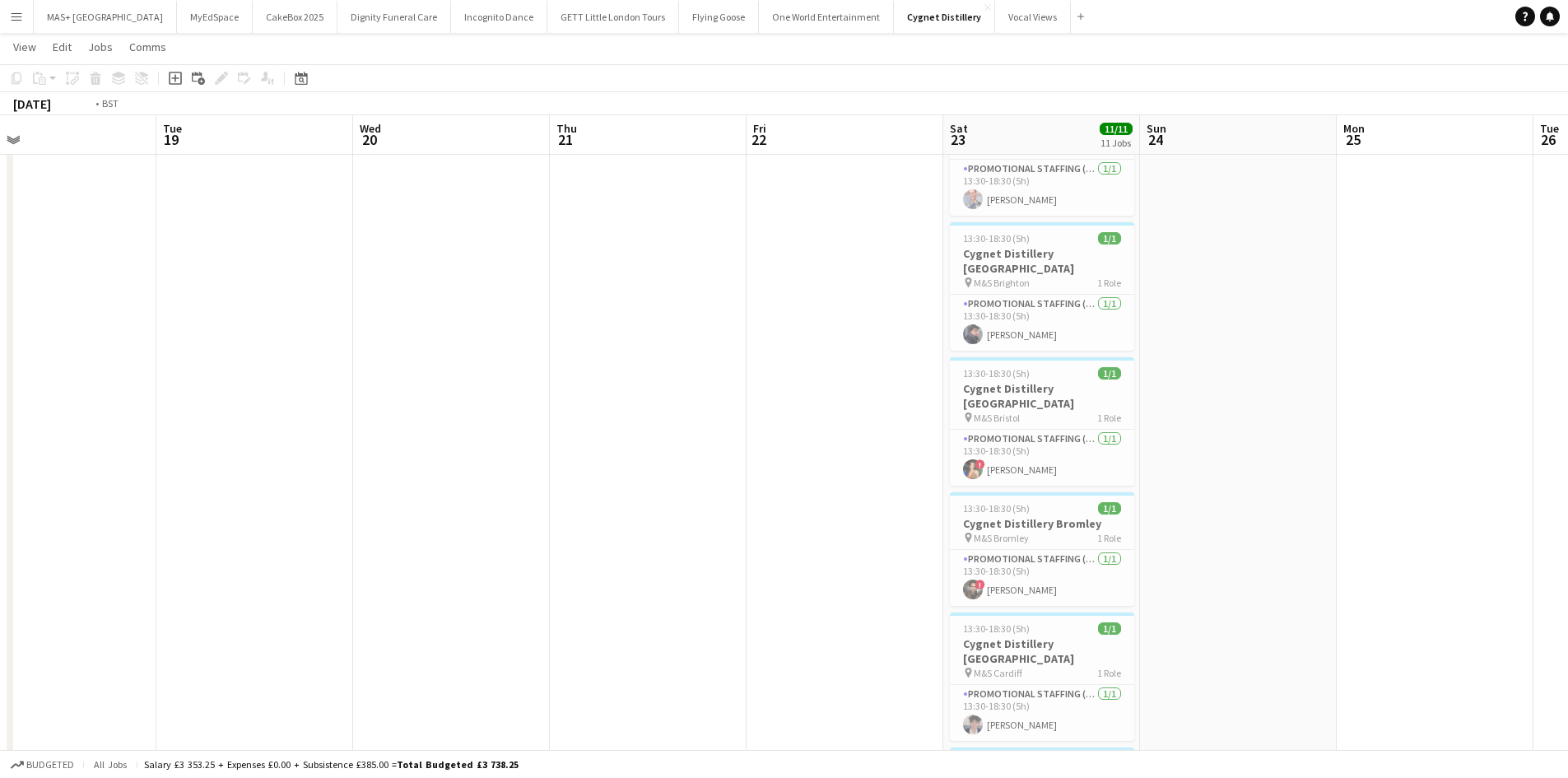
drag, startPoint x: 502, startPoint y: 437, endPoint x: 1225, endPoint y: 468, distance: 723.7
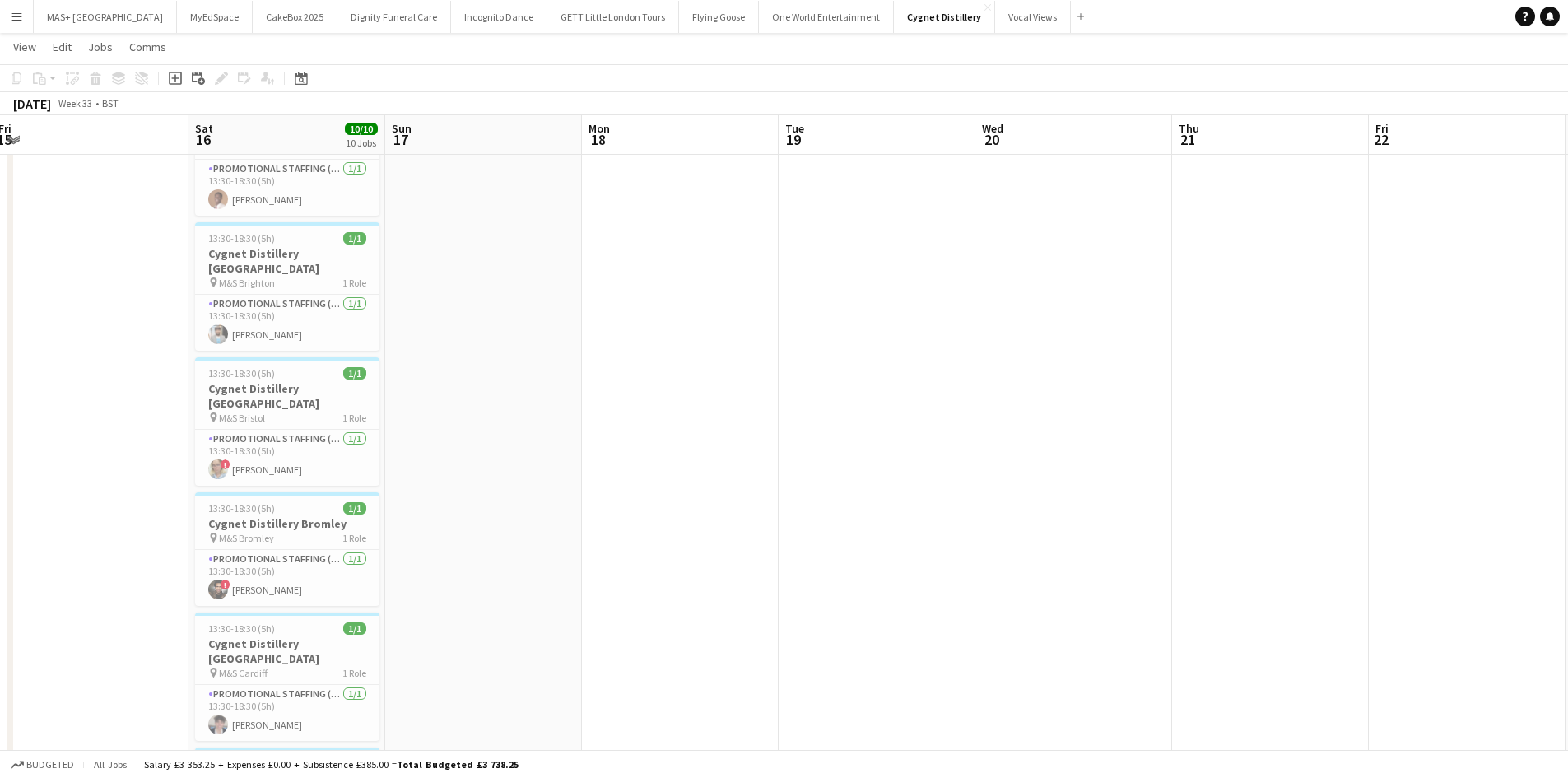
drag, startPoint x: 513, startPoint y: 452, endPoint x: 1176, endPoint y: 445, distance: 663.0
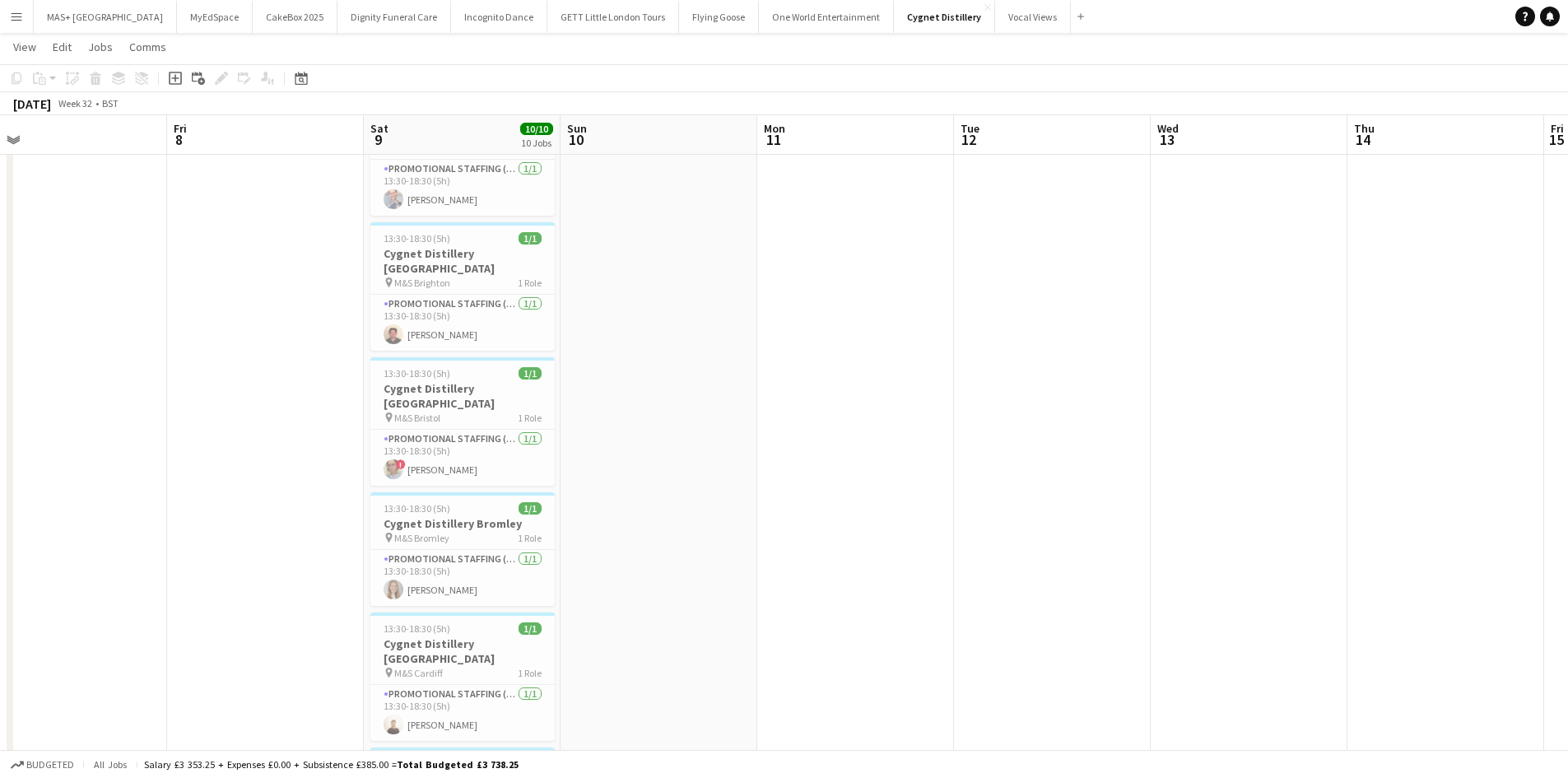
drag, startPoint x: 420, startPoint y: 439, endPoint x: 1323, endPoint y: 459, distance: 903.2
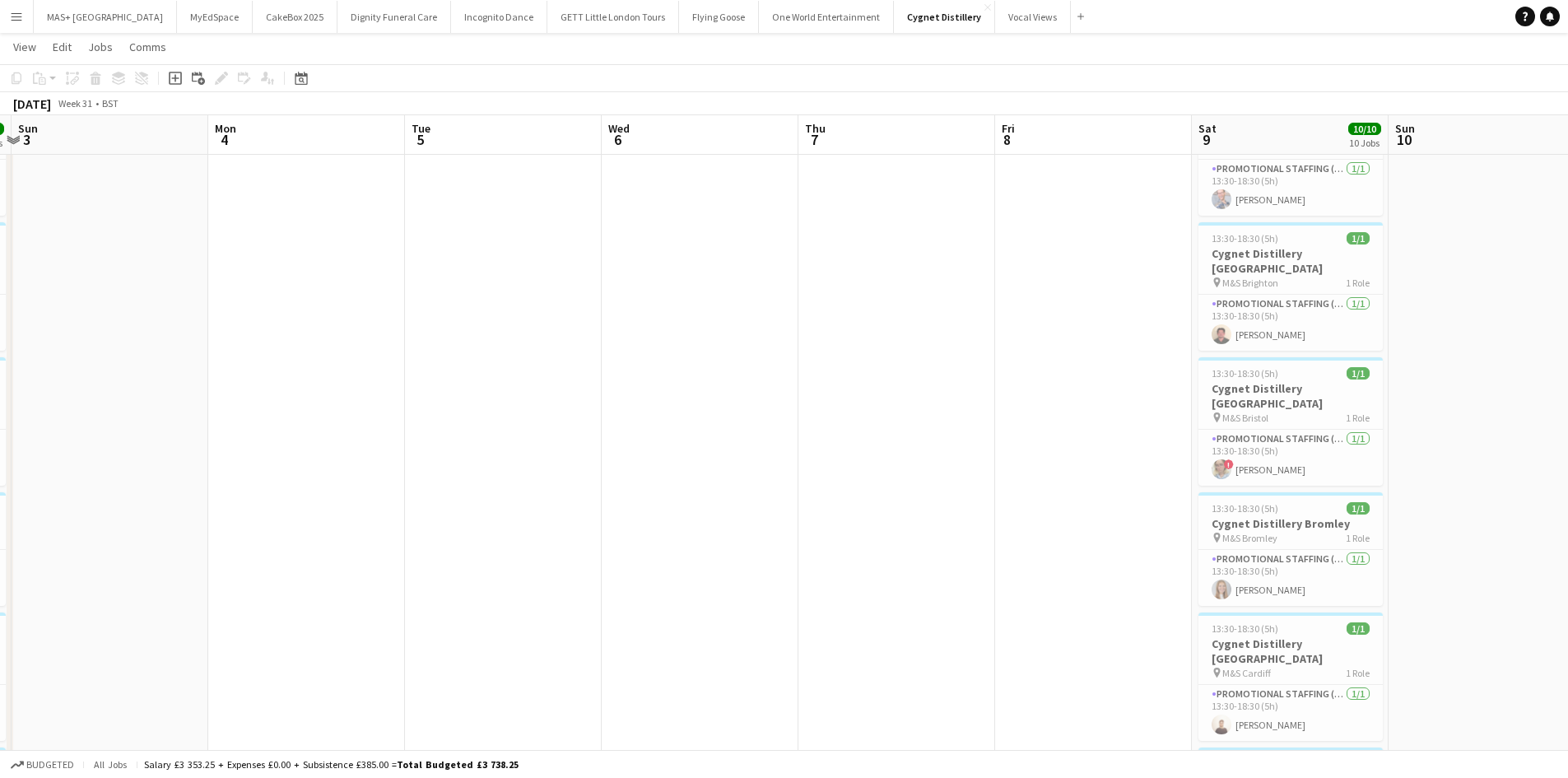
drag, startPoint x: 577, startPoint y: 447, endPoint x: 1128, endPoint y: 448, distance: 551.0
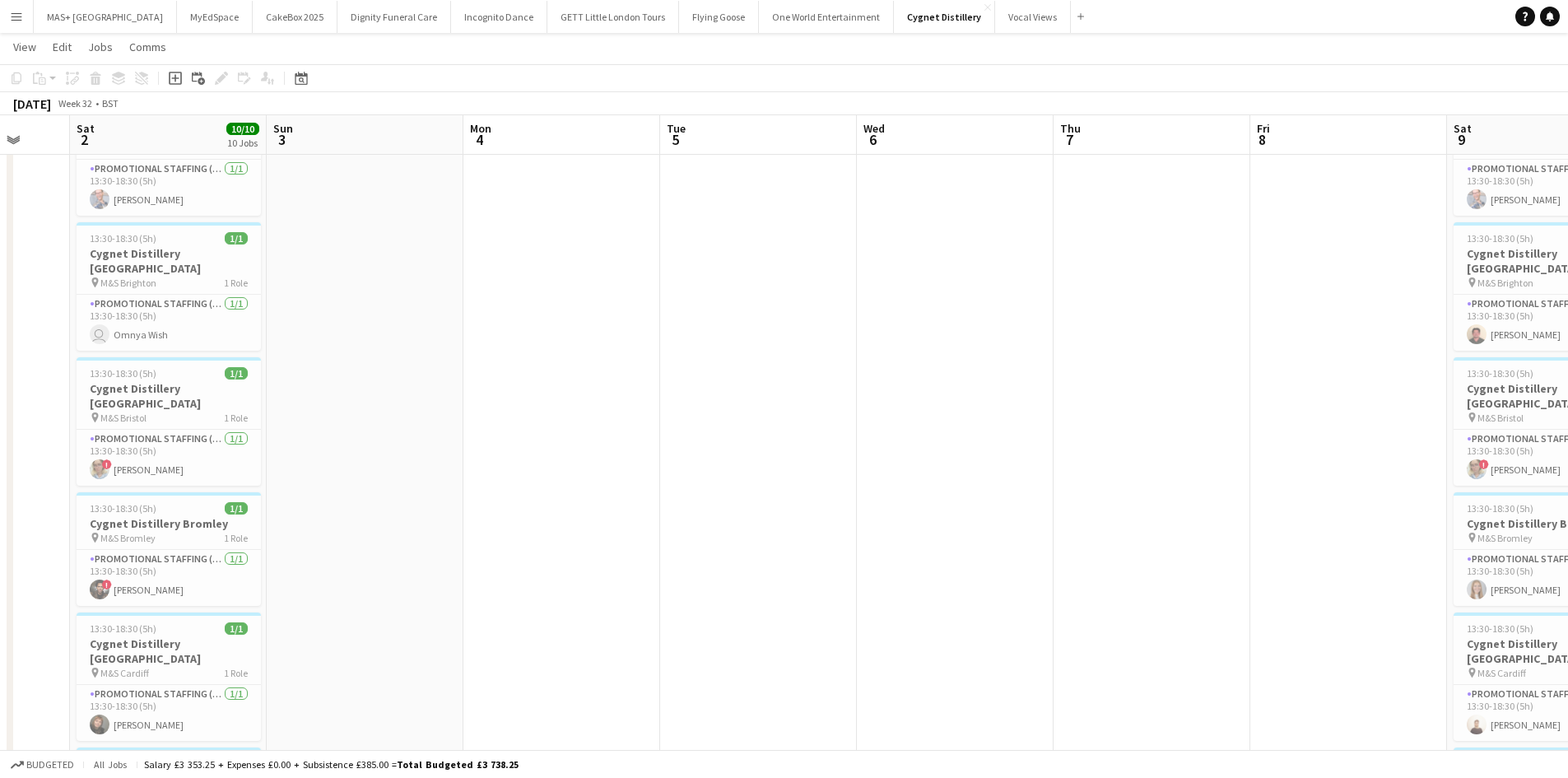
drag, startPoint x: 670, startPoint y: 470, endPoint x: 1320, endPoint y: 473, distance: 650.0
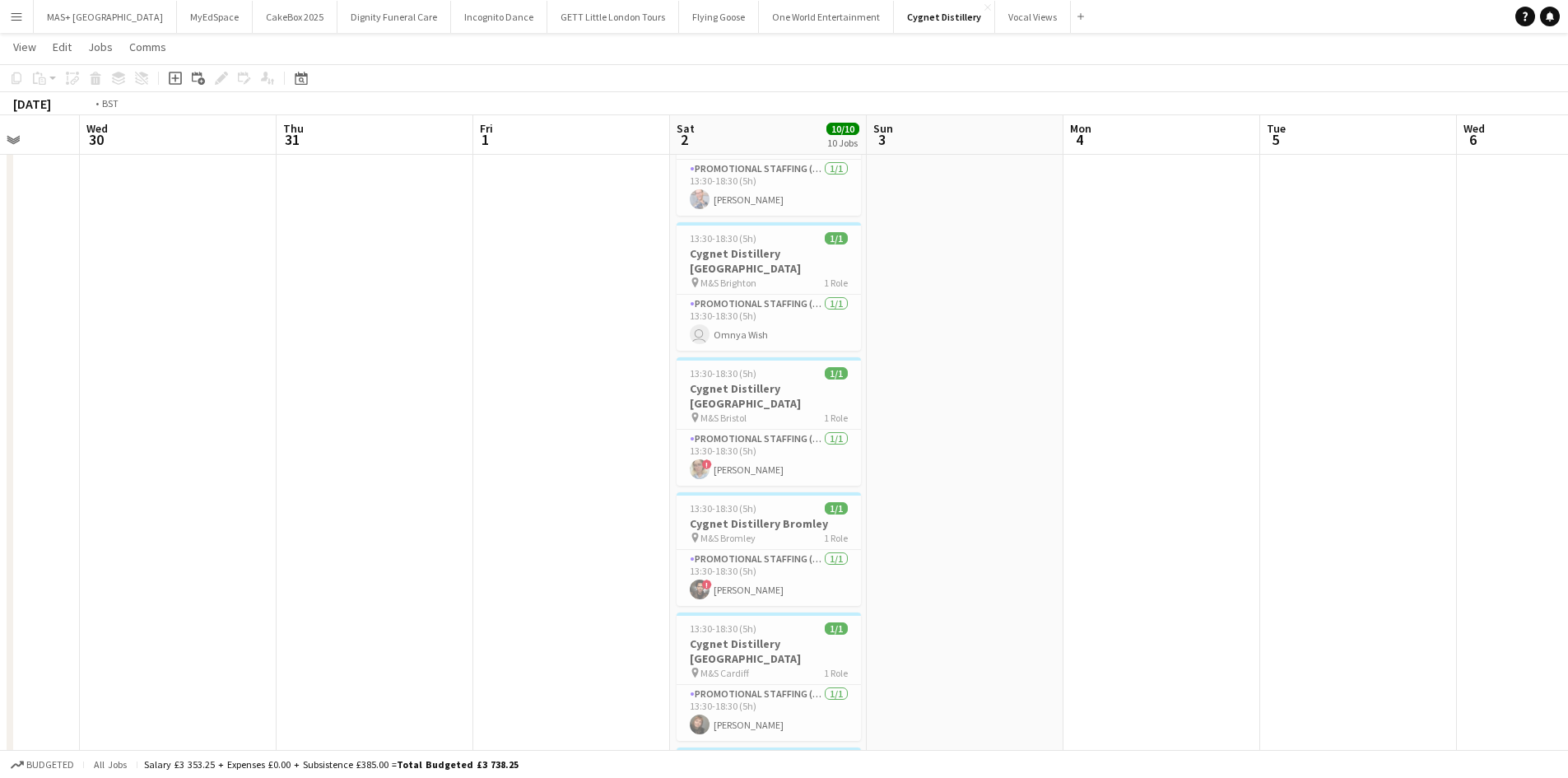
drag, startPoint x: 545, startPoint y: 404, endPoint x: 1268, endPoint y: 420, distance: 723.2
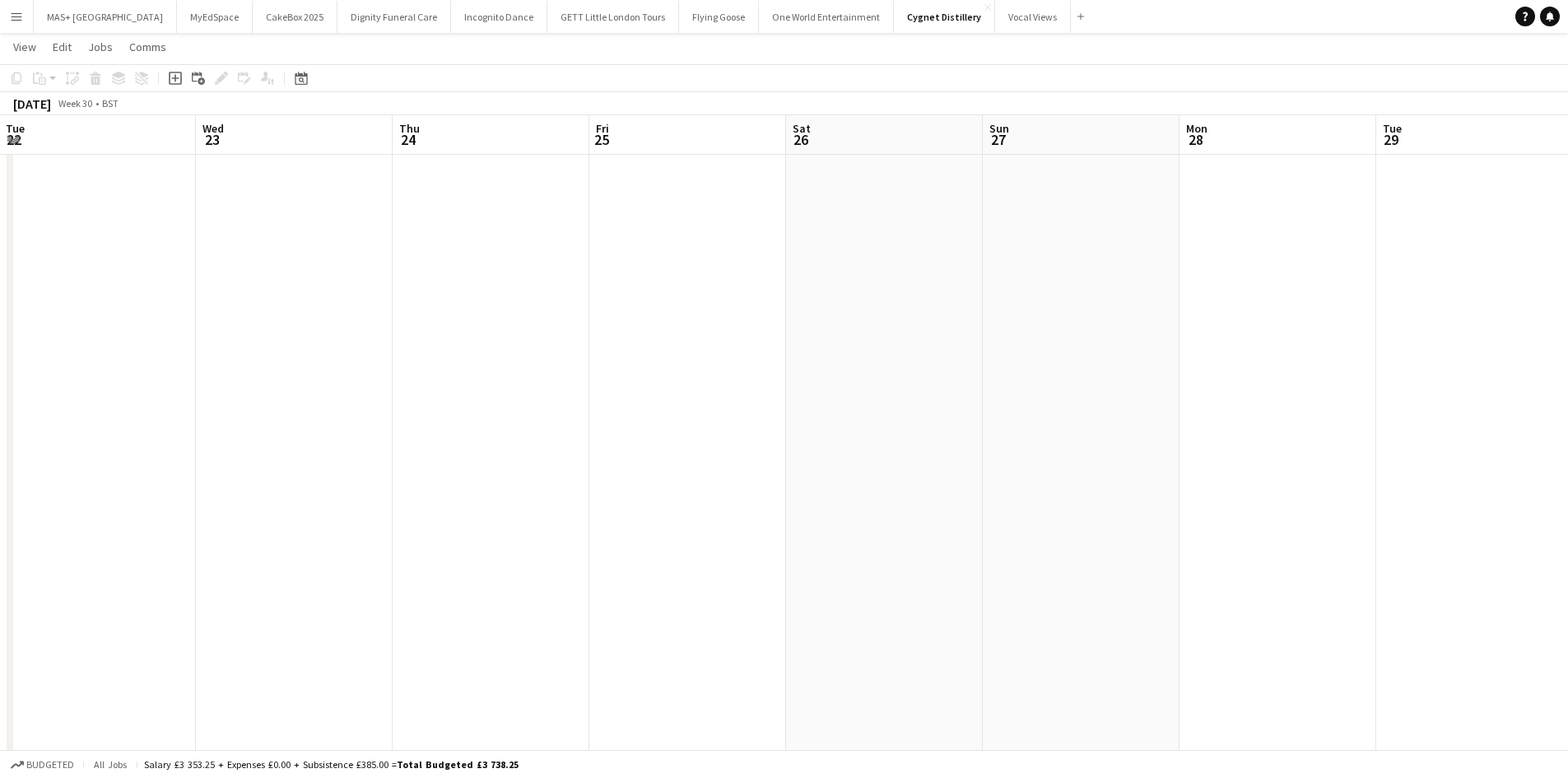
drag
click at [1568, 419] on html "Menu Boards Boards Boards All jobs Status Workforce Workforce My Workforce Recr…" at bounding box center [784, 783] width 1568 height 1744
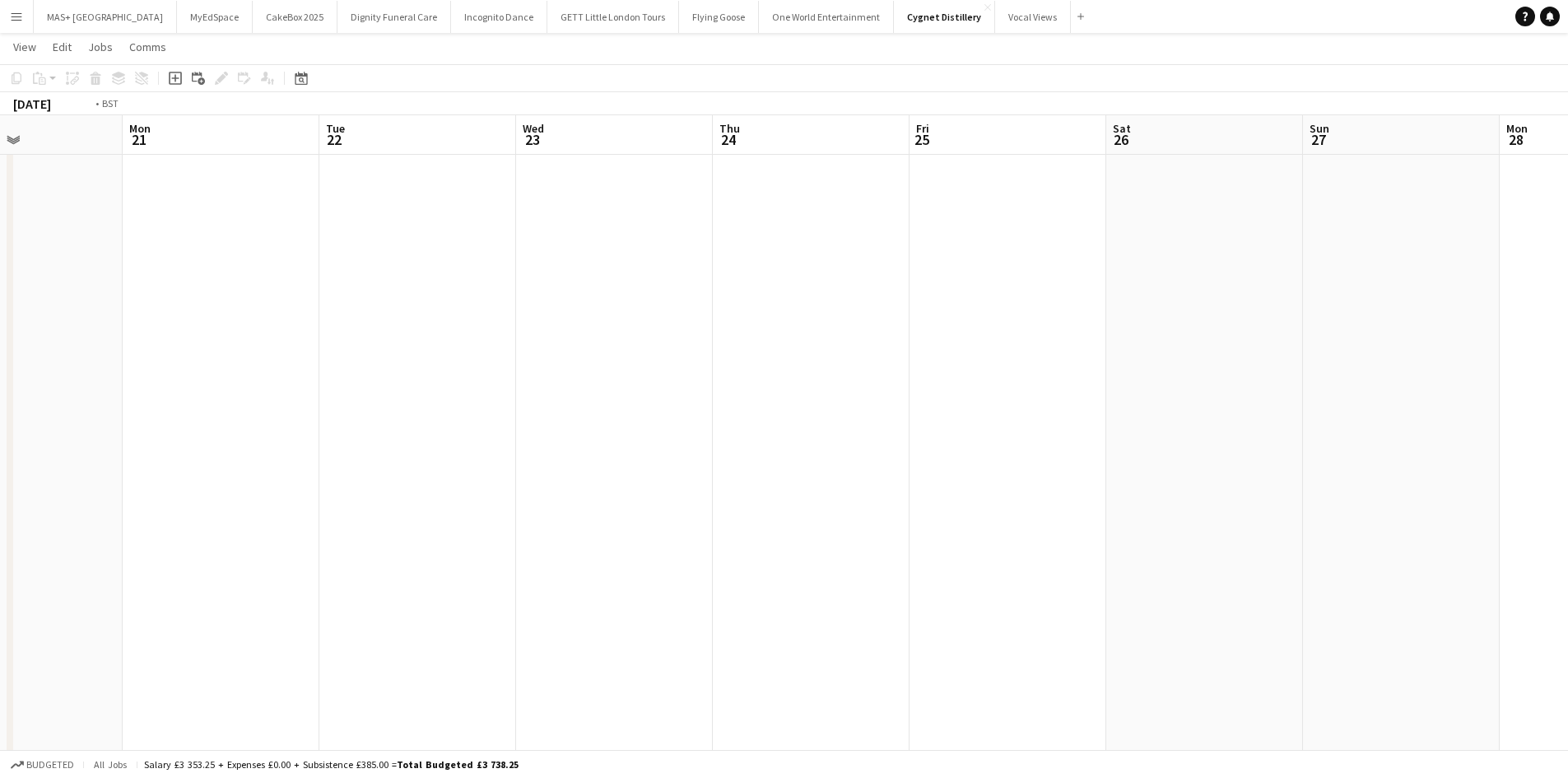
click at [213, 412] on app-calendar-viewport "Fri 18 Sat 19 Sun 20 Mon 21 Tue 22 Wed 23 Thu 24 Fri 25 Sat 26 Sun 27 Mon 28 Tu…" at bounding box center [784, 121] width 1568 height 1651
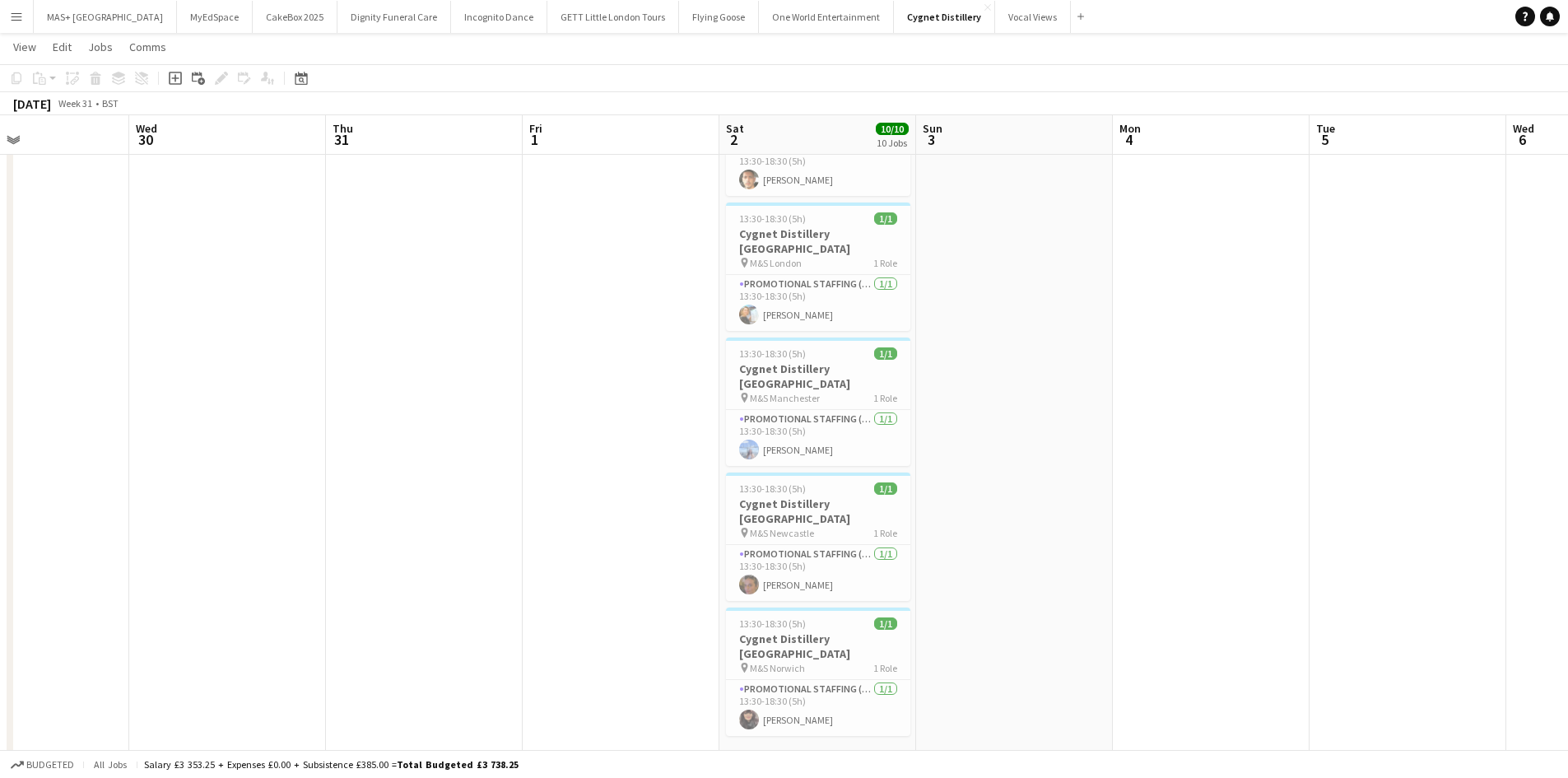
click at [250, 387] on app-calendar-viewport "Fri 25 Sat 26 Sun 27 Mon 28 Tue 29 Wed 30 Thu 31 Fri 1 Sat 2 10/10 10 Jobs Sun …" at bounding box center [784, 121] width 1568 height 1651
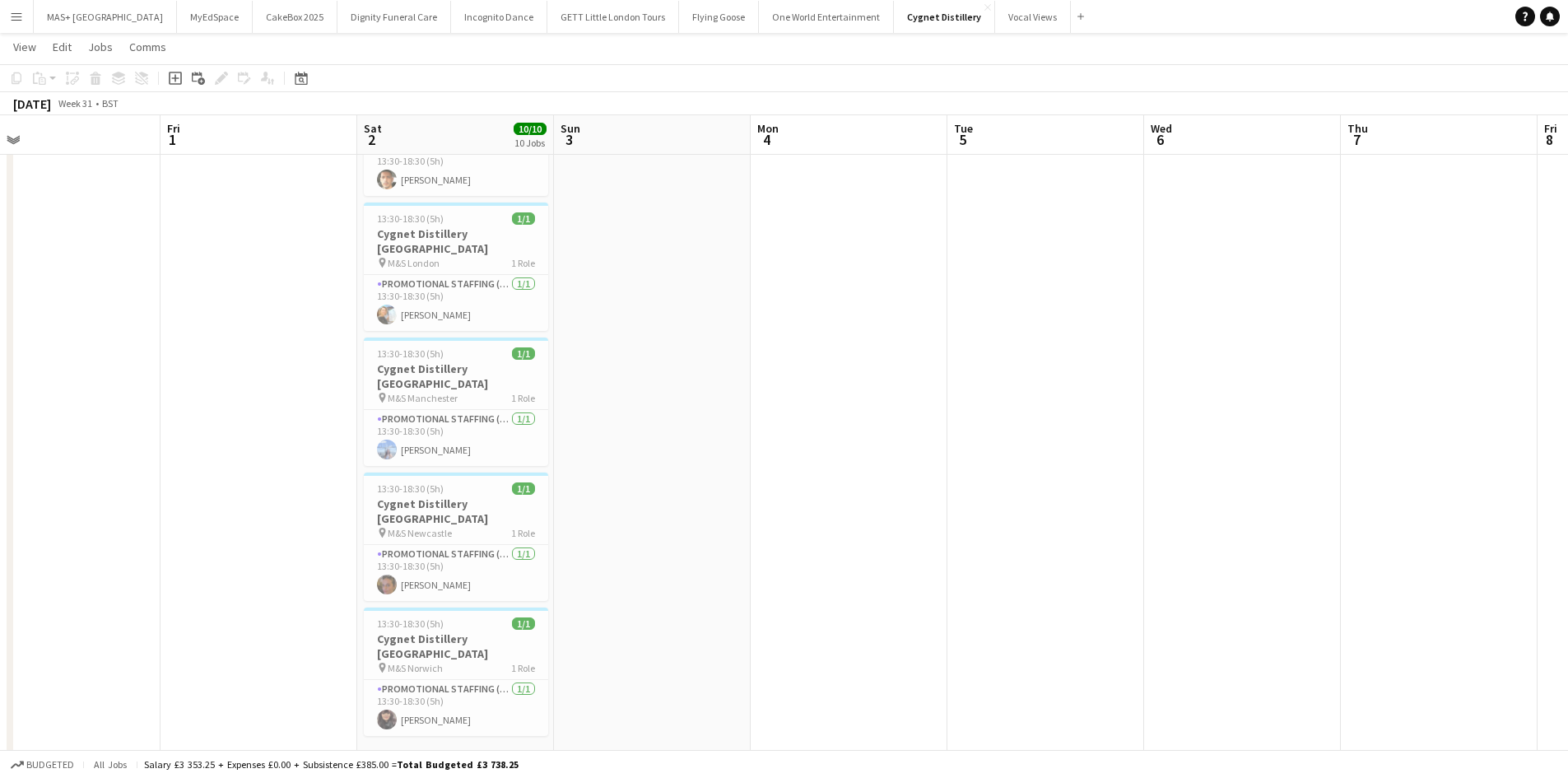
click at [308, 320] on app-calendar-viewport "Sun 27 Mon 28 Tue 29 Wed 30 Thu 31 Fri 1 Sat 2 10/10 10 Jobs Sun 3 Mon 4 Tue 5 …" at bounding box center [784, 121] width 1568 height 1651
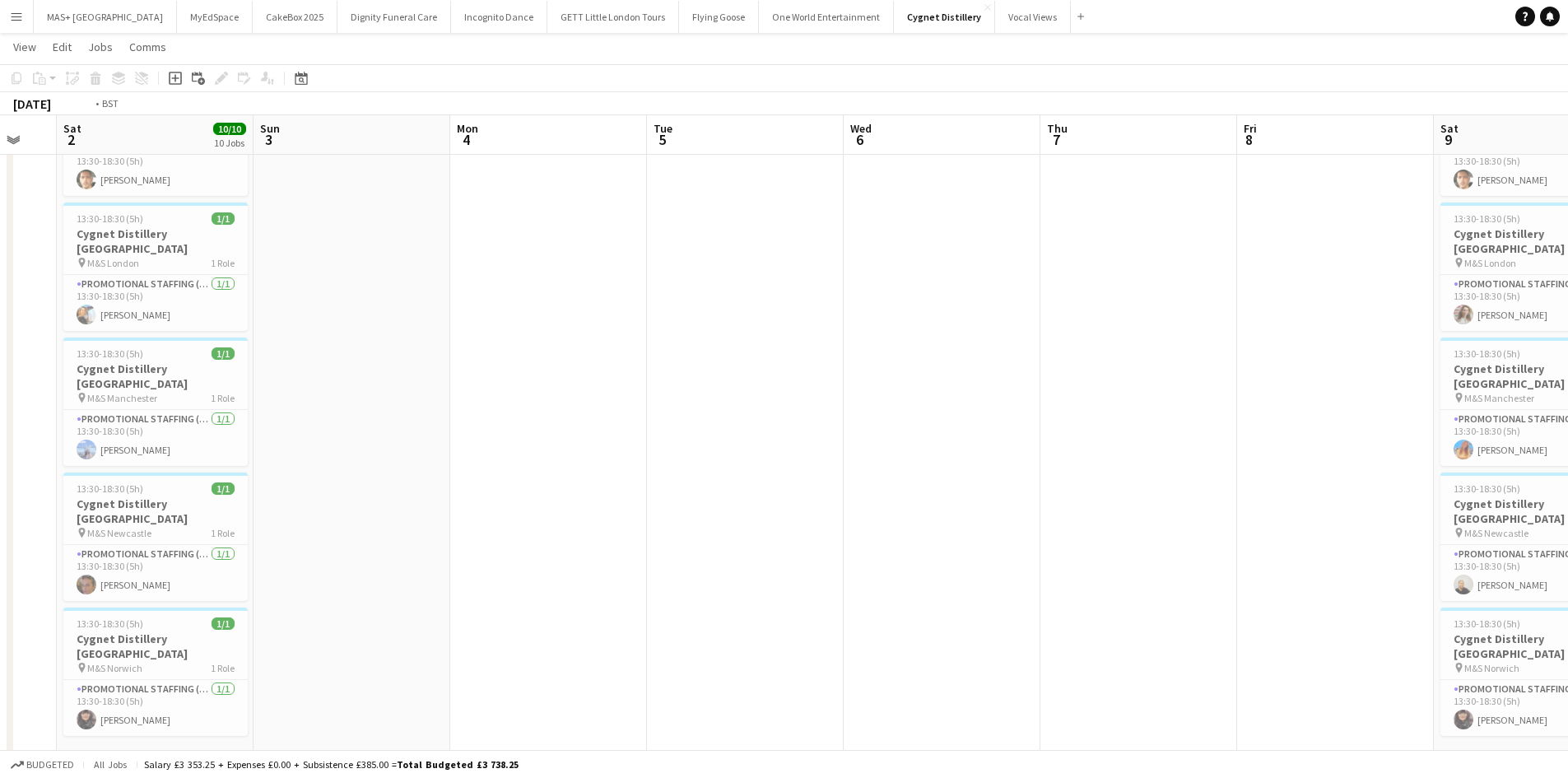
click at [257, 334] on app-calendar-viewport "Wed 30 Thu 31 Fri 1 Sat 2 10/10 10 Jobs Sun 3 Mon 4 Tue 5 Wed 6 Thu 7 Fri 8 Sat…" at bounding box center [784, 121] width 1568 height 1651
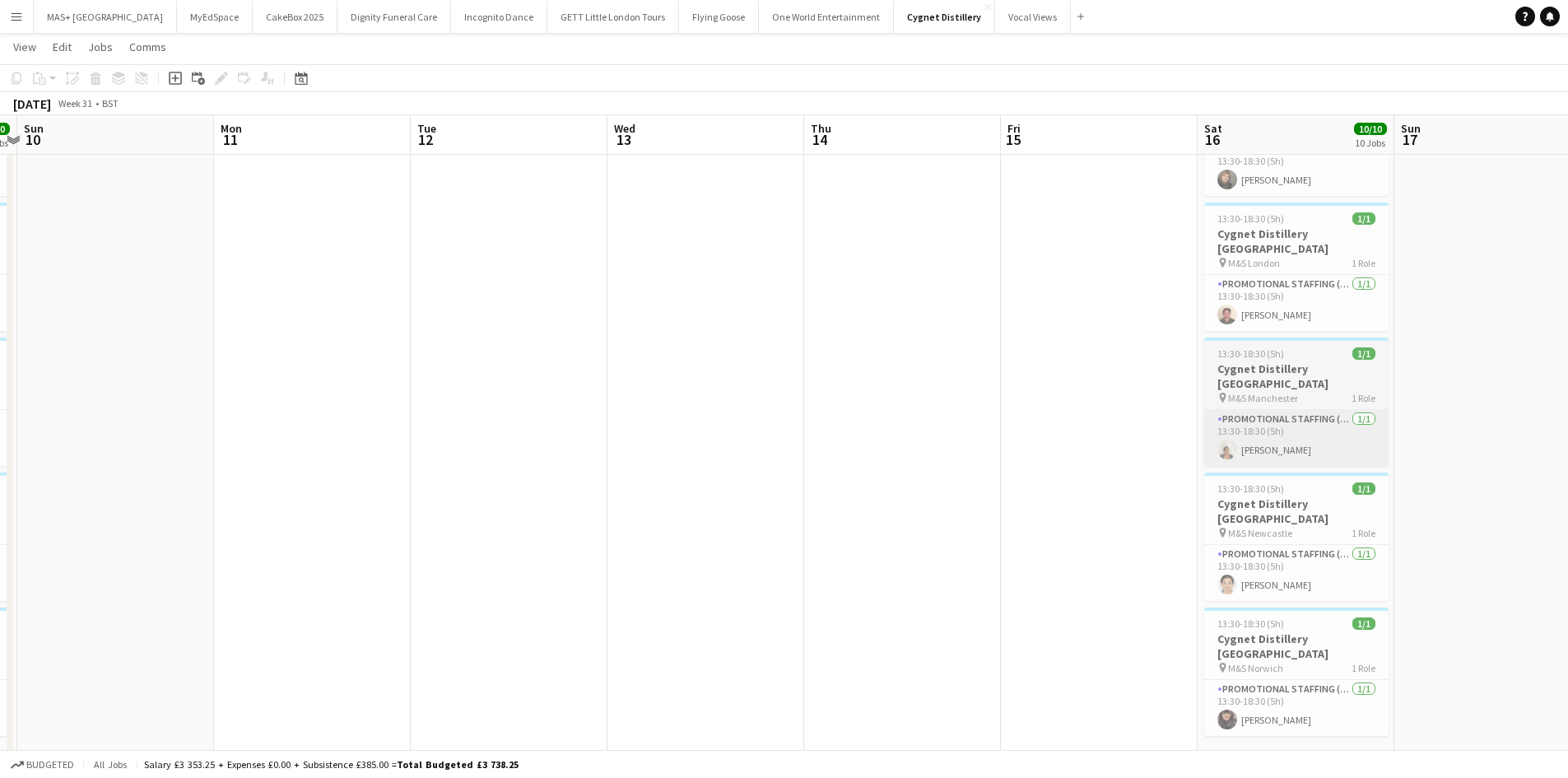
click at [358, 314] on app-calendar-viewport "Wed 6 Thu 7 Fri 8 Sat 9 10/10 10 Jobs Sun 10 Mon 11 Tue 12 Wed 13 Thu 14 Fri 15…" at bounding box center [784, 121] width 1568 height 1651
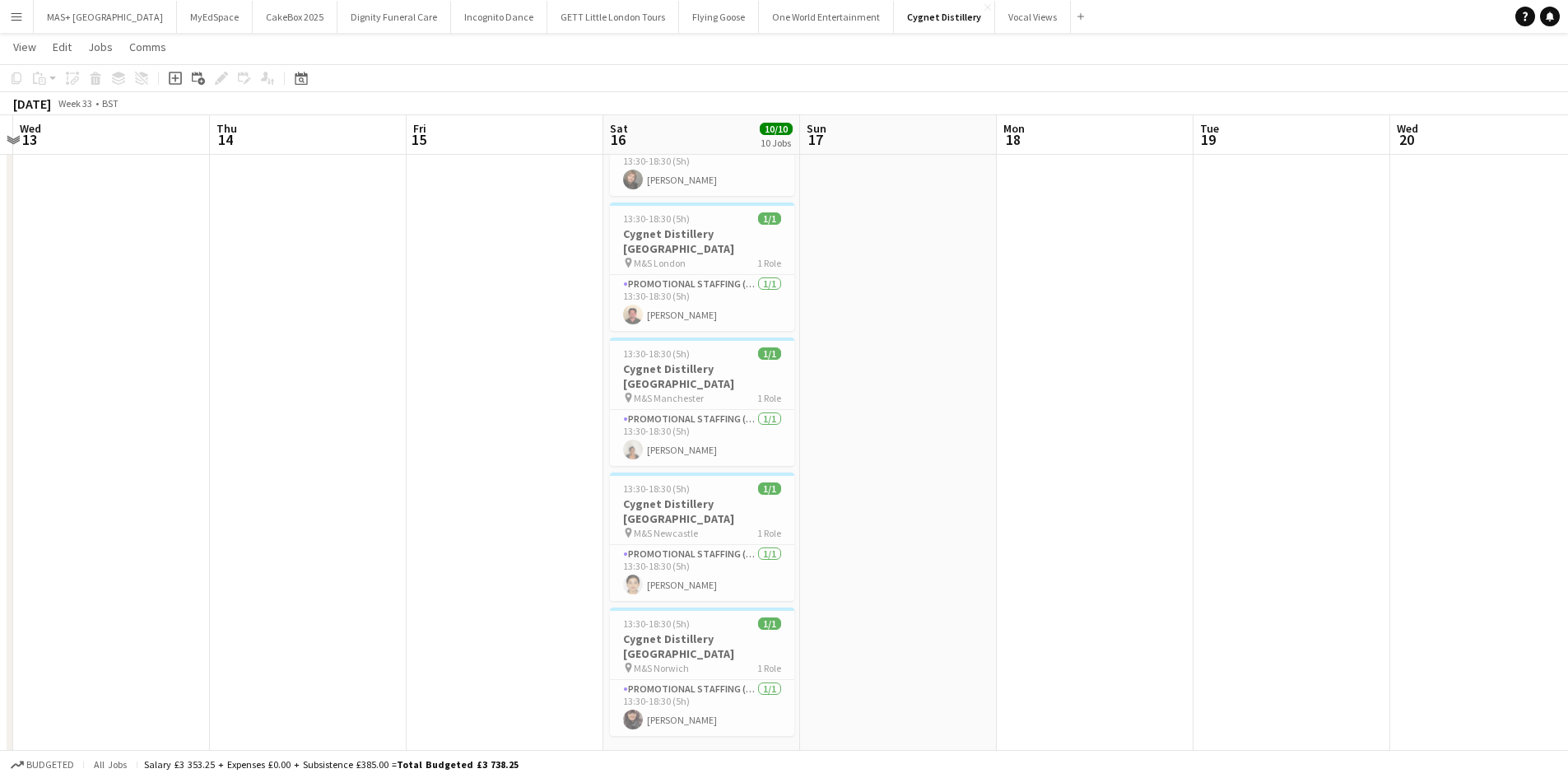
click at [395, 305] on app-calendar-viewport "Sat 9 10/10 10 Jobs Sun 10 Mon 11 Tue 12 Wed 13 Thu 14 Fri 15 Sat 16 10/10 10 J…" at bounding box center [784, 121] width 1568 height 1651
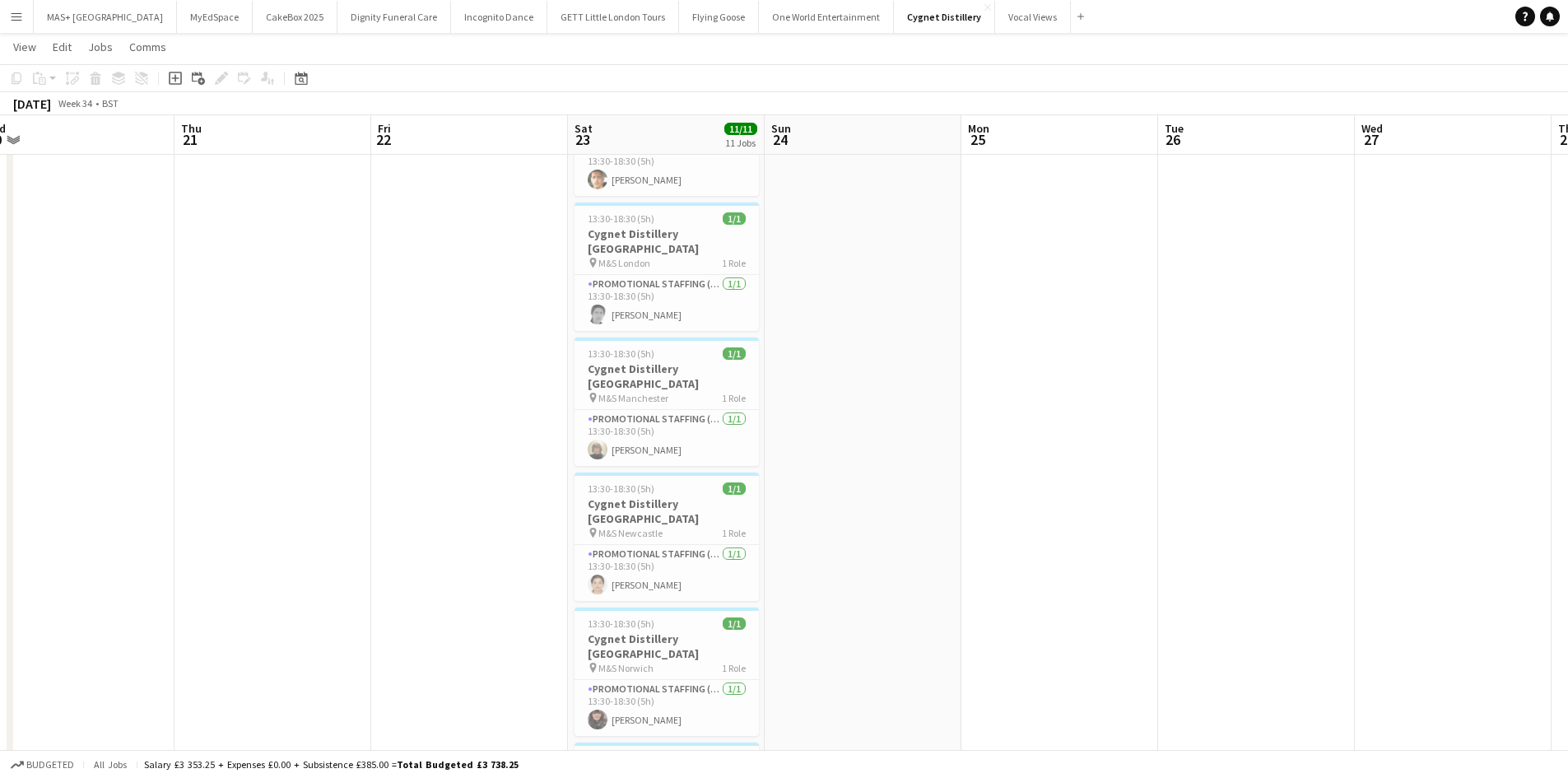
click at [329, 281] on app-calendar-viewport "Mon 18 Tue 19 Wed 20 Thu 21 Fri 22 Sat 23 11/11 11 Jobs Sun 24 Mon 25 Tue 26 We…" at bounding box center [784, 121] width 1568 height 1651
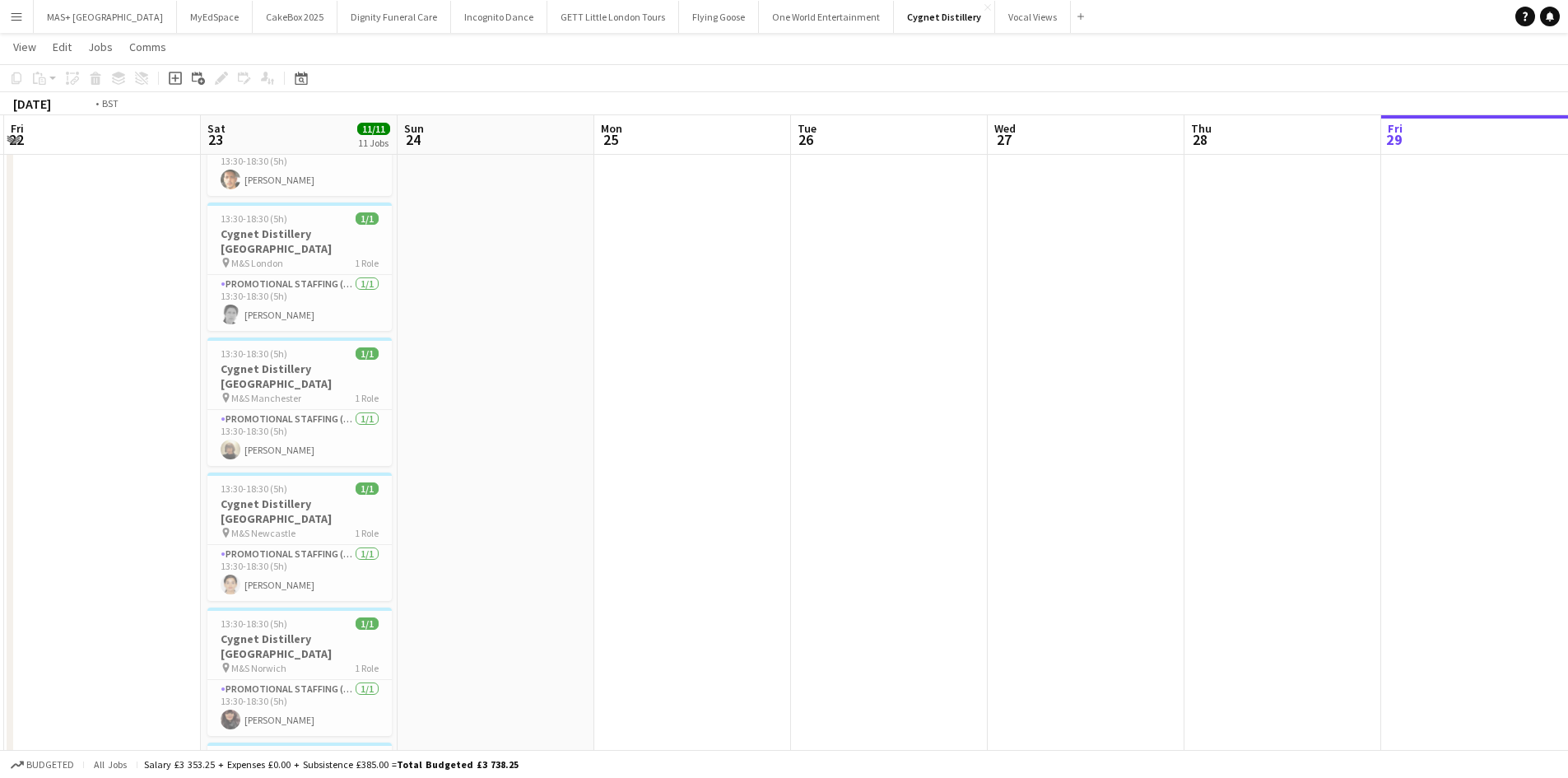
click at [408, 295] on app-calendar-viewport "Mon 18 Tue 19 Wed 20 Thu 21 Fri 22 Sat 23 11/11 11 Jobs Sun 24 Mon 25 Tue 26 We…" at bounding box center [784, 121] width 1568 height 1651
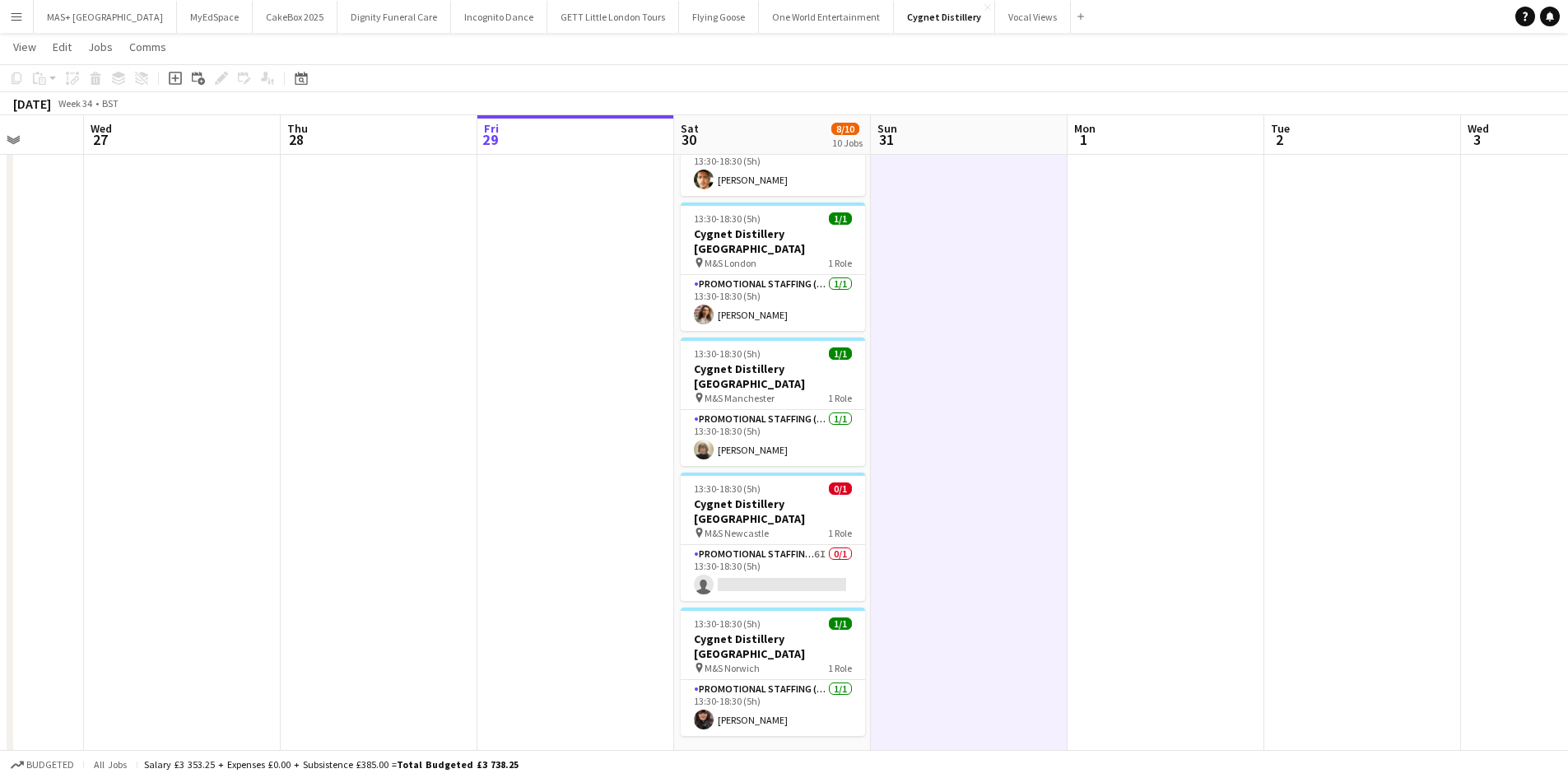
scroll to position [0, 705]
click at [1014, 365] on app-calendar-viewport "Sat 23 11/11 11 Jobs Sun 24 Mon 25 Tue 26 Wed 27 Thu 28 Fri 29 Sat 30 8/10 10 J…" at bounding box center [784, 121] width 1568 height 1651
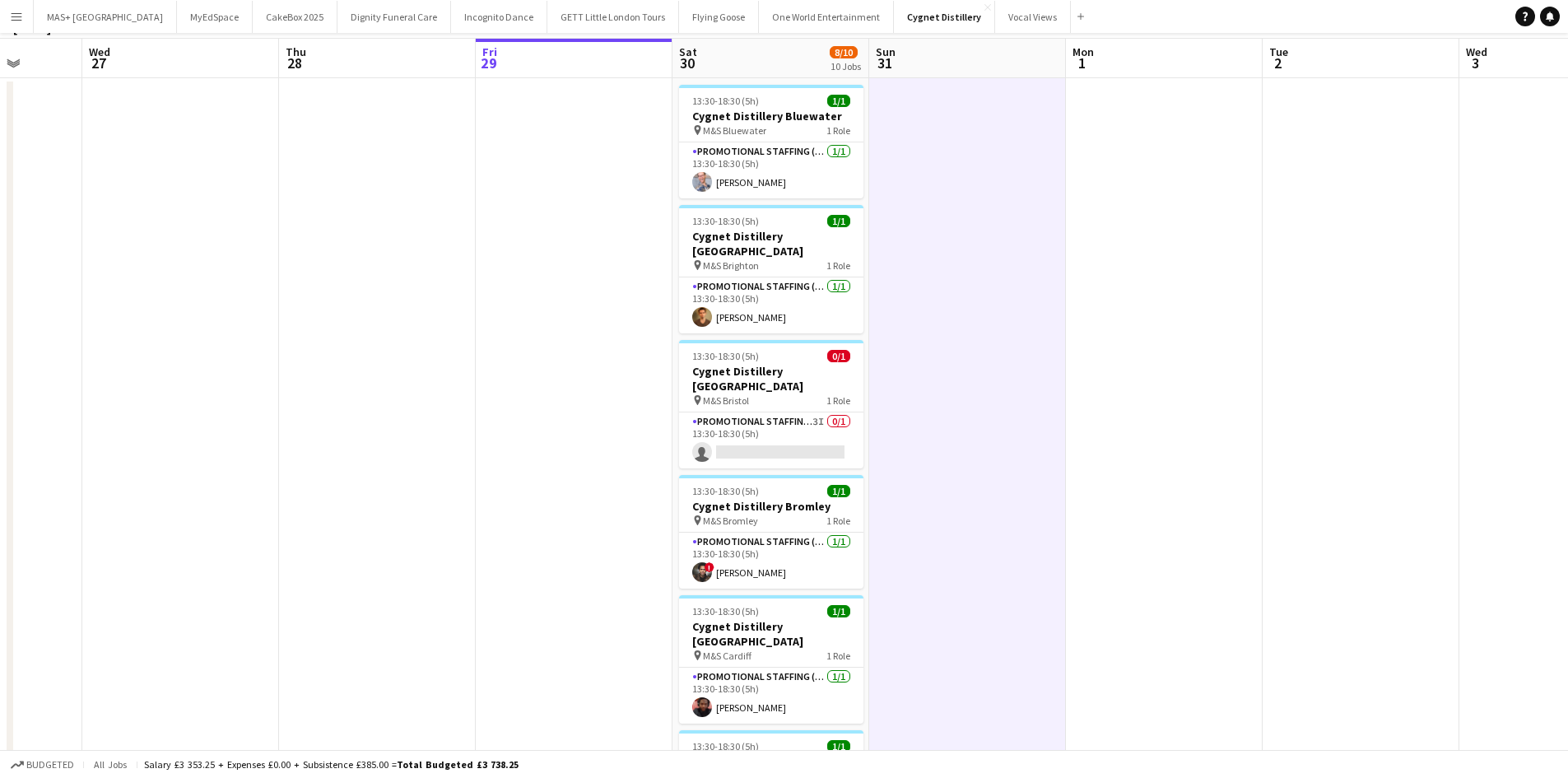
scroll to position [28, 0]
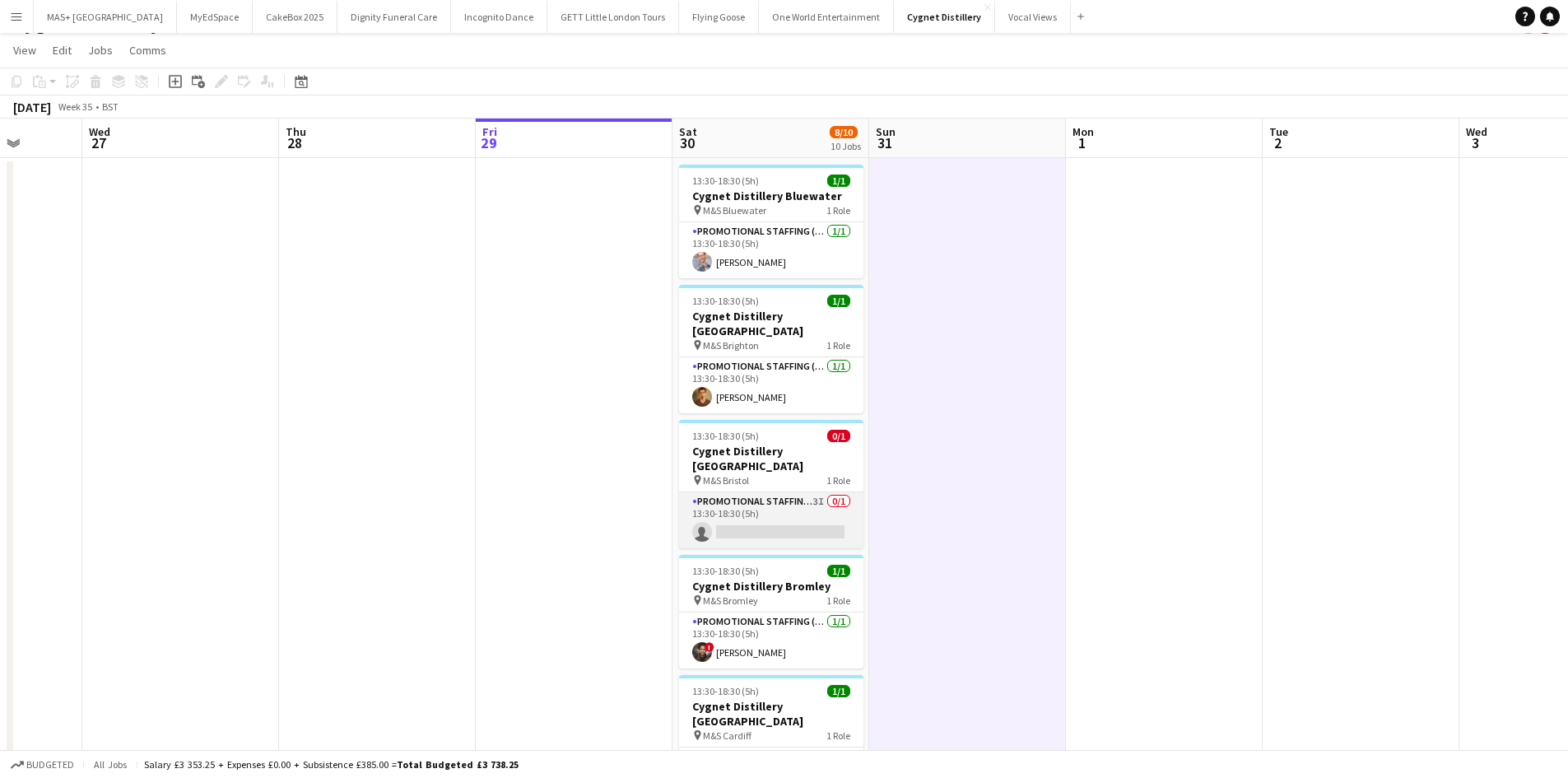
click at [811, 492] on app-card-role "Promotional Staffing (Brand Ambassadors) 3I 0/1 13:30-18:30 (5h) single-neutral…" at bounding box center [771, 520] width 185 height 56
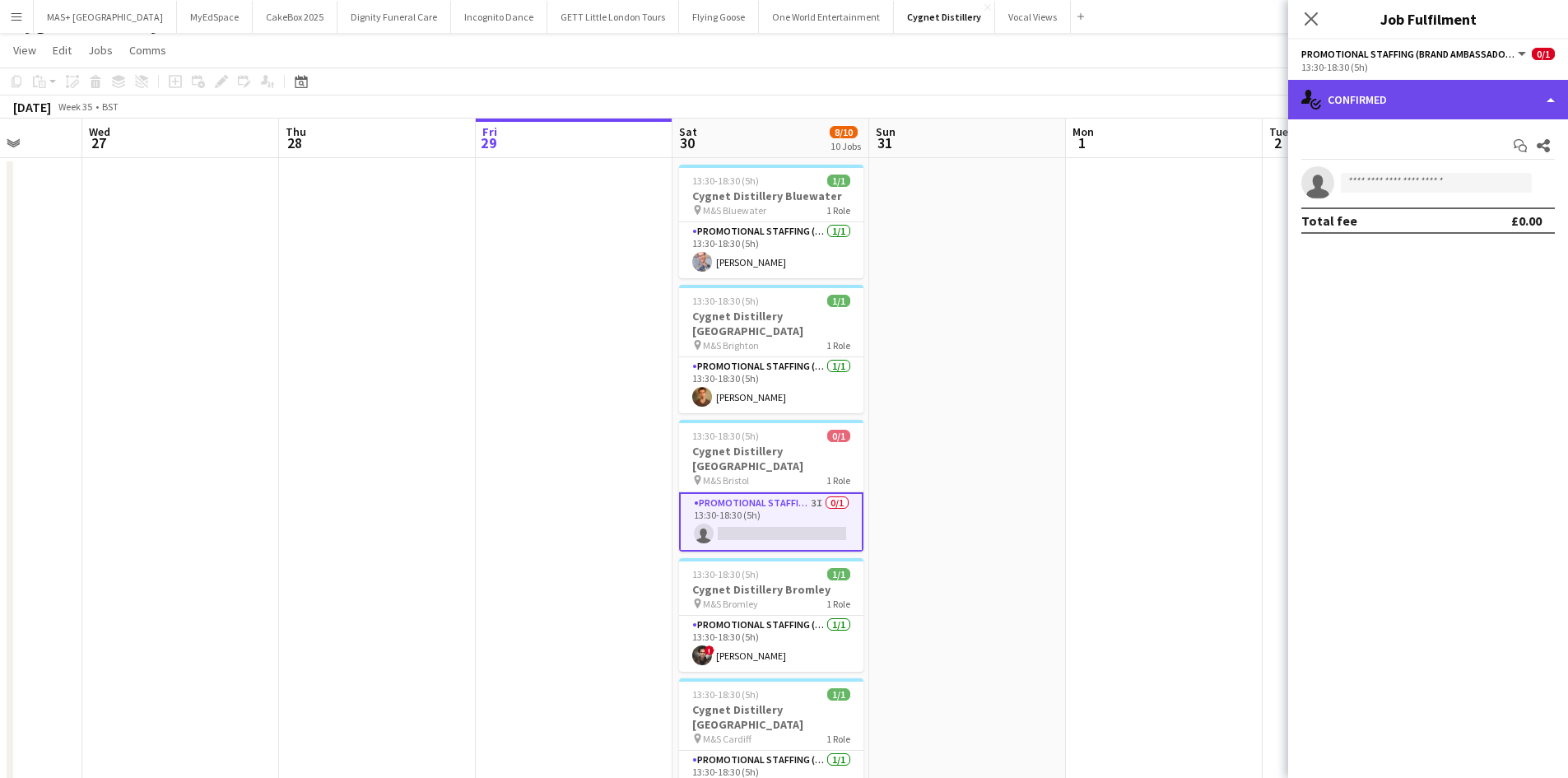
click at [1411, 106] on div "single-neutral-actions-check-2 Confirmed" at bounding box center [1428, 100] width 280 height 39
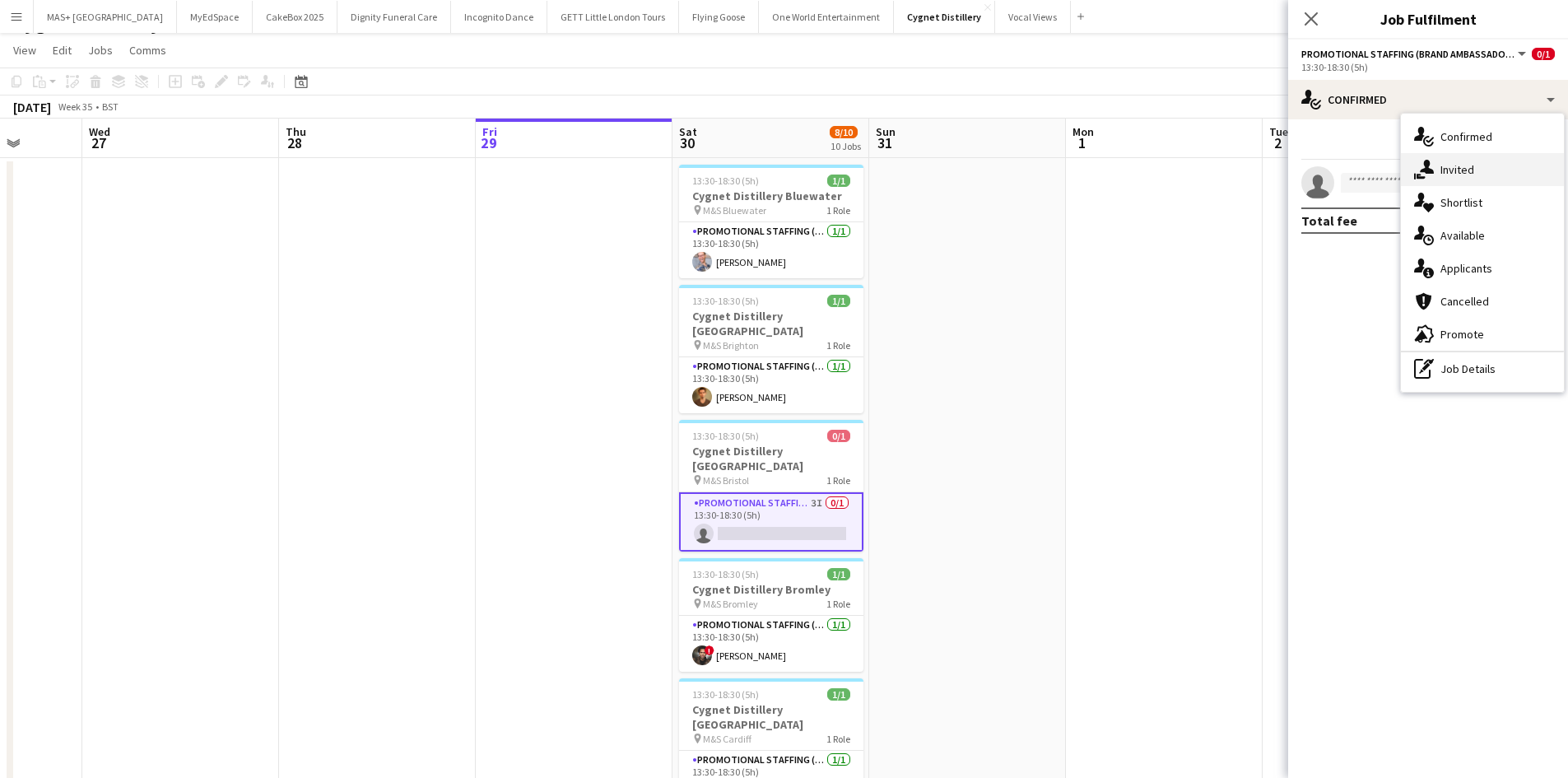
click at [1467, 159] on div "single-neutral-actions-share-1 Invited" at bounding box center [1481, 169] width 163 height 33
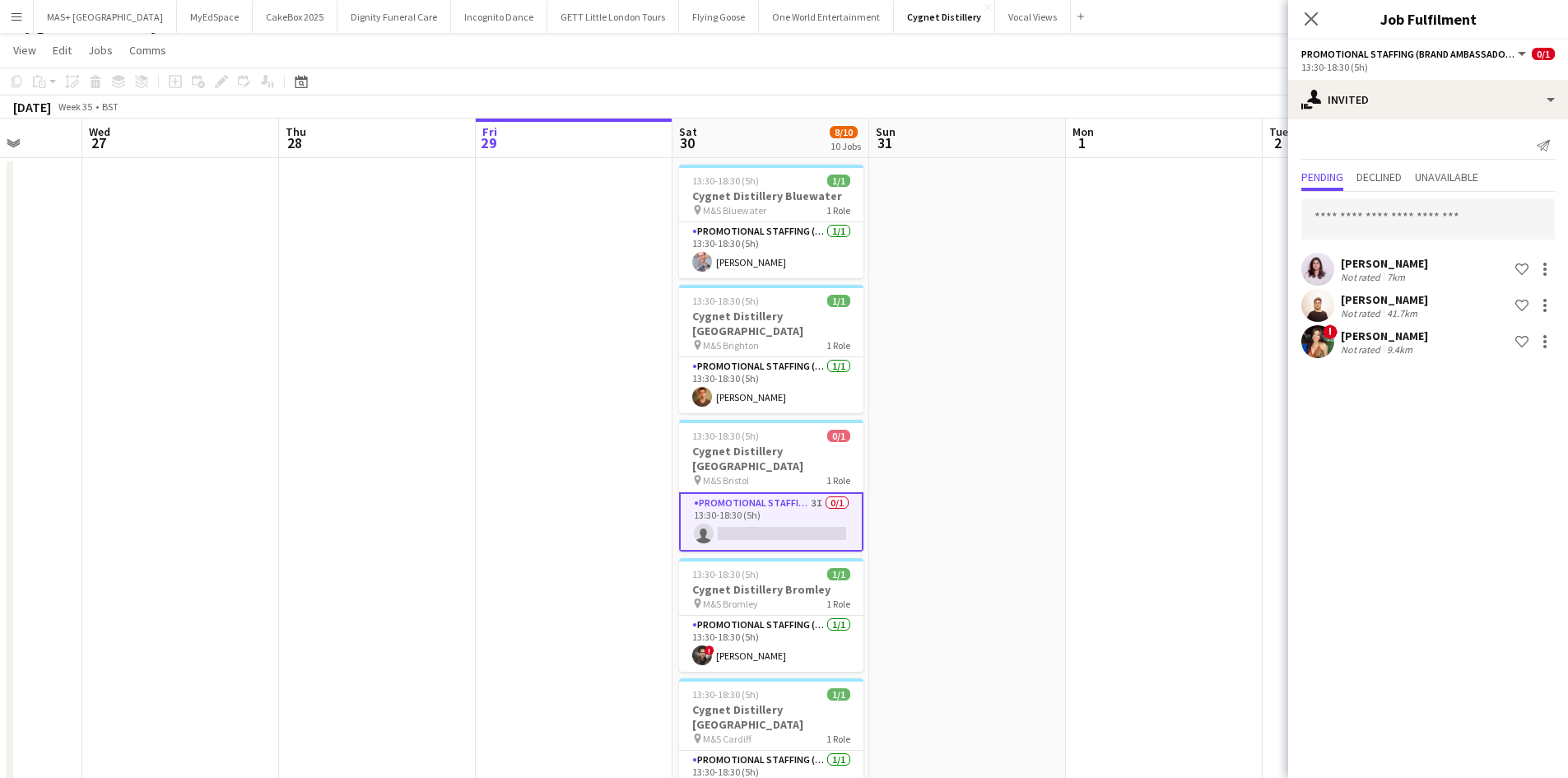
click at [1364, 197] on div "Navya Nagpal Not rated 7km Shortlist crew Claudio Nappa Not rated 41.7km Shortl…" at bounding box center [1428, 276] width 280 height 169
click at [1366, 203] on input "text" at bounding box center [1428, 219] width 254 height 41
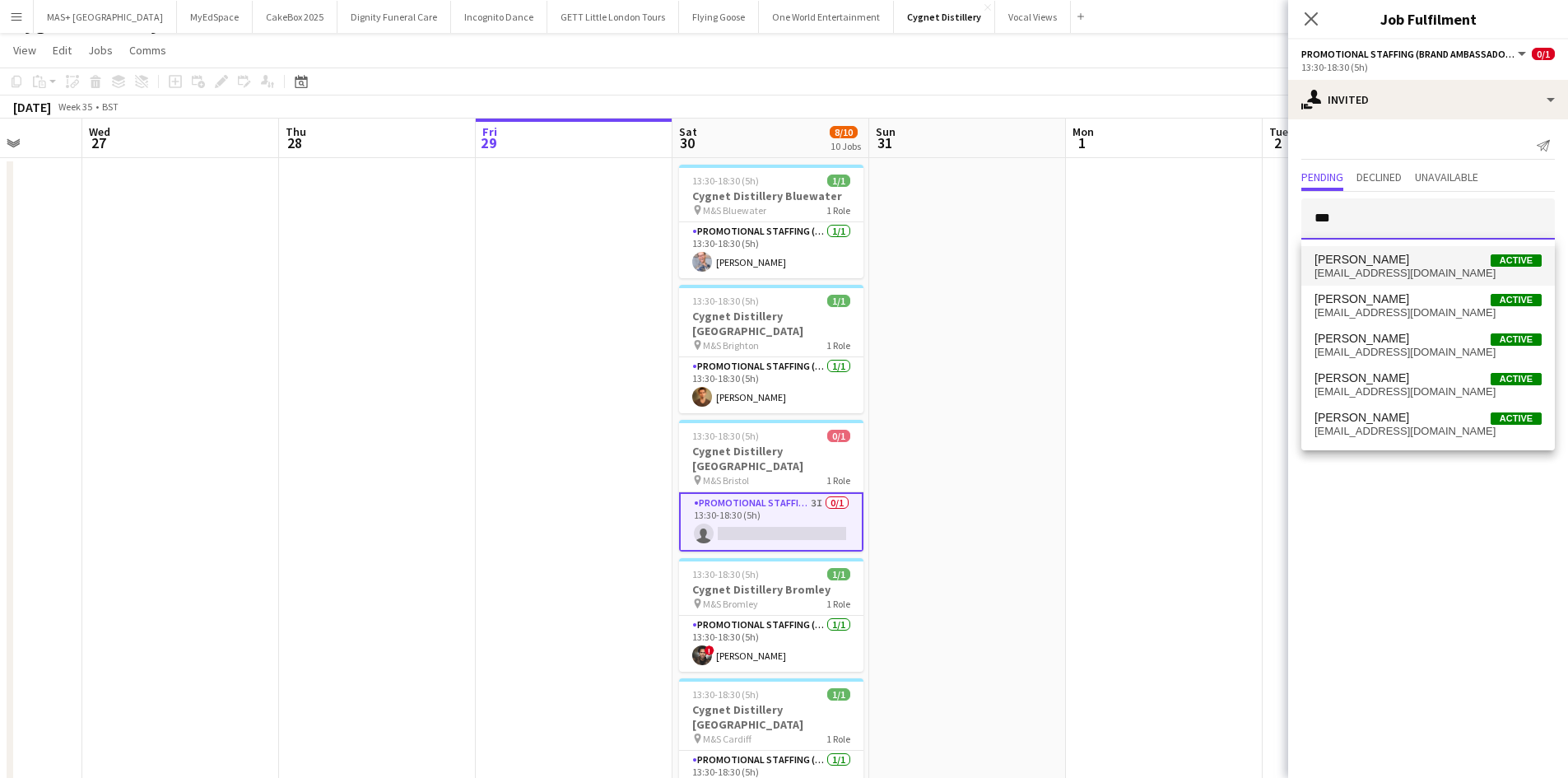
type input "***"
click at [1389, 262] on span "Oliver Lewis Active" at bounding box center [1428, 260] width 227 height 14
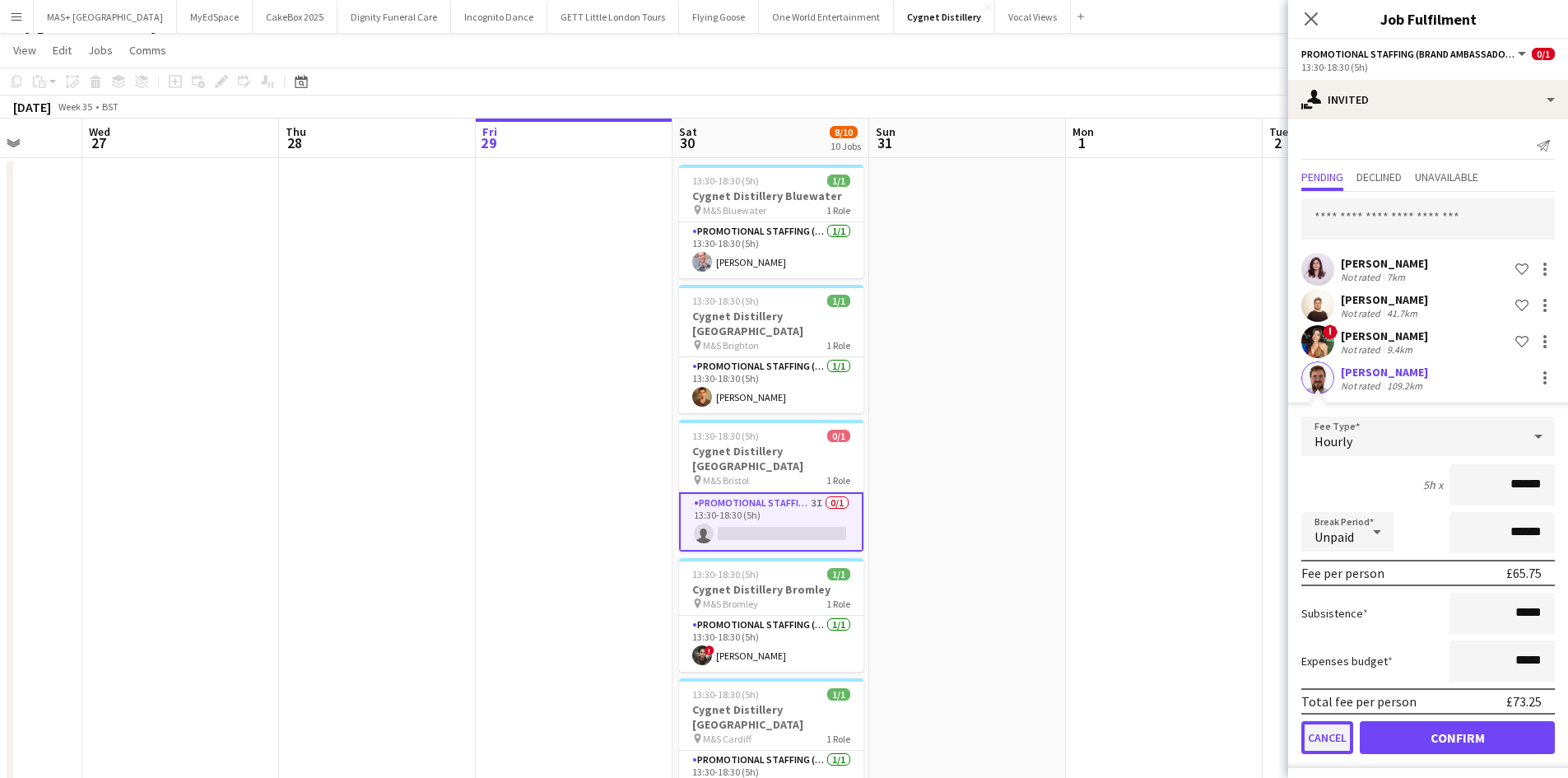
click at [1333, 747] on button "Cancel" at bounding box center [1326, 737] width 52 height 33
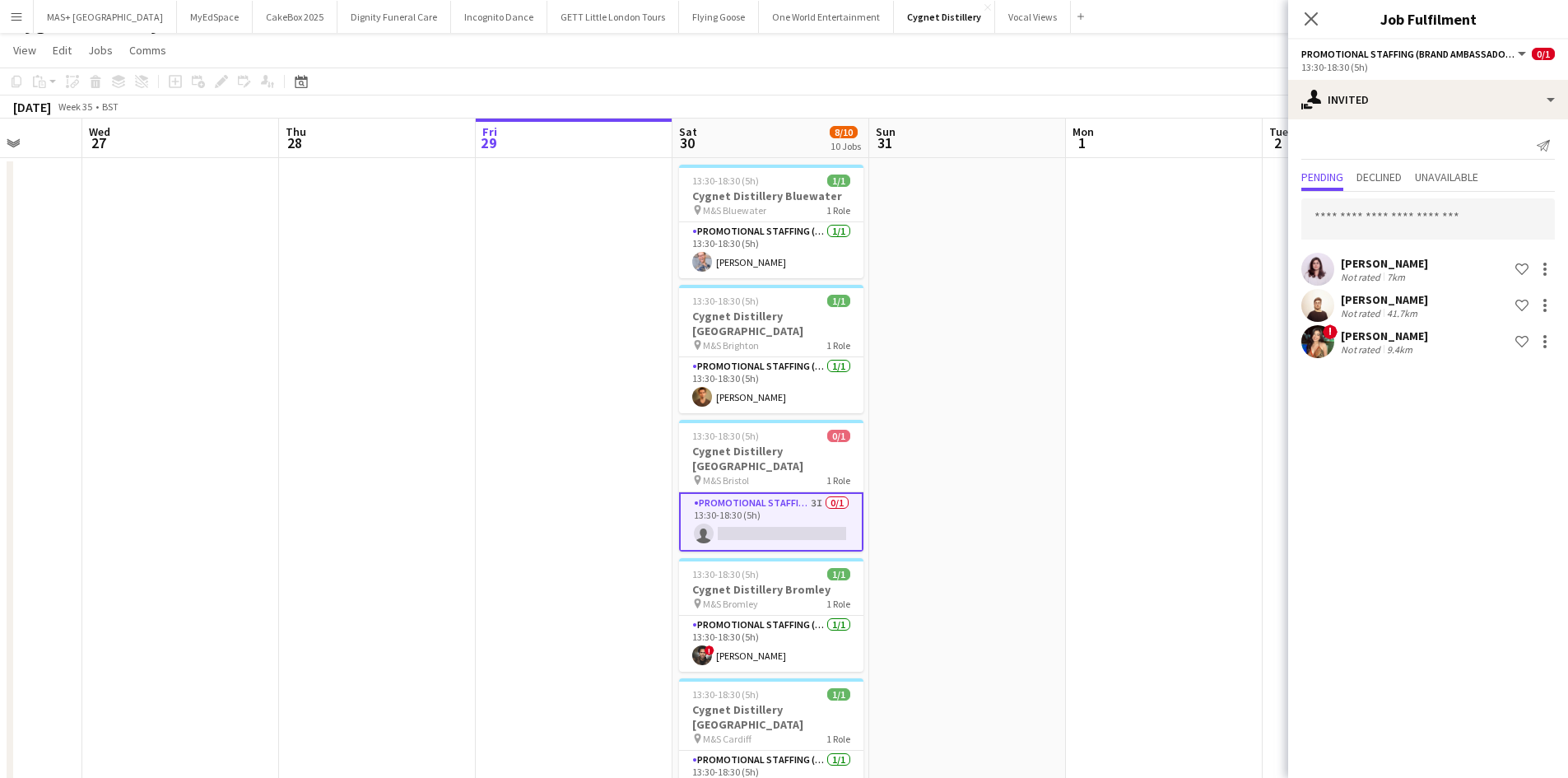
click at [29, 9] on button "Menu" at bounding box center [16, 16] width 33 height 33
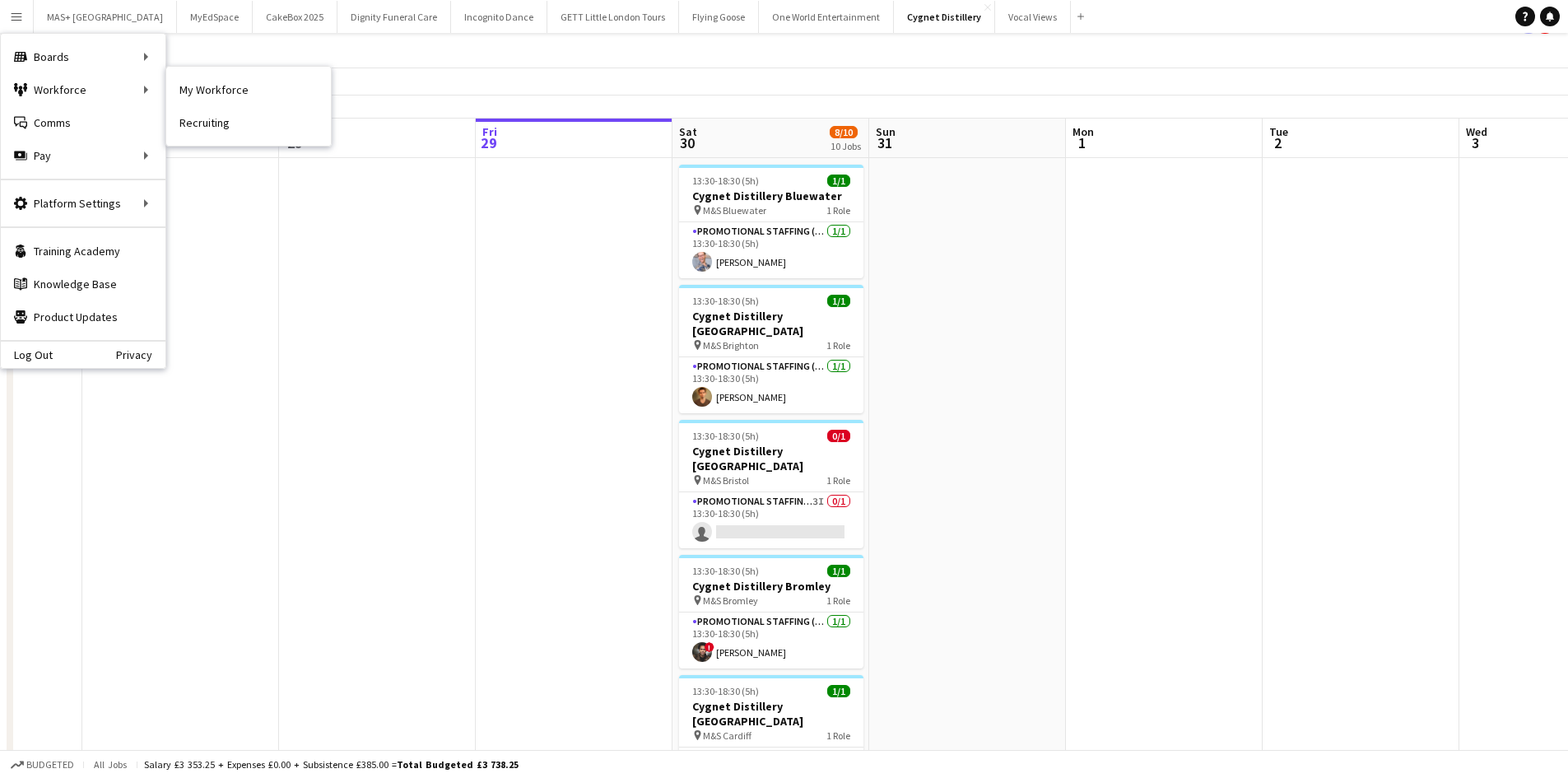
click at [195, 74] on link "My Workforce" at bounding box center [248, 89] width 164 height 33
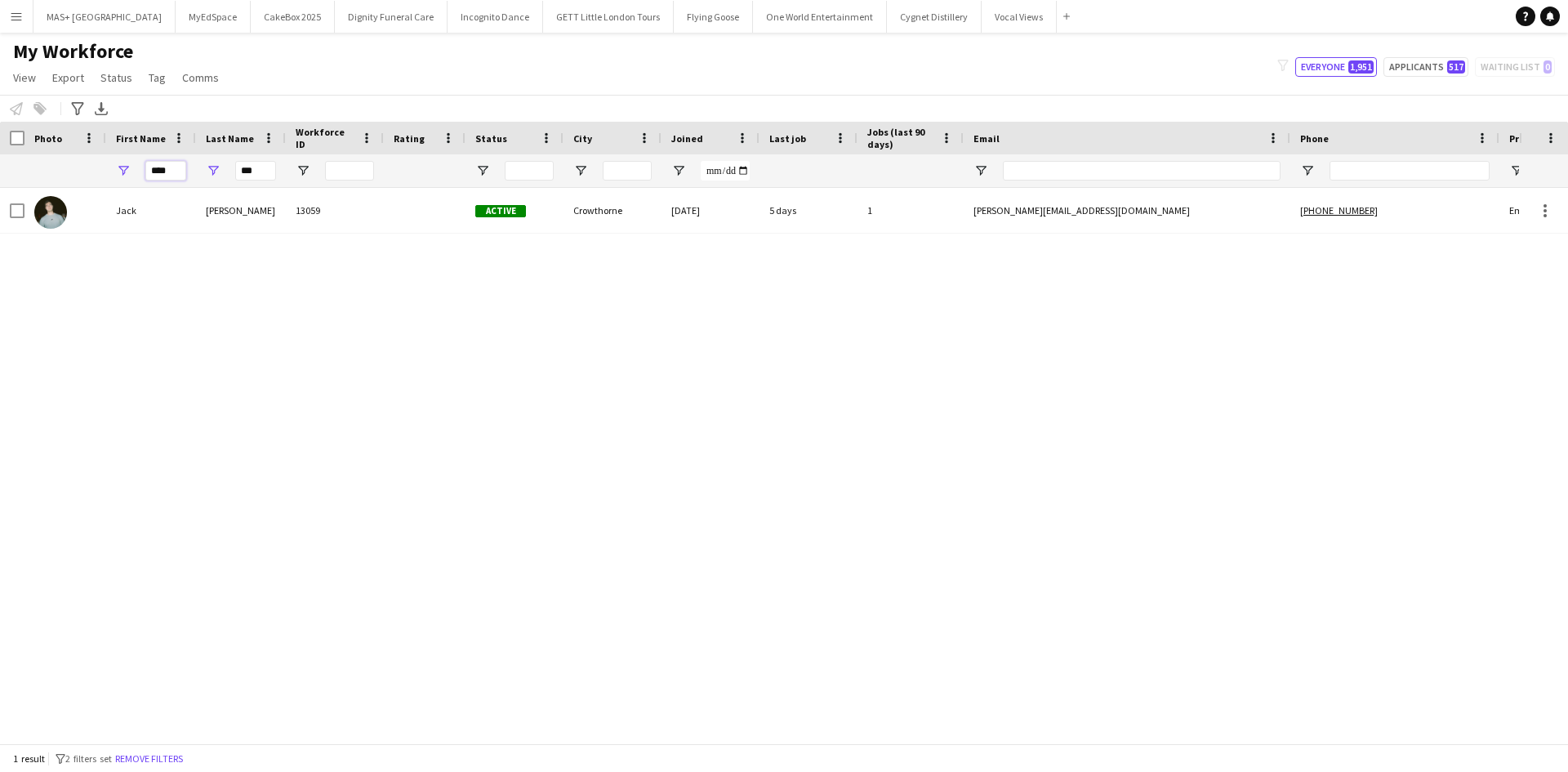
click at [61, 171] on div "**** ***" at bounding box center [885, 171] width 1771 height 33
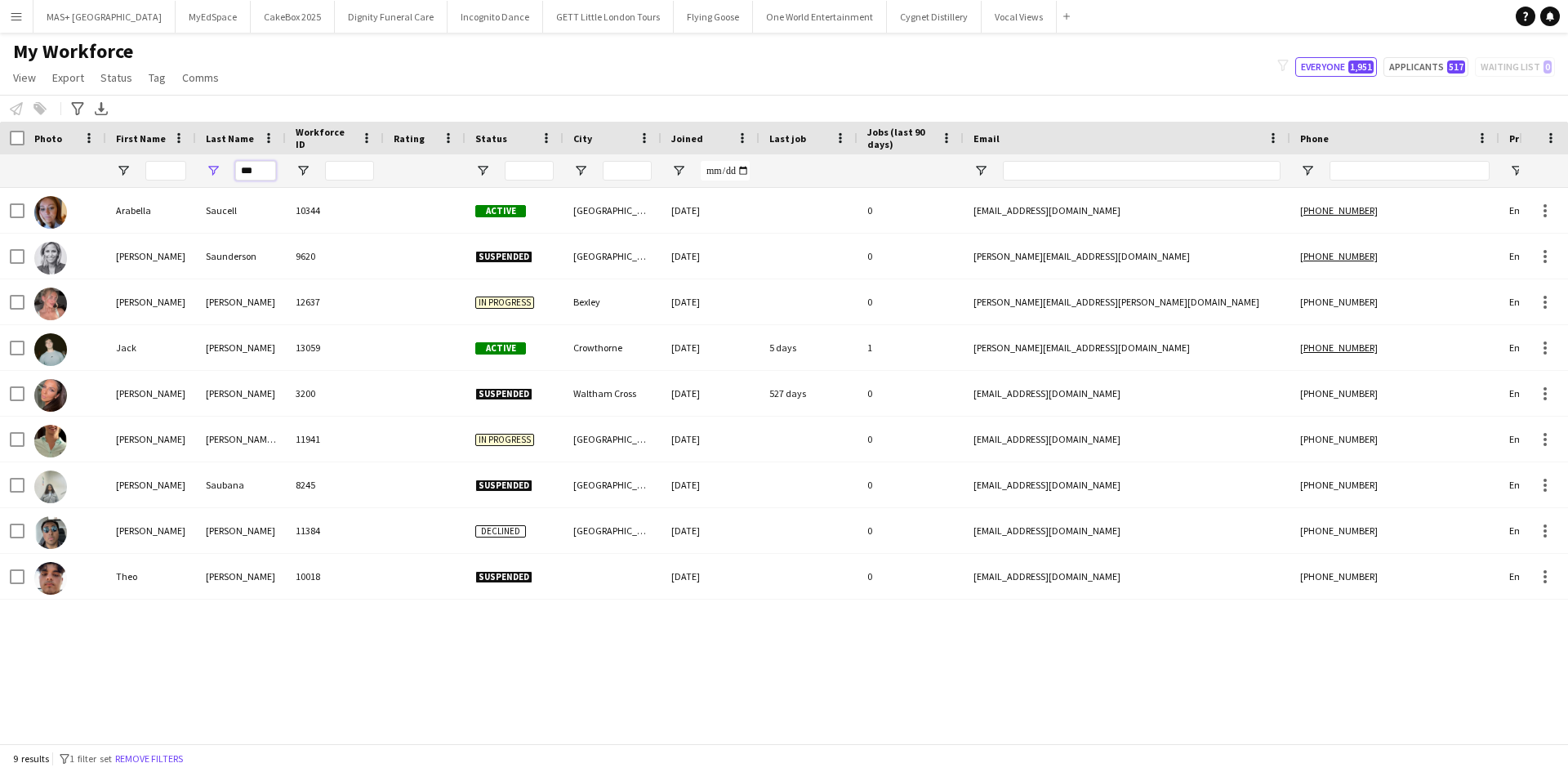
click at [181, 168] on div "***" at bounding box center [885, 171] width 1771 height 33
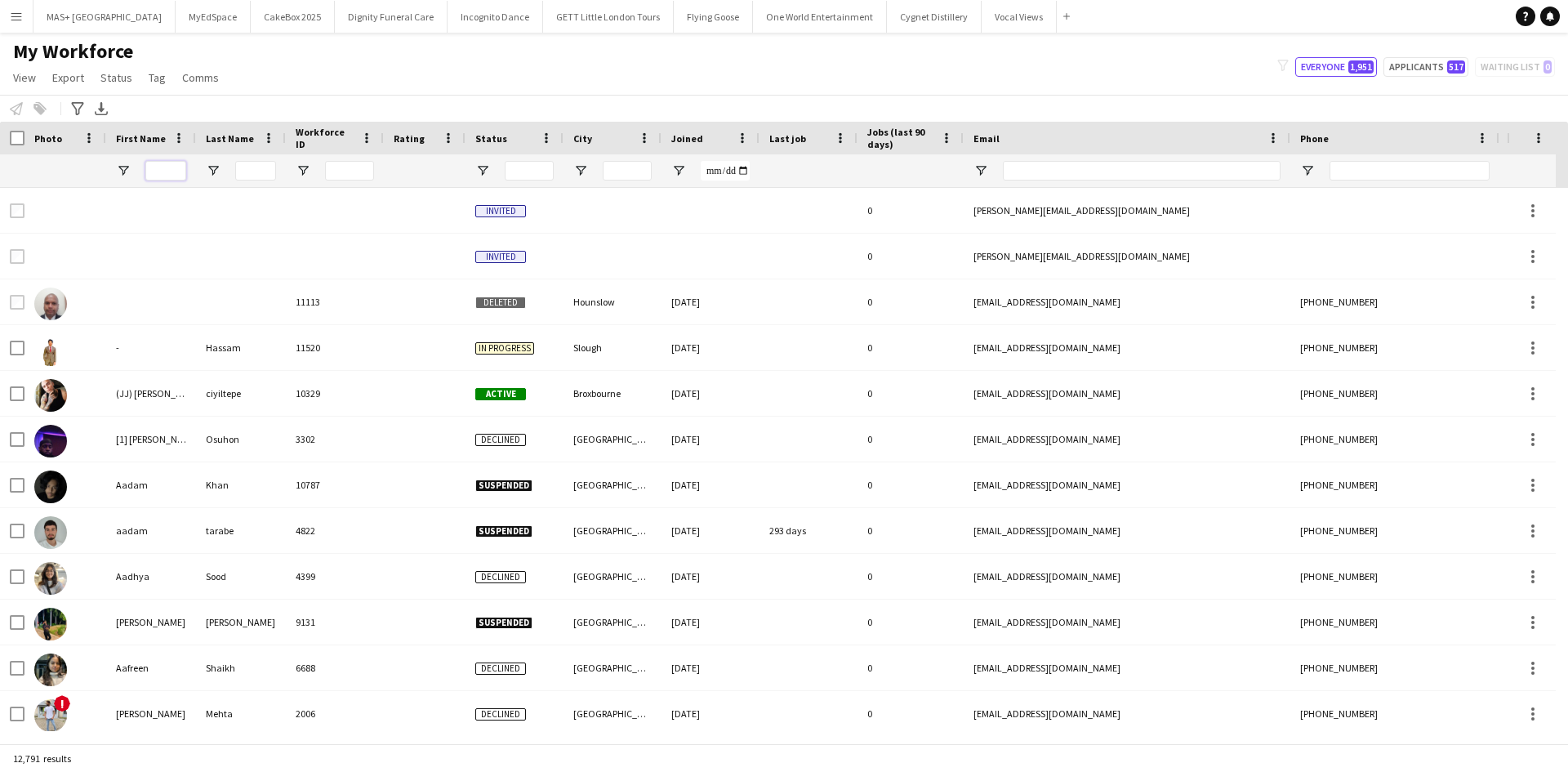
click at [164, 166] on input "First Name Filter Input" at bounding box center [166, 170] width 41 height 19
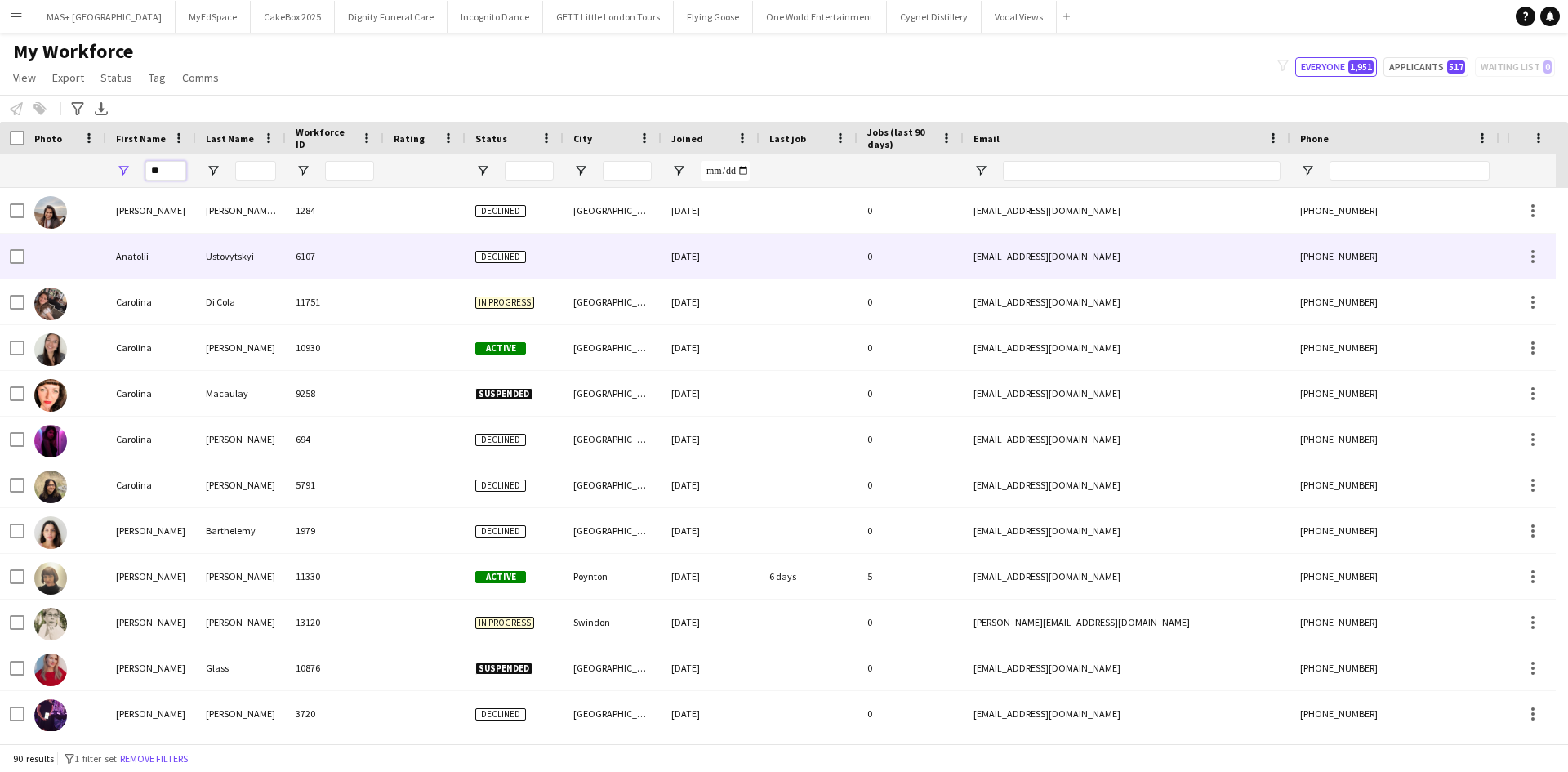
type input "*"
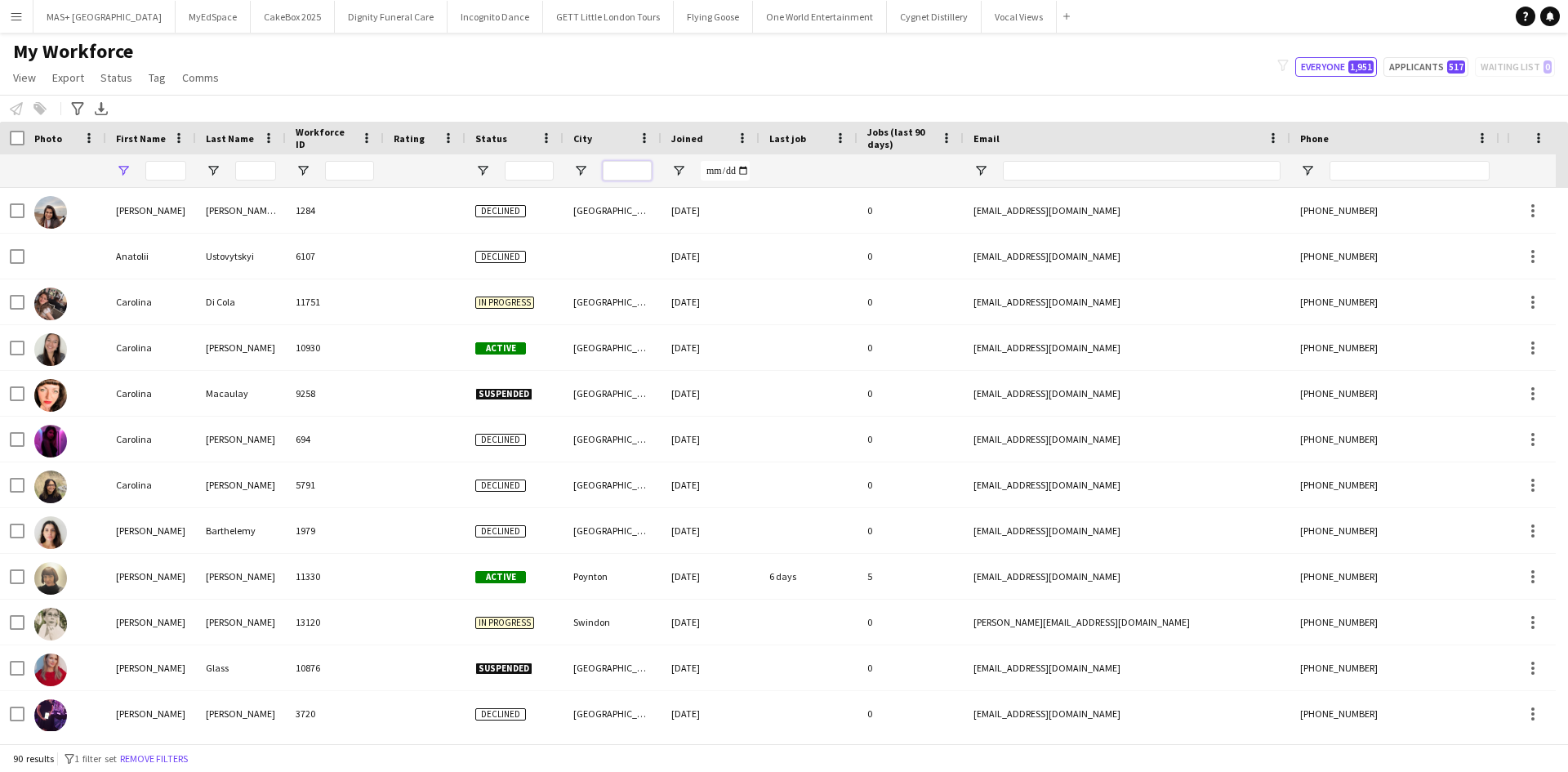
click at [626, 171] on input "City Filter Input" at bounding box center [627, 170] width 49 height 19
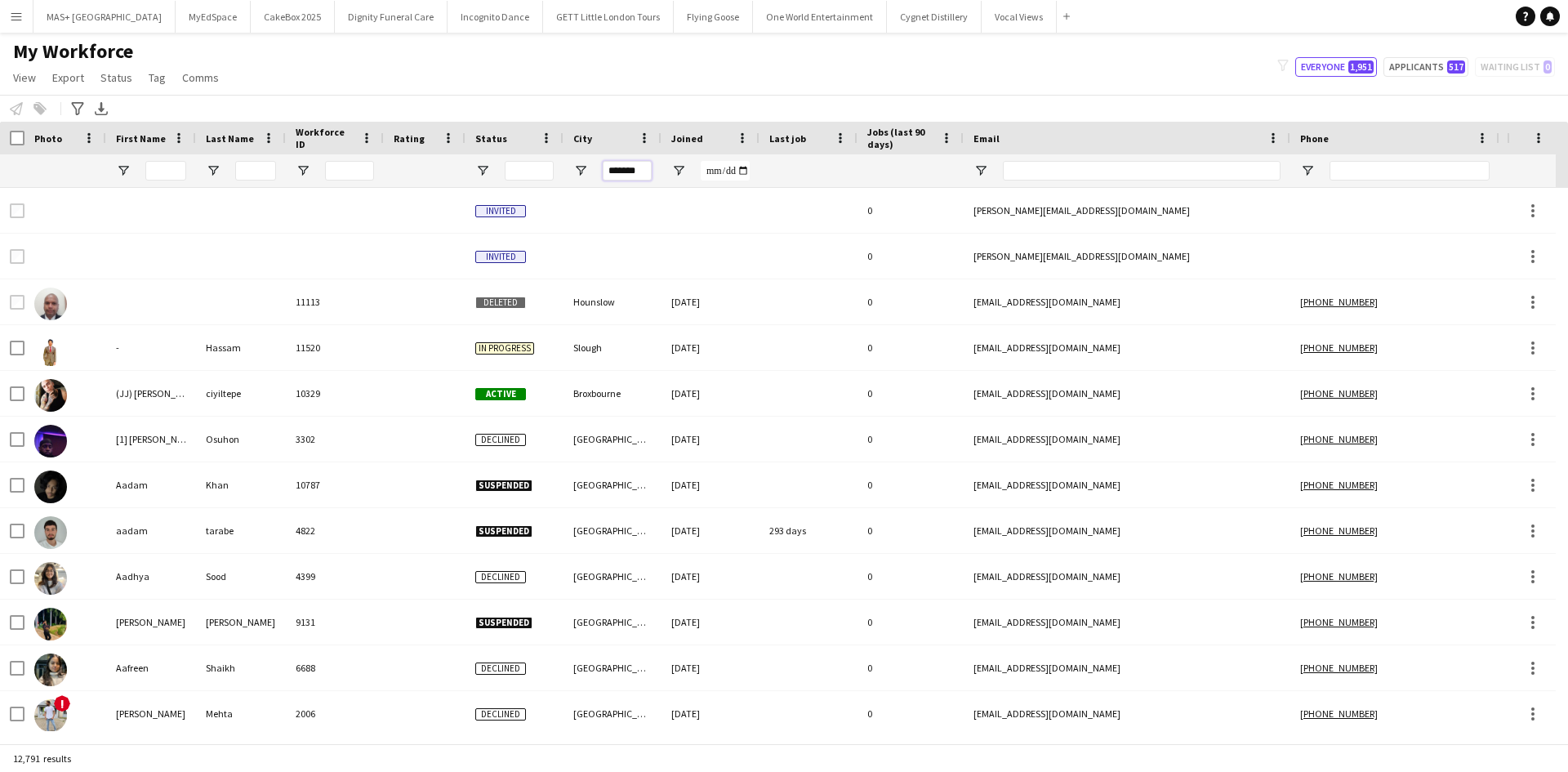
type input "*******"
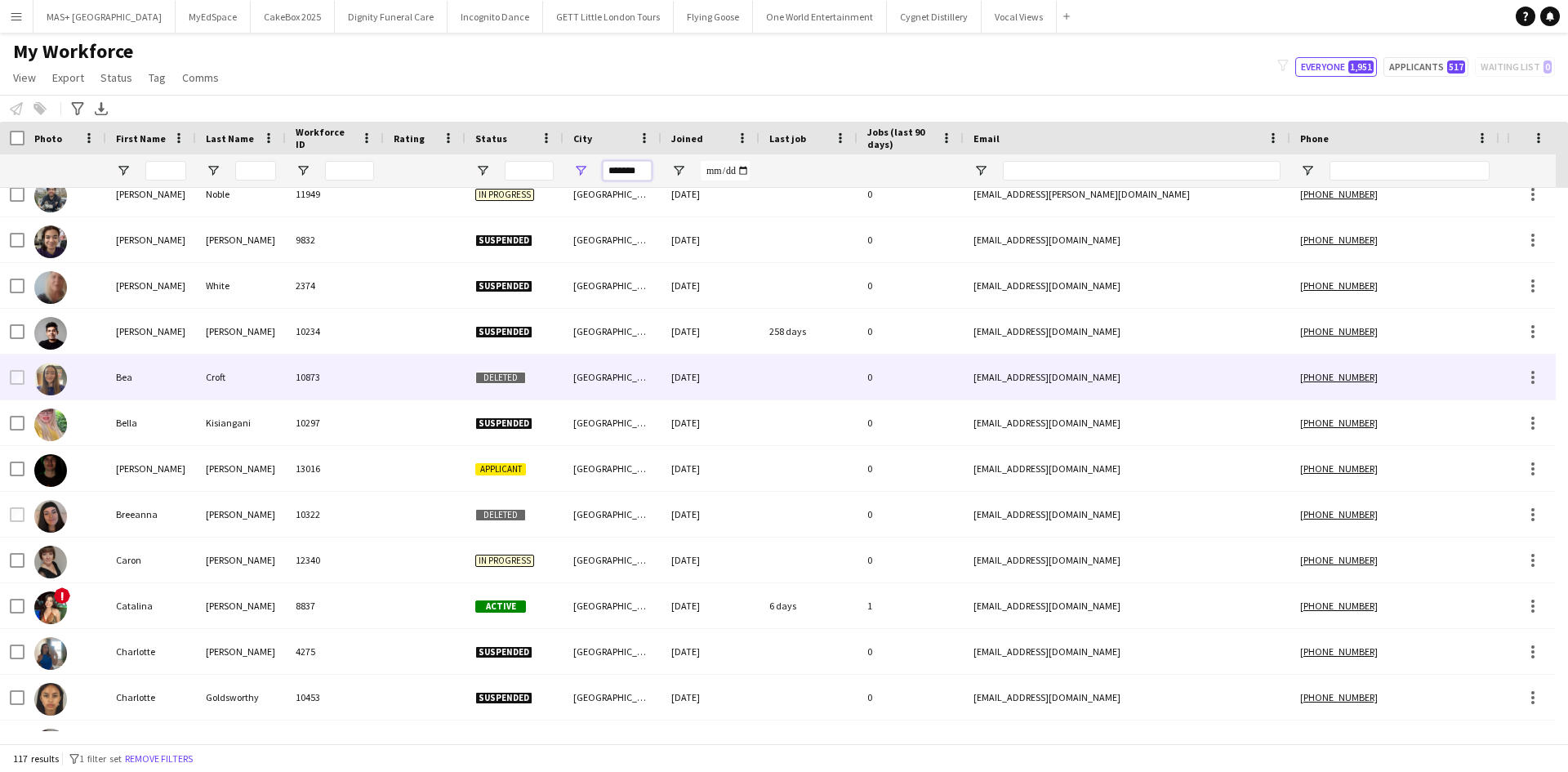
scroll to position [245, 0]
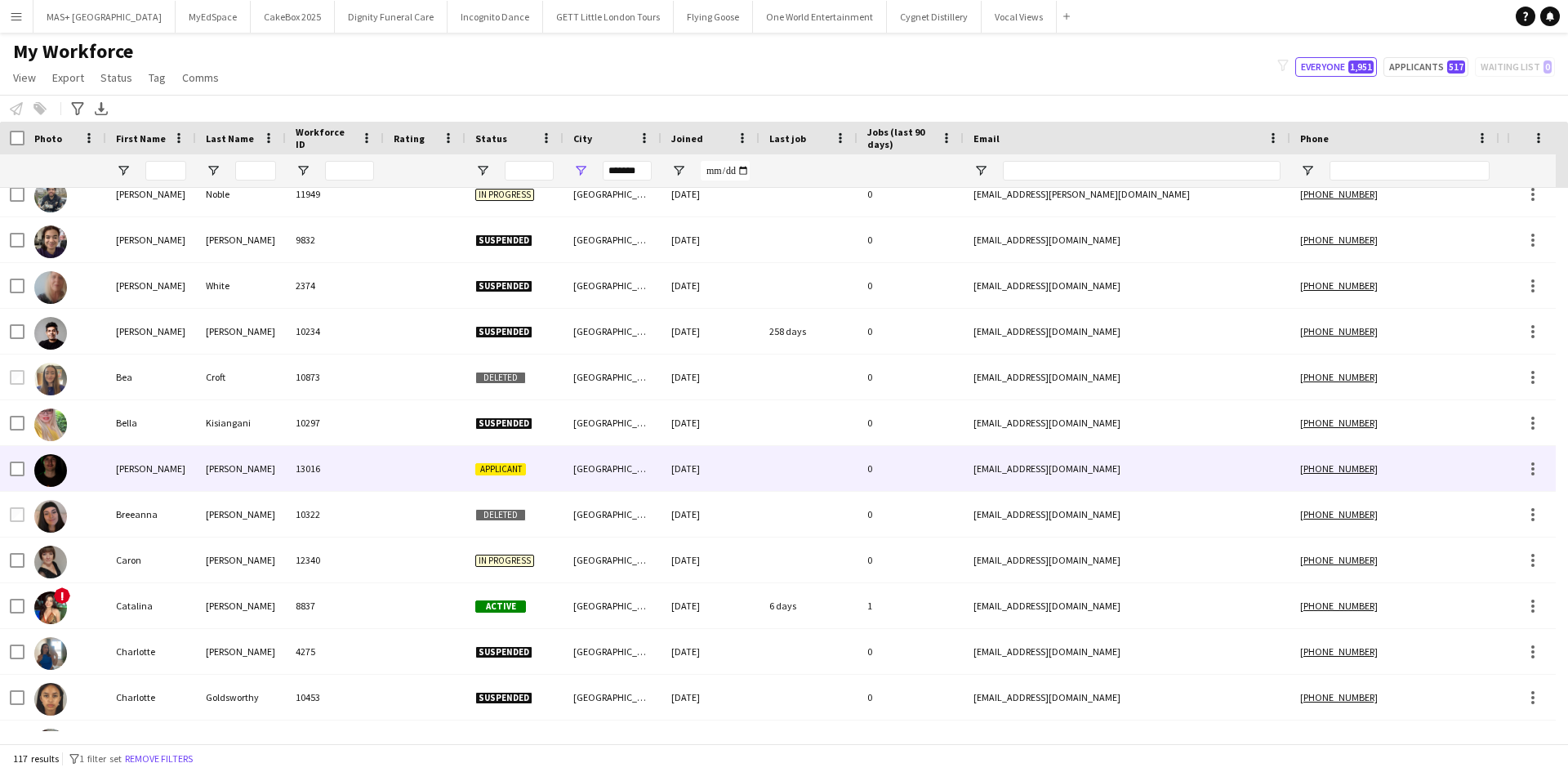
click at [204, 471] on div "Evans" at bounding box center [241, 468] width 90 height 45
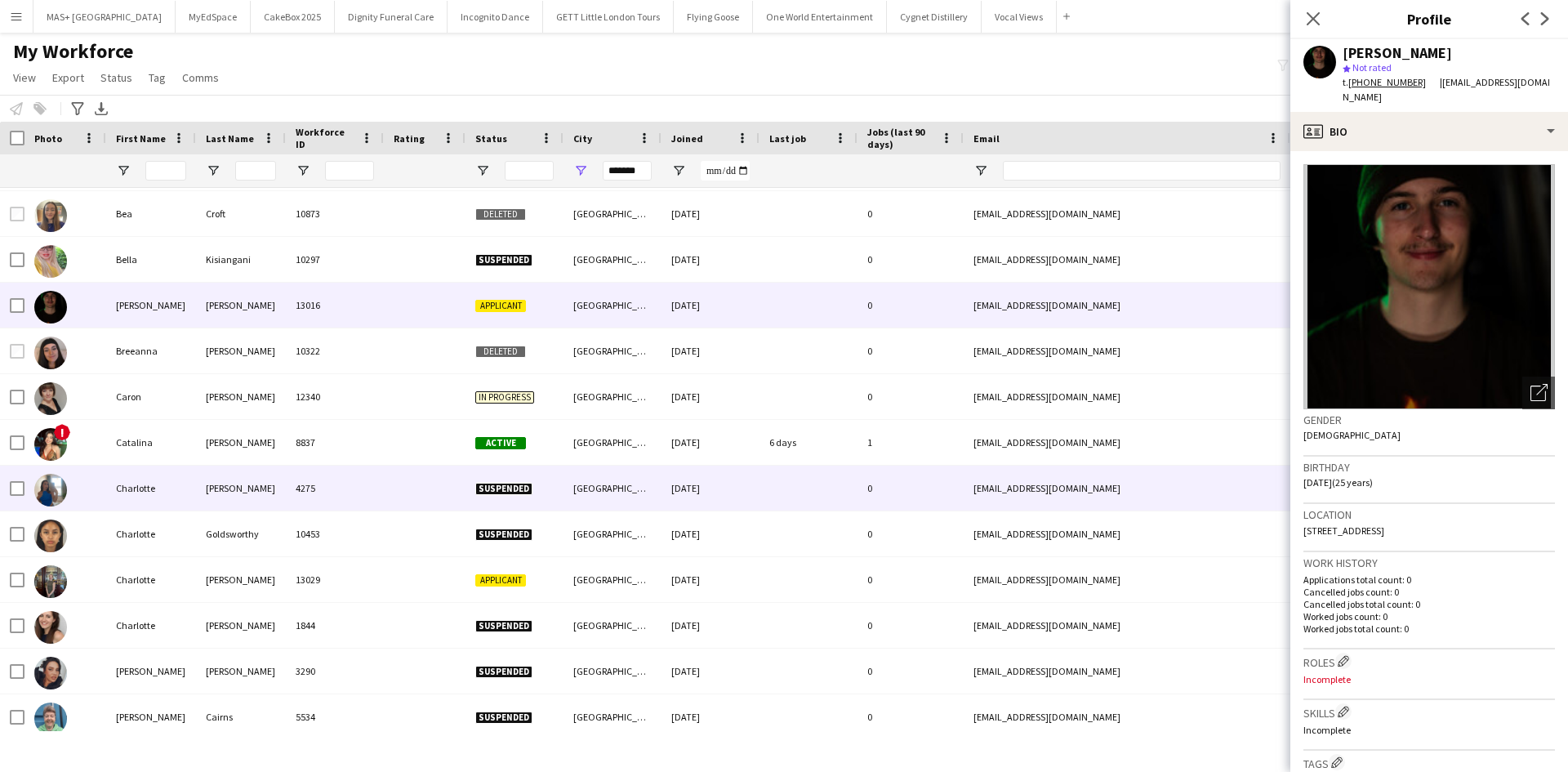
scroll to position [408, 0]
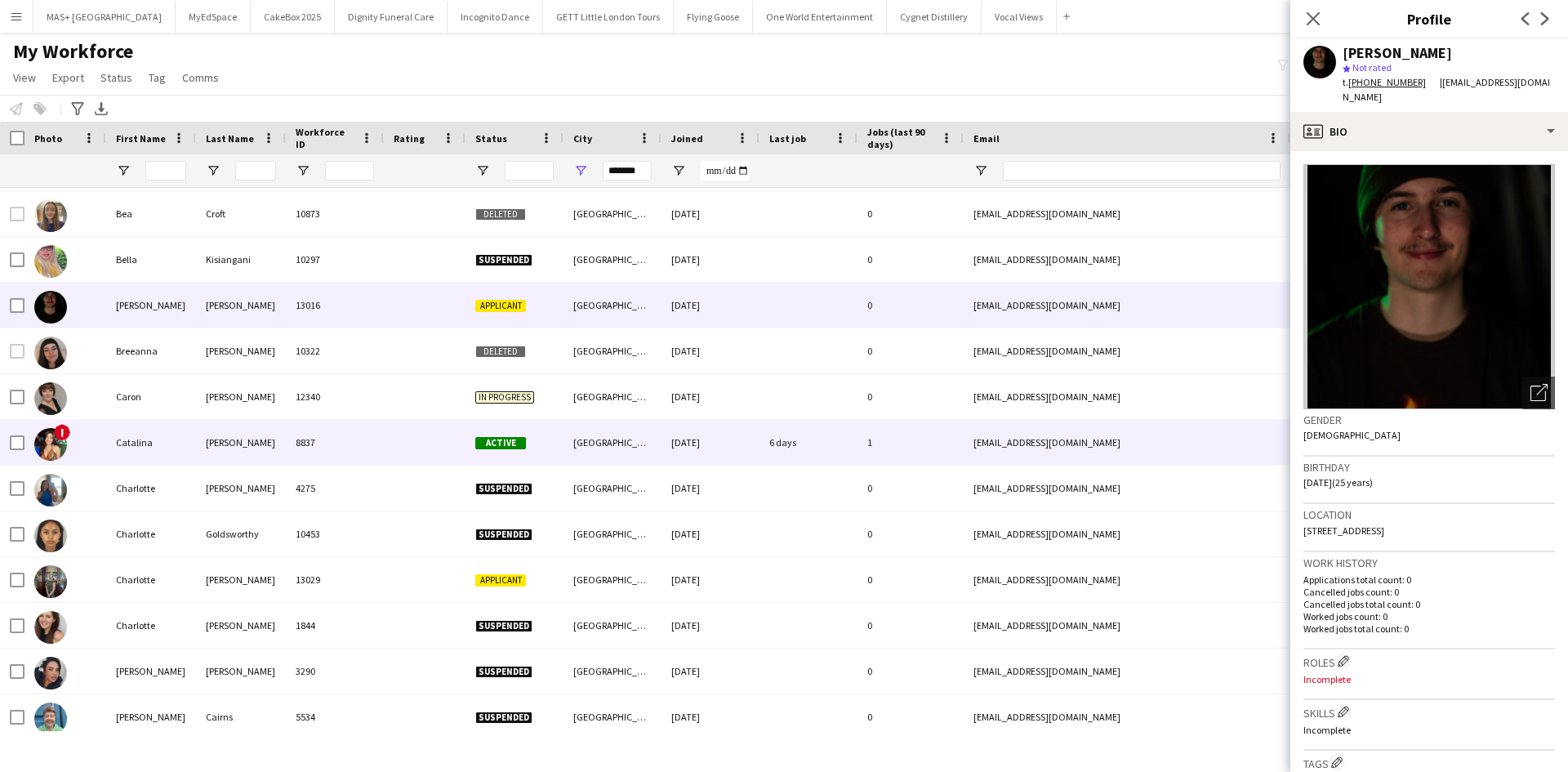
click at [200, 443] on div "Tobar" at bounding box center [241, 442] width 90 height 45
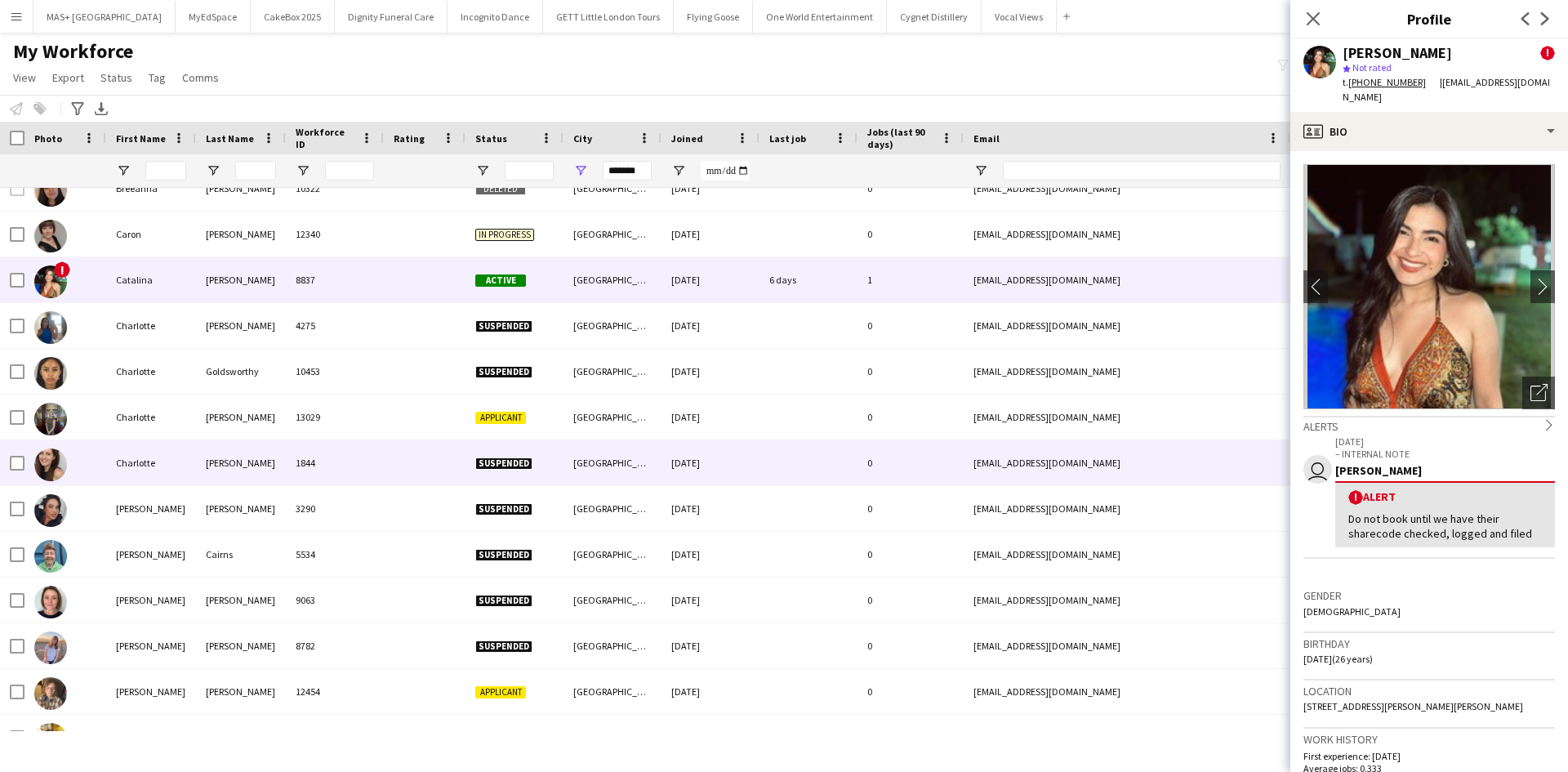
scroll to position [572, 0]
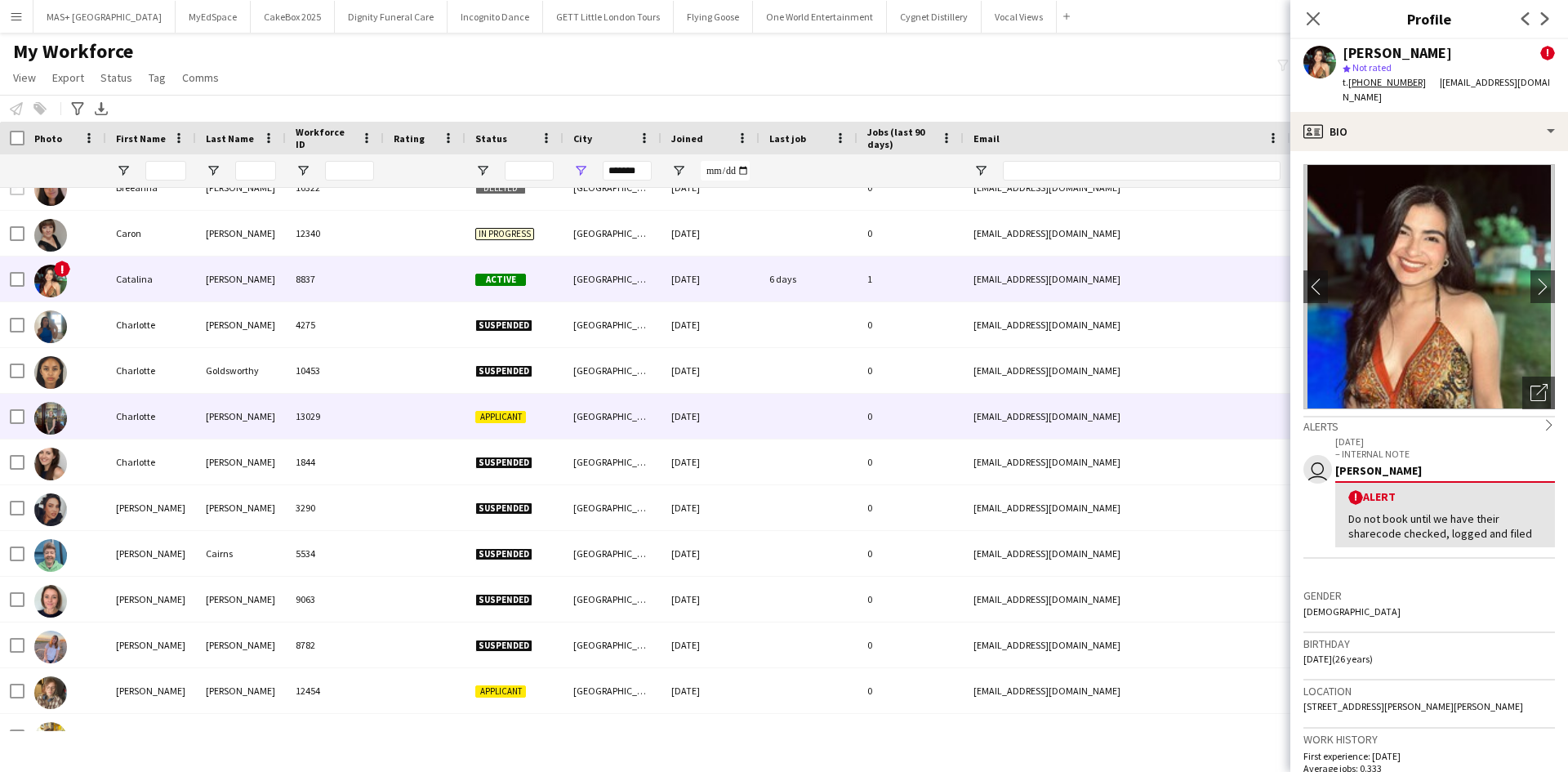
click at [185, 420] on div "Charlotte" at bounding box center [151, 416] width 90 height 45
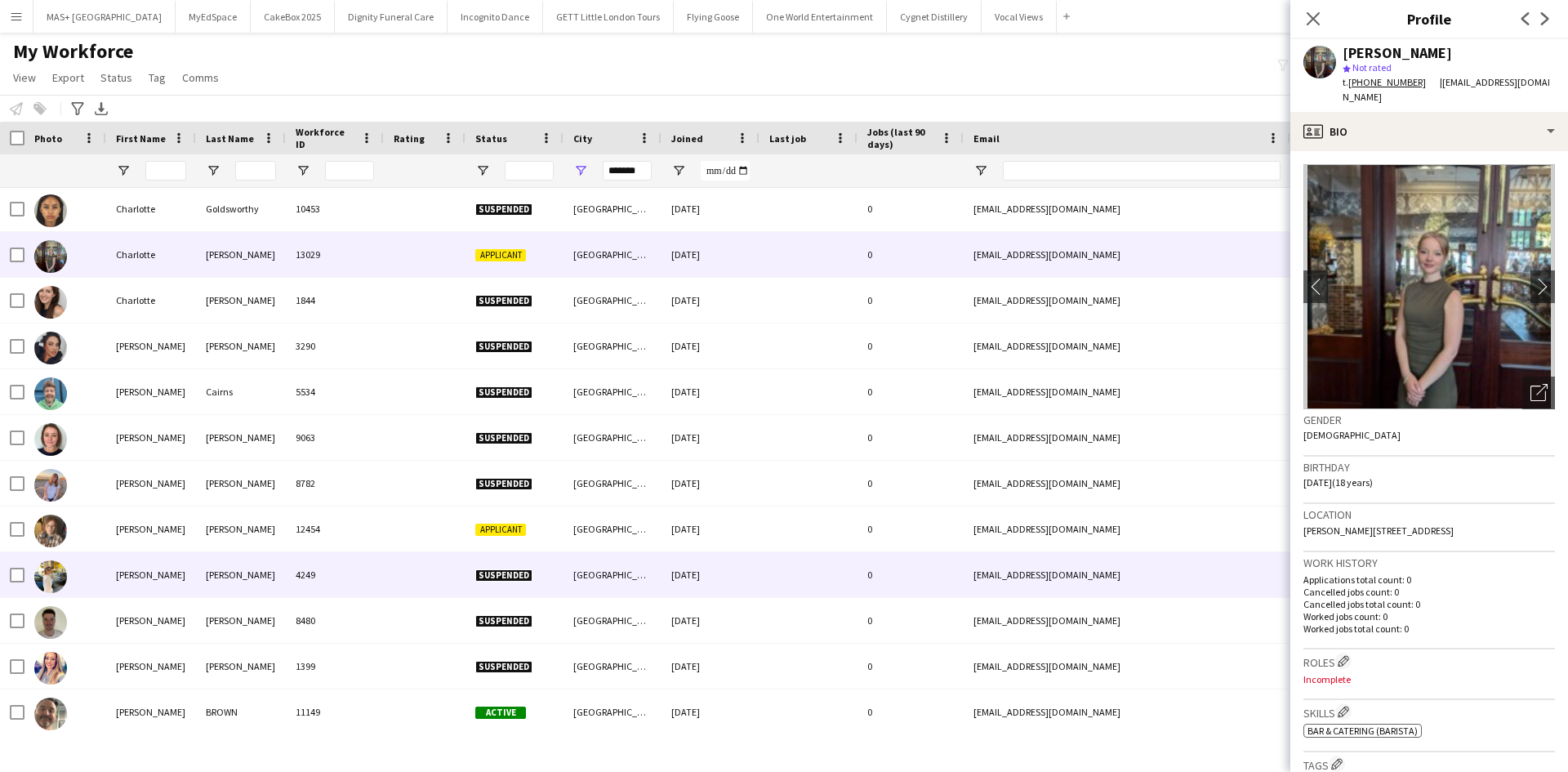
scroll to position [0, 0]
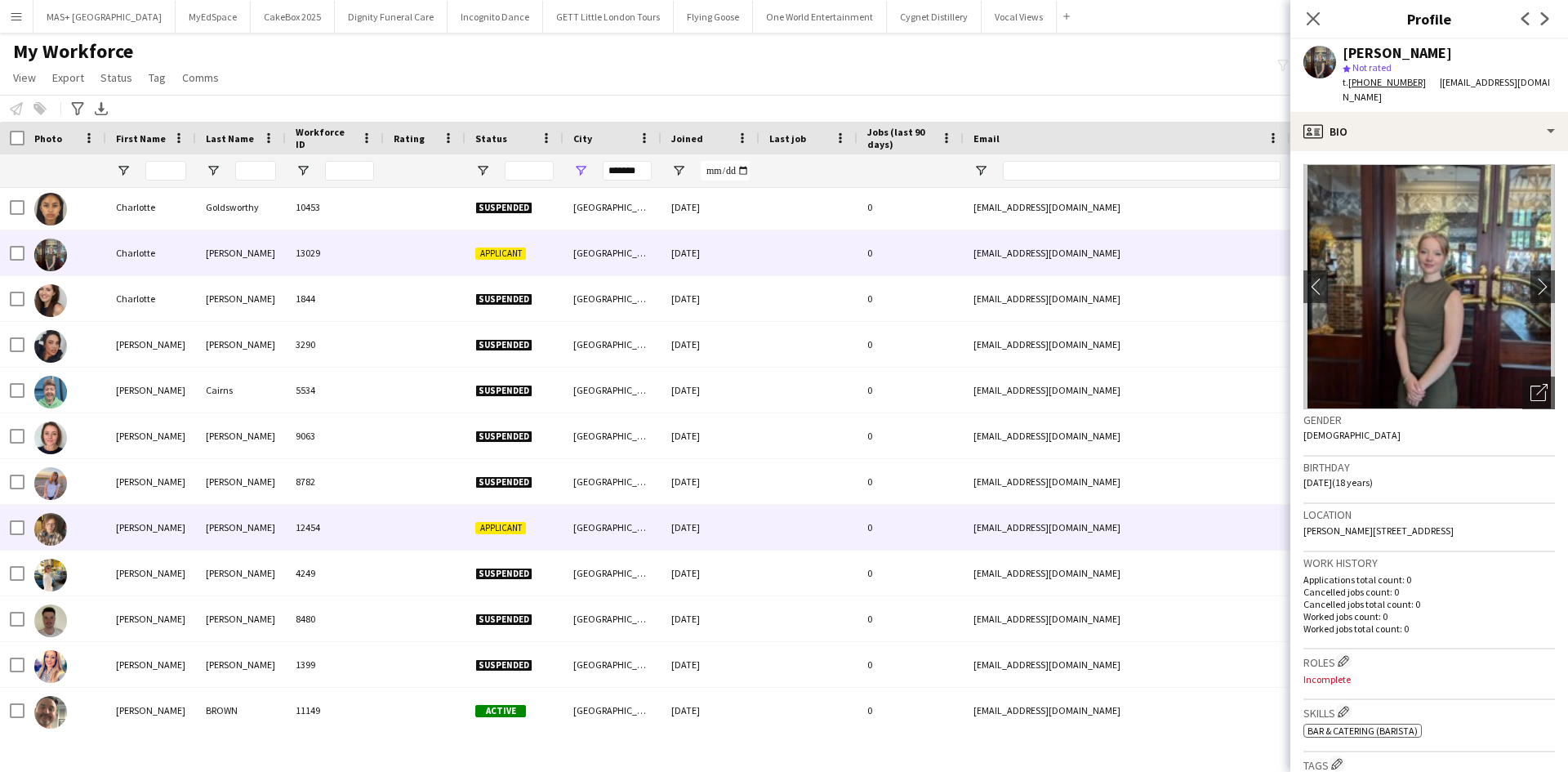
click at [224, 530] on div "Farley" at bounding box center [241, 526] width 90 height 45
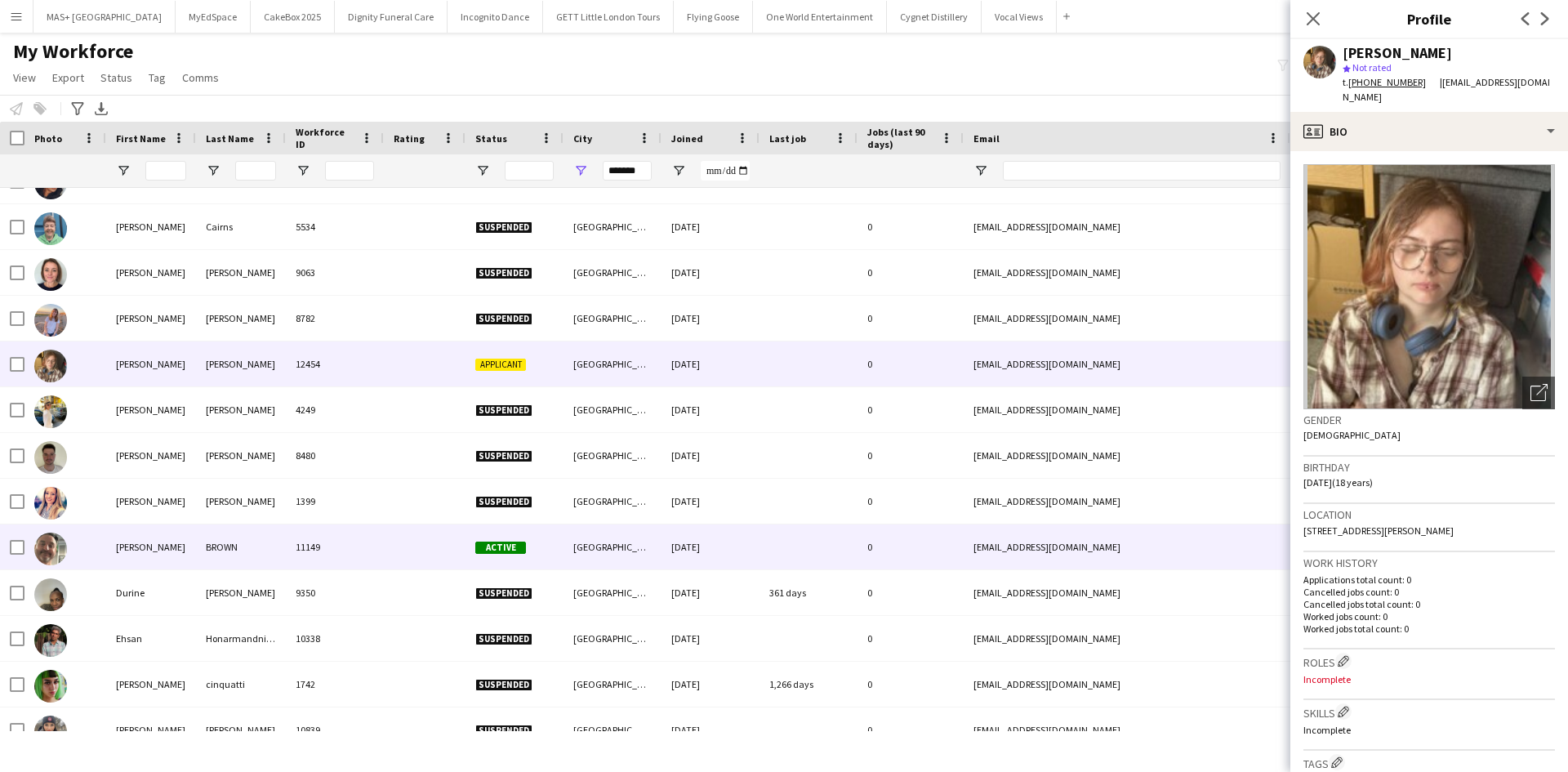
click at [222, 529] on div "BROWN" at bounding box center [241, 546] width 90 height 45
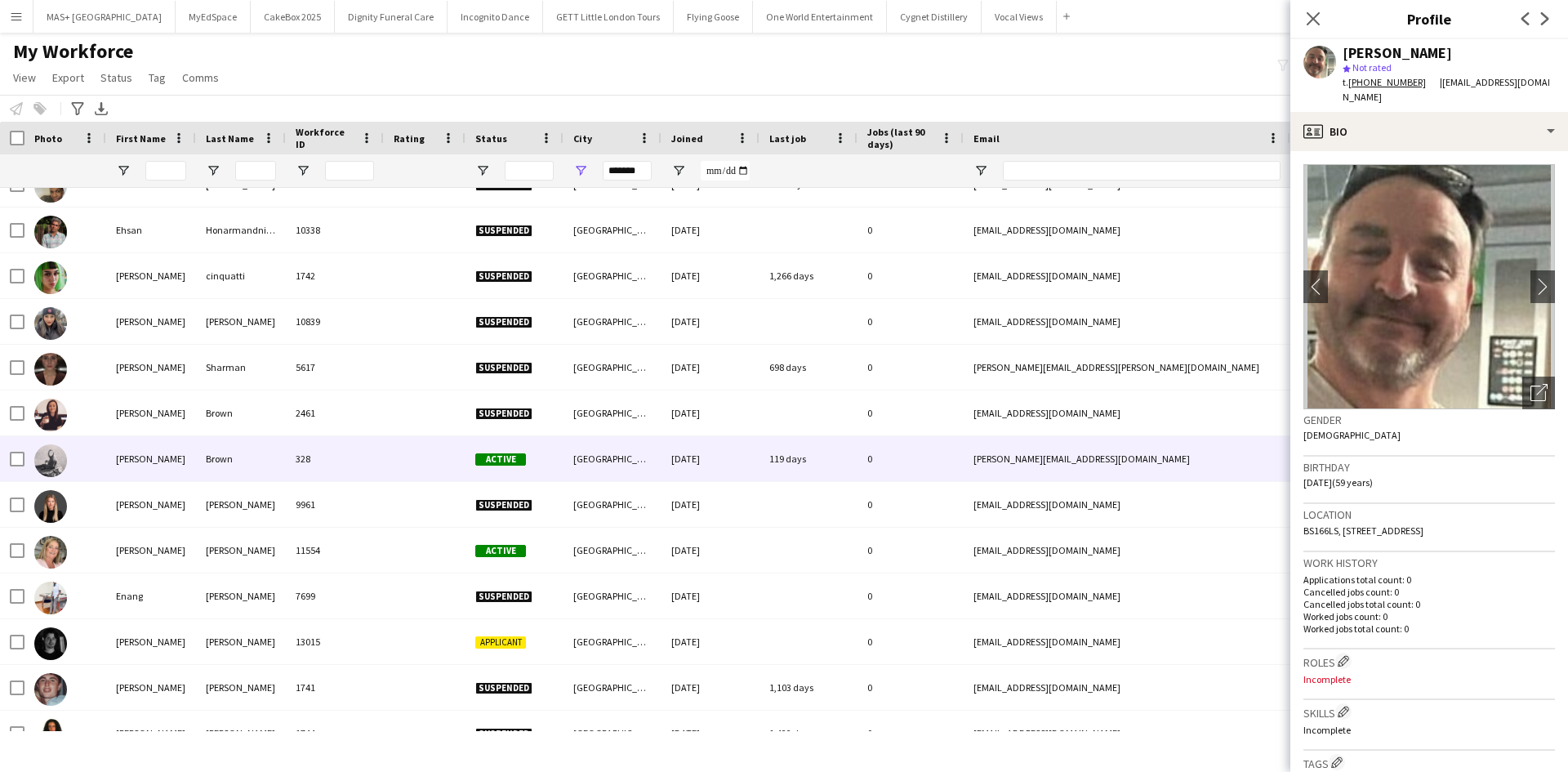
click at [207, 449] on div "Brown" at bounding box center [241, 458] width 90 height 45
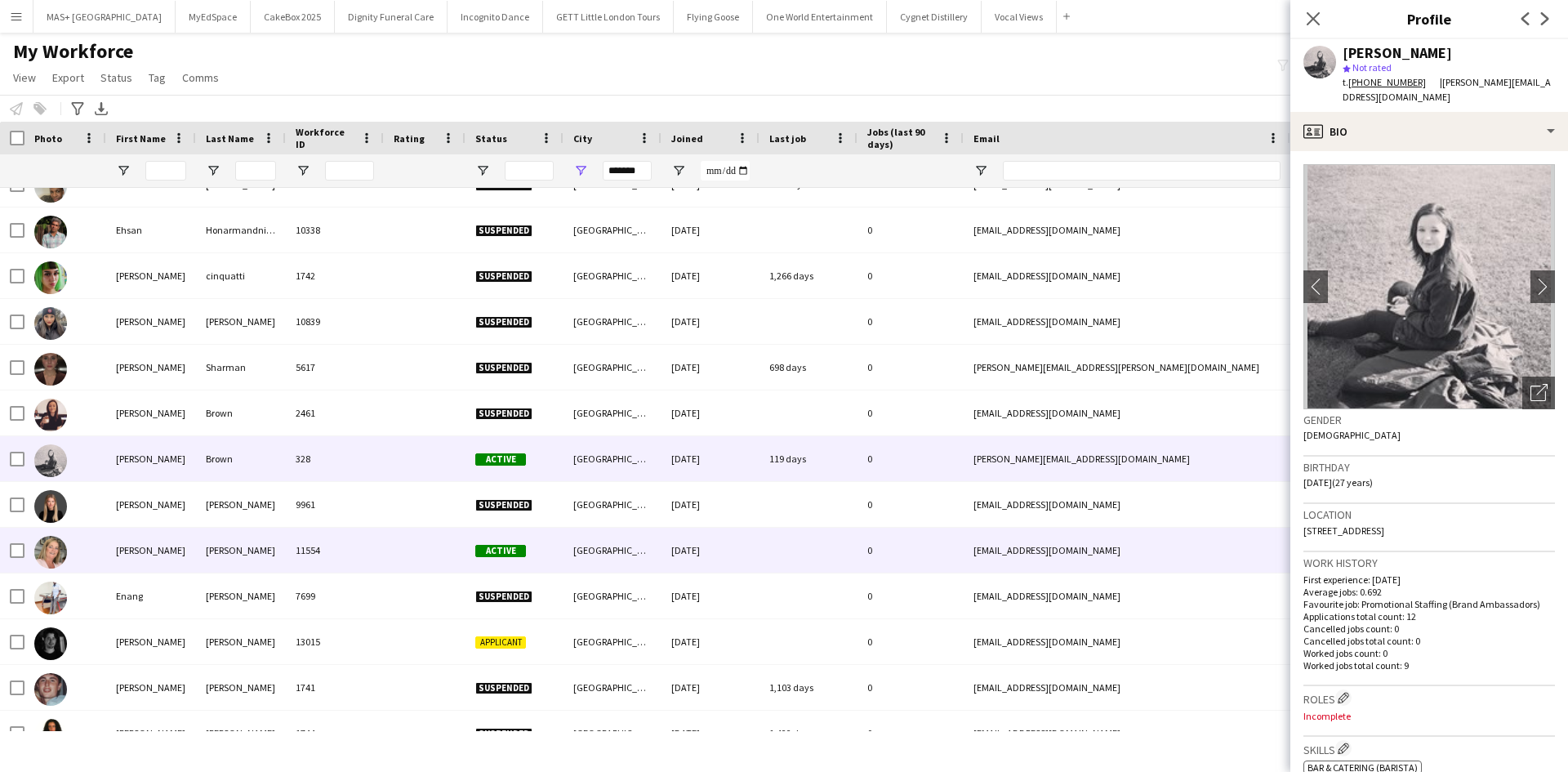
click at [216, 546] on div "Searle" at bounding box center [241, 550] width 90 height 45
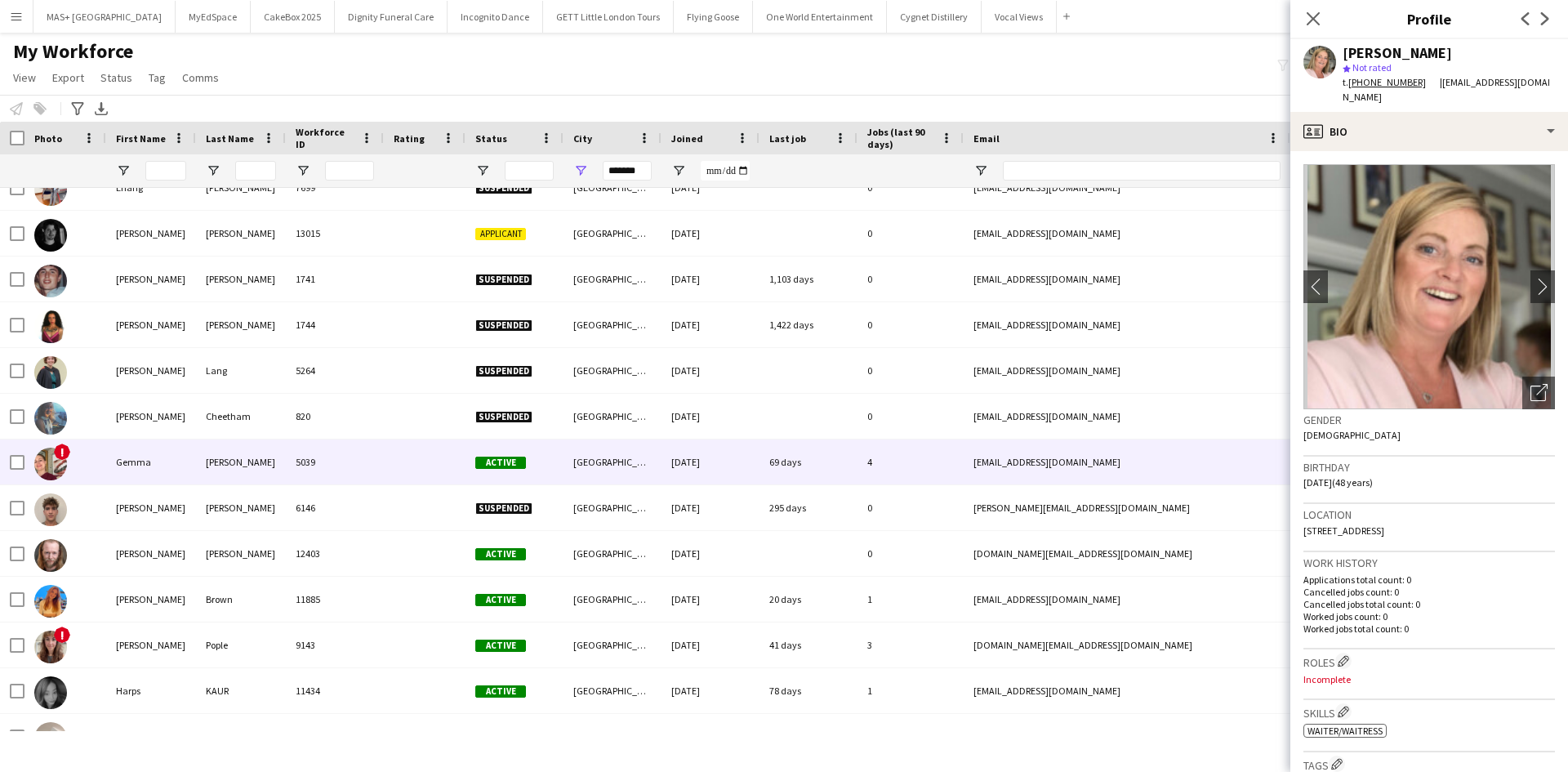
click at [212, 460] on div "Farr" at bounding box center [241, 461] width 90 height 45
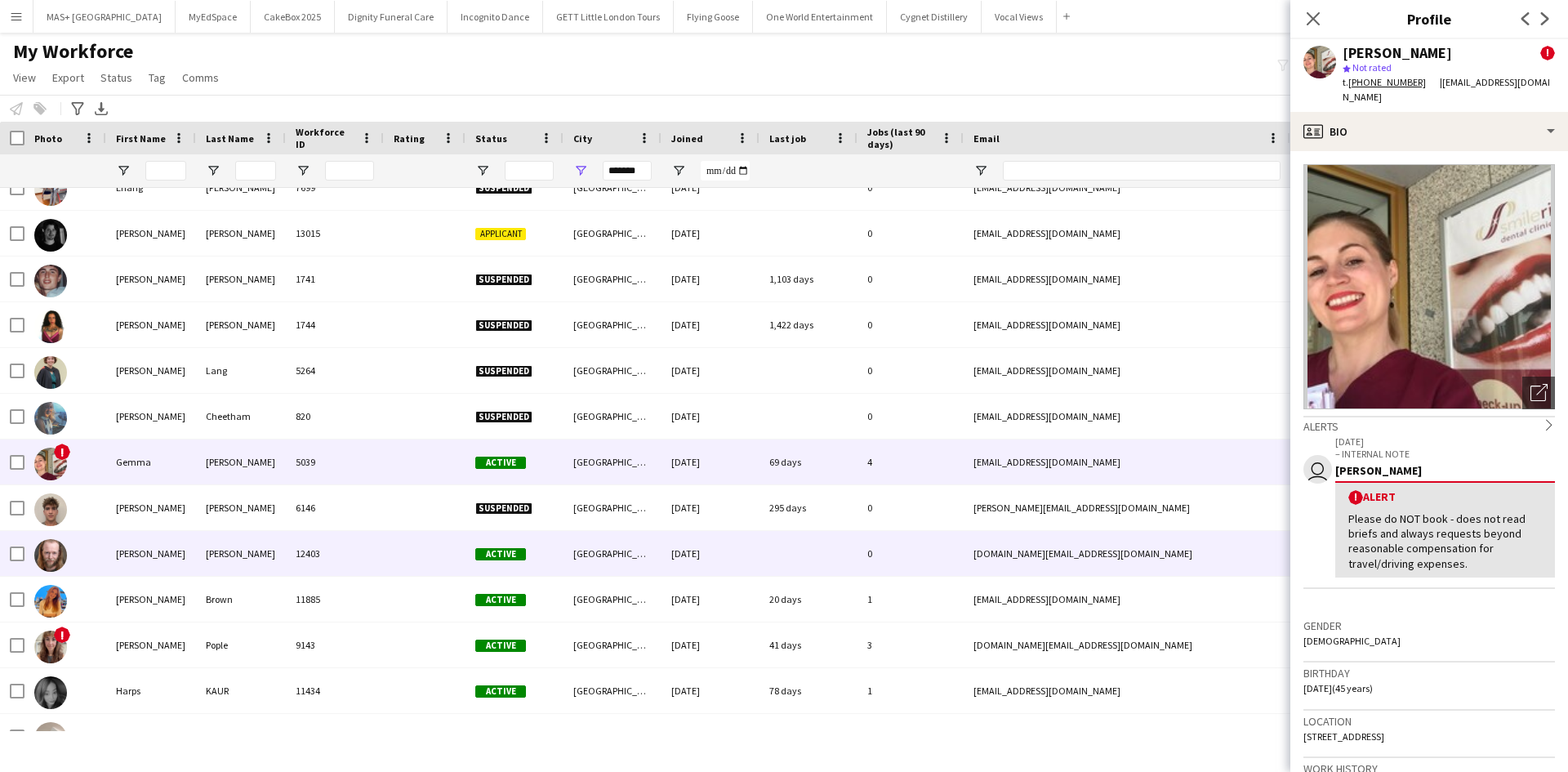
click at [234, 547] on div "Cooke" at bounding box center [241, 552] width 90 height 45
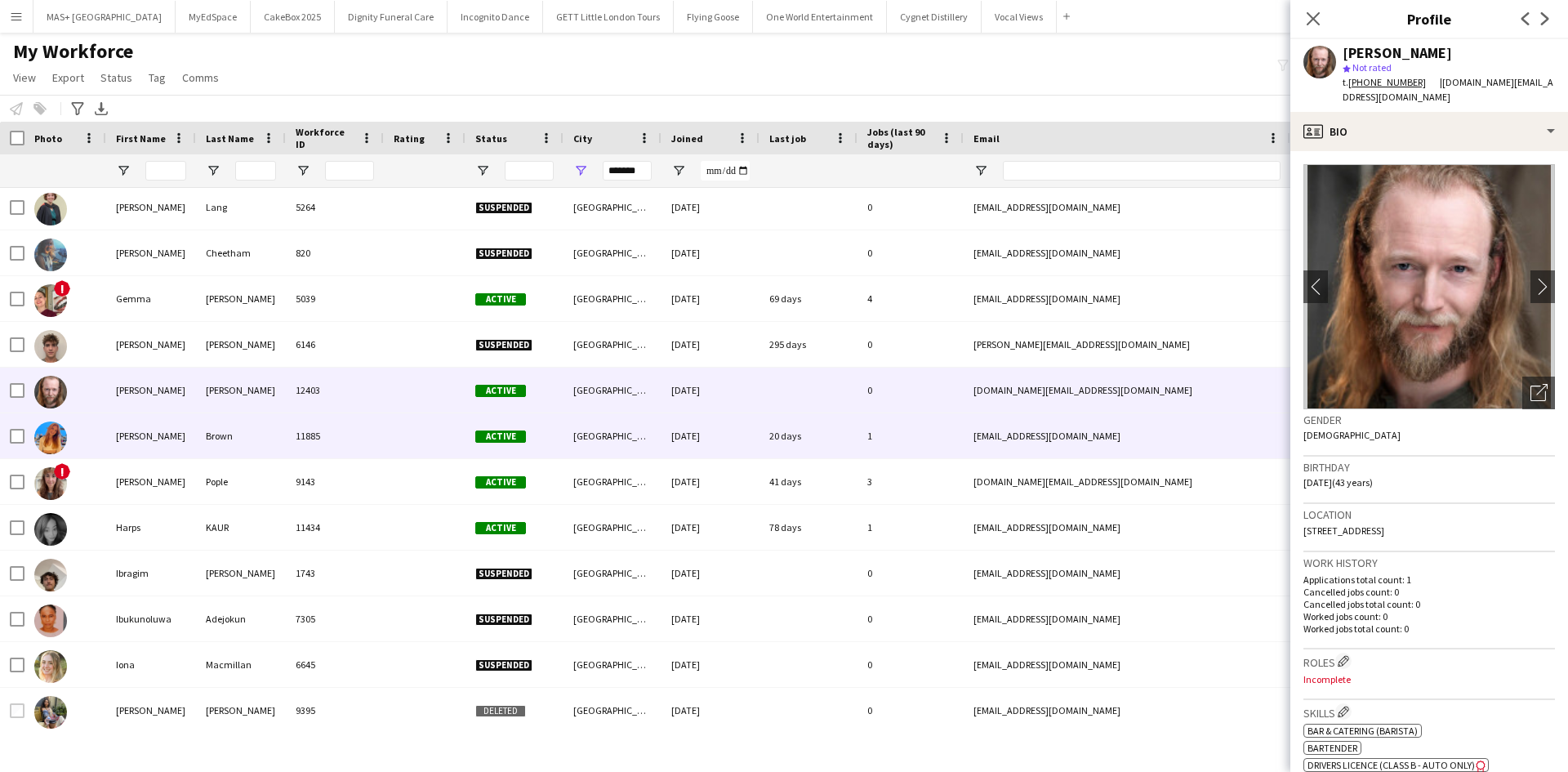
click at [234, 450] on div "Brown" at bounding box center [241, 435] width 90 height 45
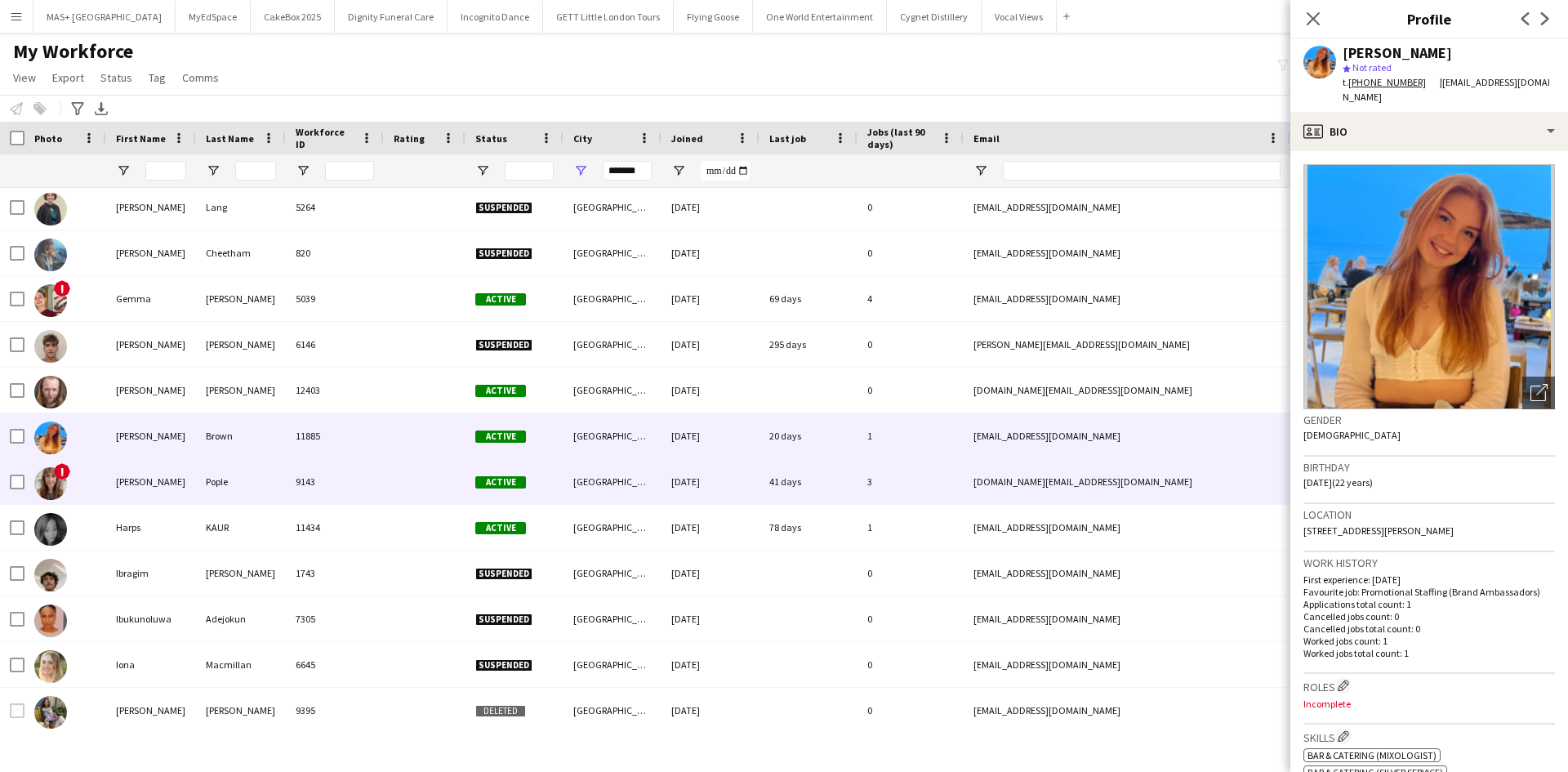
click at [243, 497] on div "Pople" at bounding box center [241, 481] width 90 height 45
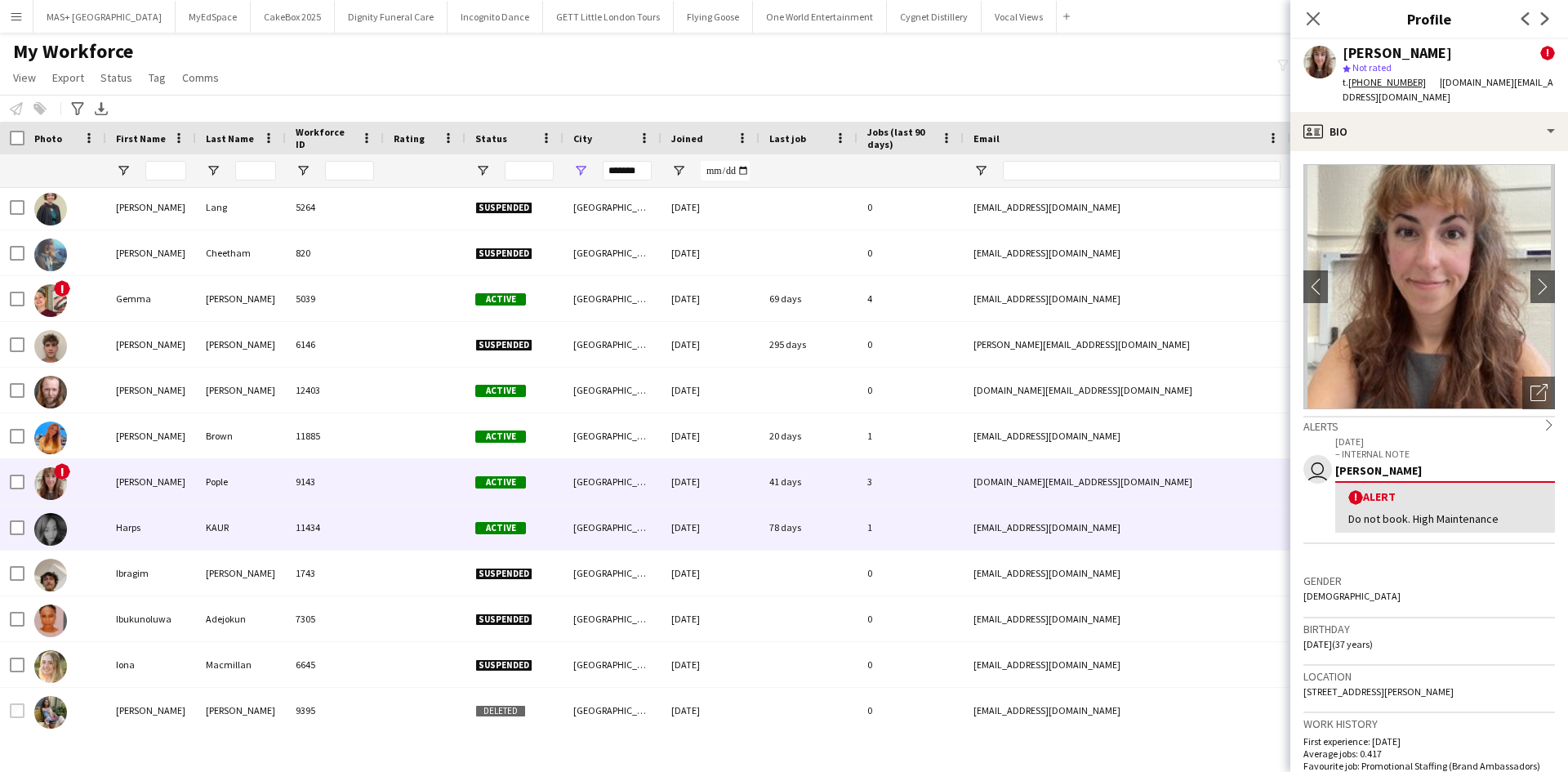
click at [253, 545] on div "KAUR" at bounding box center [241, 526] width 90 height 45
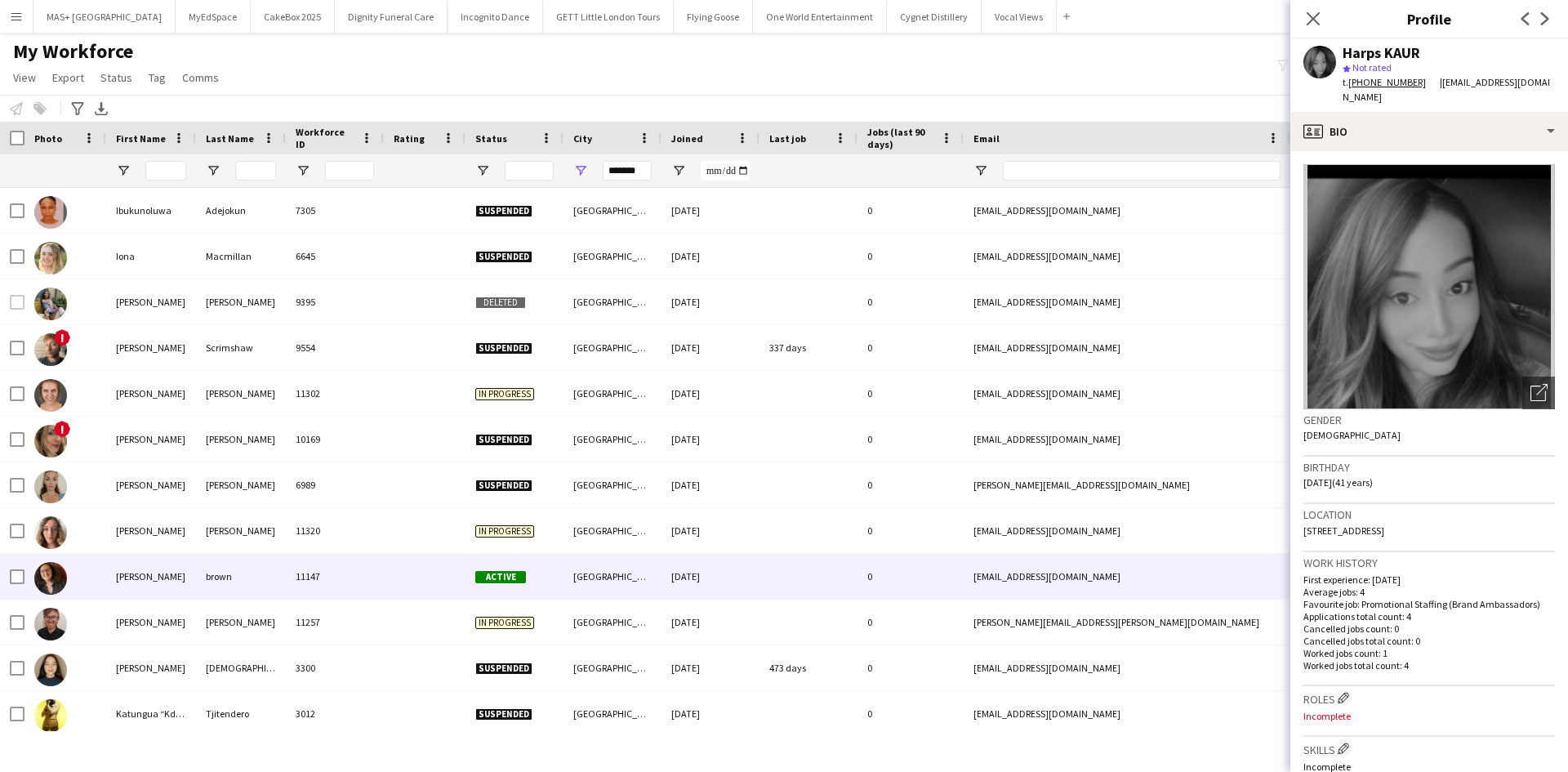
click at [246, 564] on div "brown" at bounding box center [241, 575] width 90 height 45
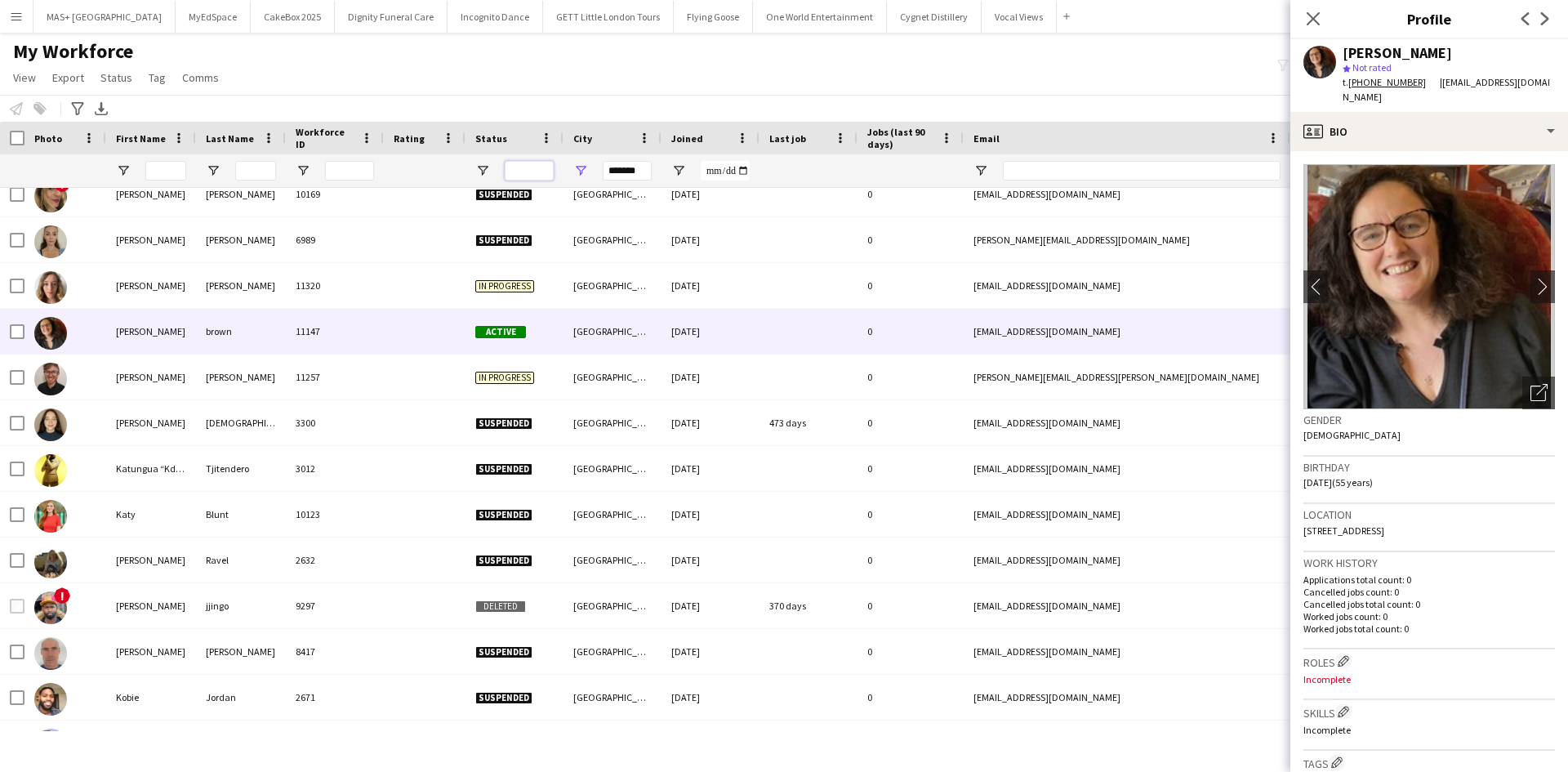
click at [524, 172] on input "Status Filter Input" at bounding box center [529, 170] width 49 height 19
click at [527, 172] on input "Status Filter Input" at bounding box center [529, 170] width 49 height 19
click at [481, 170] on span "Open Filter Menu" at bounding box center [482, 170] width 14 height 14
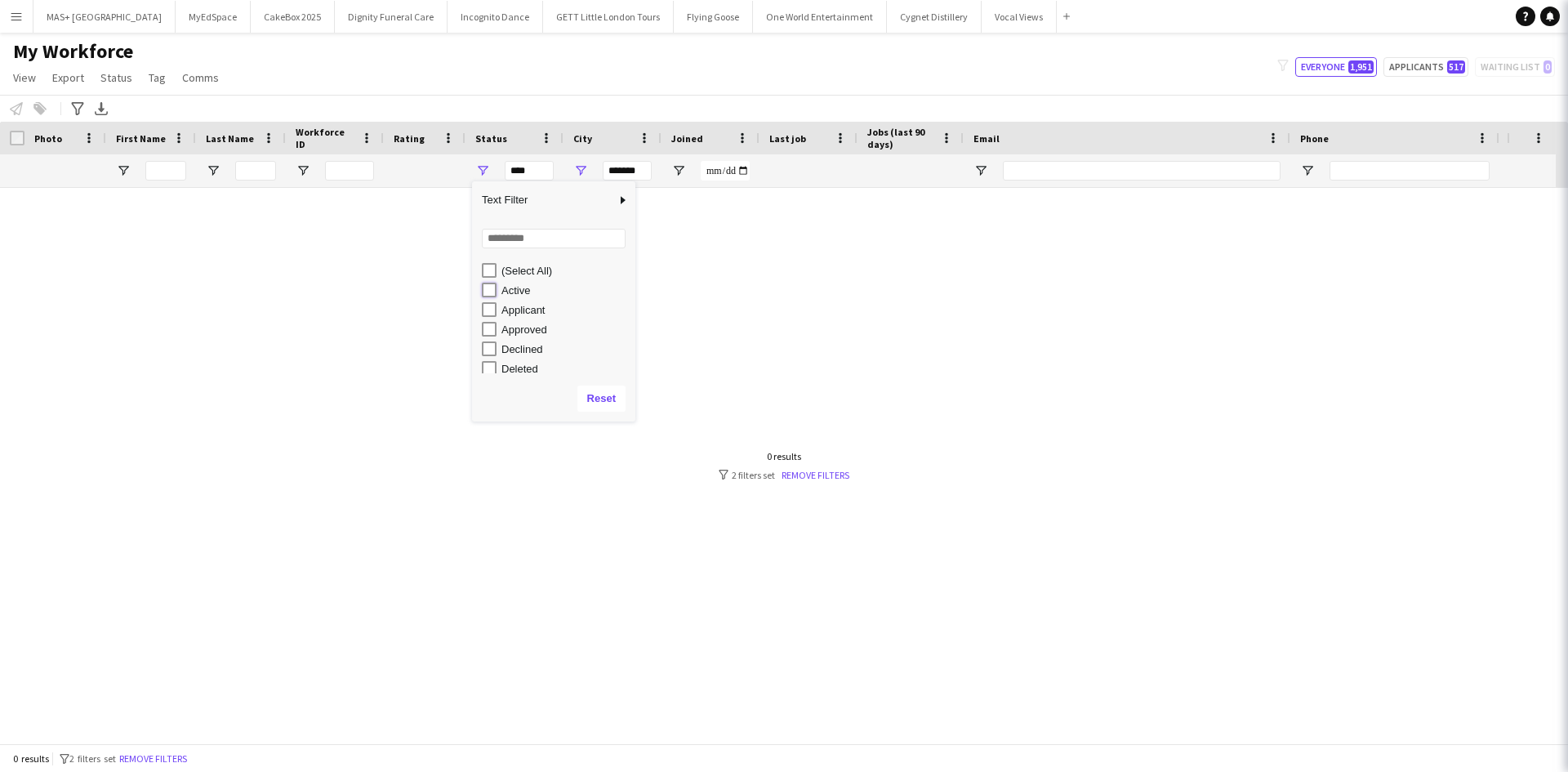
type input "**********"
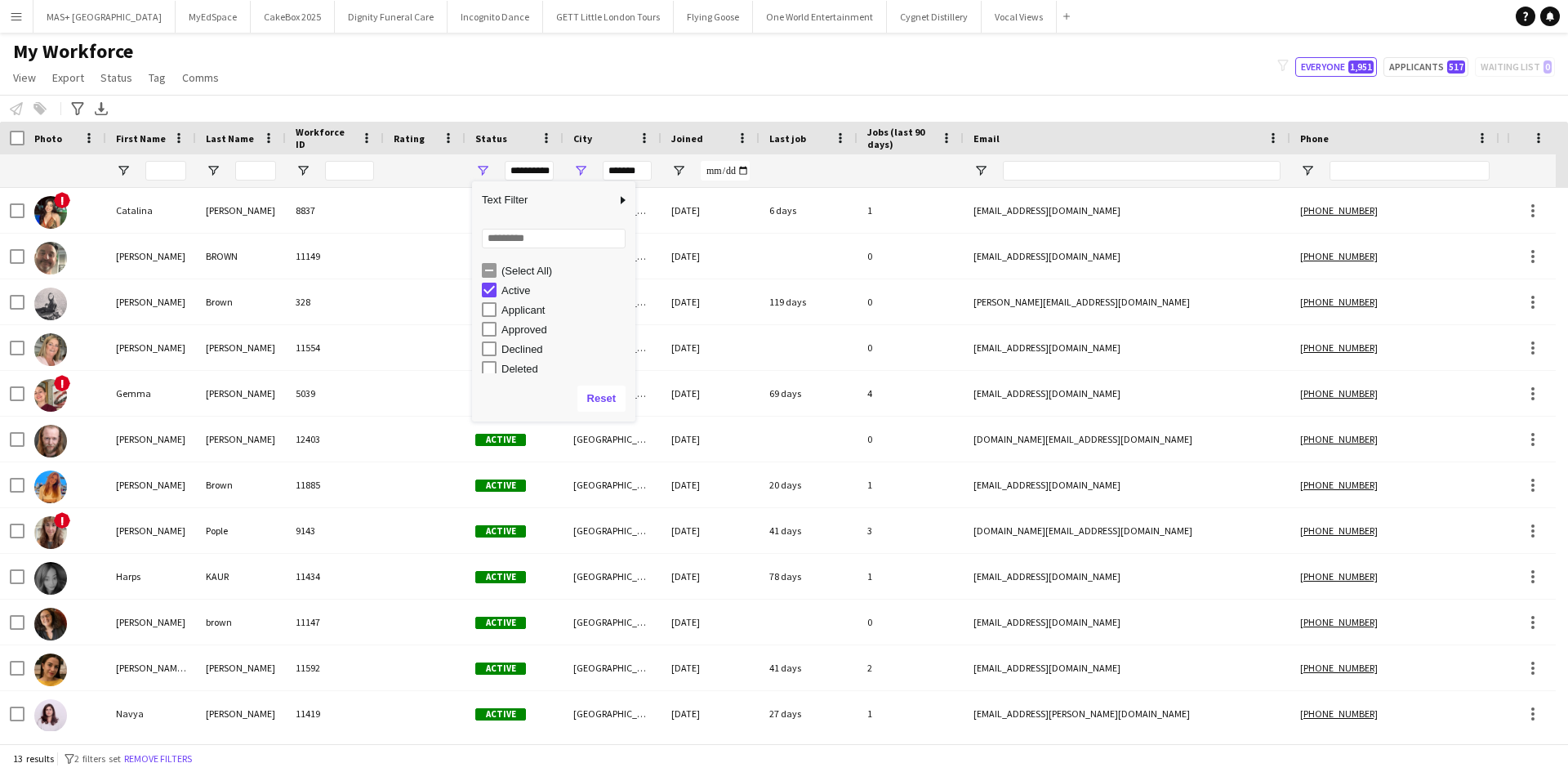
click at [498, 73] on div "My Workforce View Views Default view New view Update view Delete view Edit name…" at bounding box center [784, 67] width 1568 height 56
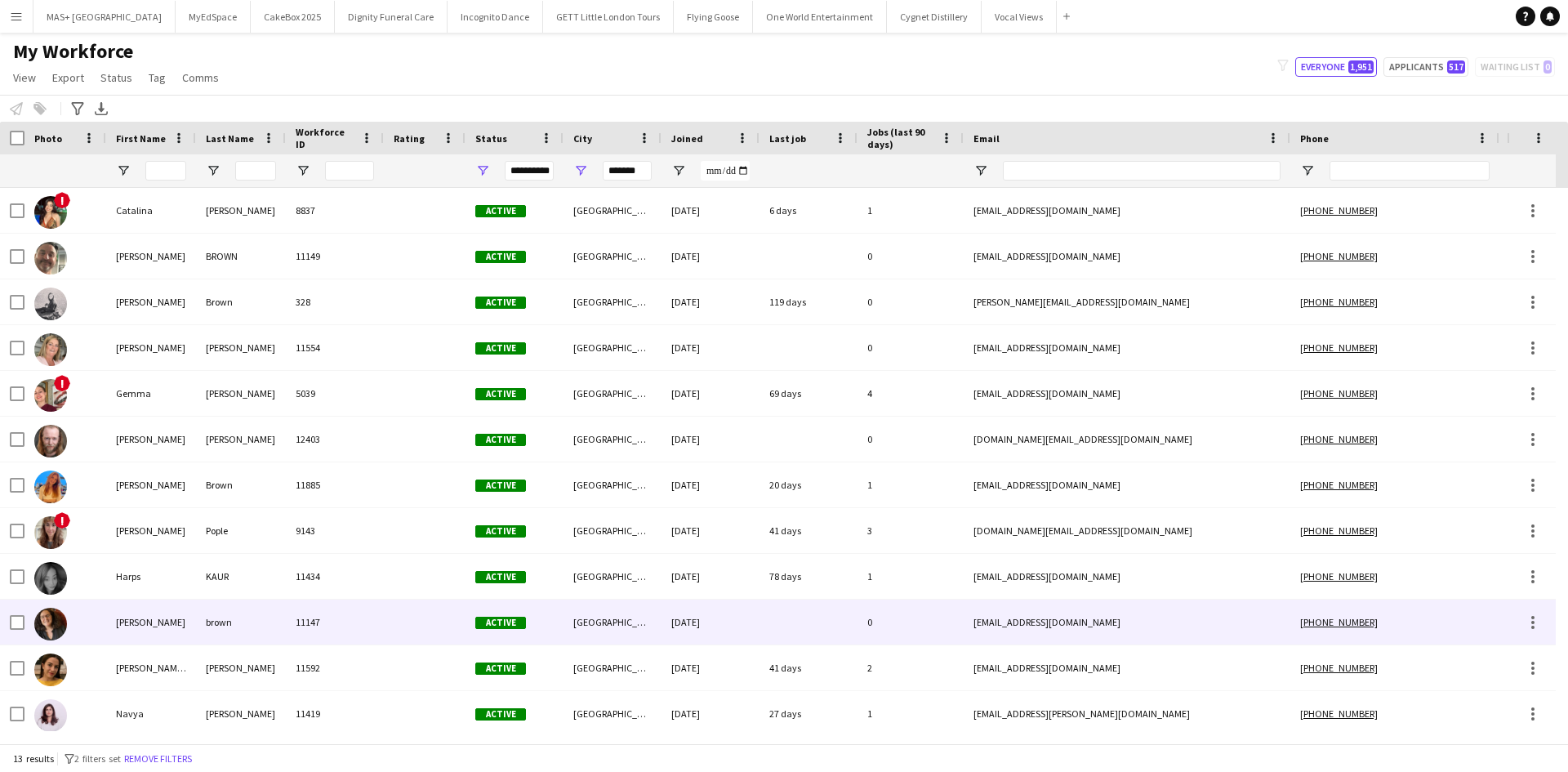
click at [139, 615] on div "joanne" at bounding box center [151, 622] width 90 height 45
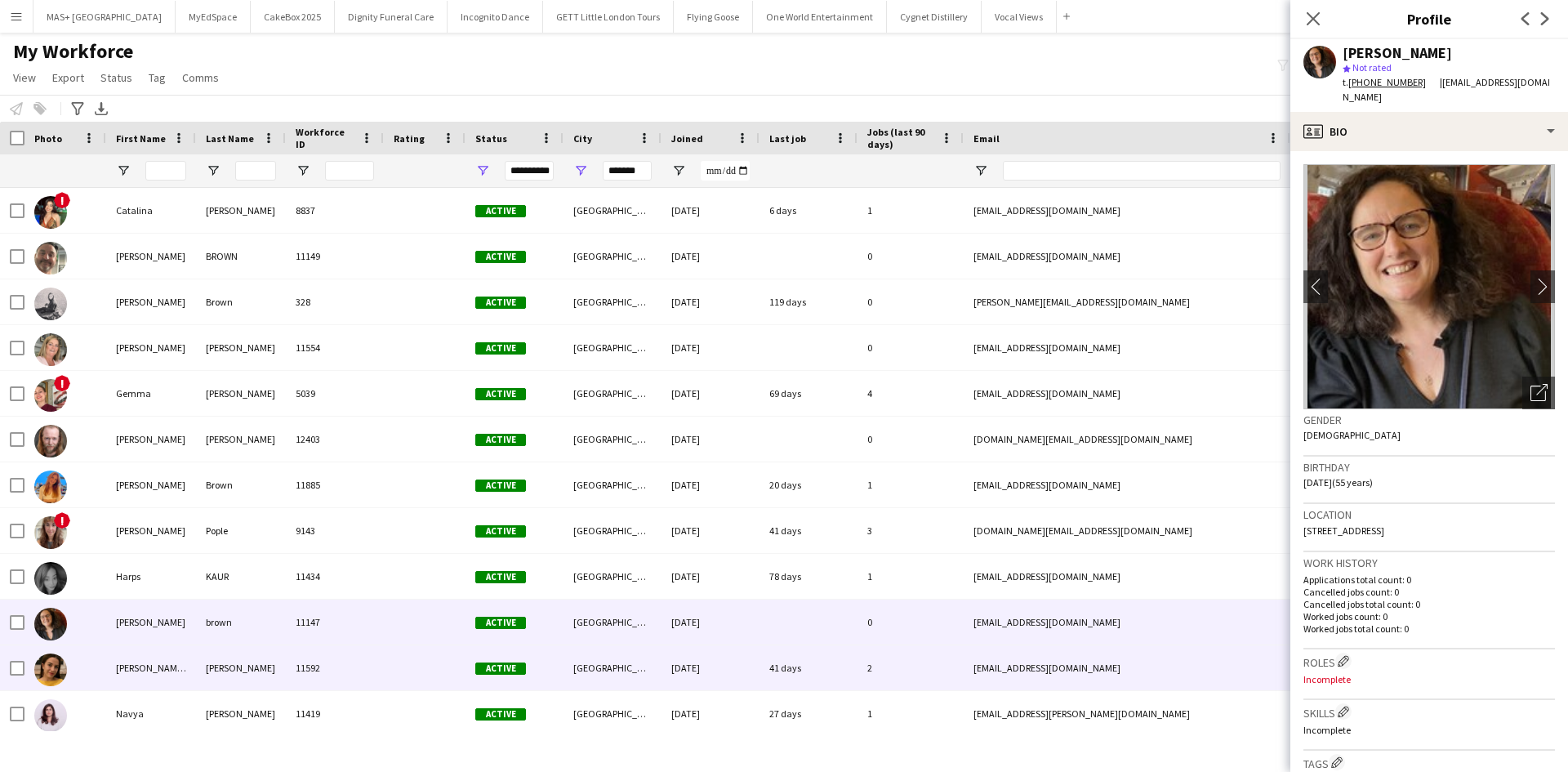
click at [136, 681] on div "María Alejandra" at bounding box center [151, 667] width 90 height 45
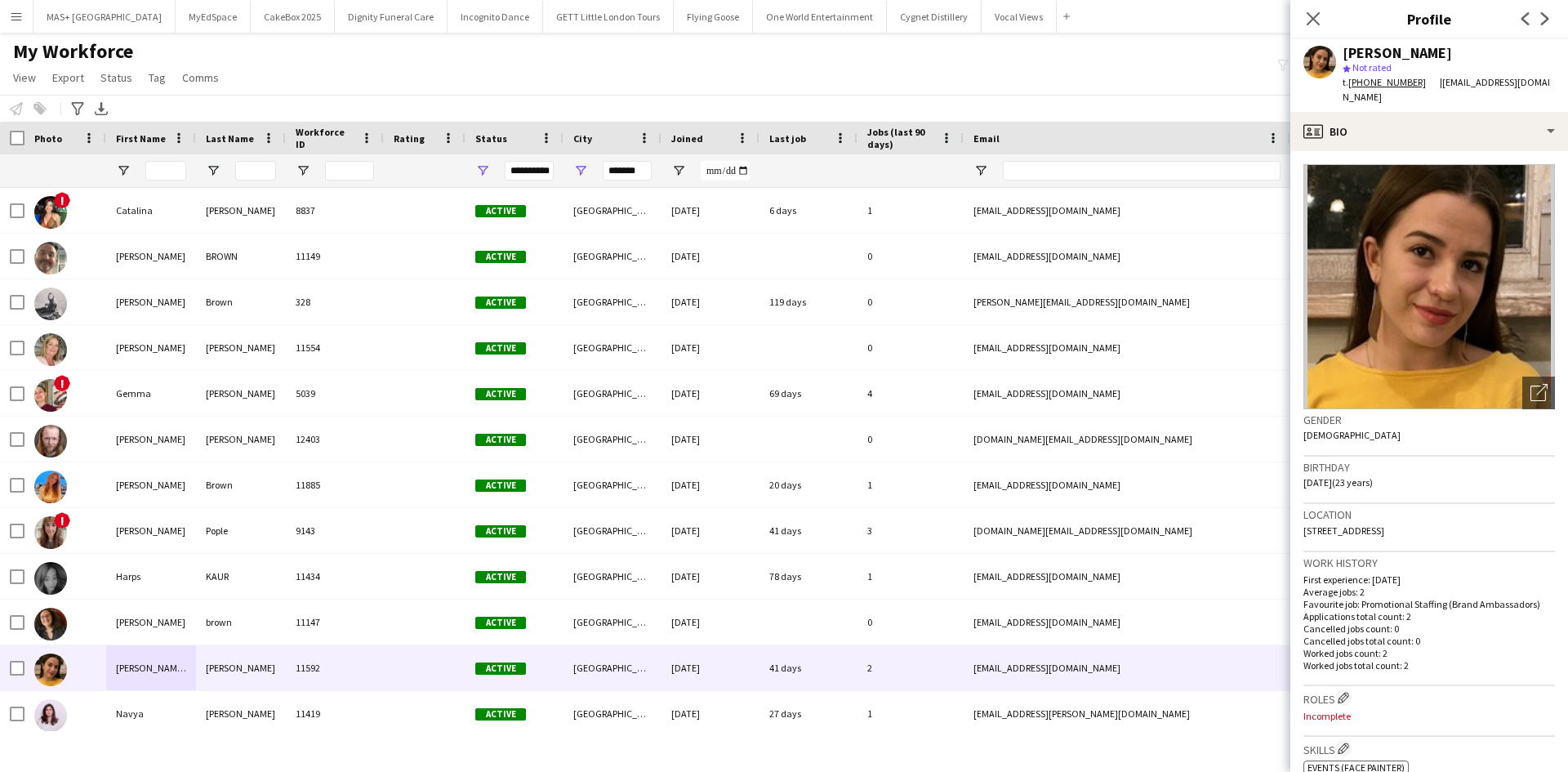
drag, startPoint x: 1505, startPoint y: 56, endPoint x: 1334, endPoint y: 55, distance: 171.0
click at [1334, 55] on div "María Alejandra Esquivel star Not rated t. +447473088822 | malesquiar@gmail.com" at bounding box center [1429, 75] width 278 height 73
copy div "María Alejandra Esquivel"
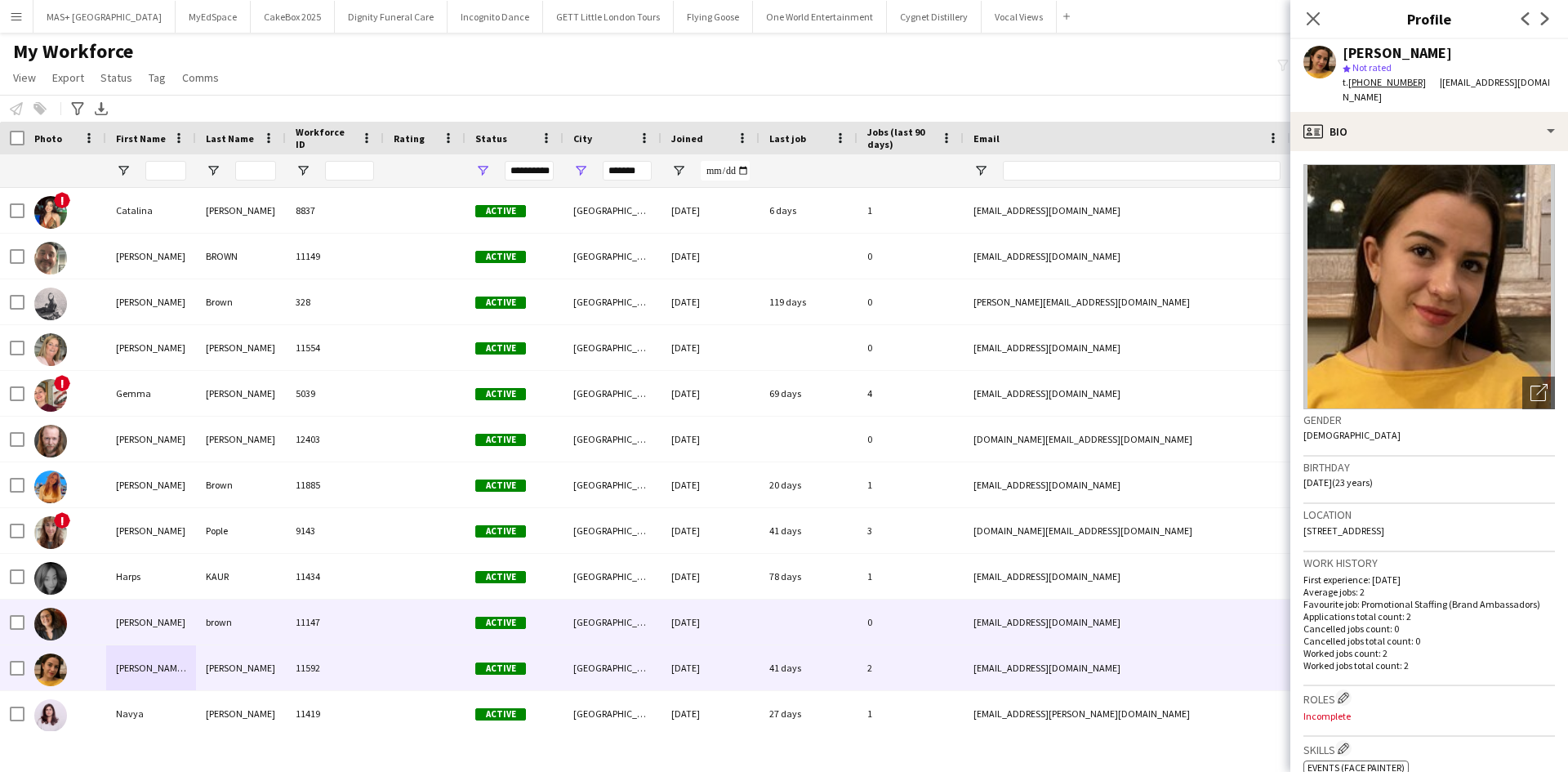
click at [106, 612] on div "joanne" at bounding box center [151, 622] width 90 height 45
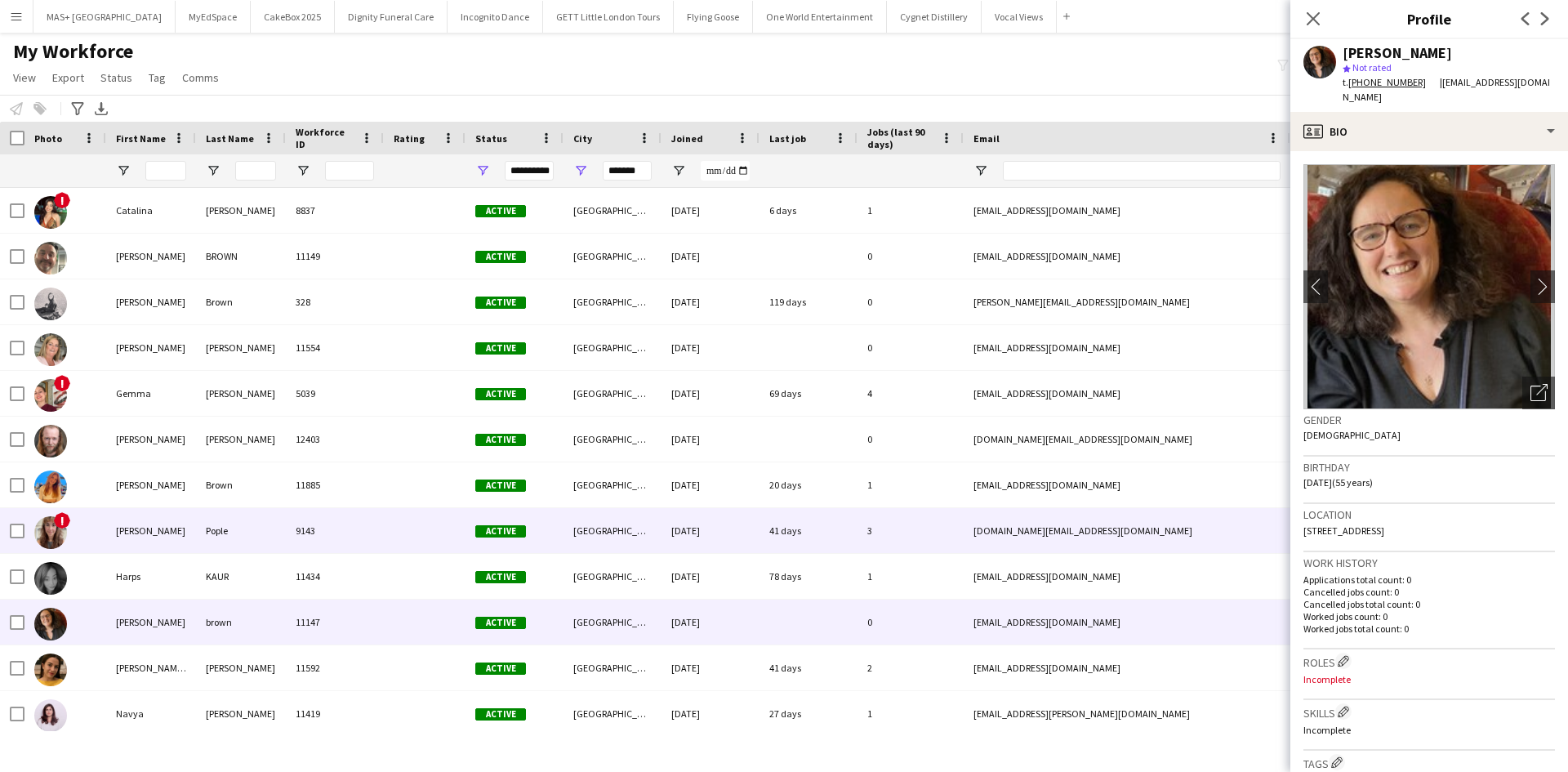
click at [186, 542] on div "Hannah" at bounding box center [151, 530] width 90 height 45
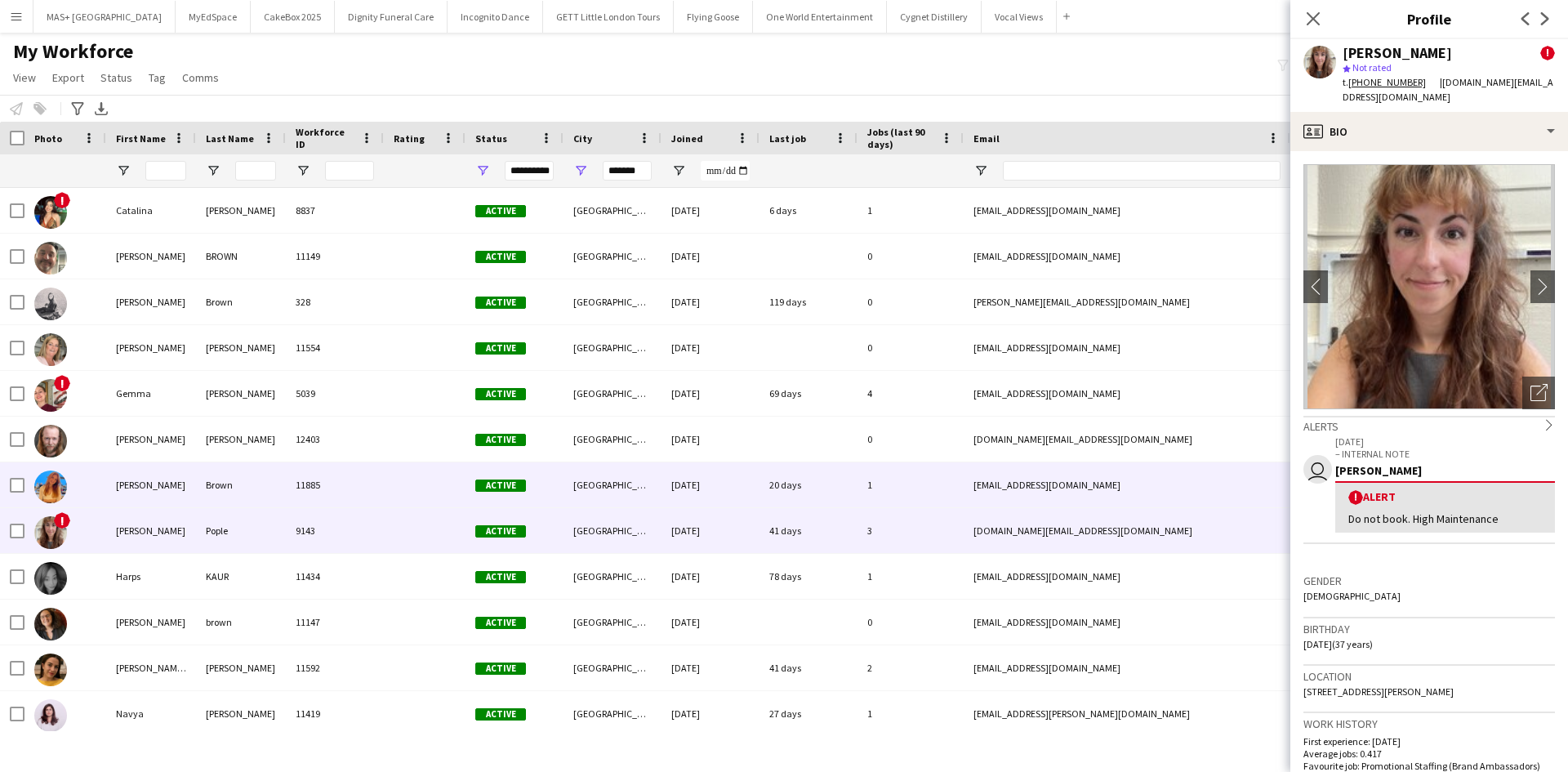
click at [152, 485] on div "Hannah" at bounding box center [151, 484] width 90 height 45
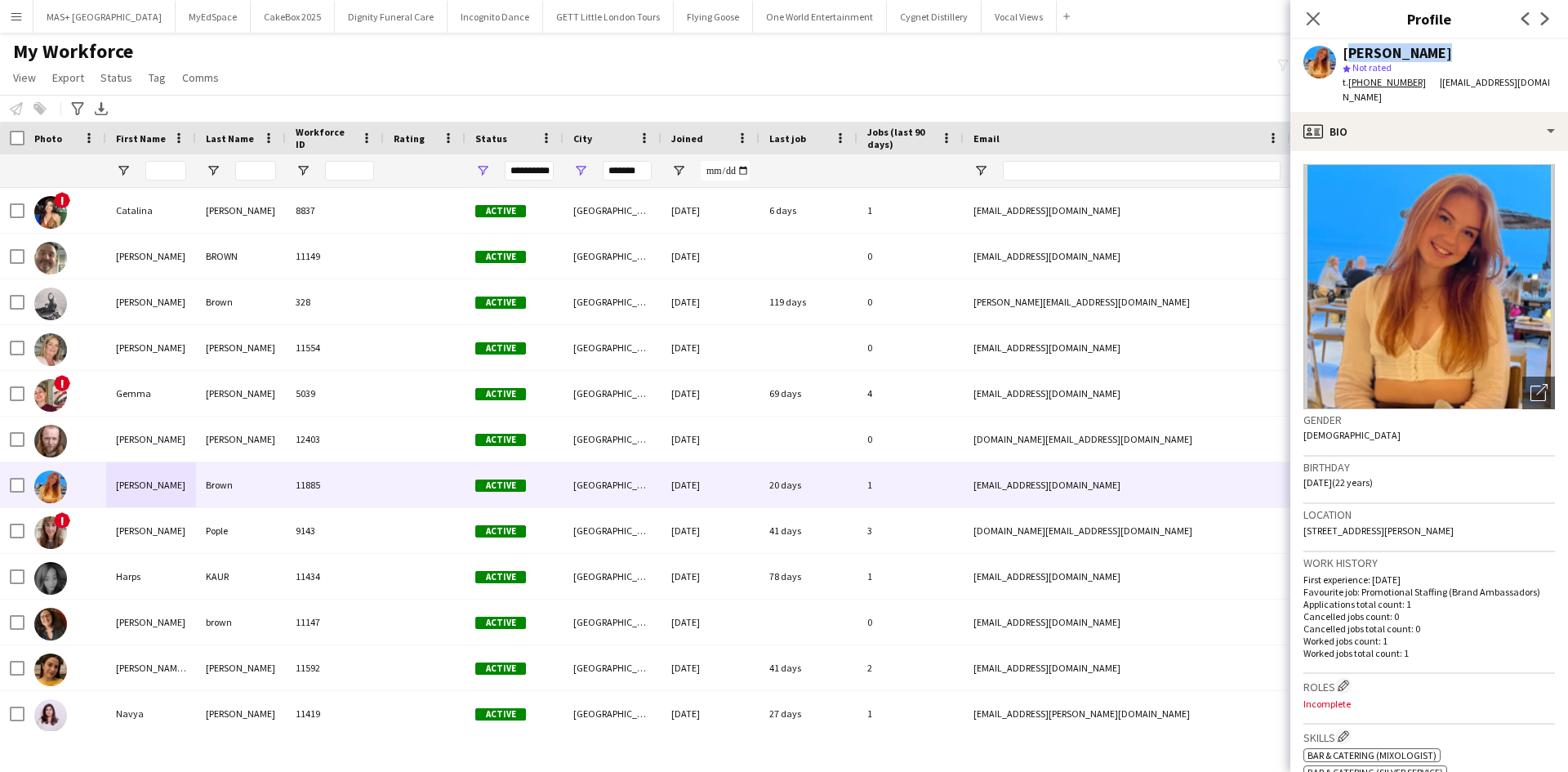
drag, startPoint x: 1446, startPoint y: 54, endPoint x: 1341, endPoint y: 52, distance: 105.0
click at [1341, 52] on div "Hannah Brown star Not rated t. +4407527547975 | hannahmaebrown38@gmail.com" at bounding box center [1429, 75] width 278 height 73
copy div "[PERSON_NAME]"
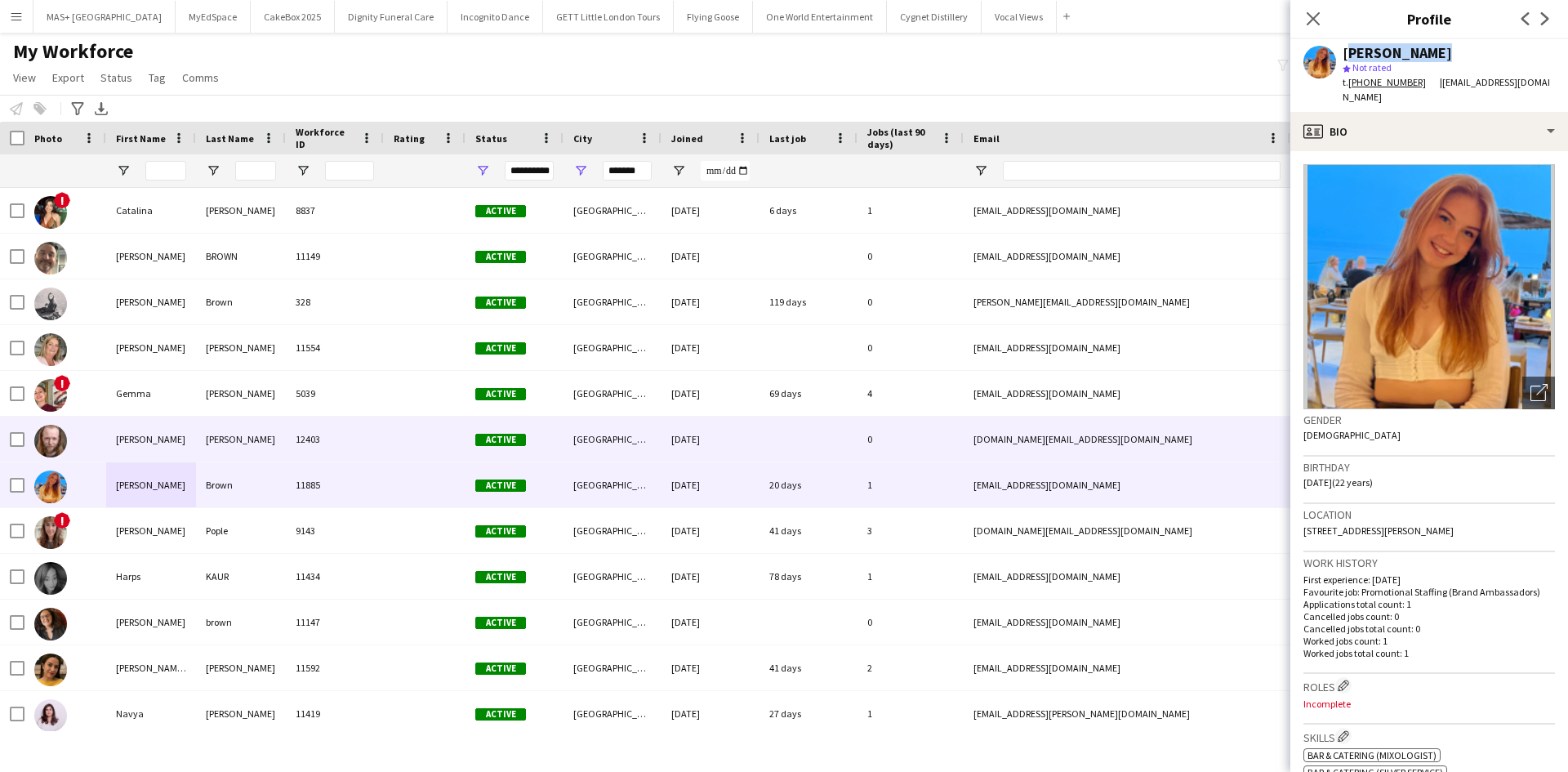
click at [172, 436] on div "Gerard" at bounding box center [151, 438] width 90 height 45
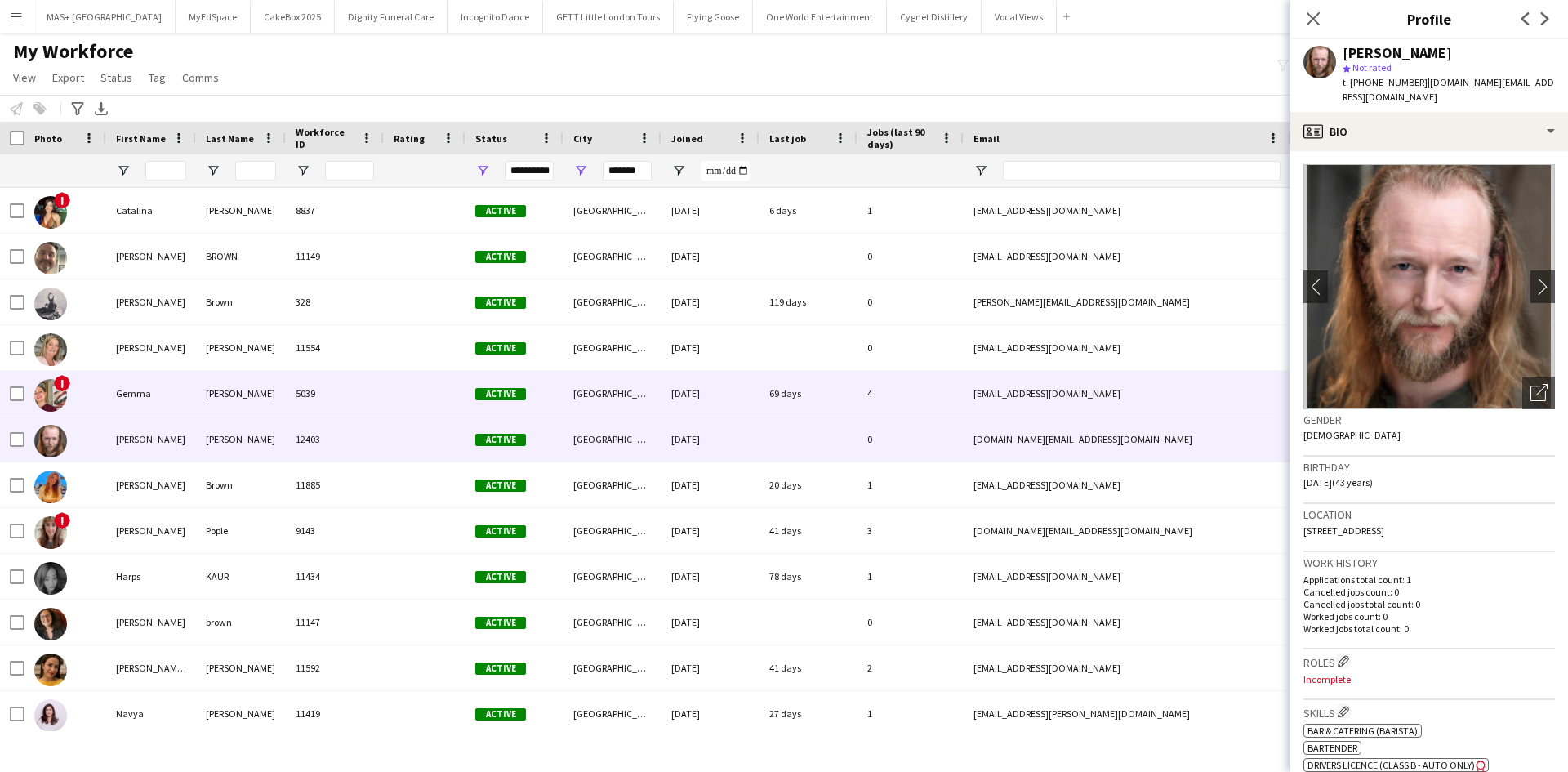
click at [153, 405] on div "Gemma" at bounding box center [151, 393] width 90 height 45
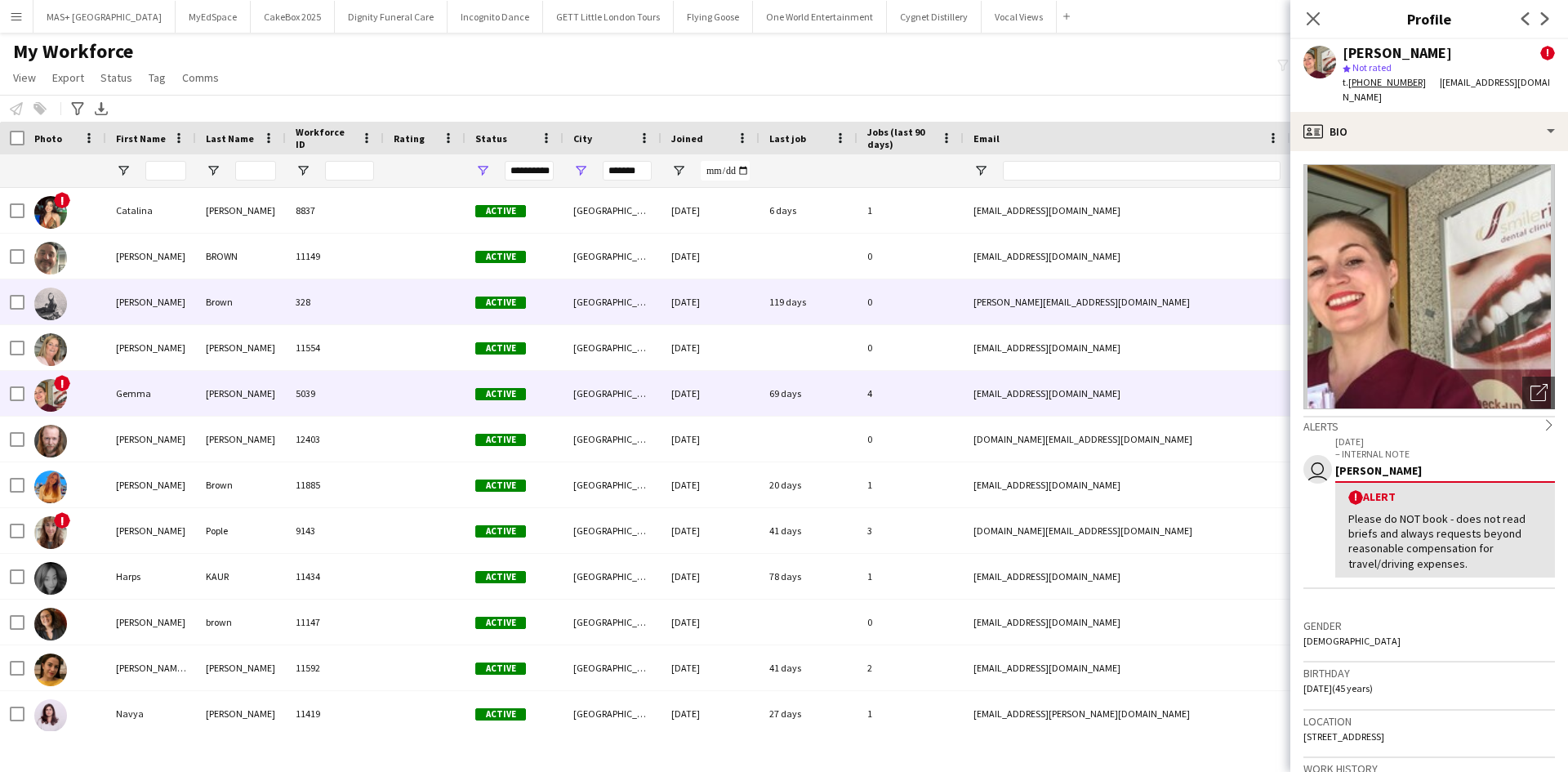
click at [150, 295] on div "Emily" at bounding box center [151, 302] width 90 height 45
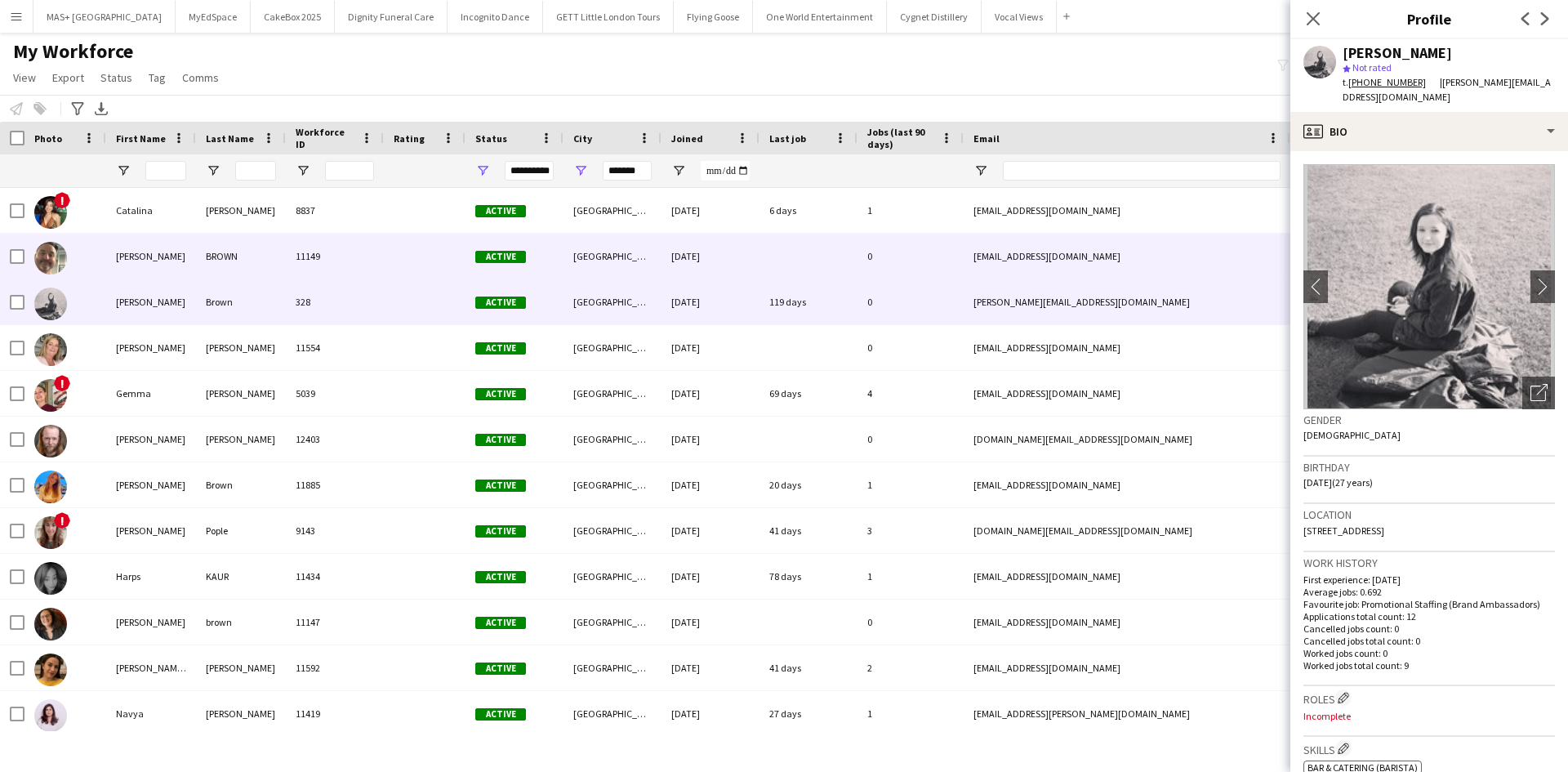
click at [236, 258] on div "BROWN" at bounding box center [241, 255] width 90 height 45
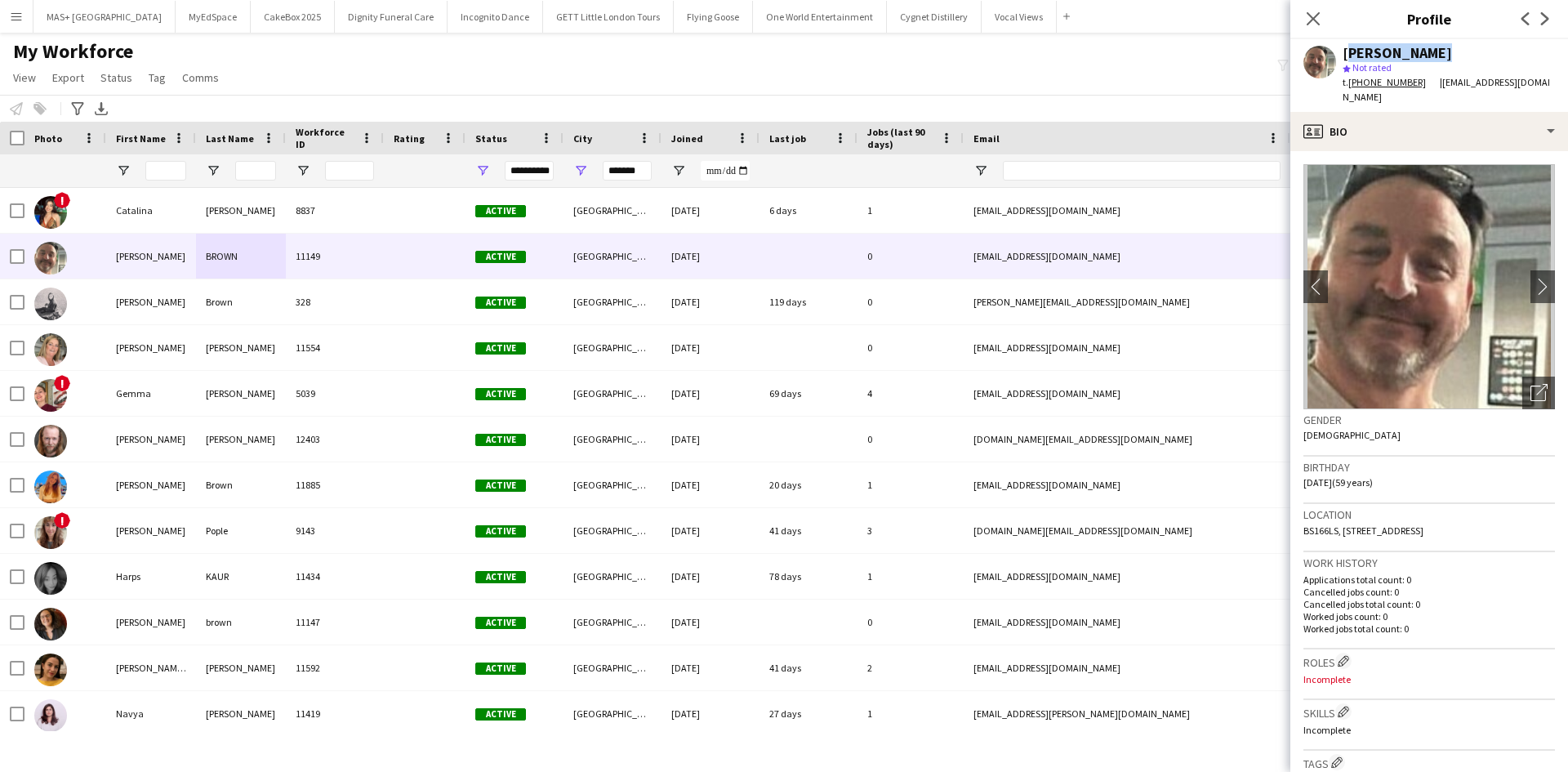
drag, startPoint x: 1450, startPoint y: 46, endPoint x: 1342, endPoint y: 51, distance: 108.1
click at [1342, 51] on div "Darren BROWN star Not rated t. +447970500990 | darjofyet@gmail.com" at bounding box center [1429, 75] width 278 height 73
copy div "Darren BROWN"
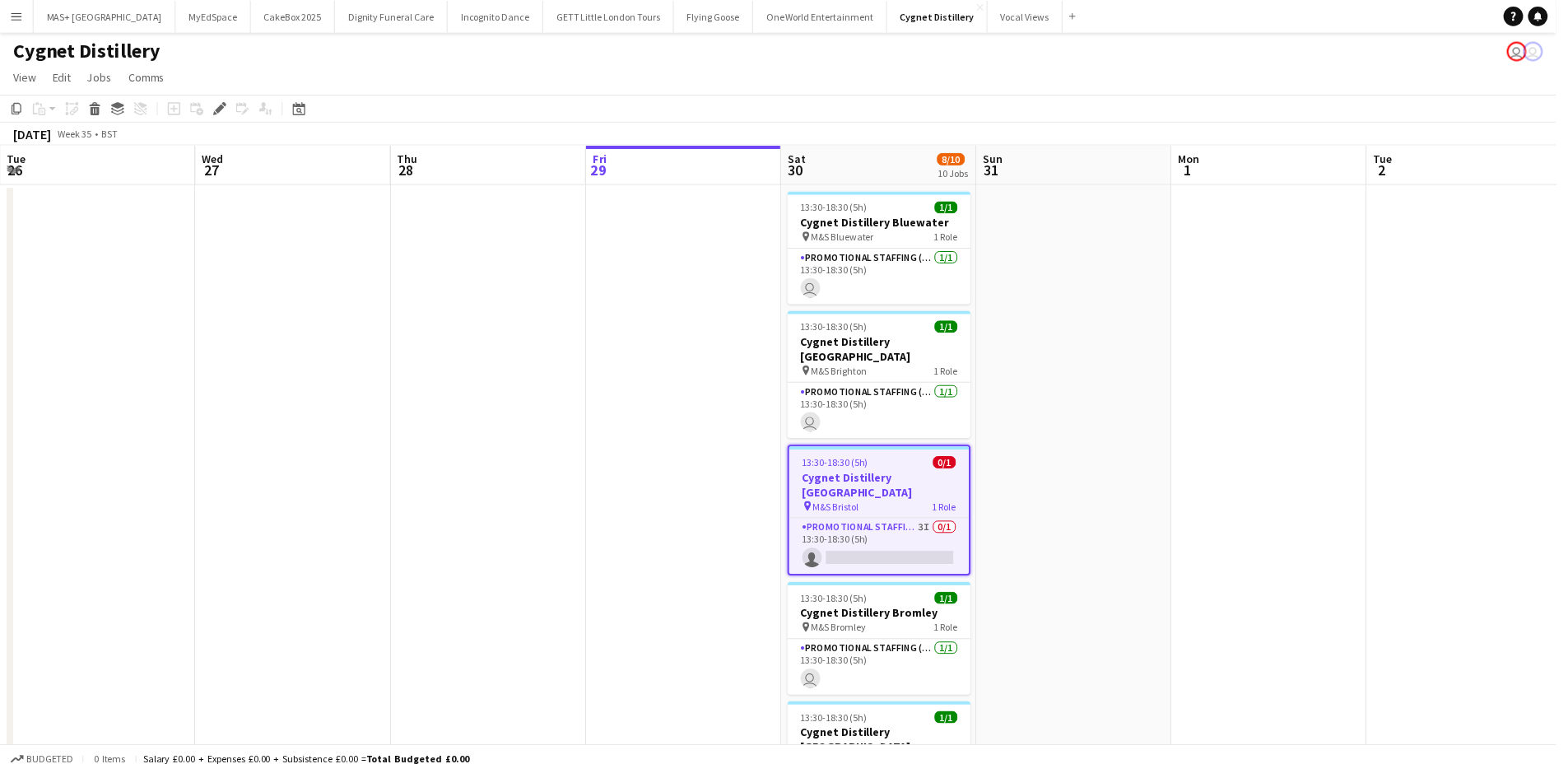
scroll to position [0, 566]
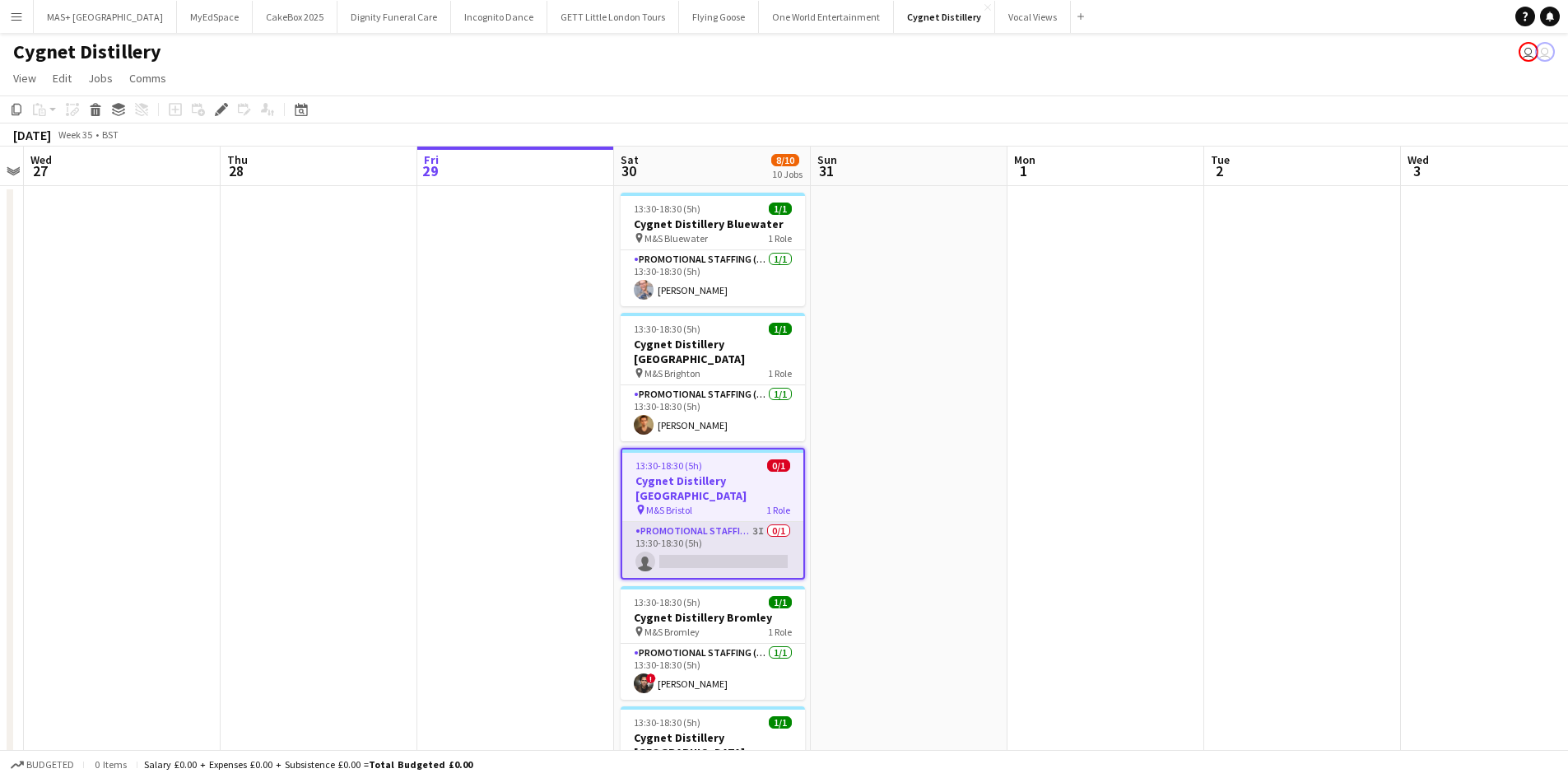
click at [702, 522] on app-card-role "Promotional Staffing (Brand Ambassadors) 3I 0/1 13:30-18:30 (5h) single-neutral…" at bounding box center [712, 550] width 181 height 56
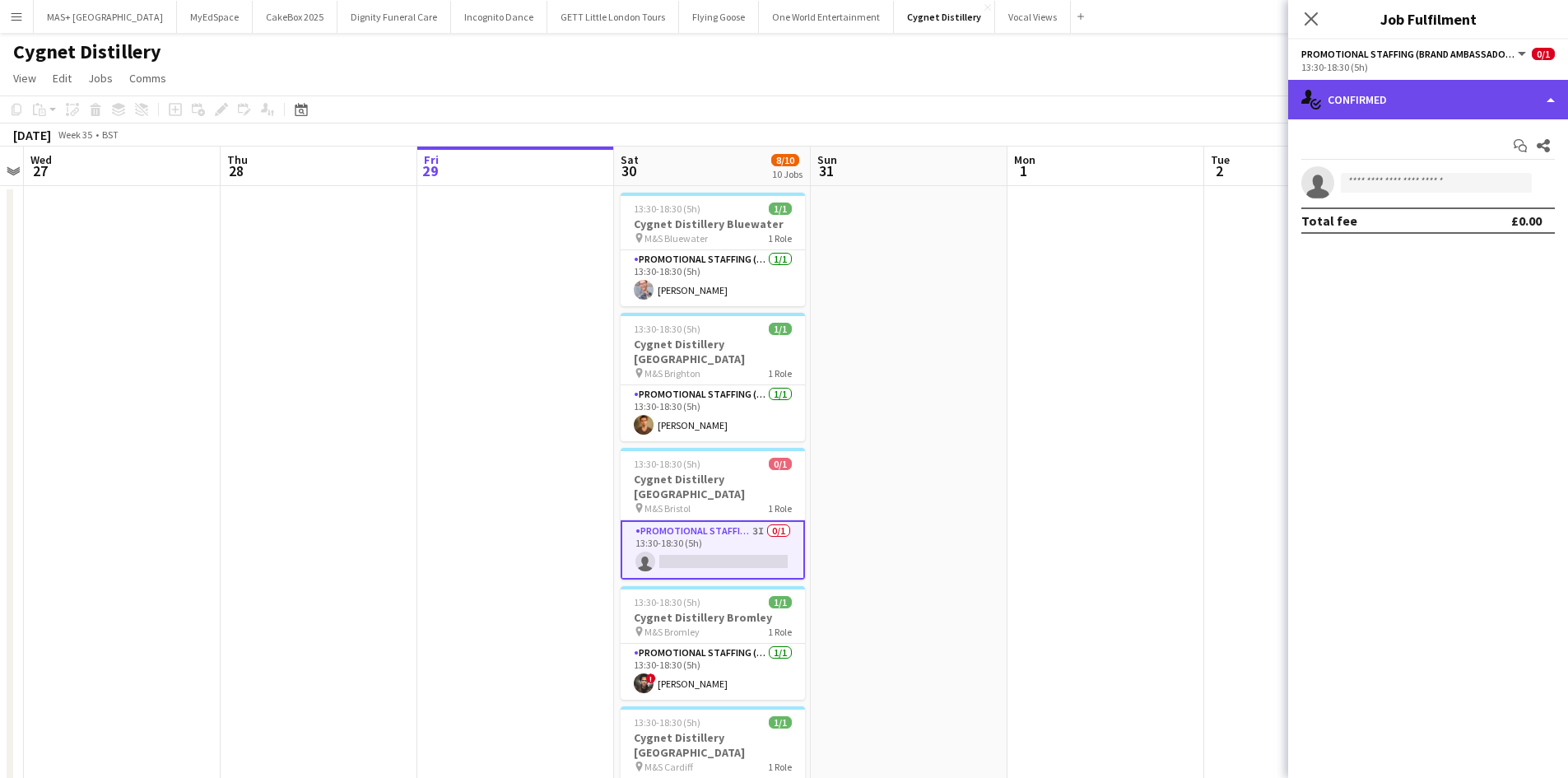
click at [1399, 94] on div "single-neutral-actions-check-2 Confirmed" at bounding box center [1428, 100] width 280 height 39
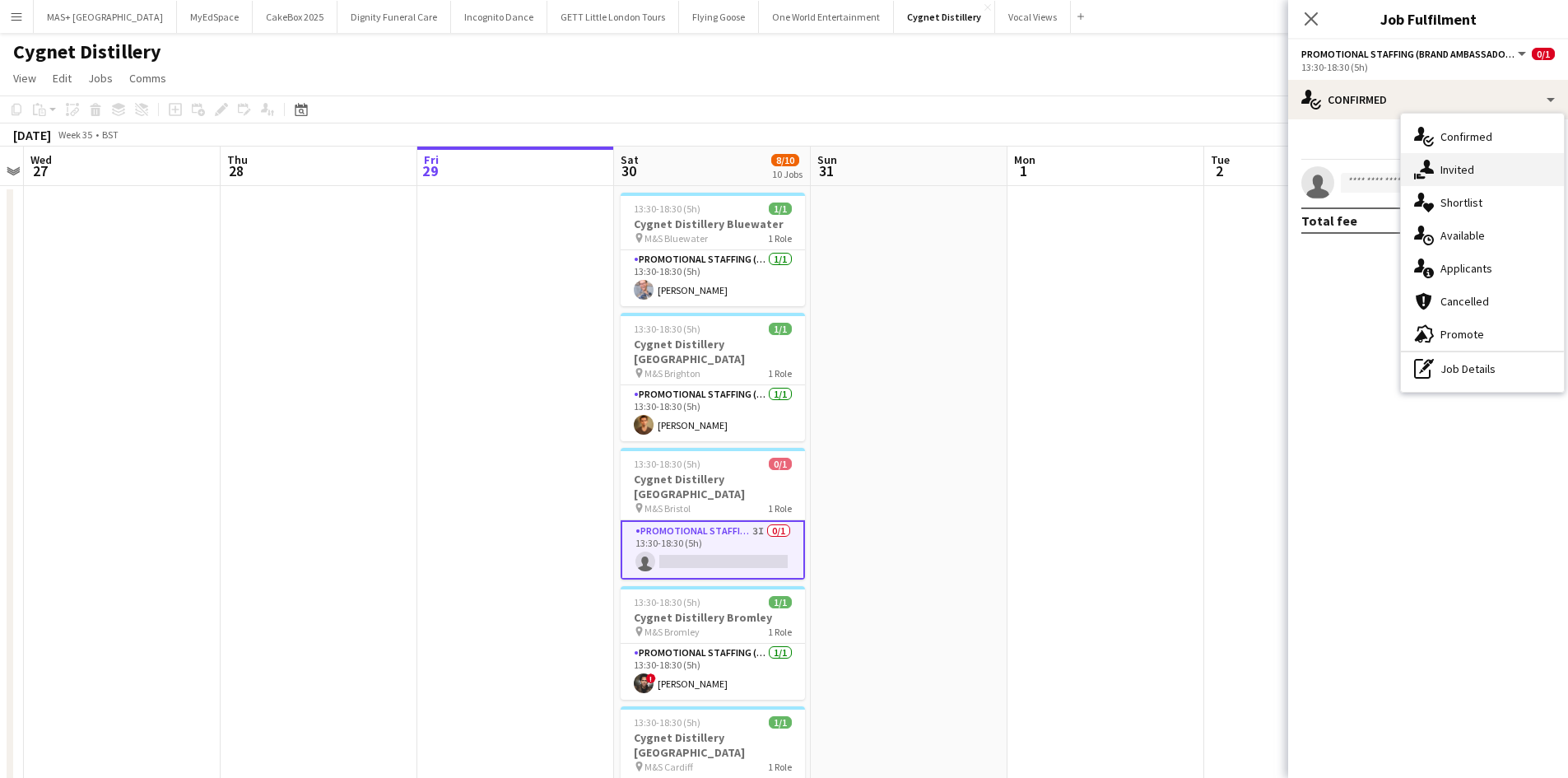
click at [1435, 165] on div "single-neutral-actions-share-1 Invited" at bounding box center [1481, 169] width 163 height 33
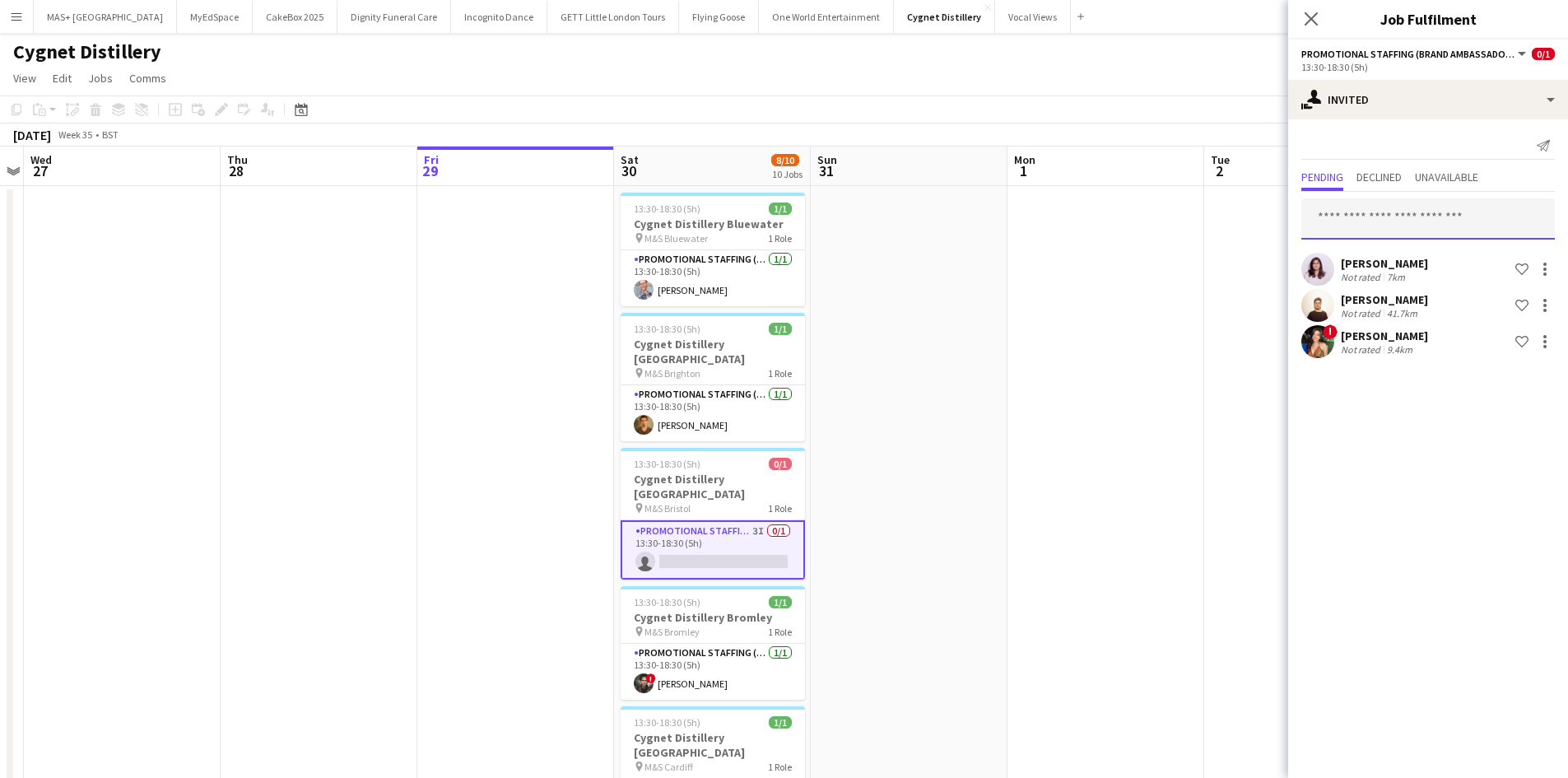
click at [1359, 215] on input "text" at bounding box center [1428, 219] width 254 height 41
paste input "**********"
type input "**********"
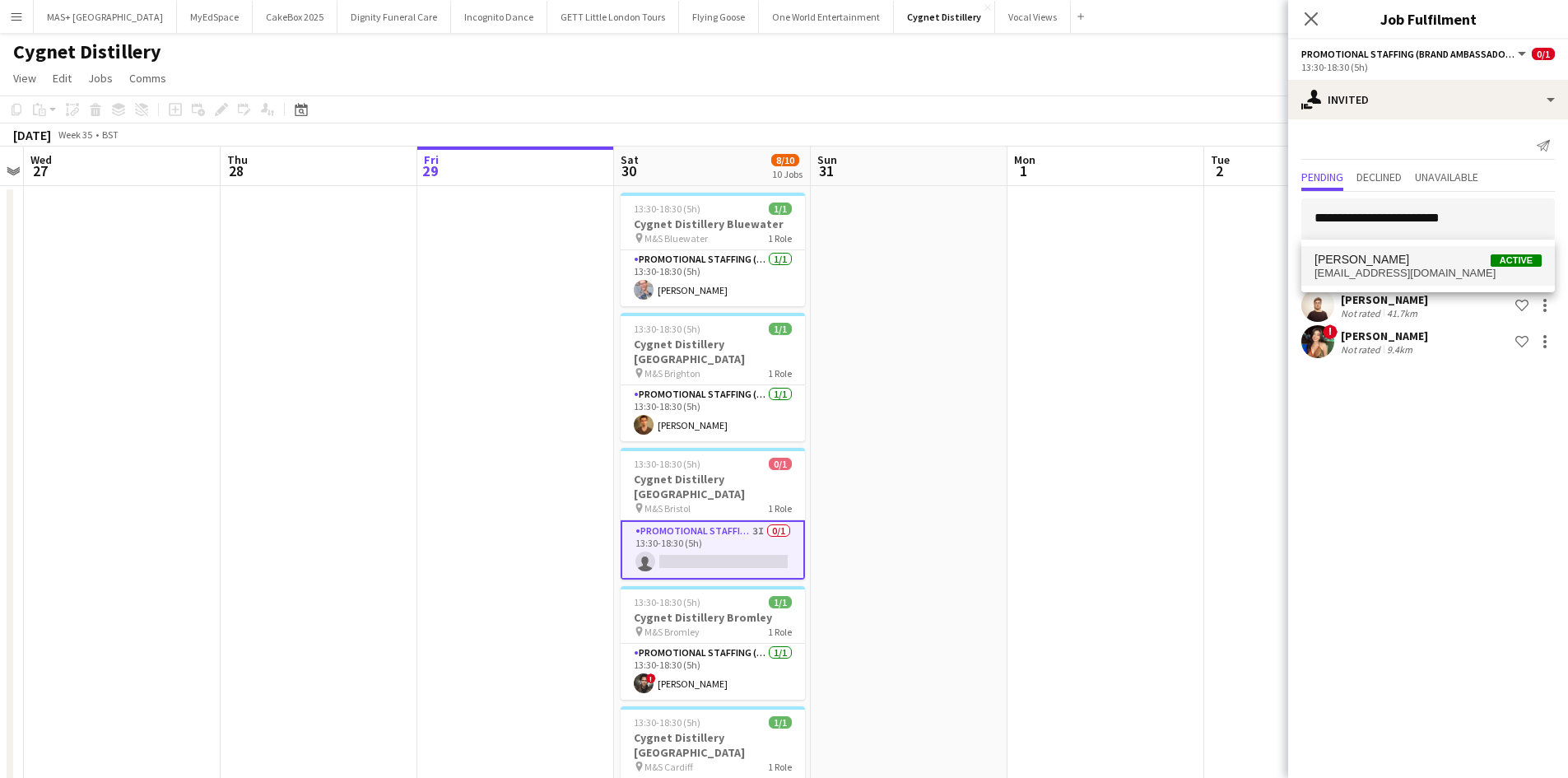
click at [1460, 275] on span "malesquiar@gmail.com" at bounding box center [1428, 272] width 227 height 13
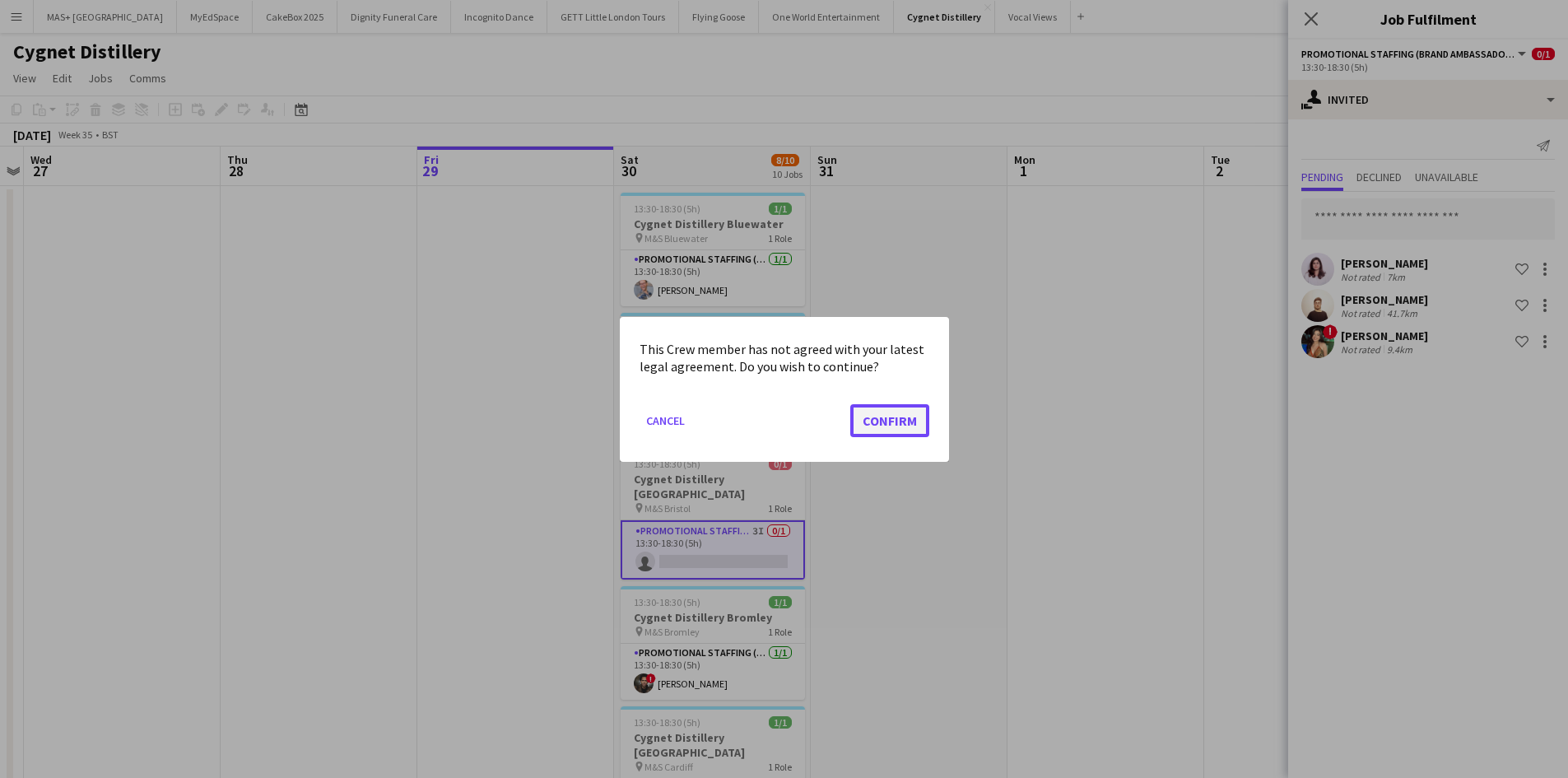
click at [908, 429] on button "Confirm" at bounding box center [890, 420] width 79 height 33
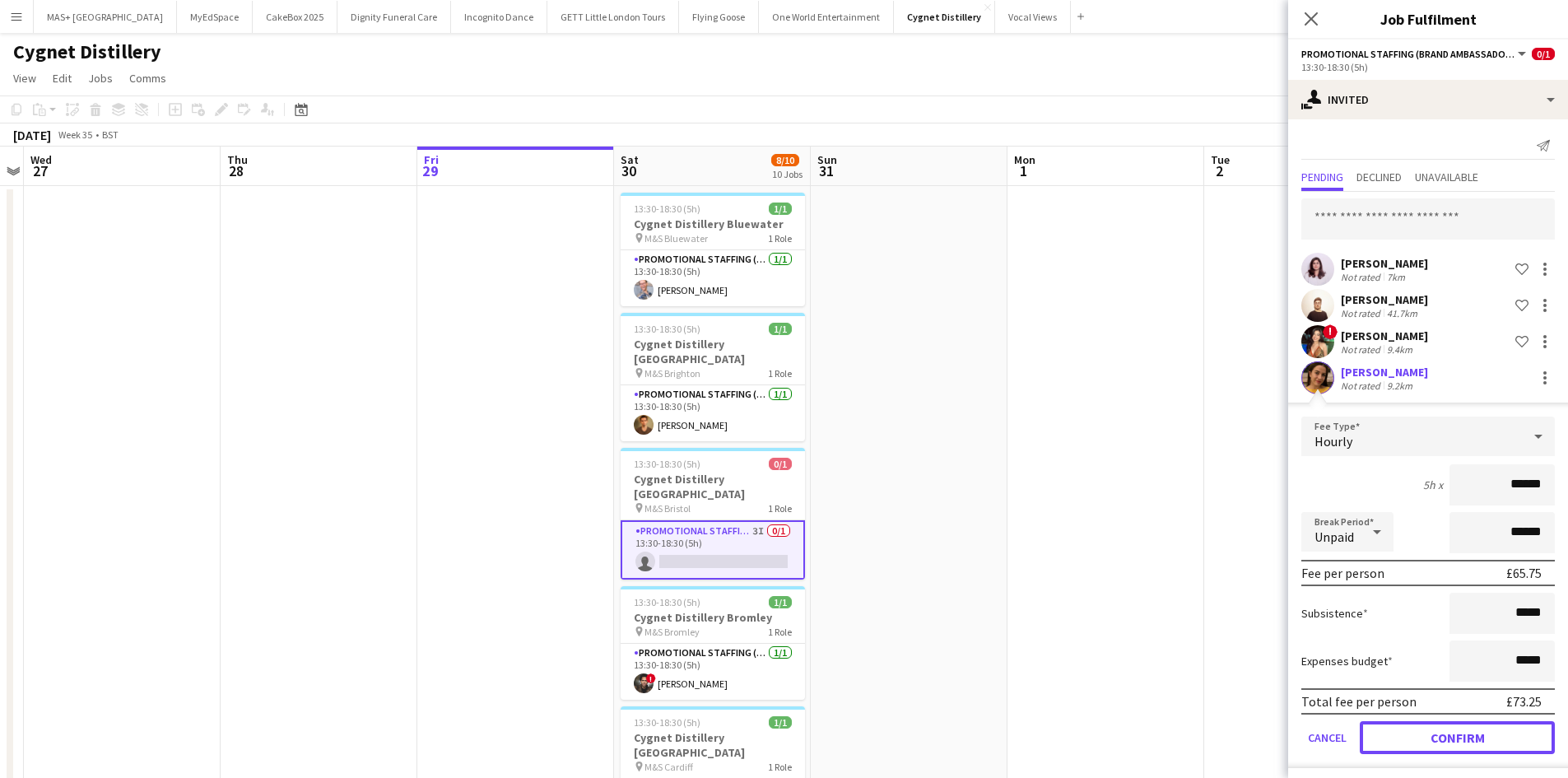
drag, startPoint x: 1451, startPoint y: 739, endPoint x: 1376, endPoint y: 17, distance: 725.9
click at [1449, 738] on button "Confirm" at bounding box center [1456, 737] width 195 height 33
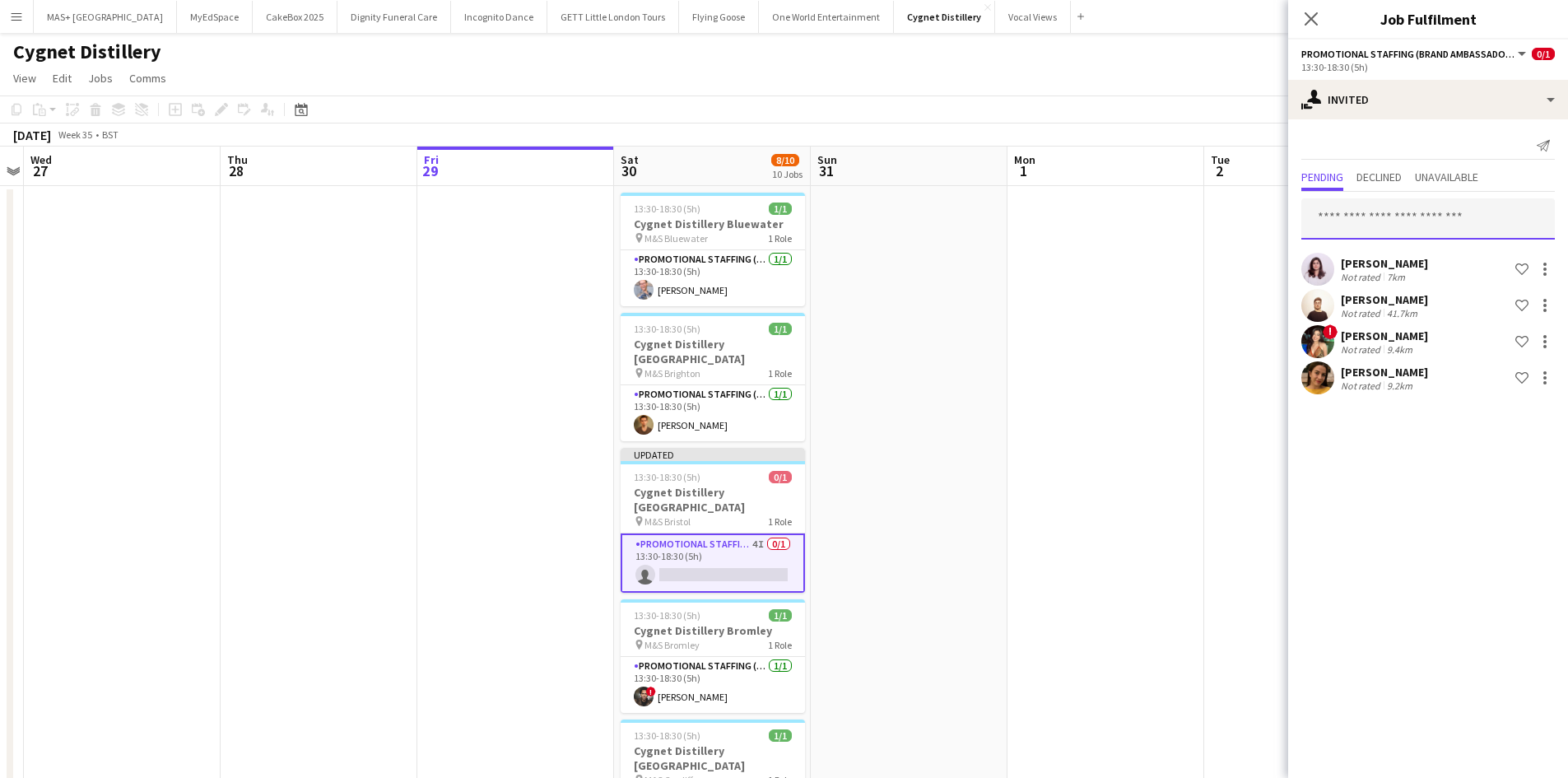
click at [1370, 209] on input "text" at bounding box center [1428, 219] width 254 height 41
paste input "**********"
type input "**********"
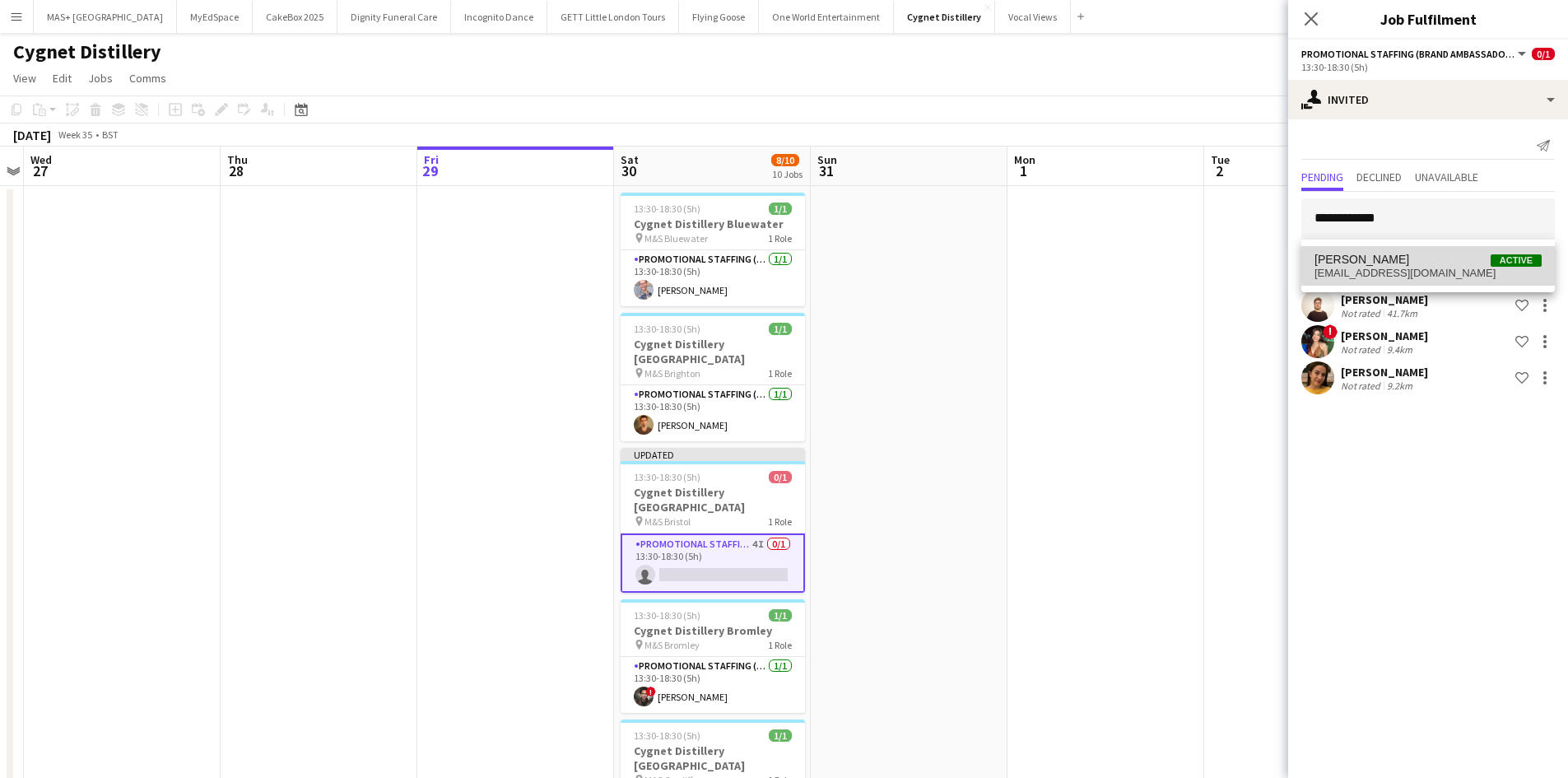
click at [1435, 262] on span "Hannah Brown Active" at bounding box center [1428, 260] width 227 height 14
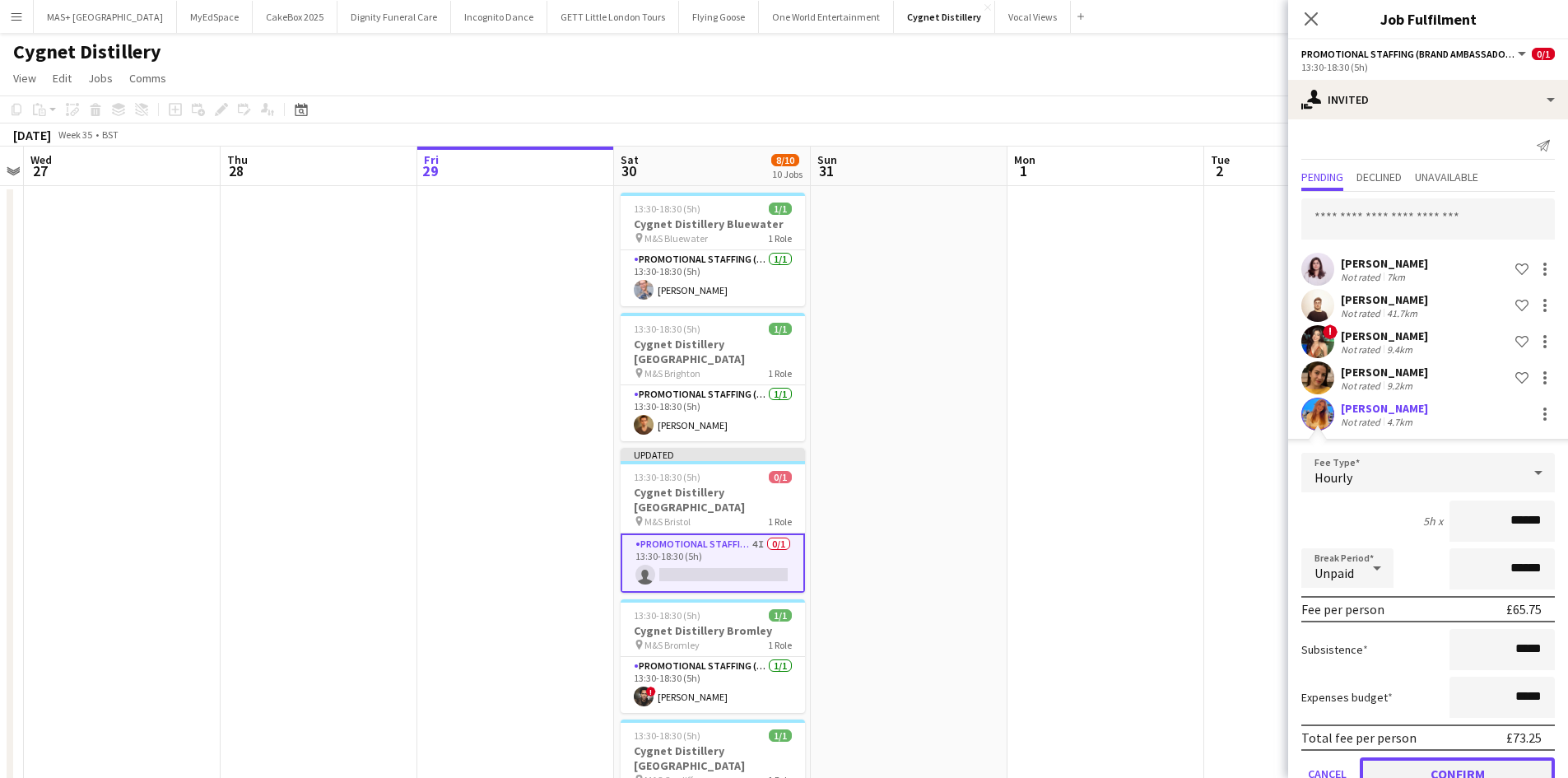
click at [1440, 763] on button "Confirm" at bounding box center [1456, 773] width 195 height 33
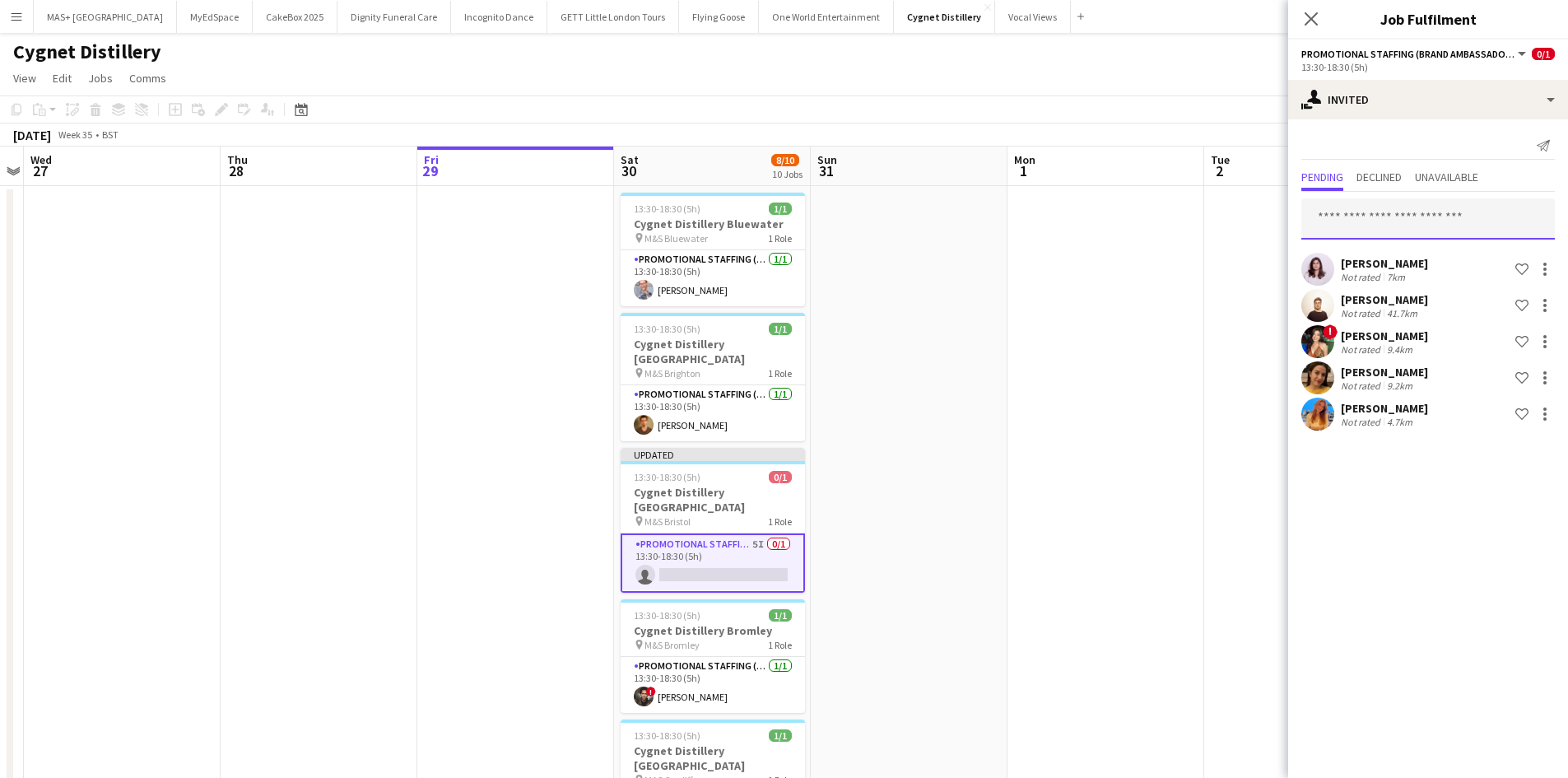
click at [1352, 233] on input "text" at bounding box center [1428, 219] width 254 height 41
paste input "**********"
type input "**********"
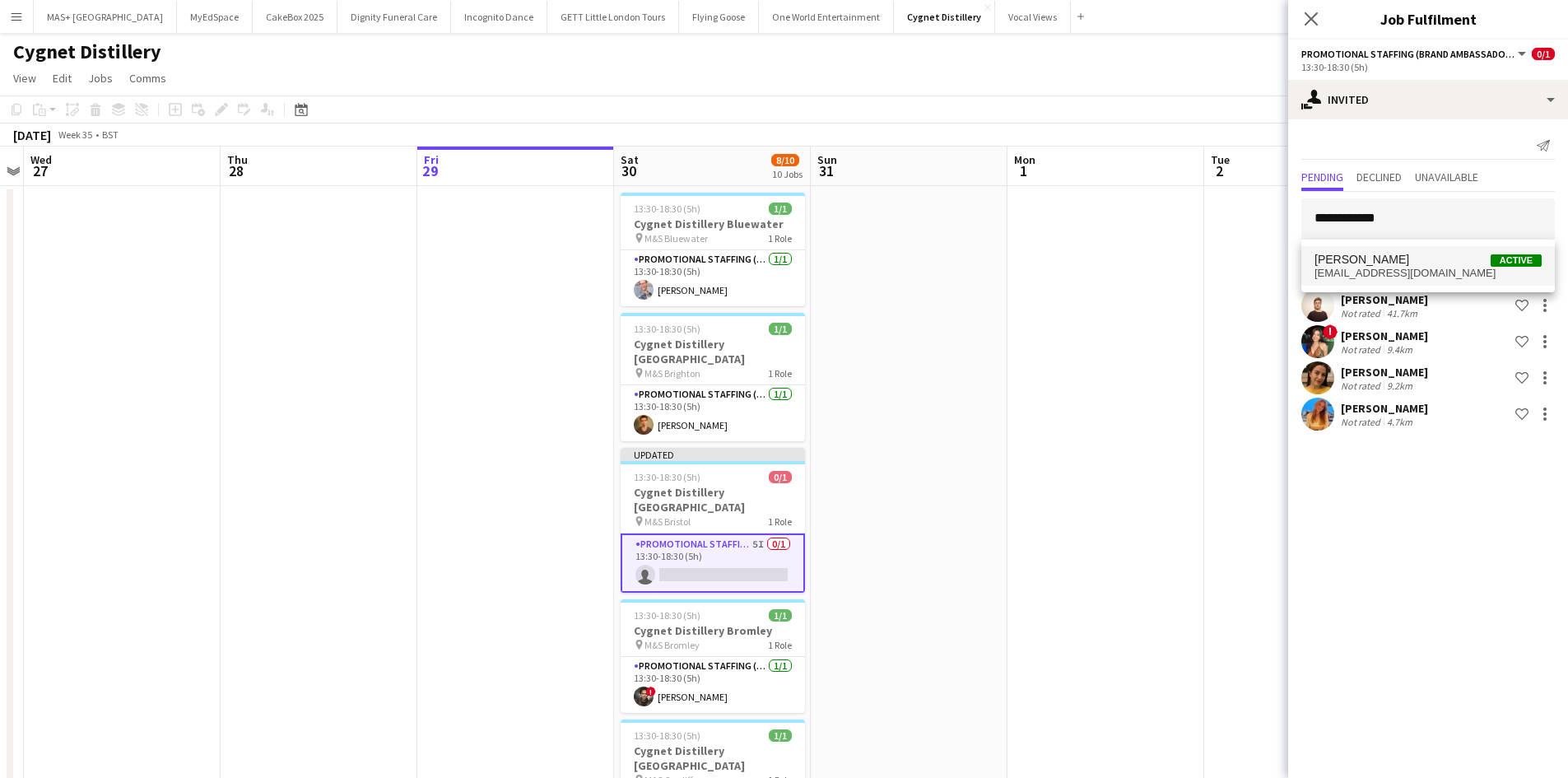
click at [1374, 260] on span "Darren BROWN" at bounding box center [1361, 260] width 94 height 14
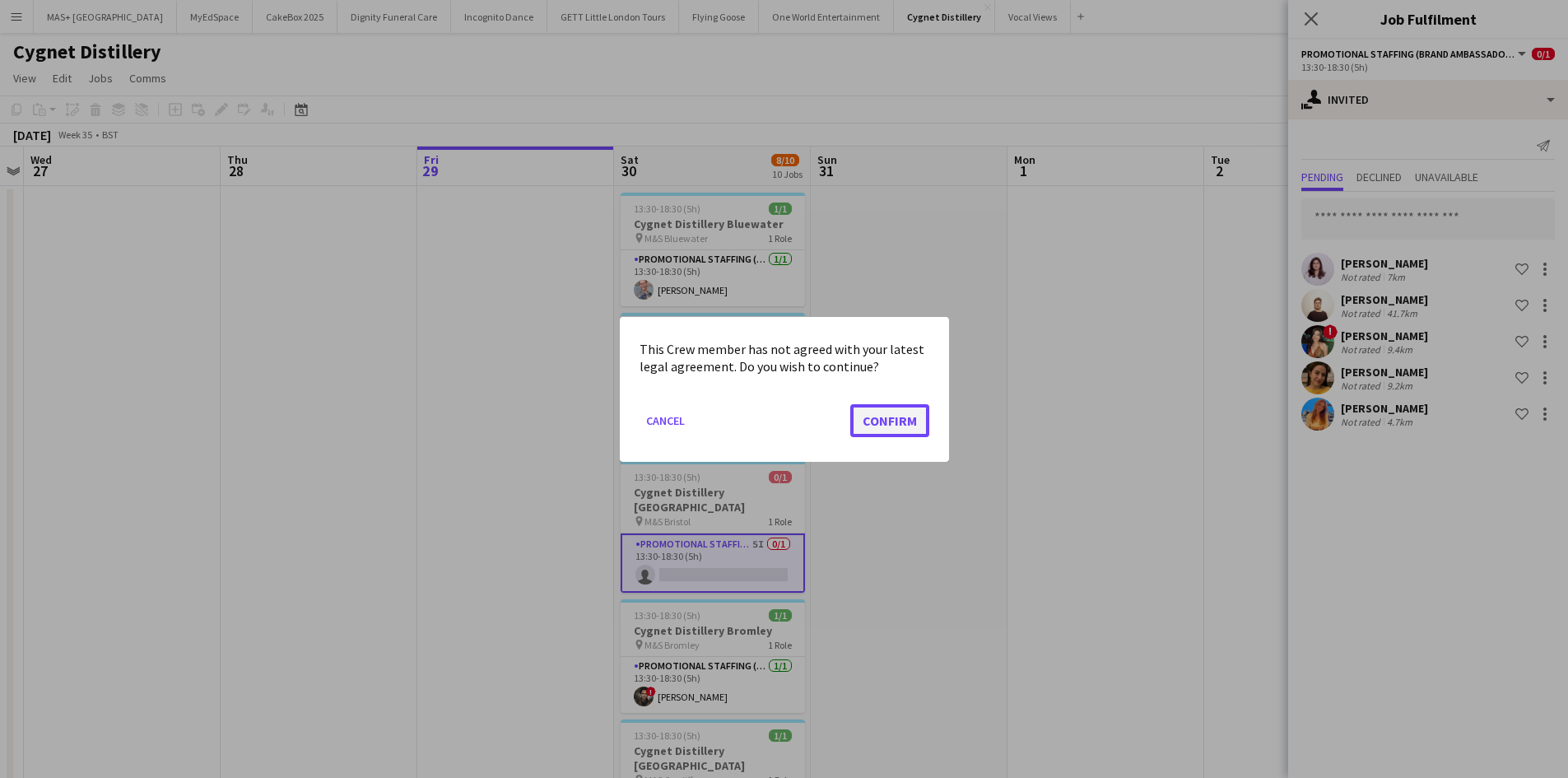
click at [872, 413] on button "Confirm" at bounding box center [890, 420] width 79 height 33
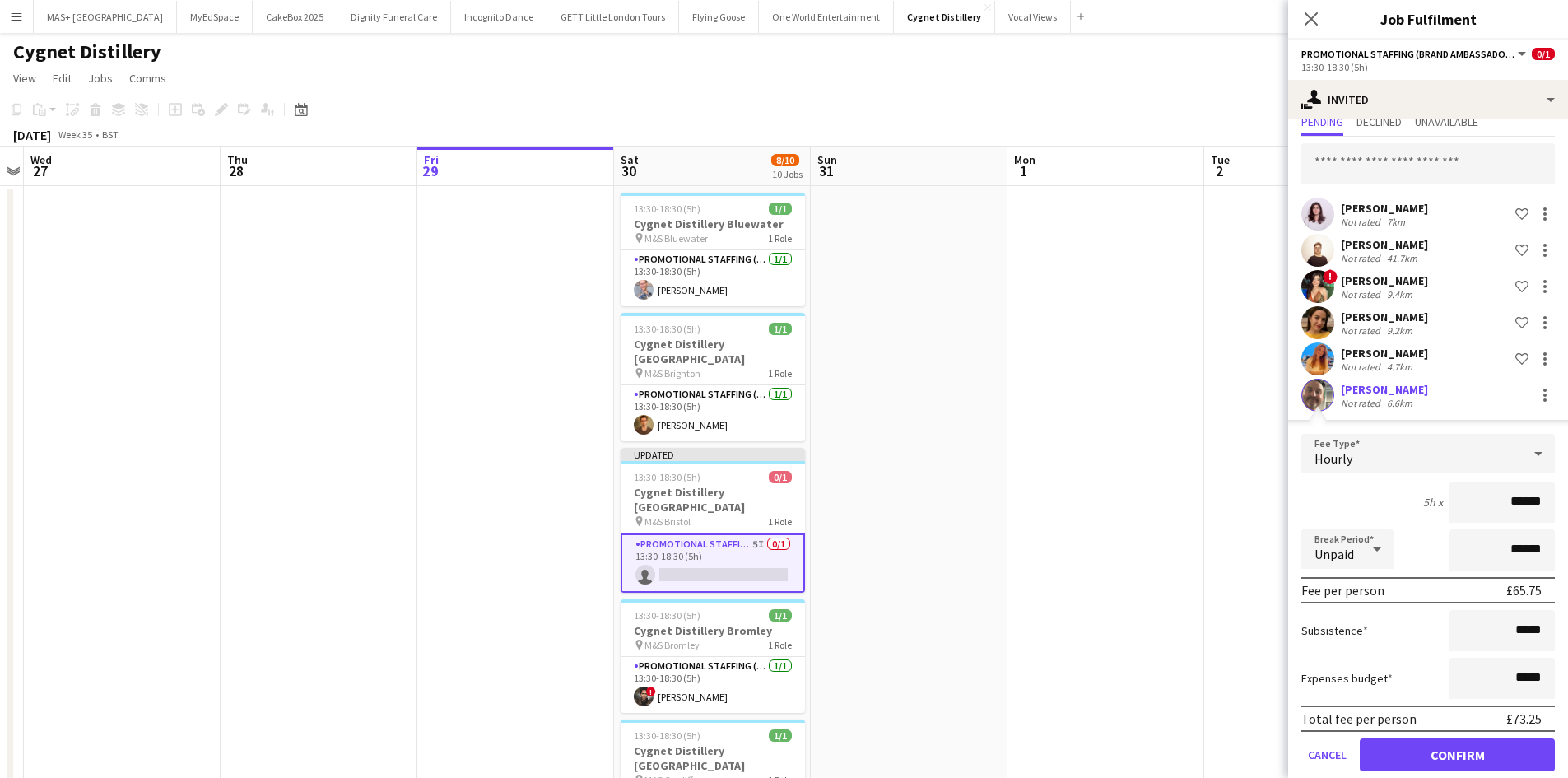
scroll to position [79, 0]
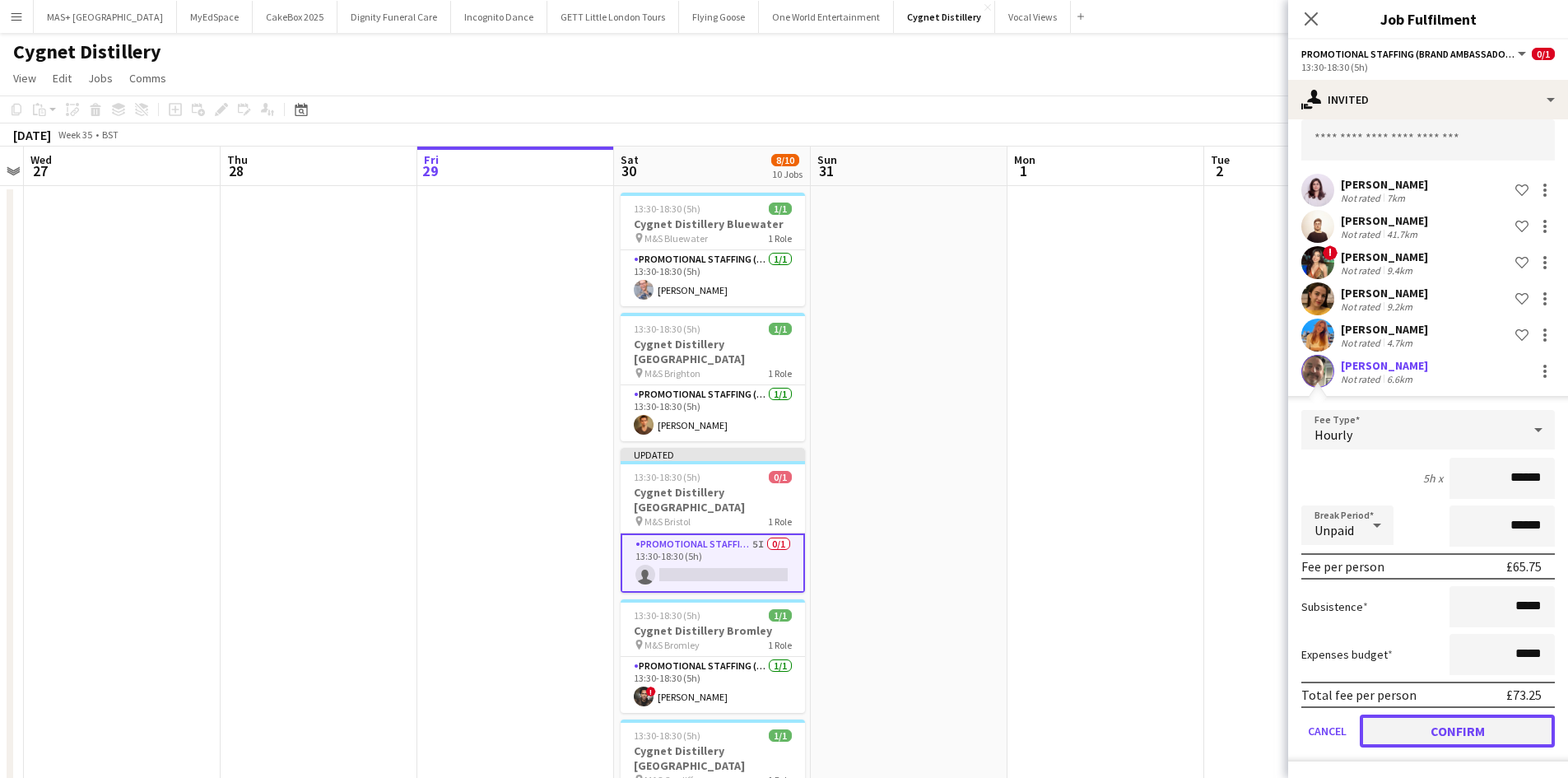
click at [1414, 741] on button "Confirm" at bounding box center [1456, 730] width 195 height 33
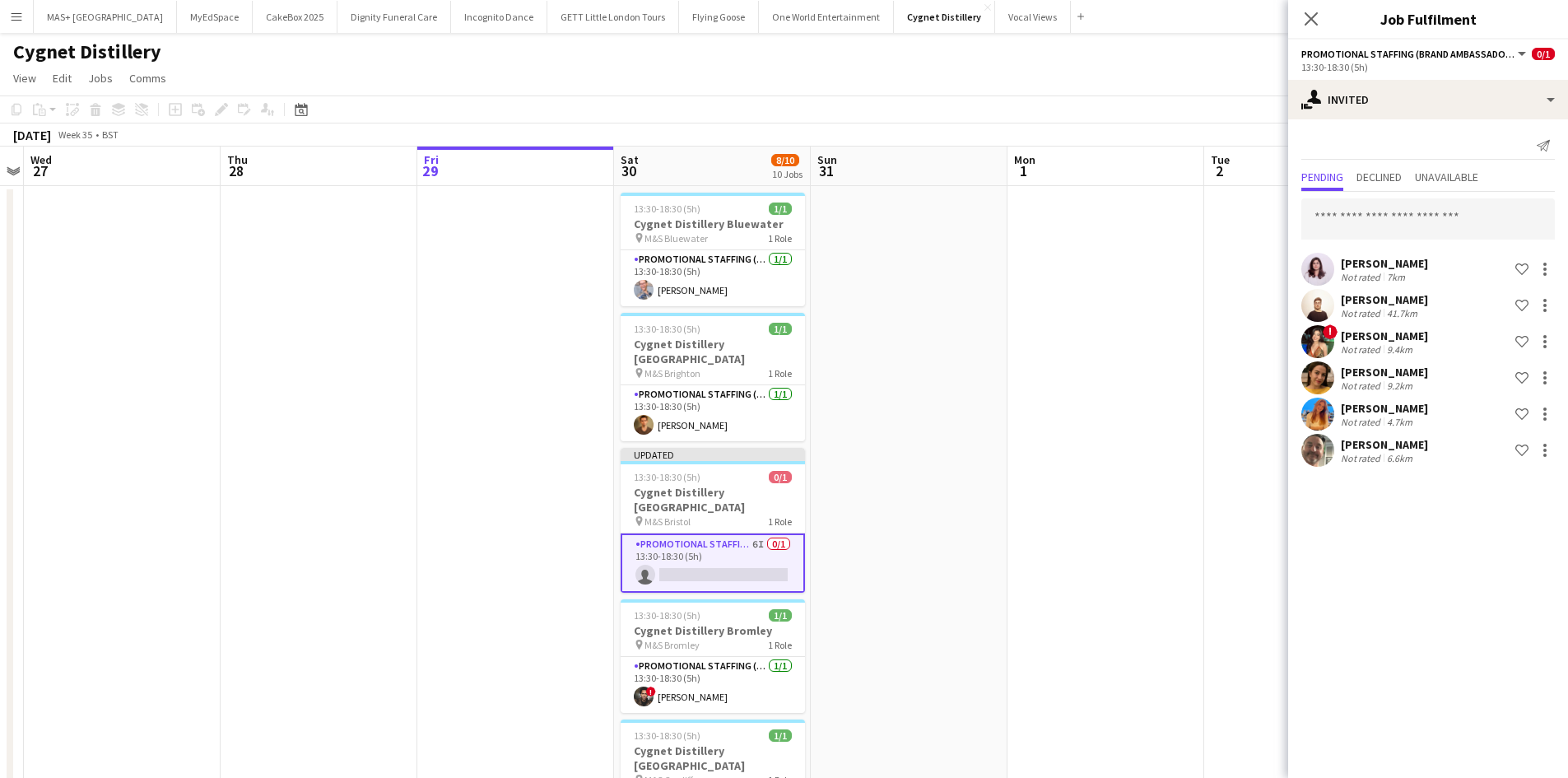
scroll to position [0, 0]
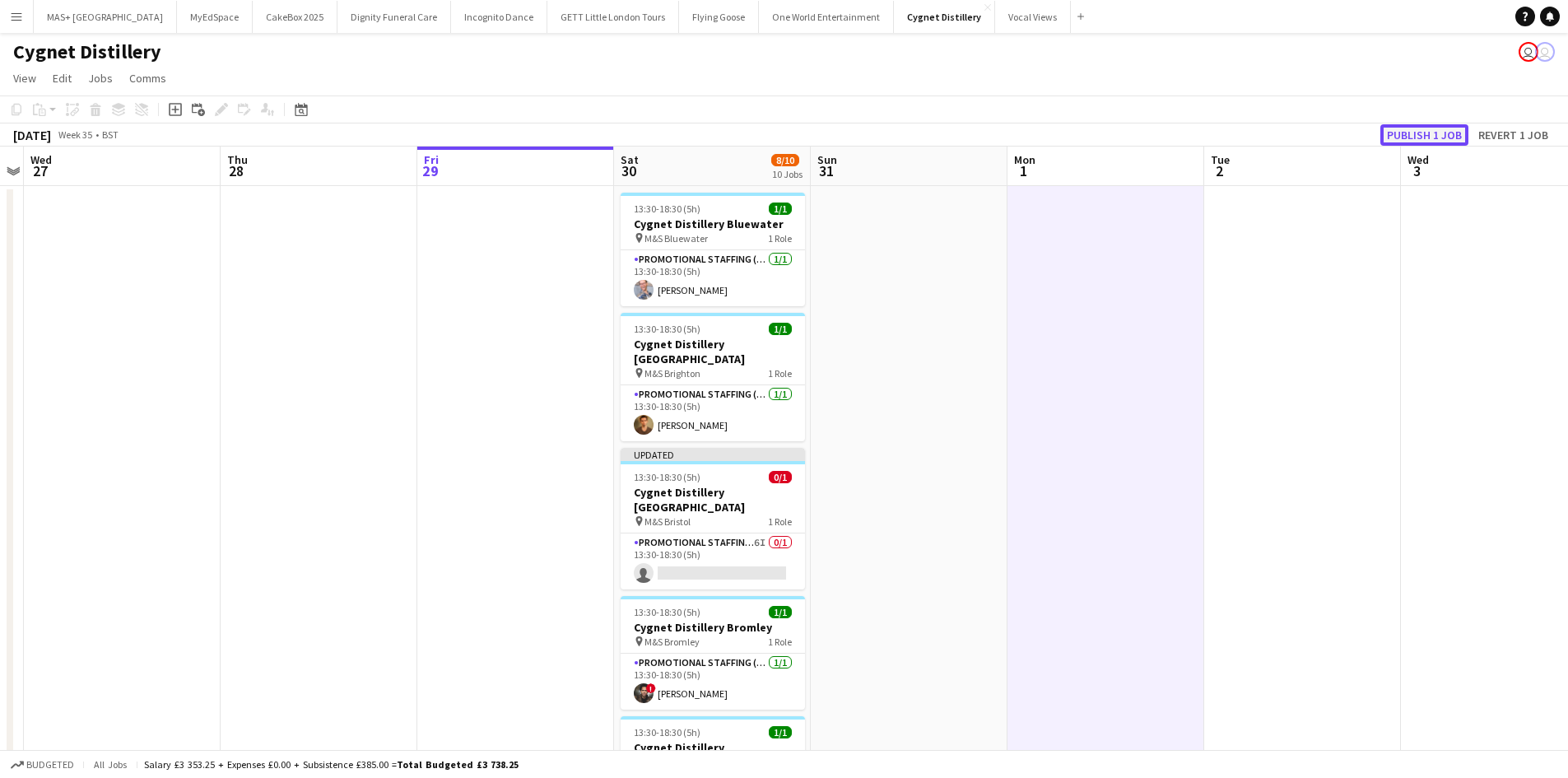
click at [1411, 124] on button "Publish 1 job" at bounding box center [1423, 134] width 88 height 21
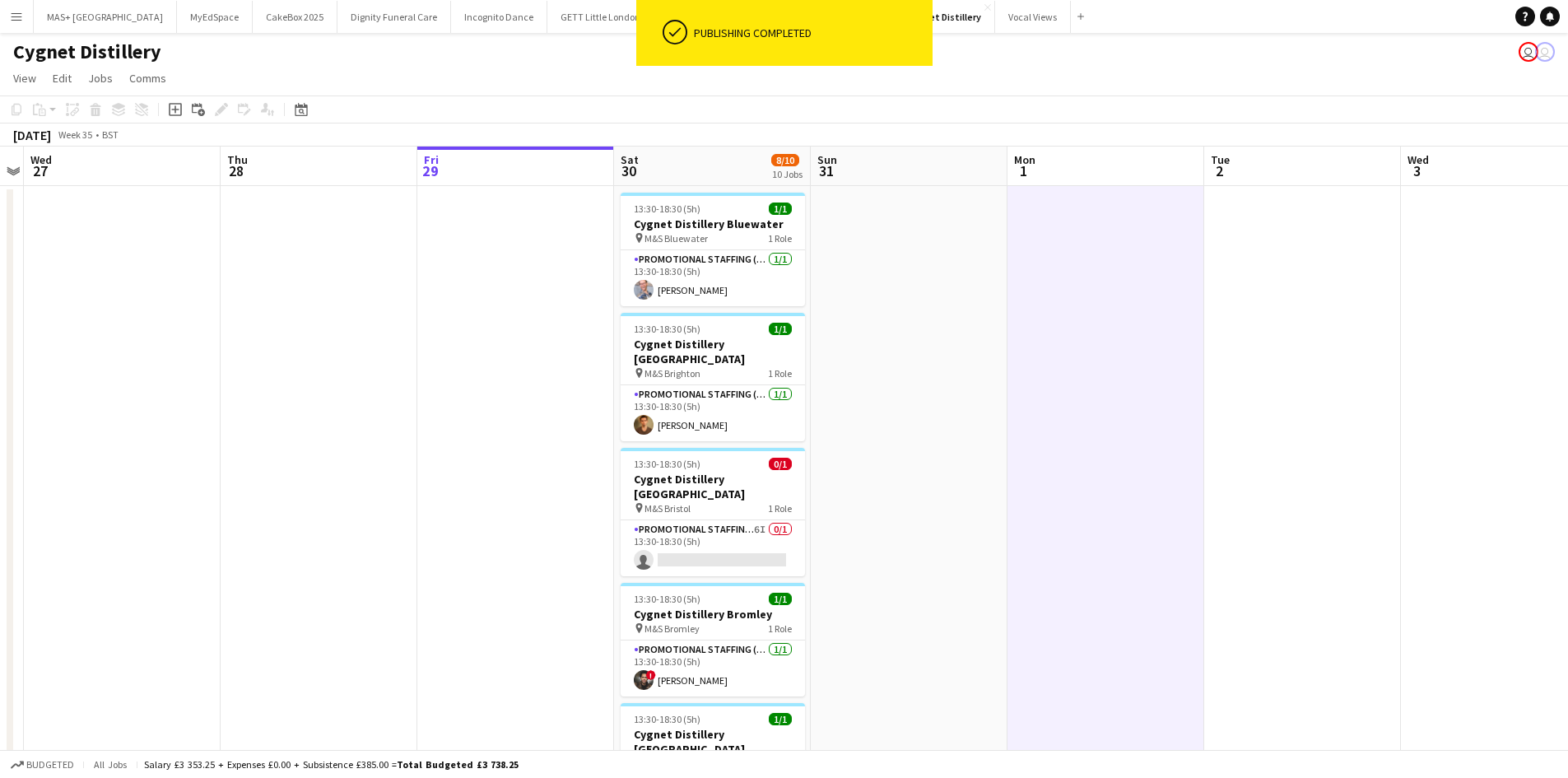
click at [13, 16] on app-icon "Menu" at bounding box center [16, 16] width 13 height 13
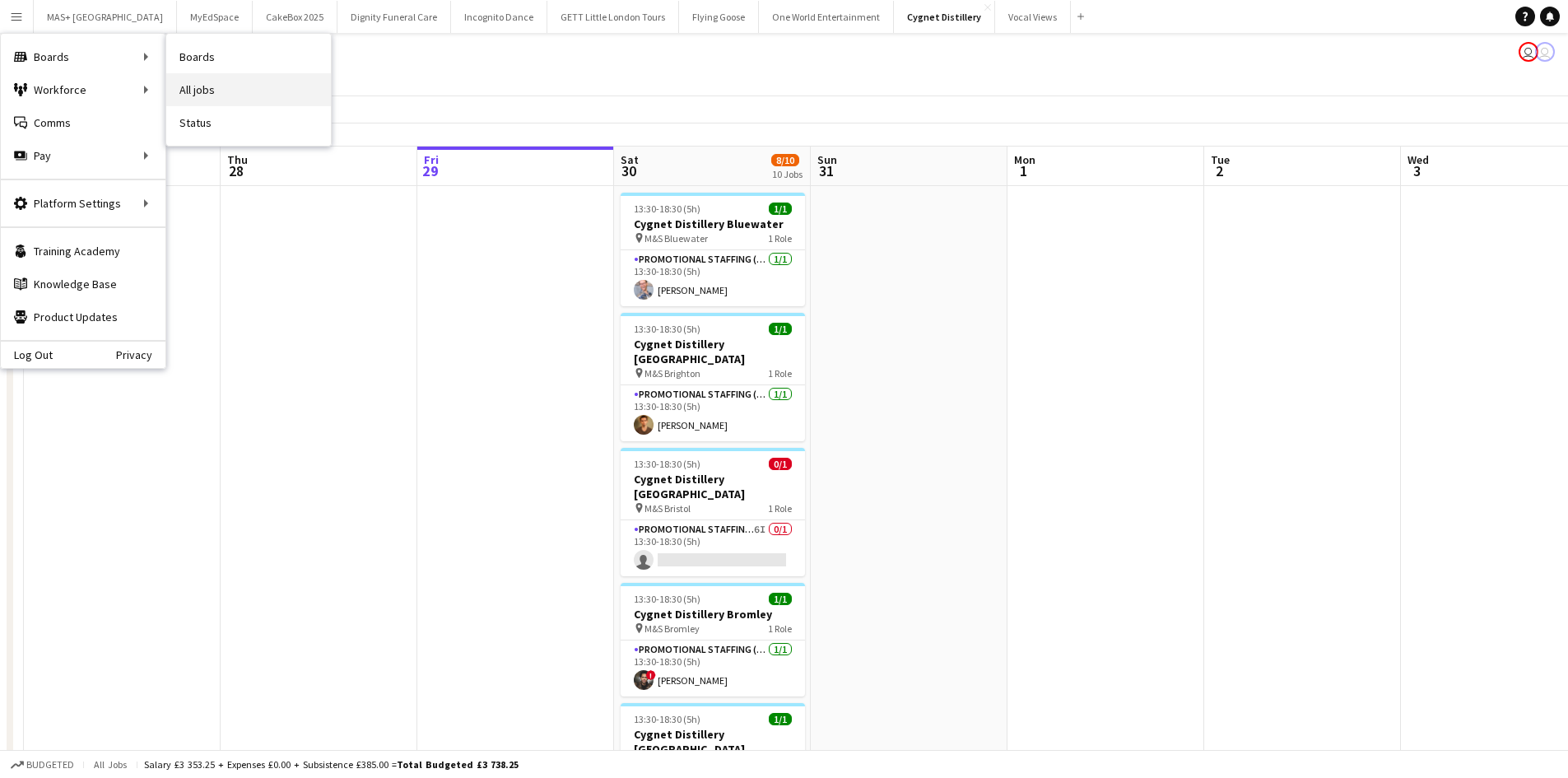
click at [233, 79] on link "All jobs" at bounding box center [248, 89] width 164 height 33
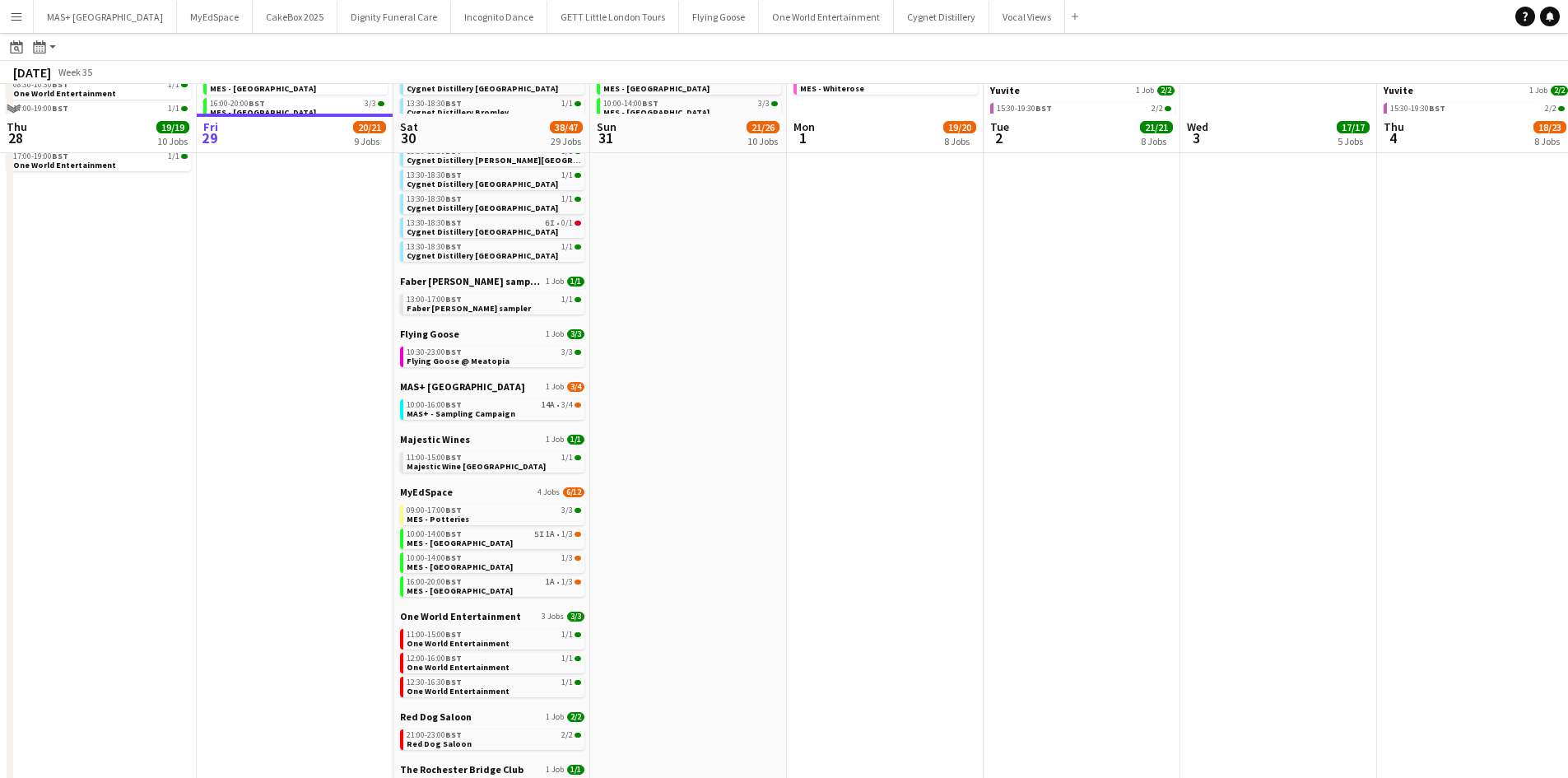
scroll to position [411, 0]
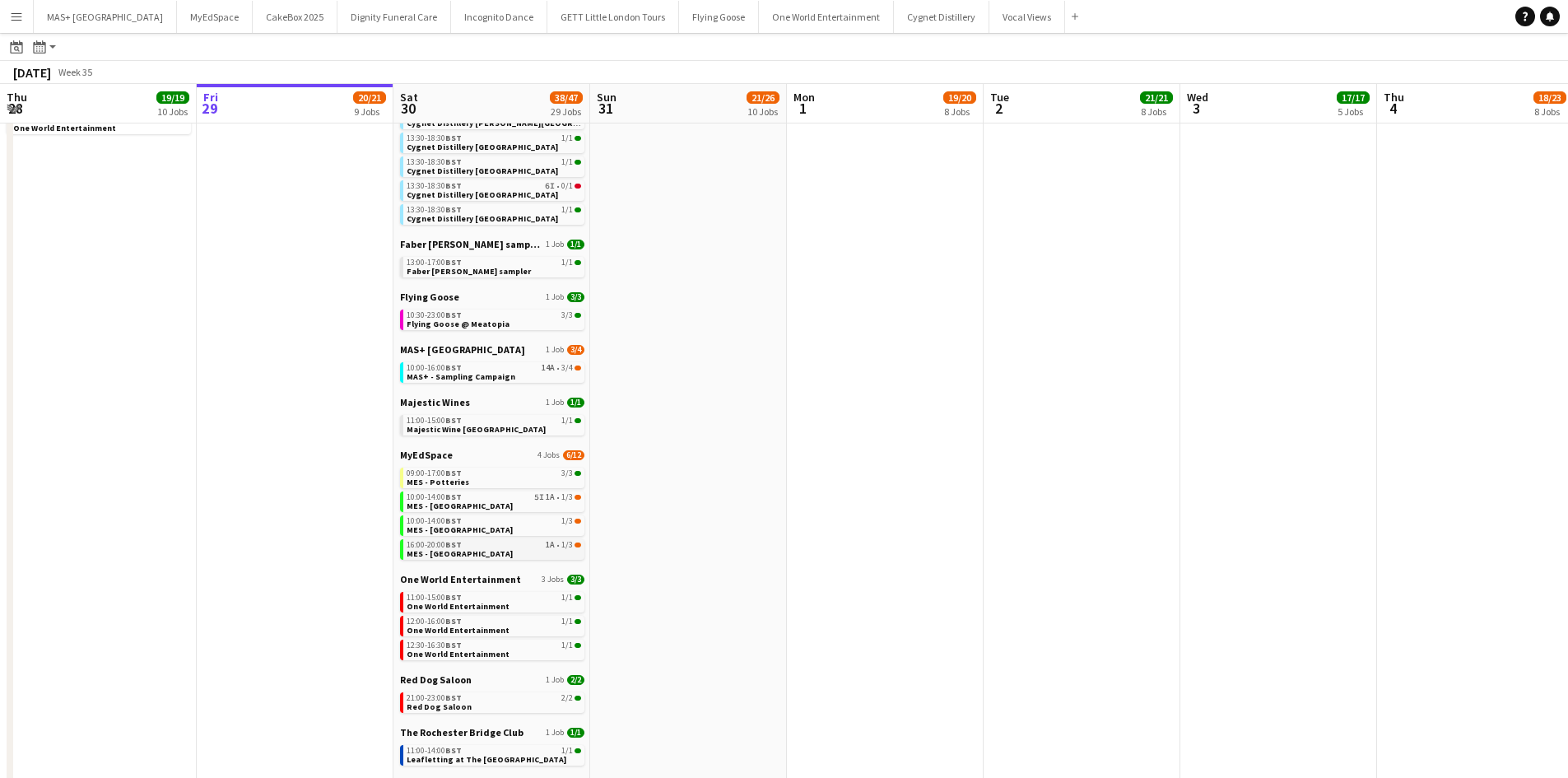
click at [506, 545] on div "16:00-20:00 BST 1A • 1/3" at bounding box center [494, 545] width 175 height 9
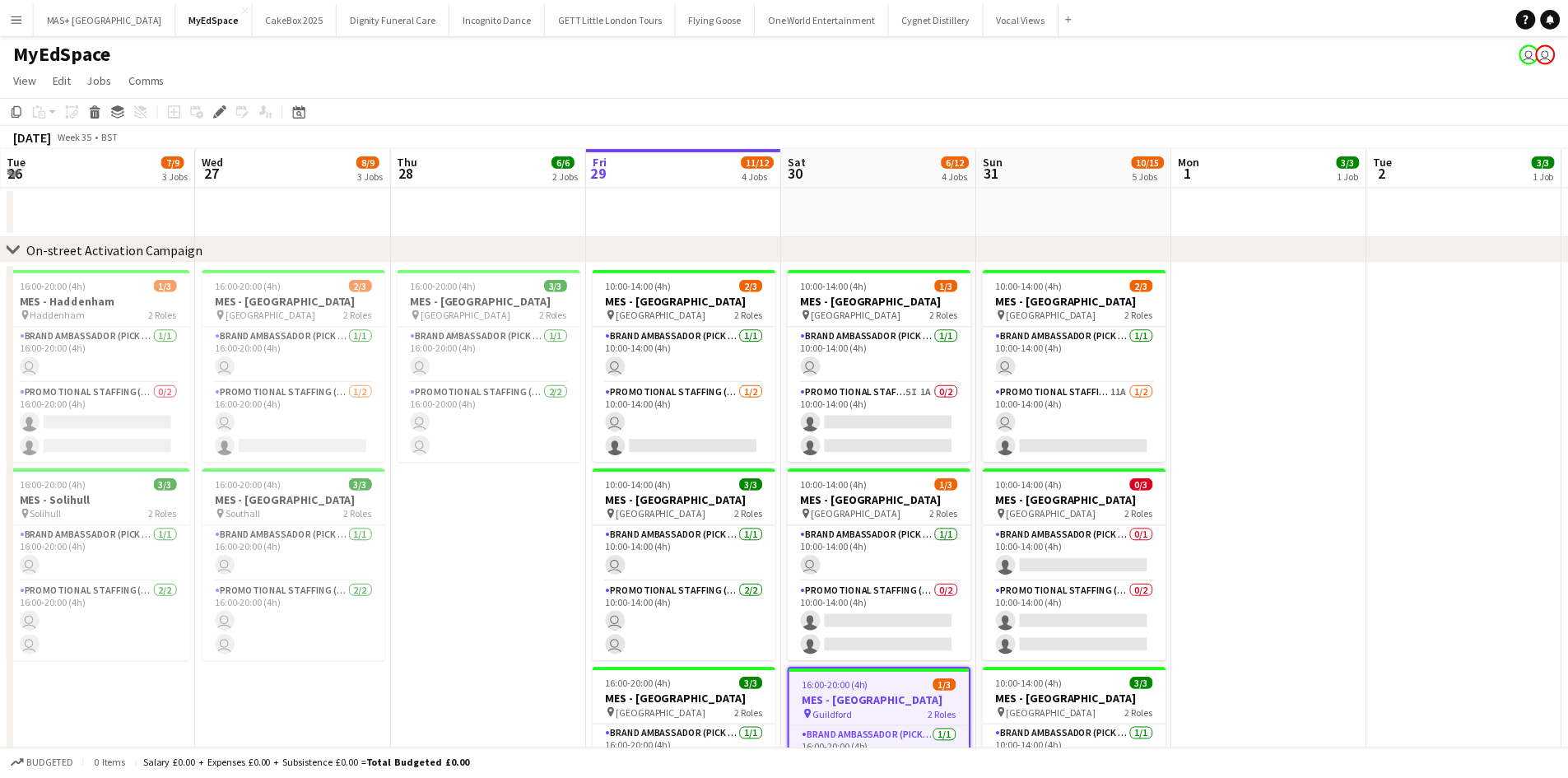
scroll to position [0, 566]
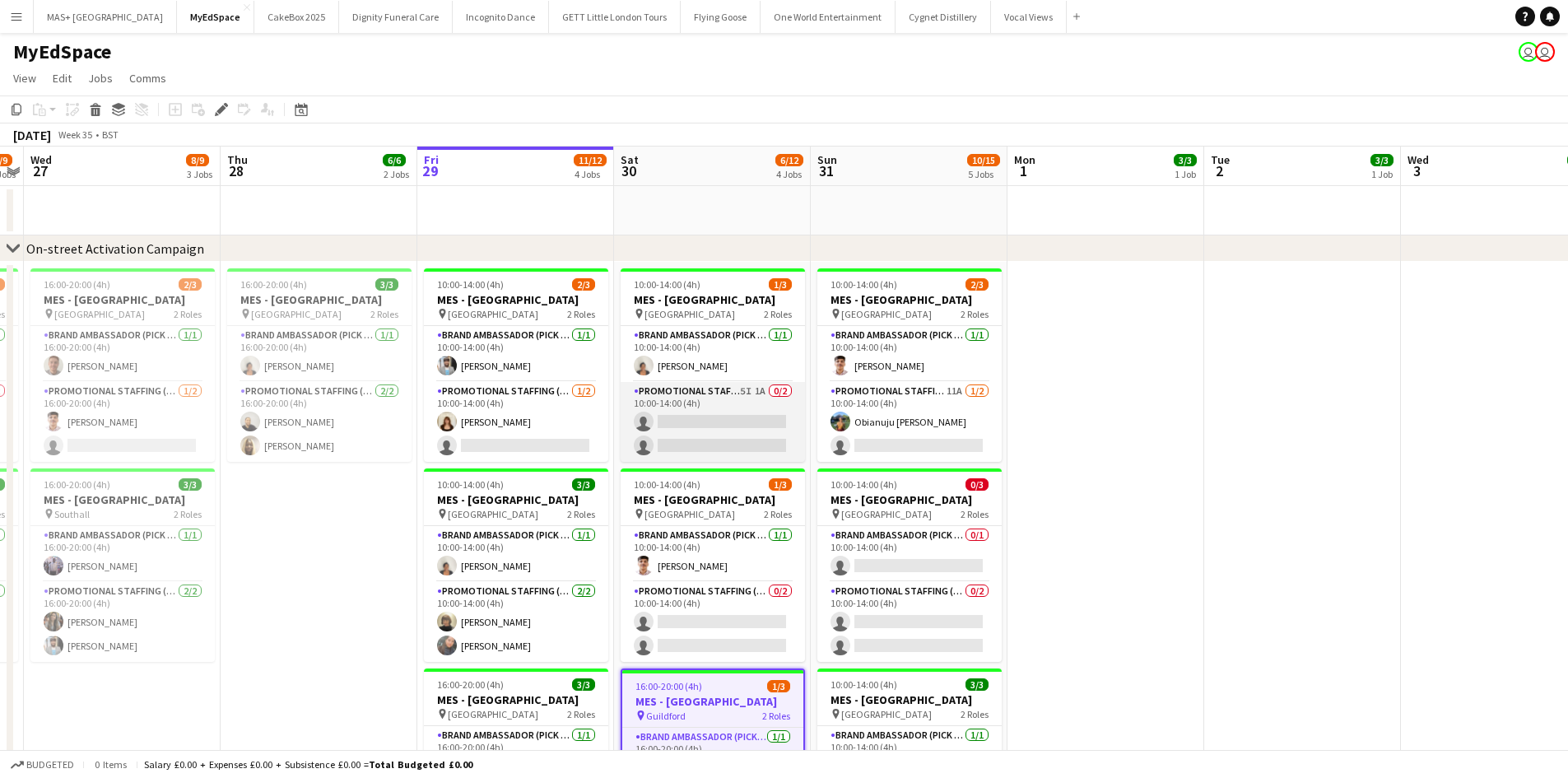
click at [707, 412] on app-card-role "Promotional Staffing (Brand Ambassadors) 5I 1A 0/2 10:00-14:00 (4h) single-neut…" at bounding box center [712, 422] width 185 height 80
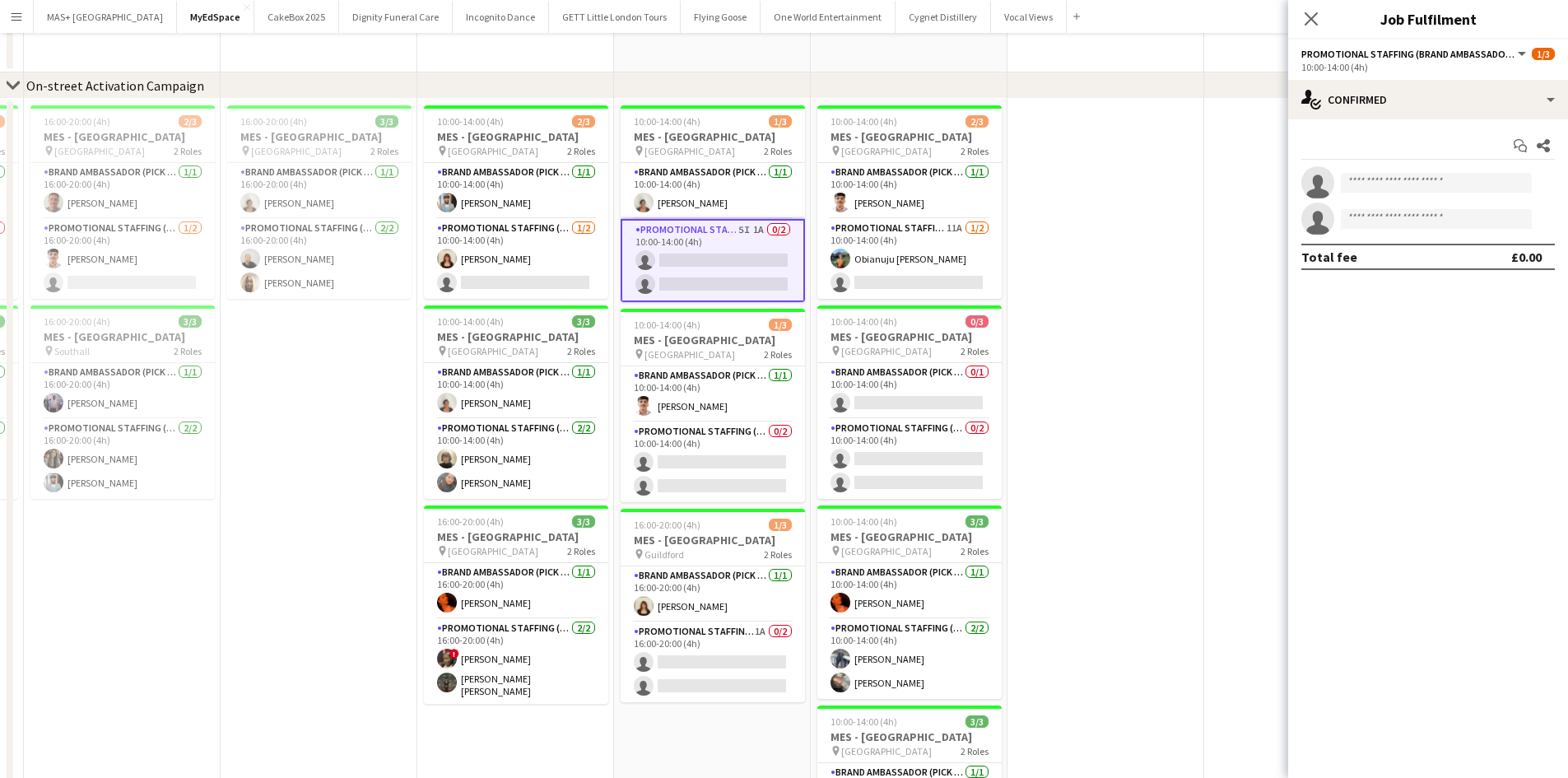
scroll to position [329, 0]
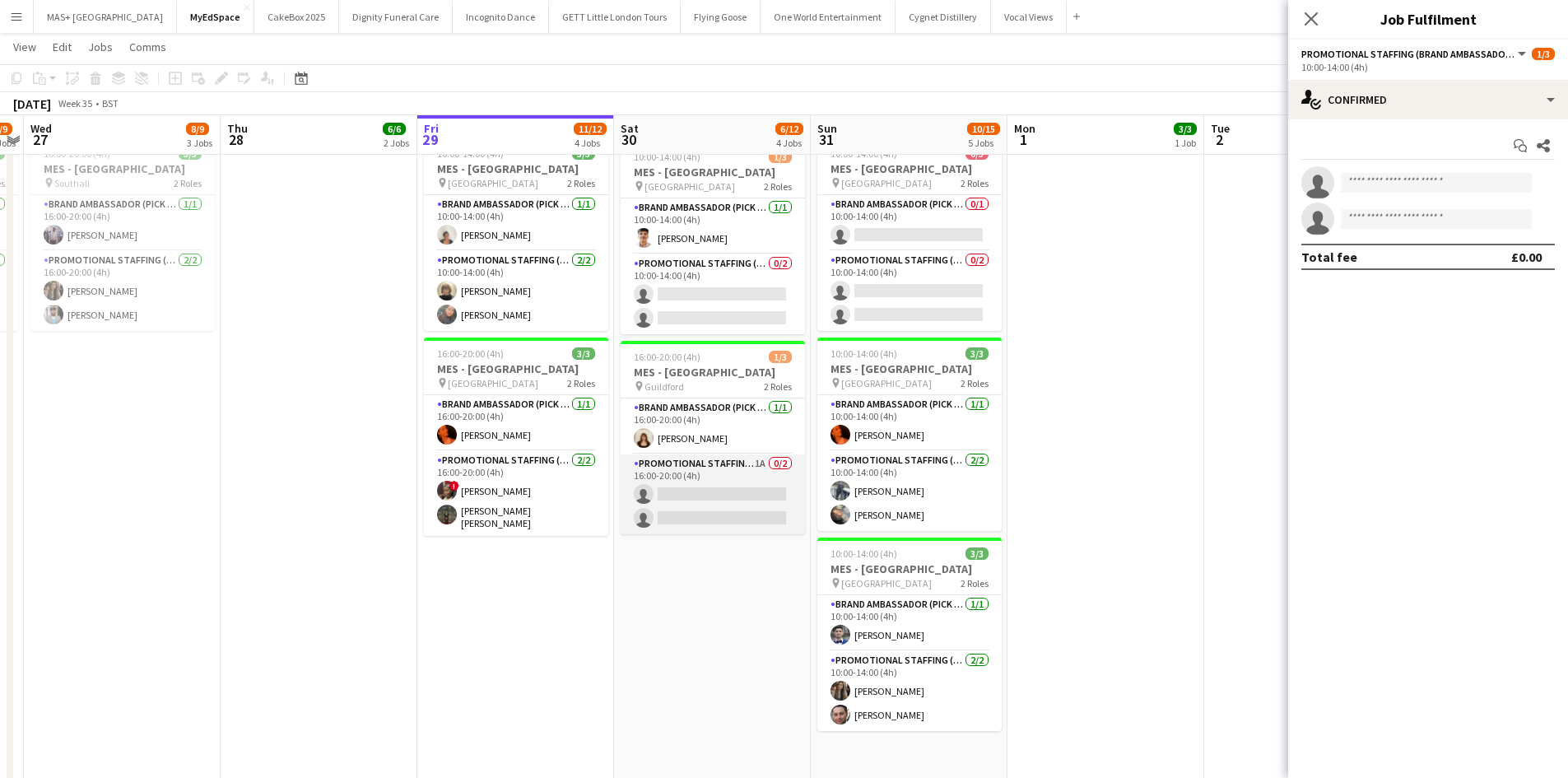
click at [689, 478] on app-card-role "Promotional Staffing (Brand Ambassadors) 1A 0/2 16:00-20:00 (4h) single-neutral…" at bounding box center [712, 495] width 185 height 80
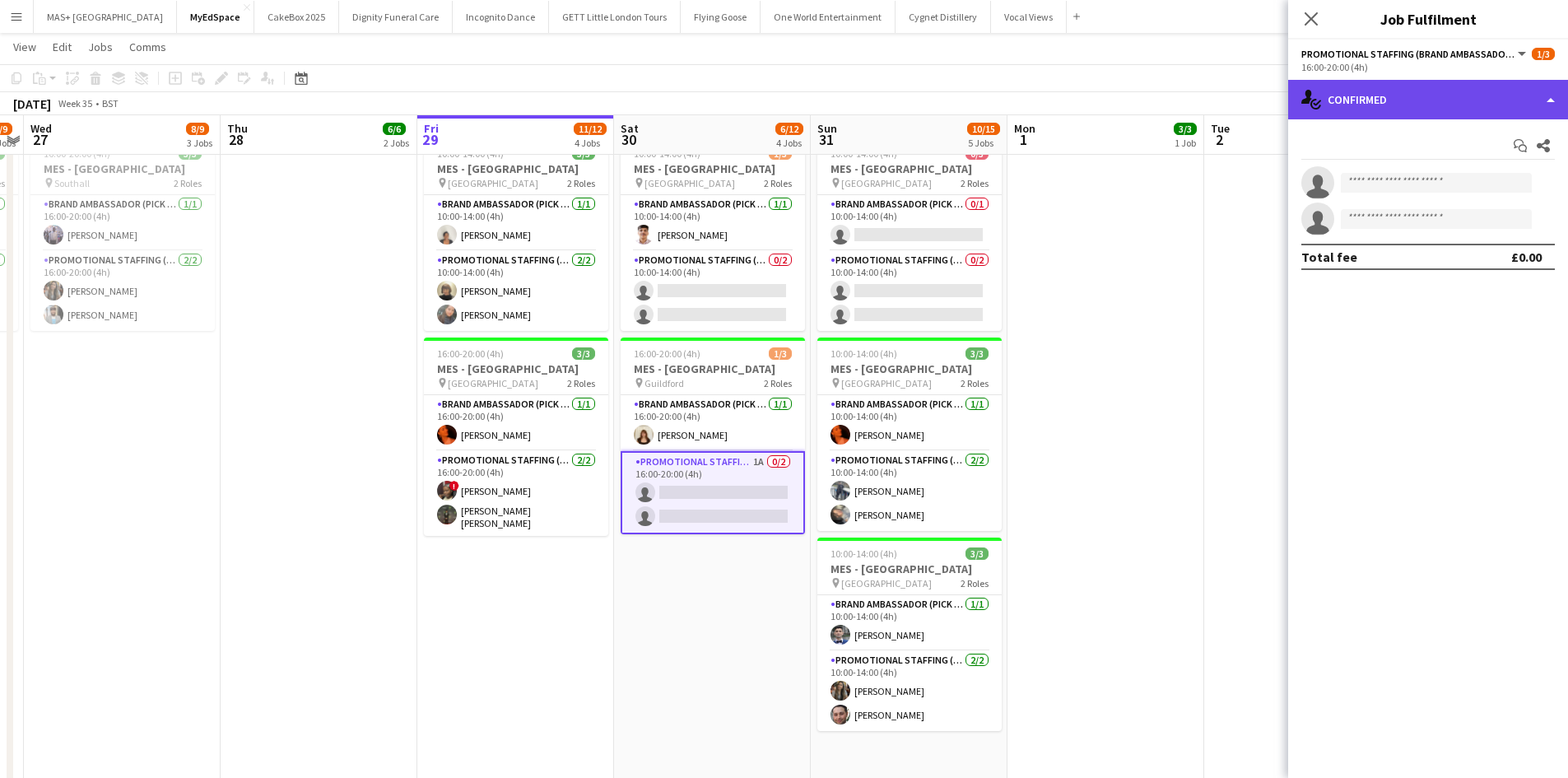
click at [1441, 89] on div "single-neutral-actions-check-2 Confirmed" at bounding box center [1428, 100] width 280 height 39
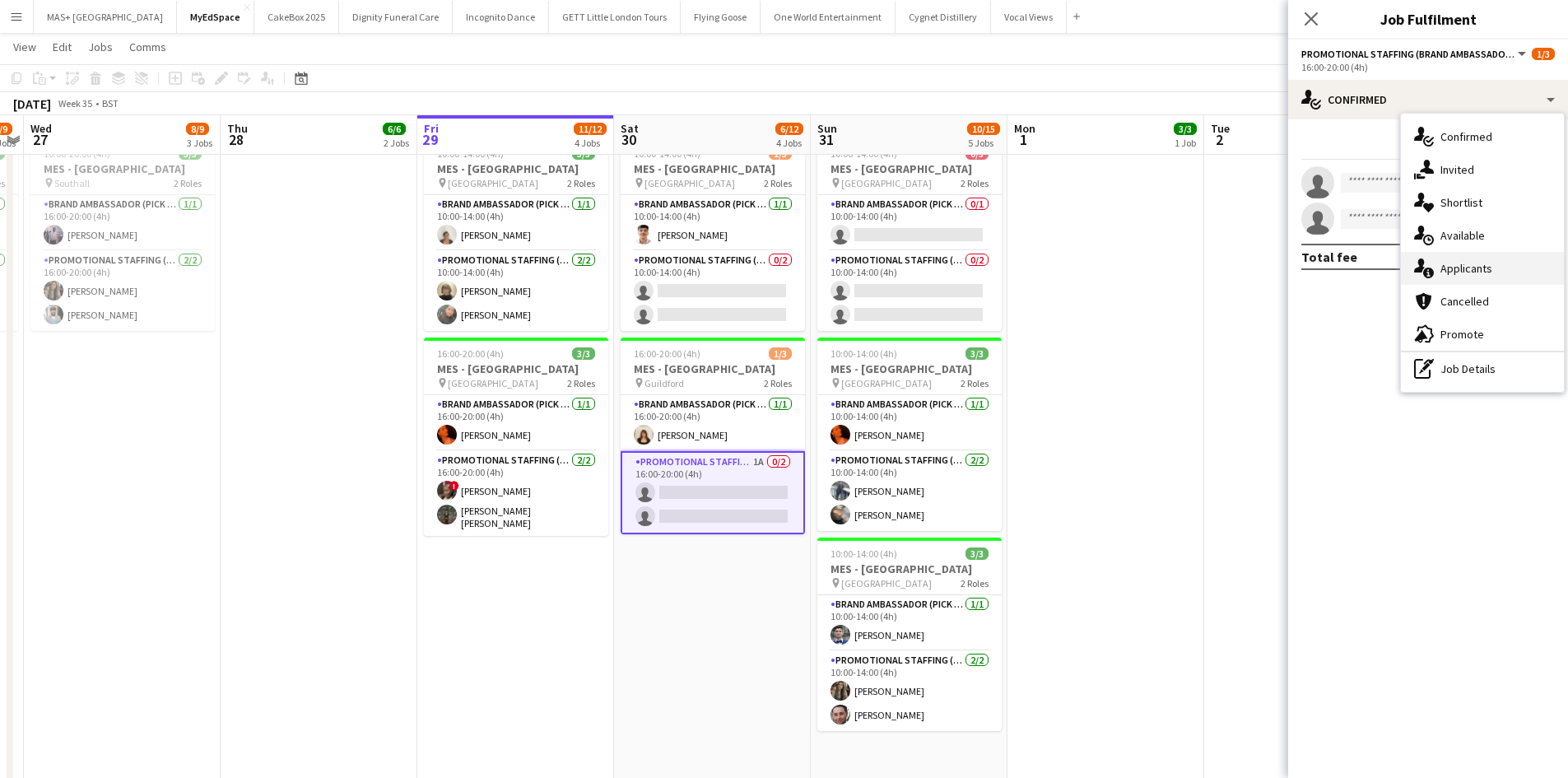
click at [1488, 278] on div "single-neutral-actions-information Applicants" at bounding box center [1481, 268] width 163 height 33
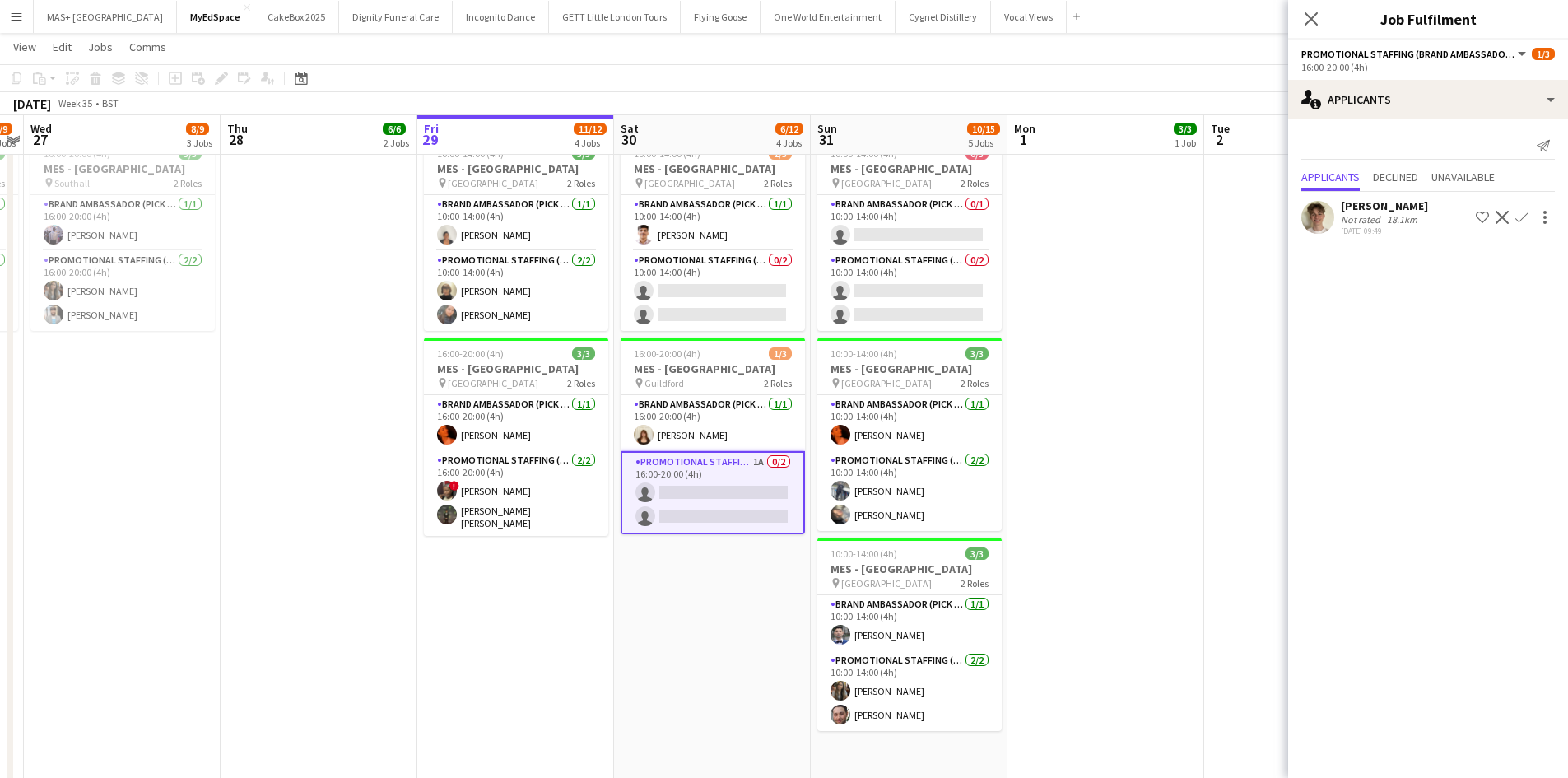
click at [1530, 214] on button "Confirm" at bounding box center [1521, 217] width 20 height 20
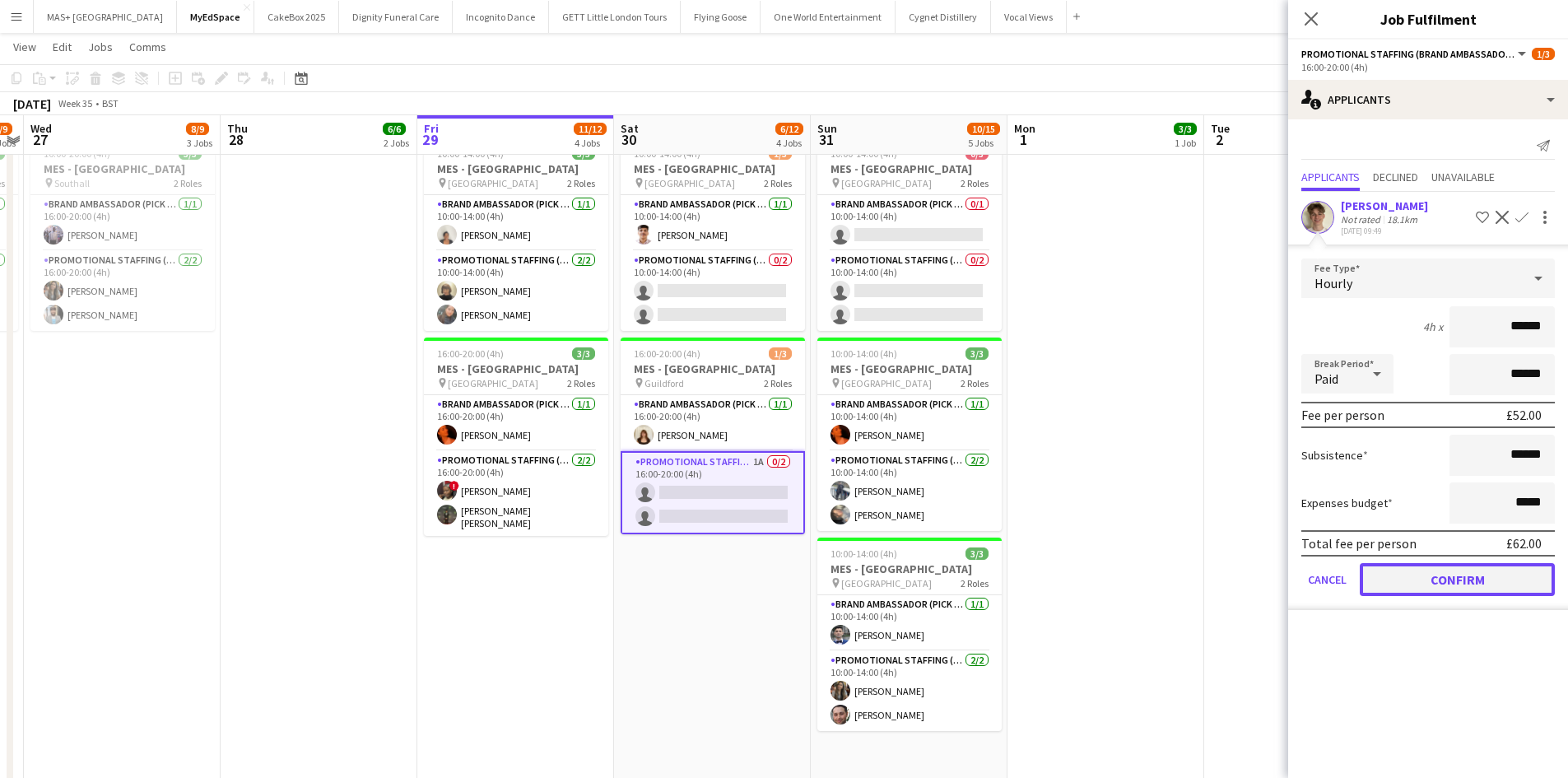
click at [1451, 581] on button "Confirm" at bounding box center [1456, 579] width 195 height 33
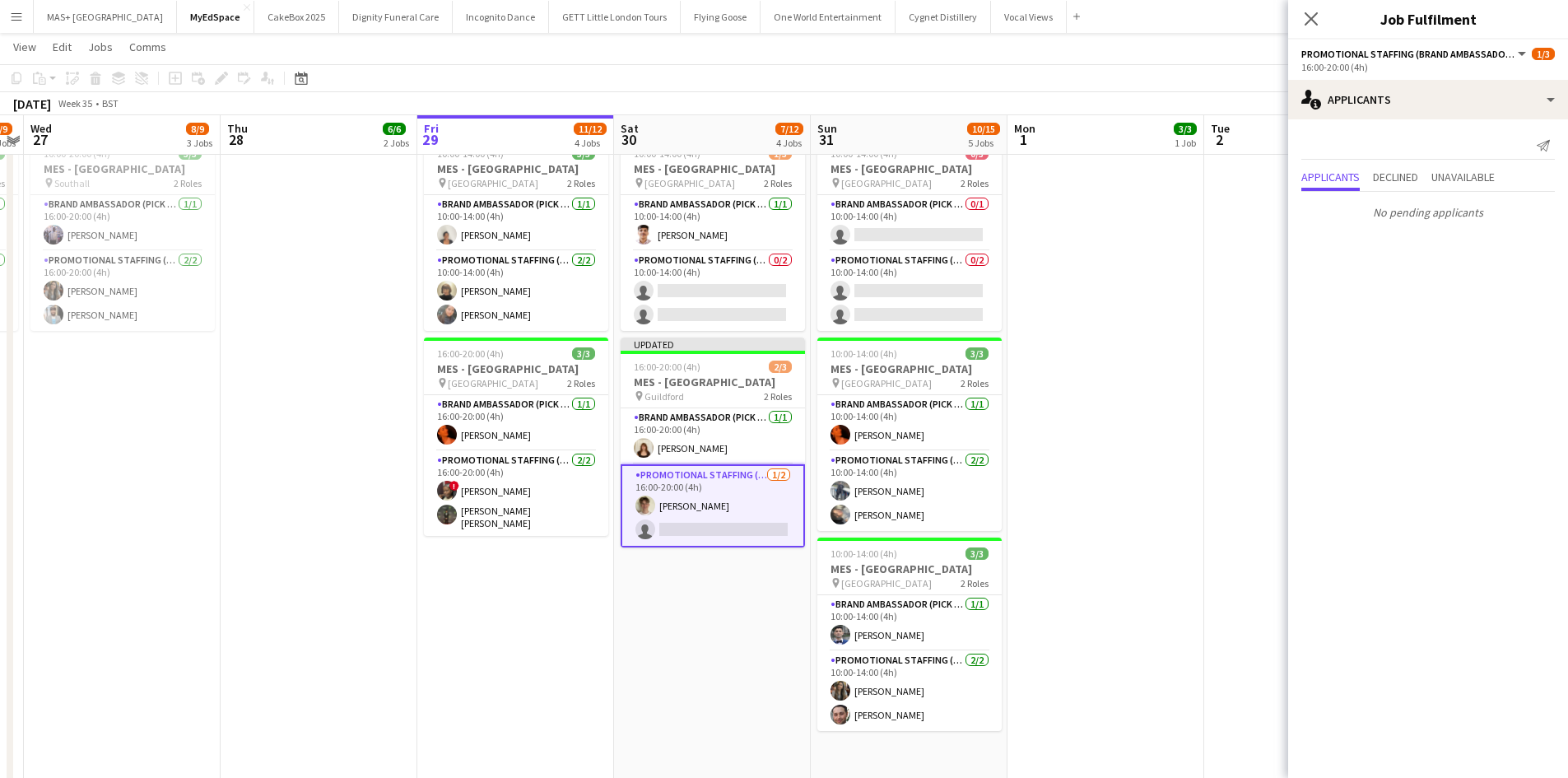
click at [1102, 593] on app-date-cell at bounding box center [1105, 380] width 197 height 897
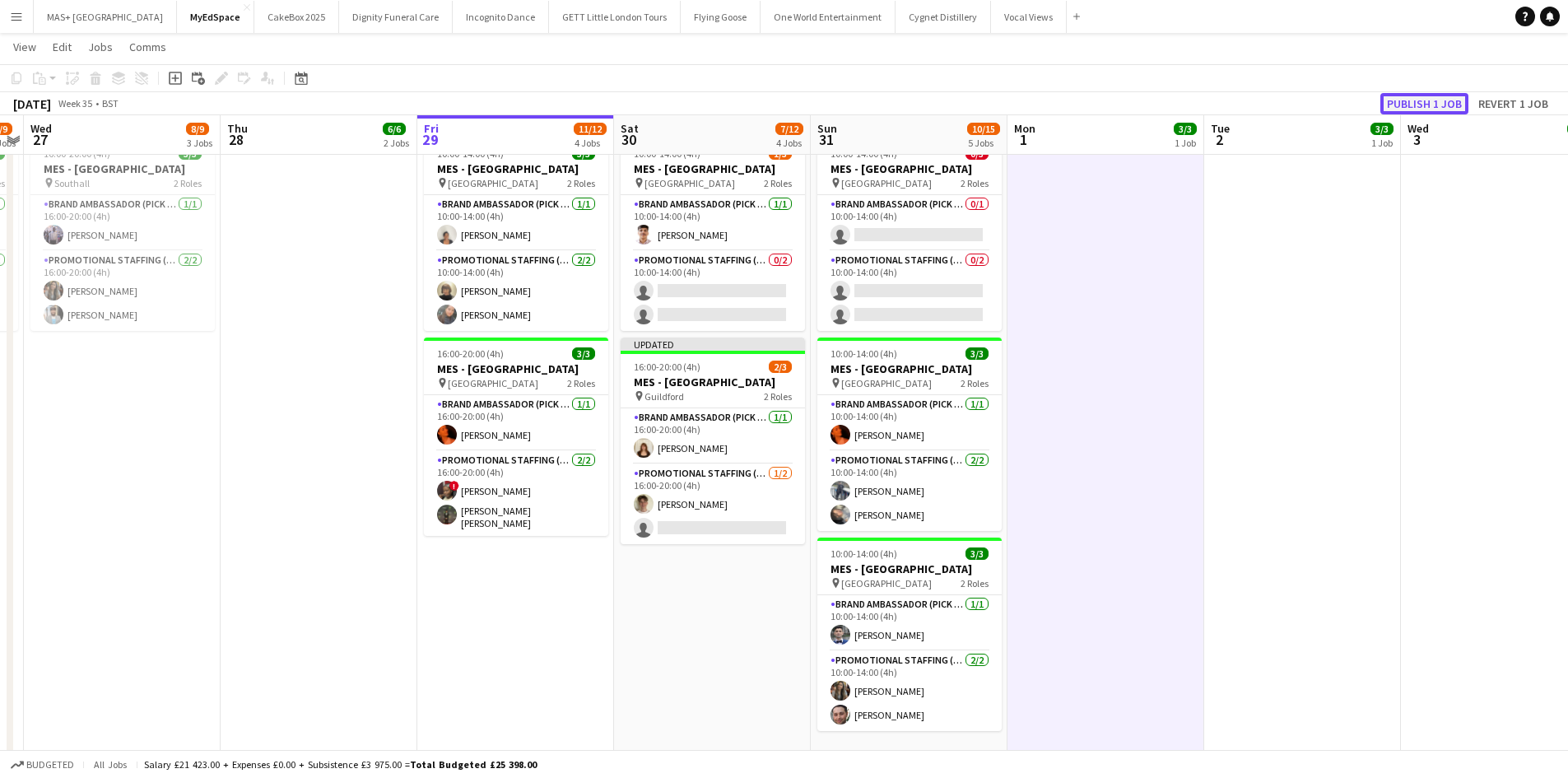
click at [1416, 106] on button "Publish 1 job" at bounding box center [1423, 103] width 88 height 21
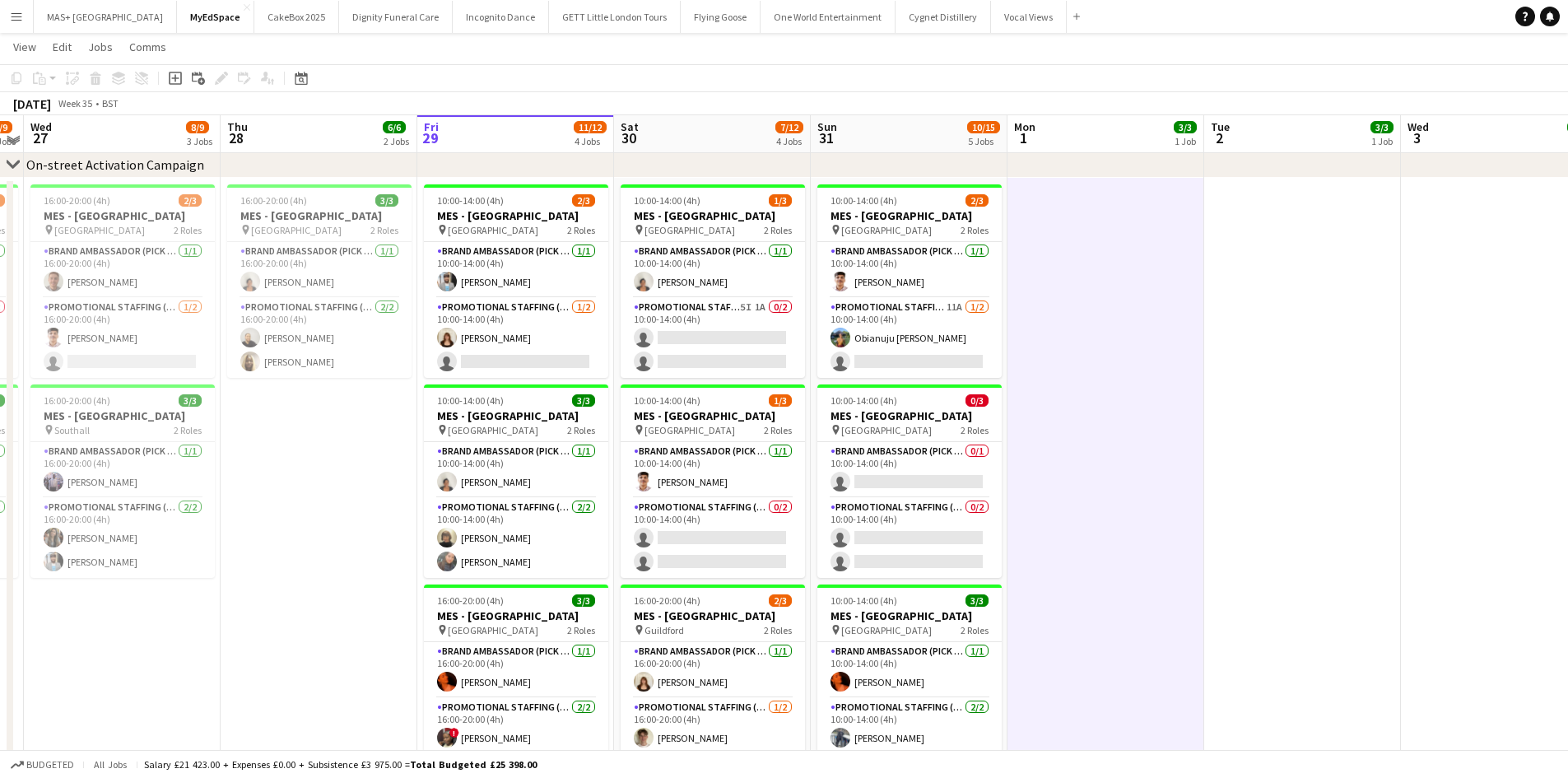
scroll to position [0, 0]
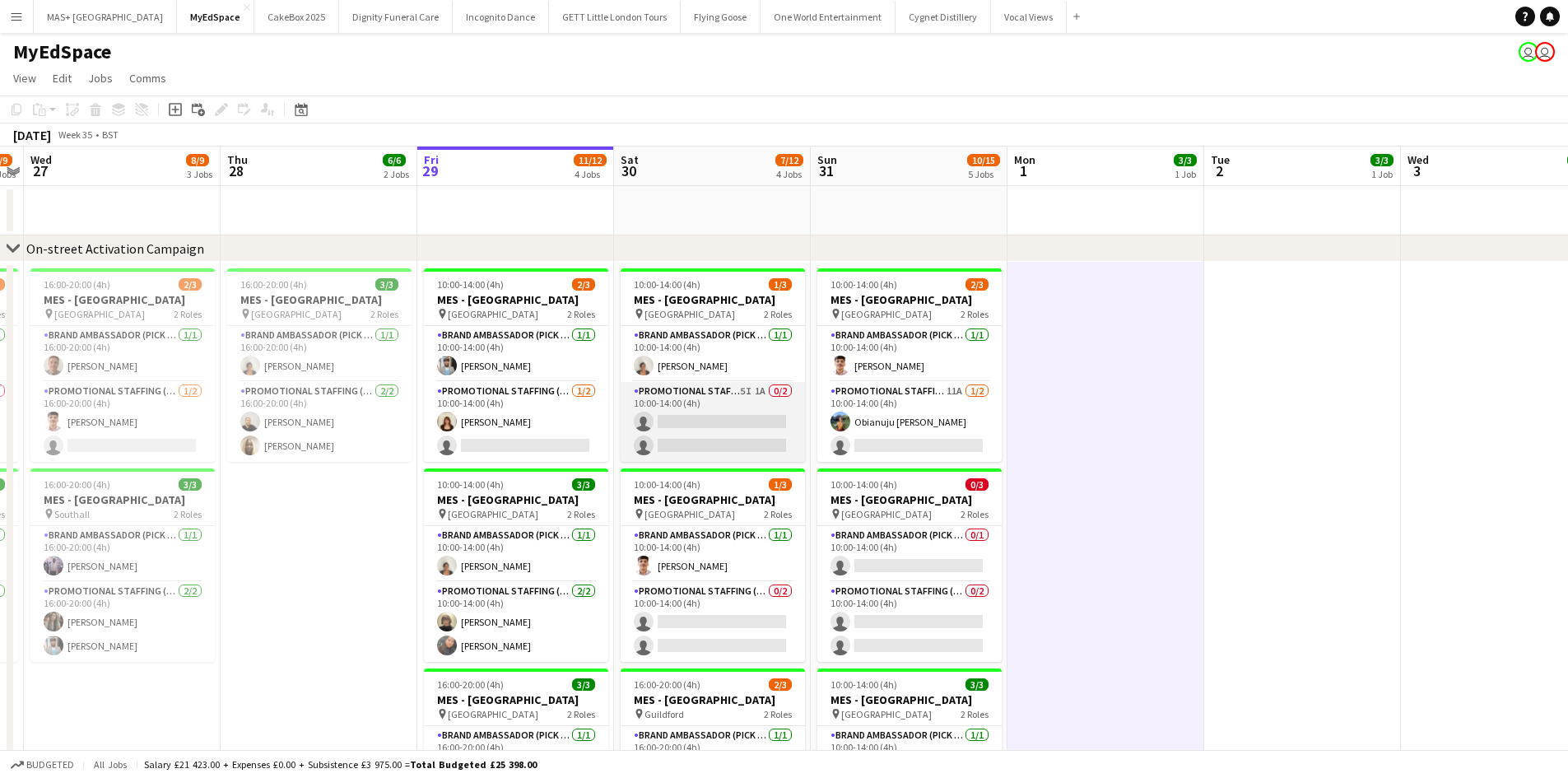
click at [692, 394] on app-card-role "Promotional Staffing (Brand Ambassadors) 5I 1A 0/2 10:00-14:00 (4h) single-neut…" at bounding box center [712, 422] width 185 height 80
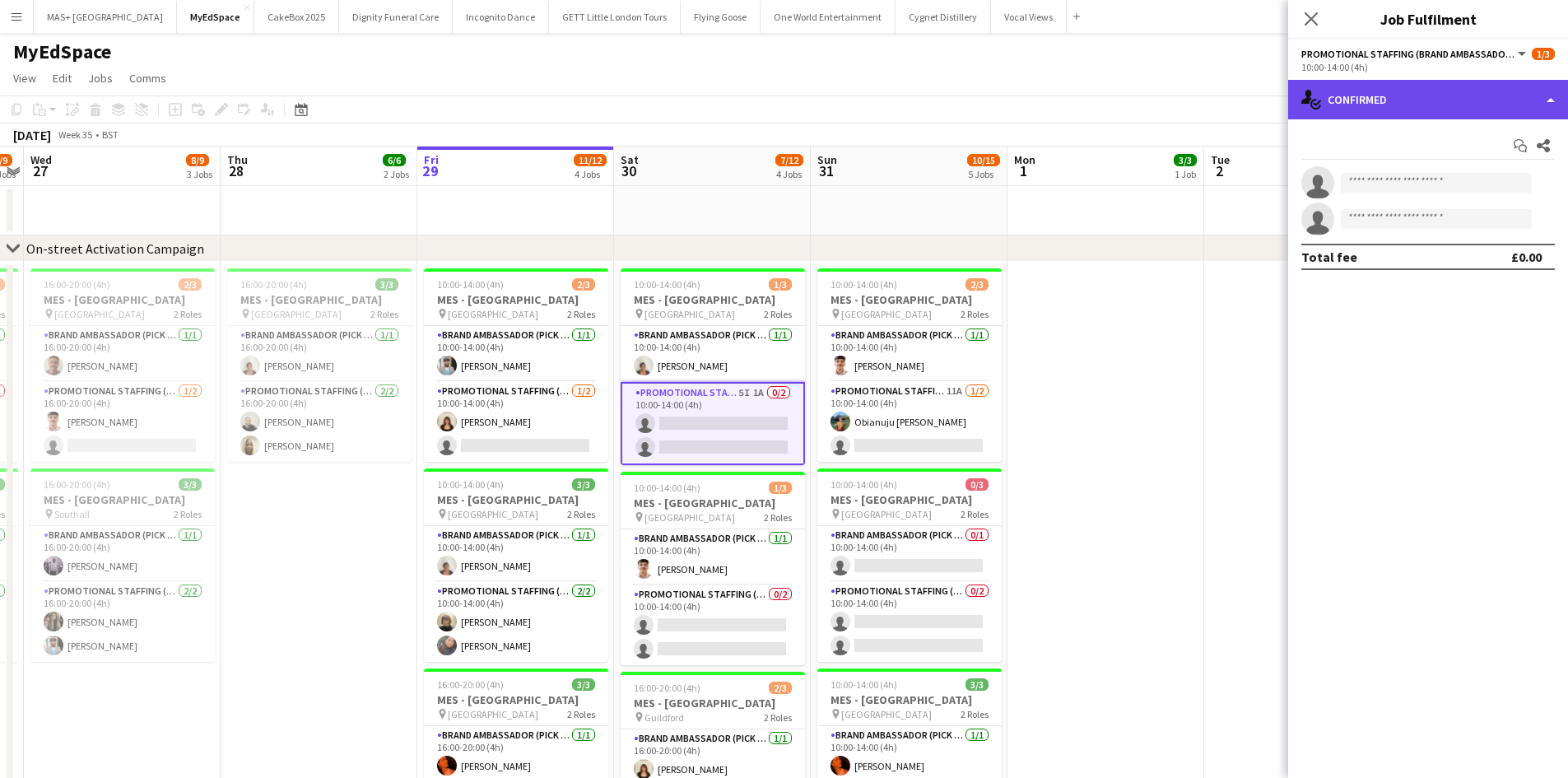
click at [1411, 111] on div "single-neutral-actions-check-2 Confirmed" at bounding box center [1428, 100] width 280 height 39
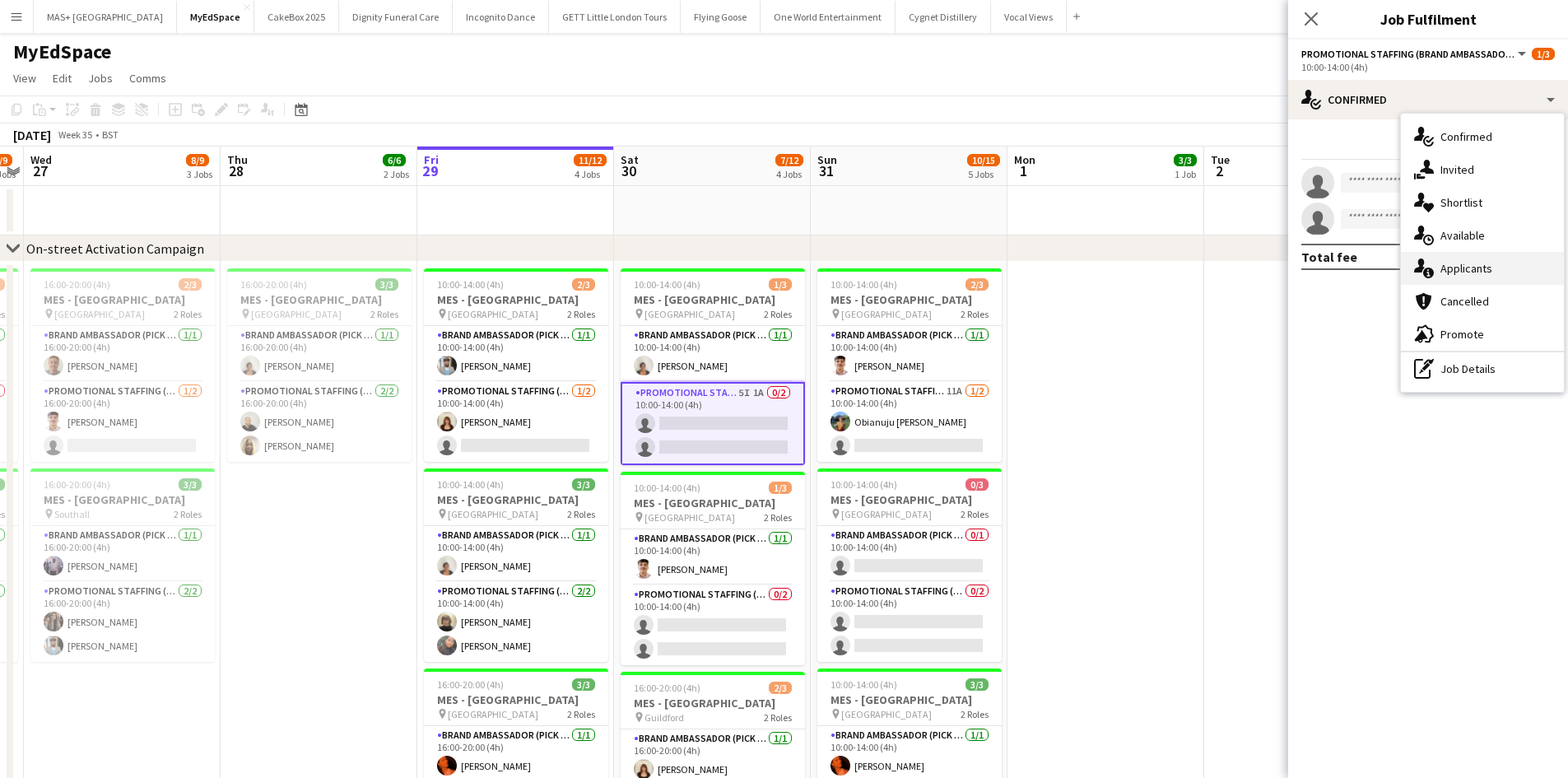
click at [1484, 270] on div "single-neutral-actions-information Applicants" at bounding box center [1481, 268] width 163 height 33
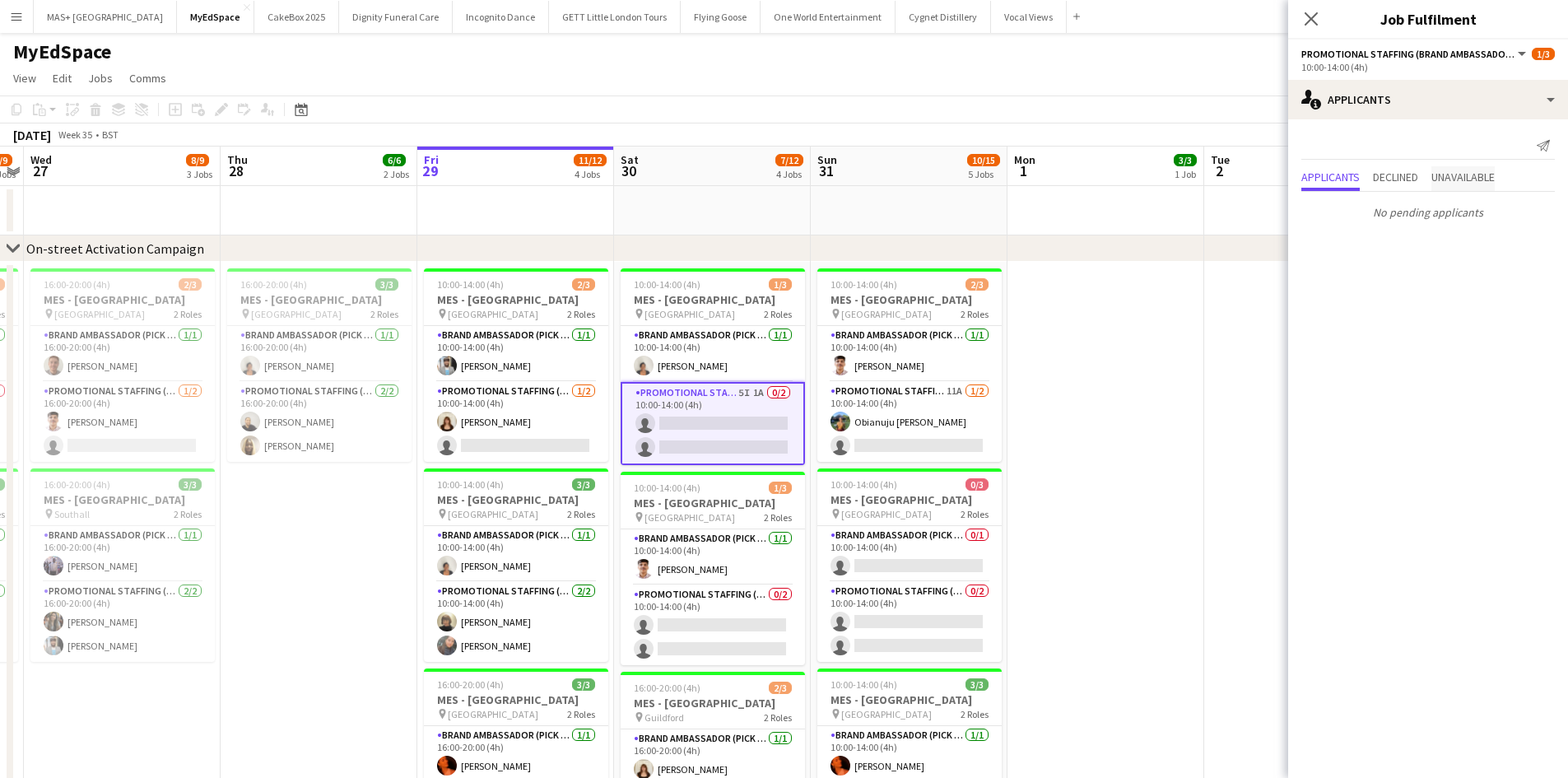
click at [1495, 177] on span "Unavailable" at bounding box center [1462, 177] width 63 height 12
click at [1522, 175] on button "Decline" at bounding box center [1525, 183] width 20 height 20
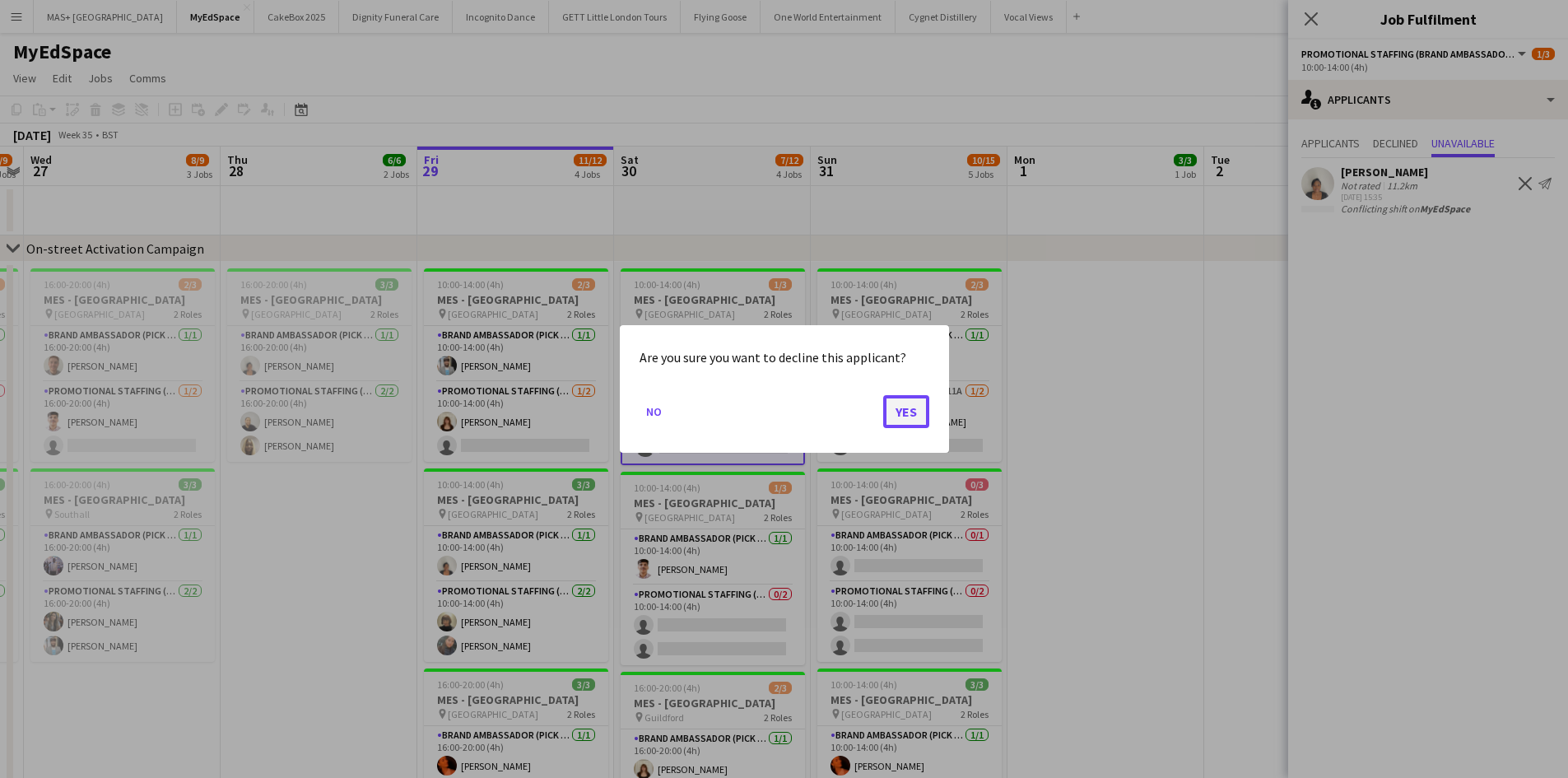
click at [913, 416] on button "Yes" at bounding box center [906, 411] width 46 height 33
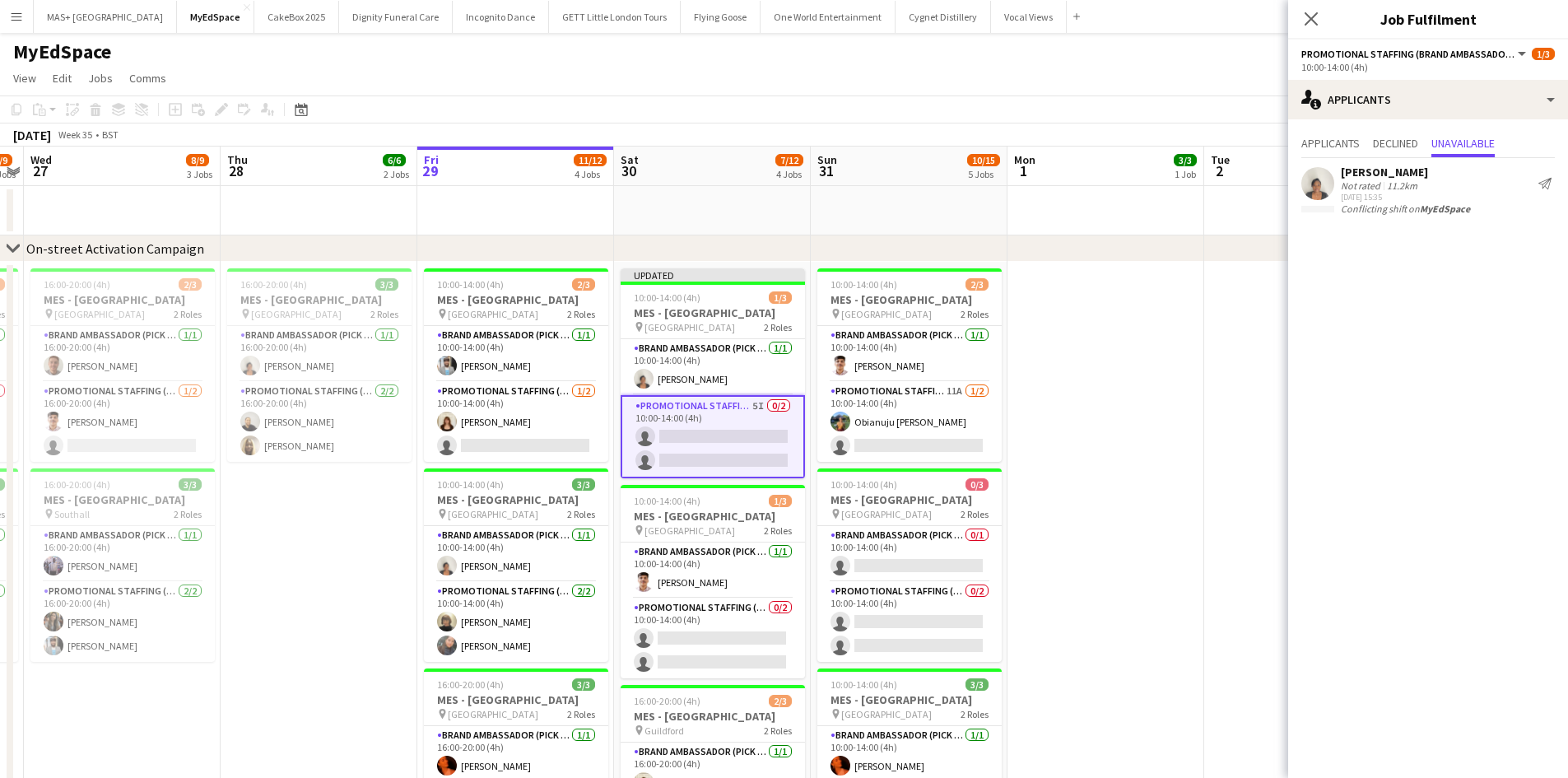
click at [1054, 399] on app-date-cell at bounding box center [1105, 710] width 197 height 897
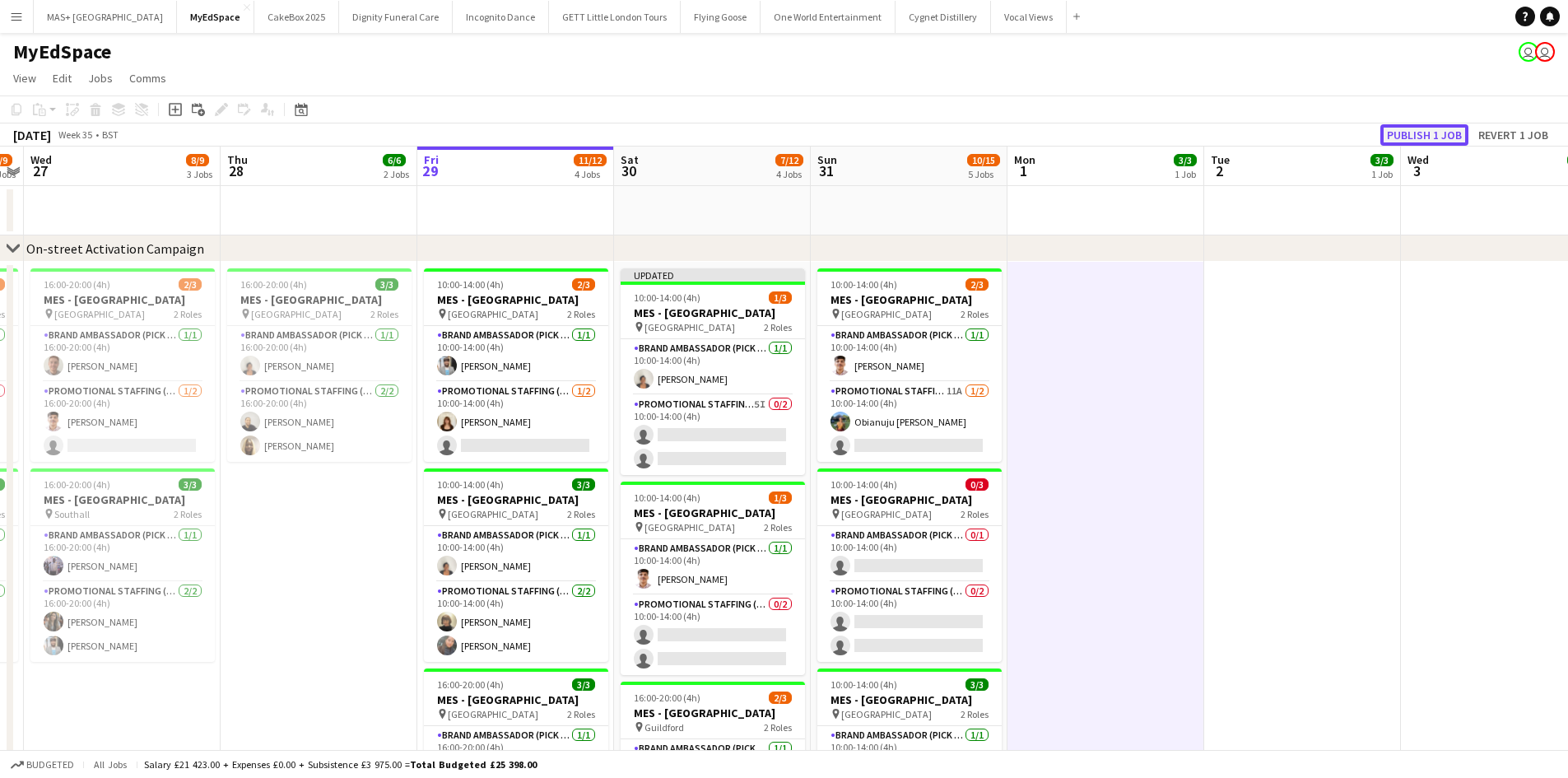
click at [1425, 132] on button "Publish 1 job" at bounding box center [1423, 134] width 88 height 21
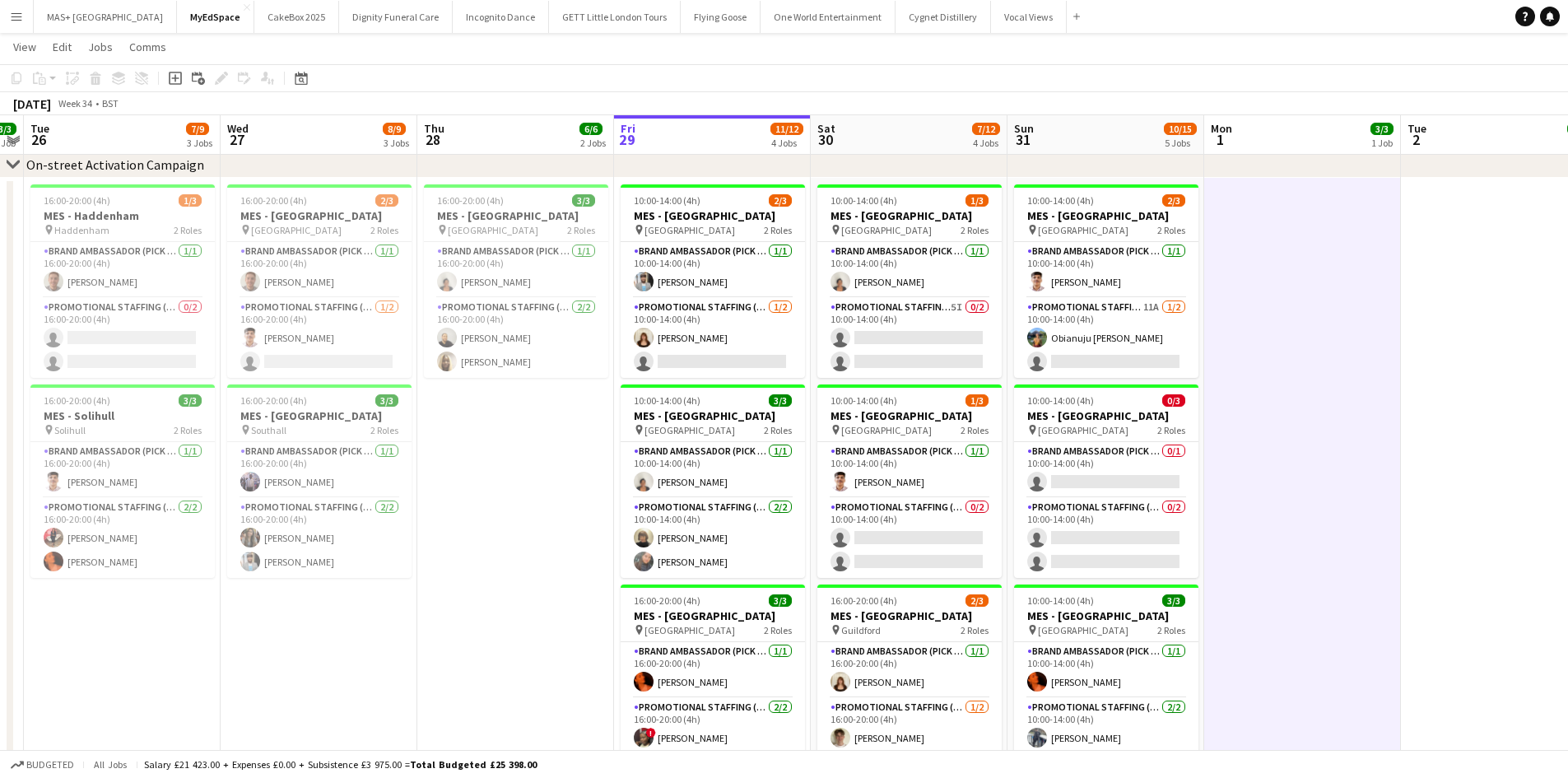
scroll to position [0, 361]
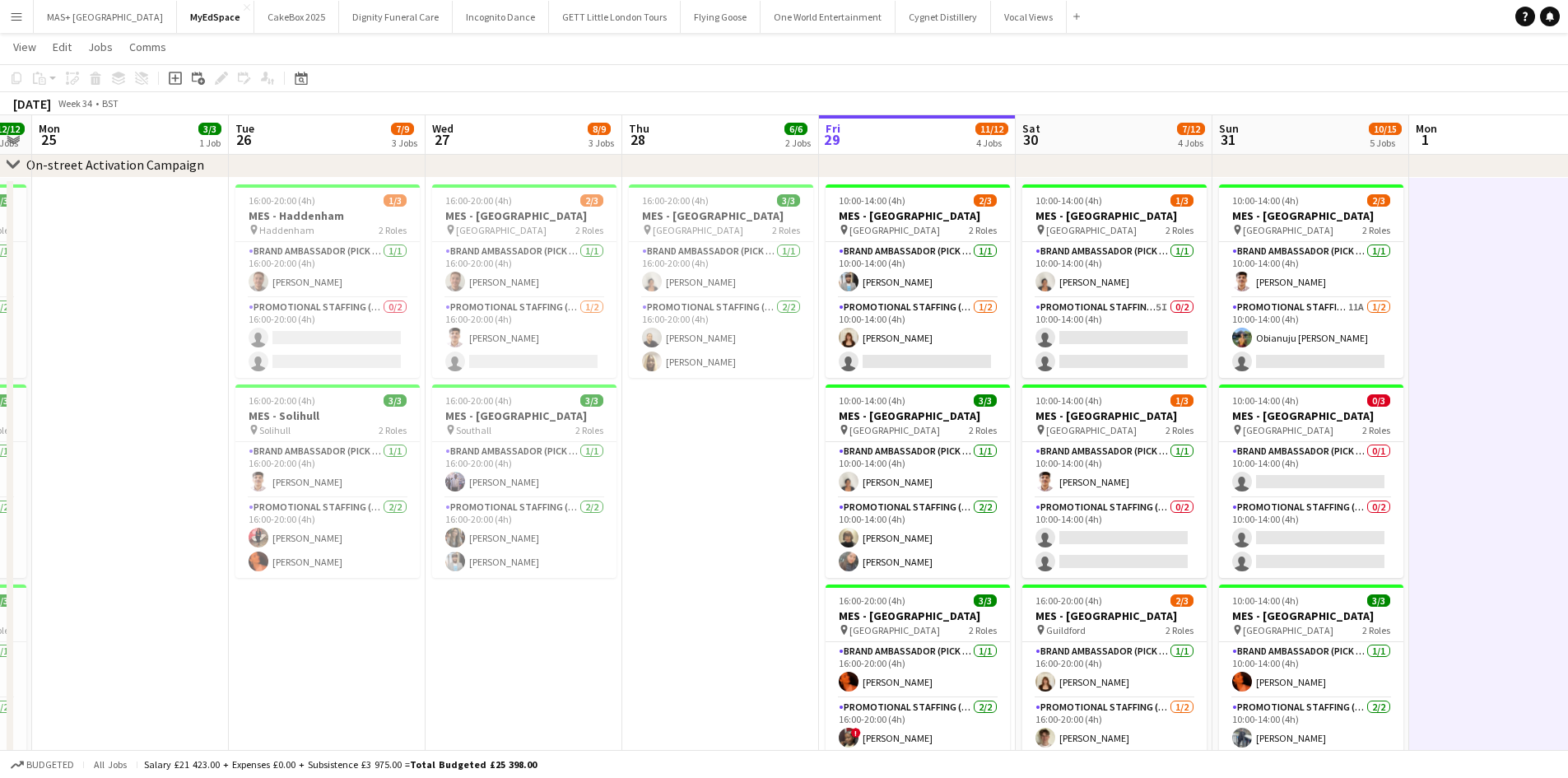
drag, startPoint x: 306, startPoint y: 456, endPoint x: 707, endPoint y: 459, distance: 401.0
click at [707, 459] on app-calendar-viewport "Sat 23 8/8 3 Jobs Sun 24 12/12 4 Jobs Mon 25 3/3 1 Job Tue 26 7/9 3 Jobs Wed 27…" at bounding box center [784, 759] width 1568 height 1554
